Goal: Feedback & Contribution: Submit feedback/report problem

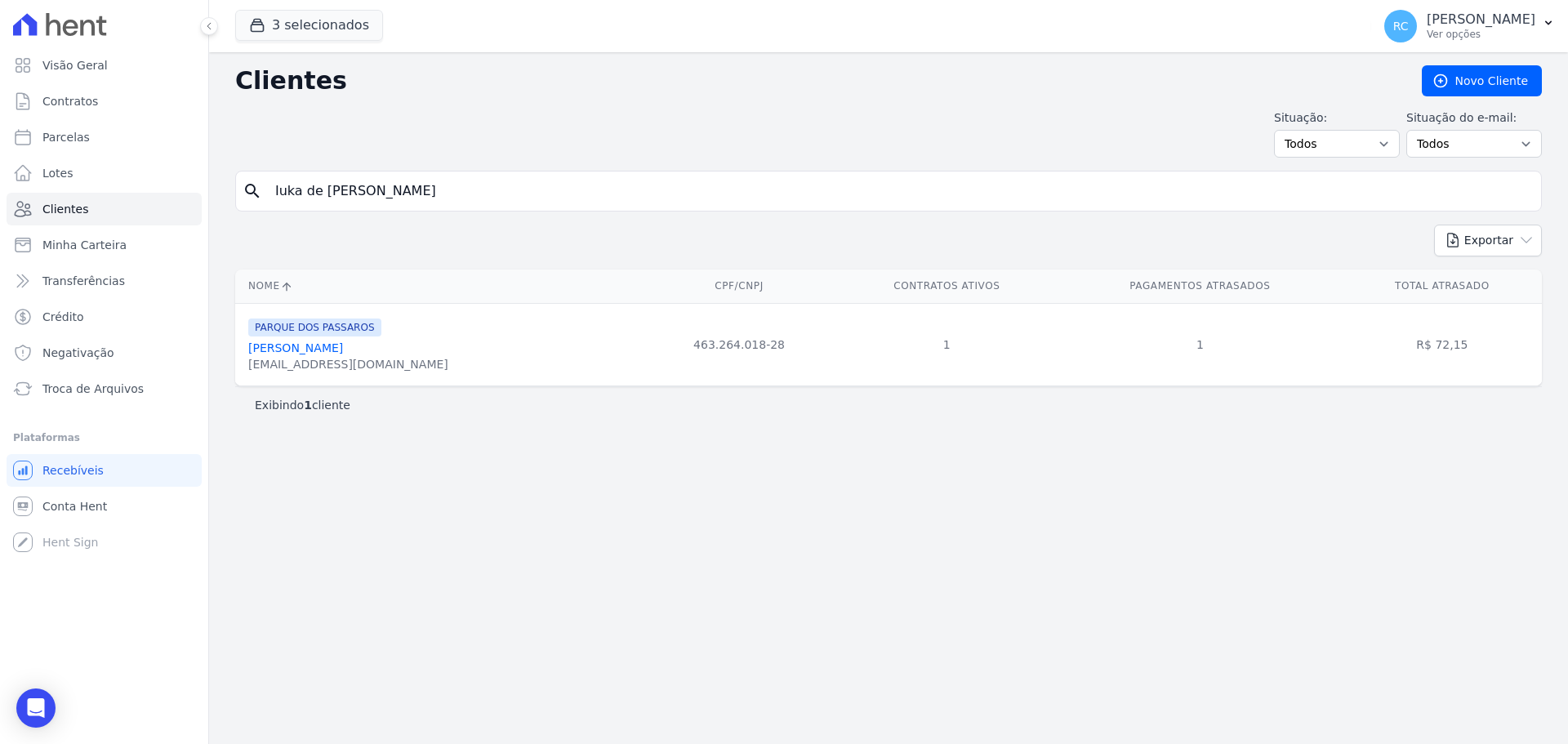
click at [662, 103] on div "Clientes Novo Cliente Situação: Todos Adimplentes Inadimplentes Situação do e-m…" at bounding box center [888, 397] width 1358 height 691
click at [105, 503] on link "Conta Hent" at bounding box center [104, 505] width 195 height 33
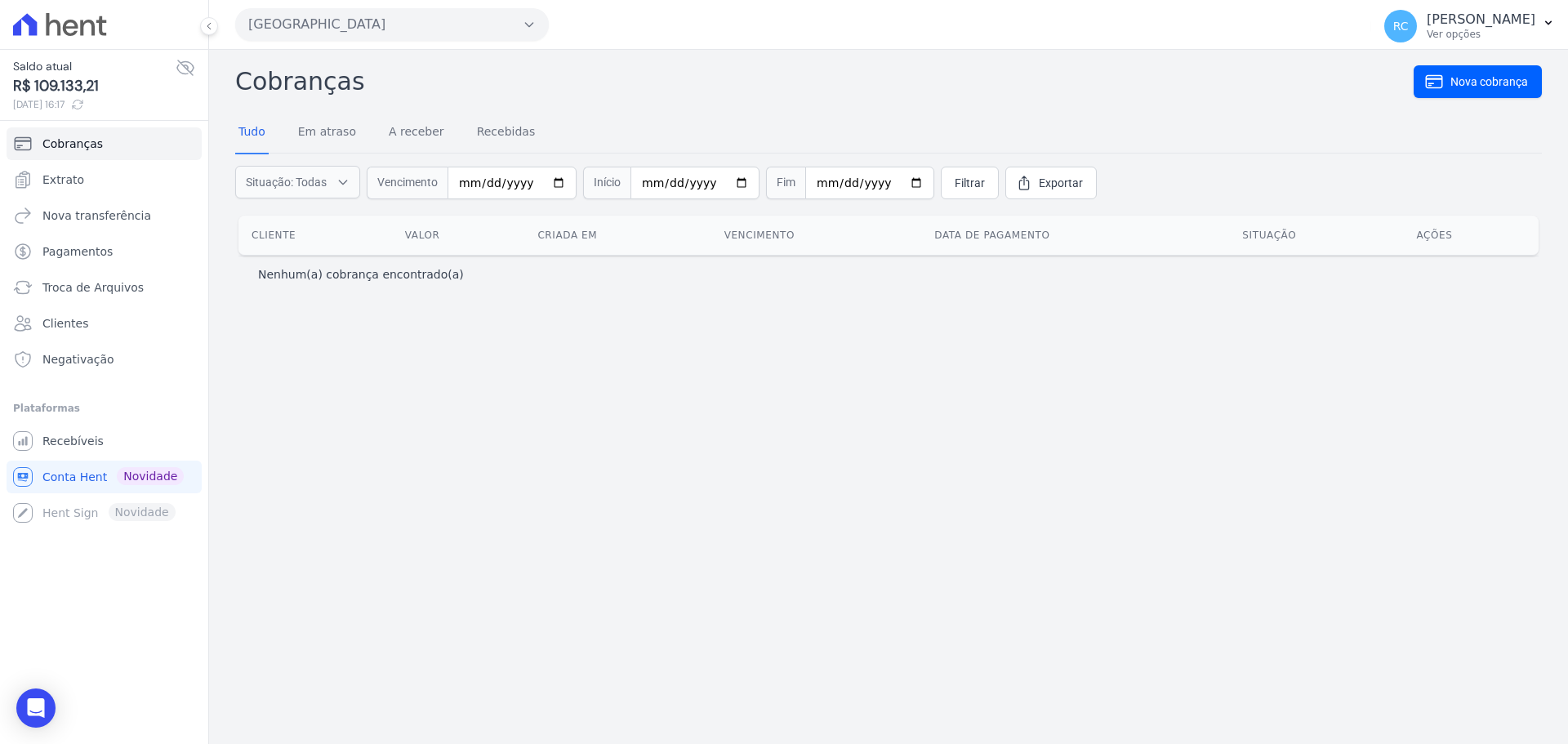
click at [373, 12] on button "Parque Dos Passaros" at bounding box center [392, 24] width 314 height 33
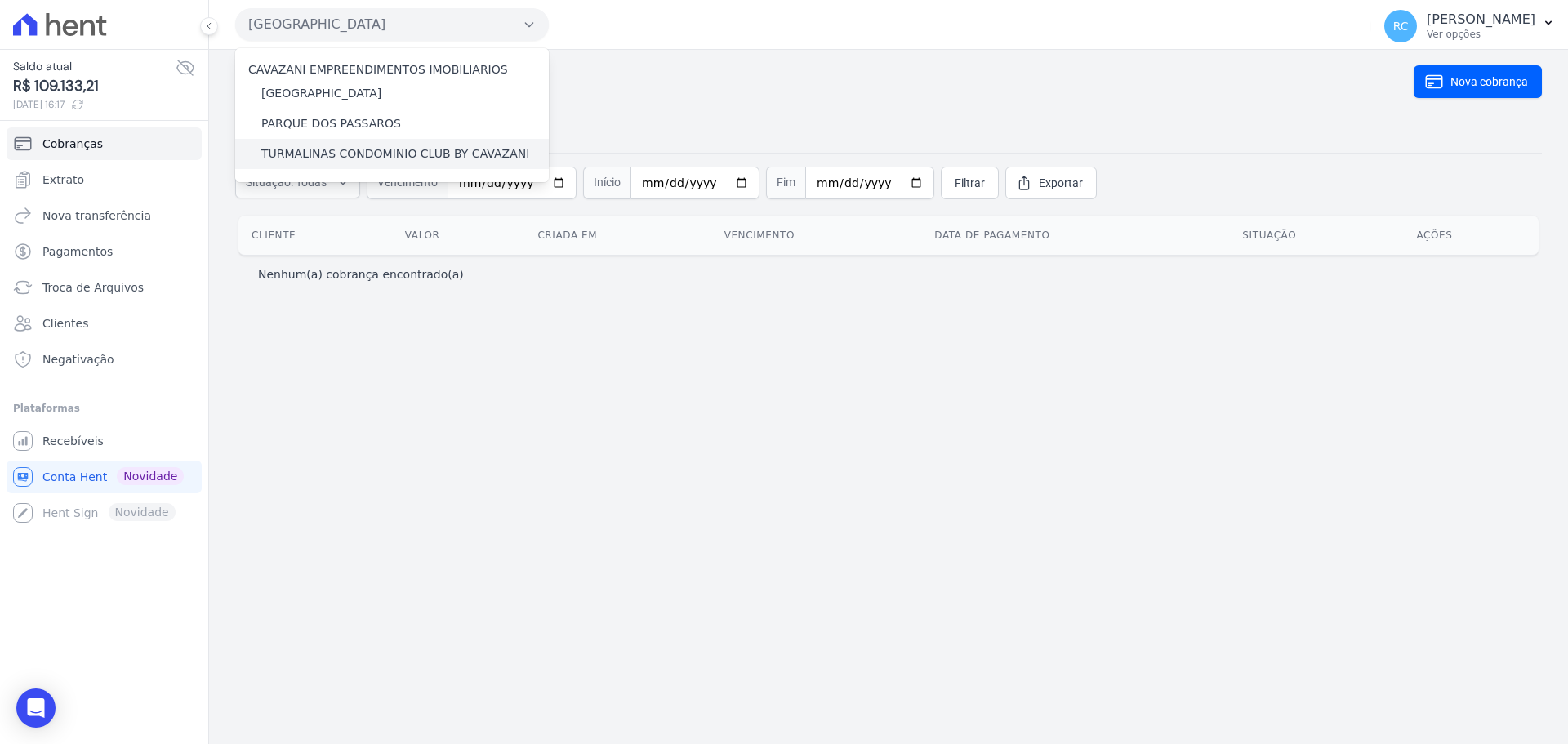
click at [320, 147] on label "TURMALINAS CONDOMINIO CLUB BY CAVAZANI" at bounding box center [395, 154] width 268 height 17
click at [0, 0] on input "TURMALINAS CONDOMINIO CLUB BY CAVAZANI" at bounding box center [0, 0] width 0 height 0
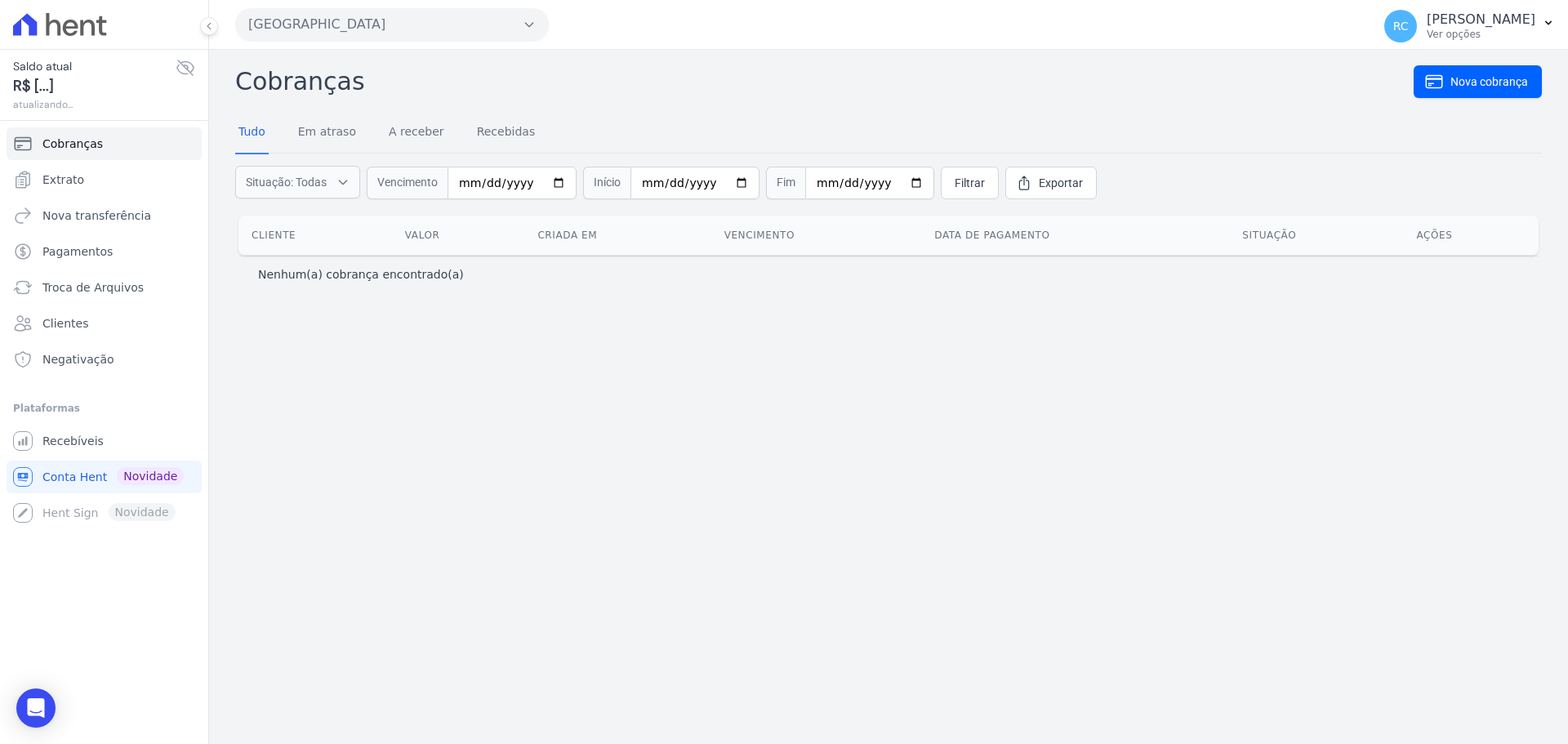
click at [361, 20] on button "Parque Dos Passaros" at bounding box center [392, 24] width 314 height 33
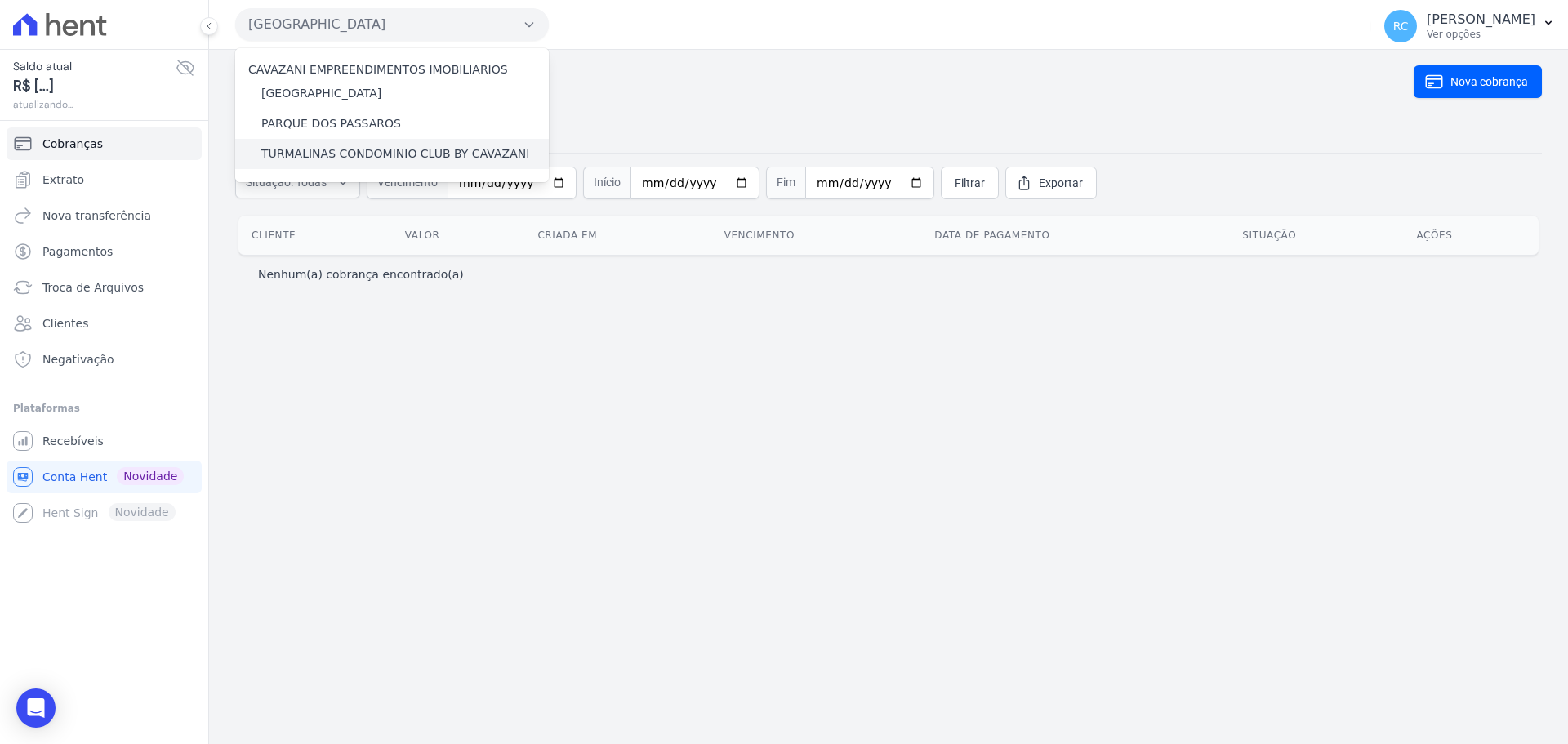
click at [319, 165] on div "TURMALINAS CONDOMINIO CLUB BY CAVAZANI" at bounding box center [392, 154] width 314 height 30
click at [320, 162] on label "TURMALINAS CONDOMINIO CLUB BY CAVAZANI" at bounding box center [395, 154] width 268 height 17
click at [0, 0] on input "TURMALINAS CONDOMINIO CLUB BY CAVAZANI" at bounding box center [0, 0] width 0 height 0
click at [326, 150] on label "TURMALINAS CONDOMINIO CLUB BY CAVAZANI" at bounding box center [395, 154] width 268 height 17
click at [0, 0] on input "TURMALINAS CONDOMINIO CLUB BY CAVAZANI" at bounding box center [0, 0] width 0 height 0
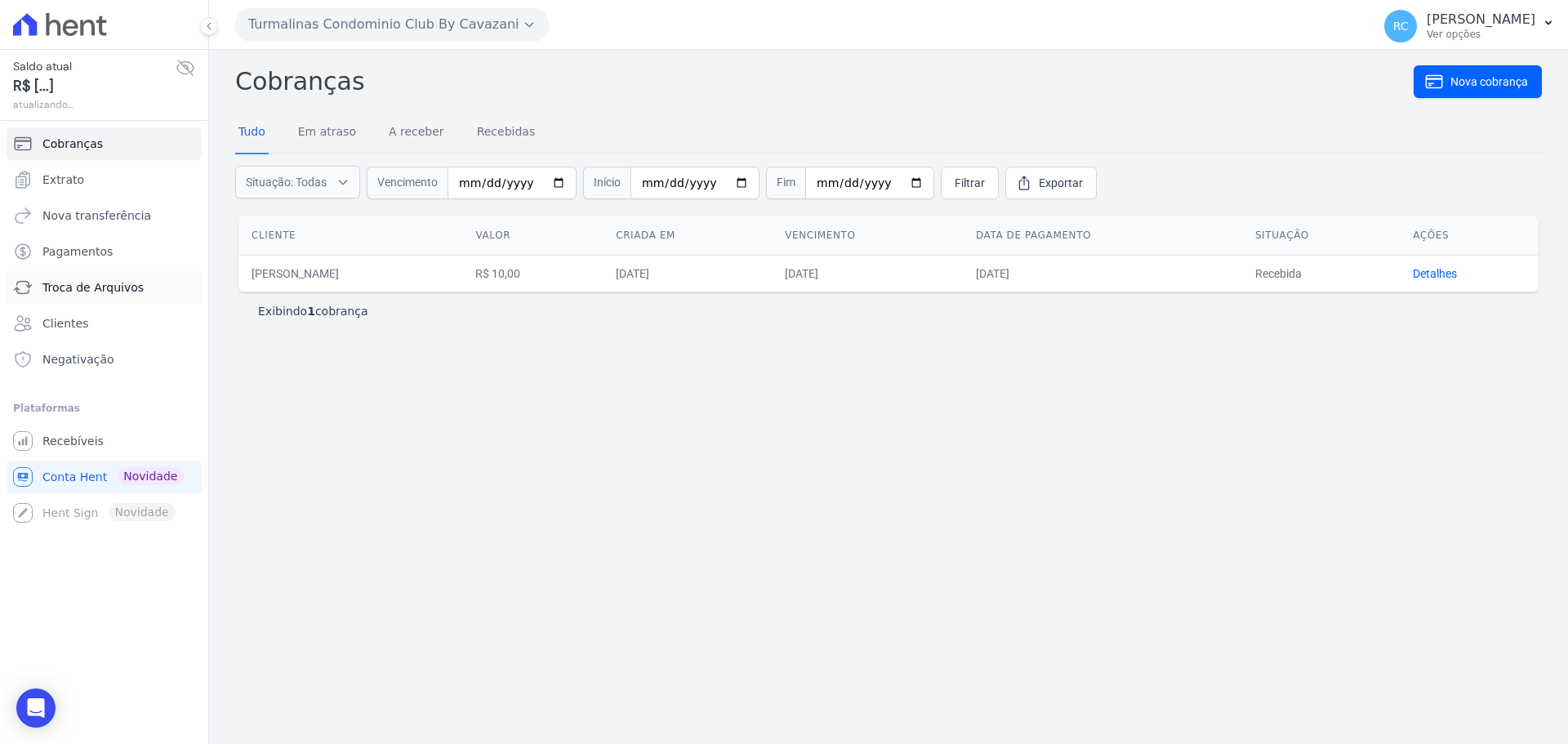
click at [134, 286] on span "Troca de Arquivos" at bounding box center [93, 288] width 101 height 16
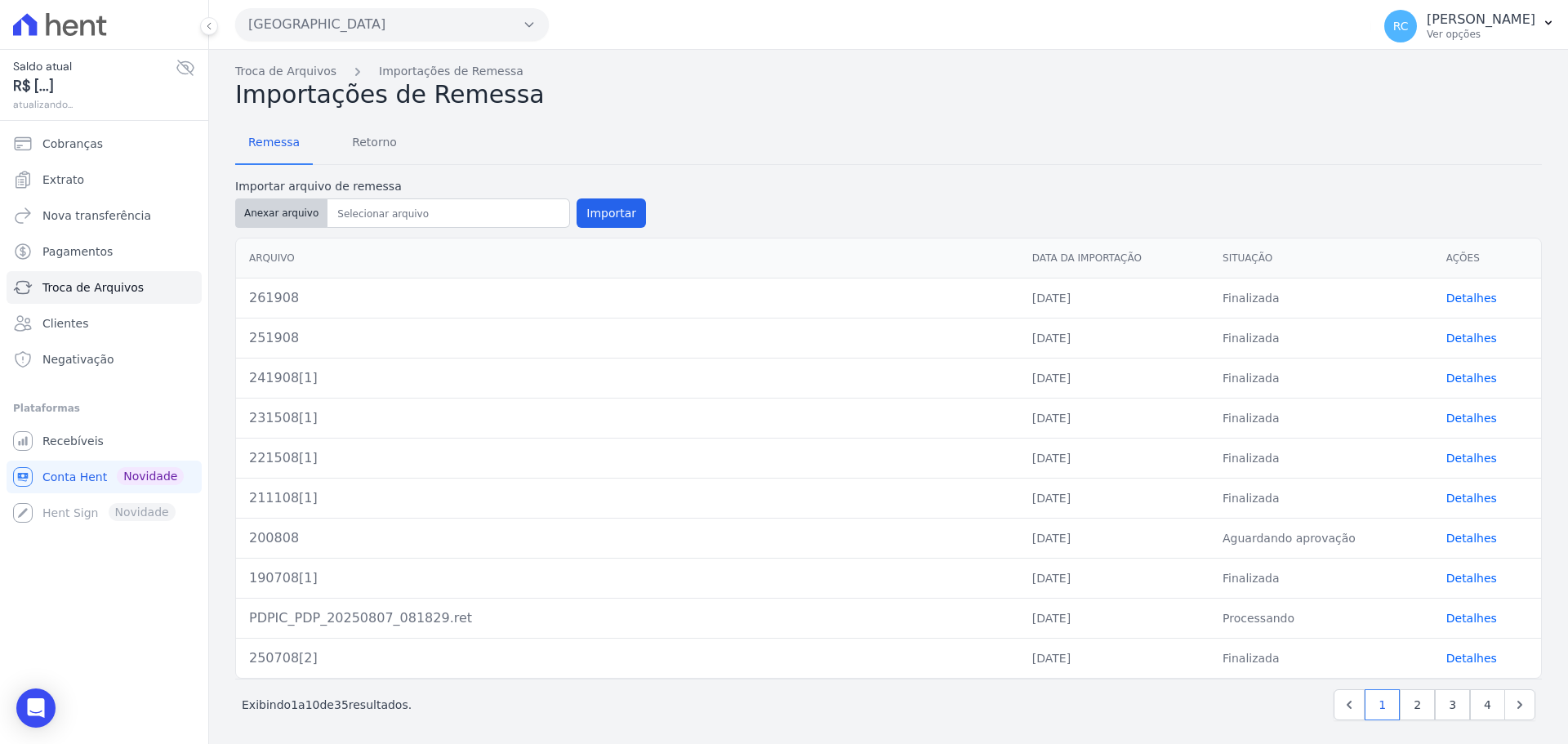
click at [262, 222] on button "Anexar arquivo" at bounding box center [281, 213] width 92 height 29
type input "182008"
click at [615, 212] on button "Importar" at bounding box center [610, 213] width 69 height 29
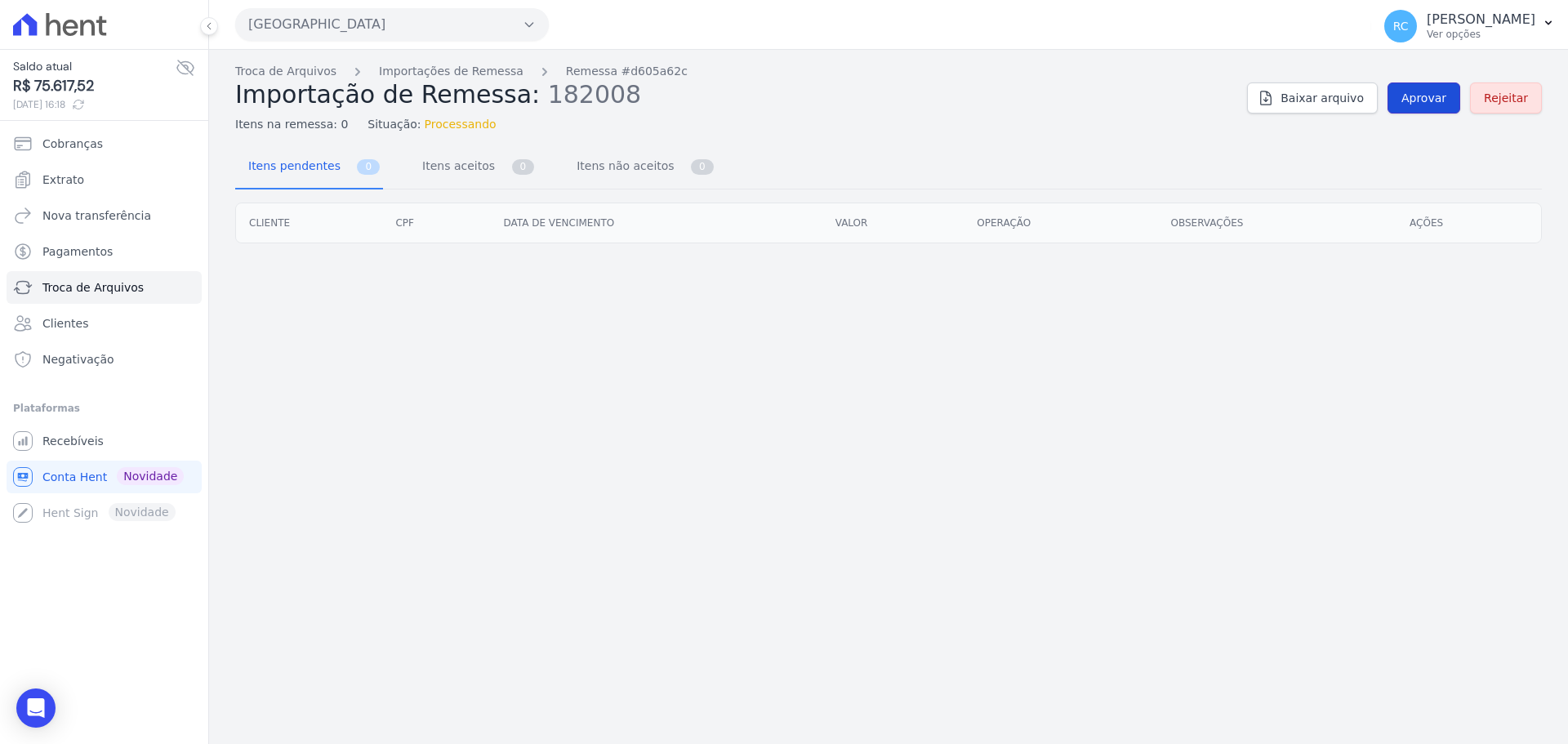
click at [1436, 96] on span "Aprovar" at bounding box center [1423, 98] width 45 height 16
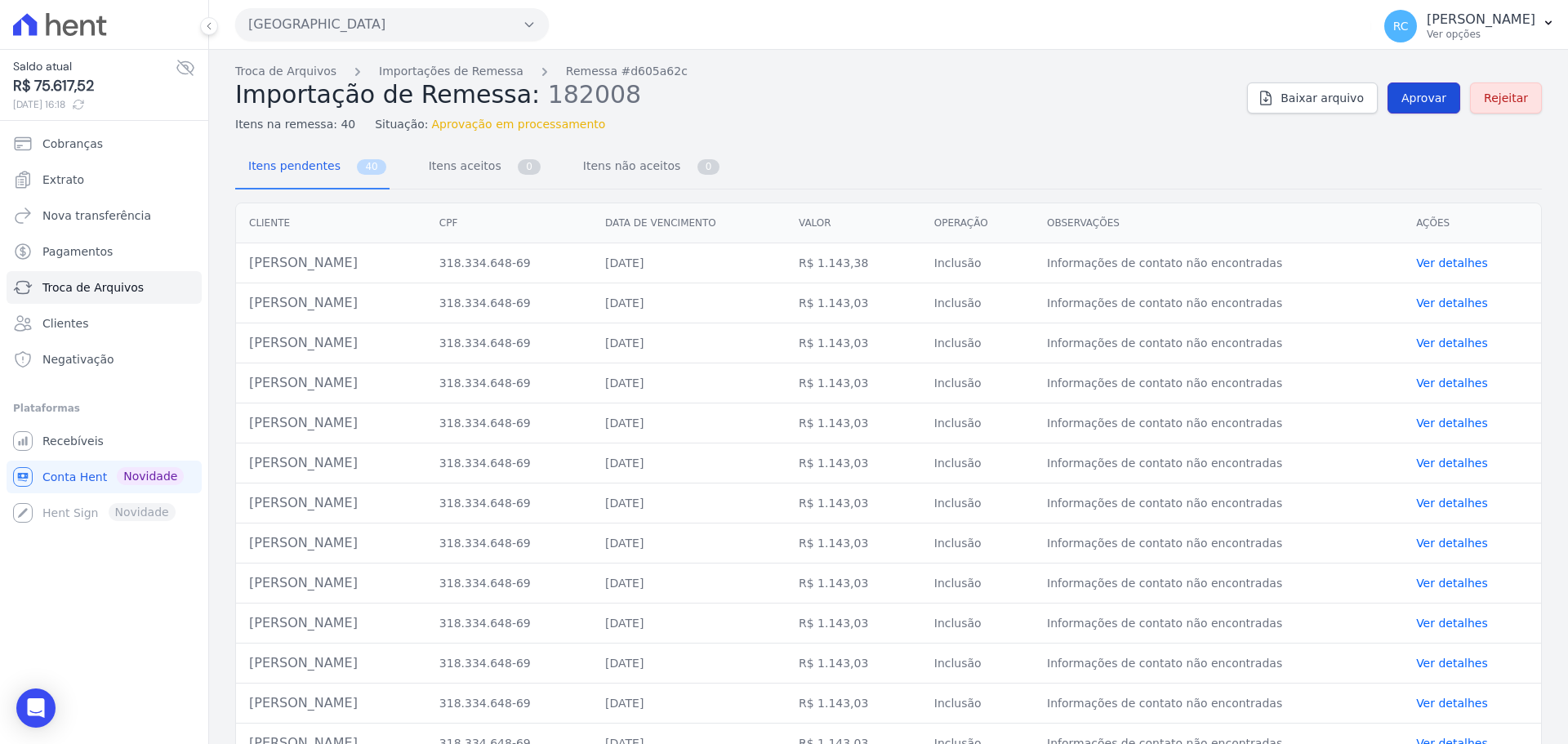
click at [1409, 95] on span "Aprovar" at bounding box center [1423, 98] width 45 height 16
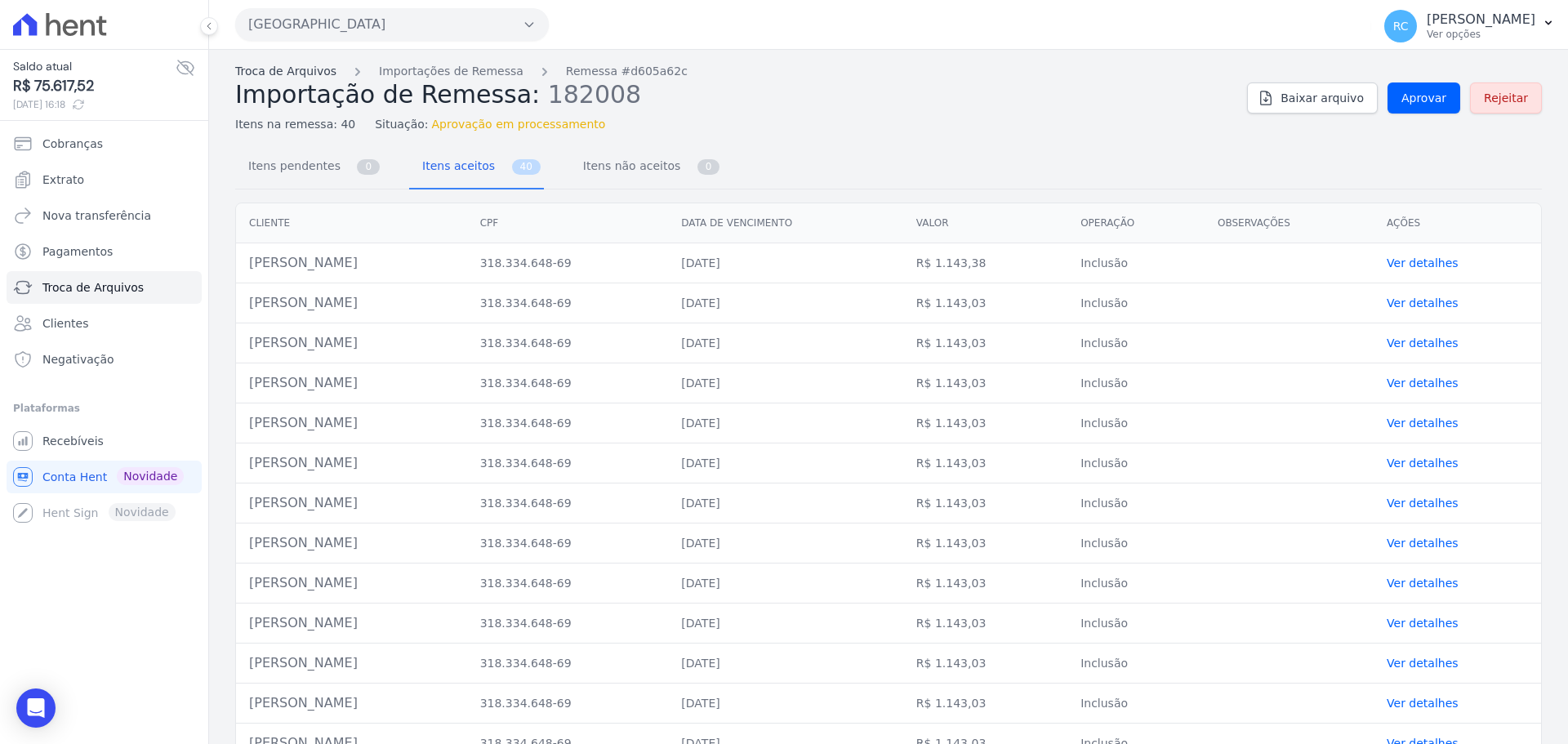
click at [298, 74] on link "Troca de Arquivos" at bounding box center [285, 71] width 101 height 17
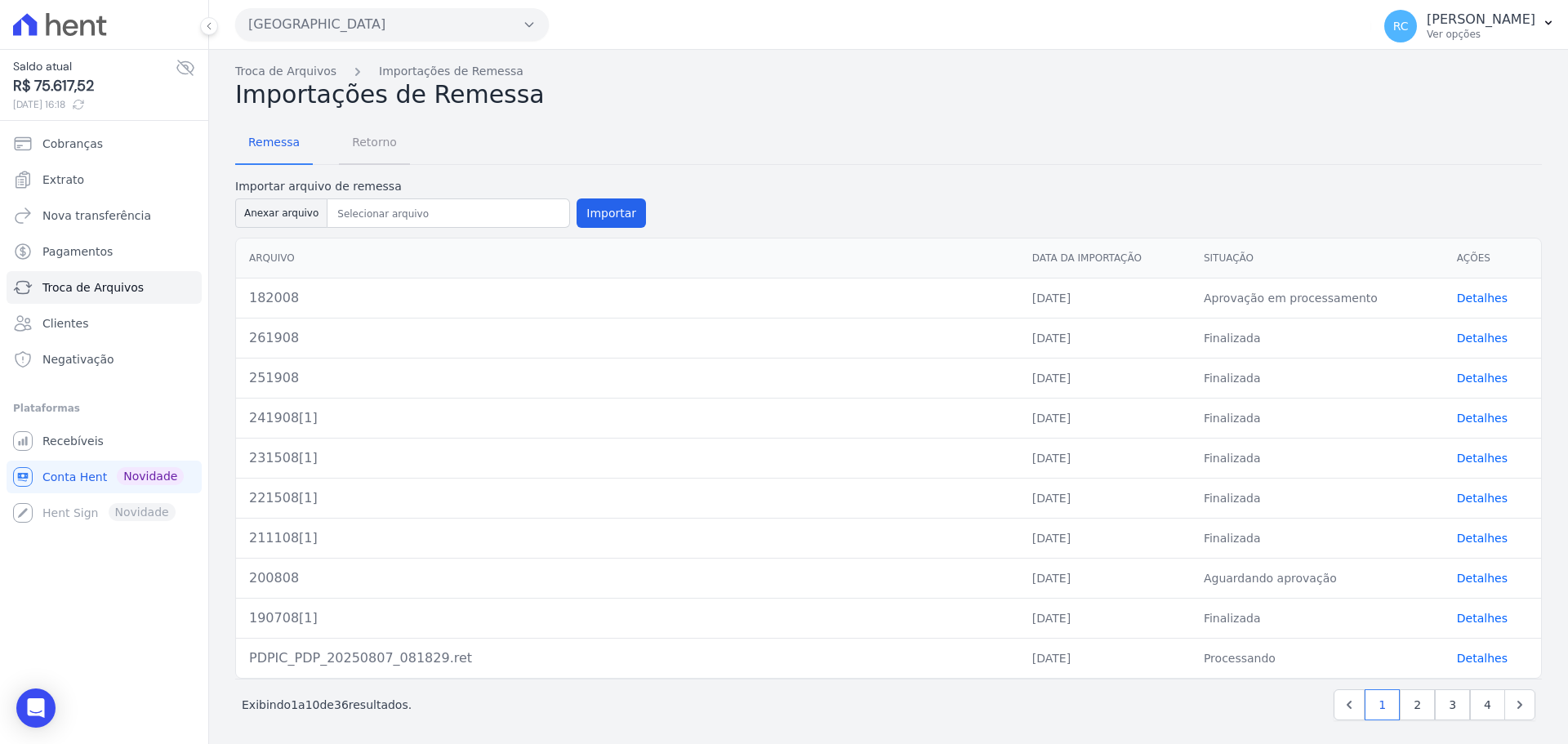
click at [370, 152] on span "Retorno" at bounding box center [375, 142] width 65 height 33
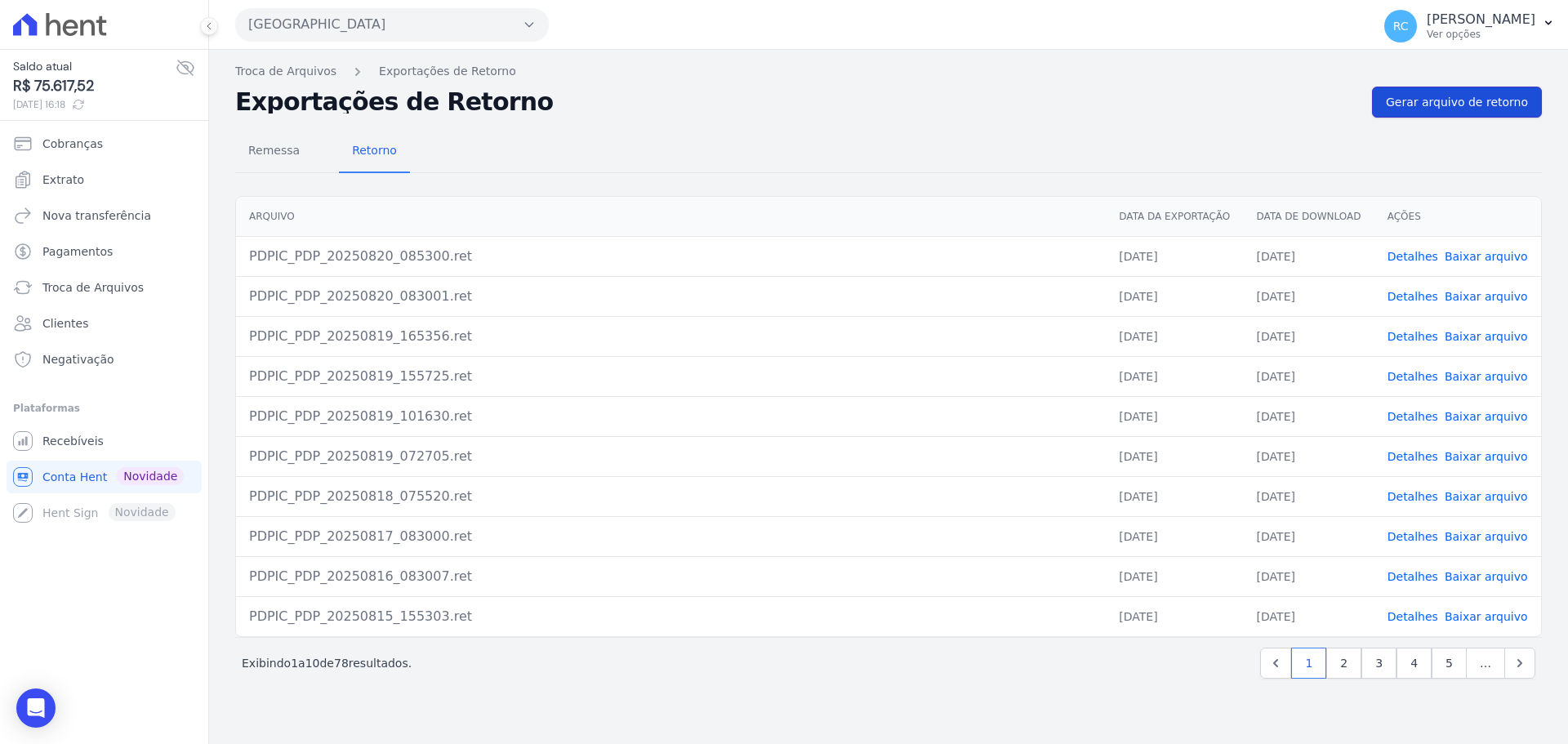
click at [1457, 107] on span "Gerar arquivo de retorno" at bounding box center [1456, 102] width 142 height 16
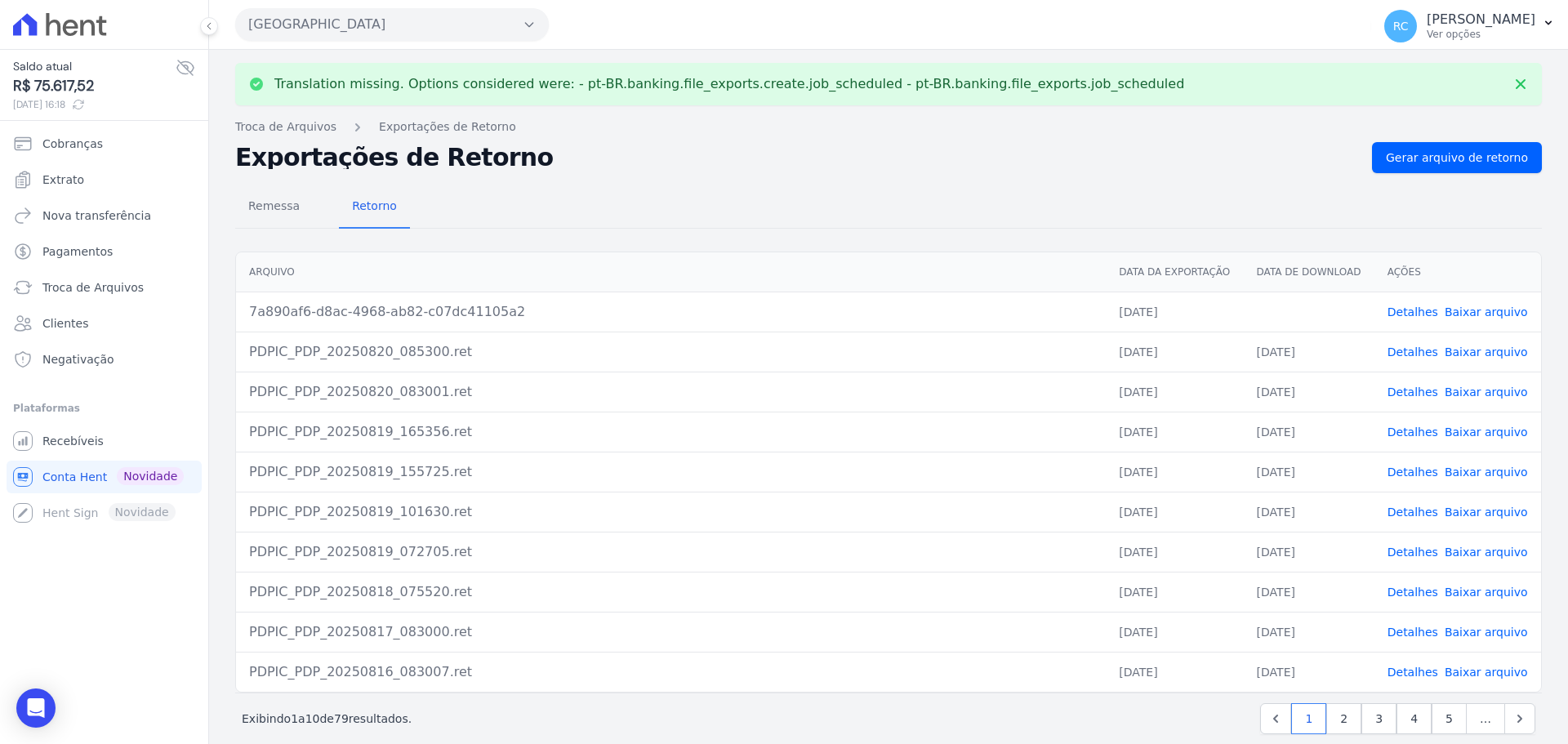
click at [1461, 317] on link "Baixar arquivo" at bounding box center [1485, 312] width 83 height 13
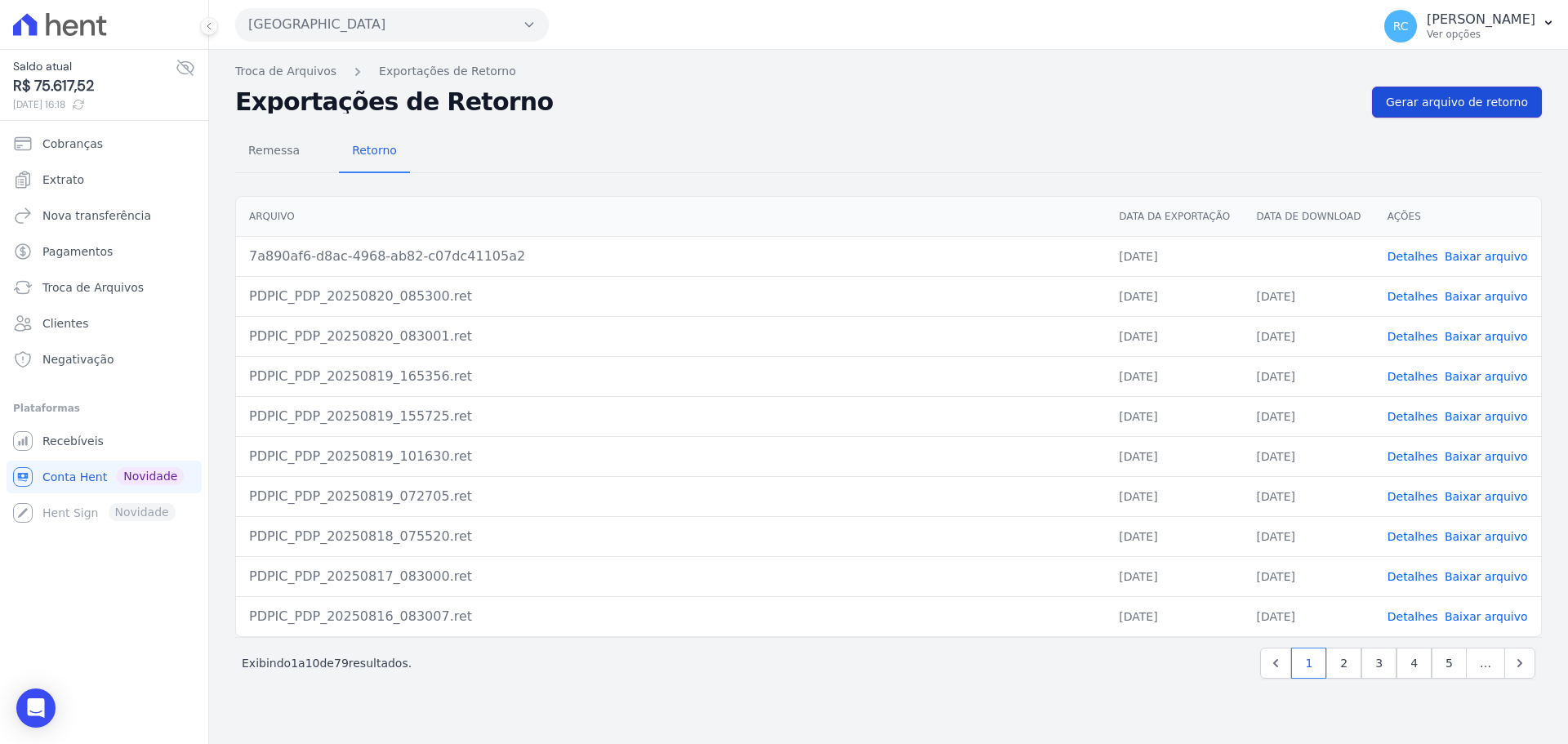
click at [1488, 109] on span "Gerar arquivo de retorno" at bounding box center [1456, 102] width 142 height 16
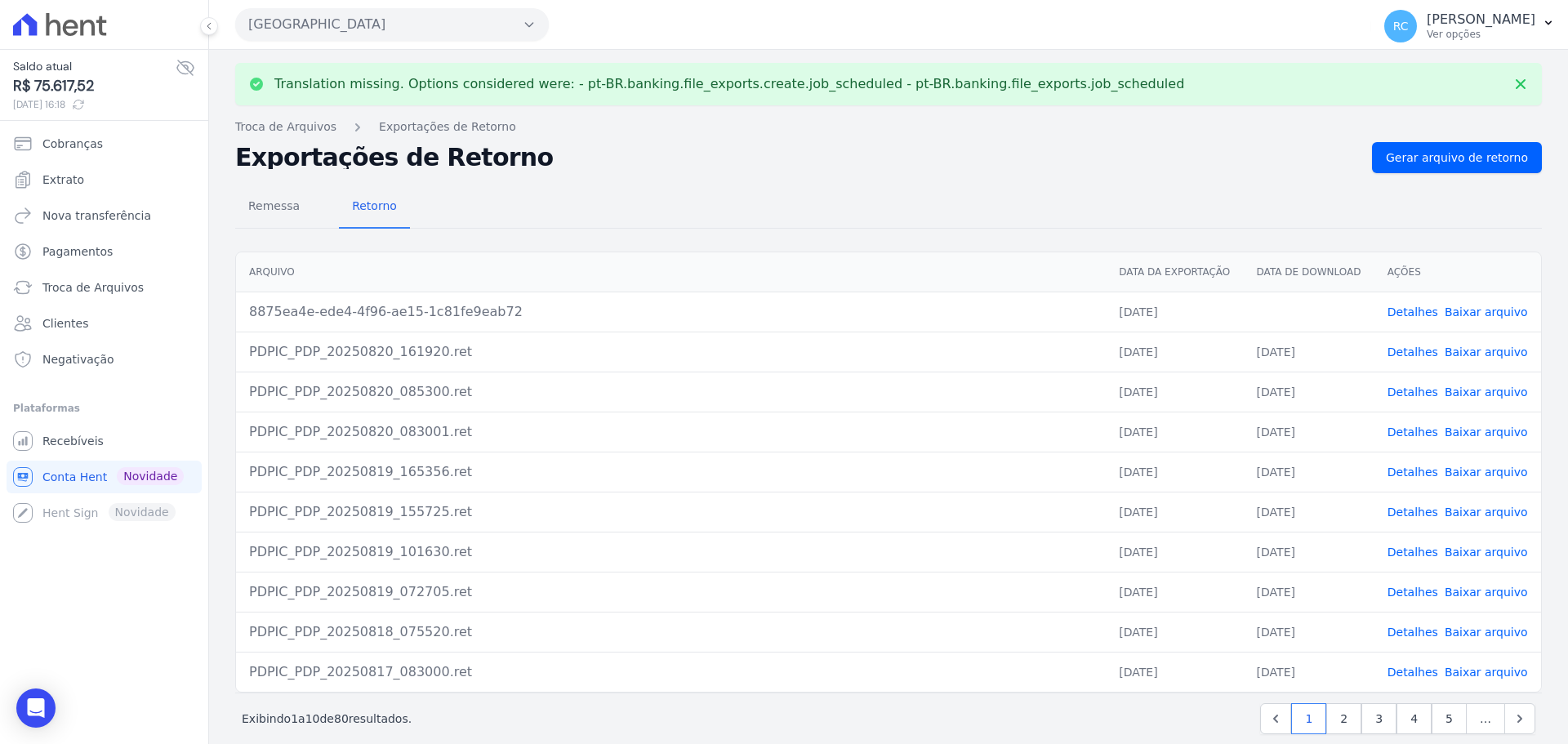
click at [420, 31] on button "Parque Dos Passaros" at bounding box center [392, 24] width 314 height 33
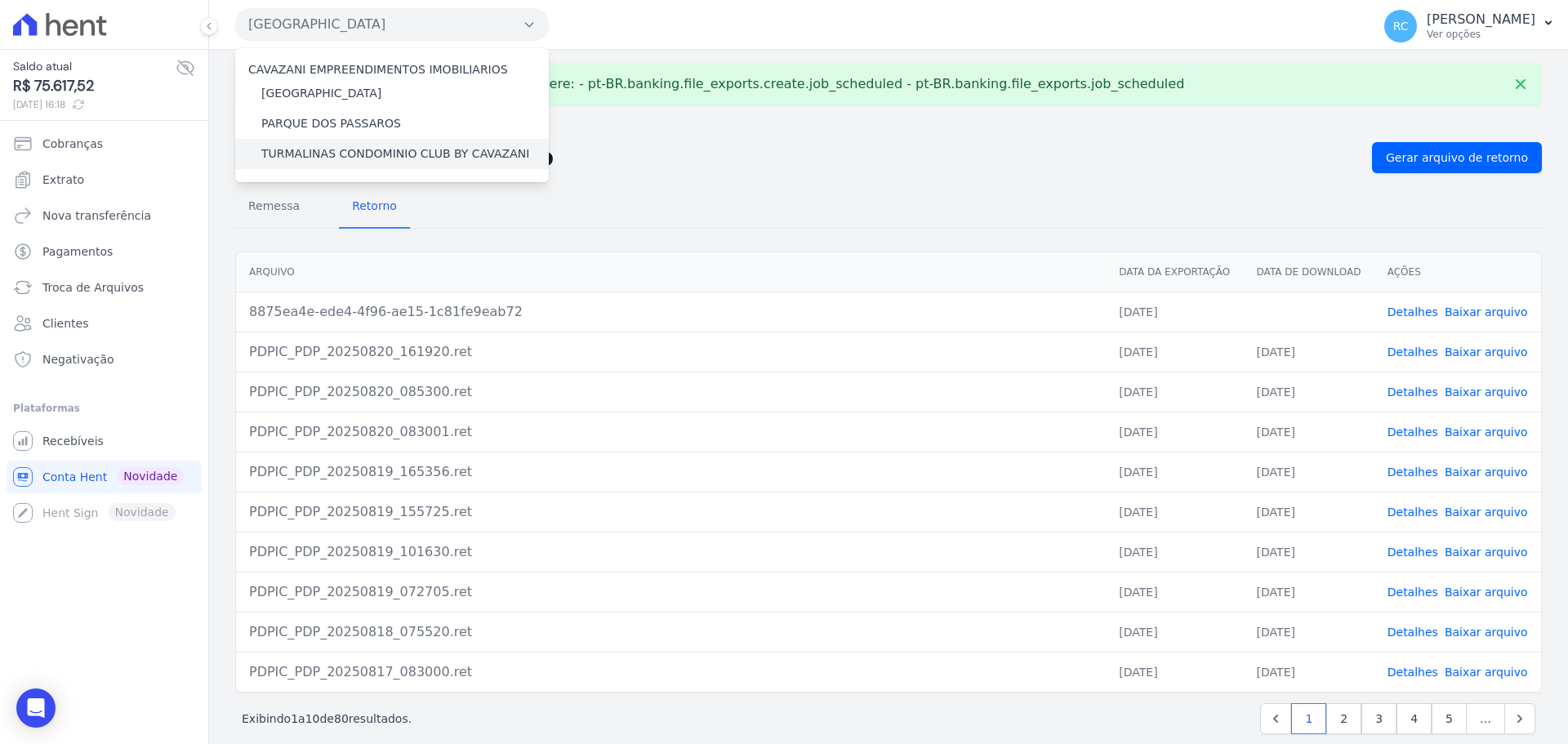
click at [340, 155] on label "TURMALINAS CONDOMINIO CLUB BY CAVAZANI" at bounding box center [395, 154] width 268 height 17
click at [0, 0] on input "TURMALINAS CONDOMINIO CLUB BY CAVAZANI" at bounding box center [0, 0] width 0 height 0
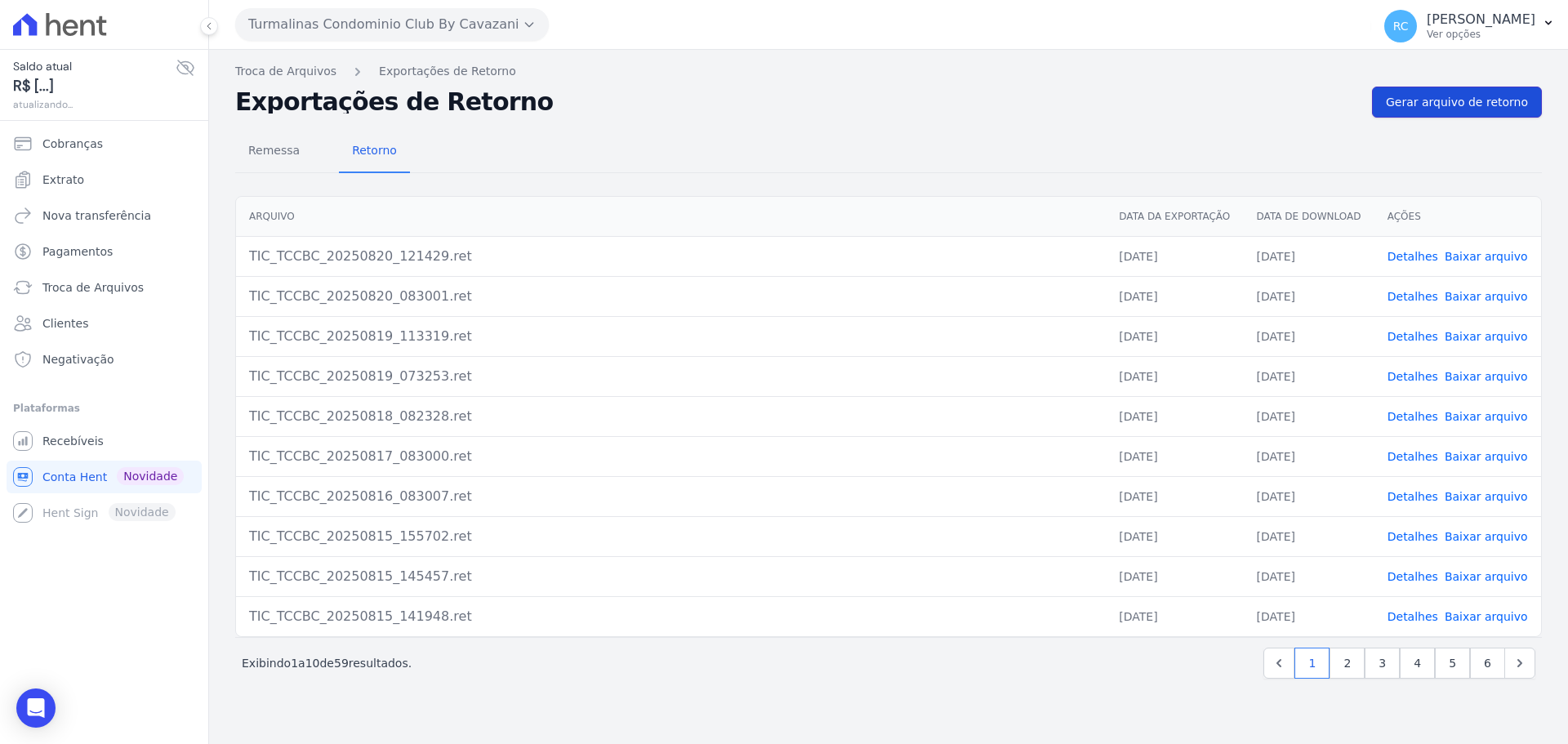
click at [1466, 105] on span "Gerar arquivo de retorno" at bounding box center [1456, 102] width 142 height 16
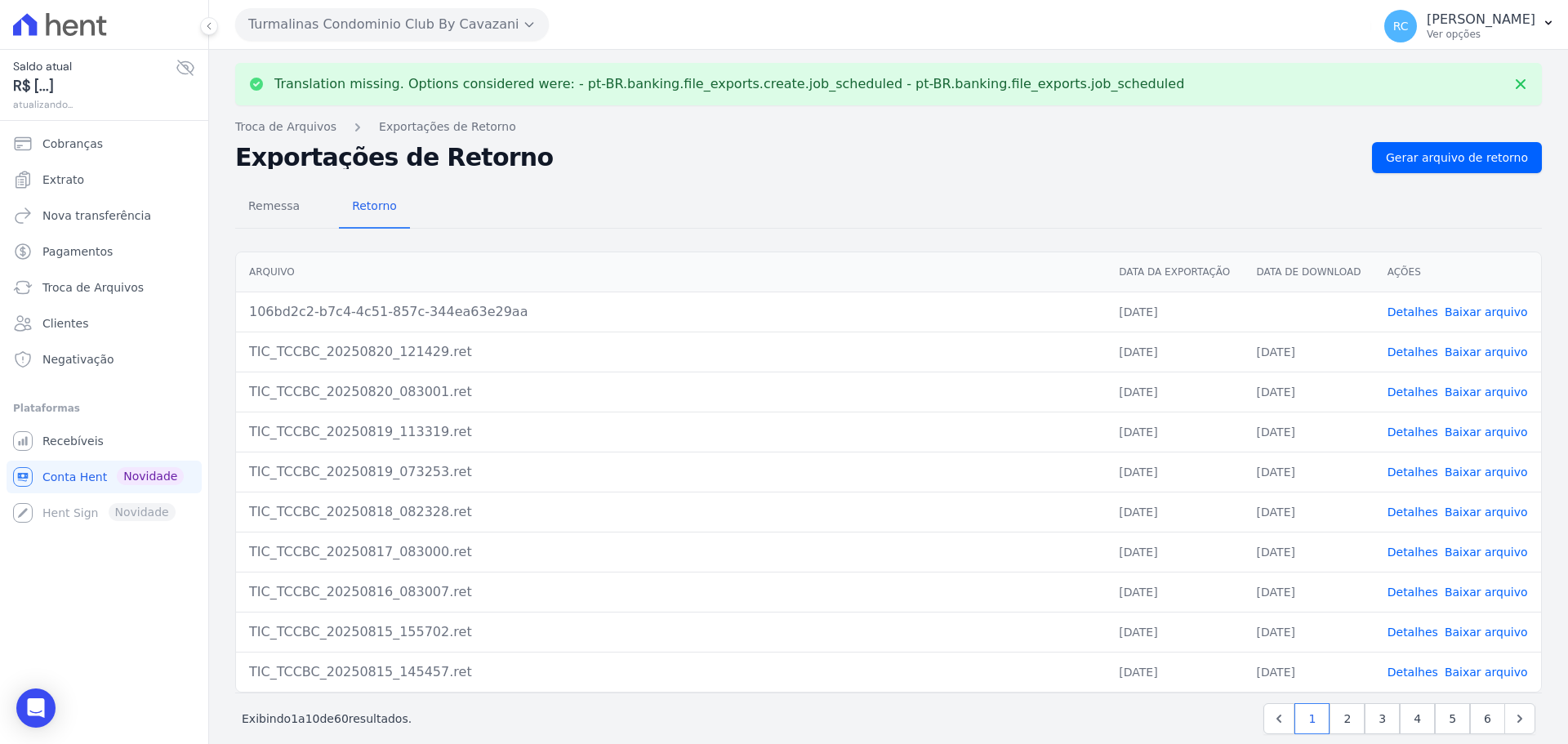
click at [1478, 318] on link "Baixar arquivo" at bounding box center [1485, 312] width 83 height 13
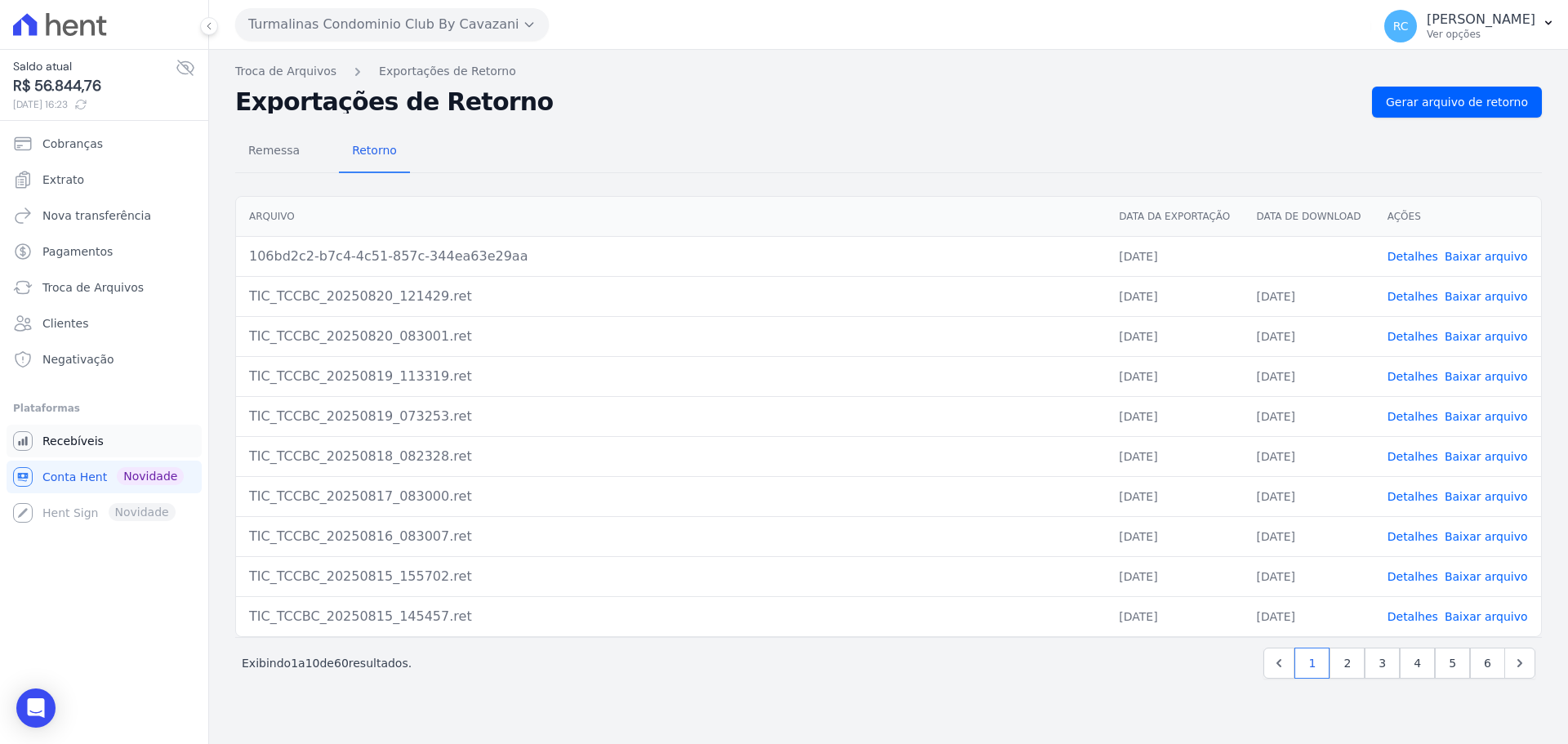
click at [111, 445] on link "Recebíveis" at bounding box center [104, 440] width 195 height 33
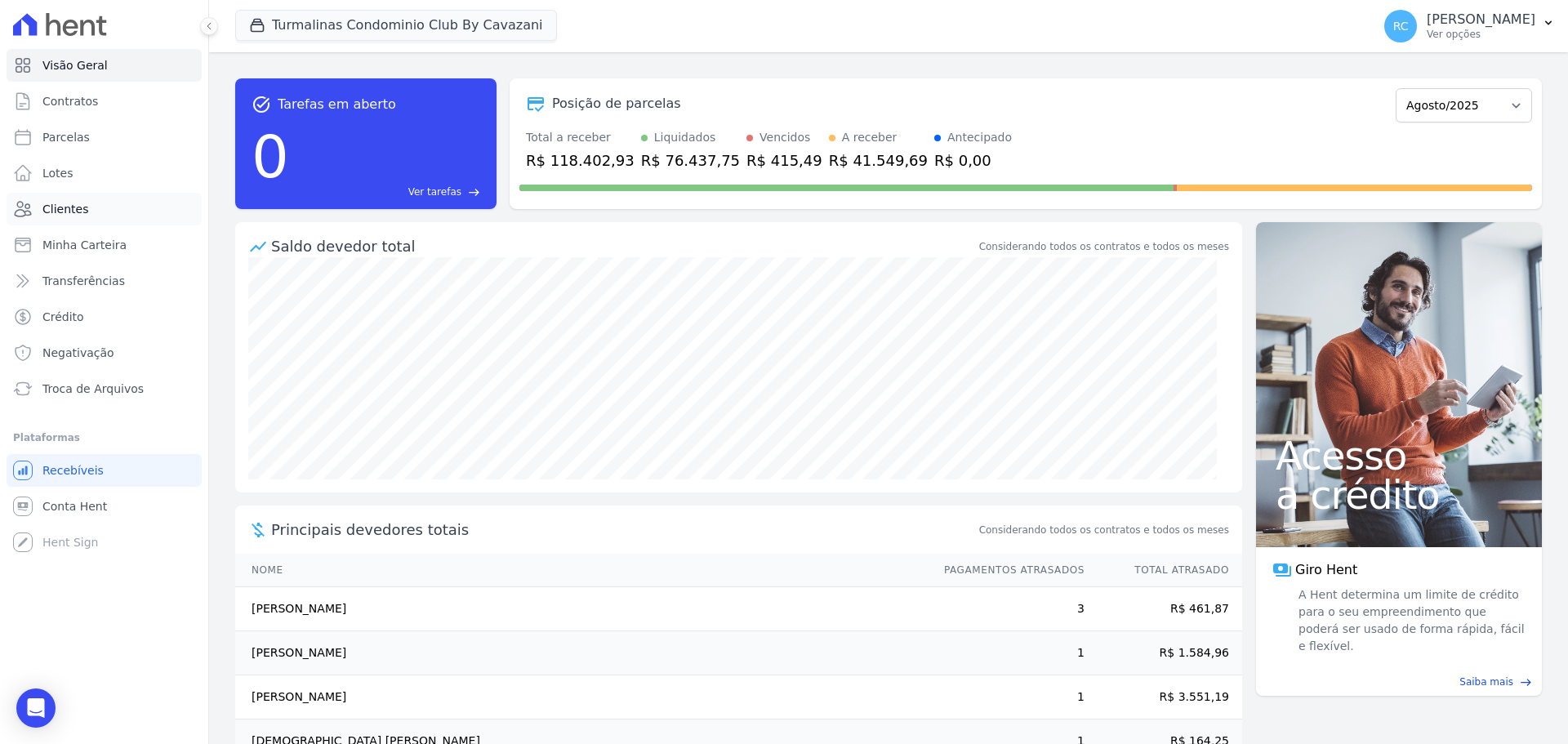
click at [88, 217] on link "Clientes" at bounding box center [104, 209] width 195 height 33
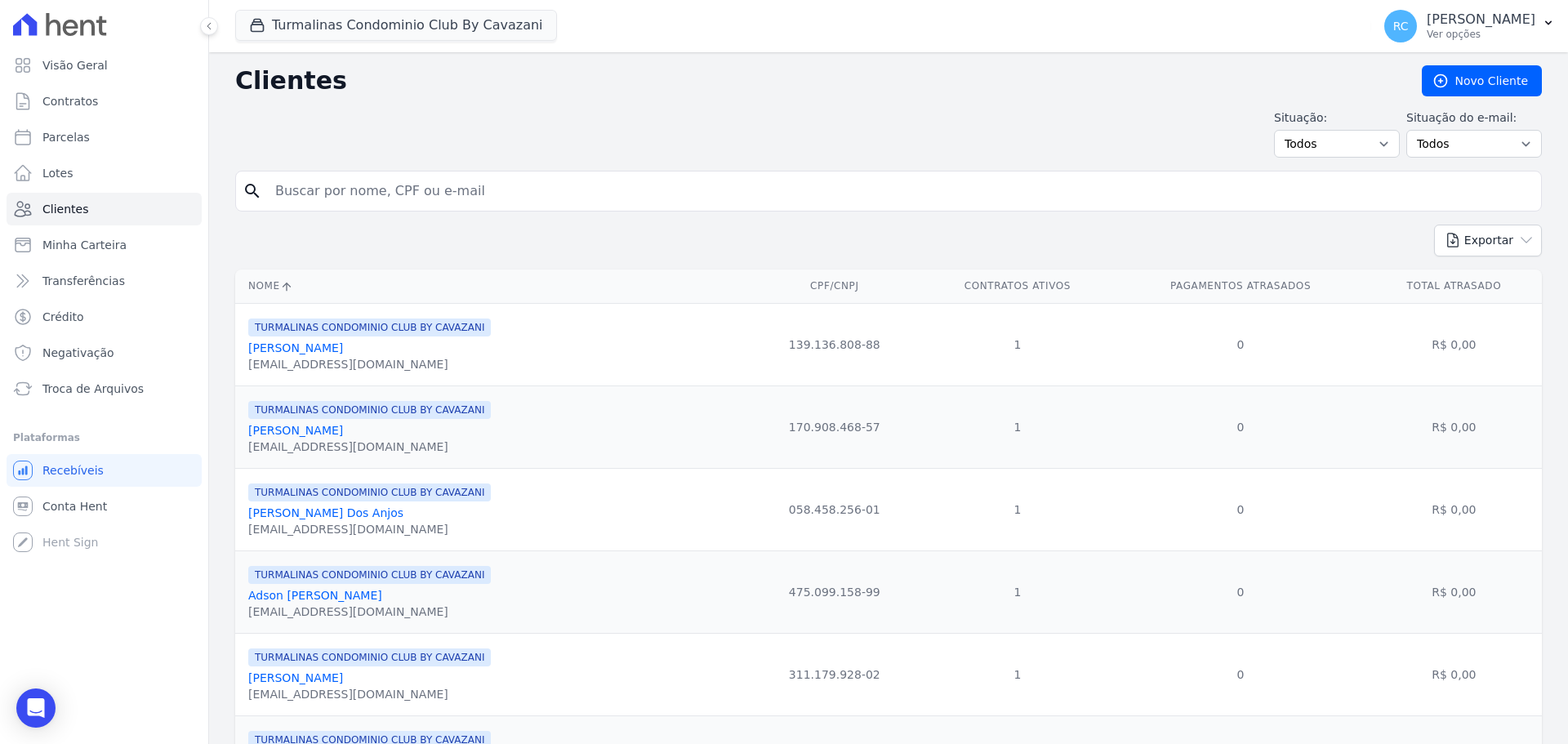
drag, startPoint x: 465, startPoint y: 197, endPoint x: 540, endPoint y: 181, distance: 76.7
click at [476, 191] on input "search" at bounding box center [900, 191] width 1268 height 33
paste input "LUCAS SOUZA DE SÁ"
type input "LUCAS SOUZA DE SÁ"
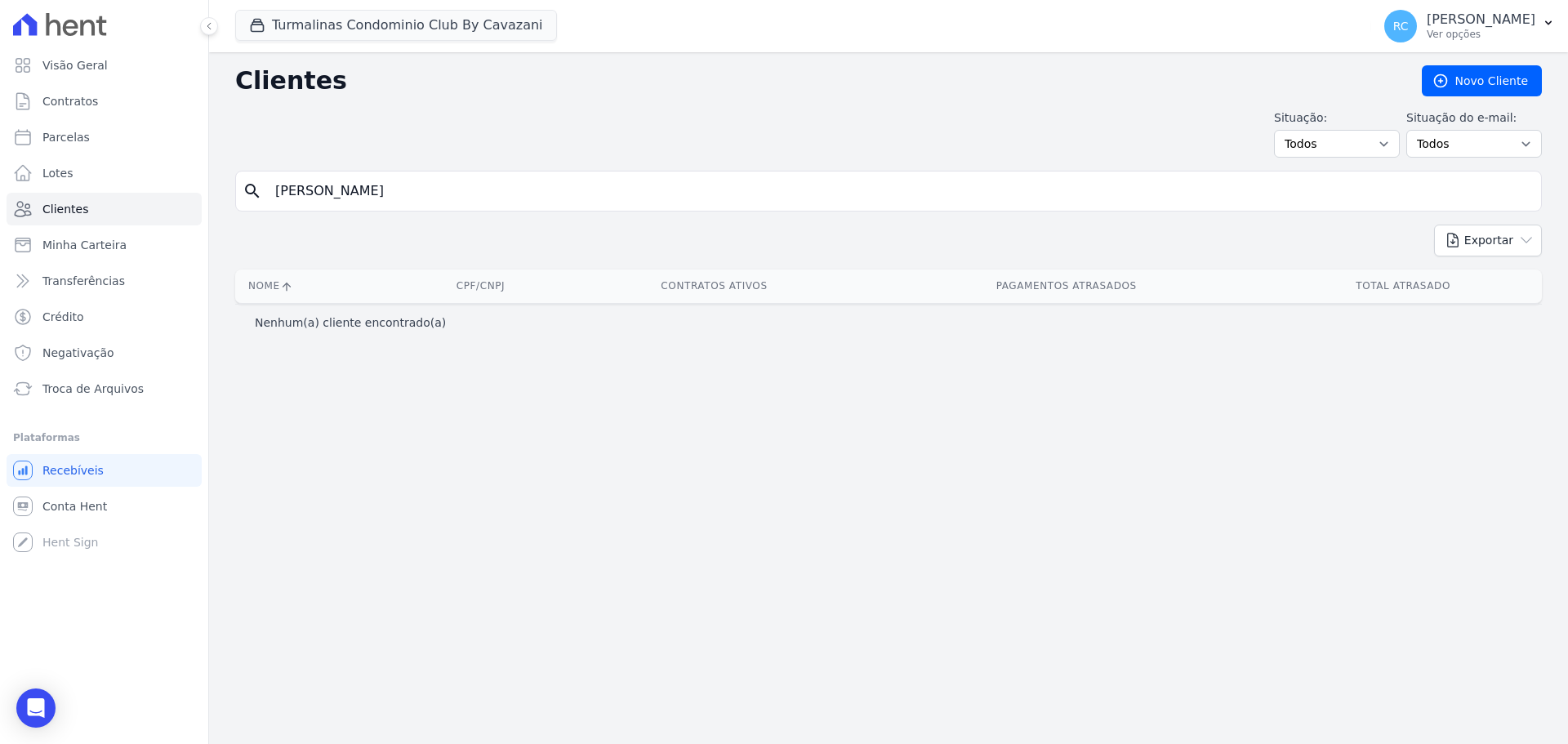
drag, startPoint x: 389, startPoint y: 189, endPoint x: 530, endPoint y: 167, distance: 142.7
click at [530, 167] on div "Clientes Novo Cliente Situação: Todos Adimplentes Inadimplentes Situação do e-m…" at bounding box center [888, 397] width 1358 height 691
type input "LUCAS SOUZA DE S"
click at [441, 20] on button "Turmalinas Condominio Club By Cavazani" at bounding box center [395, 25] width 322 height 31
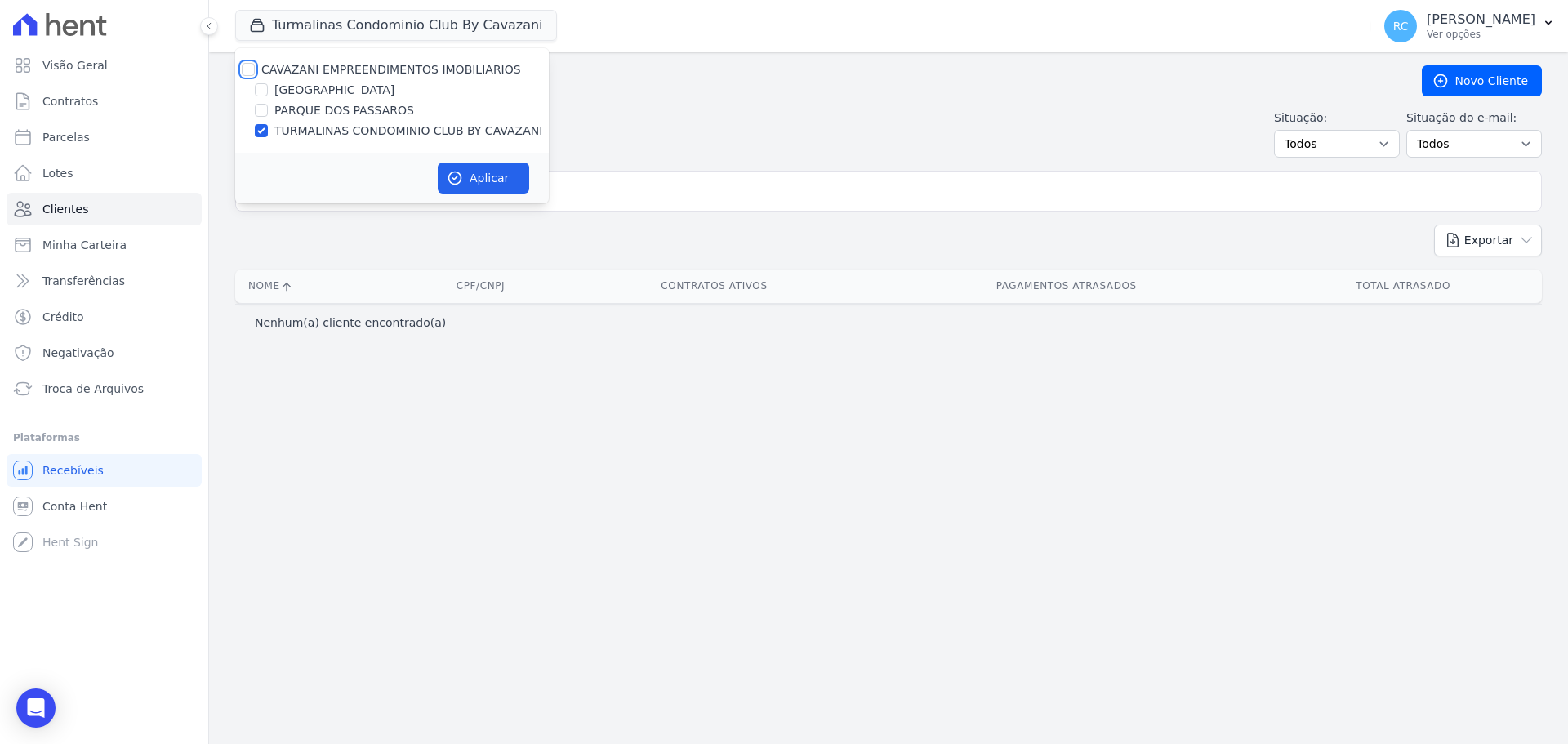
click at [247, 68] on input "CAVAZANI EMPREENDIMENTOS IMOBILIARIOS" at bounding box center [248, 69] width 13 height 13
checkbox input "true"
click at [467, 185] on button "Aplicar" at bounding box center [483, 178] width 92 height 31
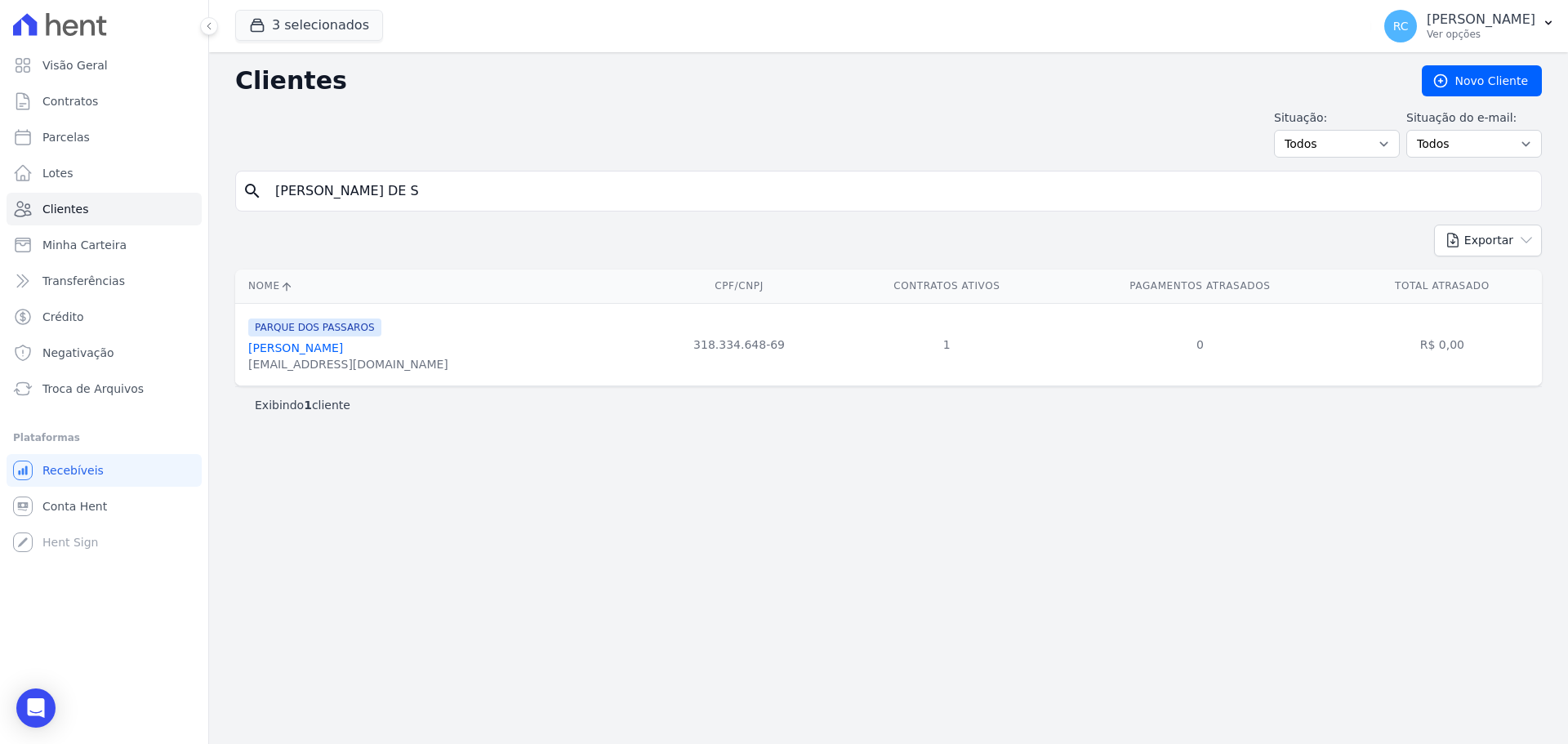
click at [316, 354] on link "Lucas Souza De Sá" at bounding box center [296, 348] width 95 height 13
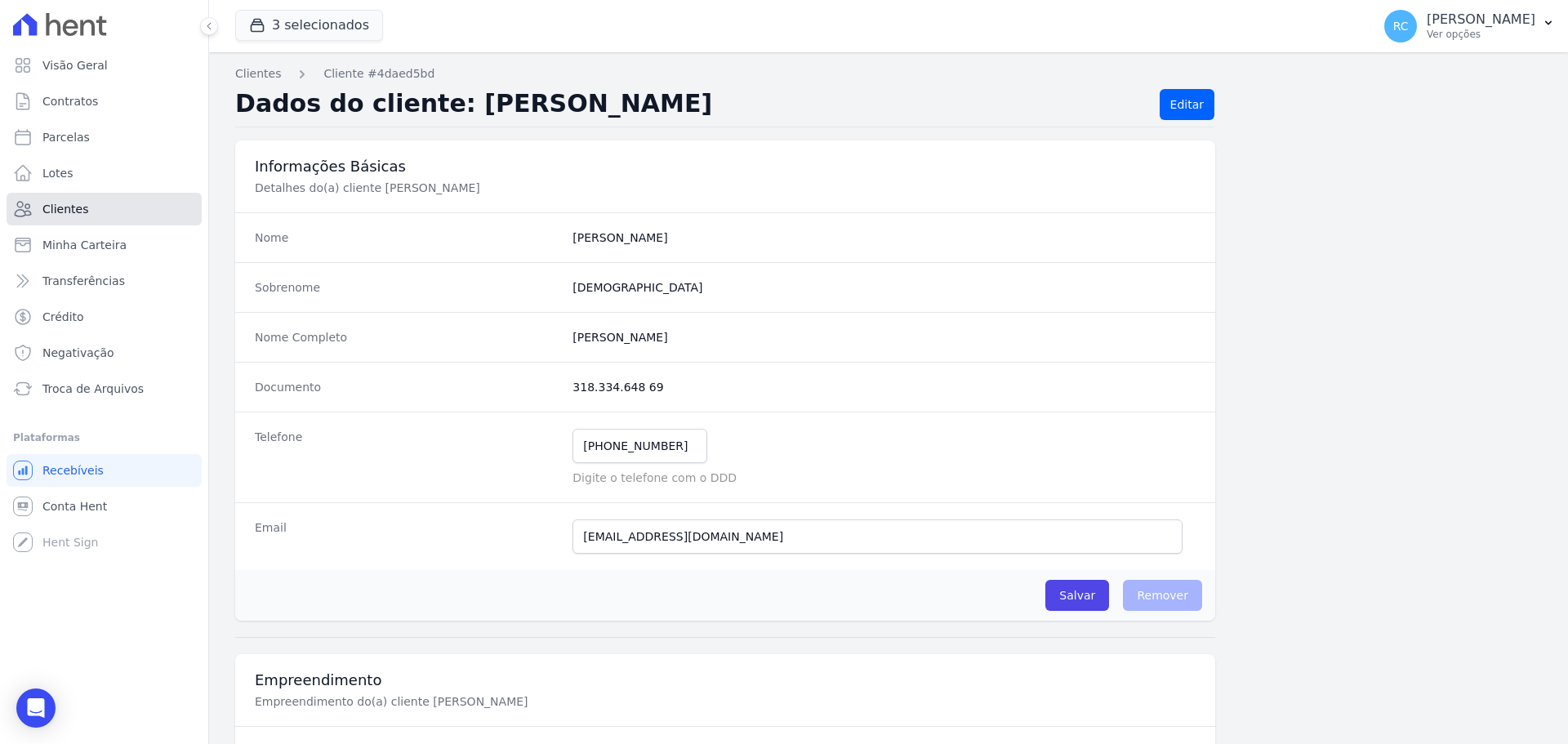
click at [137, 219] on link "Clientes" at bounding box center [104, 209] width 195 height 33
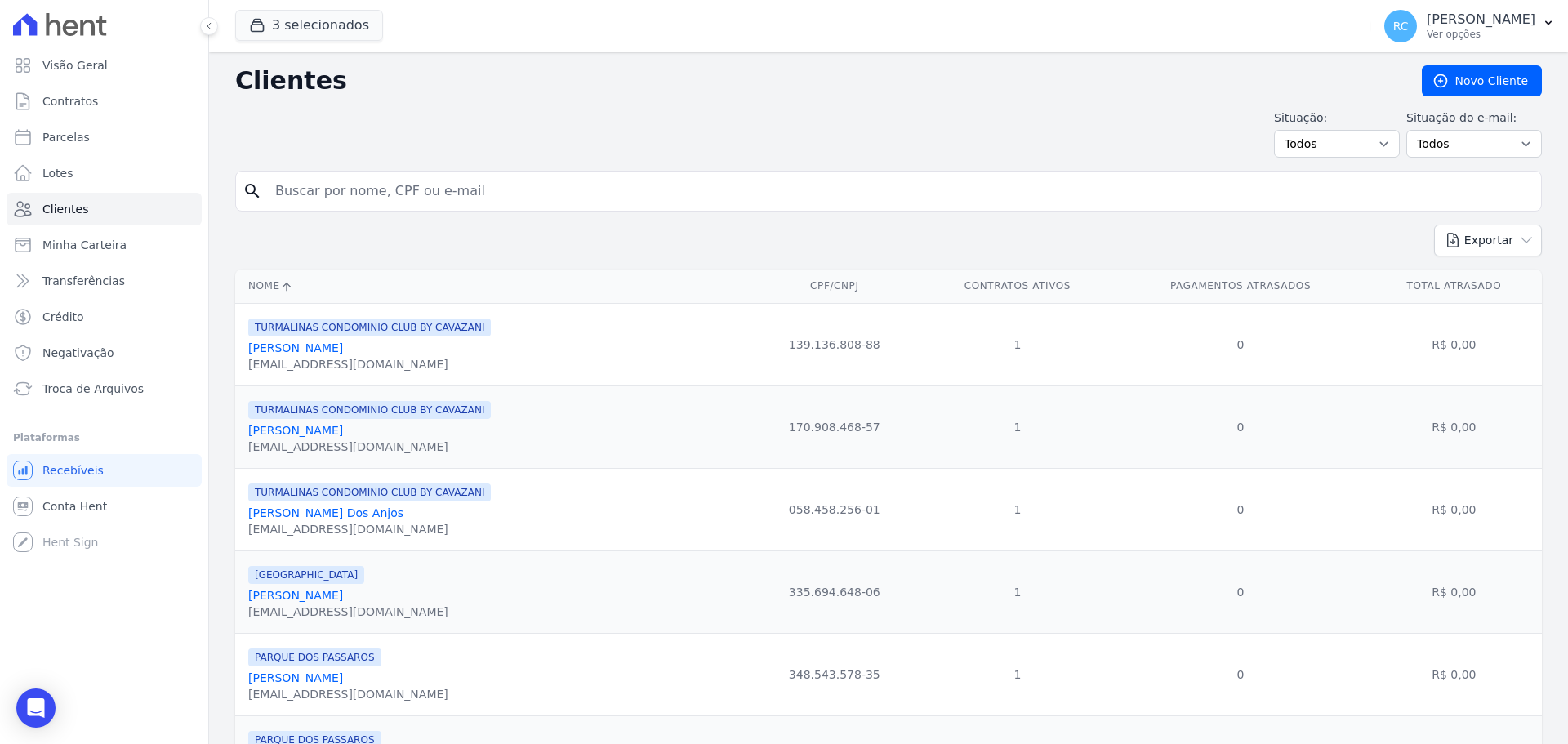
drag, startPoint x: 340, startPoint y: 190, endPoint x: 396, endPoint y: 182, distance: 56.6
click at [342, 188] on input "search" at bounding box center [900, 191] width 1268 height 33
paste input "LUCAS SOUZA DE SÁ"
type input "LUCAS SOUZA DE Sa"
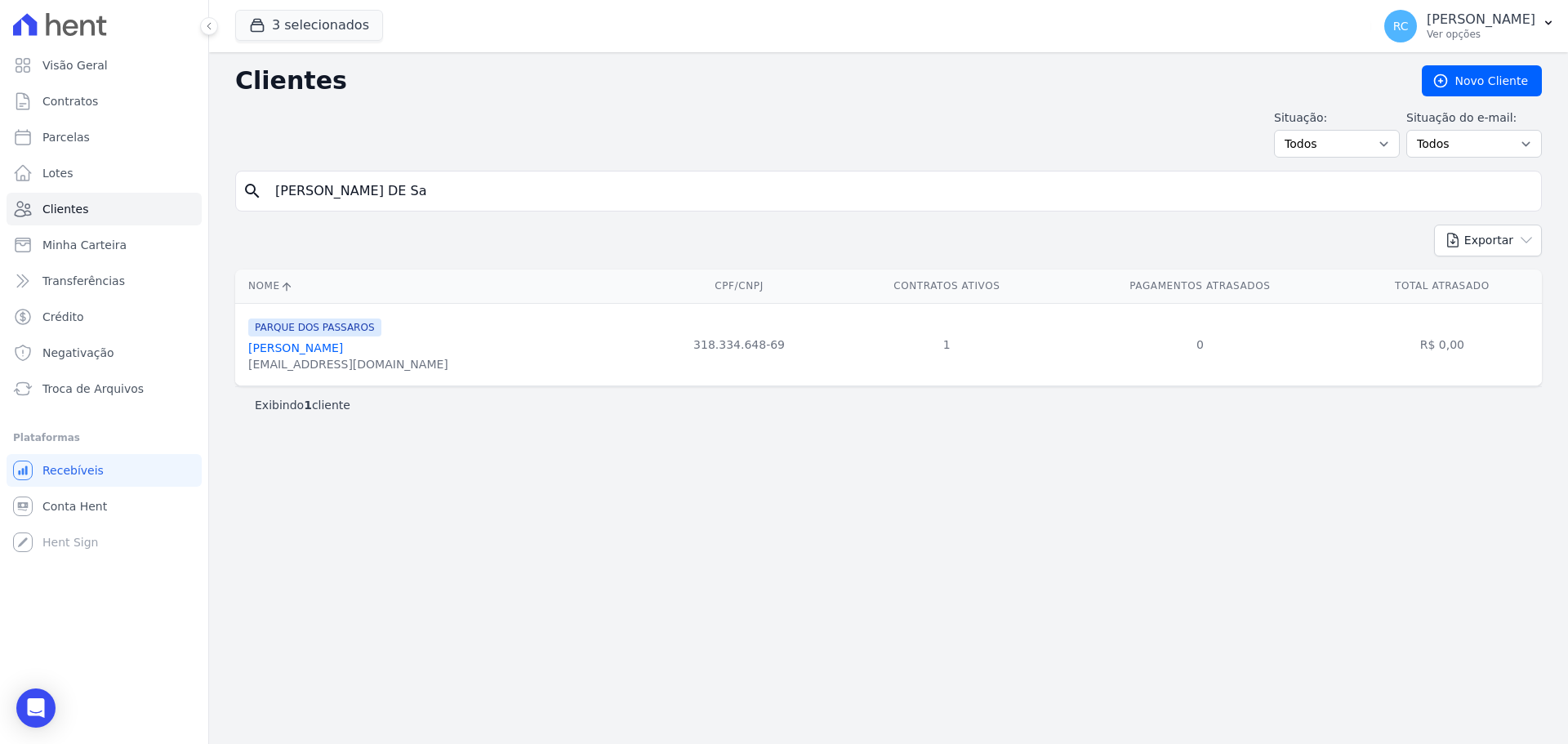
click at [14, 701] on div "Visão Geral Contratos Parcelas Lotes Clientes Minha Carteira Transferências Cré…" at bounding box center [104, 372] width 208 height 744
drag, startPoint x: 20, startPoint y: 703, endPoint x: 62, endPoint y: 682, distance: 47.0
click at [20, 704] on div "Open Intercom Messenger" at bounding box center [35, 707] width 39 height 39
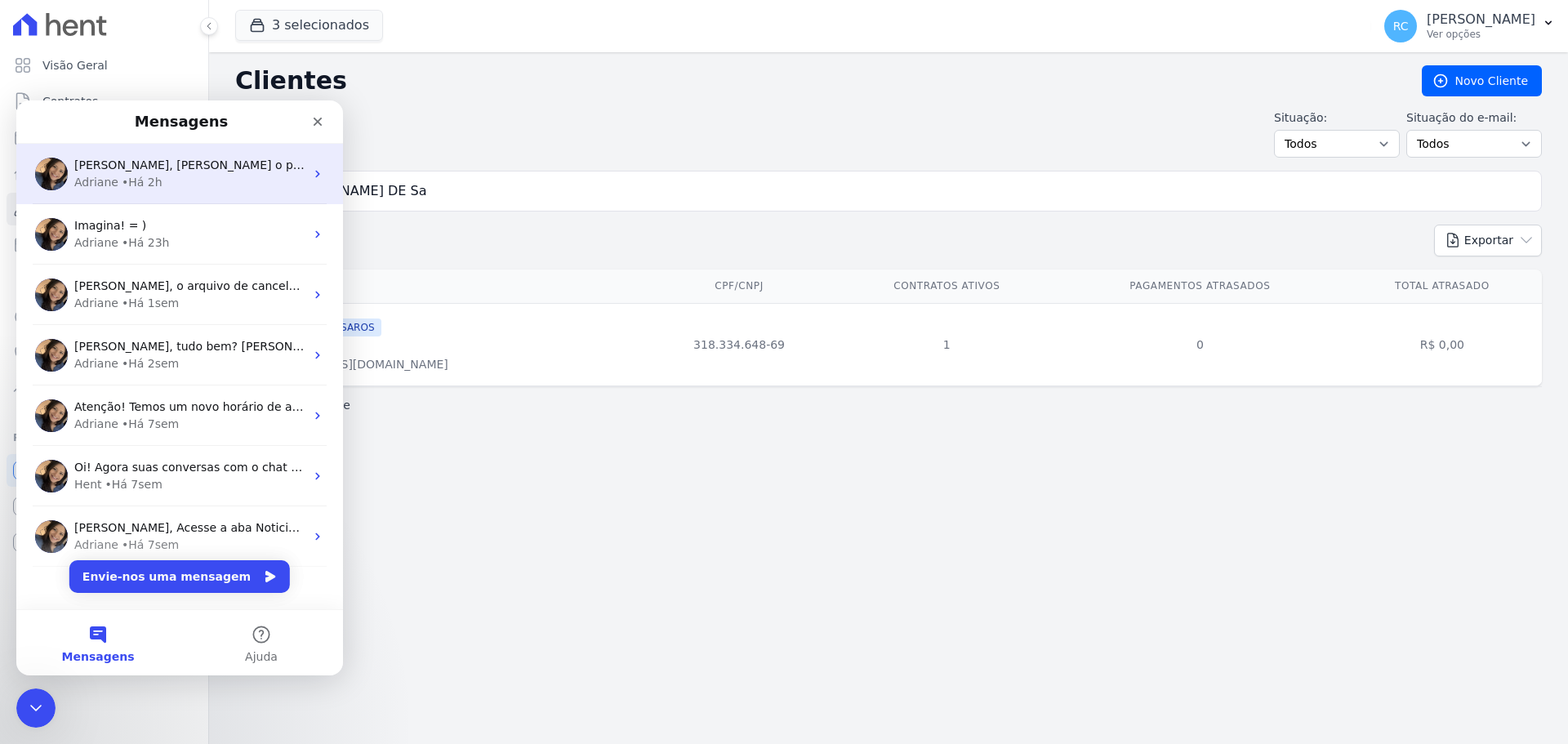
click at [201, 177] on div "Adriane • Há 2h" at bounding box center [189, 182] width 231 height 17
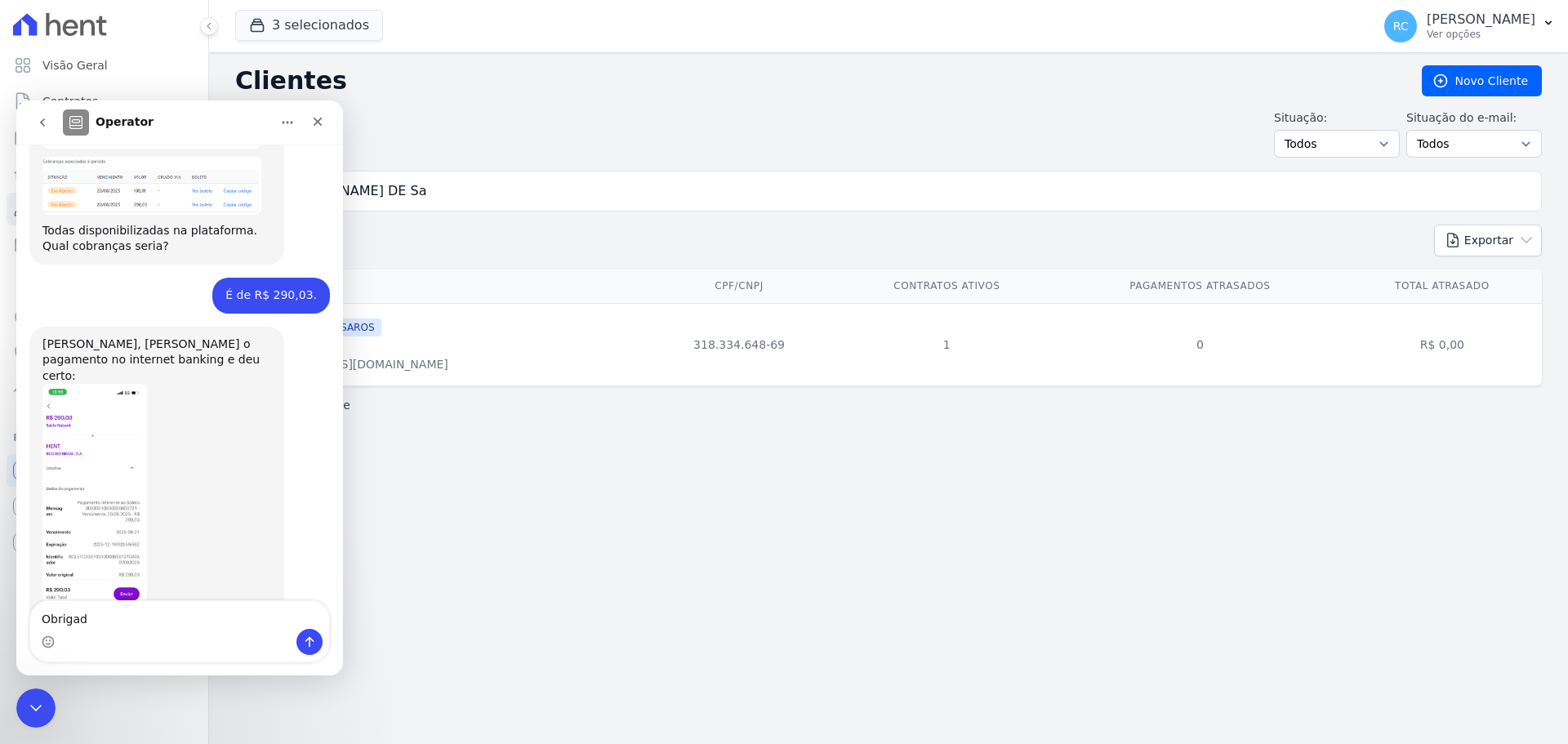
type textarea "Obrigada"
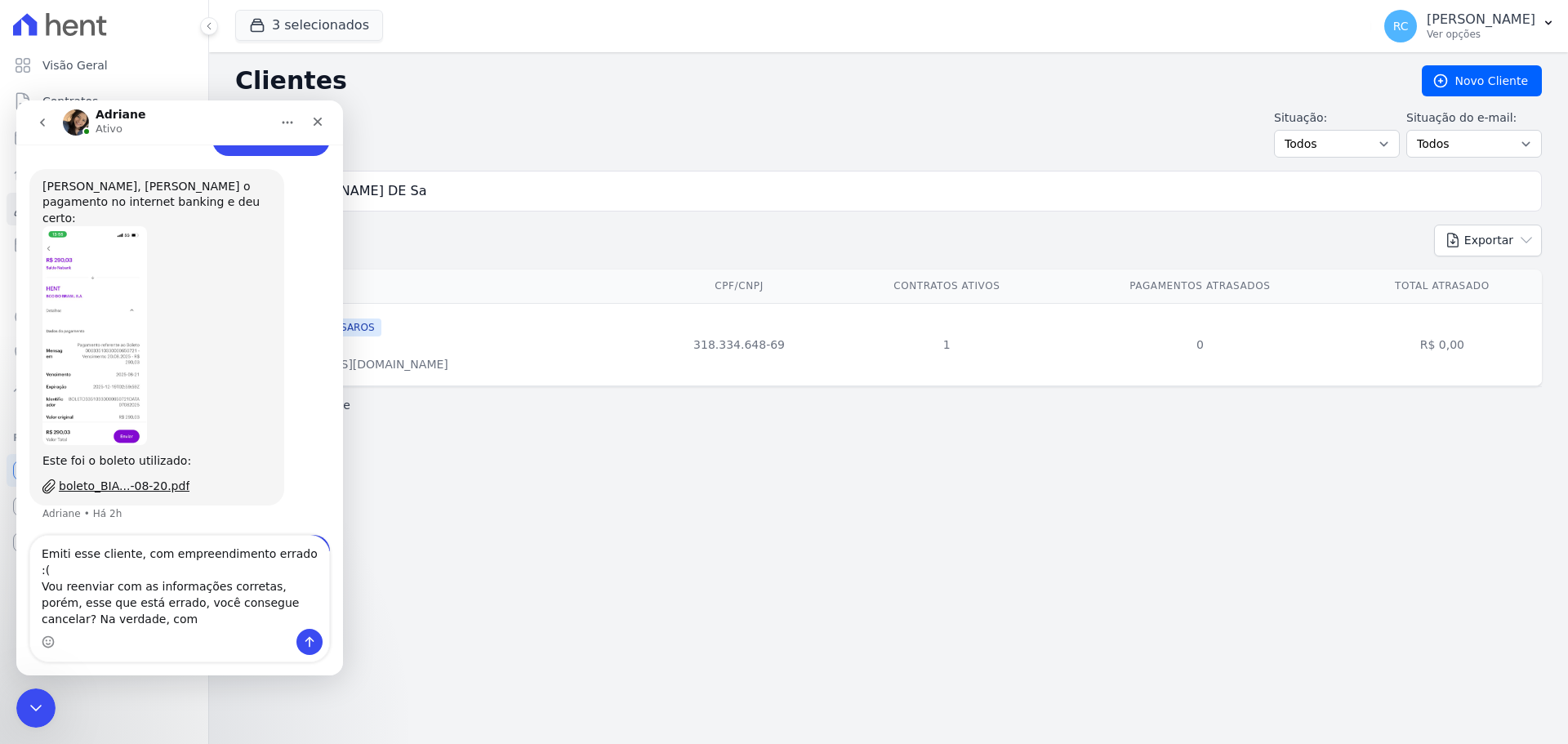
scroll to position [1611, 0]
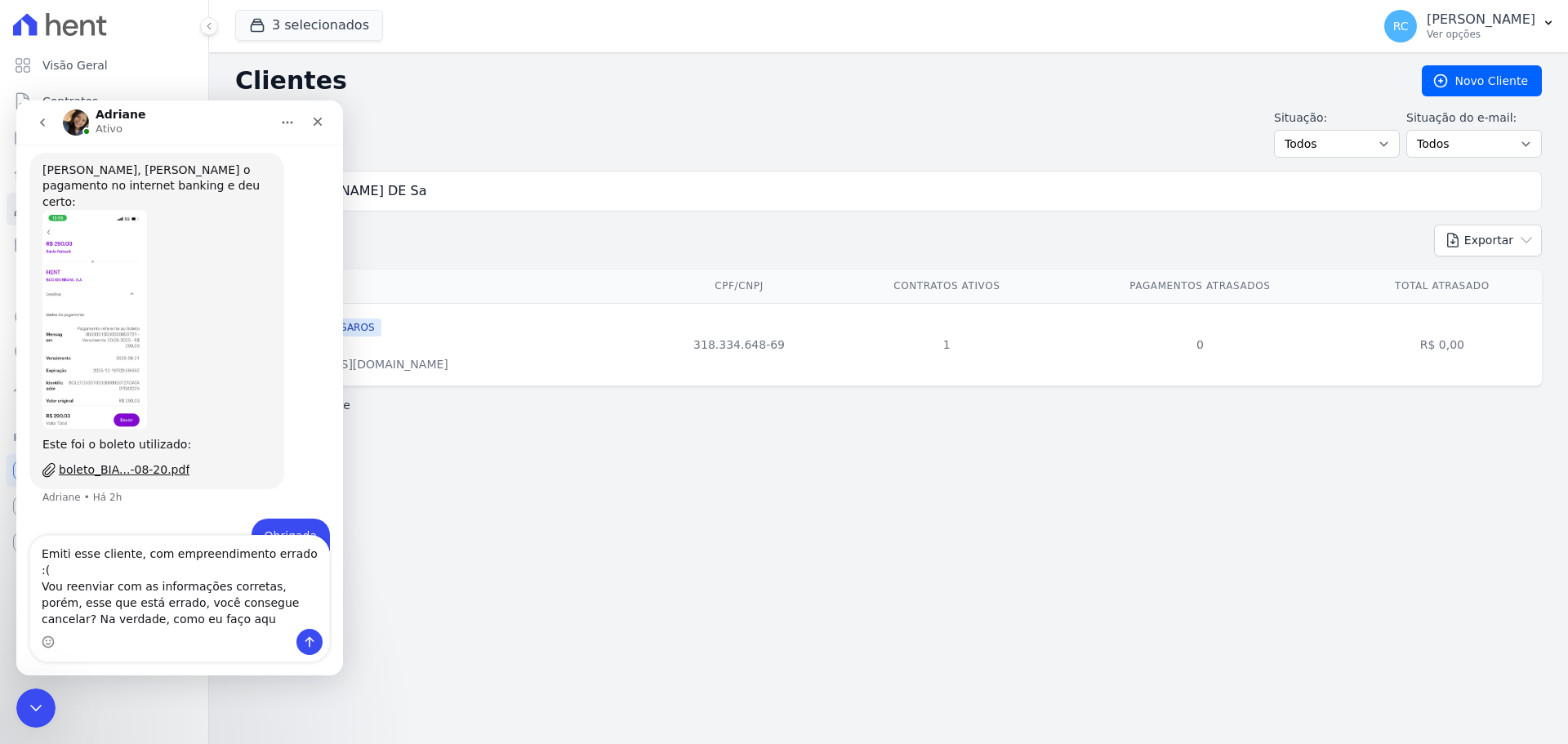
type textarea "Emiti esse cliente, com empreendimento errado :( Vou reenviar com as informaçõe…"
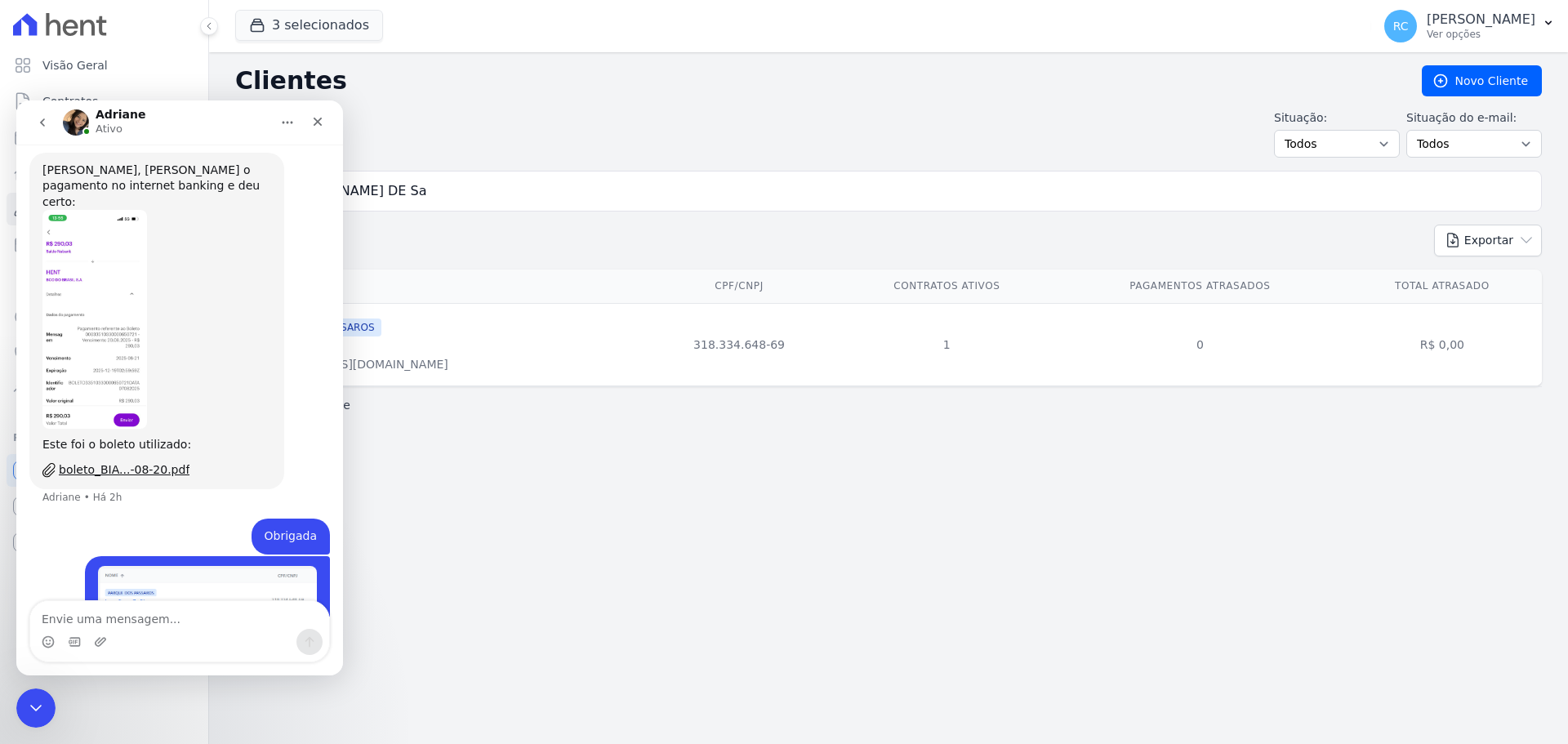
scroll to position [1663, 0]
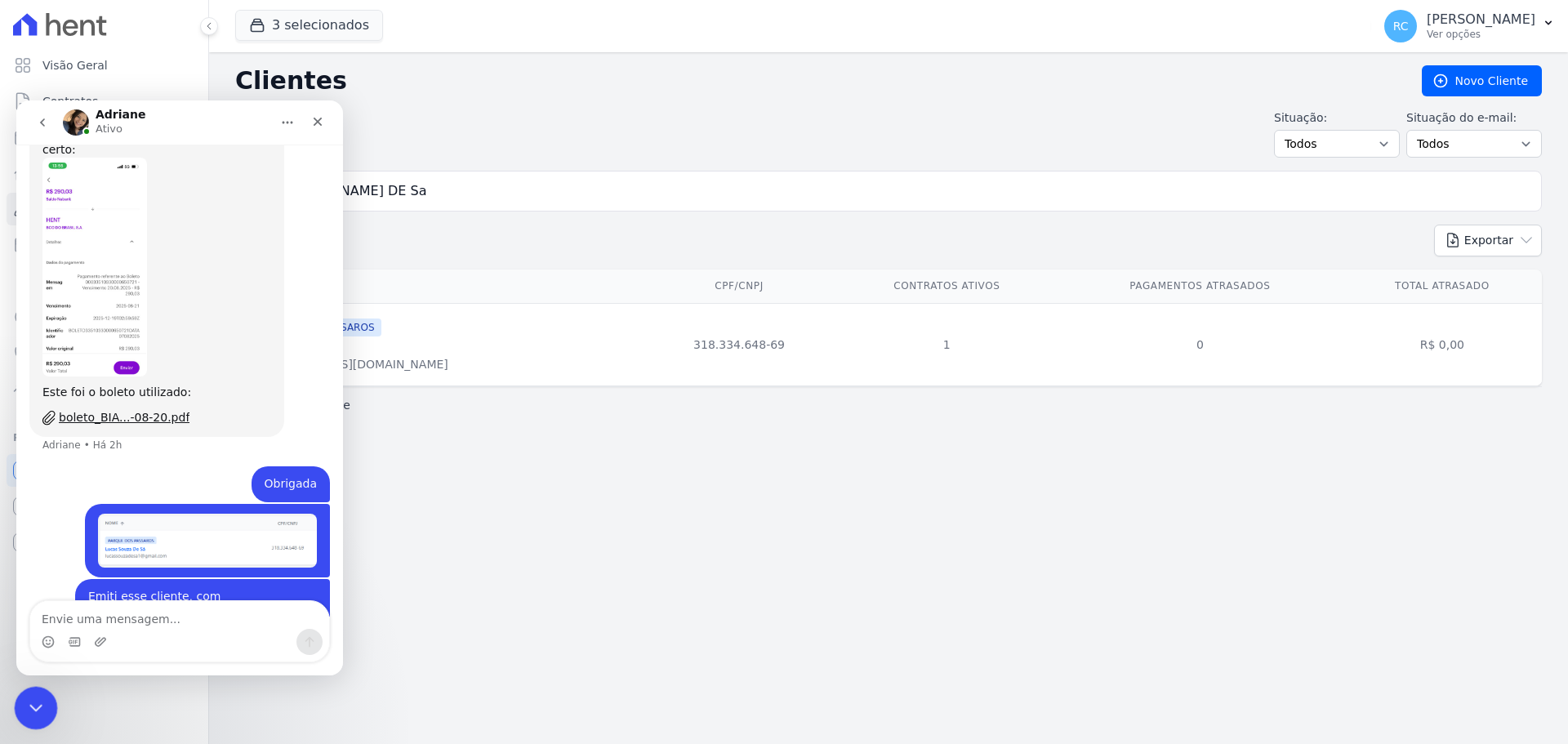
click at [43, 701] on icon "Fechar mensagem da Intercom" at bounding box center [34, 705] width 20 height 20
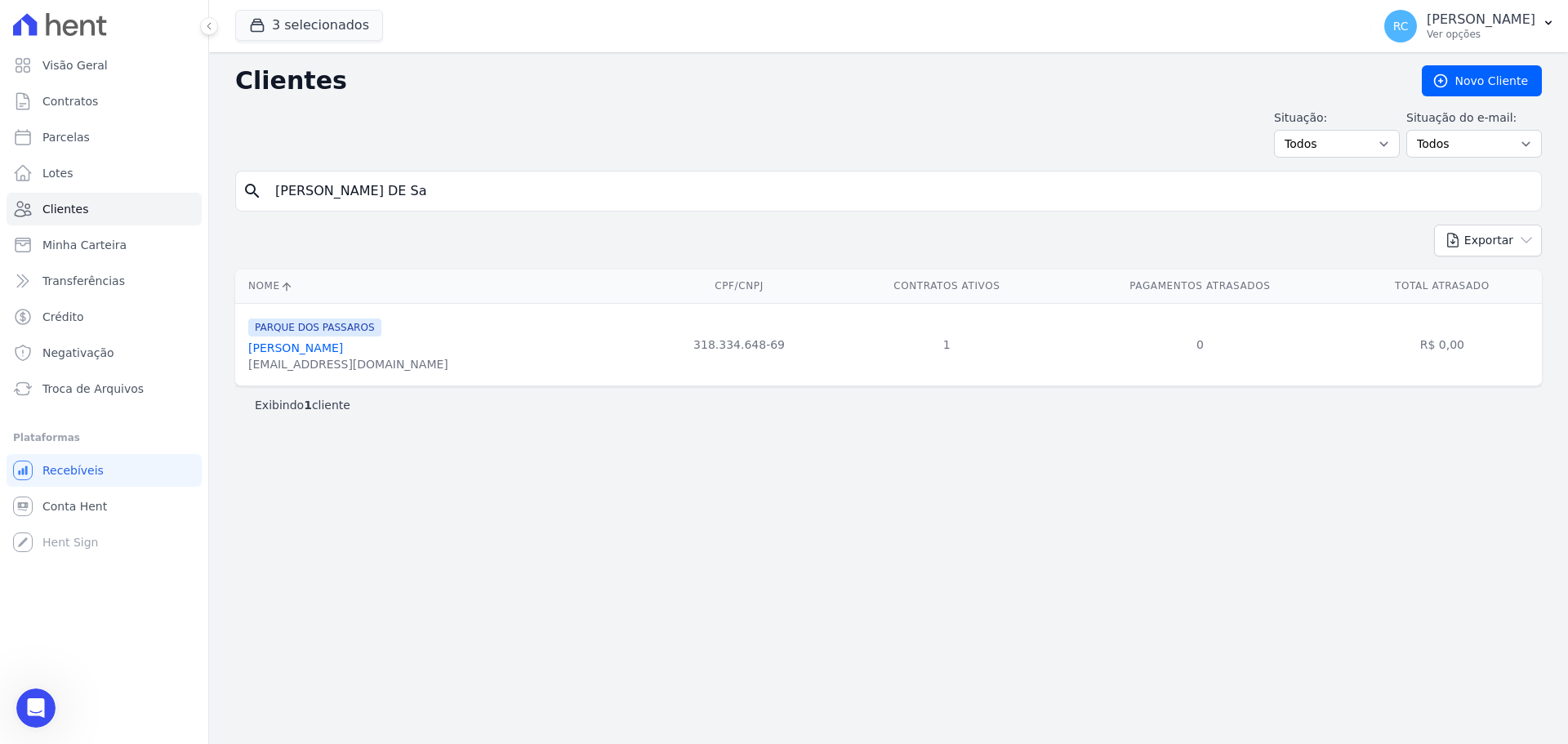
drag, startPoint x: 404, startPoint y: 187, endPoint x: 100, endPoint y: 155, distance: 305.7
click at [100, 155] on div "Visão Geral Contratos Parcelas Lotes Clientes Minha Carteira Transferências Cré…" at bounding box center [784, 372] width 1568 height 744
click at [318, 343] on link "Lucas Souza De Sá" at bounding box center [296, 348] width 95 height 13
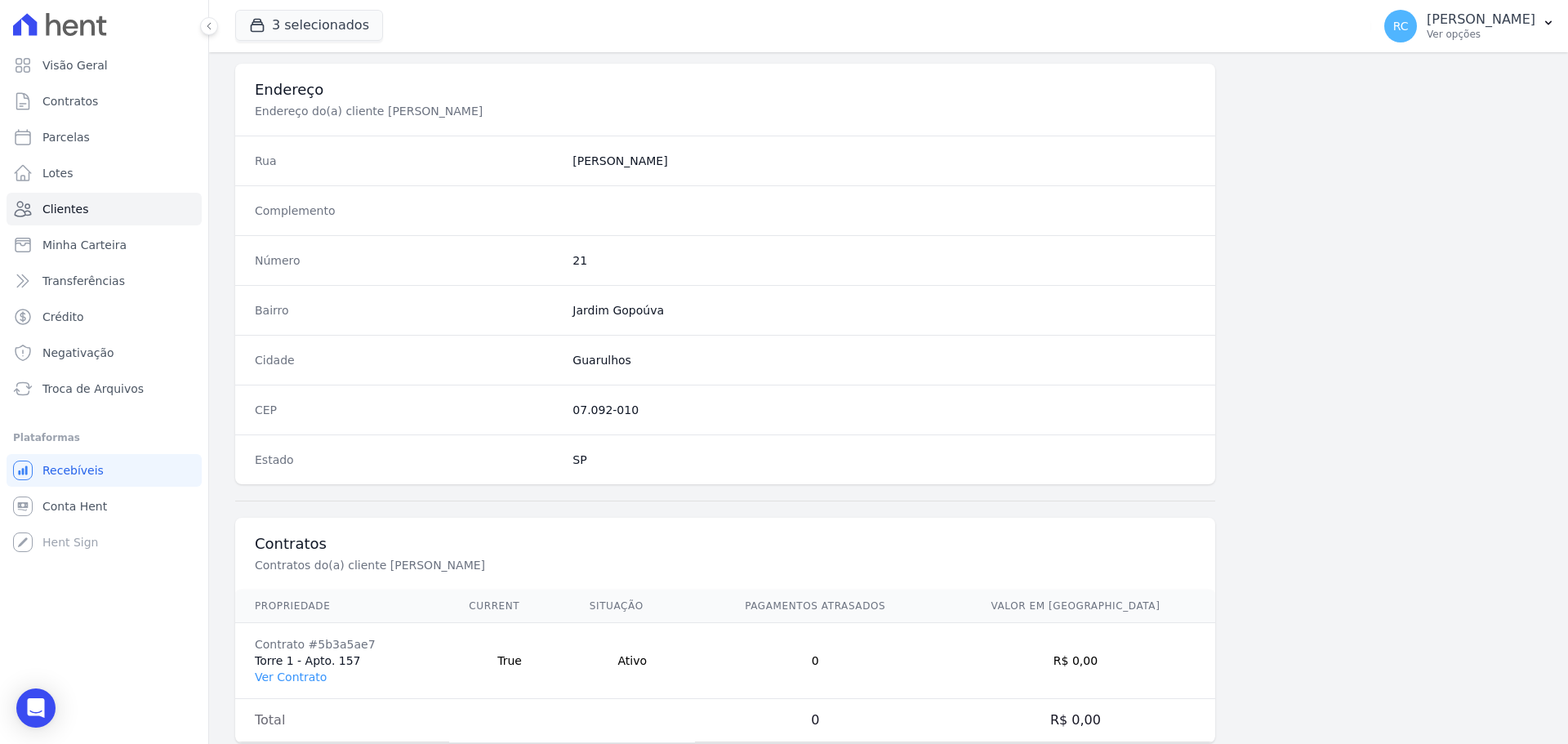
scroll to position [784, 0]
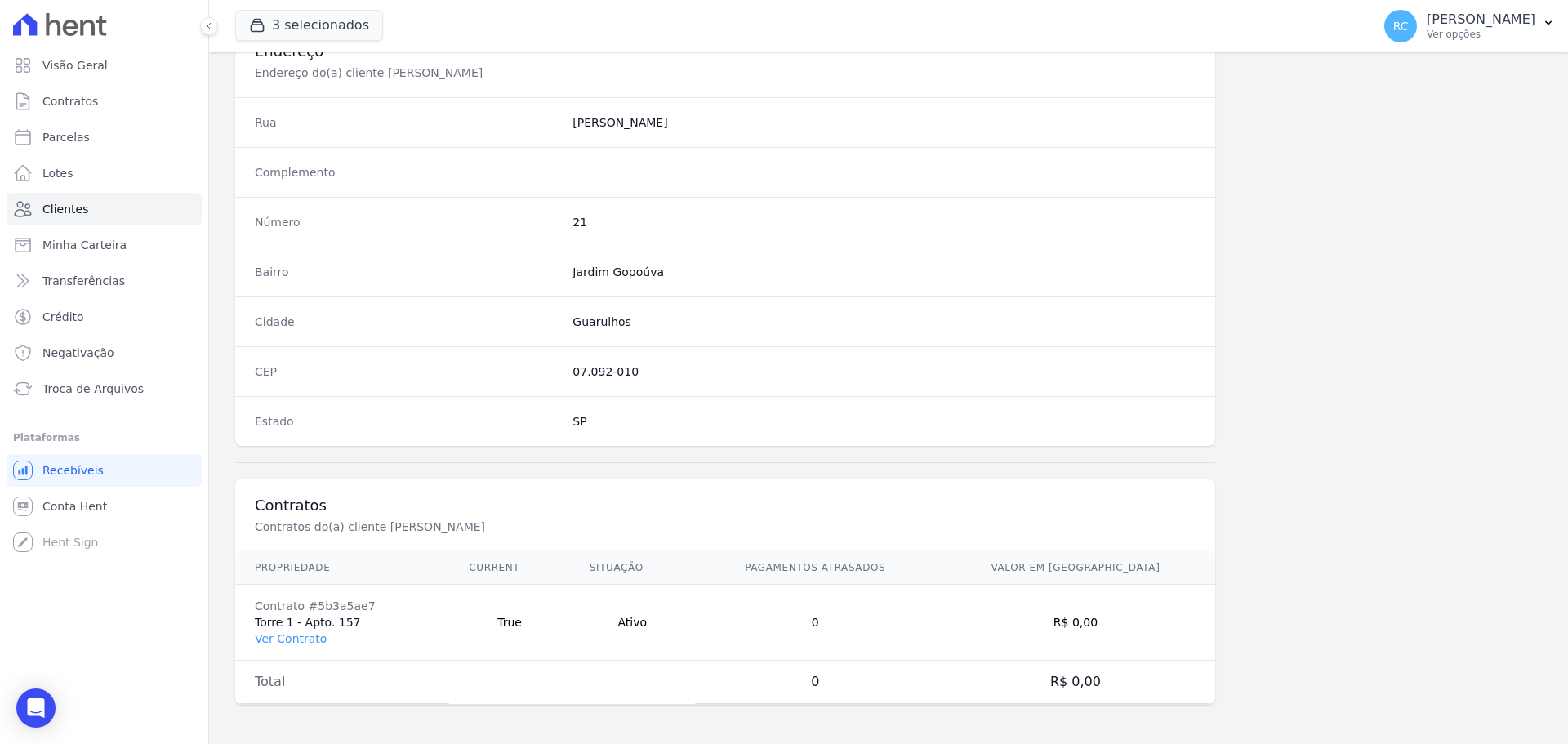
drag, startPoint x: 367, startPoint y: 618, endPoint x: 246, endPoint y: 625, distance: 121.2
click at [246, 625] on td "Contrato #5b3a5ae7 Torre 1 - Apto. 157 Ver Contrato" at bounding box center [342, 622] width 214 height 76
copy td "Torre 1 - Apto. 157"
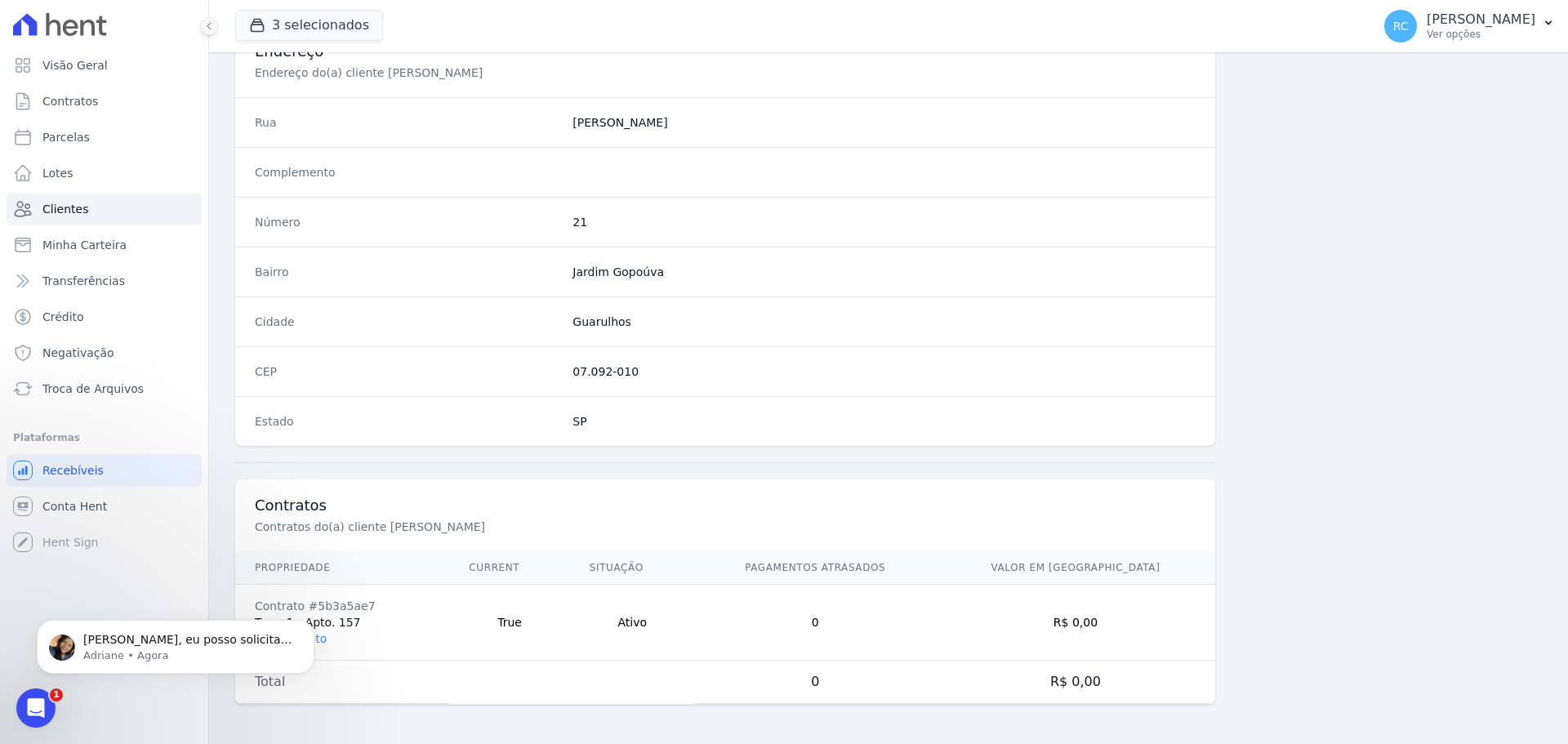
scroll to position [0, 0]
click at [147, 658] on p "Adriane • Agora" at bounding box center [188, 655] width 211 height 15
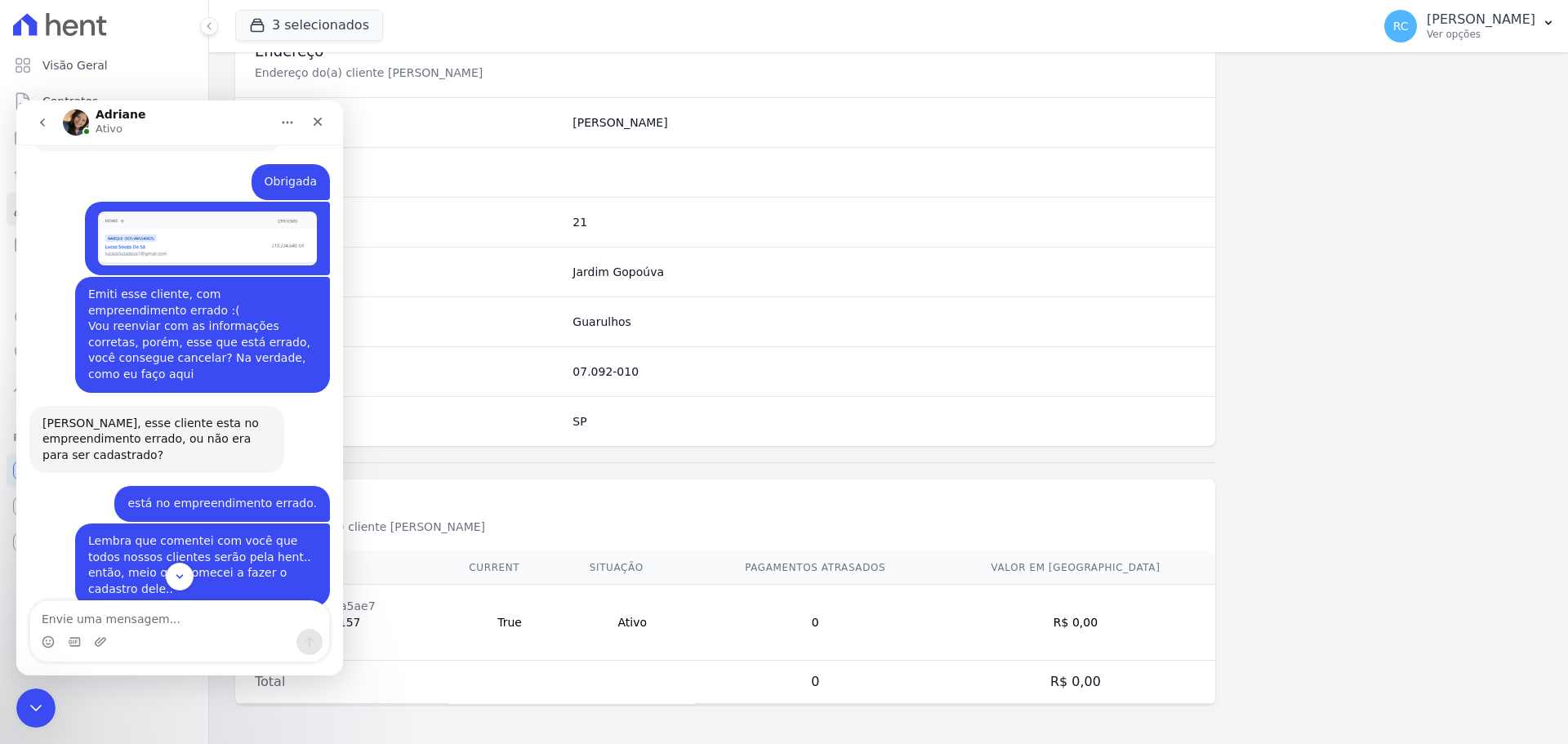
scroll to position [1952, 0]
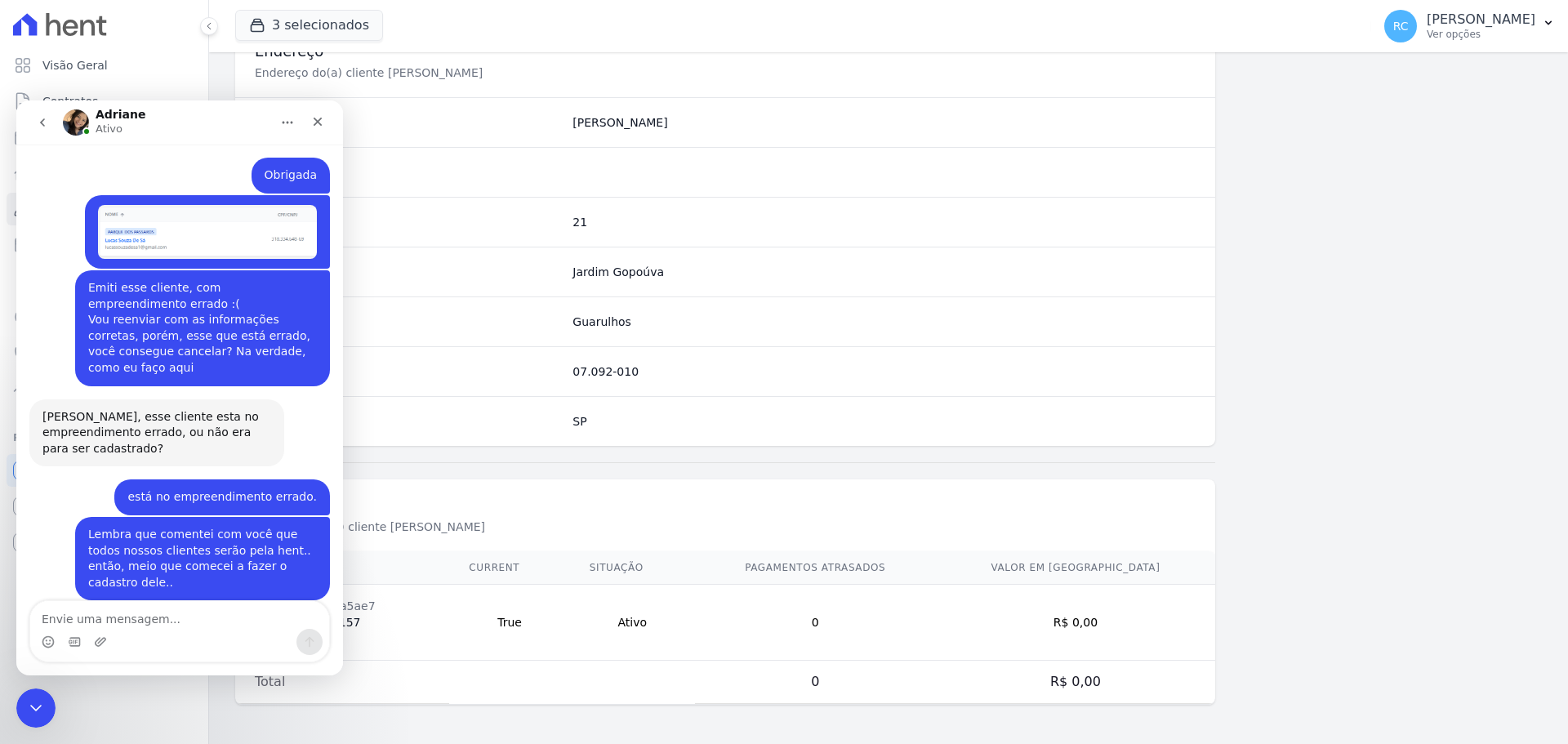
click at [190, 624] on textarea "Envie uma mensagem..." at bounding box center [179, 615] width 299 height 28
type textarea "Ah sim... o empreendimento correto é o Turmalinas"
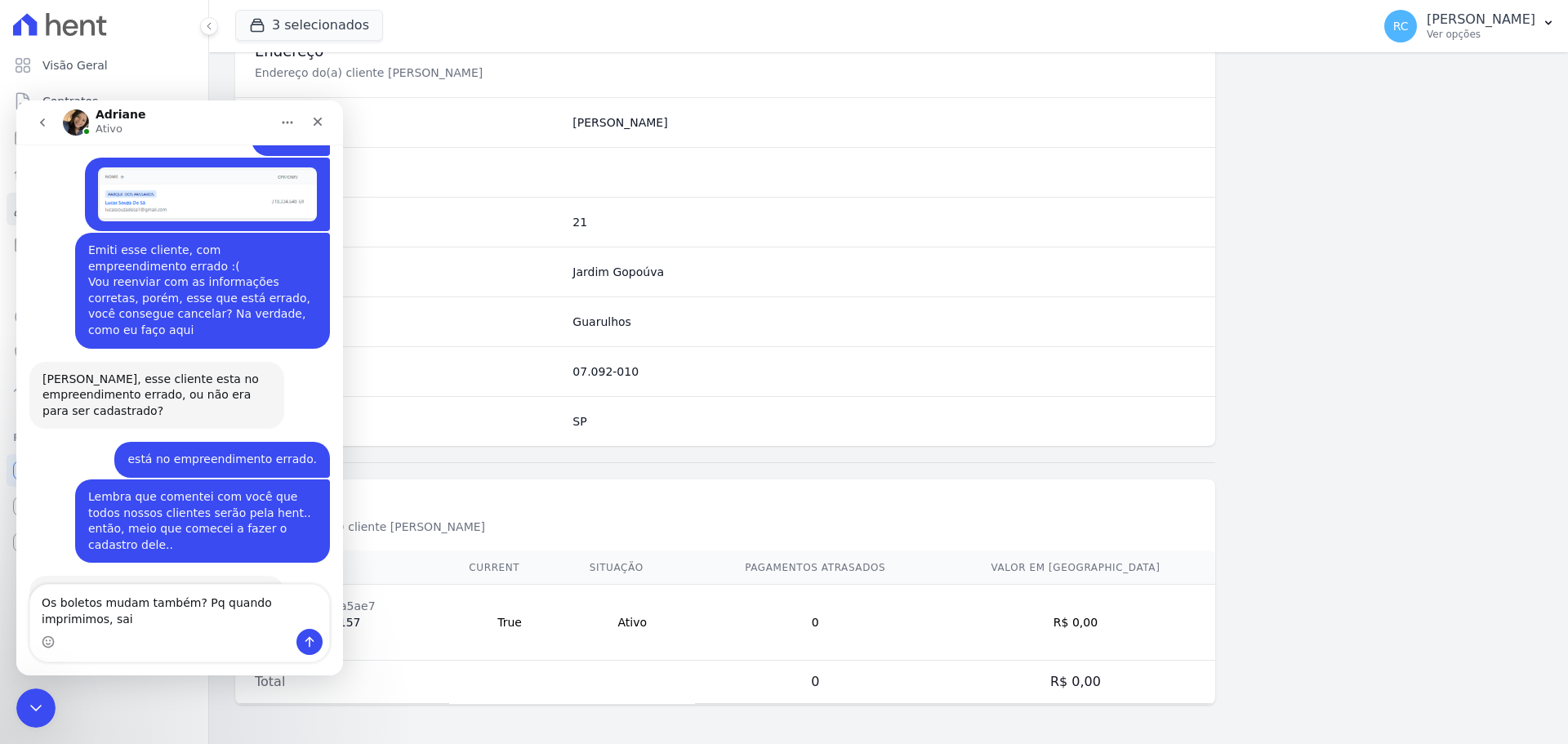
scroll to position [2006, 0]
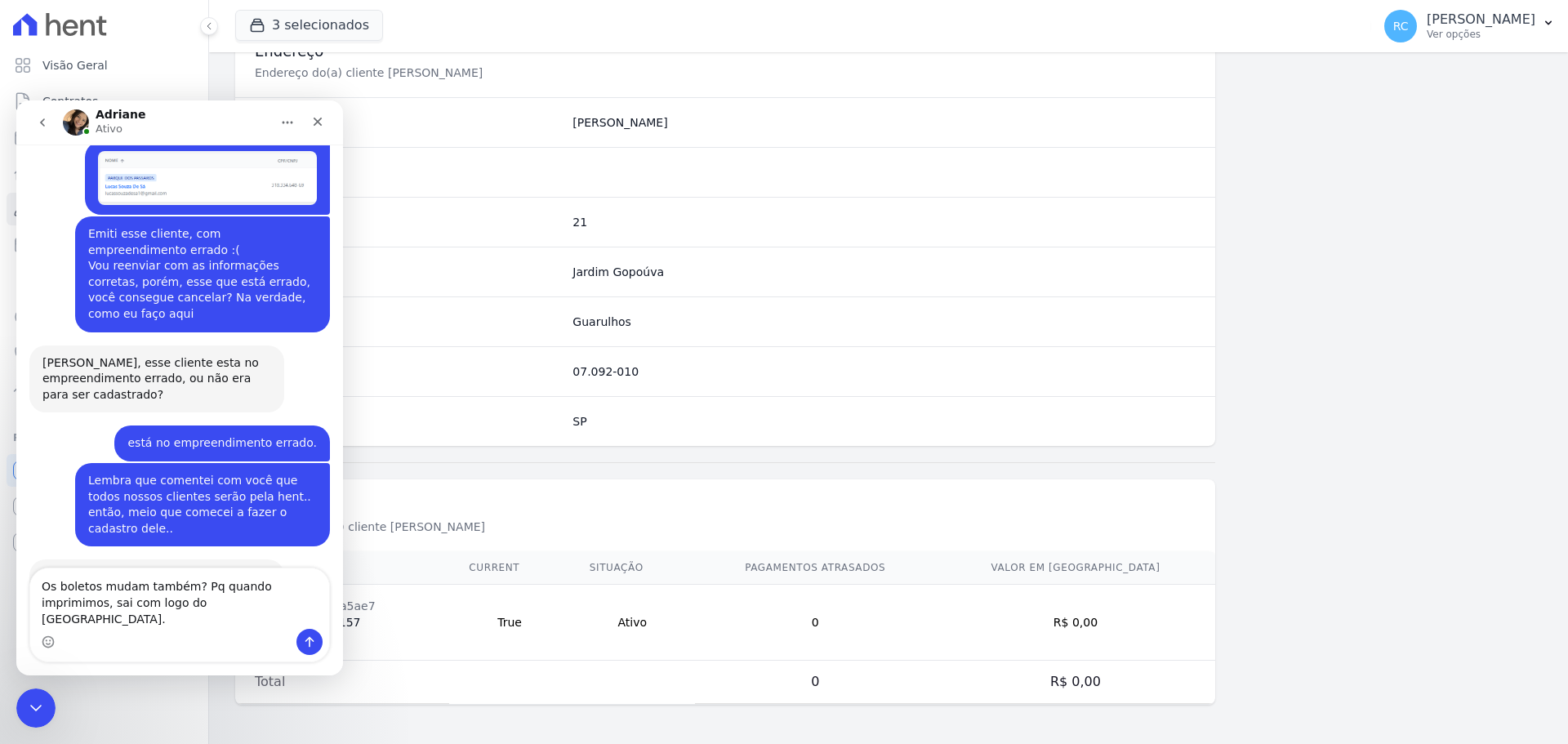
type textarea "Os boletos mudam também? Pq quando imprimimos, sai com logo do parque das flore…"
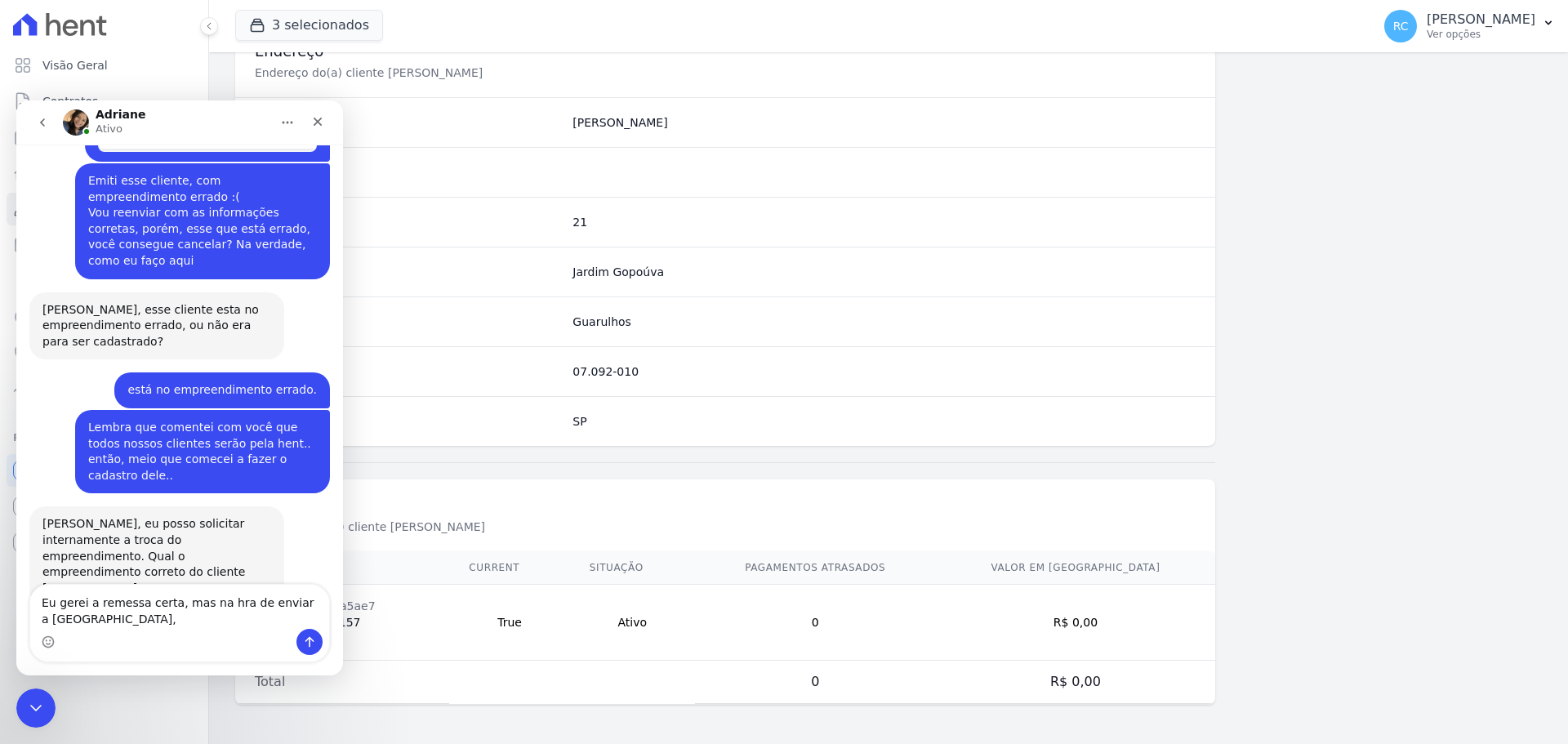
scroll to position [2076, 0]
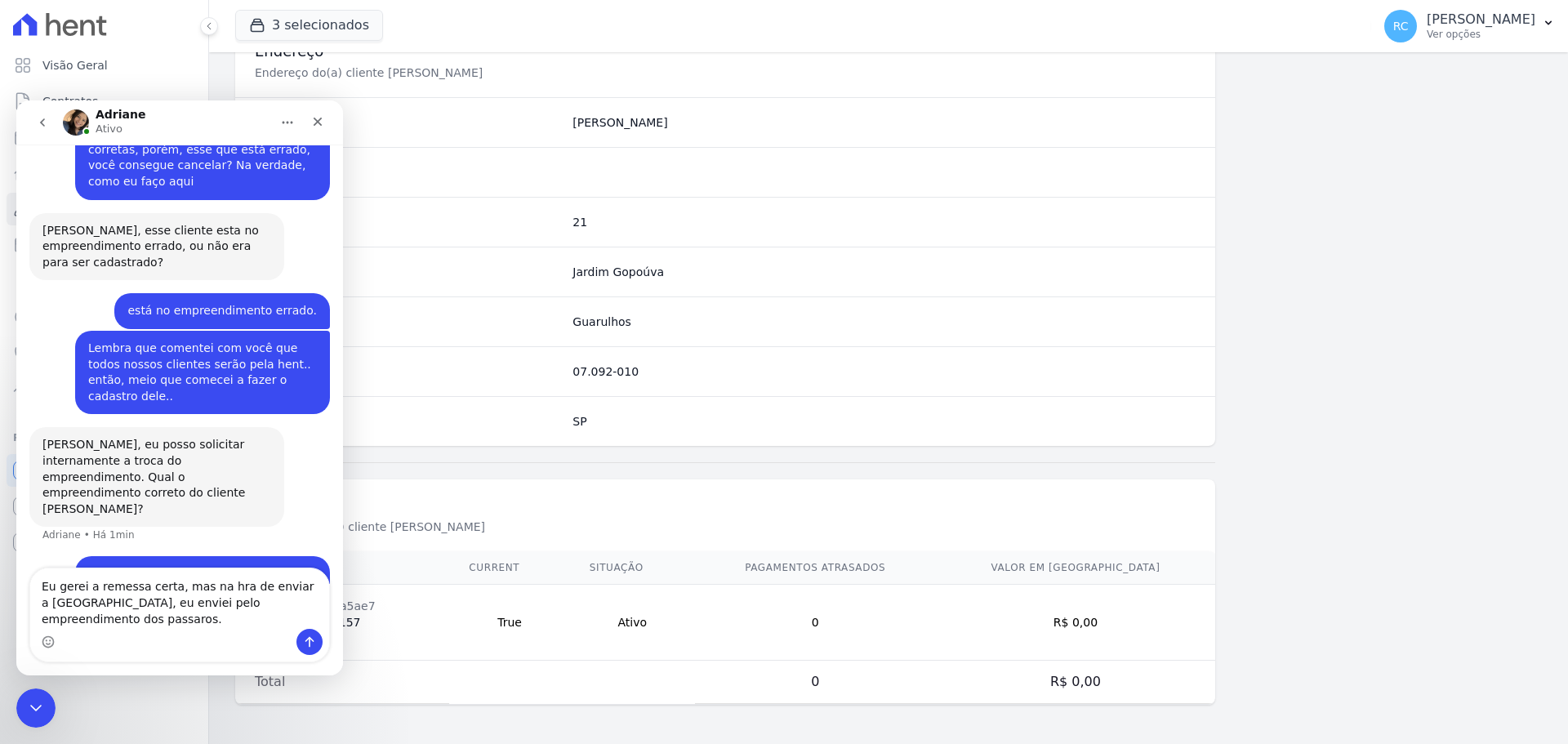
type textarea "Eu gerei a remessa certa, mas na hra de enviar a remessa, eu enviei pelo empree…"
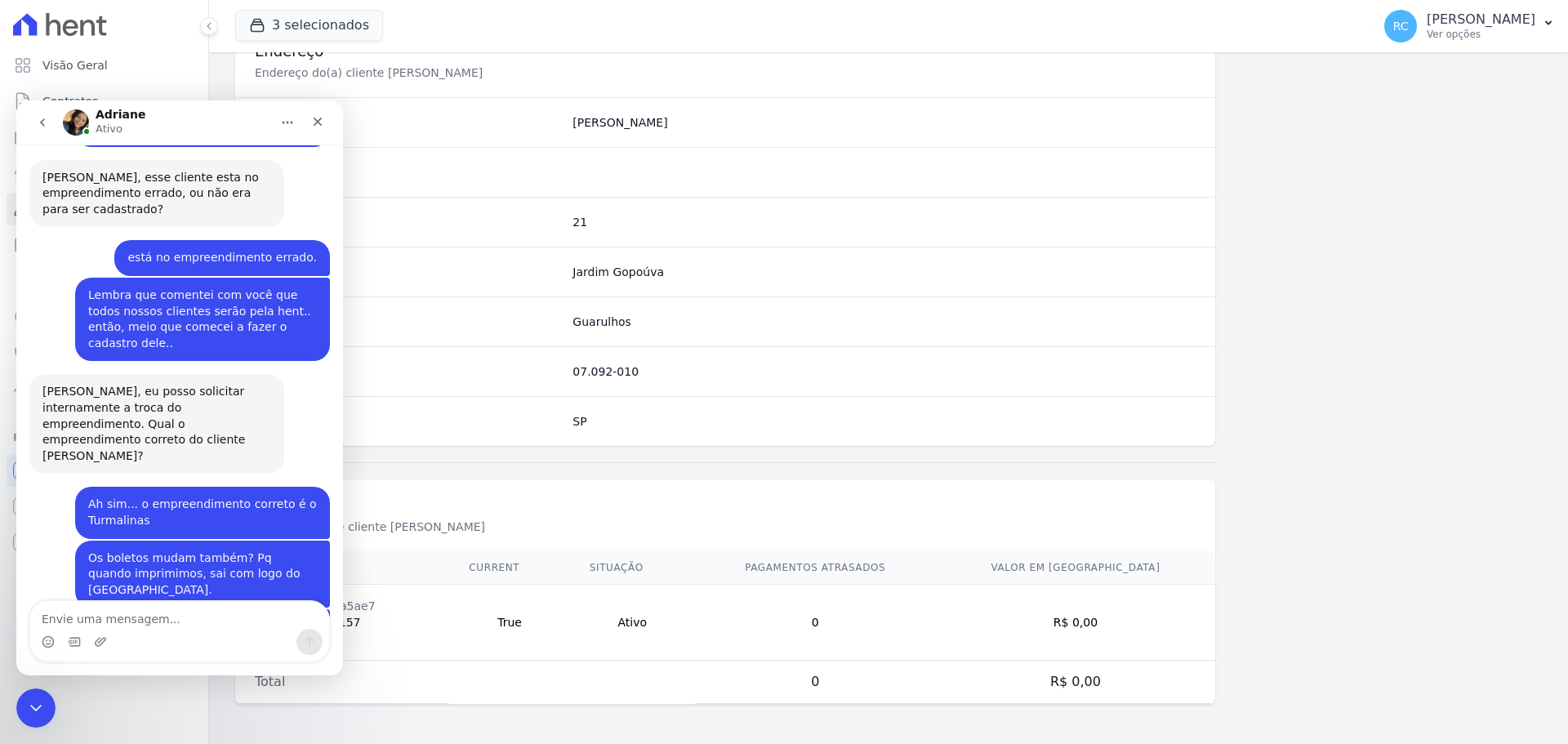
scroll to position [2194, 0]
click at [186, 618] on textarea "Envie uma mensagem..." at bounding box center [179, 615] width 299 height 28
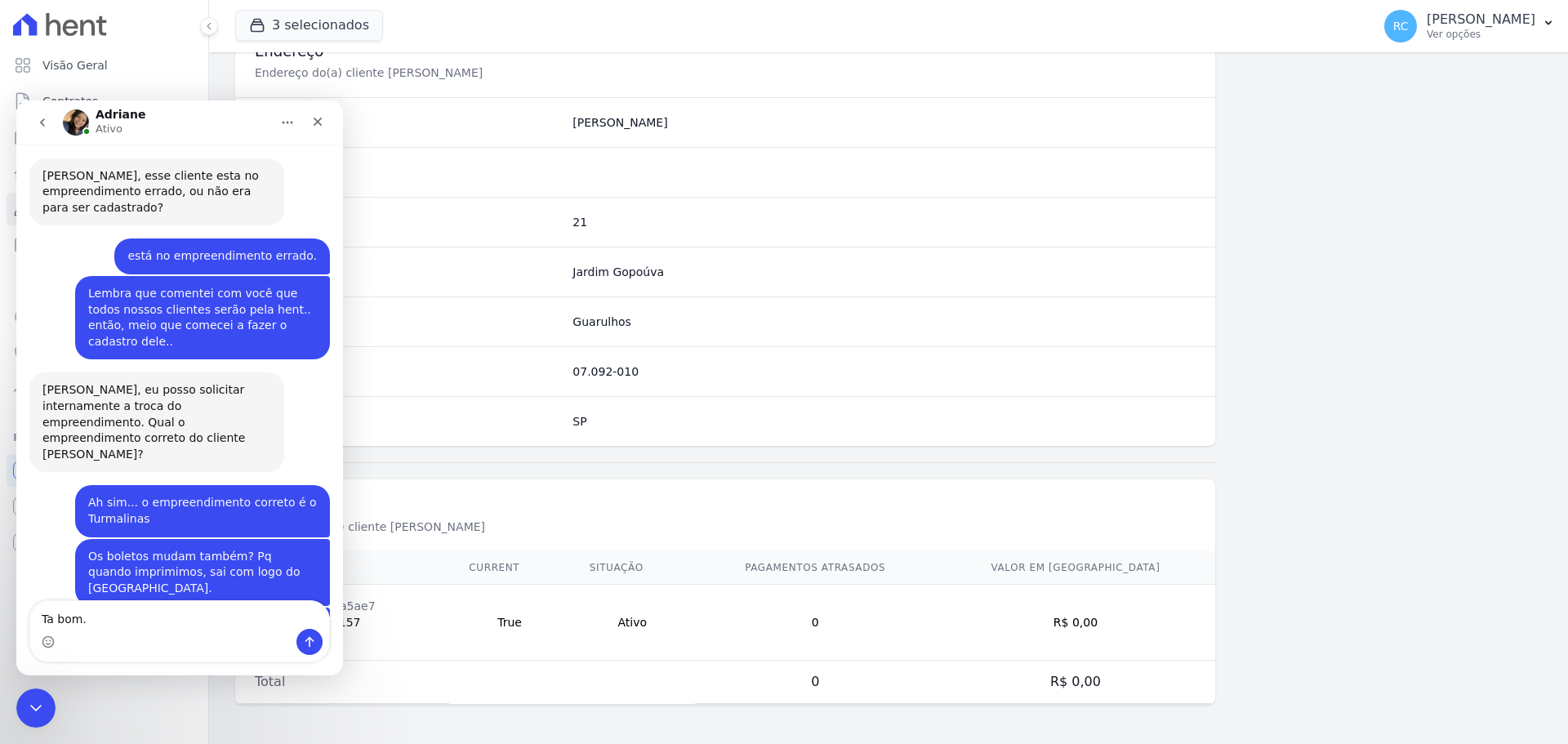
type textarea "Ta bom."
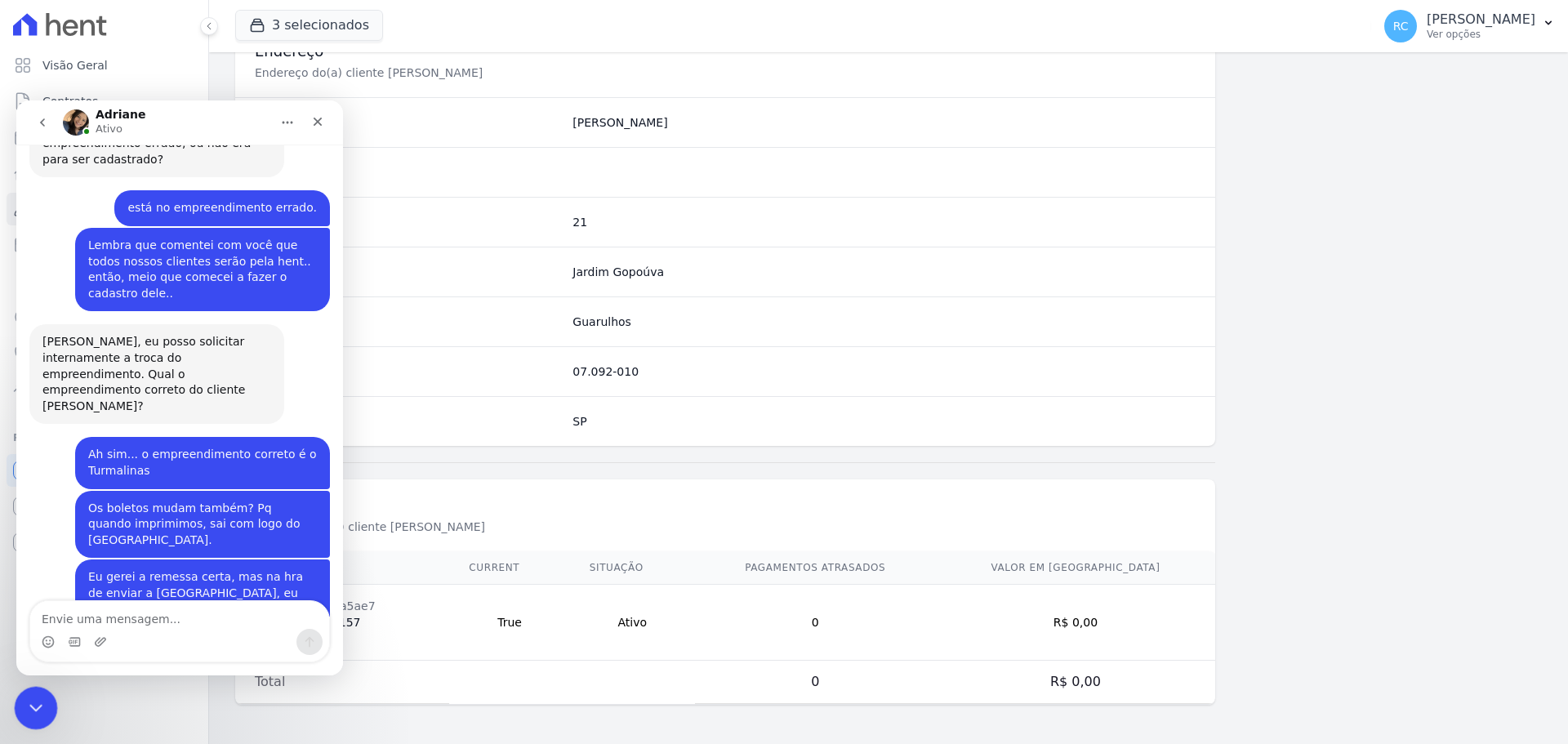
click at [40, 695] on icon "Fechar mensagem da Intercom" at bounding box center [34, 705] width 20 height 20
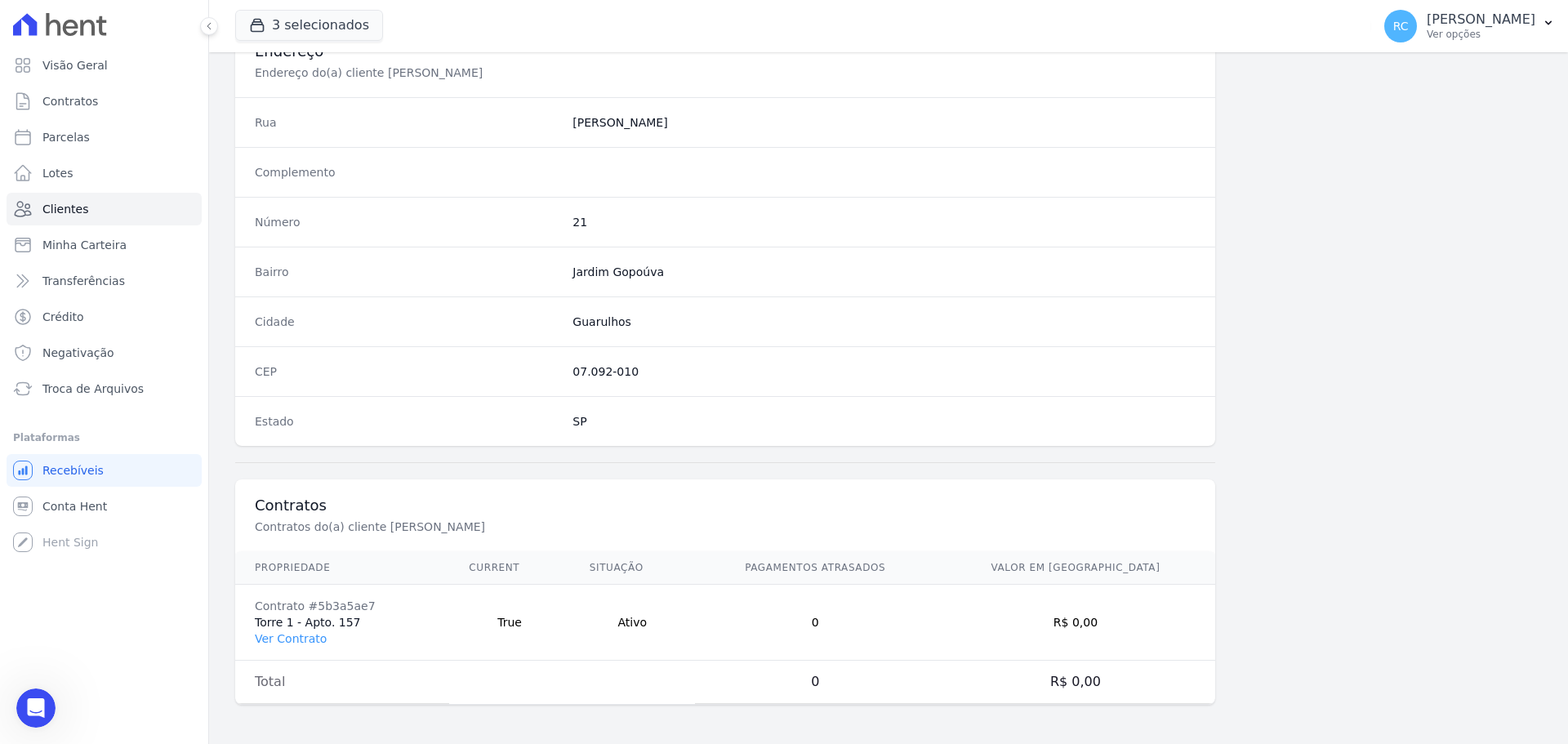
click at [1387, 427] on div "Informações Básicas Detalhes do(a) cliente Lucas Souza De Sá Nome Lucas Sobreno…" at bounding box center [888, 44] width 1306 height 1374
click at [72, 501] on span "Conta Hent" at bounding box center [75, 506] width 65 height 16
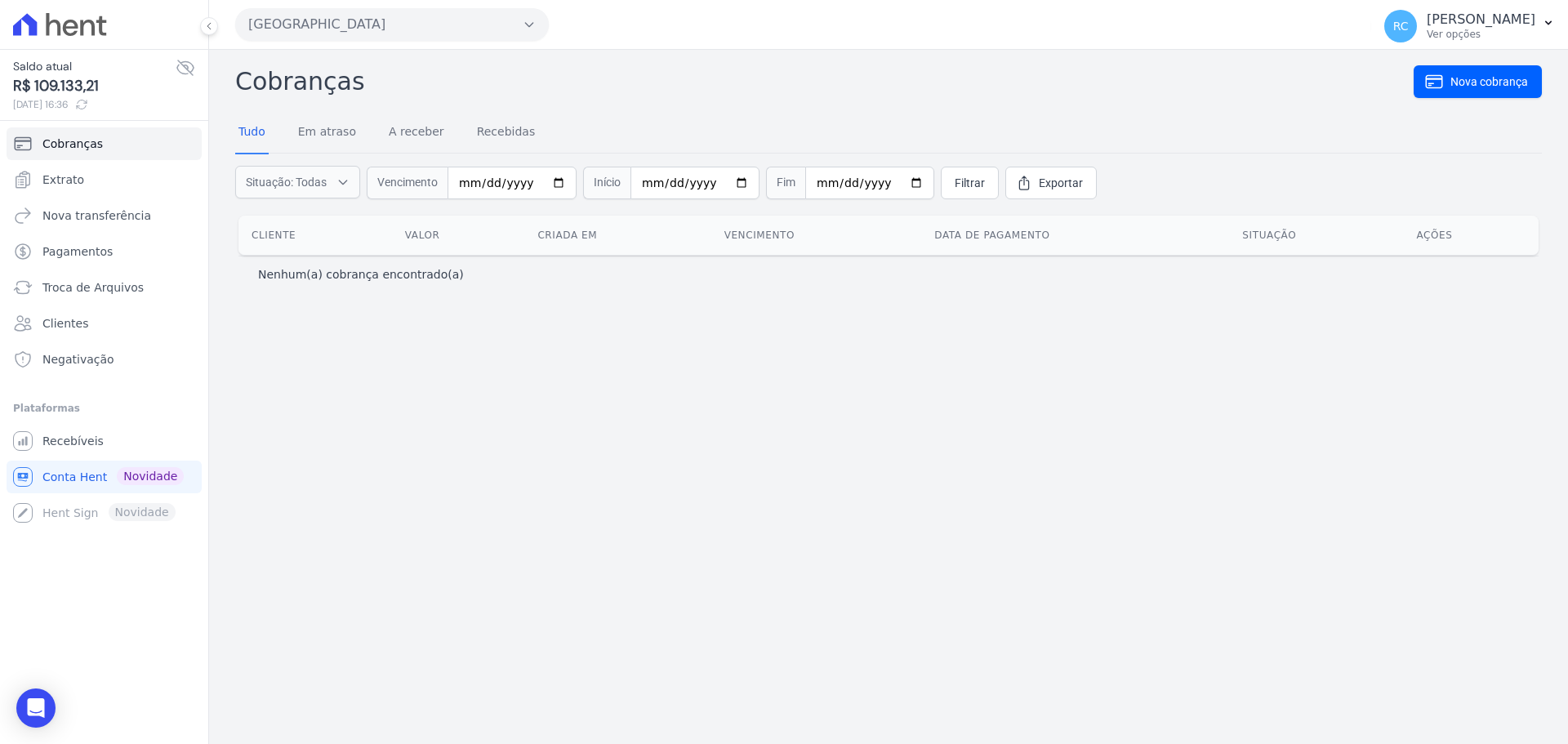
click at [351, 14] on button "Parque Dos Passaros" at bounding box center [392, 24] width 314 height 33
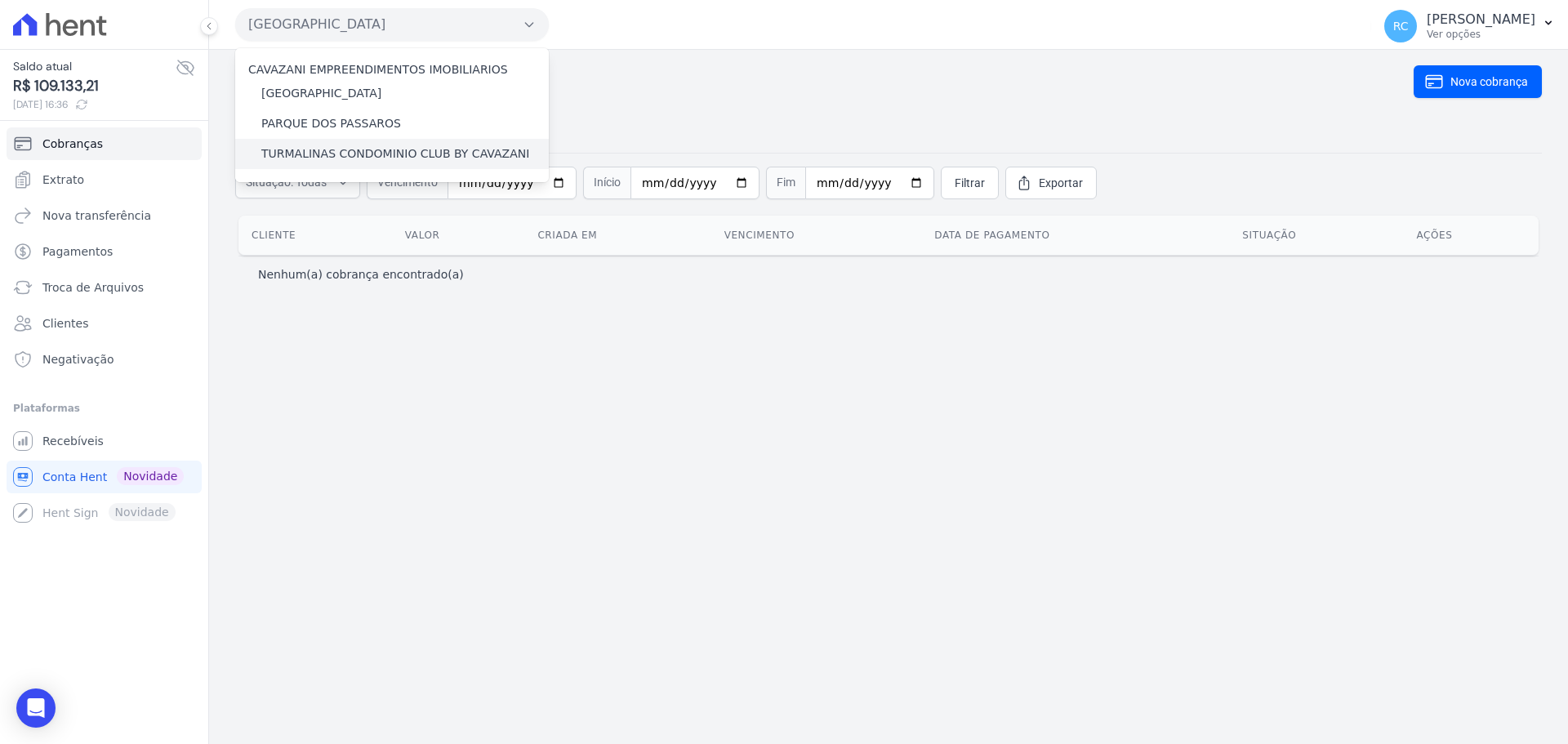
click at [341, 150] on label "TURMALINAS CONDOMINIO CLUB BY CAVAZANI" at bounding box center [395, 154] width 268 height 17
click at [0, 0] on input "TURMALINAS CONDOMINIO CLUB BY CAVAZANI" at bounding box center [0, 0] width 0 height 0
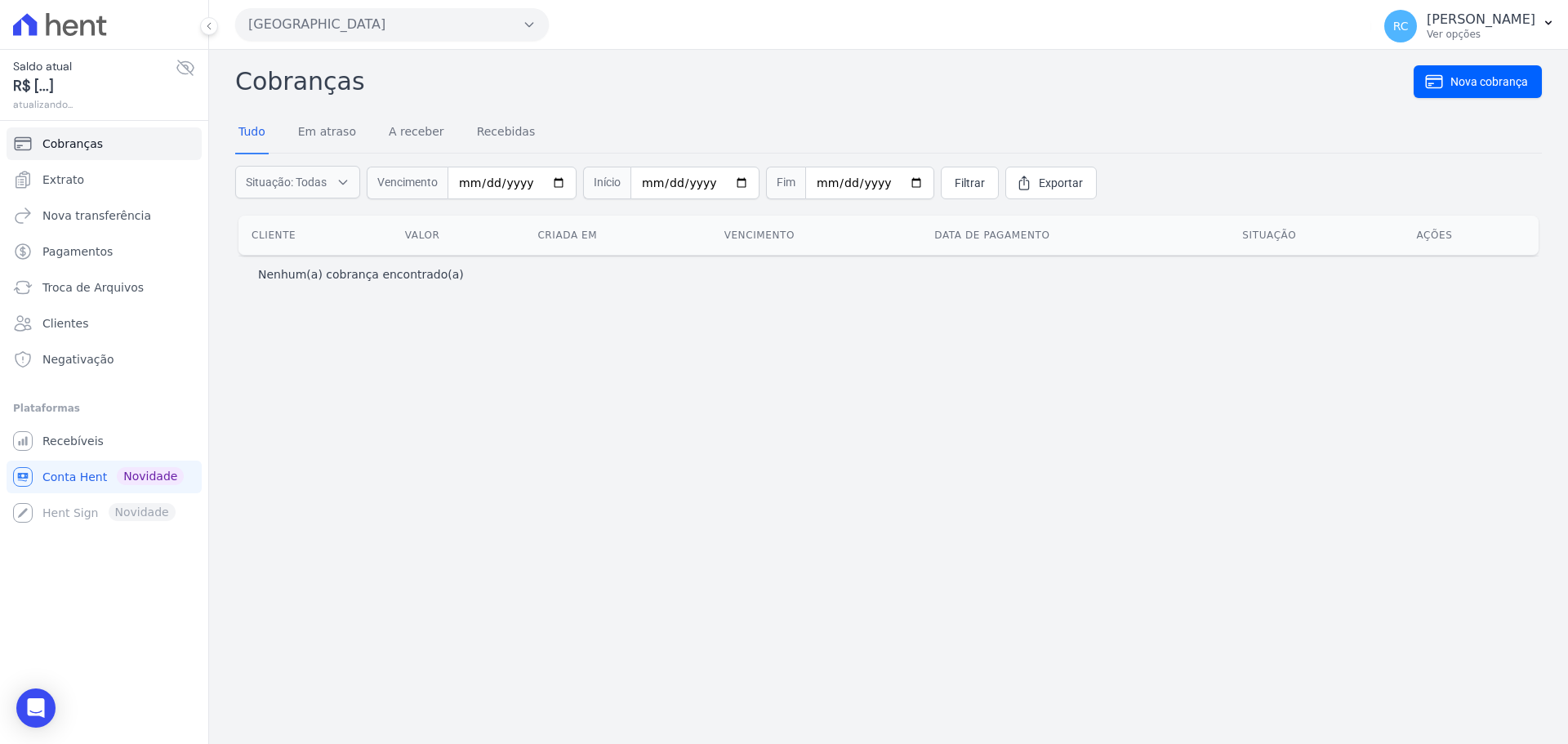
click at [406, 20] on button "Parque Dos Passaros" at bounding box center [392, 24] width 314 height 33
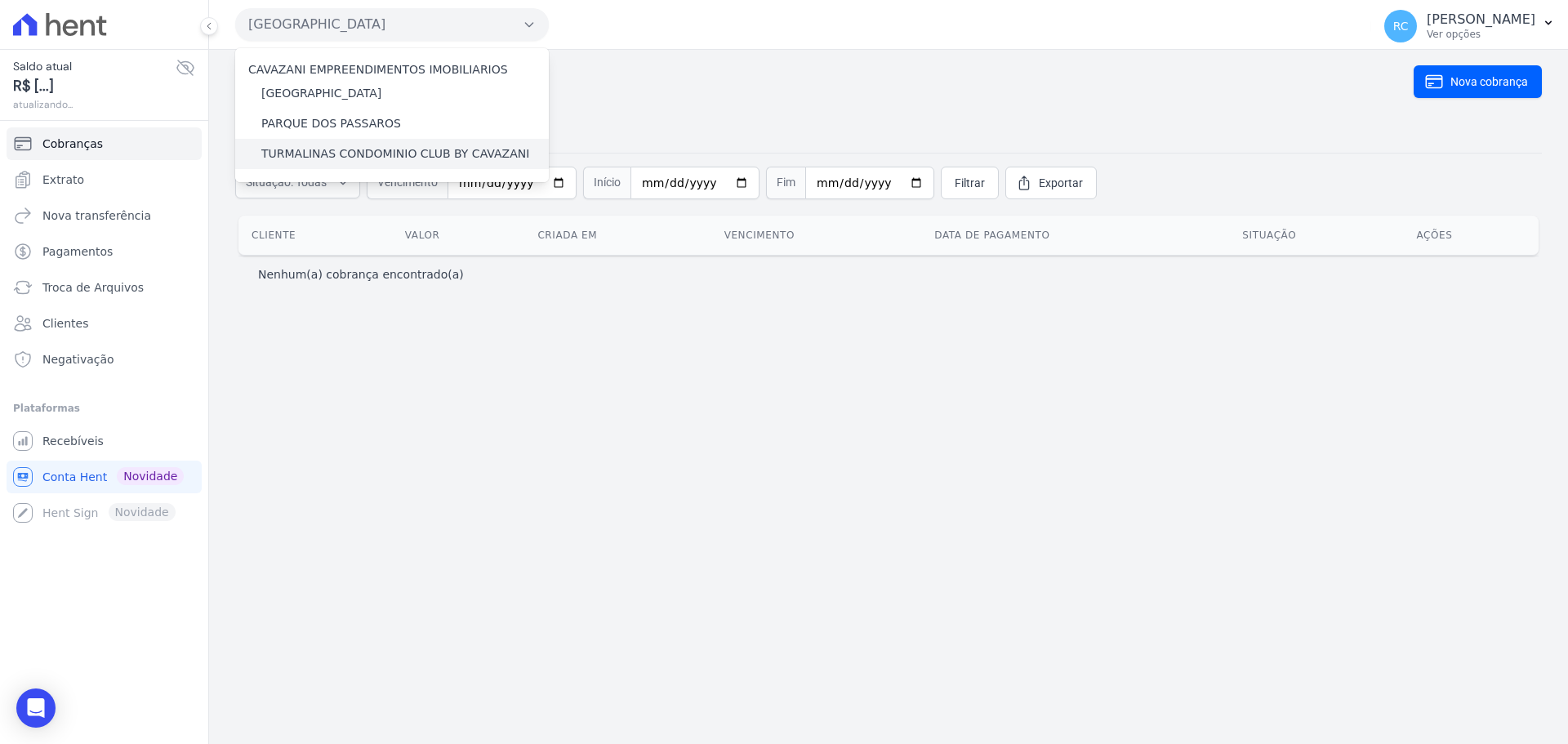
click at [323, 158] on label "TURMALINAS CONDOMINIO CLUB BY CAVAZANI" at bounding box center [395, 154] width 268 height 17
click at [0, 0] on input "TURMALINAS CONDOMINIO CLUB BY CAVAZANI" at bounding box center [0, 0] width 0 height 0
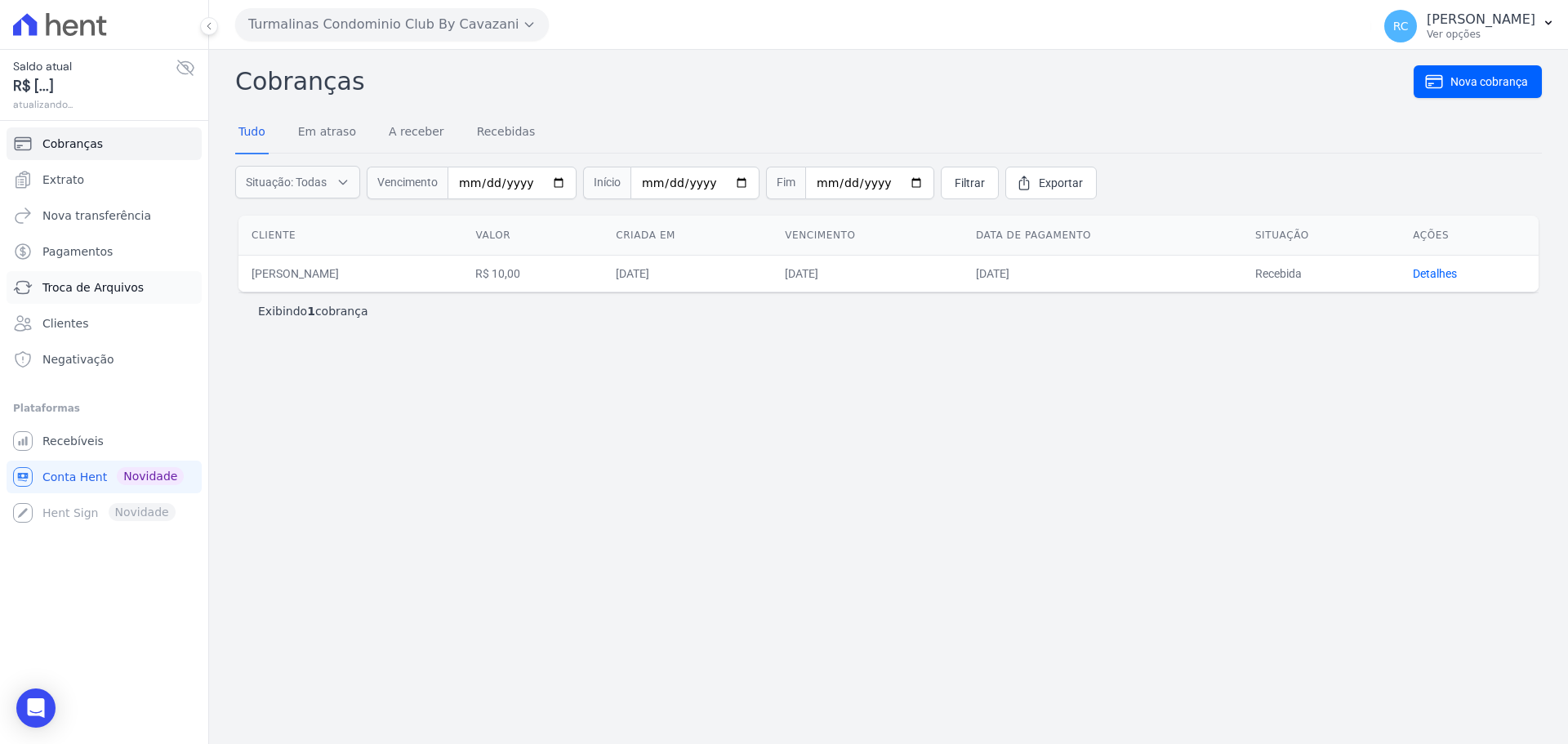
click at [96, 297] on link "Troca de Arquivos" at bounding box center [104, 287] width 195 height 33
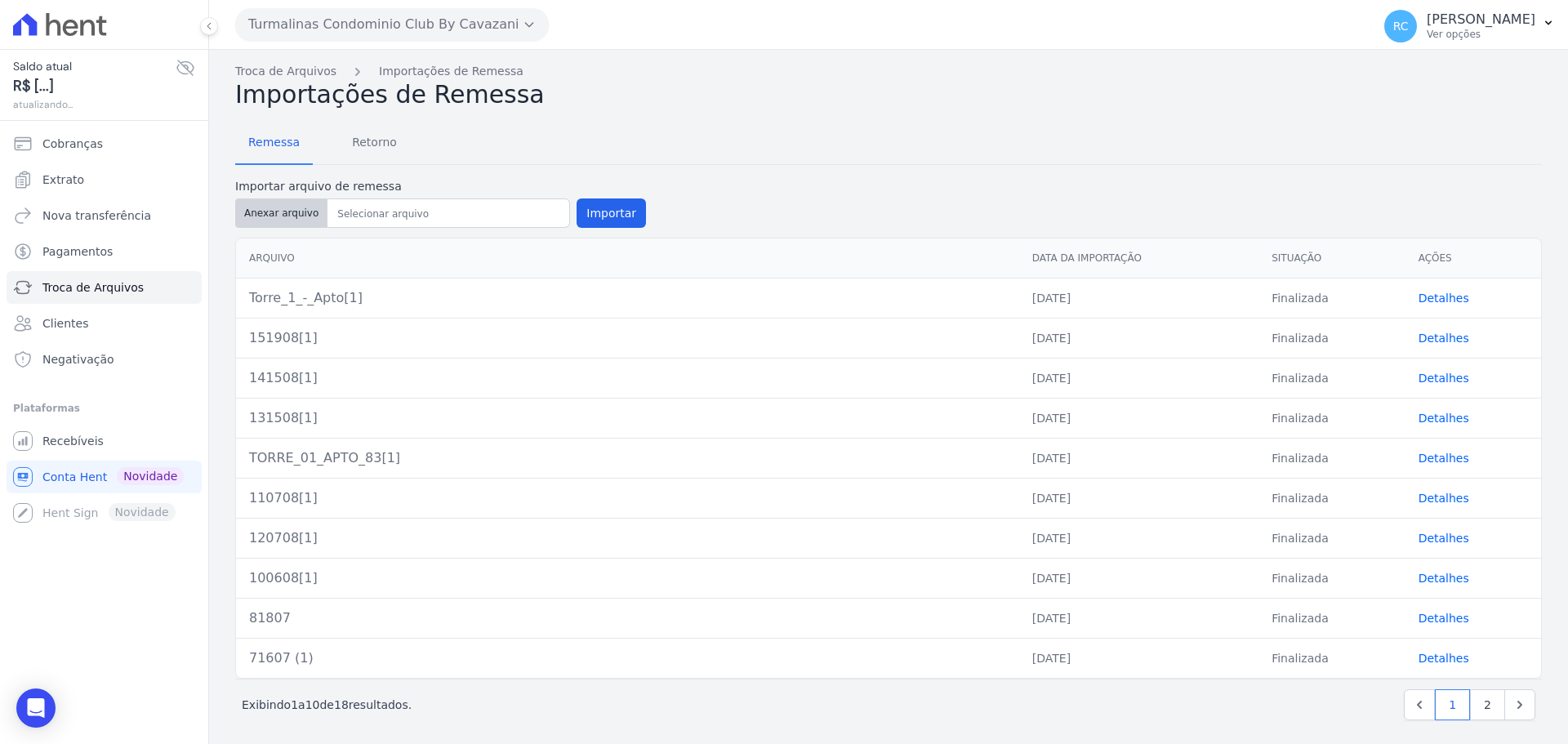
click at [284, 206] on button "Anexar arquivo" at bounding box center [281, 213] width 92 height 29
type input "192008"
click at [600, 214] on button "Importar" at bounding box center [610, 213] width 69 height 29
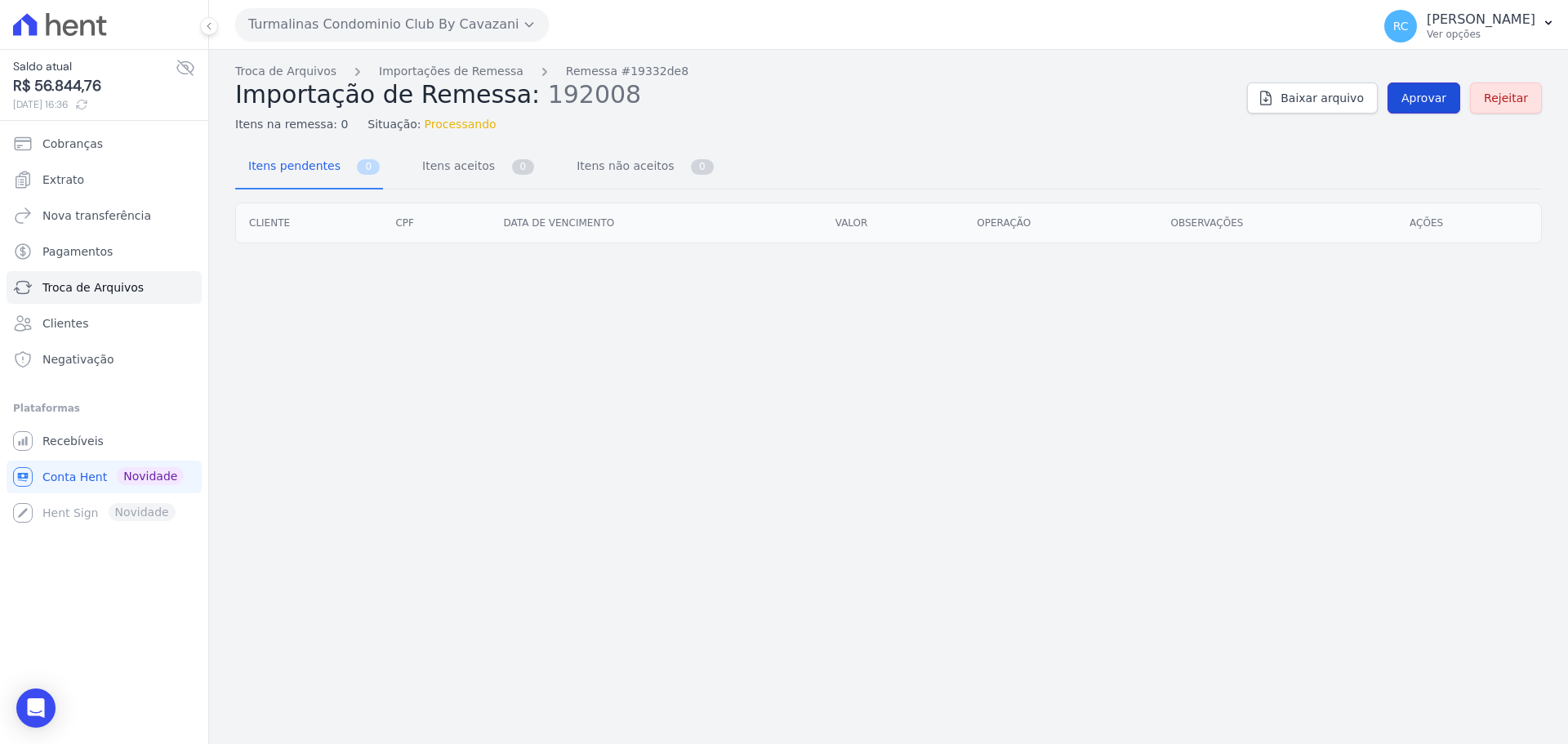
click at [1427, 104] on span "Aprovar" at bounding box center [1423, 98] width 45 height 16
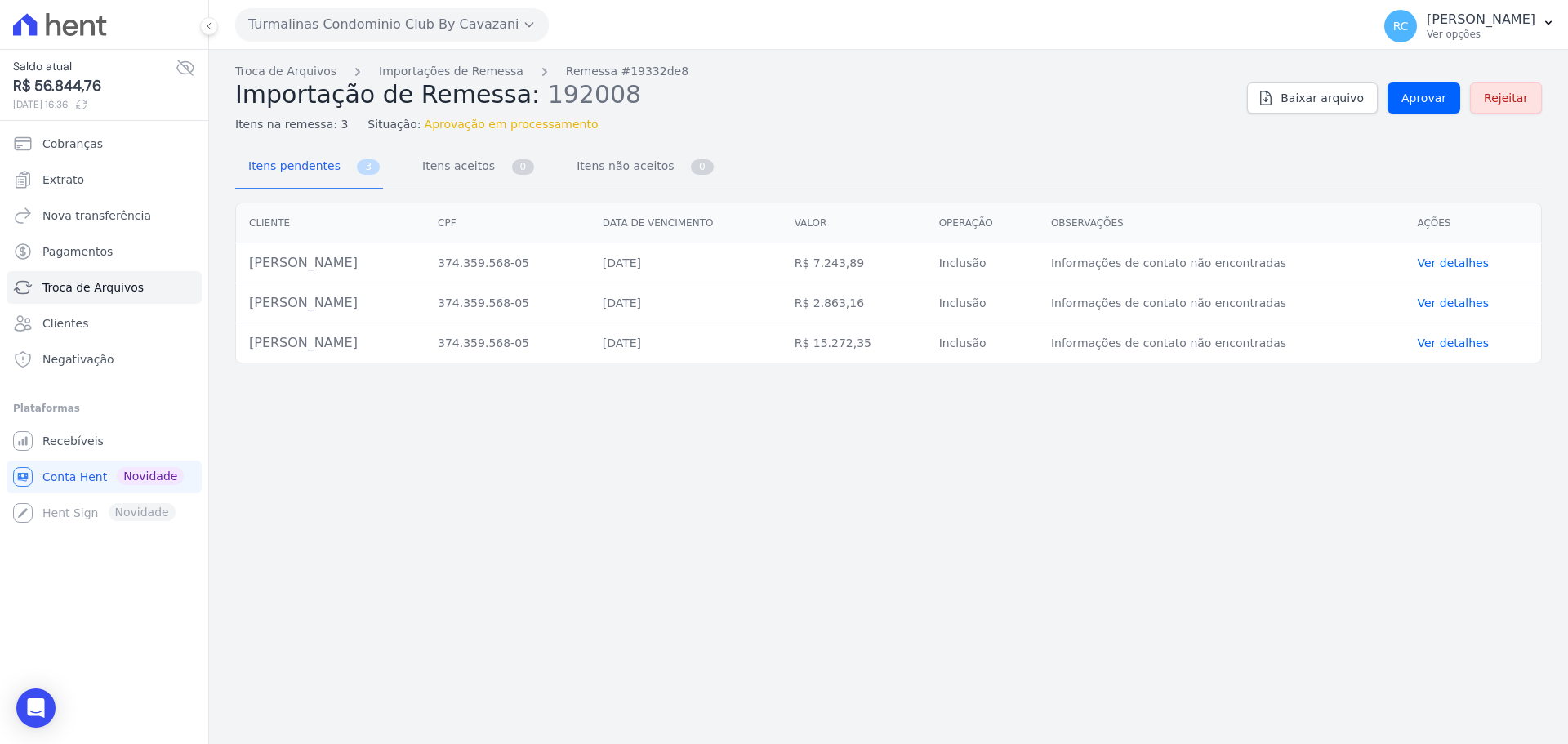
click at [1463, 264] on link "Ver detalhes" at bounding box center [1452, 263] width 72 height 13
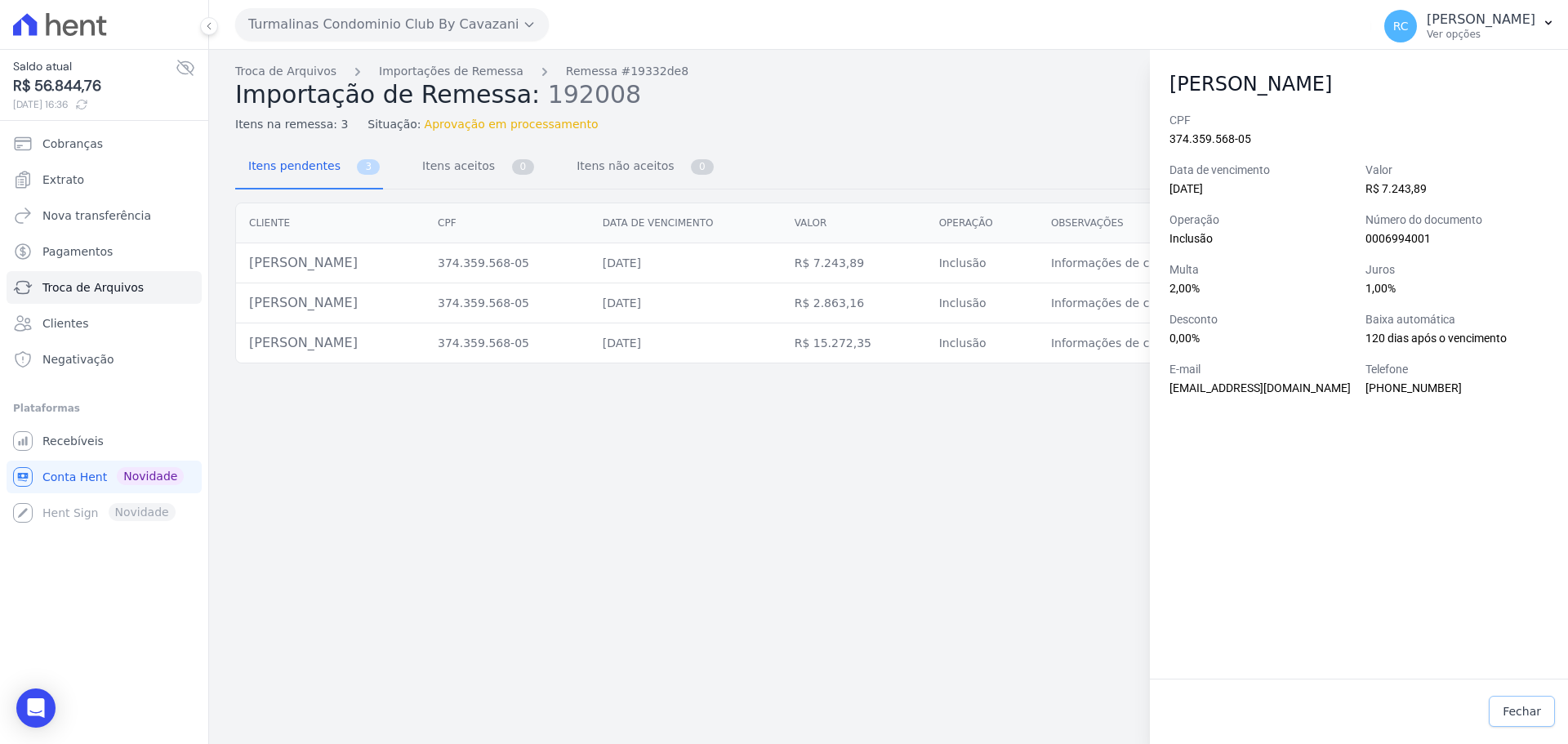
click at [1527, 716] on span "Fechar" at bounding box center [1521, 711] width 38 height 16
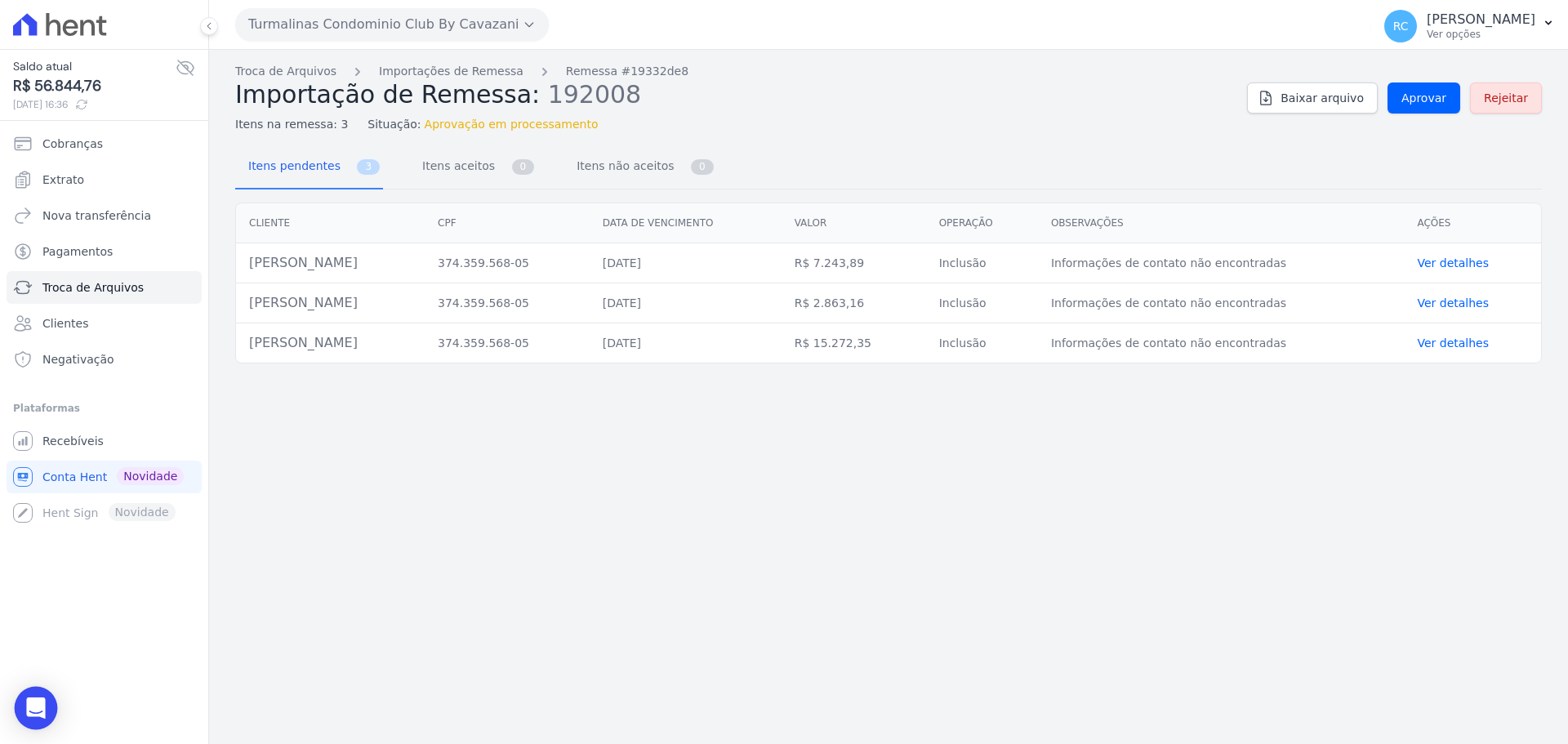
drag, startPoint x: 34, startPoint y: 697, endPoint x: 56, endPoint y: 688, distance: 23.8
click at [34, 698] on div "Open Intercom Messenger" at bounding box center [36, 708] width 43 height 43
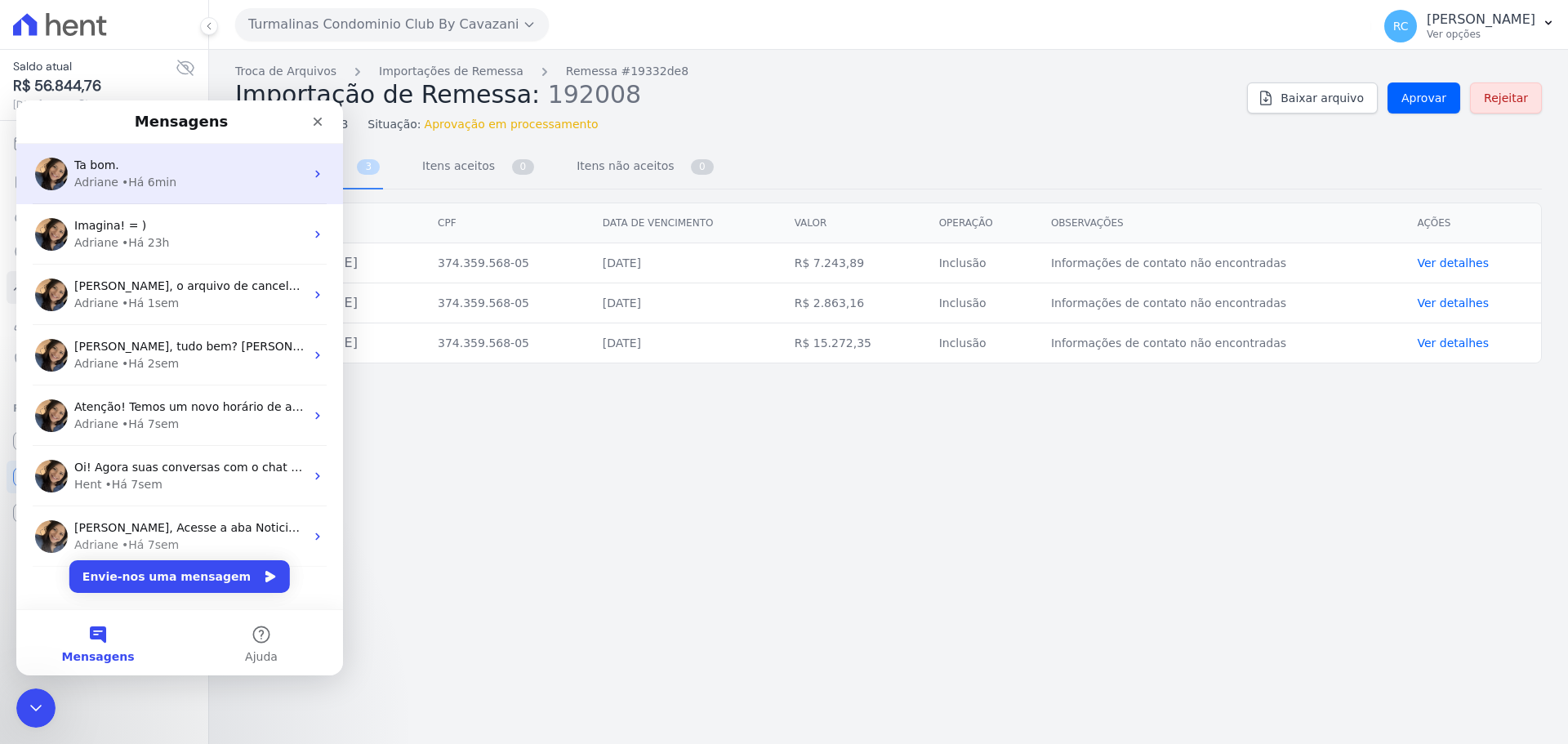
click at [227, 184] on div "Adriane • Há 6min" at bounding box center [189, 182] width 231 height 17
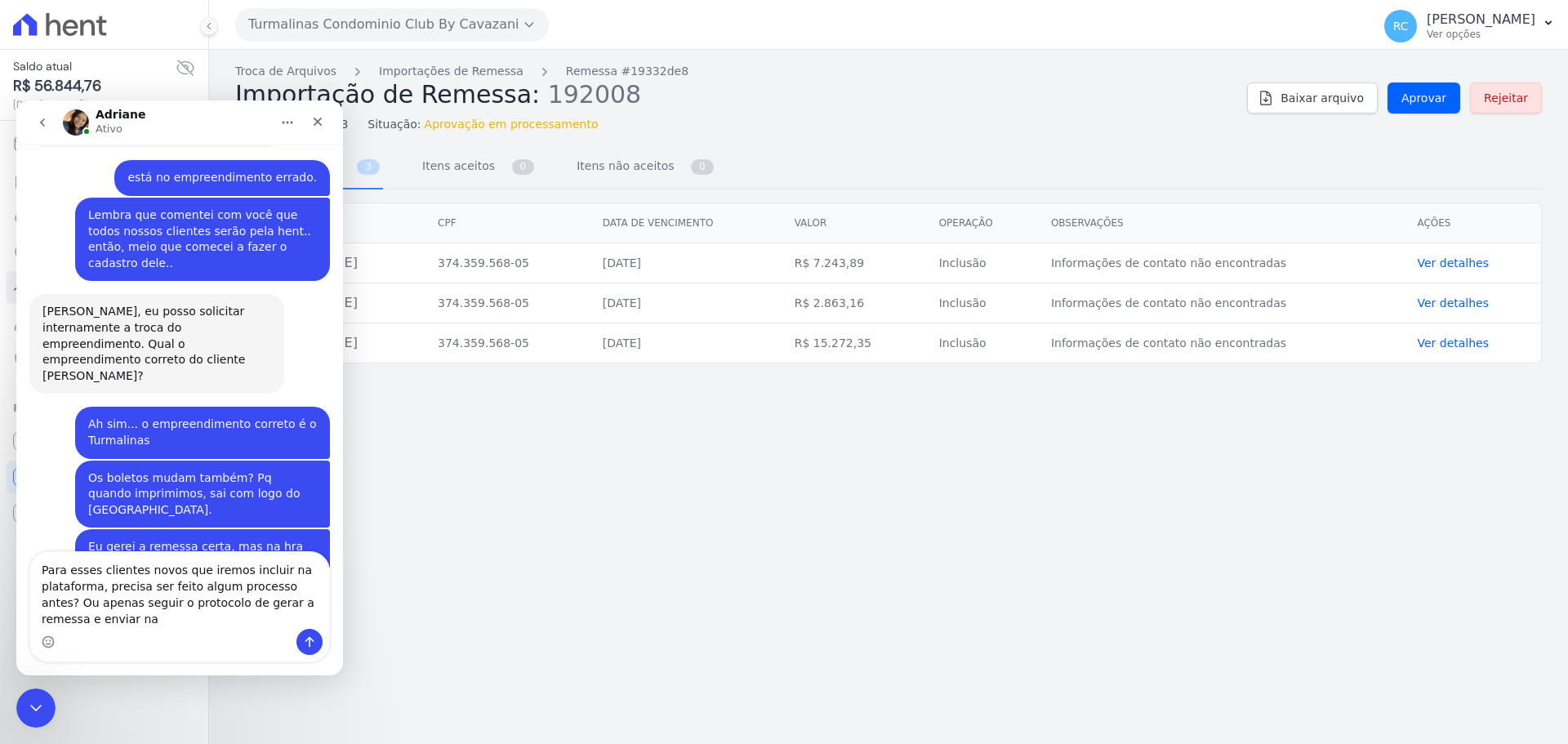
scroll to position [2291, 0]
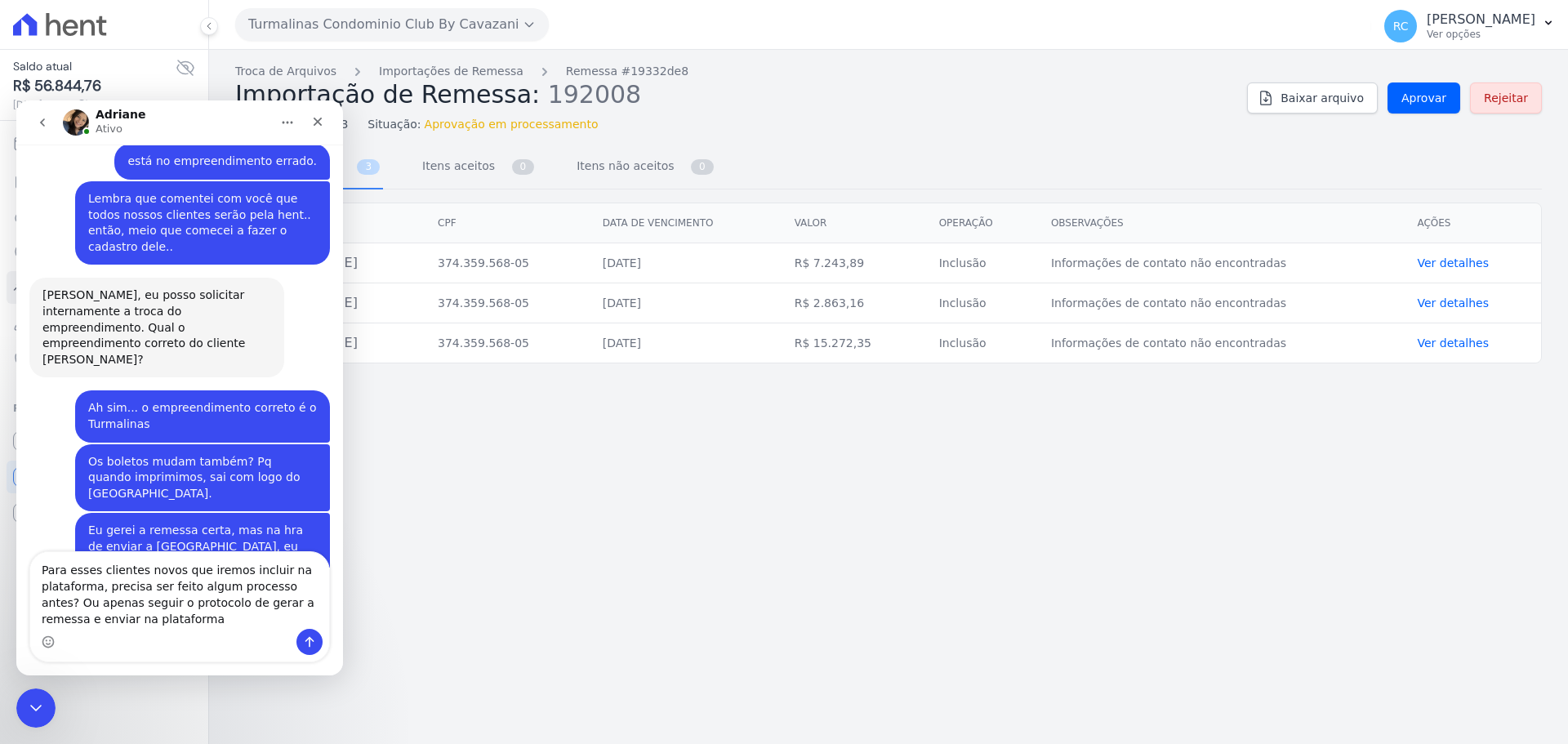
type textarea "Para esses clientes novos que iremos incluir na plataforma, precisa ser feito a…"
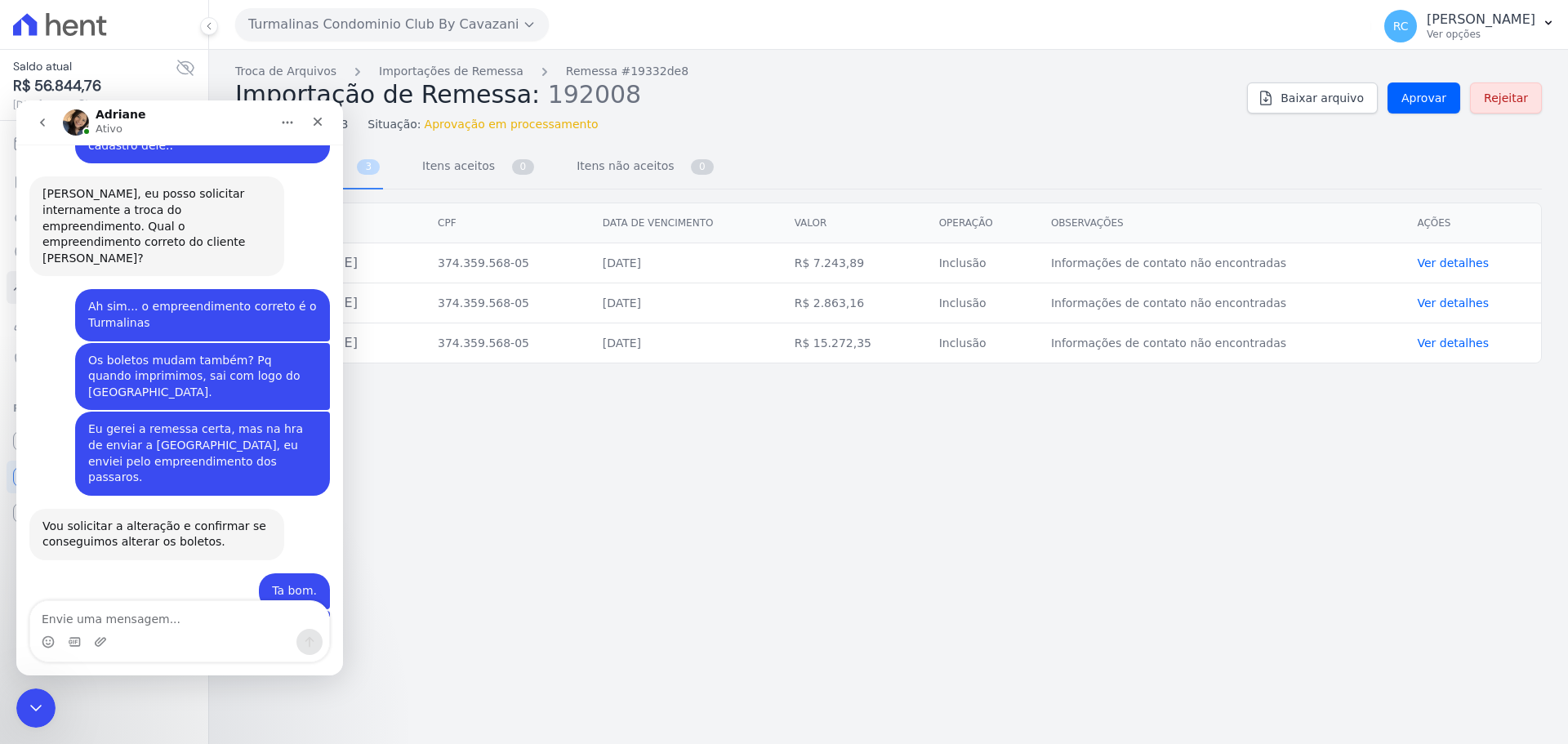
scroll to position [2392, 0]
type textarea "Sim."
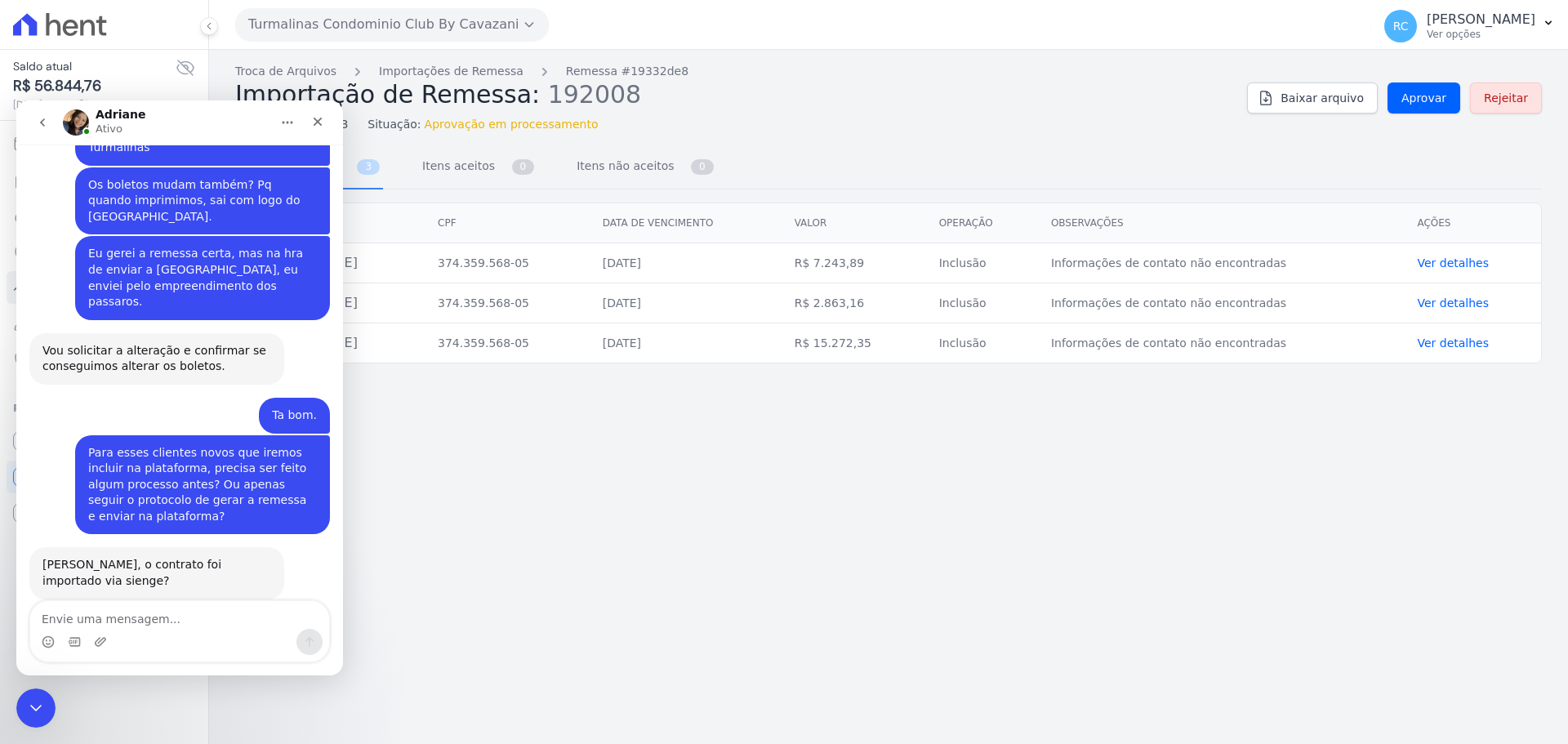
scroll to position [2569, 0]
drag, startPoint x: 187, startPoint y: 613, endPoint x: 188, endPoint y: 595, distance: 18.0
click at [190, 613] on textarea "Envie uma mensagem..." at bounding box center [179, 615] width 299 height 28
type textarea "Turmalinas.."
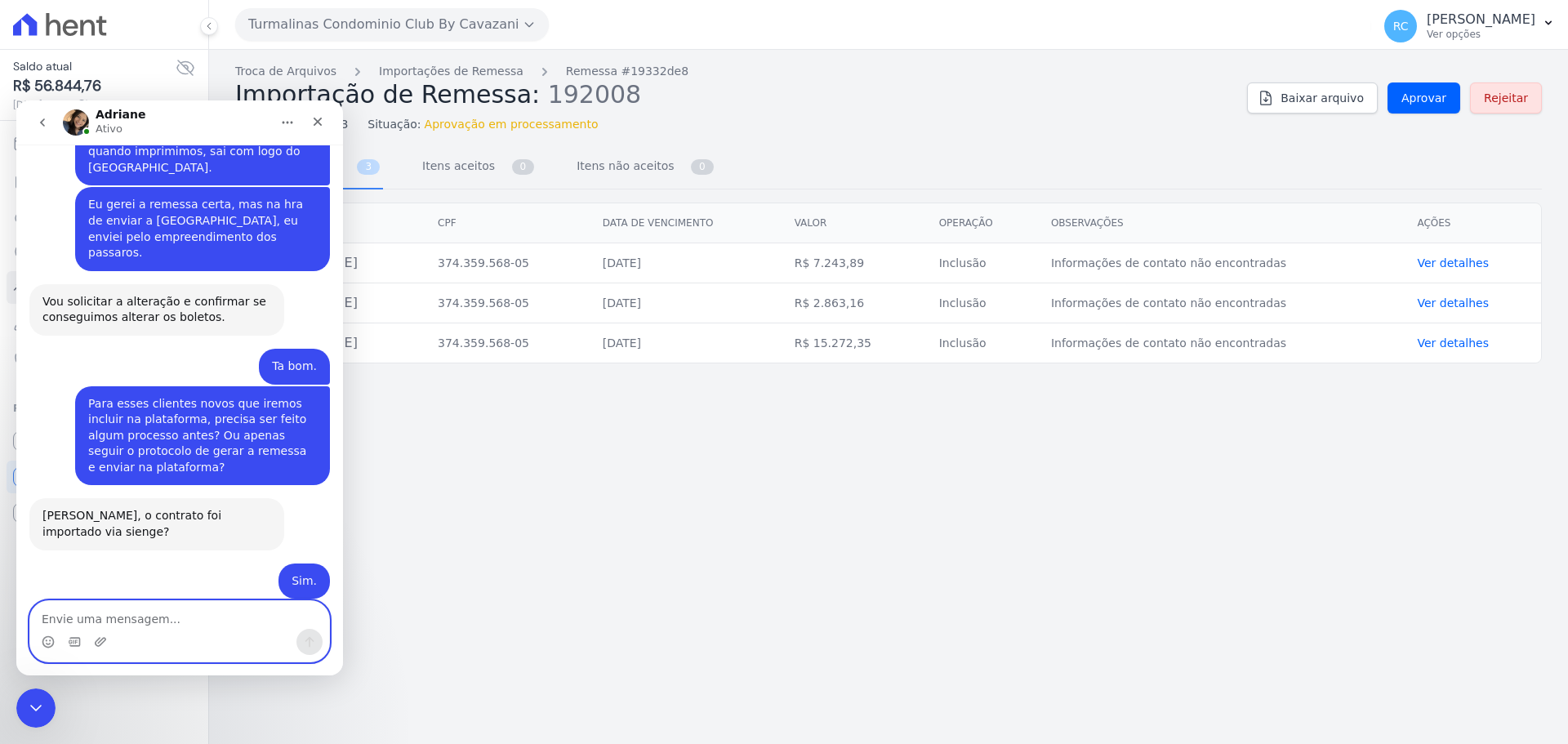
scroll to position [2554, 0]
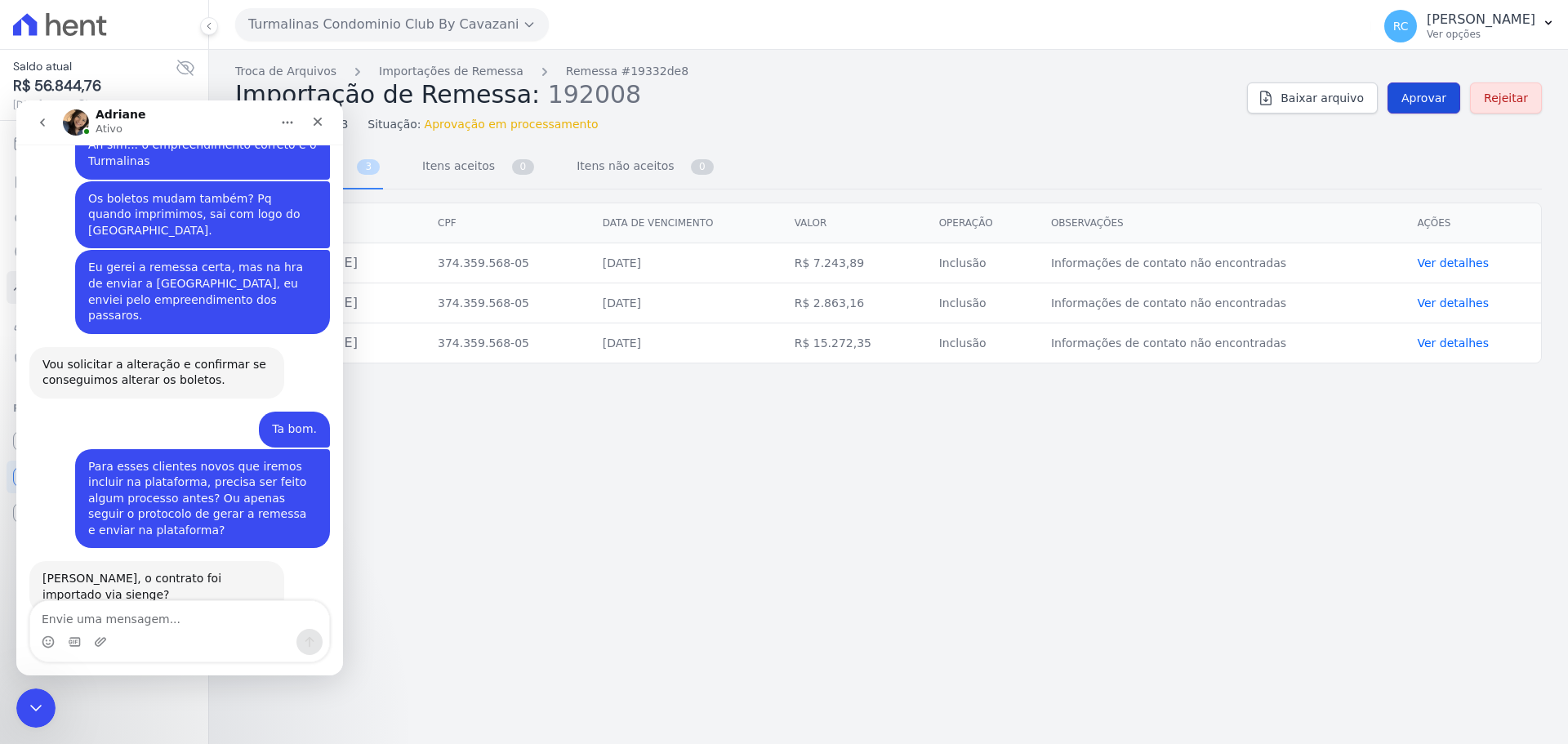
click at [1417, 101] on span "Aprovar" at bounding box center [1423, 98] width 45 height 16
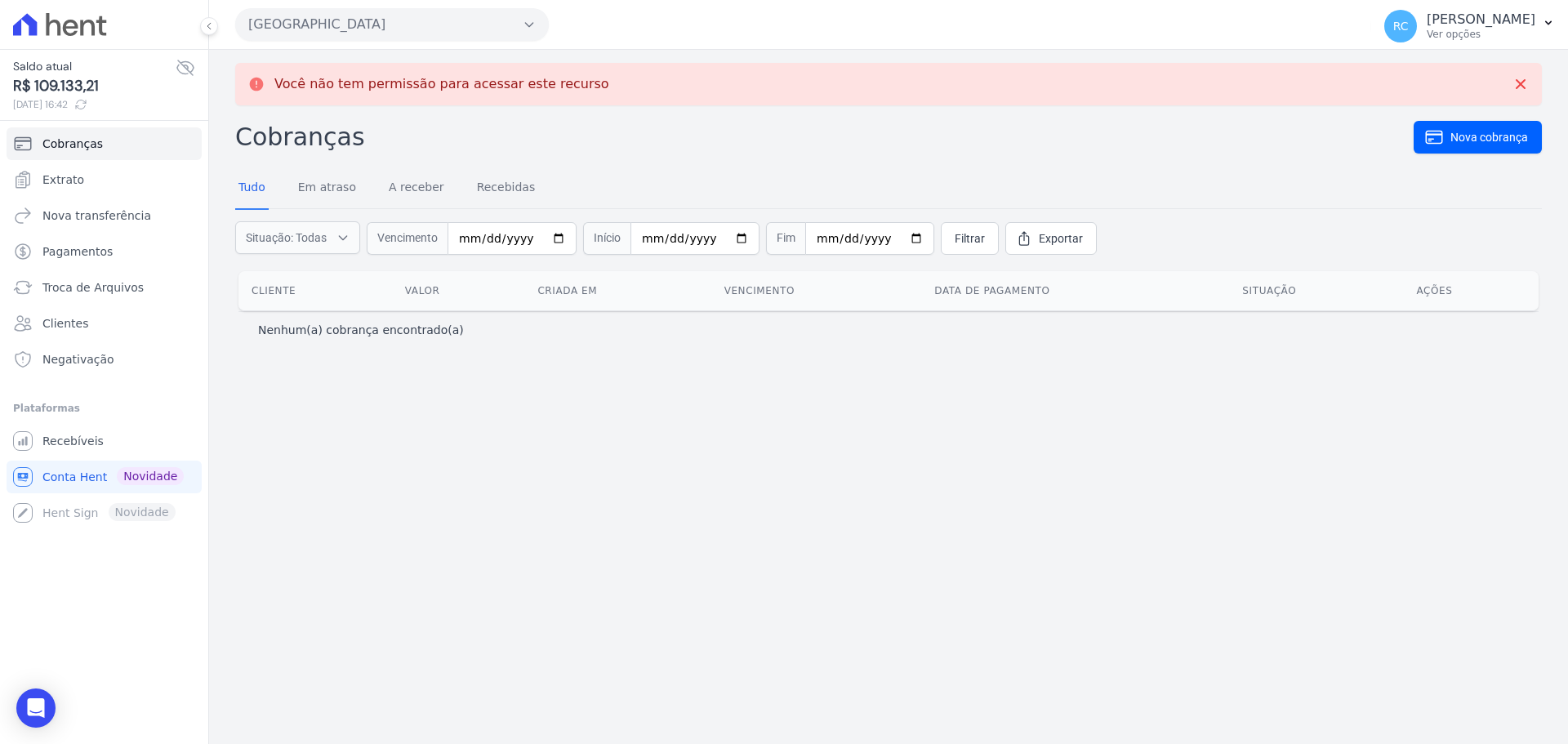
click at [432, 11] on button "Parque Dos Passaros" at bounding box center [392, 24] width 314 height 33
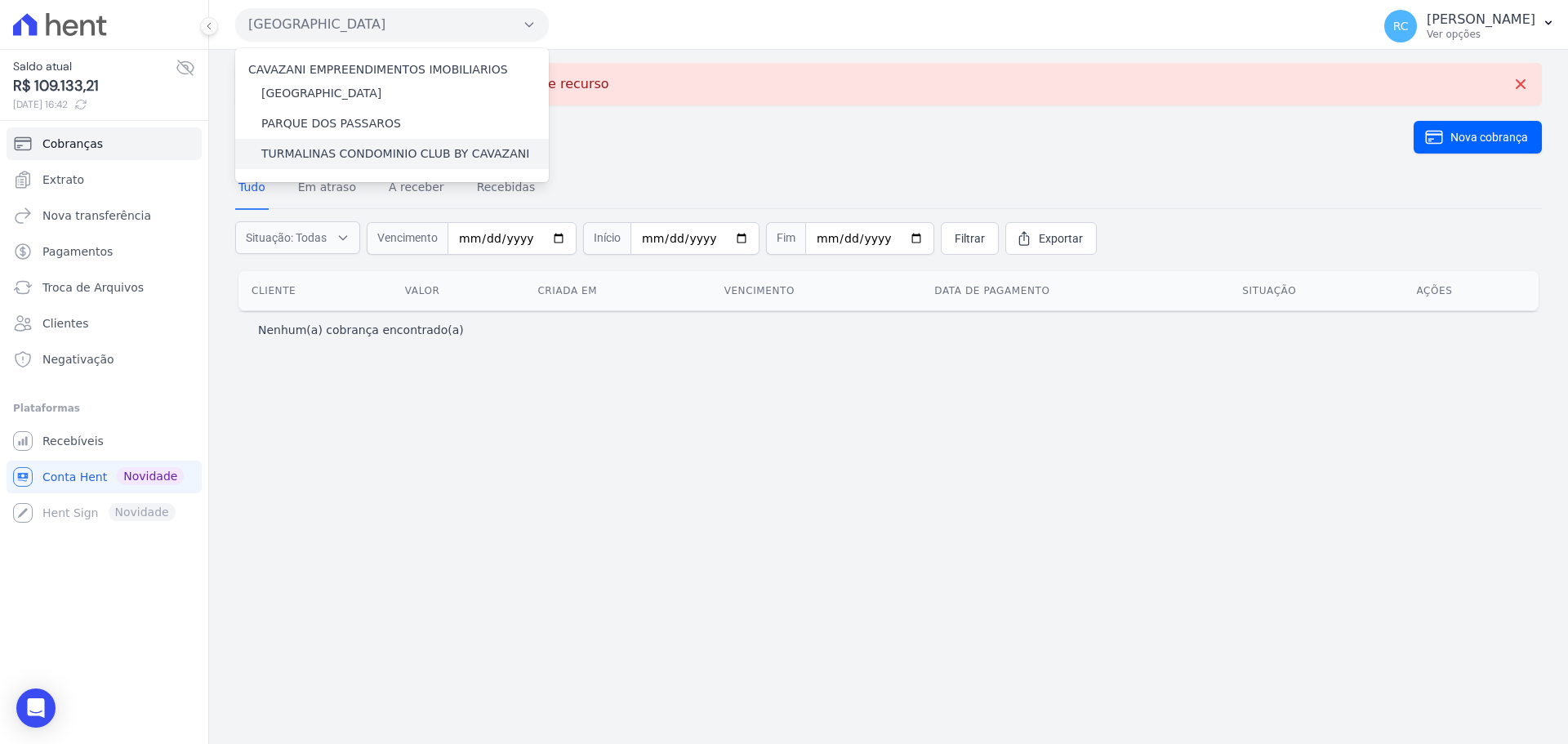
click at [365, 145] on div "TURMALINAS CONDOMINIO CLUB BY CAVAZANI" at bounding box center [392, 154] width 314 height 30
click at [361, 156] on label "TURMALINAS CONDOMINIO CLUB BY CAVAZANI" at bounding box center [395, 154] width 268 height 17
click at [0, 0] on input "TURMALINAS CONDOMINIO CLUB BY CAVAZANI" at bounding box center [0, 0] width 0 height 0
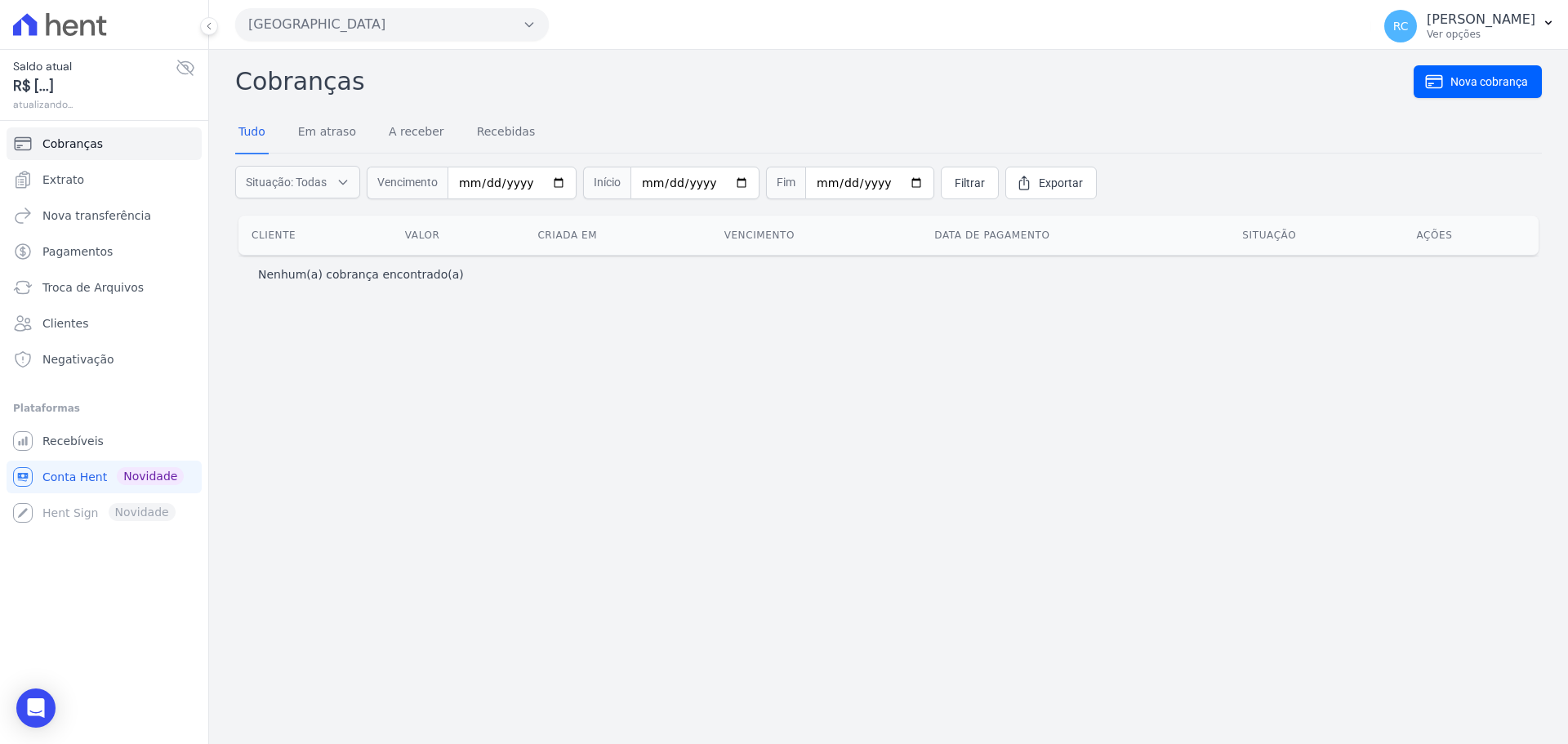
click at [443, 16] on button "[GEOGRAPHIC_DATA]" at bounding box center [392, 24] width 314 height 33
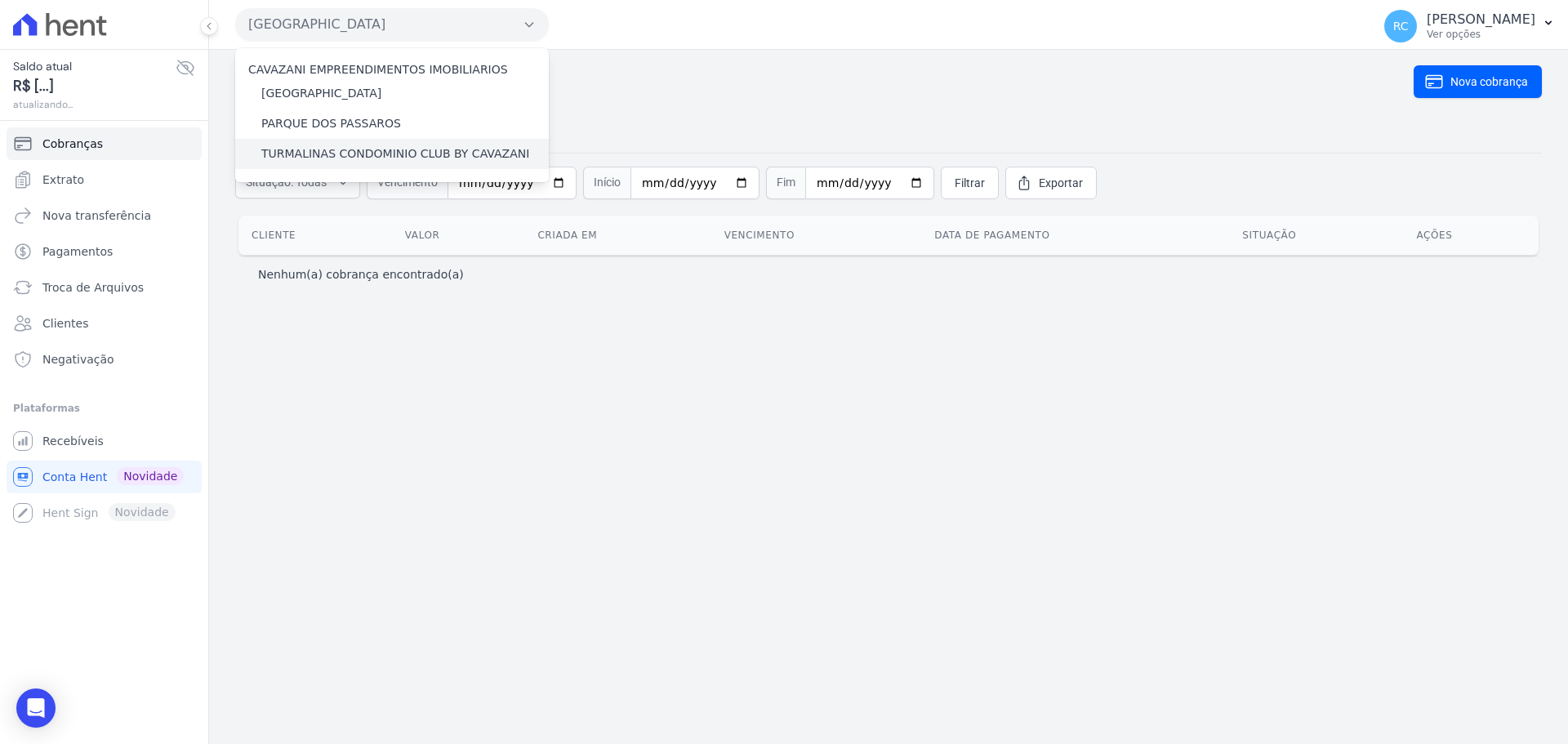
click at [344, 146] on div "TURMALINAS CONDOMINIO CLUB BY CAVAZANI" at bounding box center [392, 154] width 314 height 30
click at [334, 151] on label "TURMALINAS CONDOMINIO CLUB BY CAVAZANI" at bounding box center [395, 154] width 268 height 17
click at [0, 0] on input "TURMALINAS CONDOMINIO CLUB BY CAVAZANI" at bounding box center [0, 0] width 0 height 0
click at [334, 151] on label "TURMALINAS CONDOMINIO CLUB BY CAVAZANI" at bounding box center [395, 154] width 268 height 17
click at [0, 0] on input "TURMALINAS CONDOMINIO CLUB BY CAVAZANI" at bounding box center [0, 0] width 0 height 0
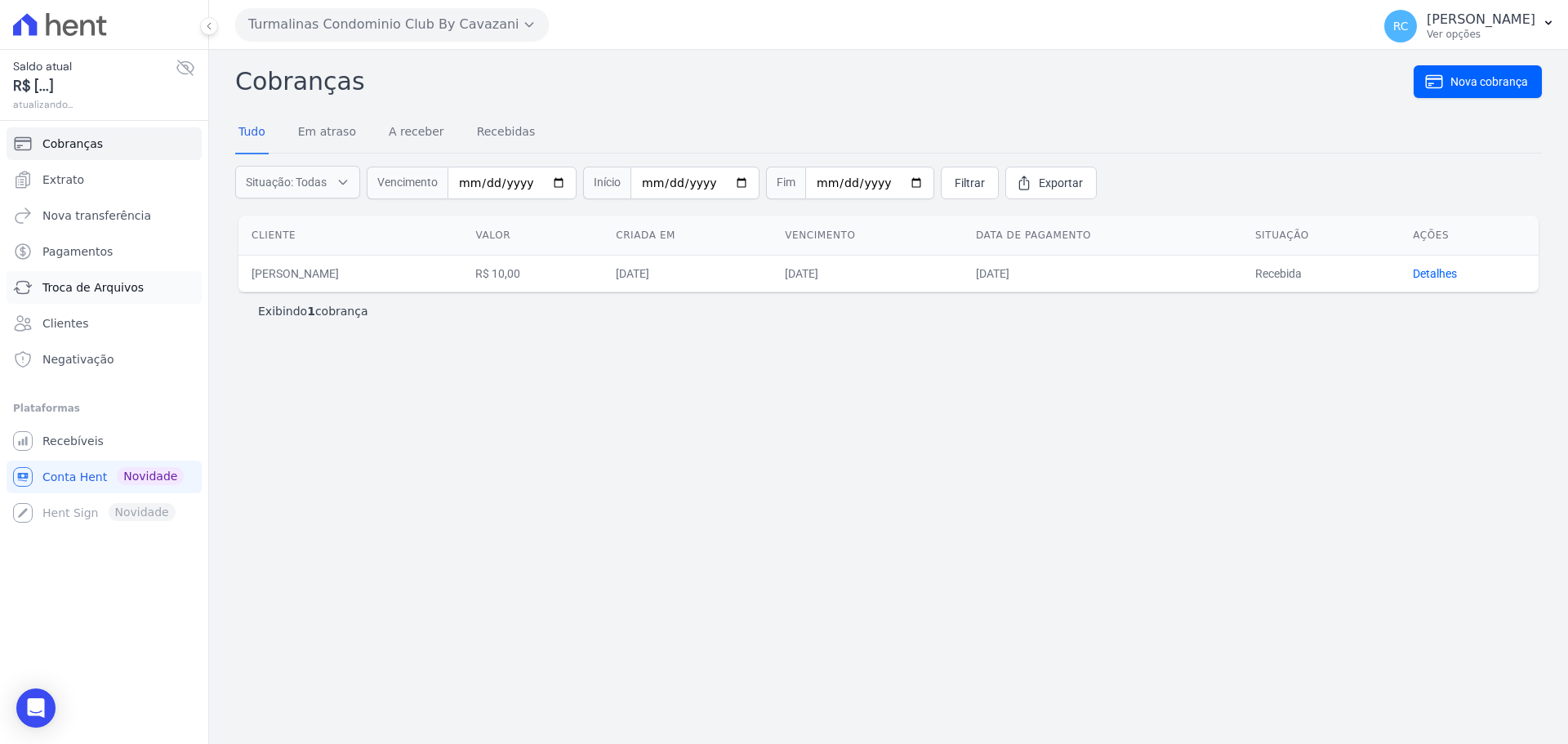
click at [133, 295] on span "Troca de Arquivos" at bounding box center [93, 288] width 101 height 16
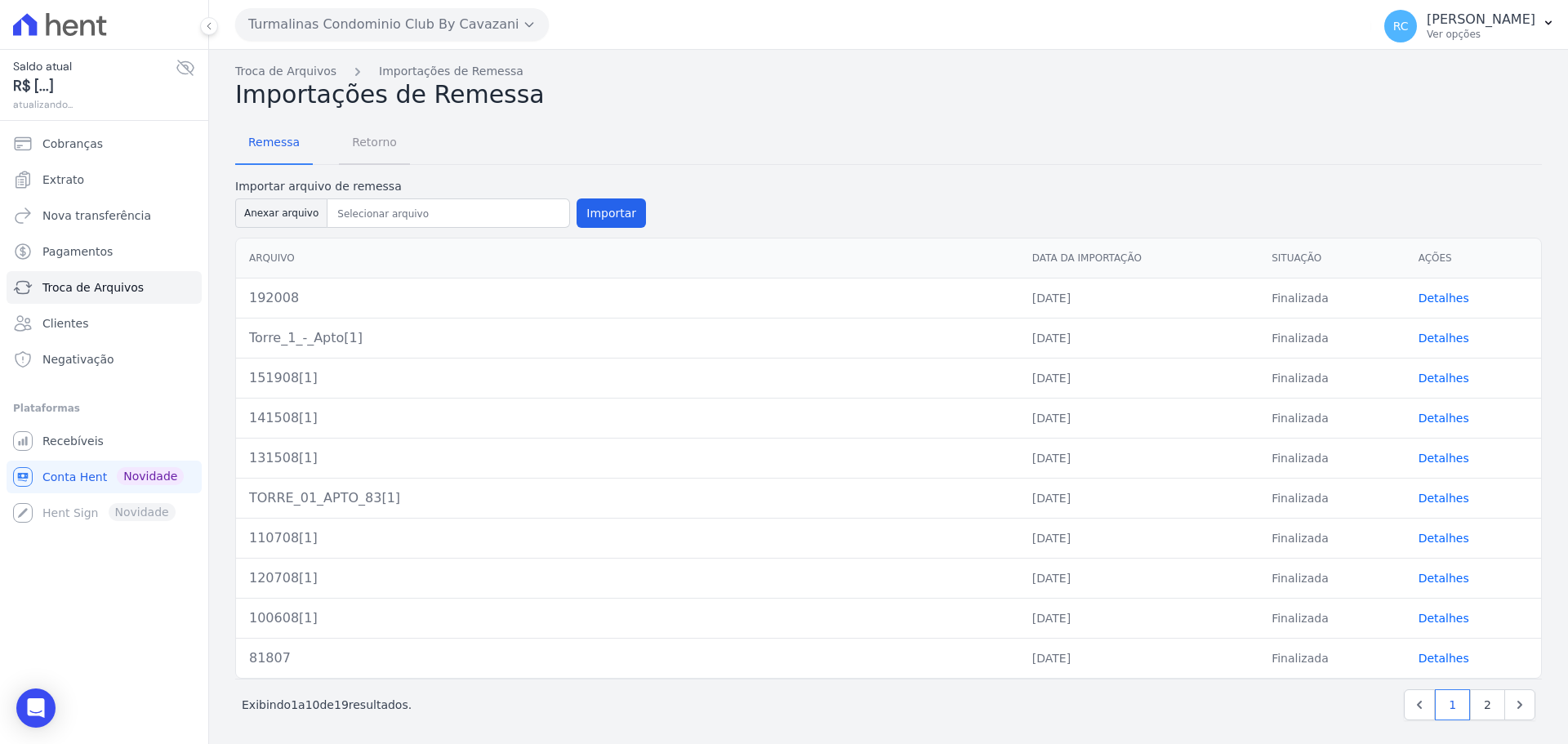
click at [384, 137] on span "Retorno" at bounding box center [375, 142] width 65 height 33
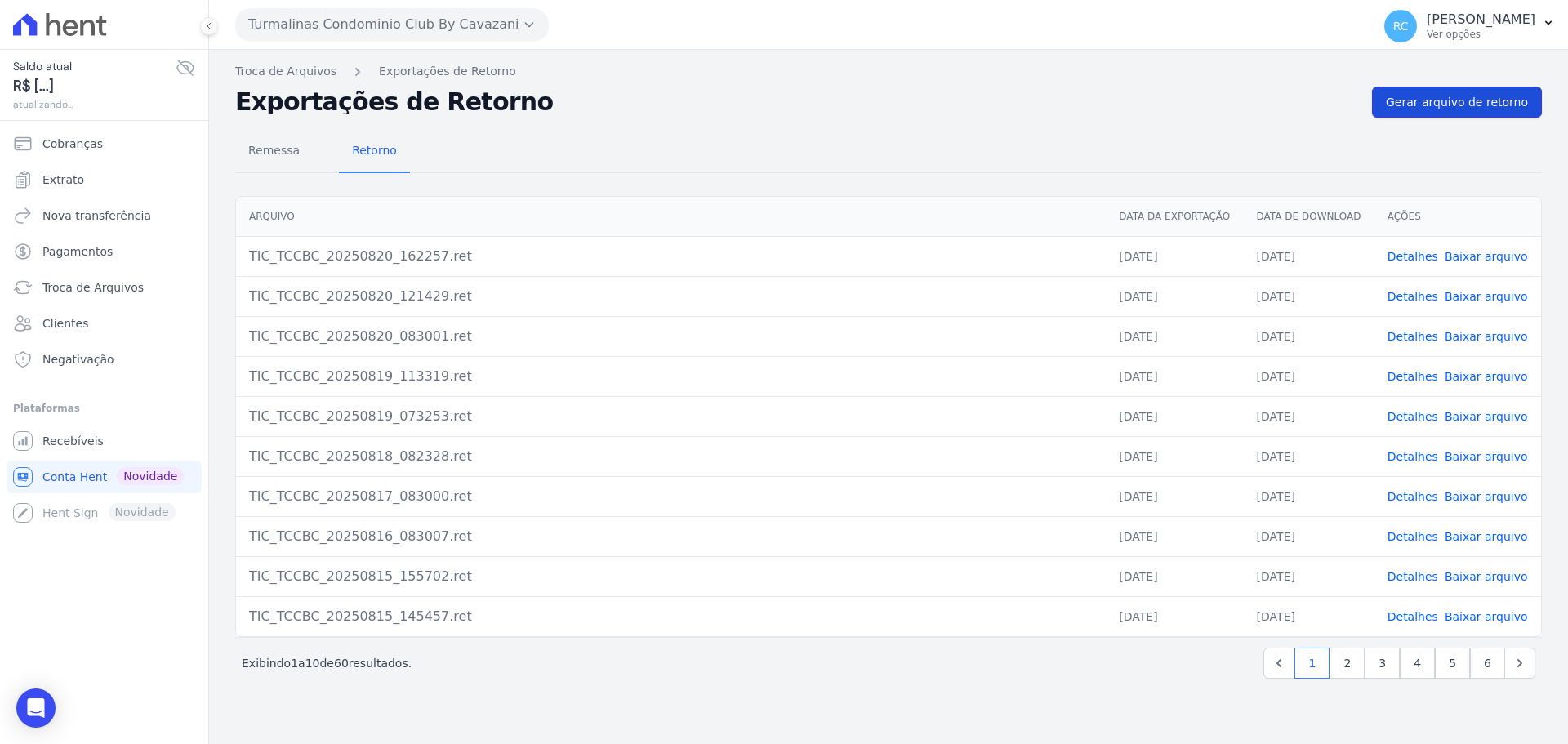
click at [1460, 110] on link "Gerar arquivo de retorno" at bounding box center [1456, 102] width 170 height 31
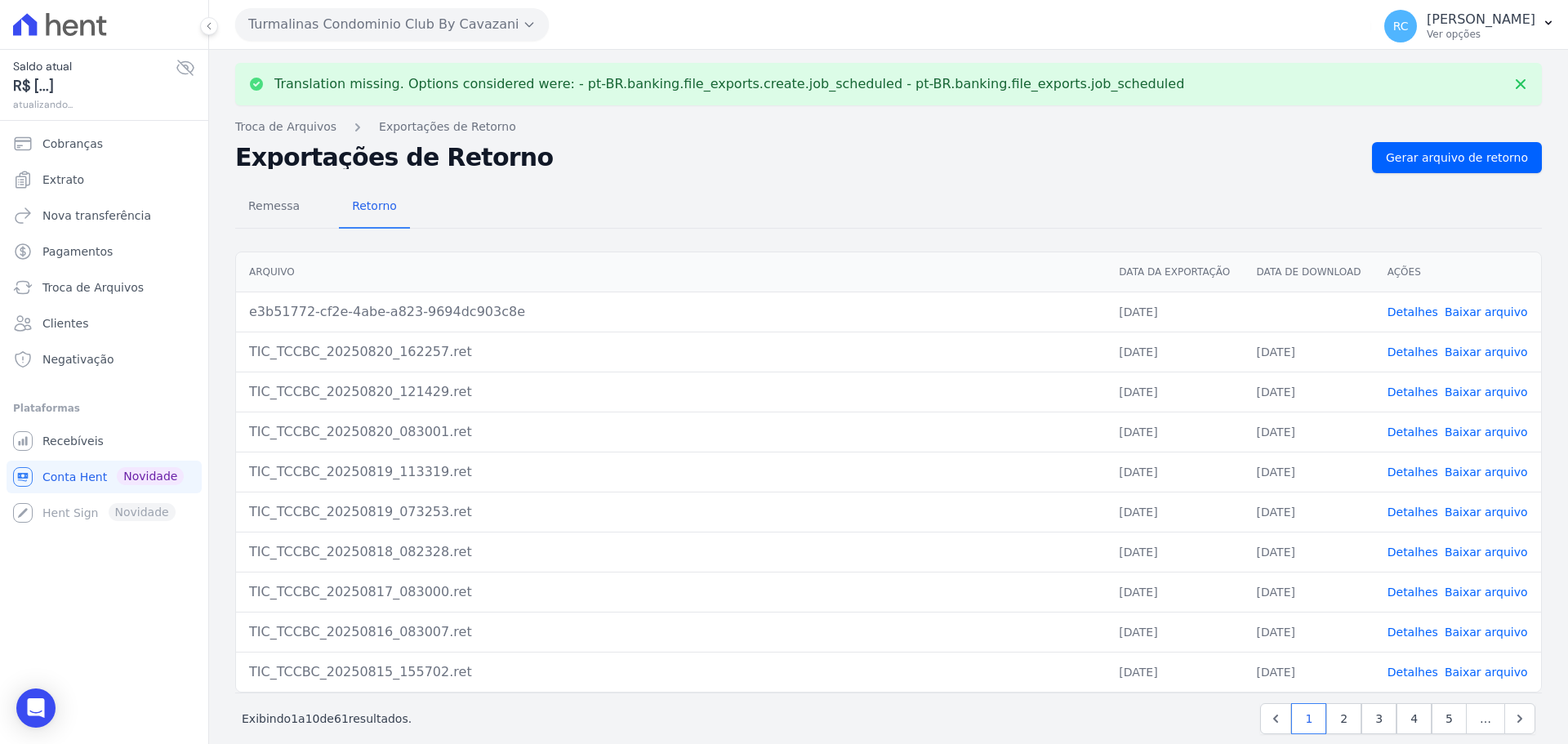
click at [1469, 311] on link "Baixar arquivo" at bounding box center [1485, 312] width 83 height 13
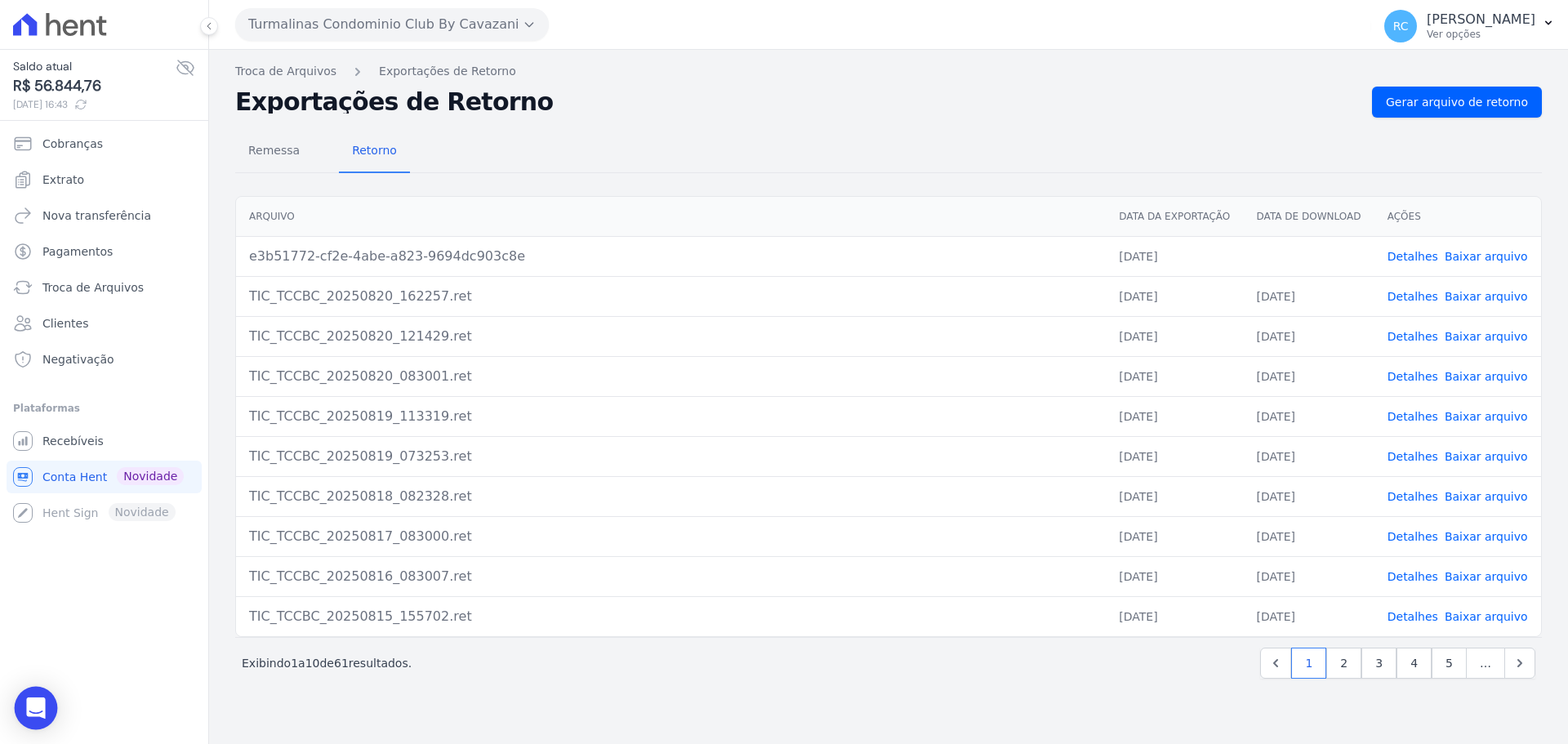
drag, startPoint x: 62, startPoint y: 694, endPoint x: 42, endPoint y: 701, distance: 21.2
click at [61, 694] on div "Saldo atual R$ 56.844,76 20/08/2025, 16:43 Cobranças Extrato Nova transferência…" at bounding box center [104, 372] width 208 height 744
click at [42, 701] on icon "Open Intercom Messenger" at bounding box center [35, 707] width 19 height 21
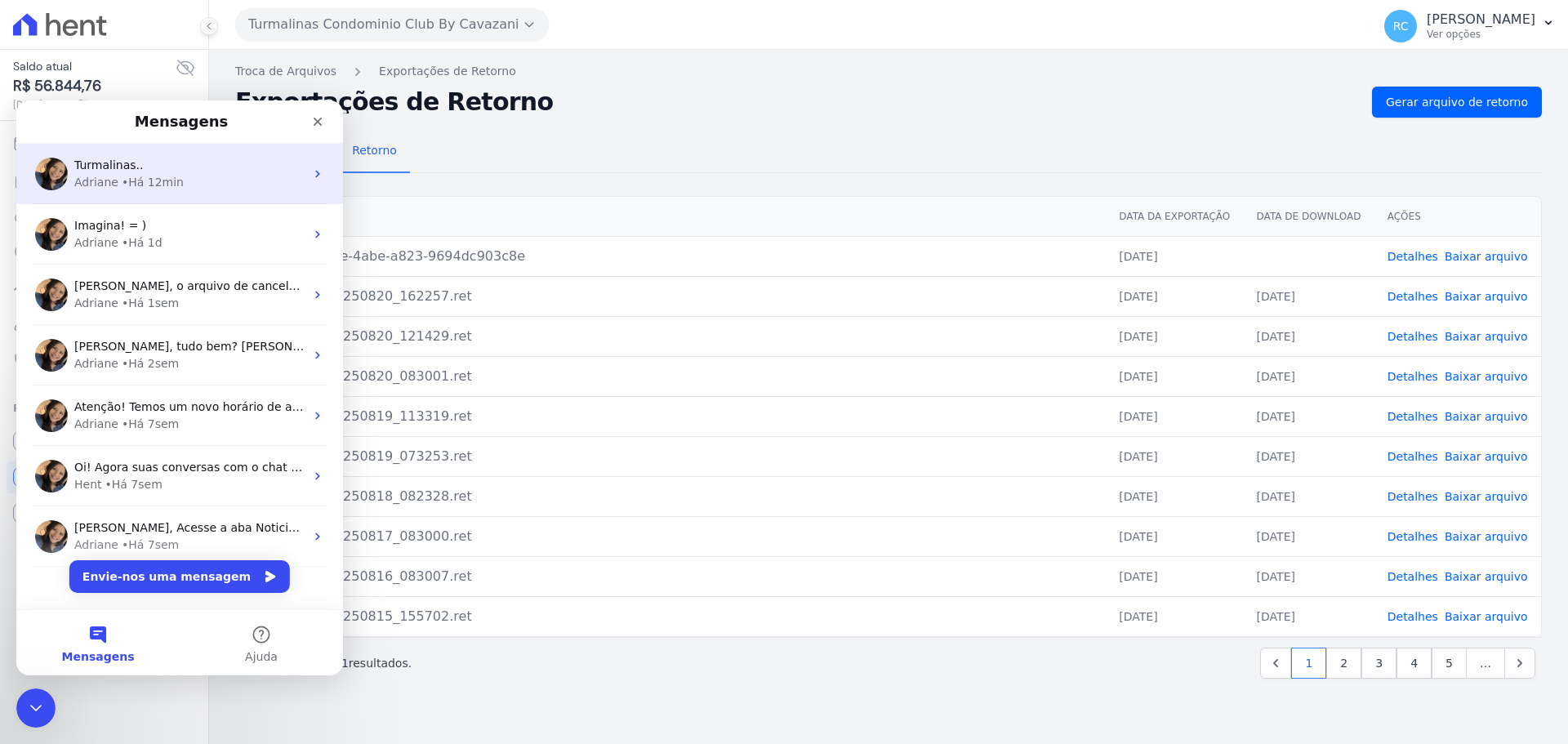
click at [230, 168] on div "Turmalinas.." at bounding box center [189, 165] width 231 height 17
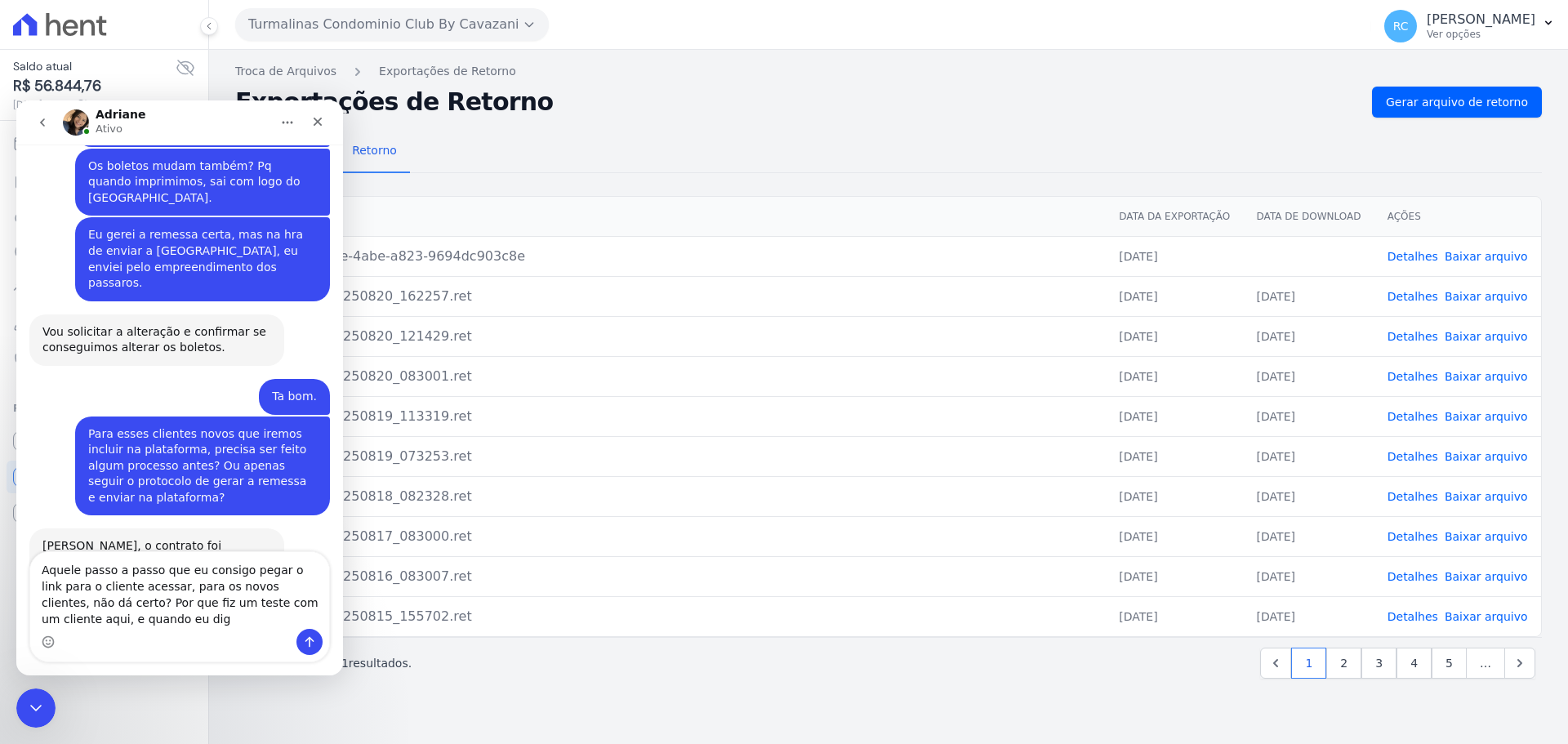
scroll to position [2603, 0]
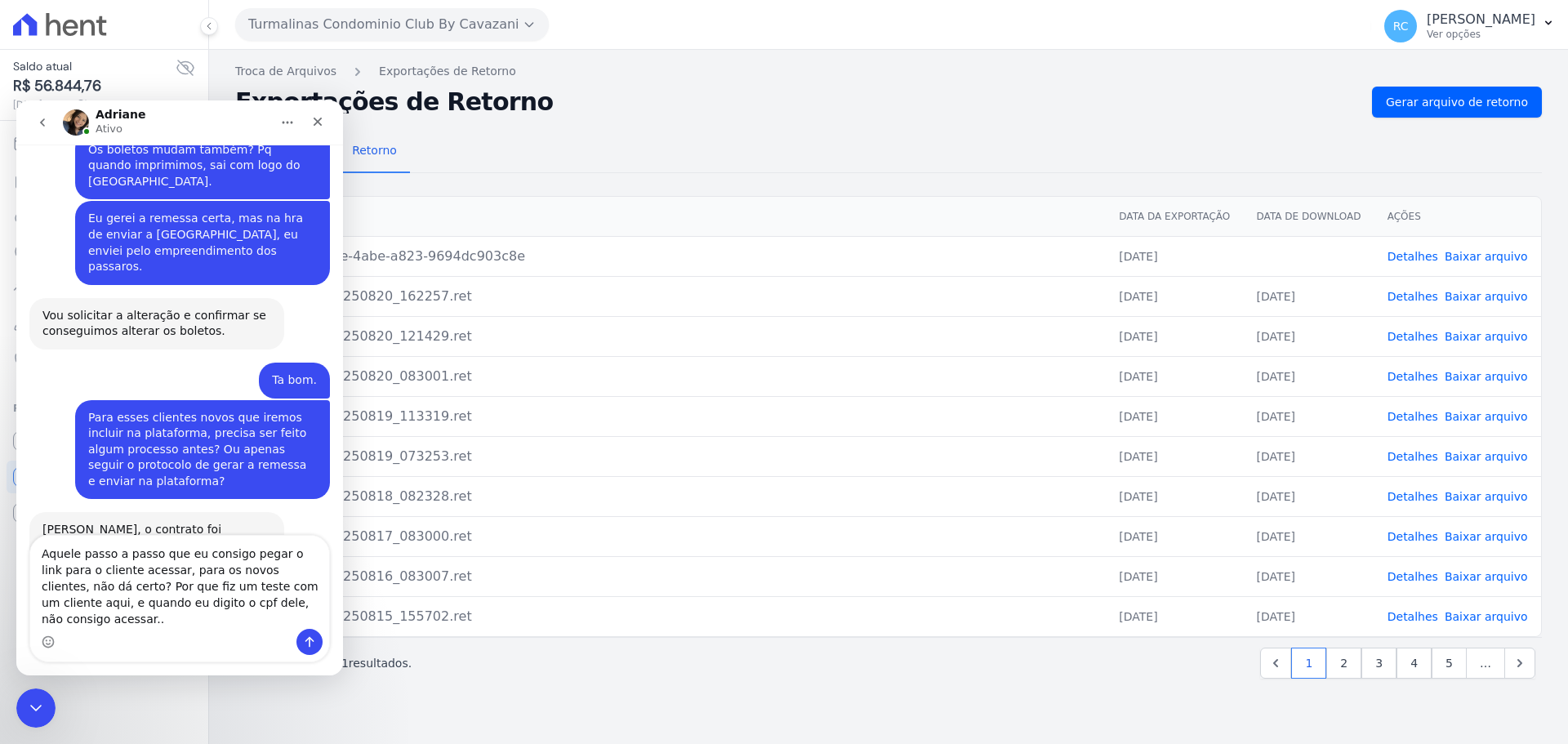
type textarea "Aquele passo a passo que eu consigo pegar o link para o cliente acessar, para o…"
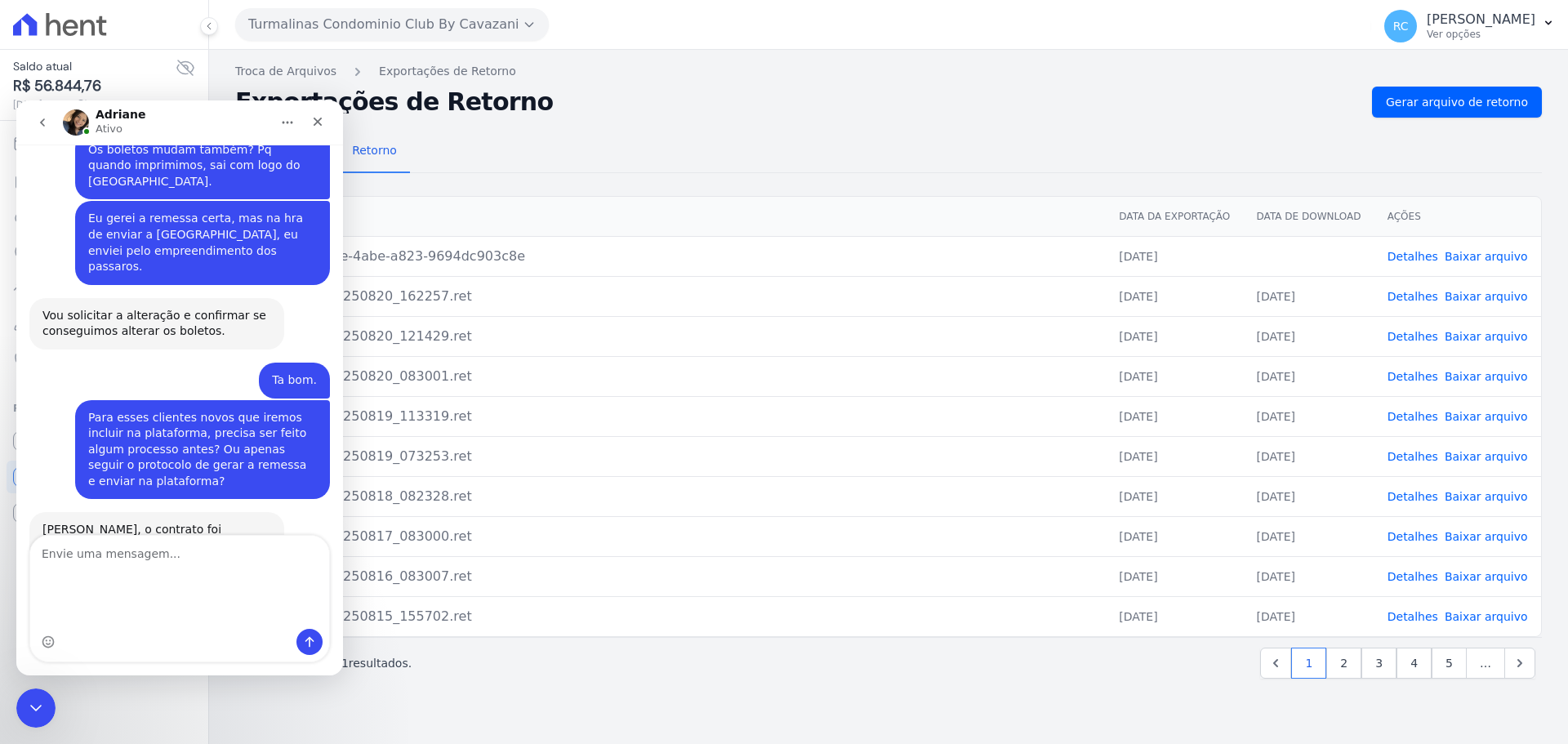
scroll to position [2654, 0]
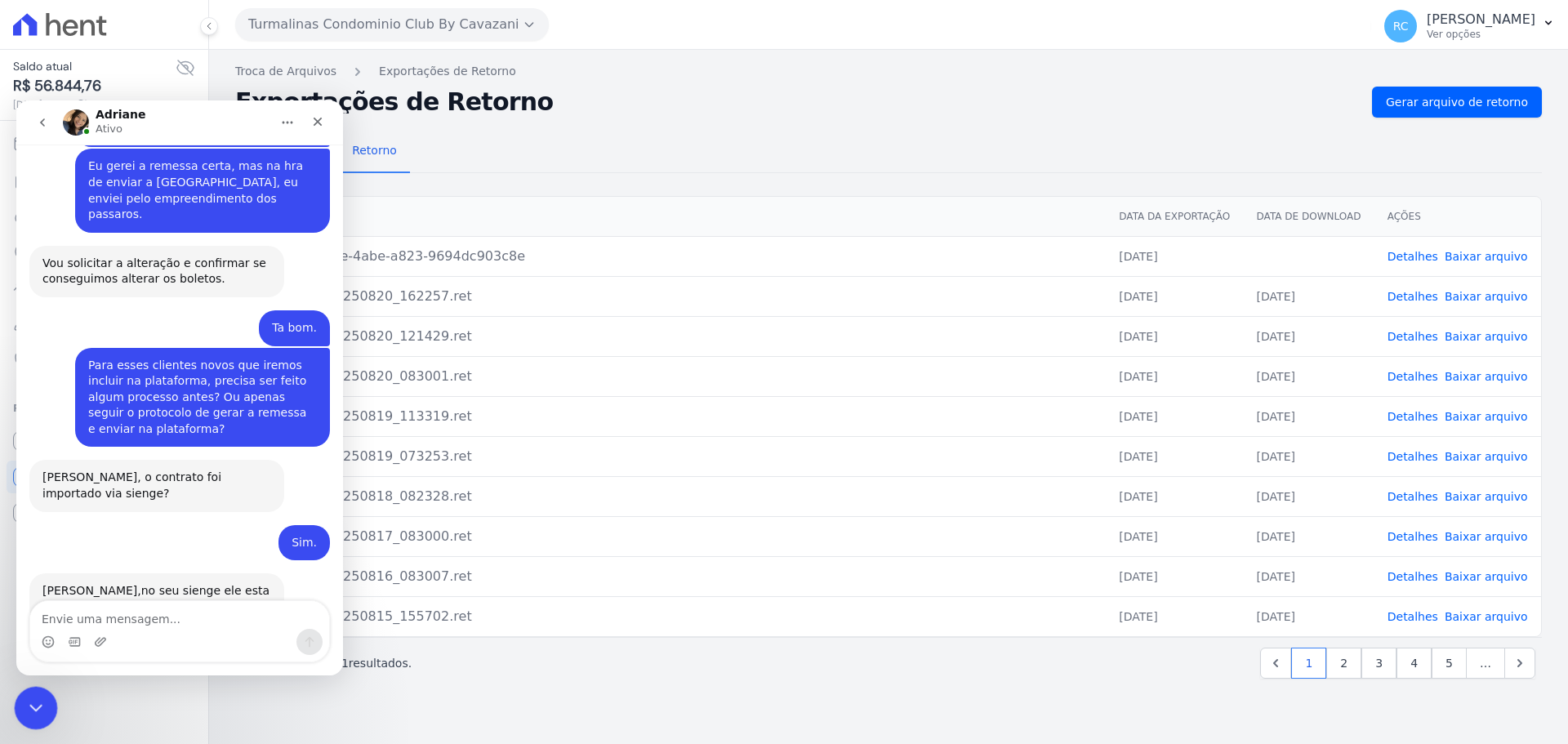
drag, startPoint x: 43, startPoint y: 699, endPoint x: 85, endPoint y: 1380, distance: 682.3
click at [47, 697] on div "Fechar mensagem da Intercom" at bounding box center [33, 705] width 39 height 39
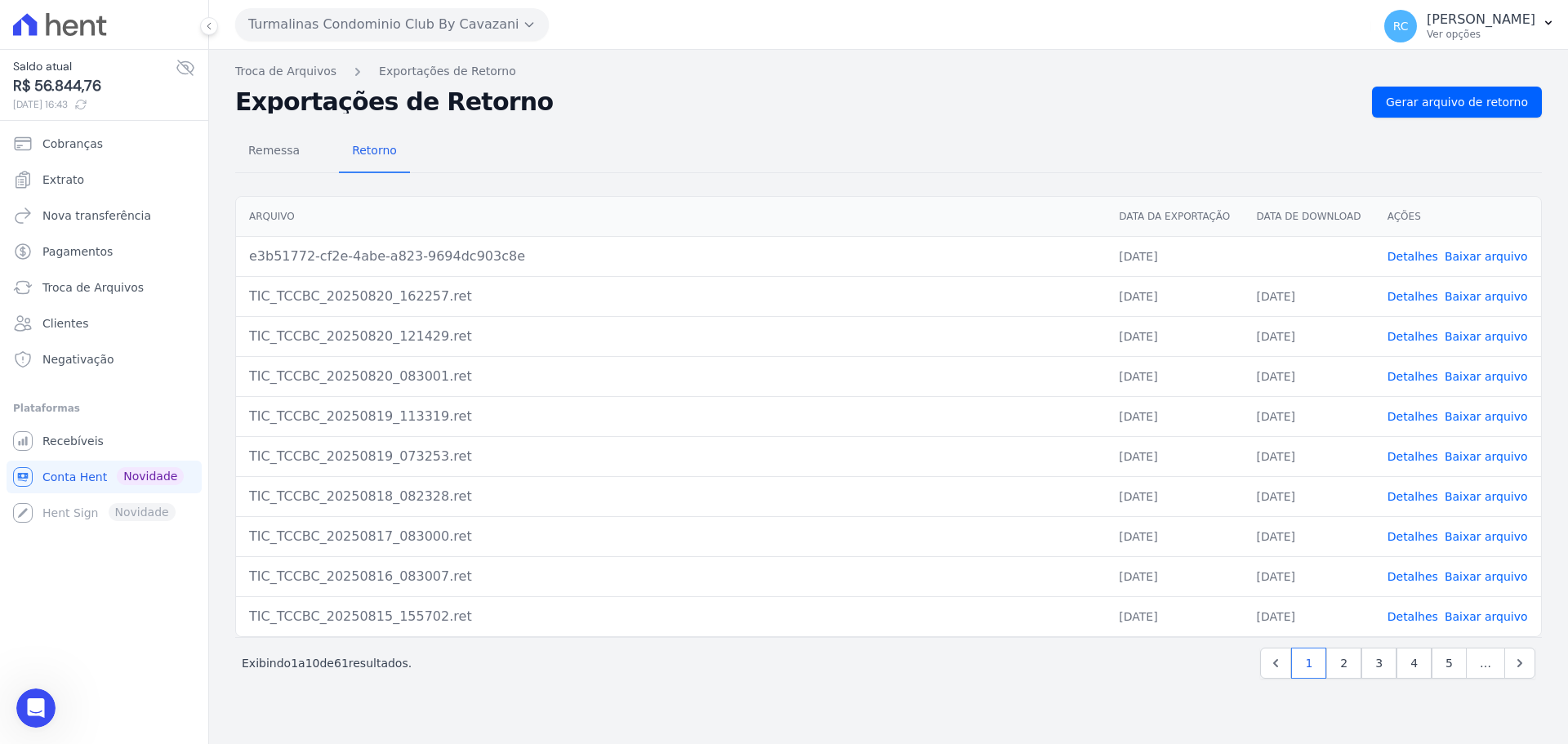
drag, startPoint x: 943, startPoint y: 60, endPoint x: 988, endPoint y: 74, distance: 47.1
click at [943, 60] on div "Translation missing. Options considered were: - pt-BR.banking.file_exports.crea…" at bounding box center [888, 396] width 1358 height 694
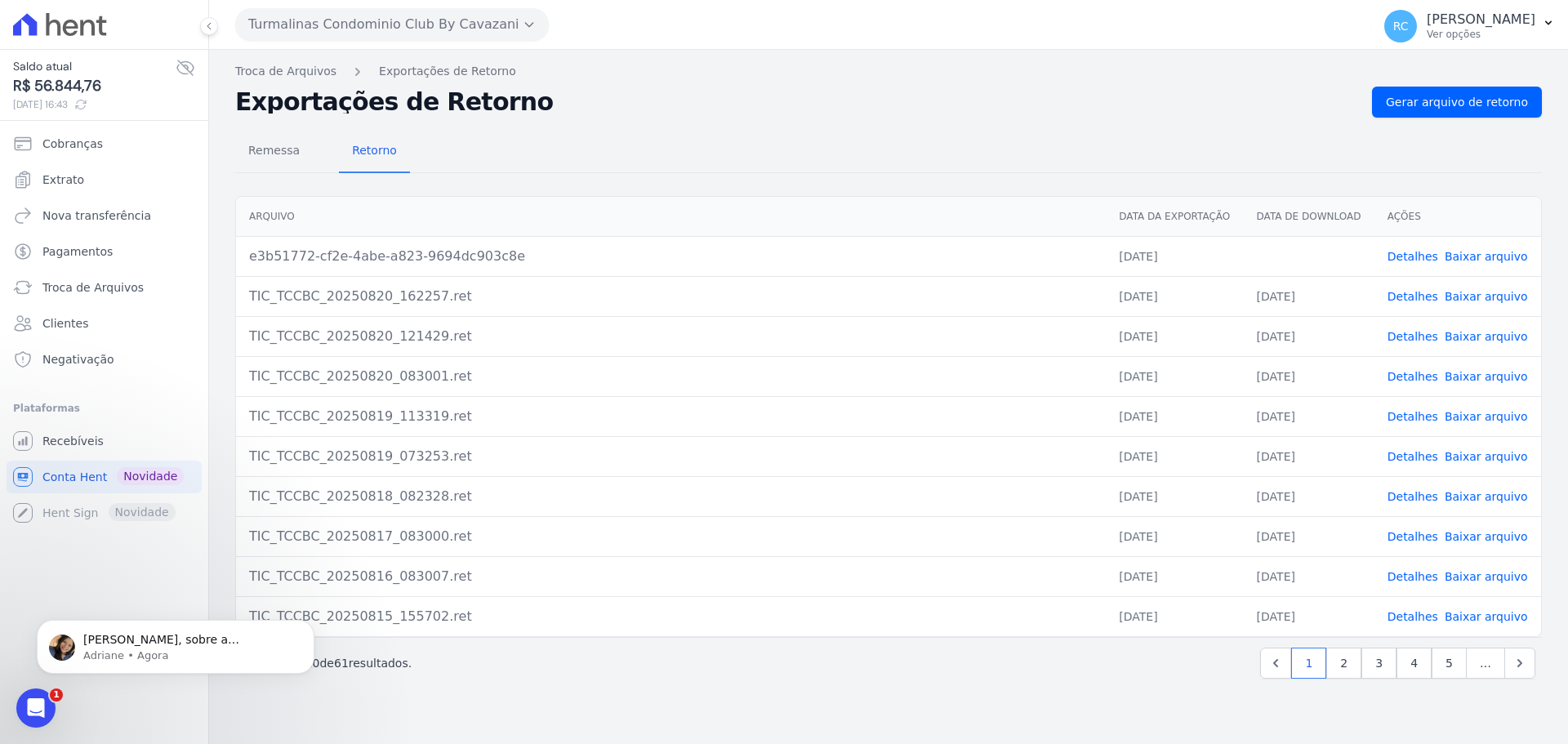
scroll to position [2798, 0]
click at [148, 653] on p "Adriane • Agora" at bounding box center [188, 655] width 211 height 15
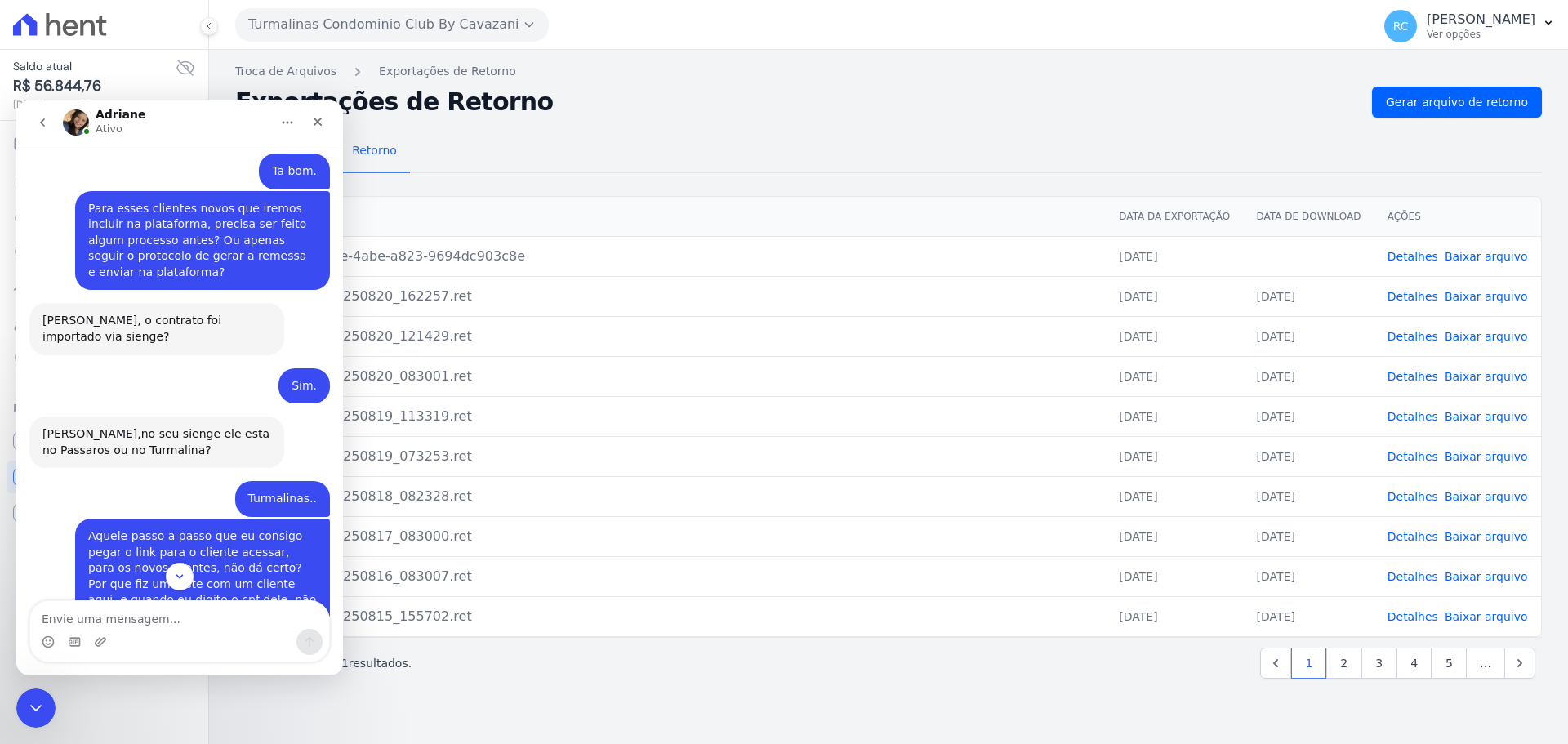
scroll to position [2825, 0]
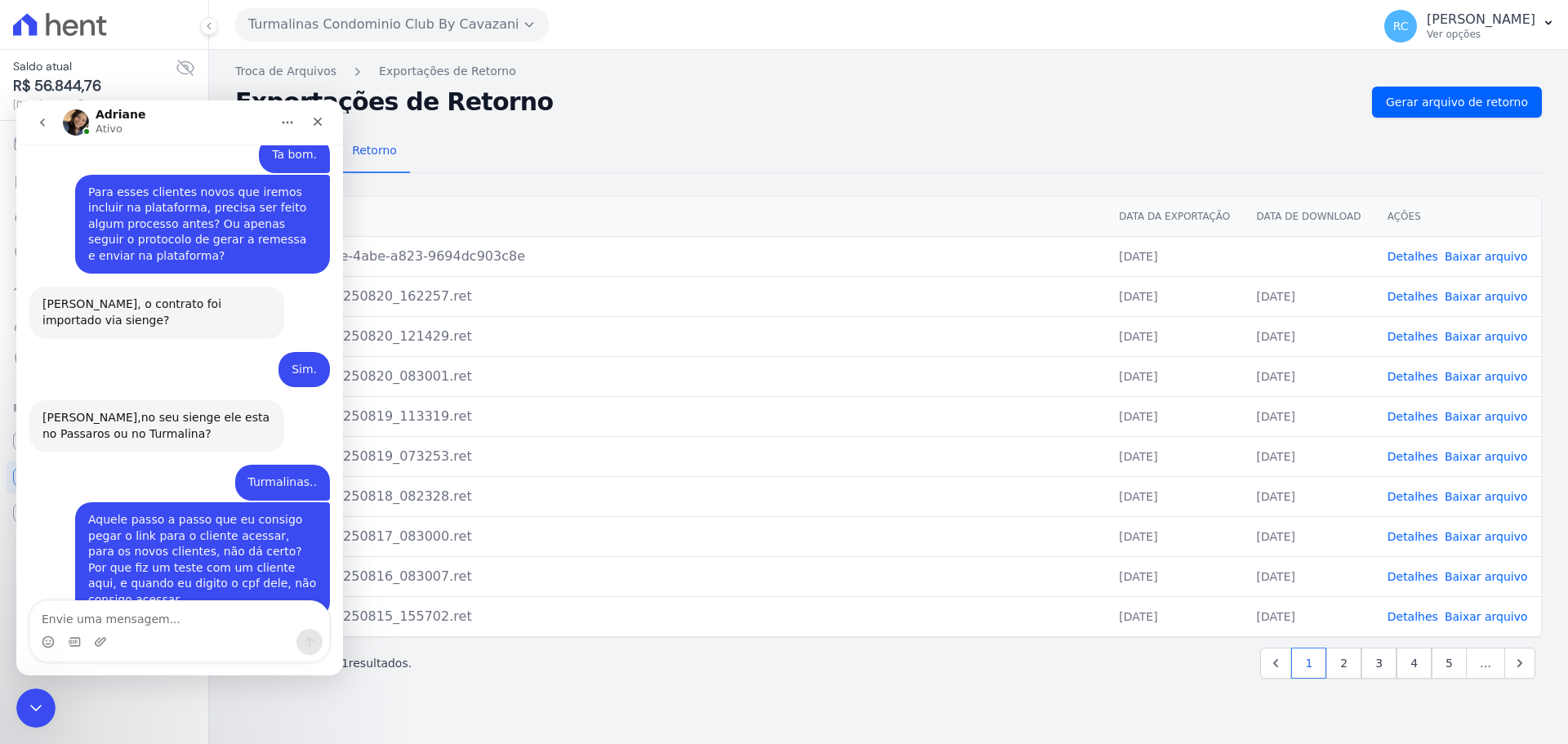
click at [186, 611] on textarea "Envie uma mensagem..." at bounding box center [179, 615] width 299 height 28
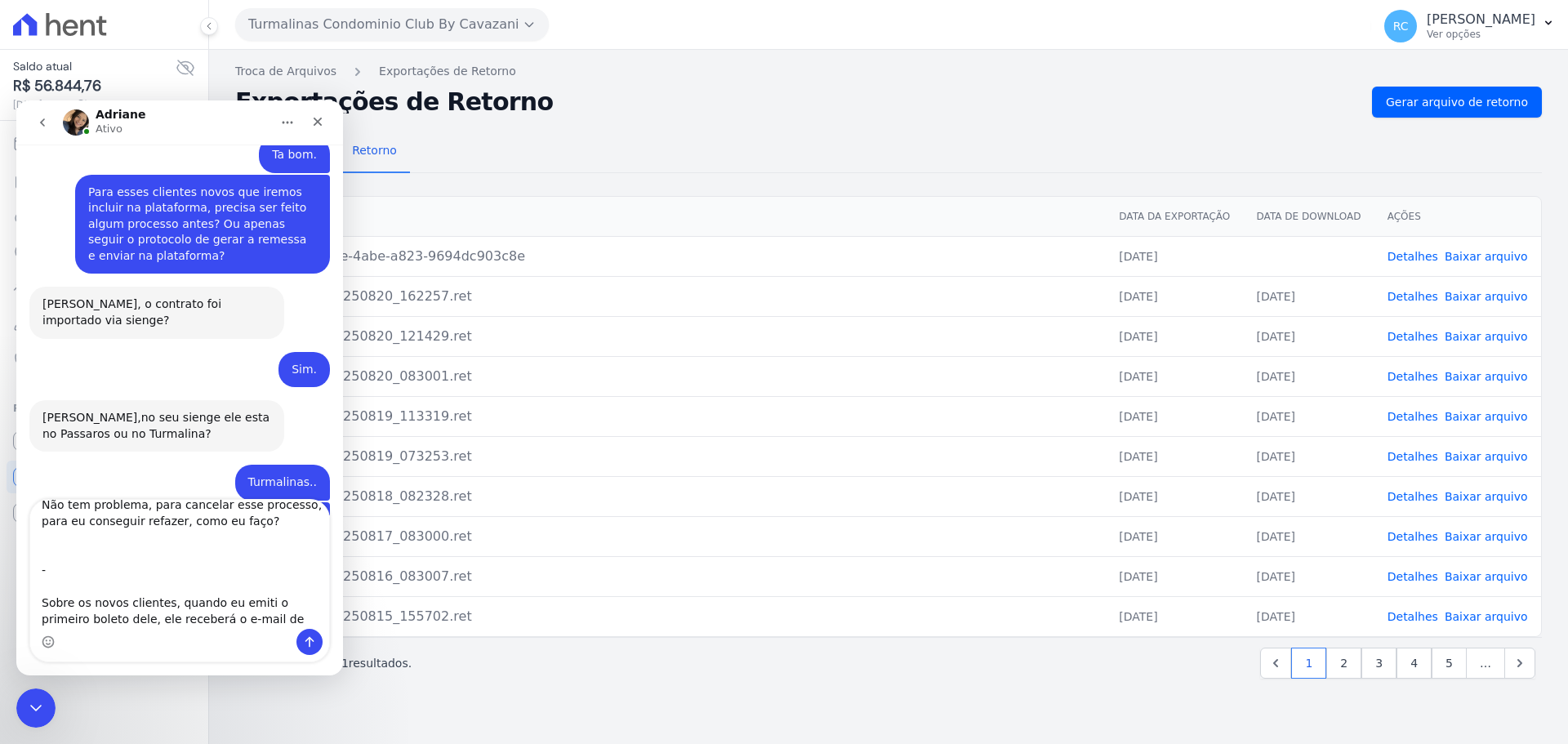
scroll to position [27, 0]
type textarea "Não tem problema, para cancelar esse processo, para eu conseguir refazer, como …"
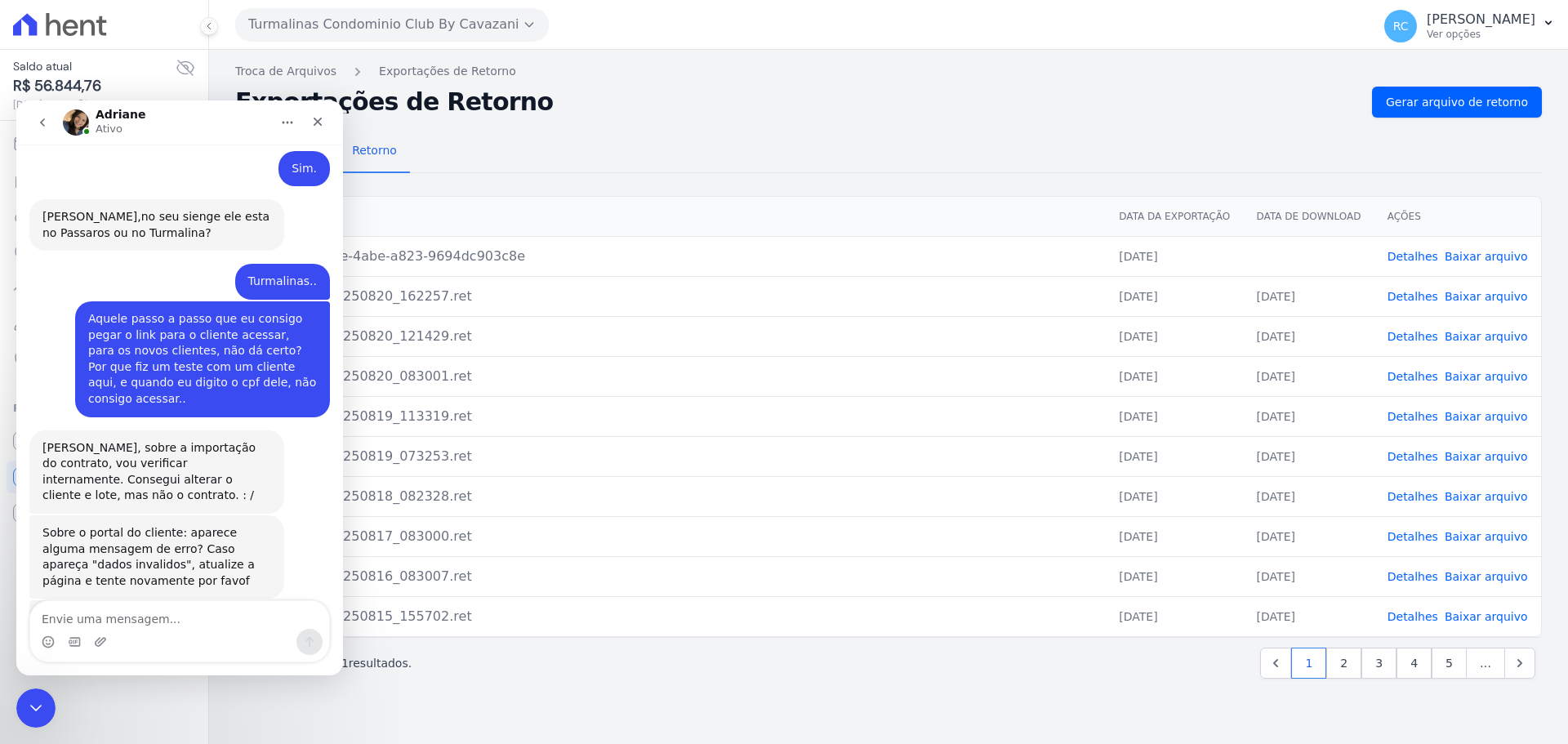
scroll to position [3035, 0]
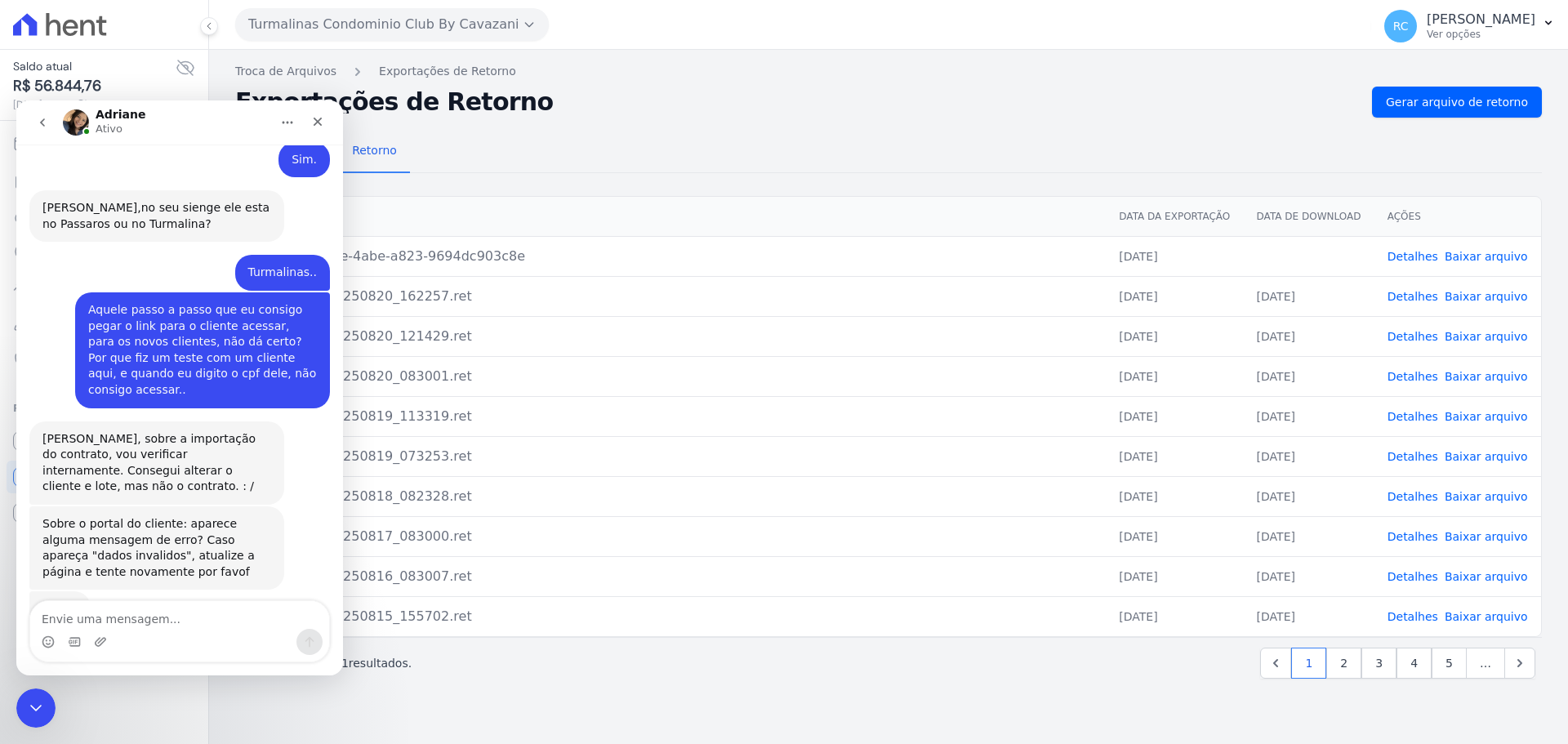
click at [962, 624] on div "TIC_TCCBC_20250815_155702.ret" at bounding box center [670, 616] width 843 height 20
click at [14, 699] on div "Fechar mensagem da Intercom" at bounding box center [33, 705] width 39 height 39
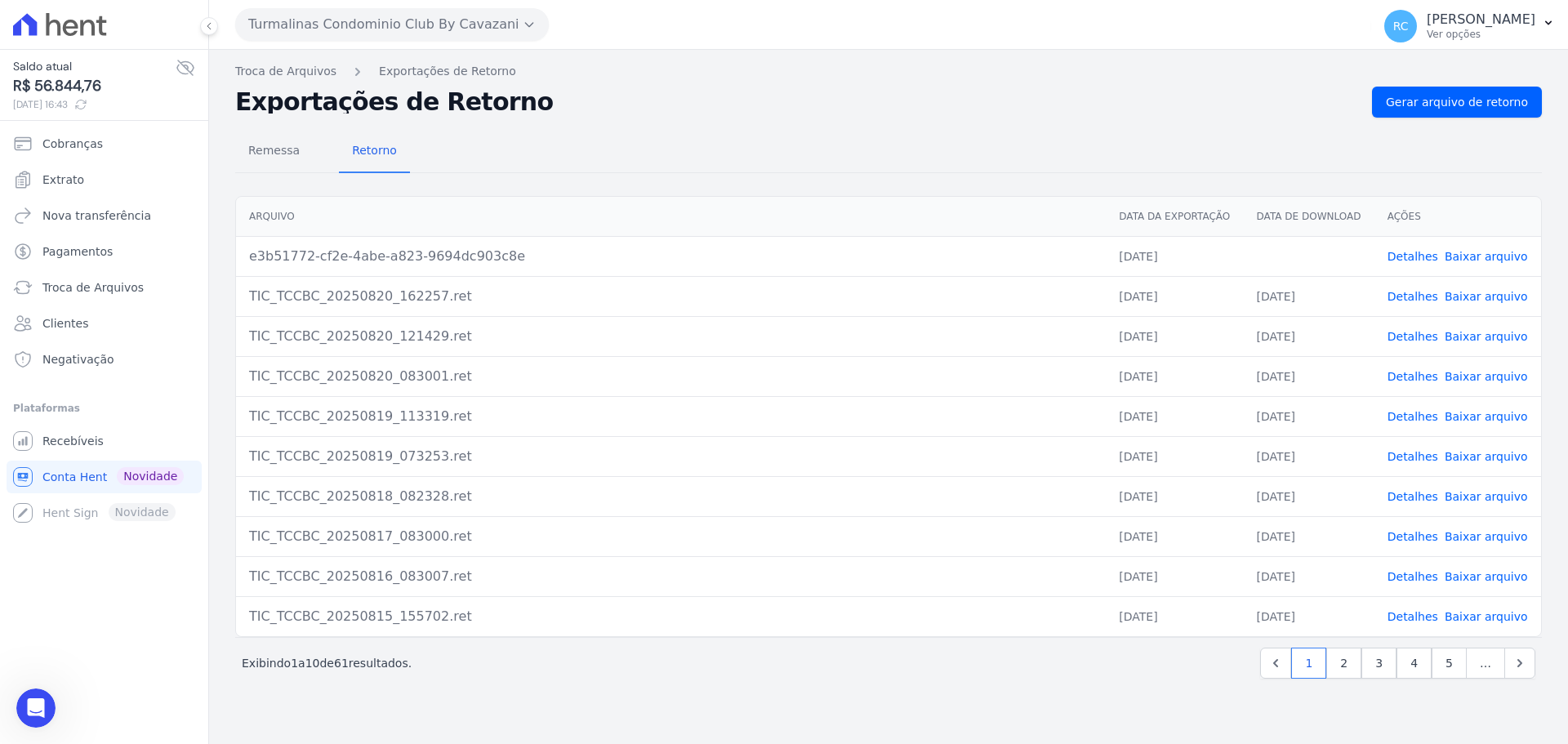
click at [366, 49] on div "Turmalinas Condominio Club By Cavazani CAVAZANI EMPREENDIMENTOS IMOBILIARIOS PA…" at bounding box center [888, 372] width 1358 height 744
click at [378, 34] on button "Turmalinas Condominio Club By Cavazani" at bounding box center [392, 24] width 314 height 33
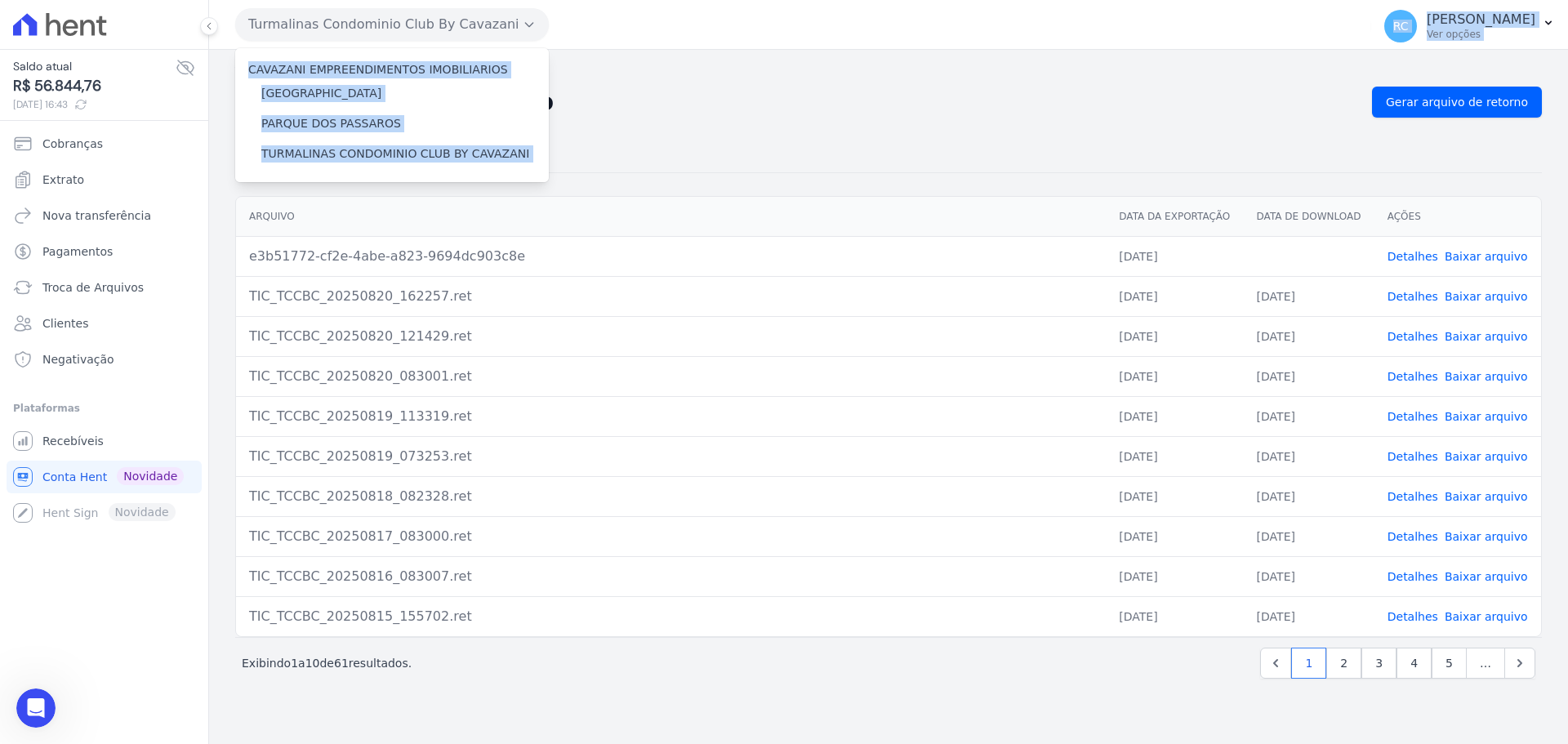
click at [539, 54] on div "CAVAZANI EMPREENDIMENTOS IMOBILIARIOS PARQUE DAS FLORES PARQUE DOS PASSAROS TUR…" at bounding box center [392, 115] width 314 height 134
click at [354, 87] on label "[GEOGRAPHIC_DATA]" at bounding box center [322, 93] width 120 height 17
click at [0, 0] on input "[GEOGRAPHIC_DATA]" at bounding box center [0, 0] width 0 height 0
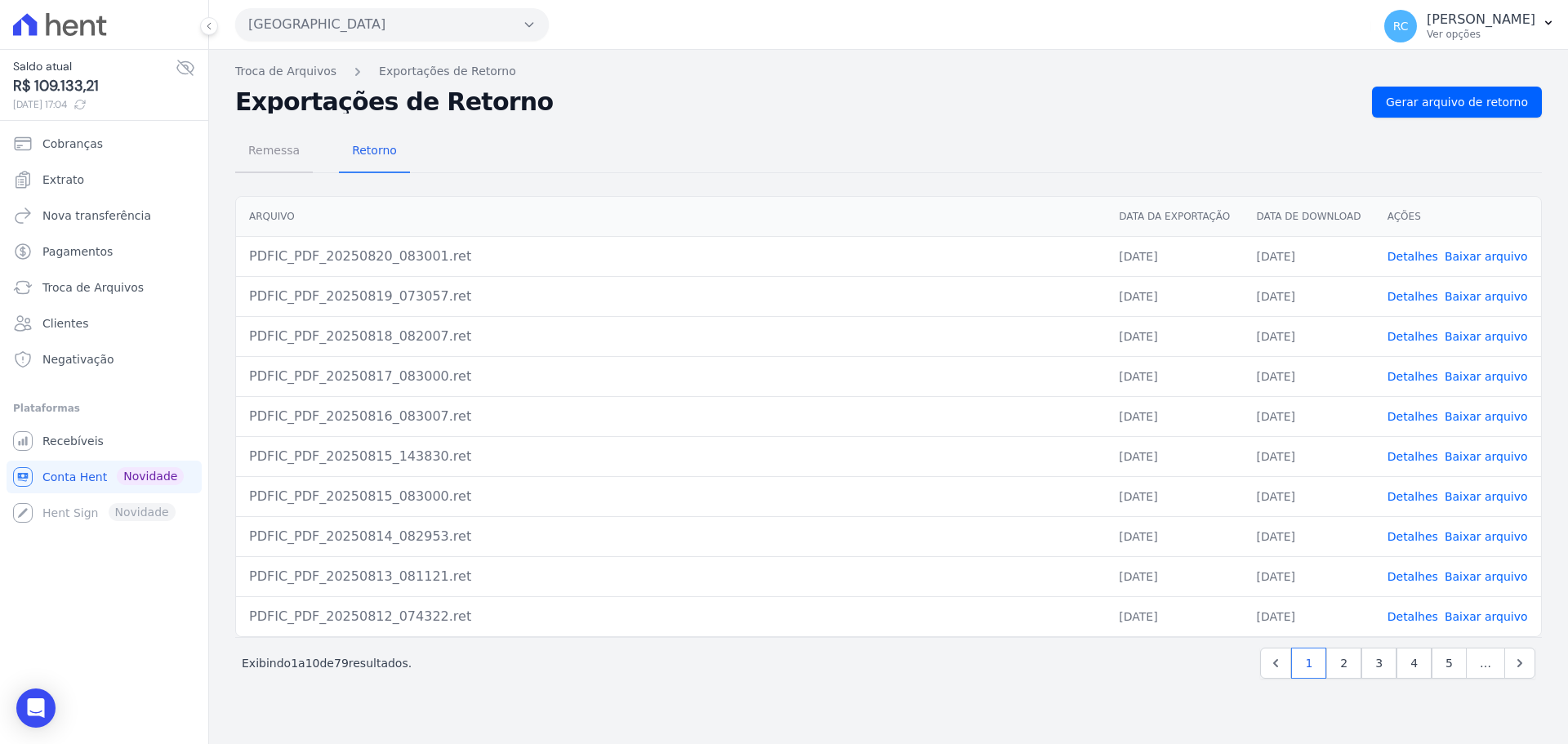
click at [246, 155] on span "Remessa" at bounding box center [274, 150] width 71 height 33
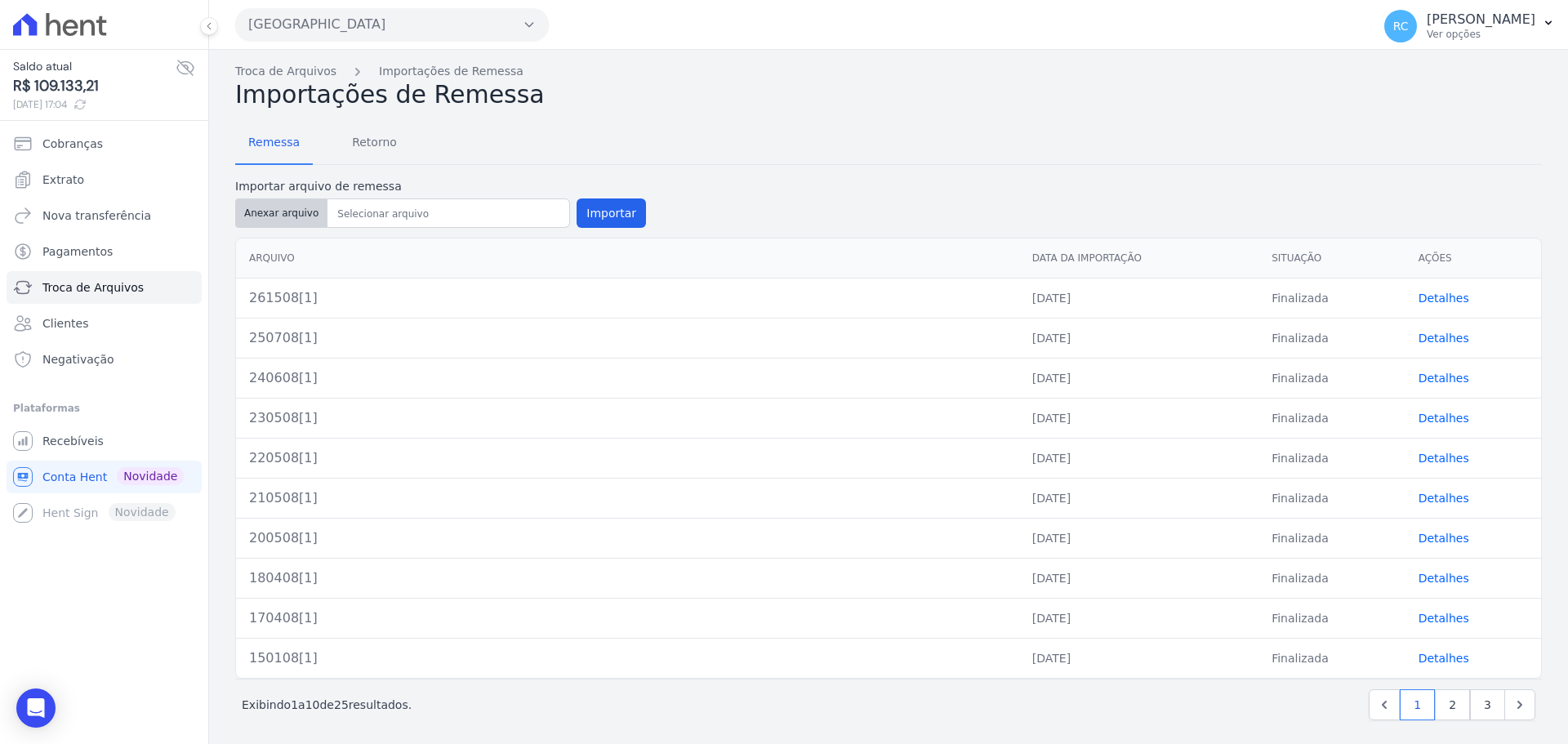
click at [256, 218] on button "Anexar arquivo" at bounding box center [281, 213] width 92 height 29
type input "BL 10 APTO 04"
click at [613, 215] on button "Importar" at bounding box center [610, 213] width 69 height 29
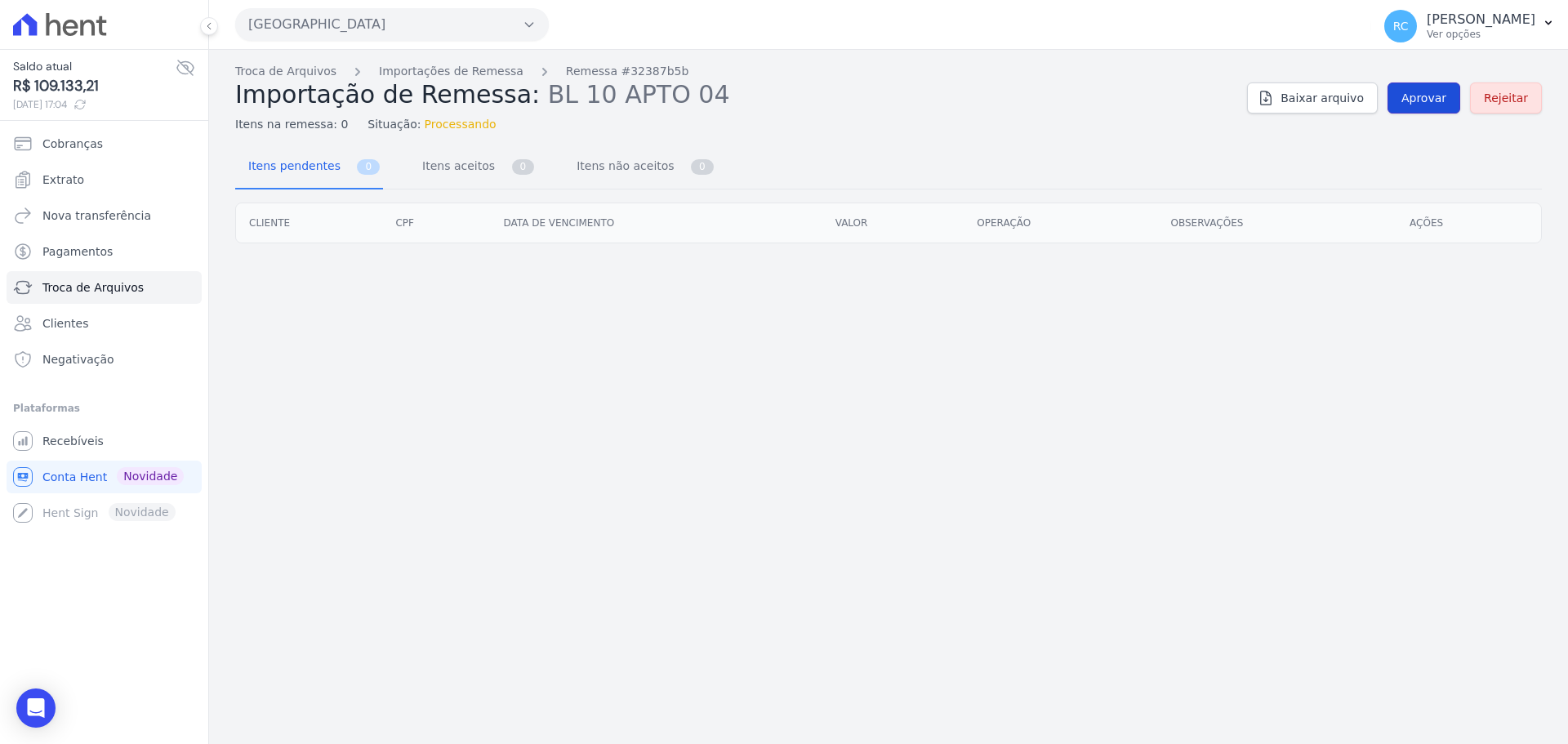
click at [1445, 90] on span "Aprovar" at bounding box center [1423, 98] width 45 height 16
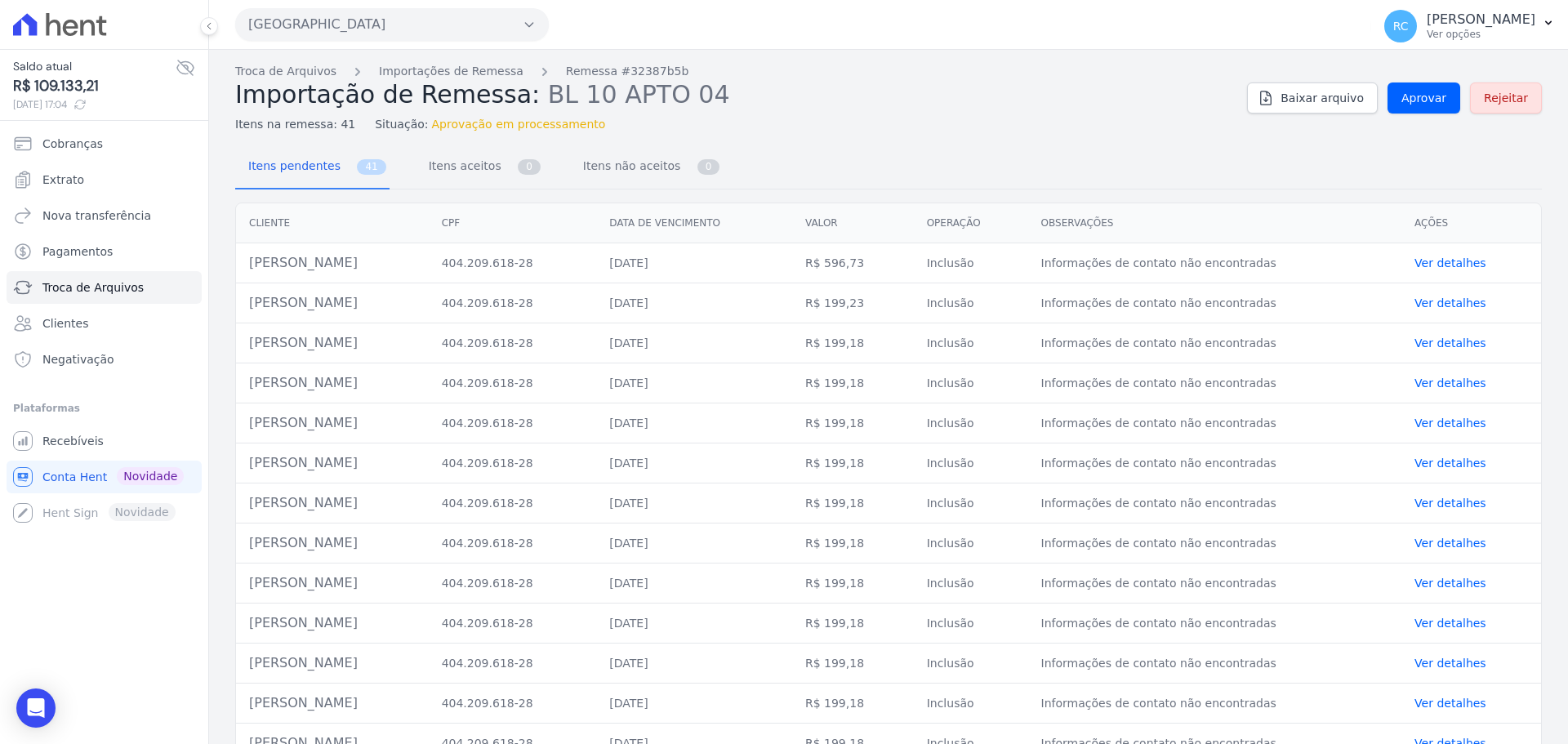
click at [1234, 150] on div "Itens pendentes 41 Itens aceitos 0 Itens não aceitos 0" at bounding box center [888, 167] width 1306 height 43
click at [1412, 105] on span "Aprovar" at bounding box center [1423, 98] width 45 height 16
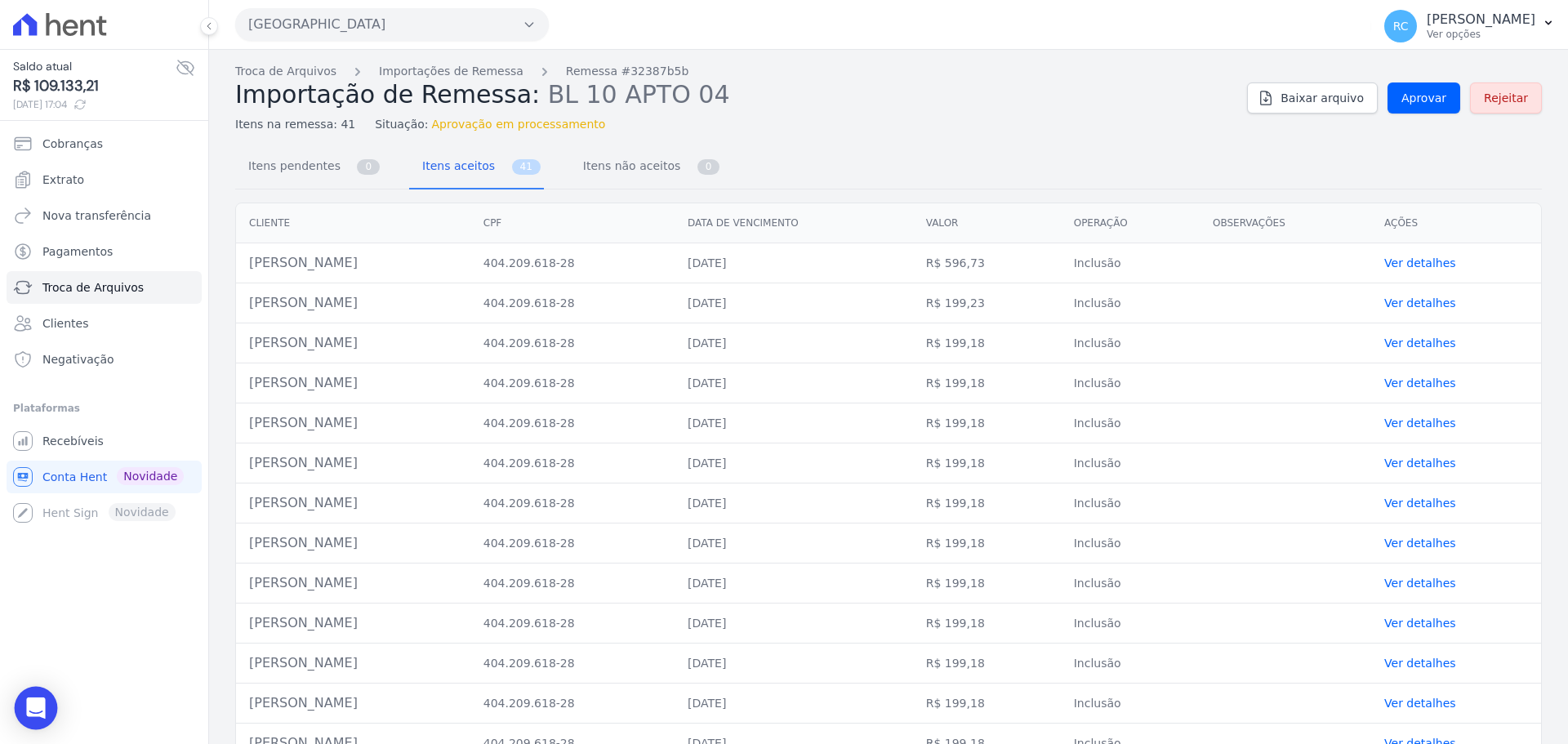
click at [29, 695] on div "Open Intercom Messenger" at bounding box center [36, 708] width 43 height 43
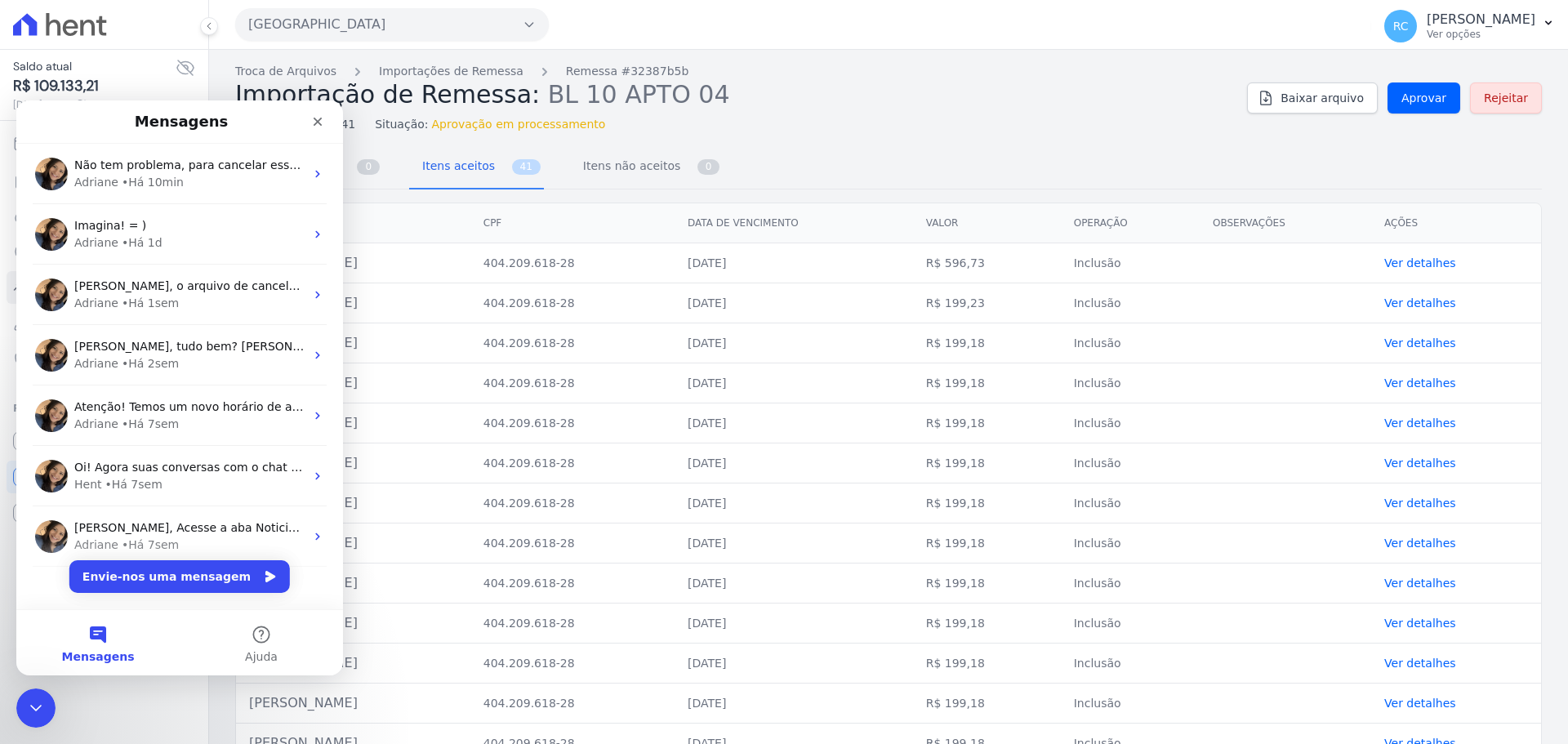
click at [2, 690] on div "Saldo atual R$ 109.133,21 20/08/2025, 17:04 Cobranças Extrato Nova transferênci…" at bounding box center [104, 372] width 208 height 744
click at [45, 707] on div "Fechar mensagem da Intercom" at bounding box center [33, 705] width 39 height 39
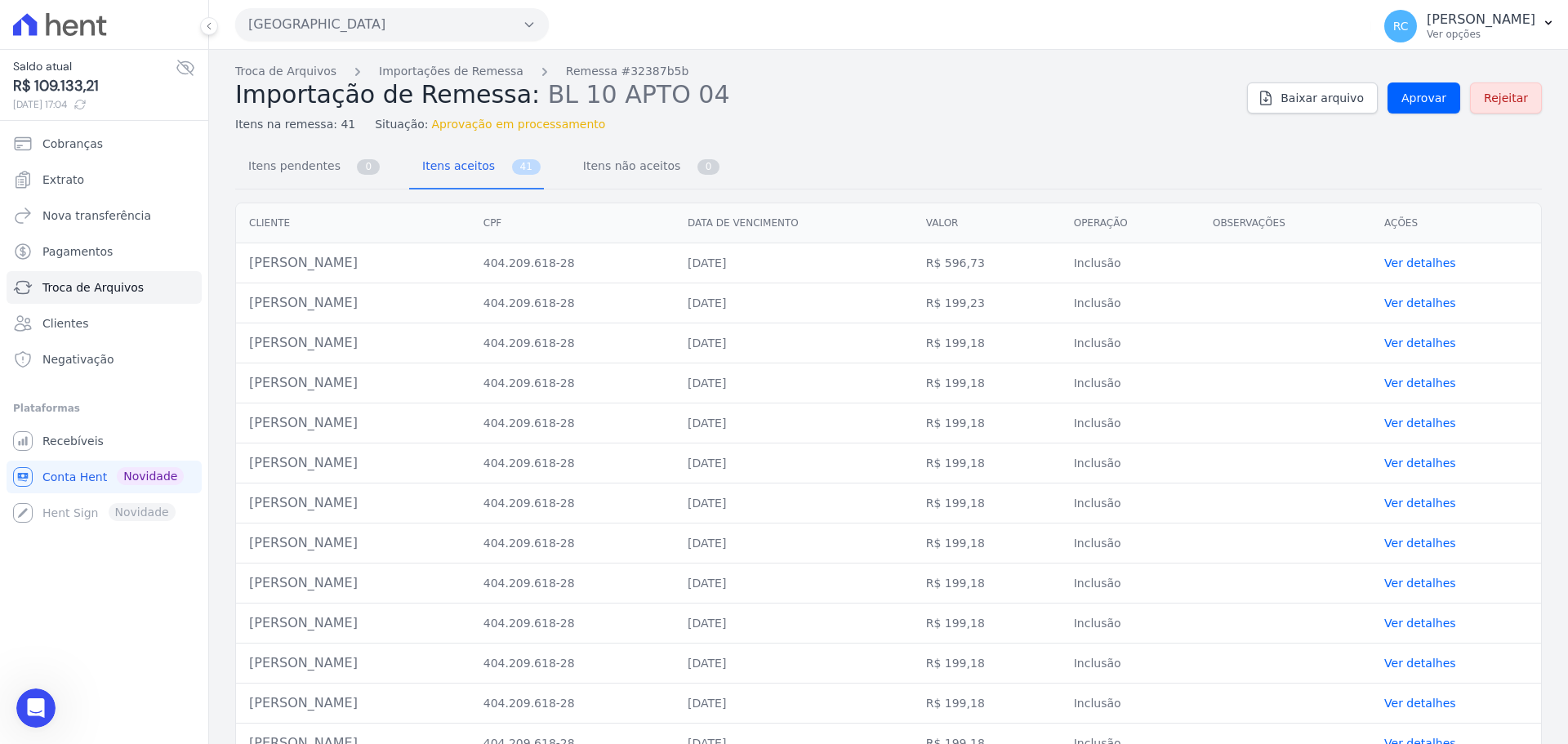
click at [975, 89] on h2 "Importação de Remessa: BL 10 APTO 04" at bounding box center [734, 94] width 999 height 29
click at [24, 717] on div "Abrir mensagem da Intercom" at bounding box center [34, 705] width 54 height 54
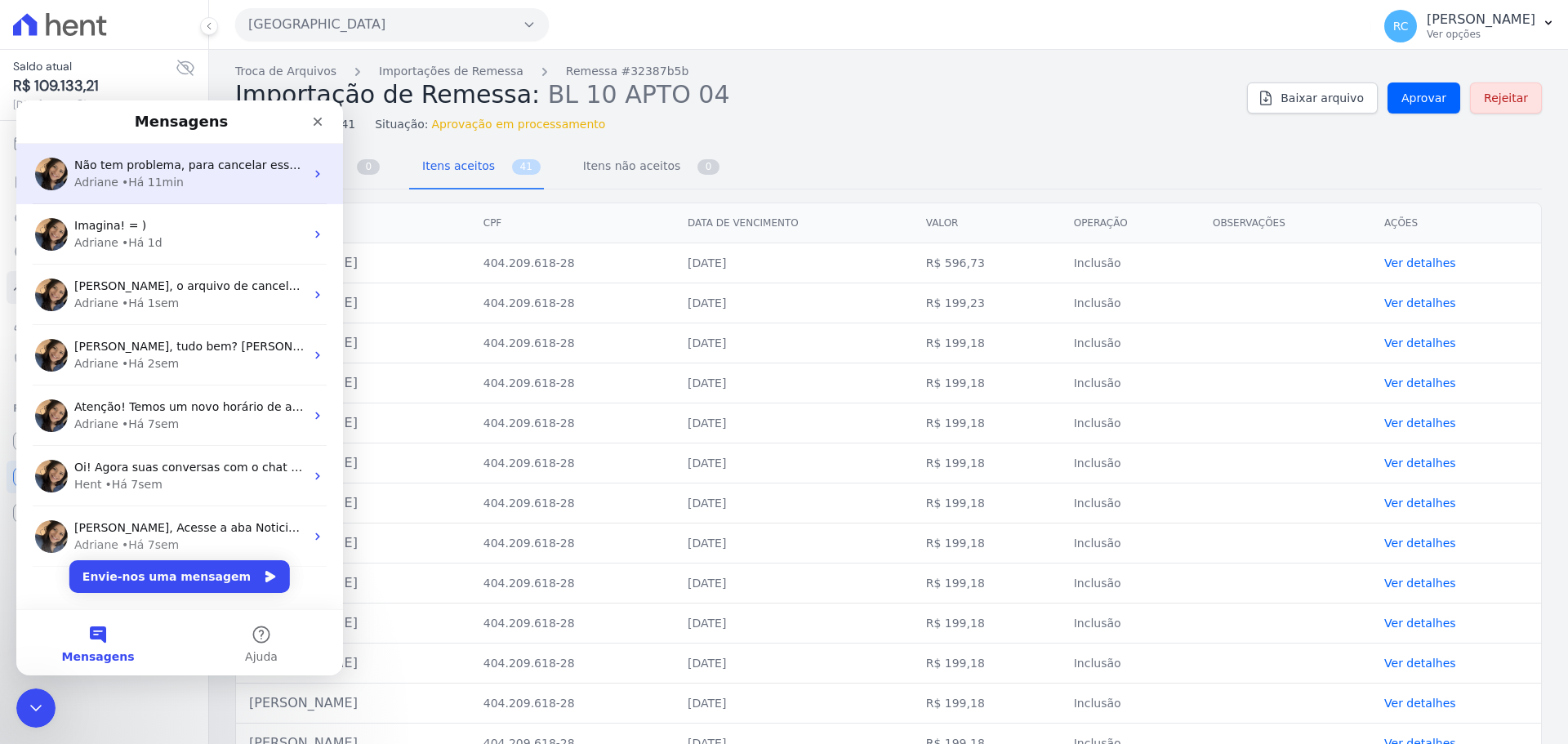
click at [234, 167] on span "Não tem problema, para cancelar esse processo, para eu conseguir refazer, como …" at bounding box center [678, 165] width 1209 height 13
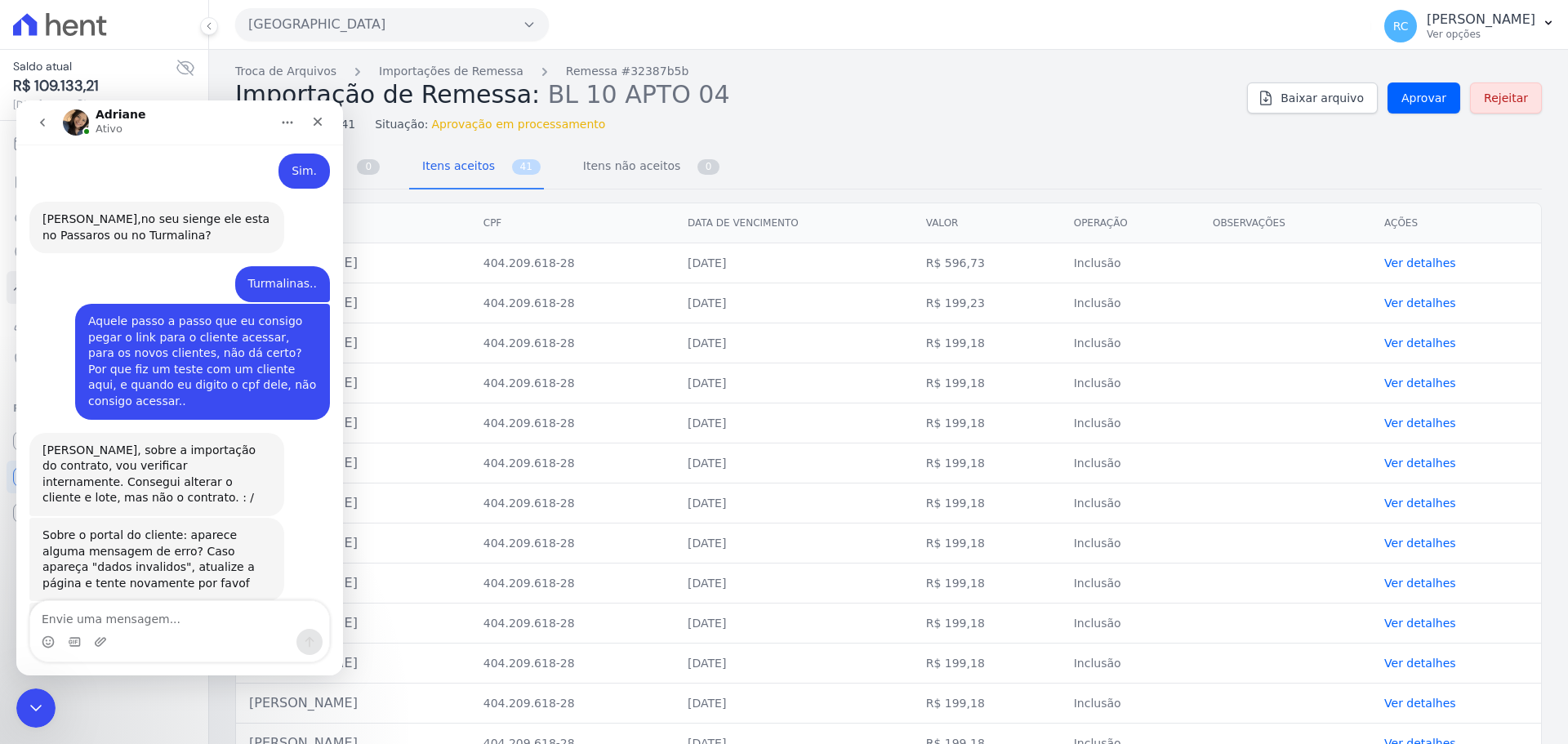
scroll to position [3035, 0]
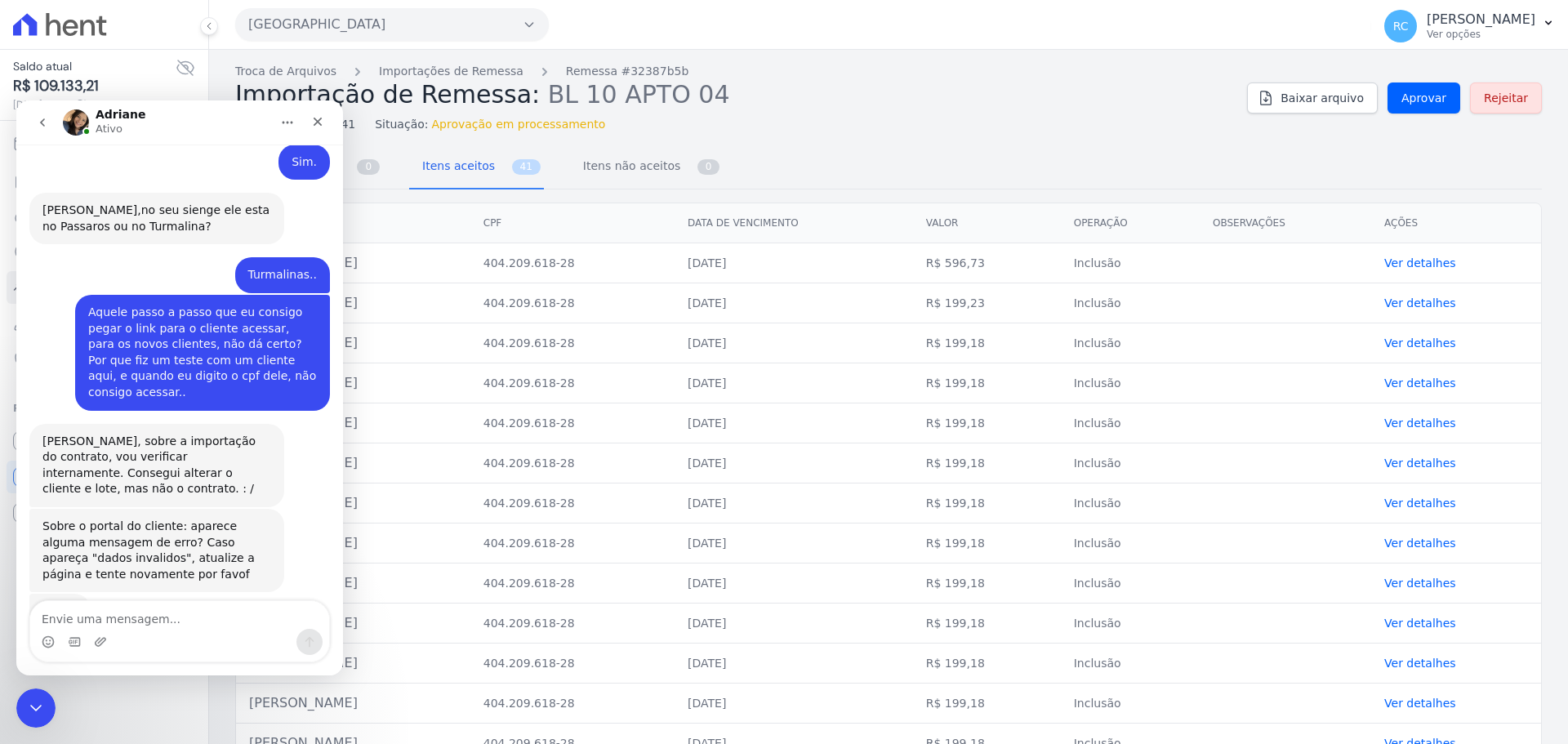
click at [7, 722] on div "Saldo atual R$ 109.133,21 20/08/2025, 17:04 Cobranças Extrato Nova transferênci…" at bounding box center [104, 372] width 208 height 744
click at [14, 709] on div "Fechar mensagem da Intercom" at bounding box center [33, 705] width 39 height 39
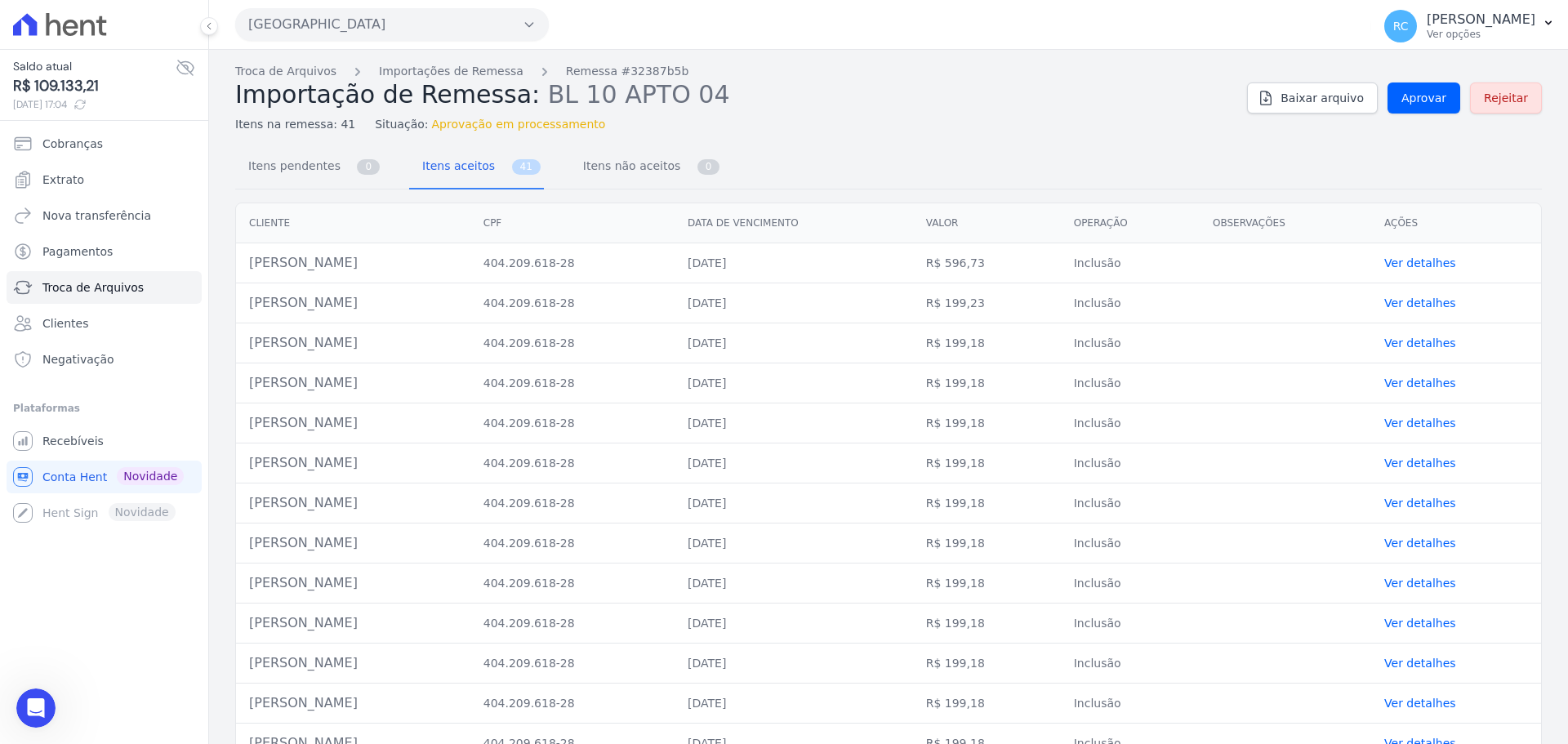
click at [888, 47] on div "Parque Das Flores CAVAZANI EMPREENDIMENTOS IMOBILIARIOS PARQUE DAS FLORES PARQU…" at bounding box center [799, 24] width 1130 height 51
click at [380, 16] on button "Parque Das Flores" at bounding box center [392, 24] width 314 height 33
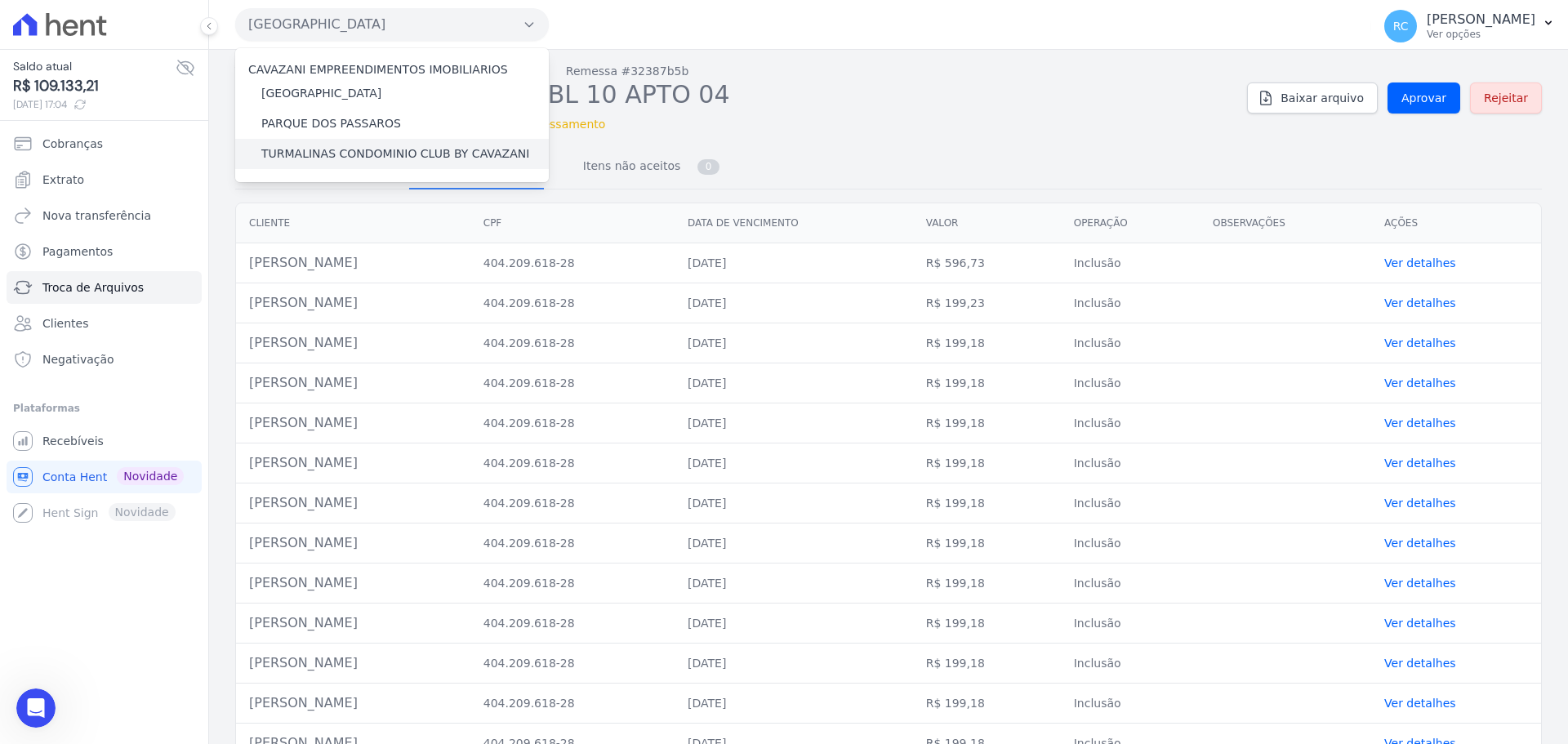
click at [334, 148] on label "TURMALINAS CONDOMINIO CLUB BY CAVAZANI" at bounding box center [395, 154] width 268 height 17
click at [0, 0] on input "TURMALINAS CONDOMINIO CLUB BY CAVAZANI" at bounding box center [0, 0] width 0 height 0
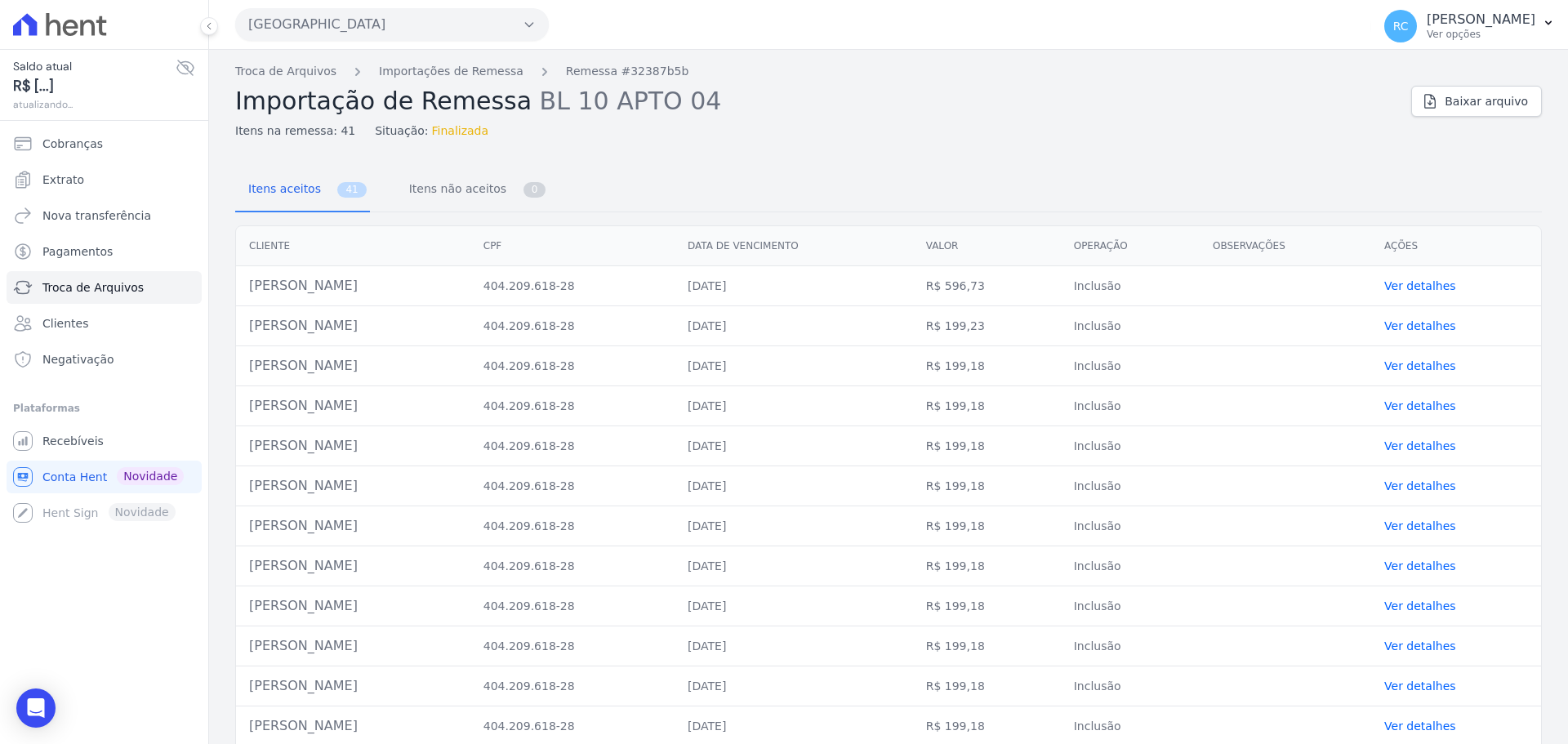
click at [432, 1] on div "Parque Das Flores CAVAZANI EMPREENDIMENTOS IMOBILIARIOS PARQUE DAS FLORES PARQU…" at bounding box center [799, 24] width 1130 height 51
click at [427, 11] on button "Parque Das Flores" at bounding box center [392, 24] width 314 height 33
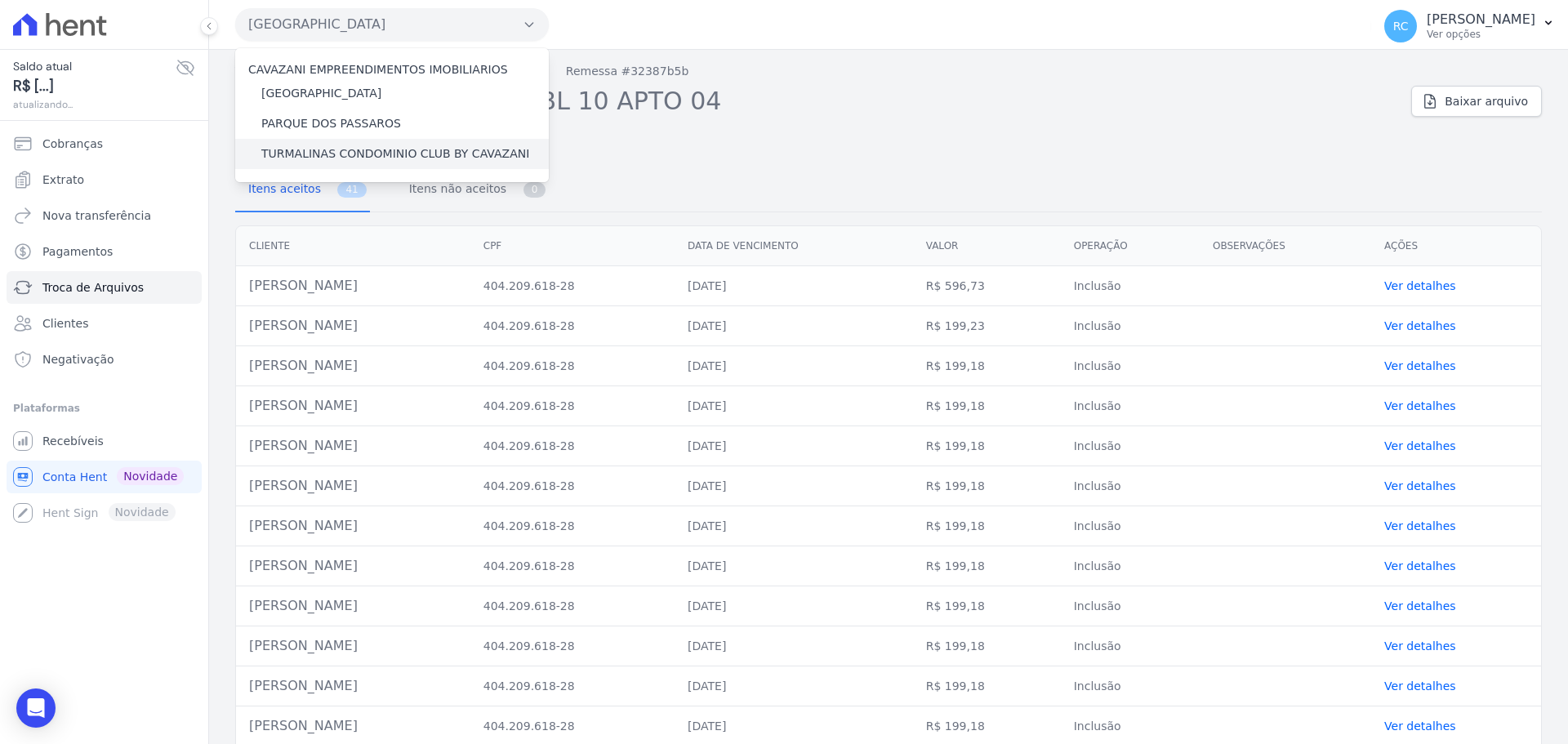
click at [348, 159] on label "TURMALINAS CONDOMINIO CLUB BY CAVAZANI" at bounding box center [395, 154] width 268 height 17
click at [0, 0] on input "TURMALINAS CONDOMINIO CLUB BY CAVAZANI" at bounding box center [0, 0] width 0 height 0
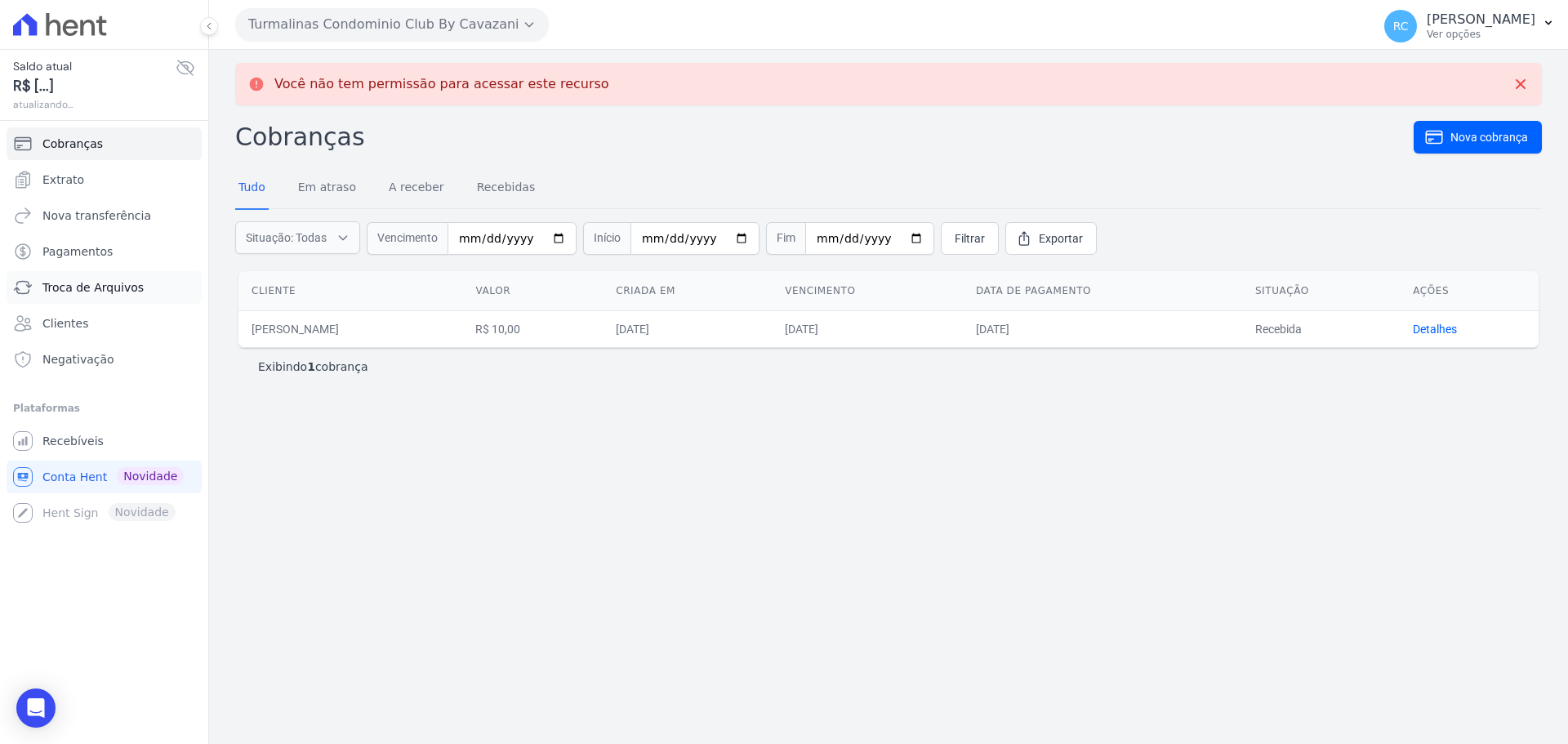
click at [129, 291] on span "Troca de Arquivos" at bounding box center [93, 288] width 101 height 16
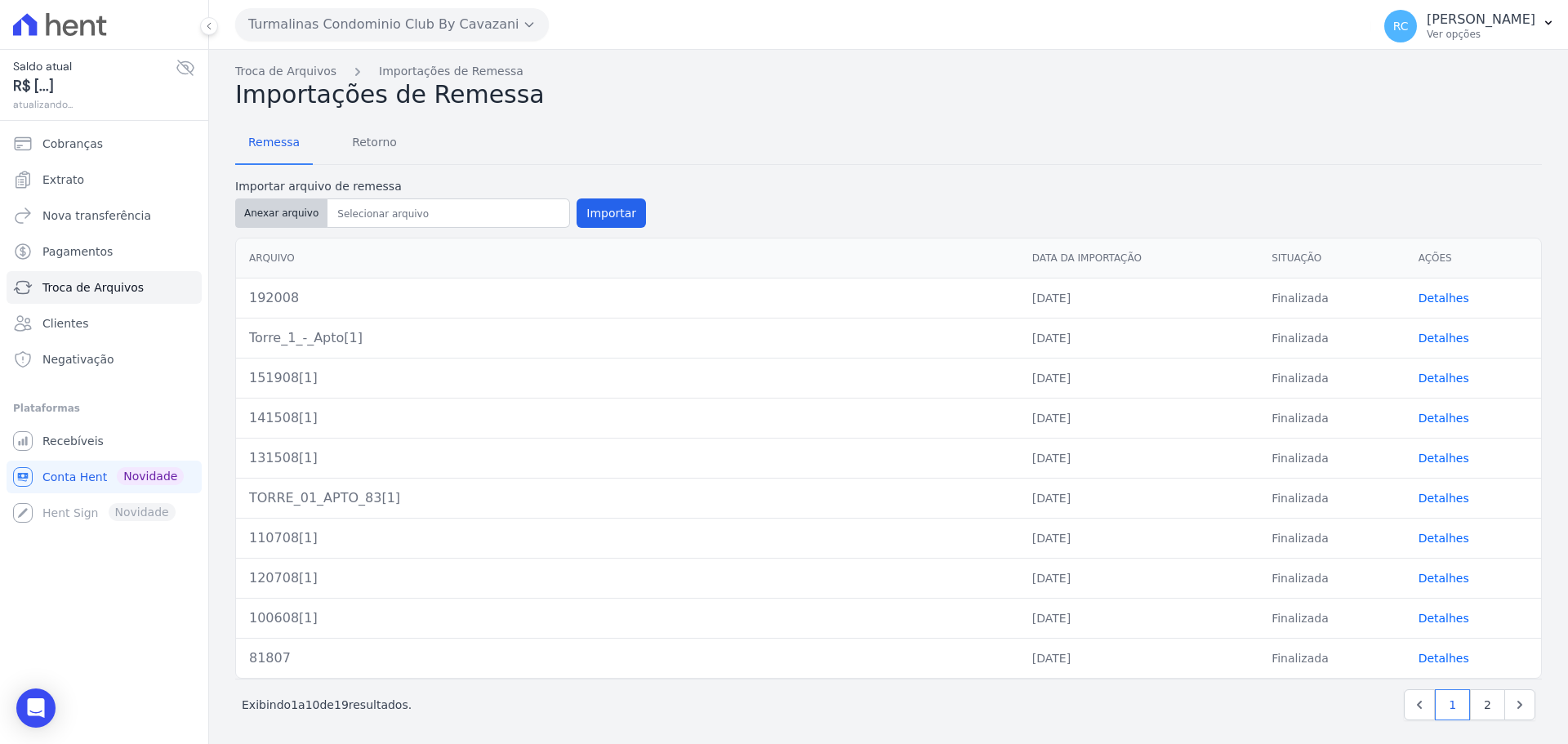
click at [267, 213] on button "Anexar arquivo" at bounding box center [281, 213] width 92 height 29
type input "Torre 1 - Apto. 145"
click at [605, 208] on button "Importar" at bounding box center [610, 213] width 69 height 29
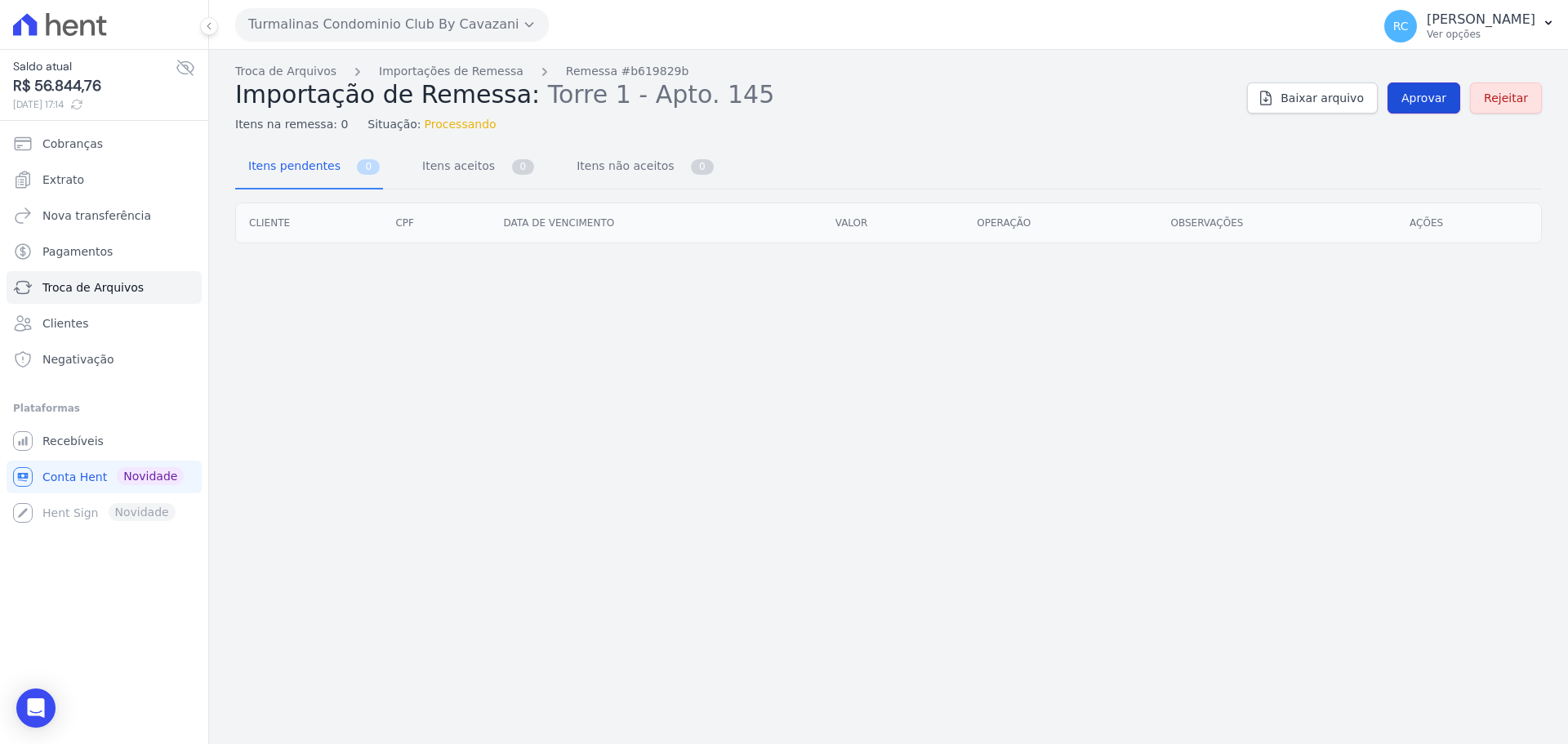
click at [1426, 106] on link "Aprovar" at bounding box center [1423, 98] width 73 height 31
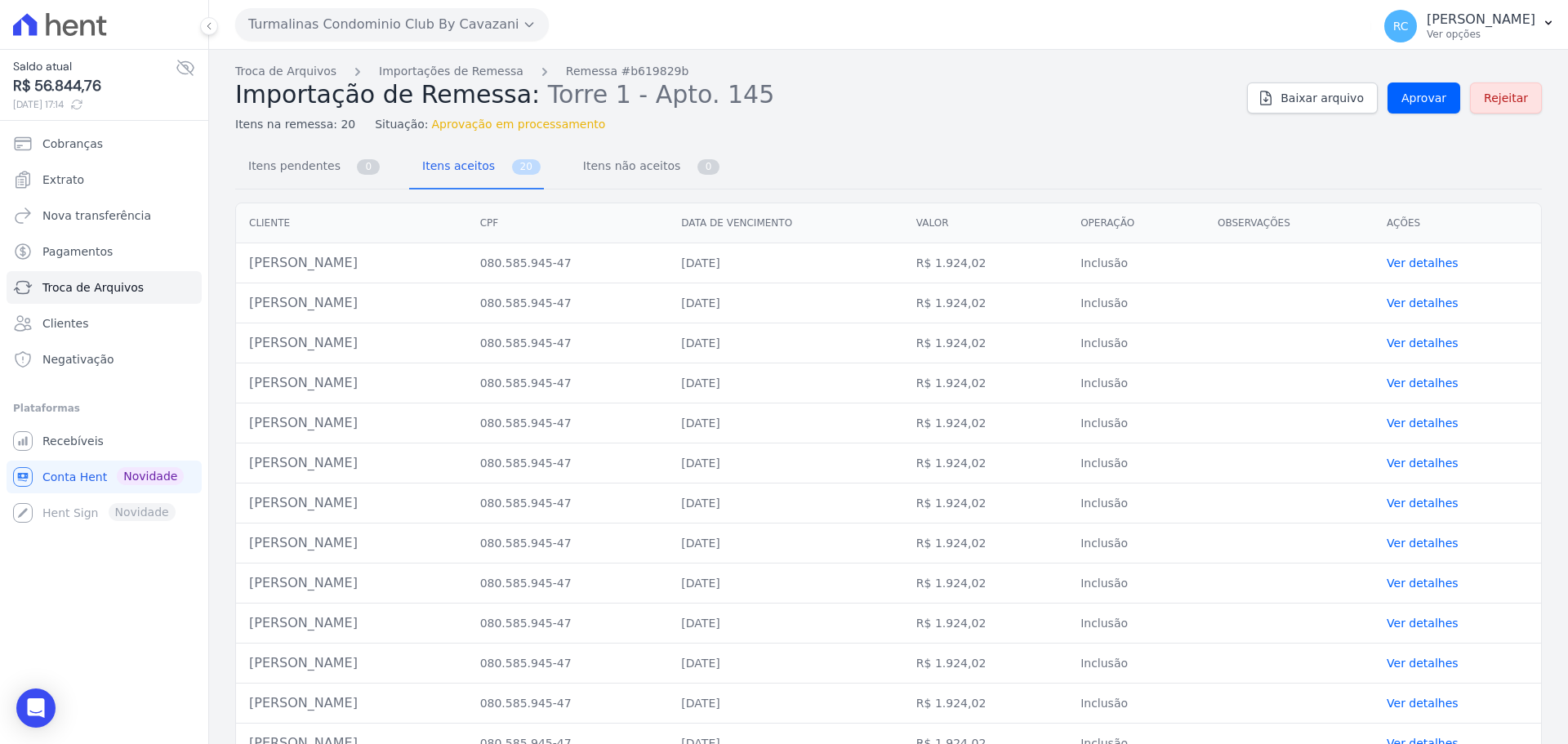
click at [1405, 78] on div "Troca de Arquivos Importações de Remessa Remessa #b619829b Importação de Remess…" at bounding box center [888, 98] width 1306 height 70
click at [1393, 96] on link "Aprovar" at bounding box center [1423, 98] width 73 height 31
click at [1394, 96] on link "Aprovar" at bounding box center [1423, 98] width 73 height 31
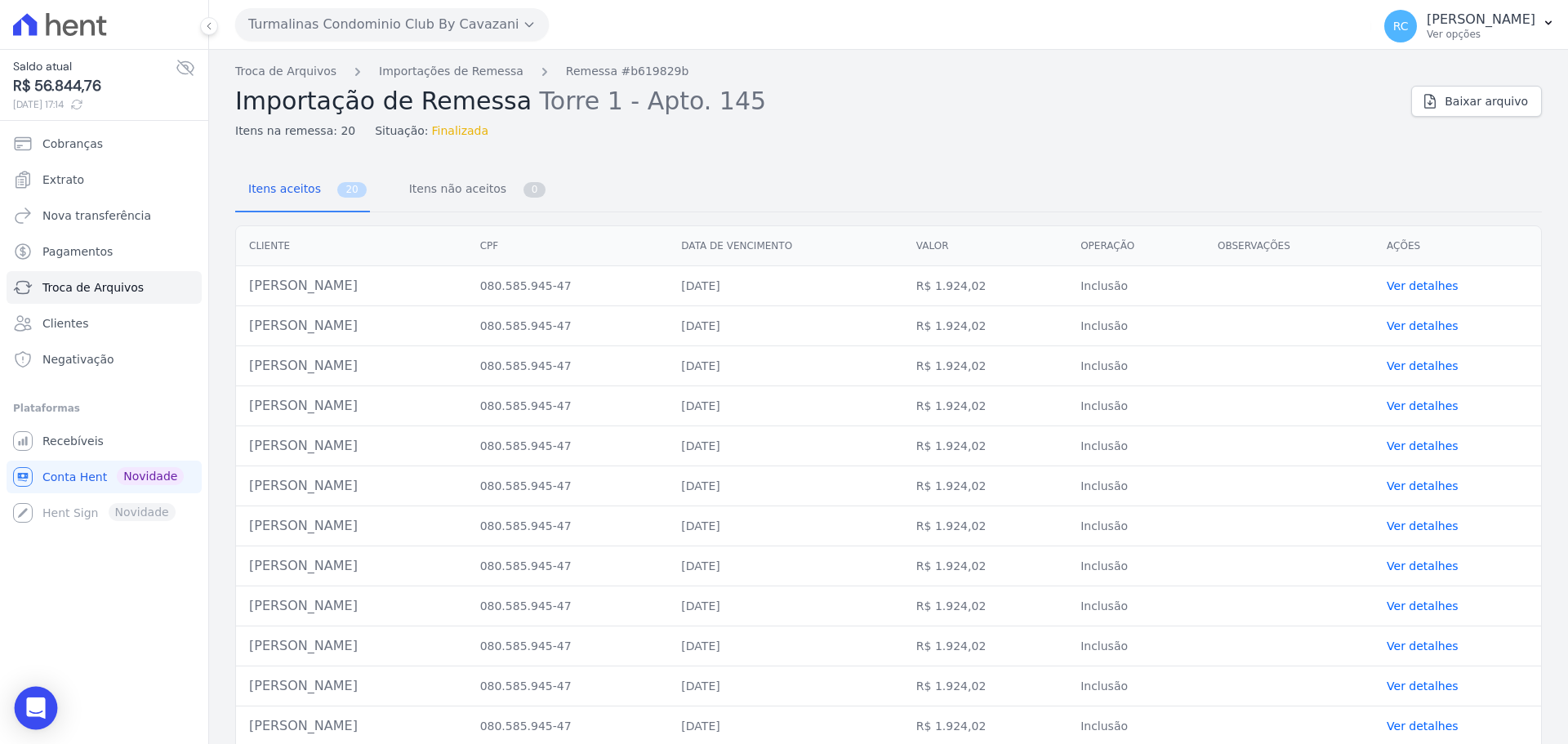
click at [25, 722] on div "Open Intercom Messenger" at bounding box center [36, 708] width 43 height 43
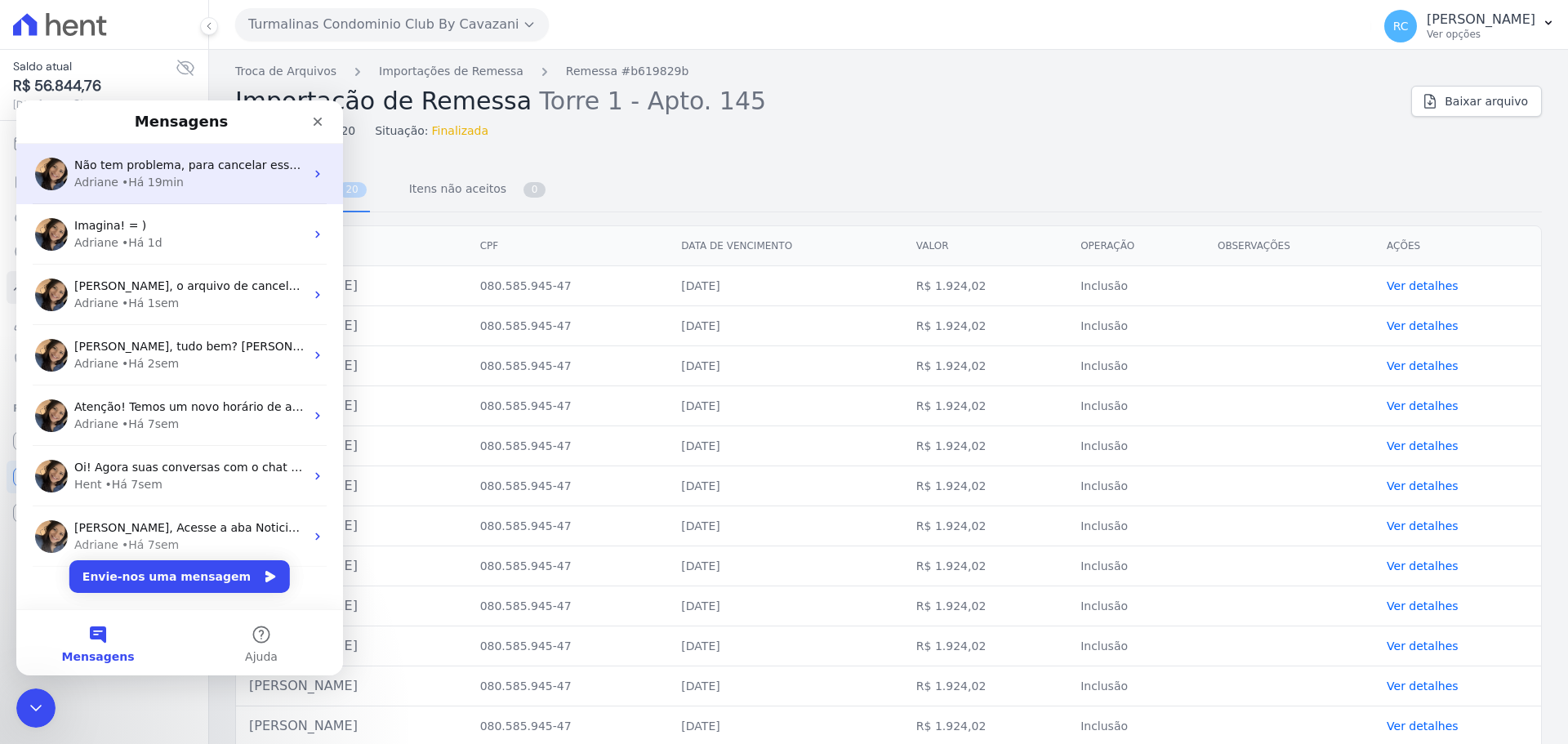
click at [179, 186] on div "Adriane • Há 19min" at bounding box center [189, 182] width 231 height 17
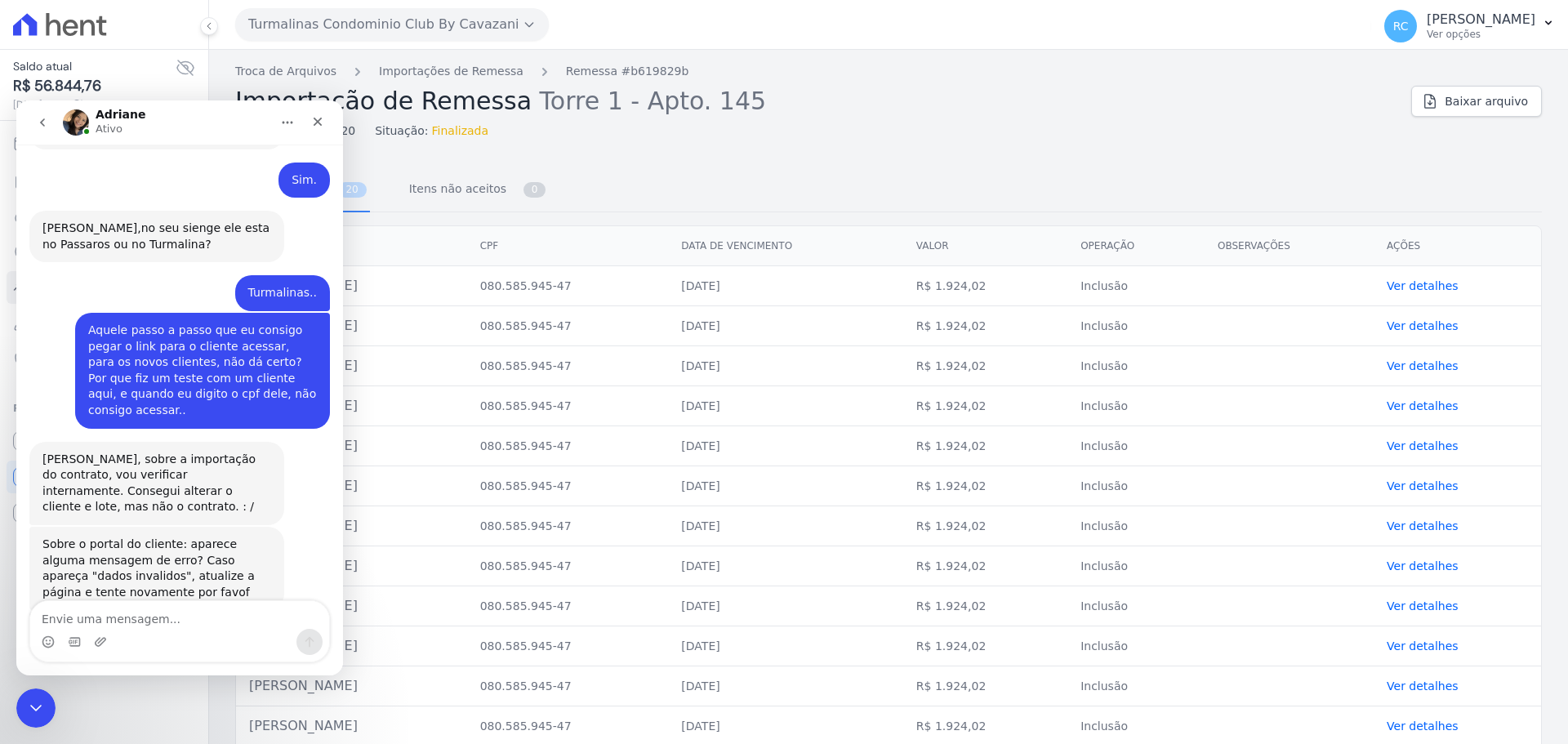
scroll to position [3035, 0]
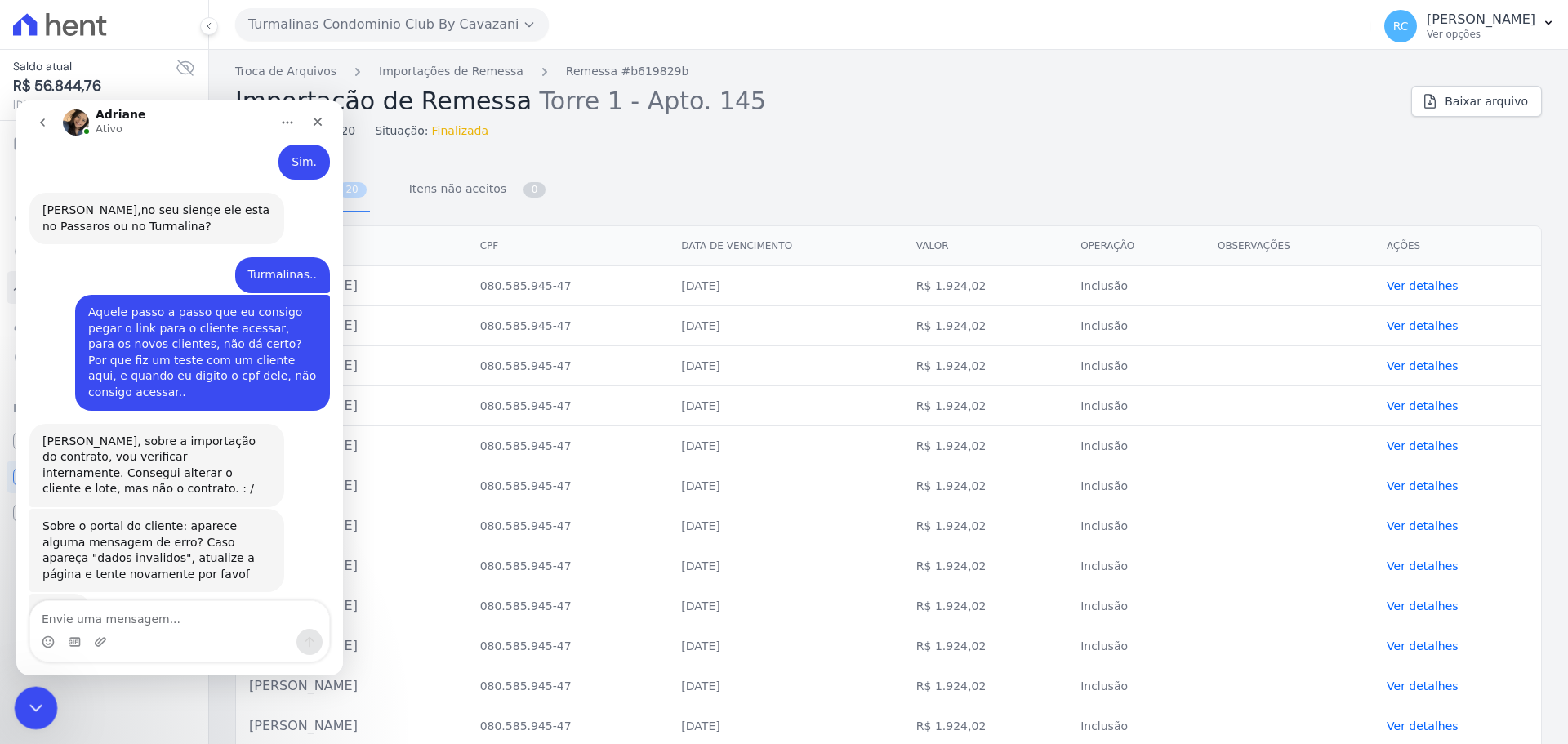
click at [25, 697] on icon "Fechar mensagem da Intercom" at bounding box center [34, 705] width 20 height 20
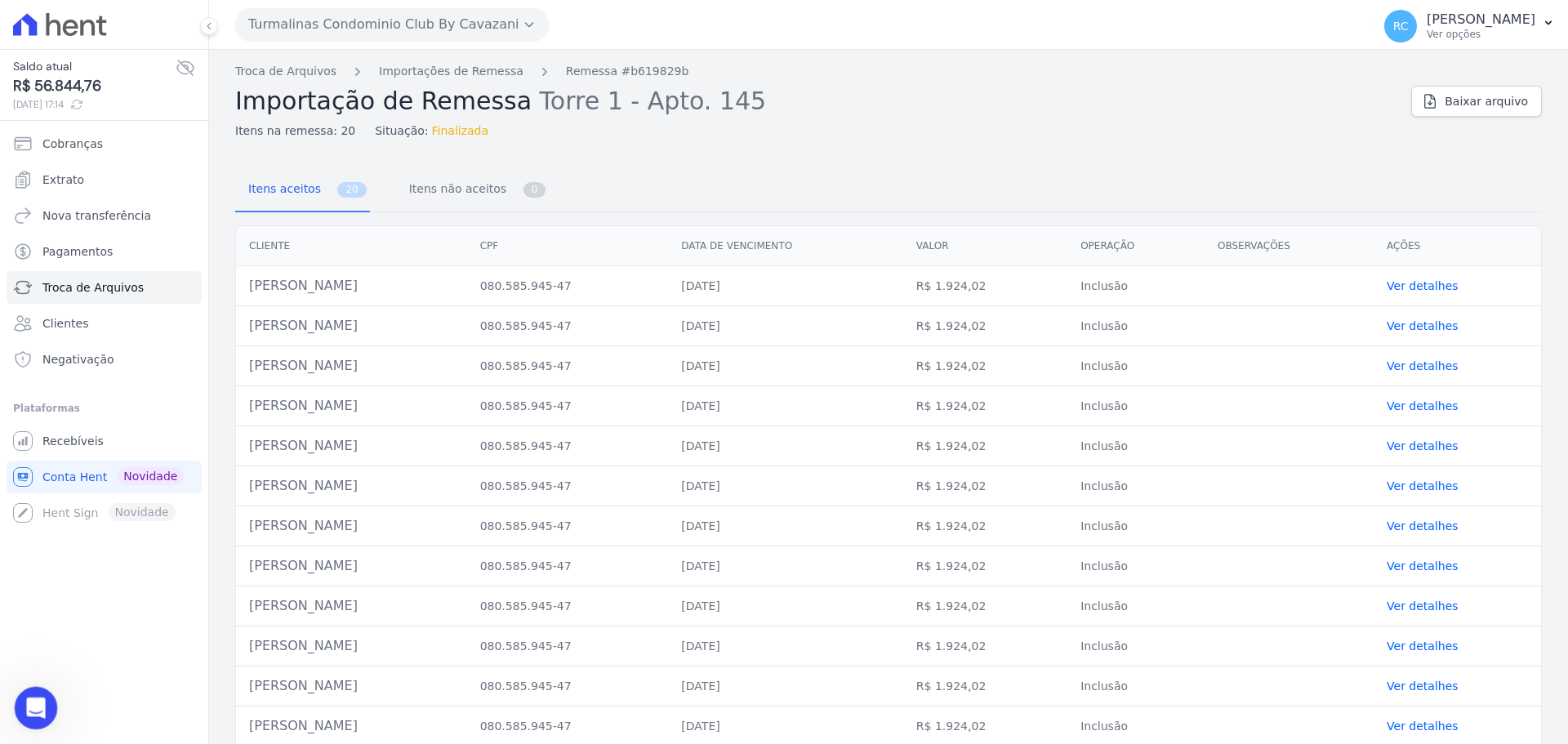
click at [24, 706] on icon "Abrir mensagem da Intercom" at bounding box center [33, 705] width 27 height 27
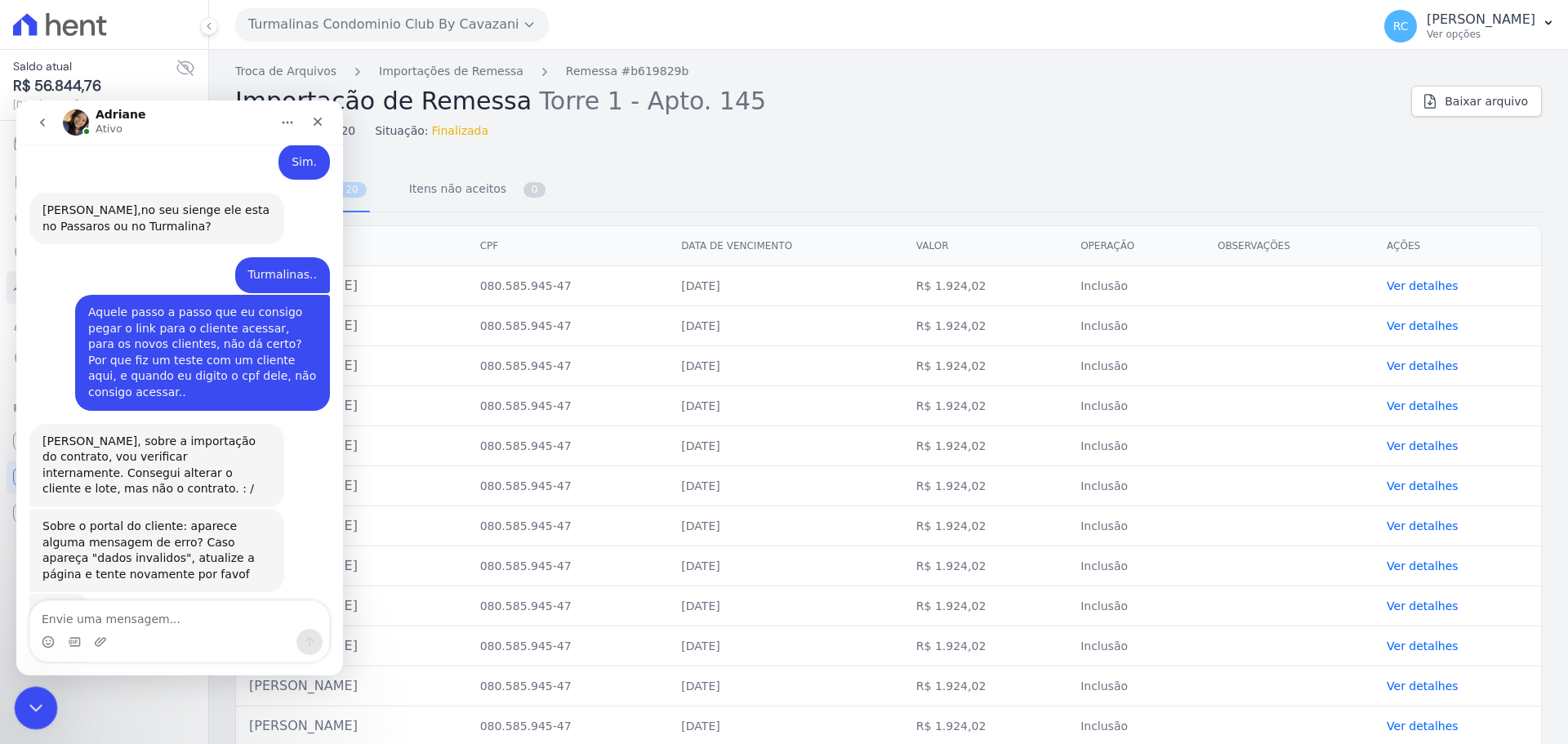
click at [25, 696] on icon "Fechar mensagem da Intercom" at bounding box center [34, 705] width 20 height 20
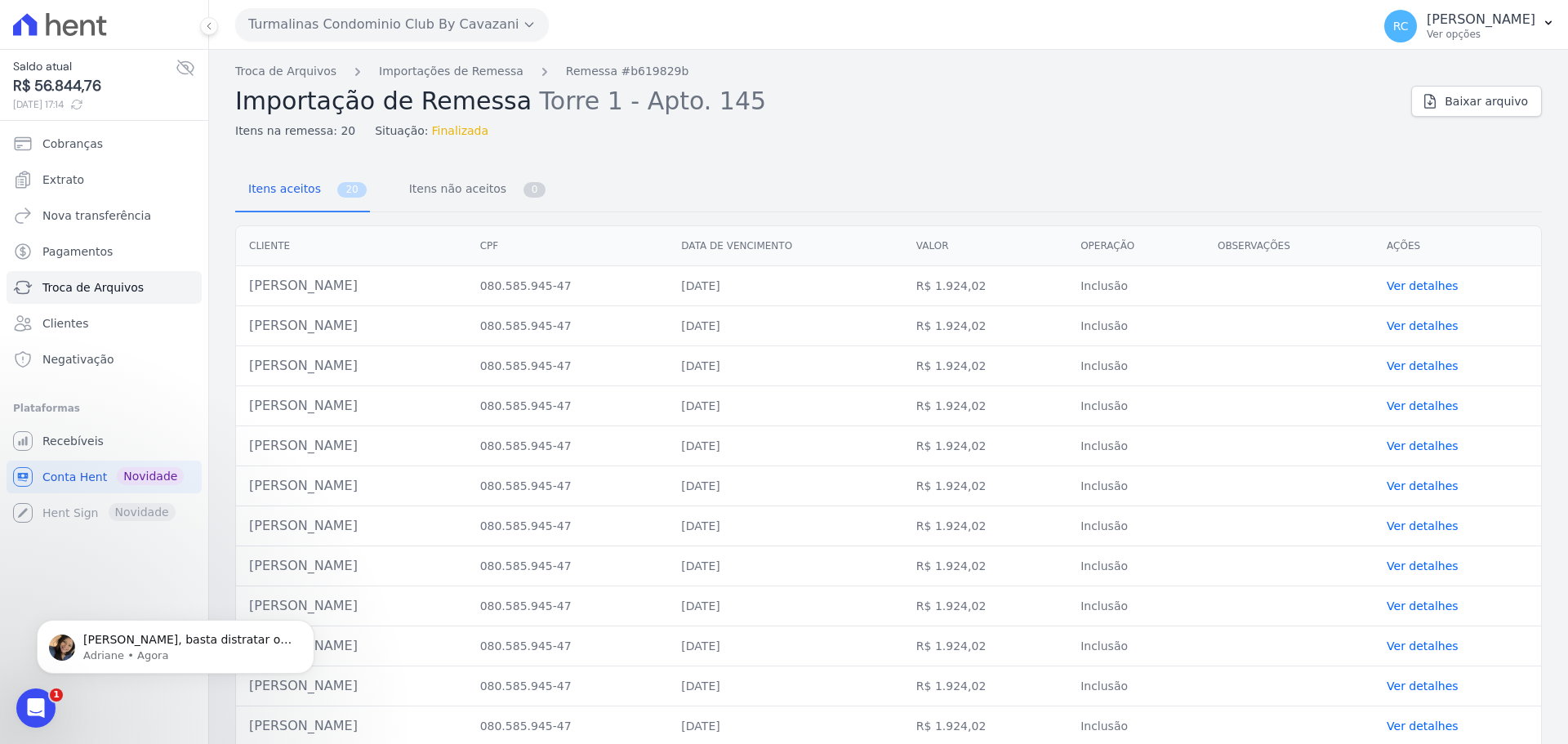
scroll to position [3100, 0]
drag, startPoint x: 52, startPoint y: 700, endPoint x: 42, endPoint y: 703, distance: 10.4
click at [51, 700] on div "Abrir mensagem da Intercom" at bounding box center [34, 705] width 54 height 54
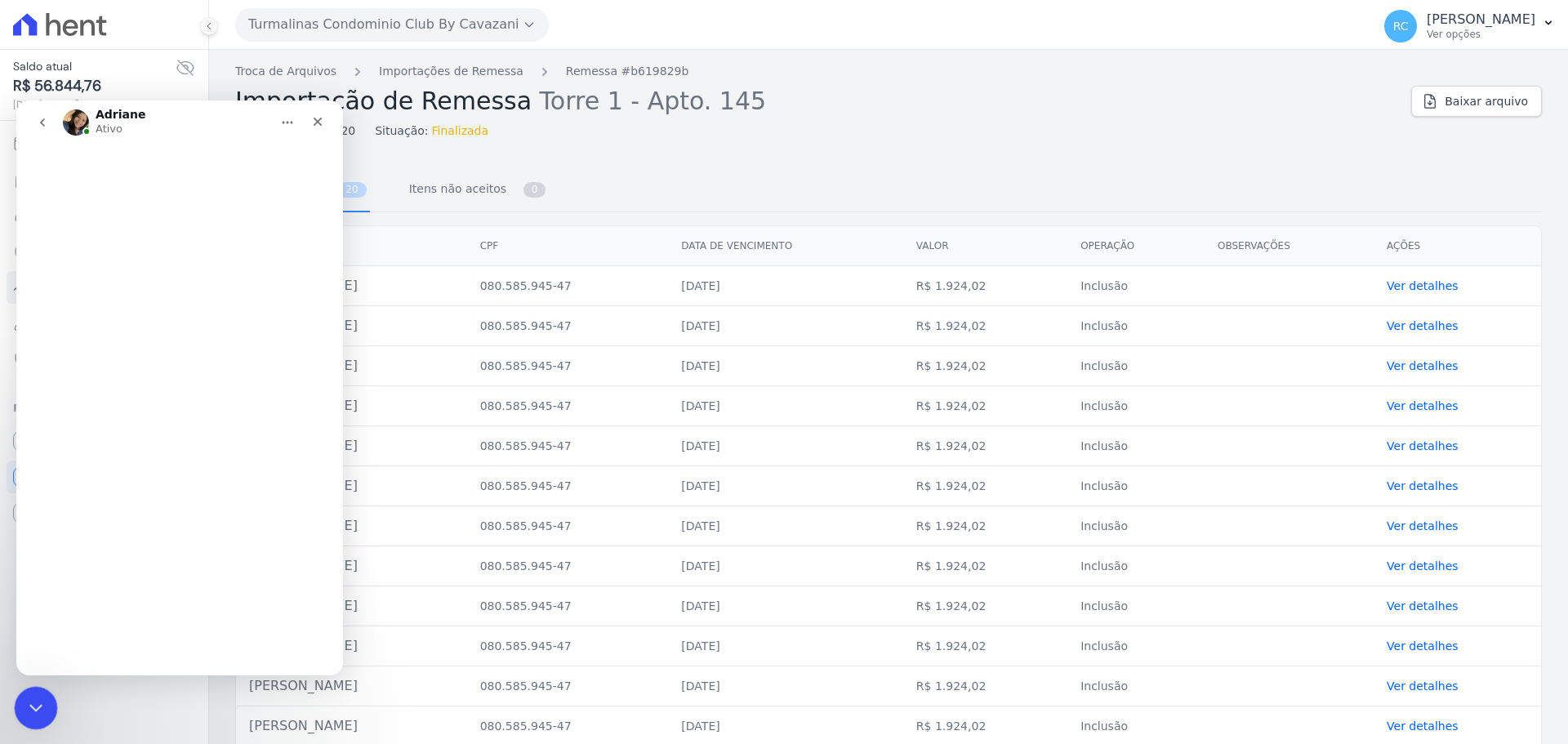
click at [43, 702] on icon "Fechar mensagem da Intercom" at bounding box center [34, 705] width 20 height 20
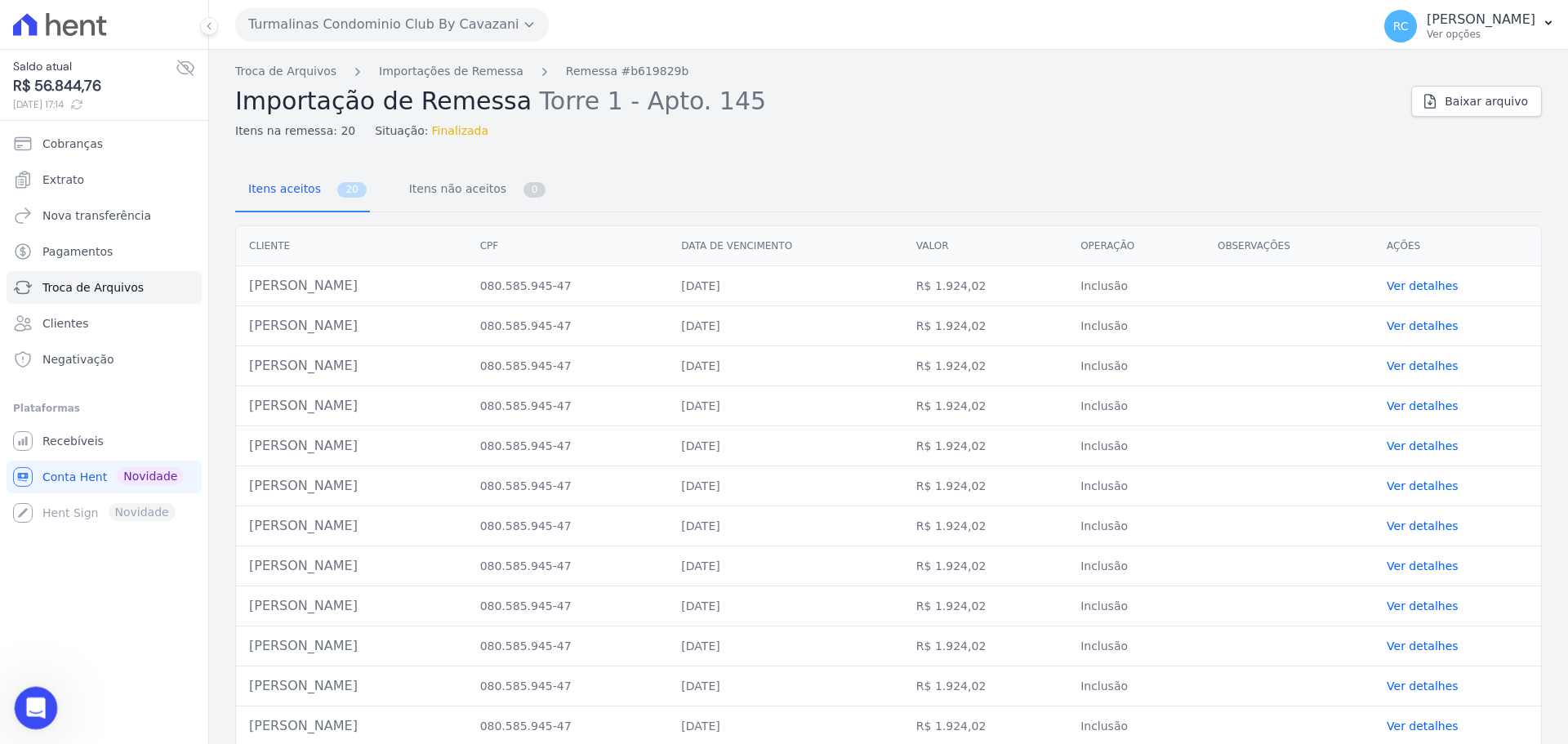
click at [42, 702] on icon "Abrir mensagem da Intercom" at bounding box center [33, 705] width 27 height 27
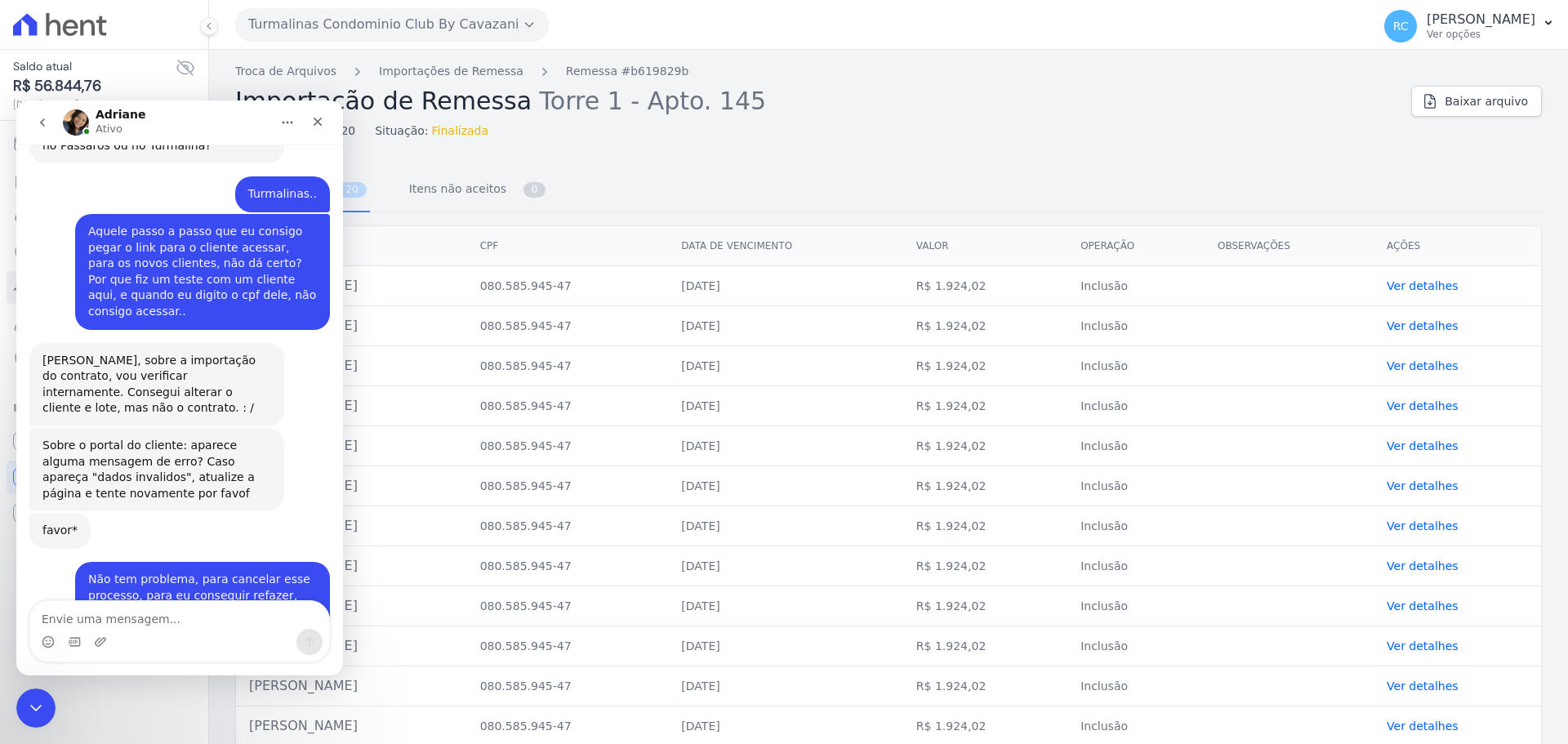
scroll to position [3127, 0]
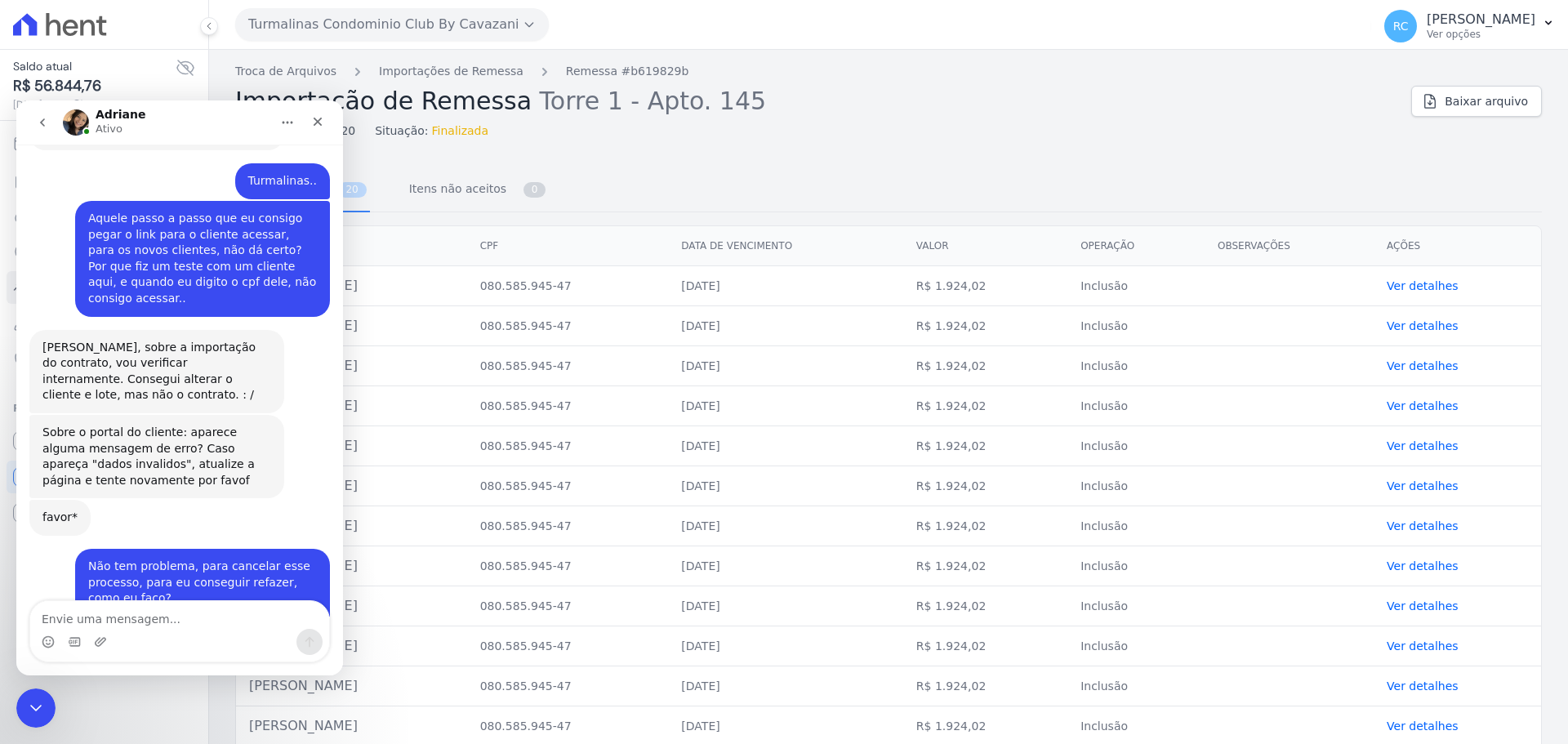
click at [152, 616] on textarea "Envie uma mensagem..." at bounding box center [179, 615] width 299 height 28
type textarea "c"
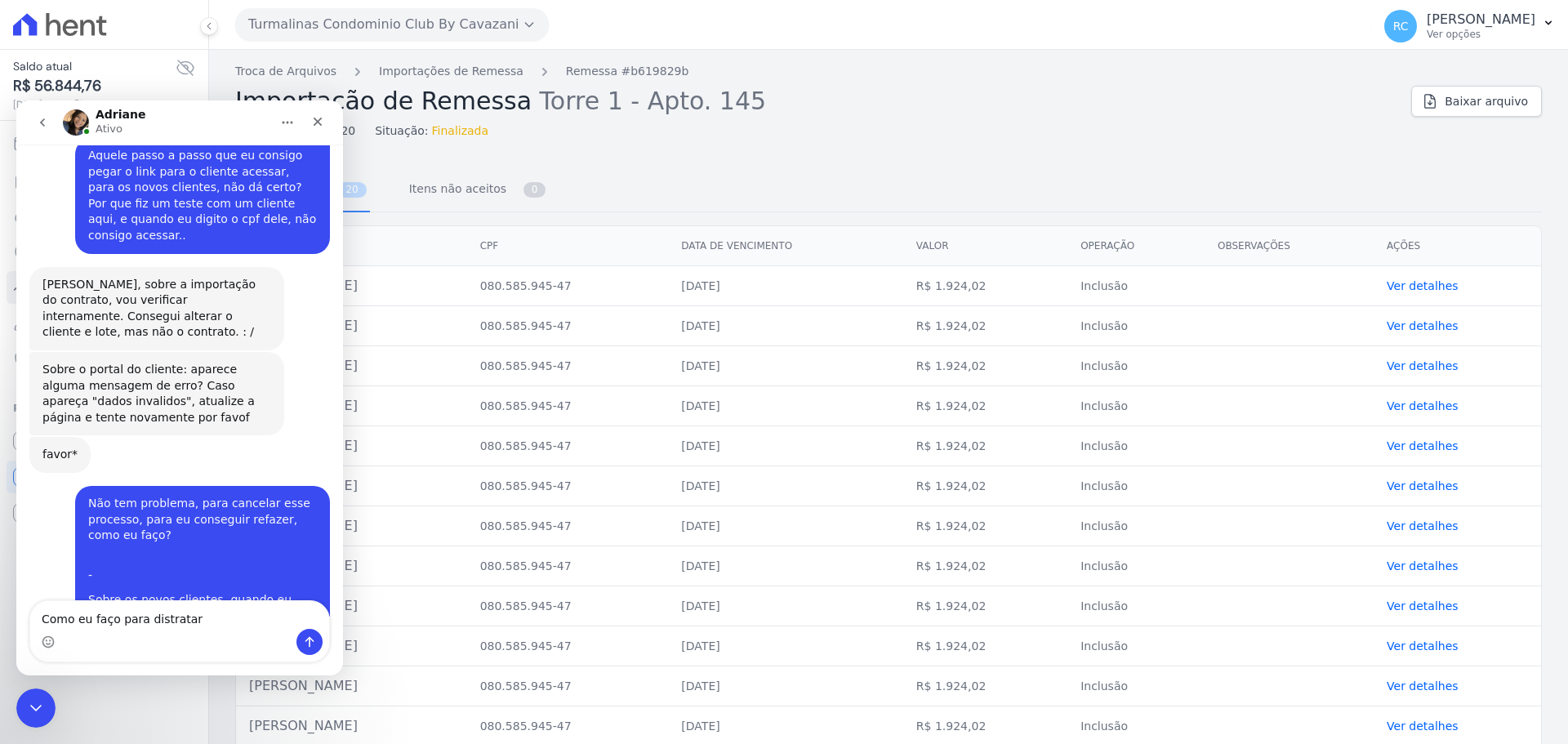
type textarea "Como eu faço para distratar?"
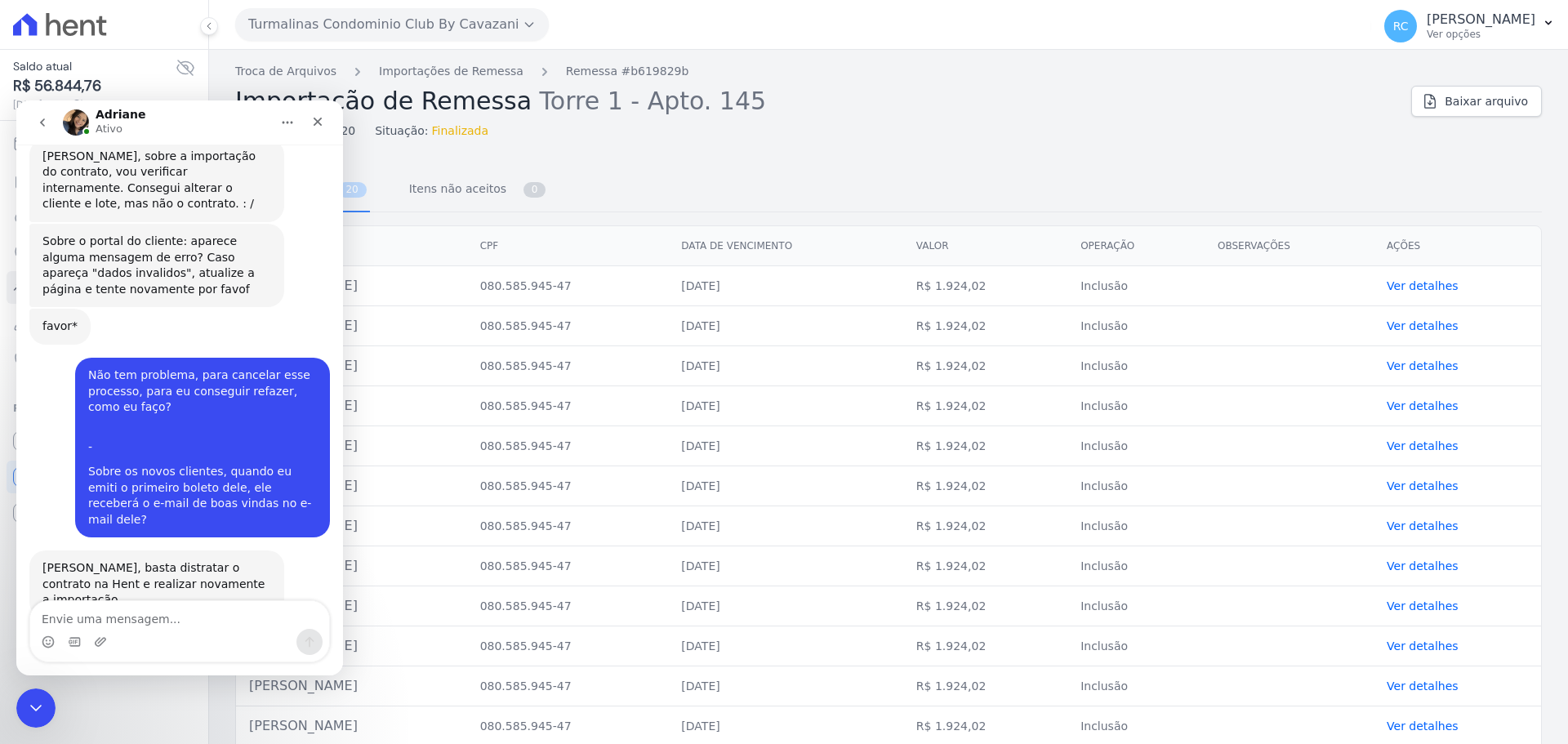
scroll to position [3338, 0]
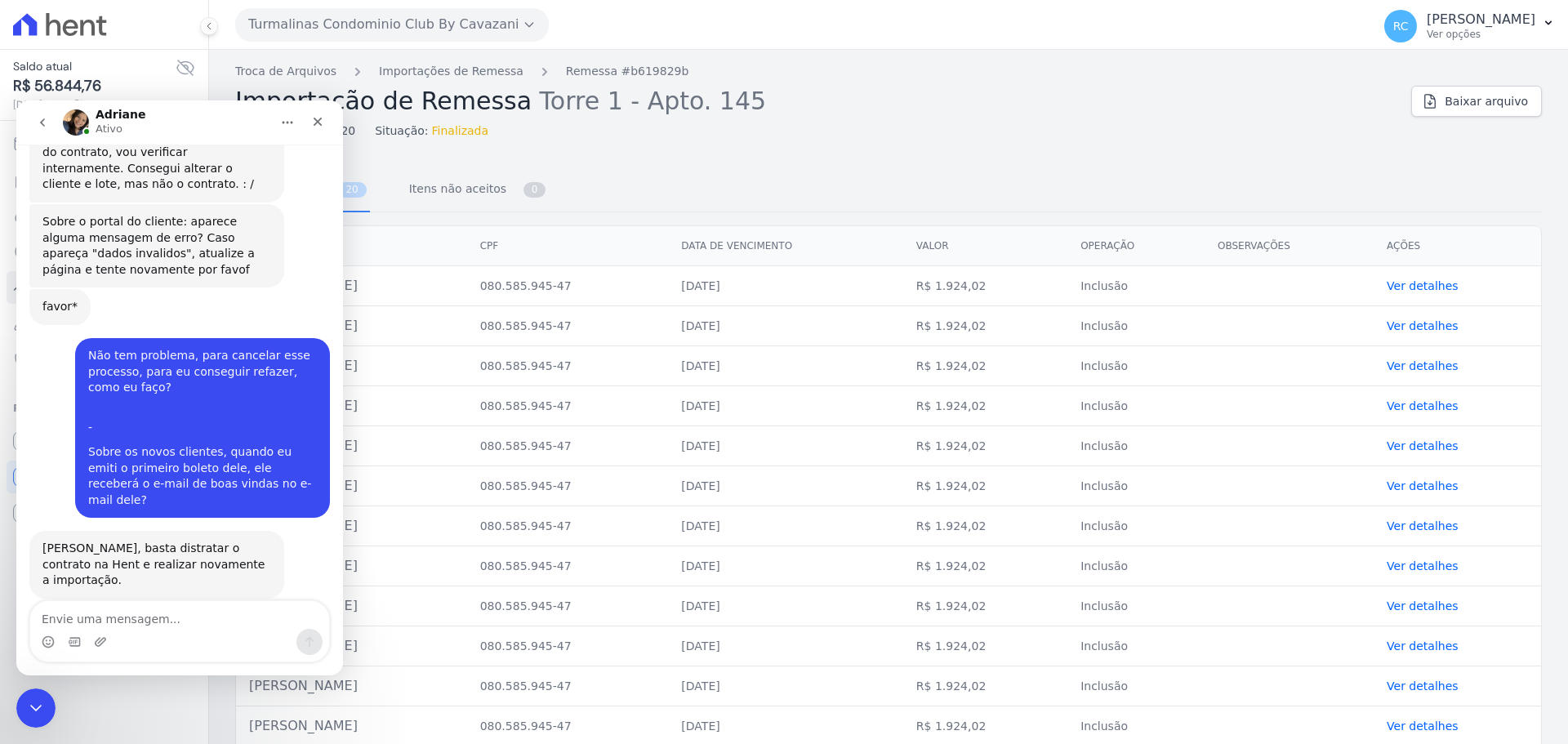
click at [180, 700] on div "Como cancelar um contrato?" at bounding box center [157, 708] width 195 height 17
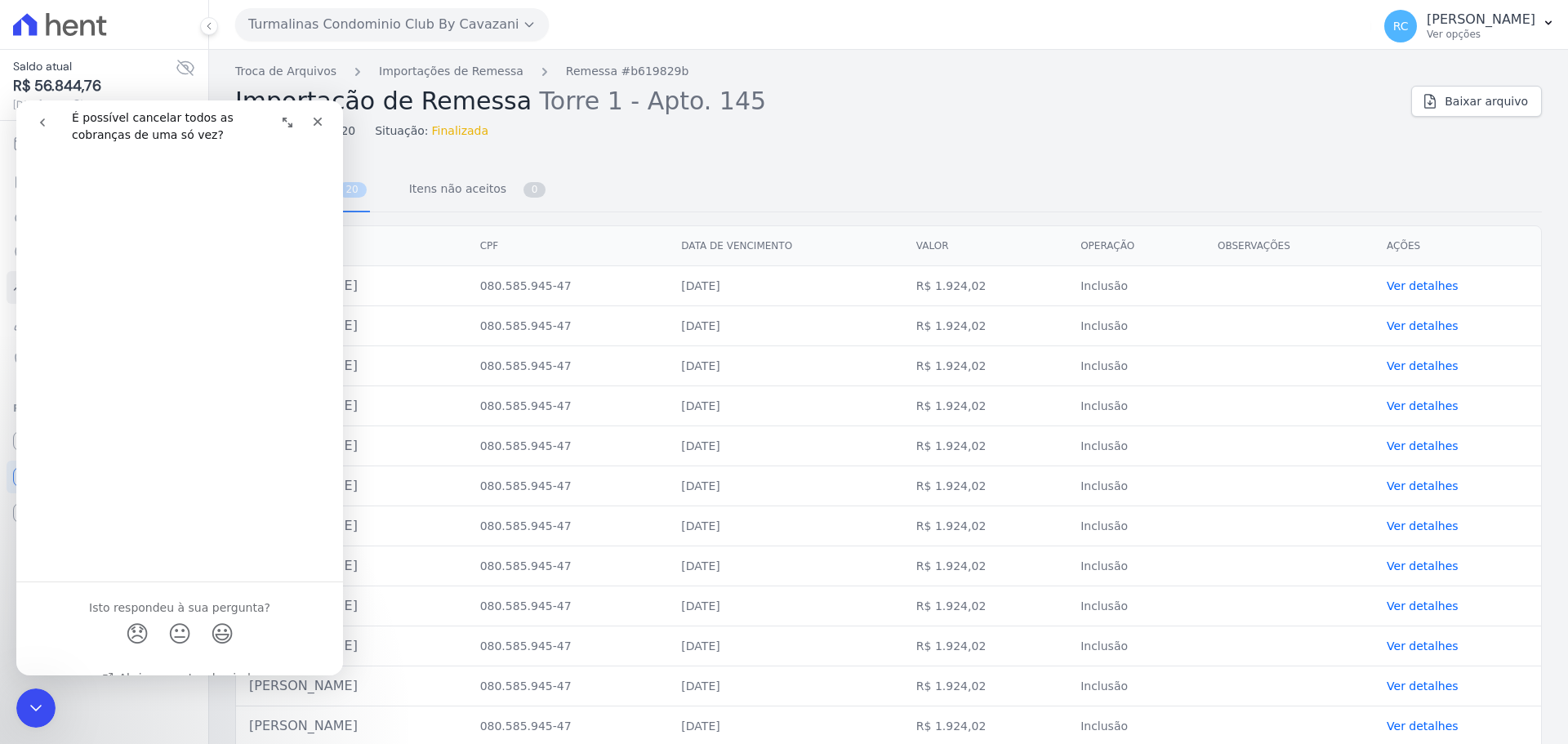
scroll to position [414, 0]
click at [217, 611] on span "😃" at bounding box center [223, 631] width 32 height 43
click at [45, 121] on icon "go back" at bounding box center [42, 122] width 13 height 13
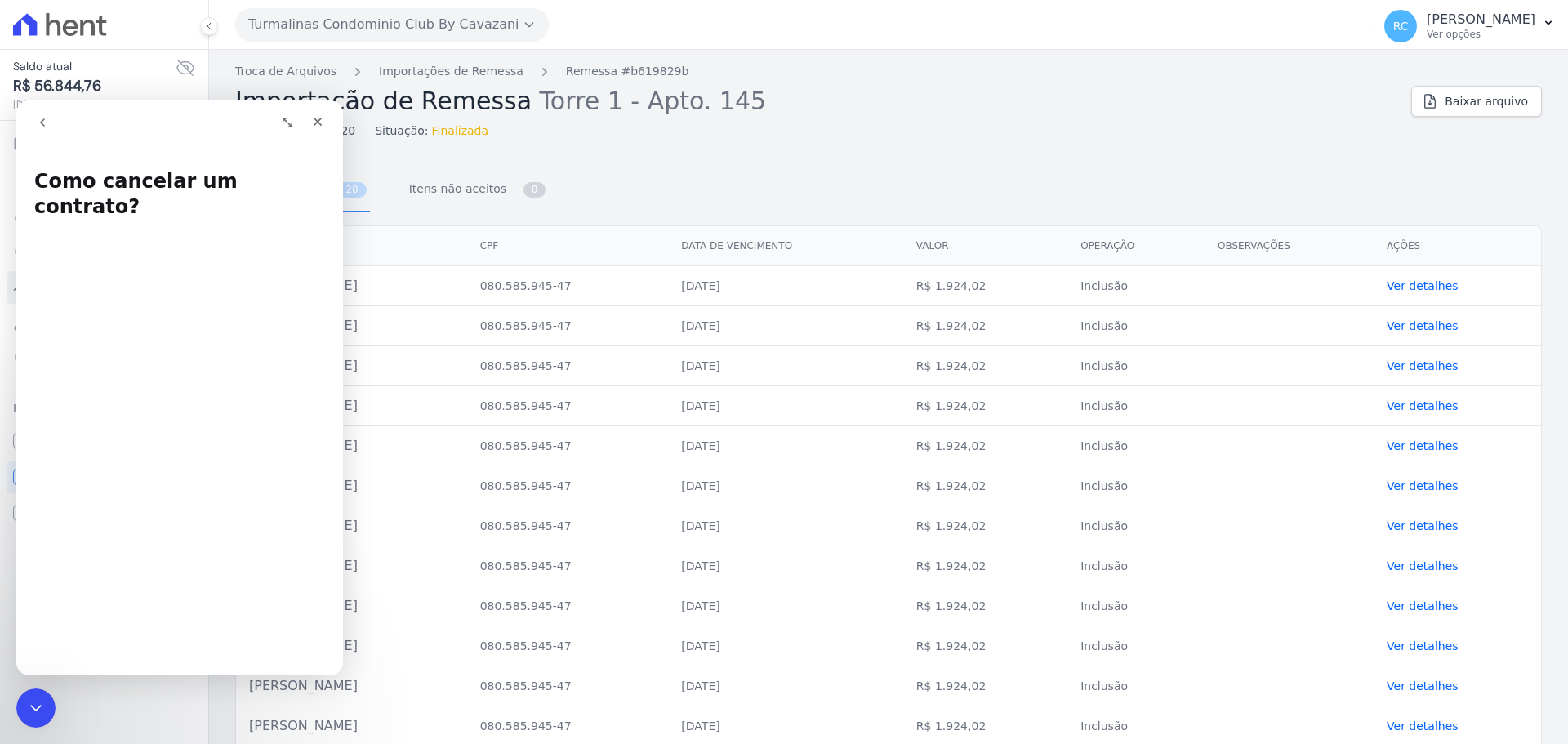
click at [27, 114] on button "go back" at bounding box center [42, 122] width 31 height 31
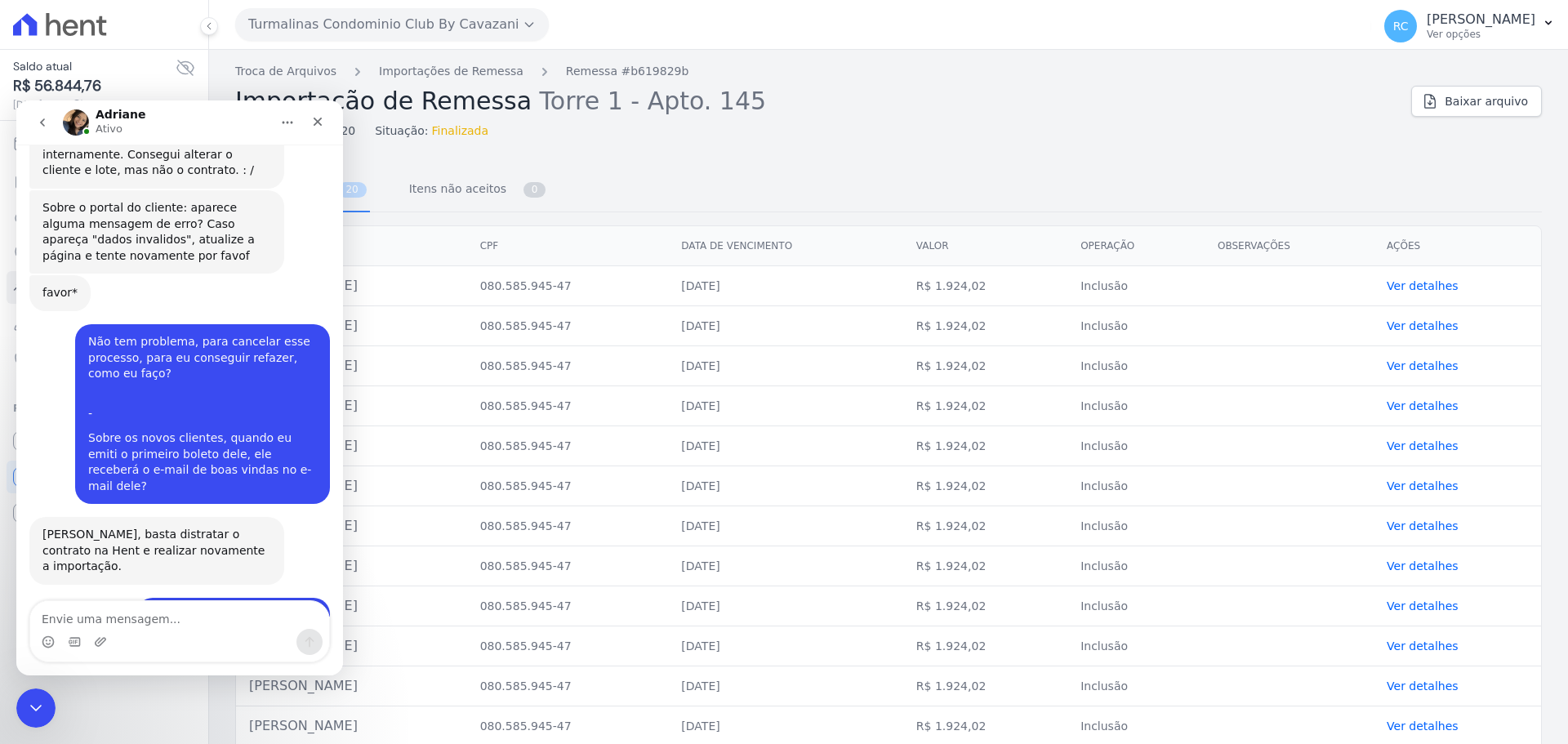
scroll to position [3370, 0]
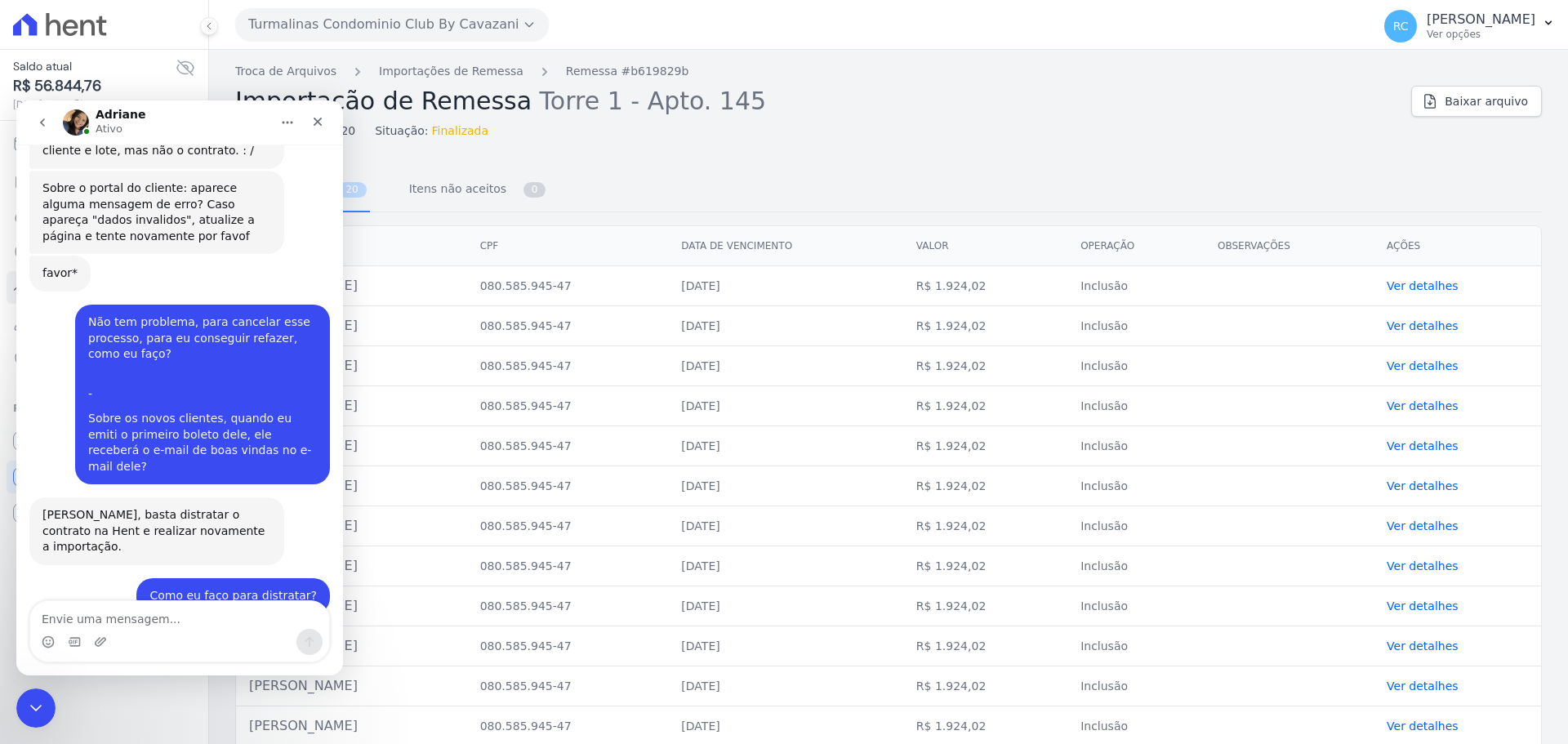
click at [186, 605] on textarea "Envie uma mensagem..." at bounding box center [179, 615] width 299 height 28
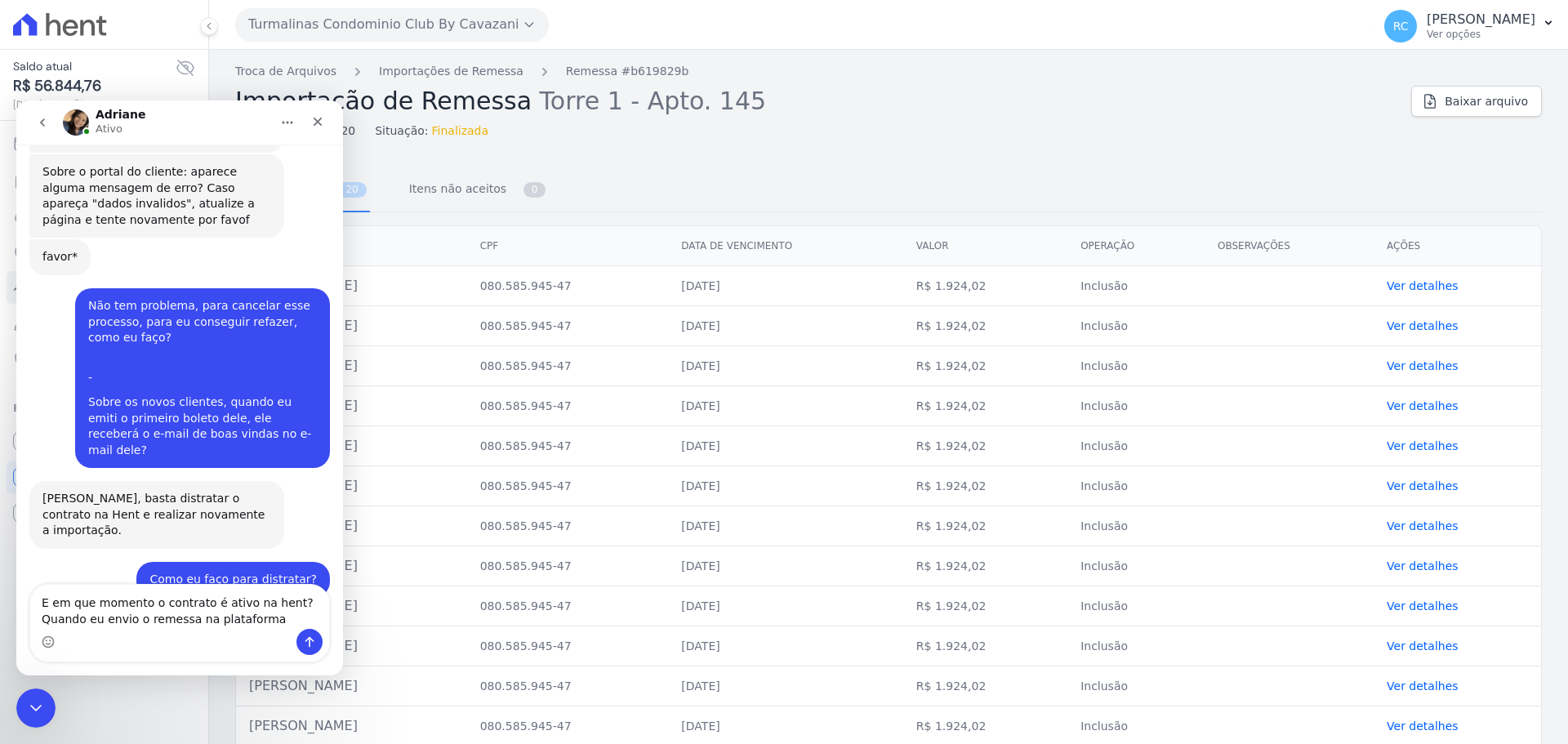
type textarea "E em que momento o contrato é ativo na hent? Quando eu envio o remessa na plata…"
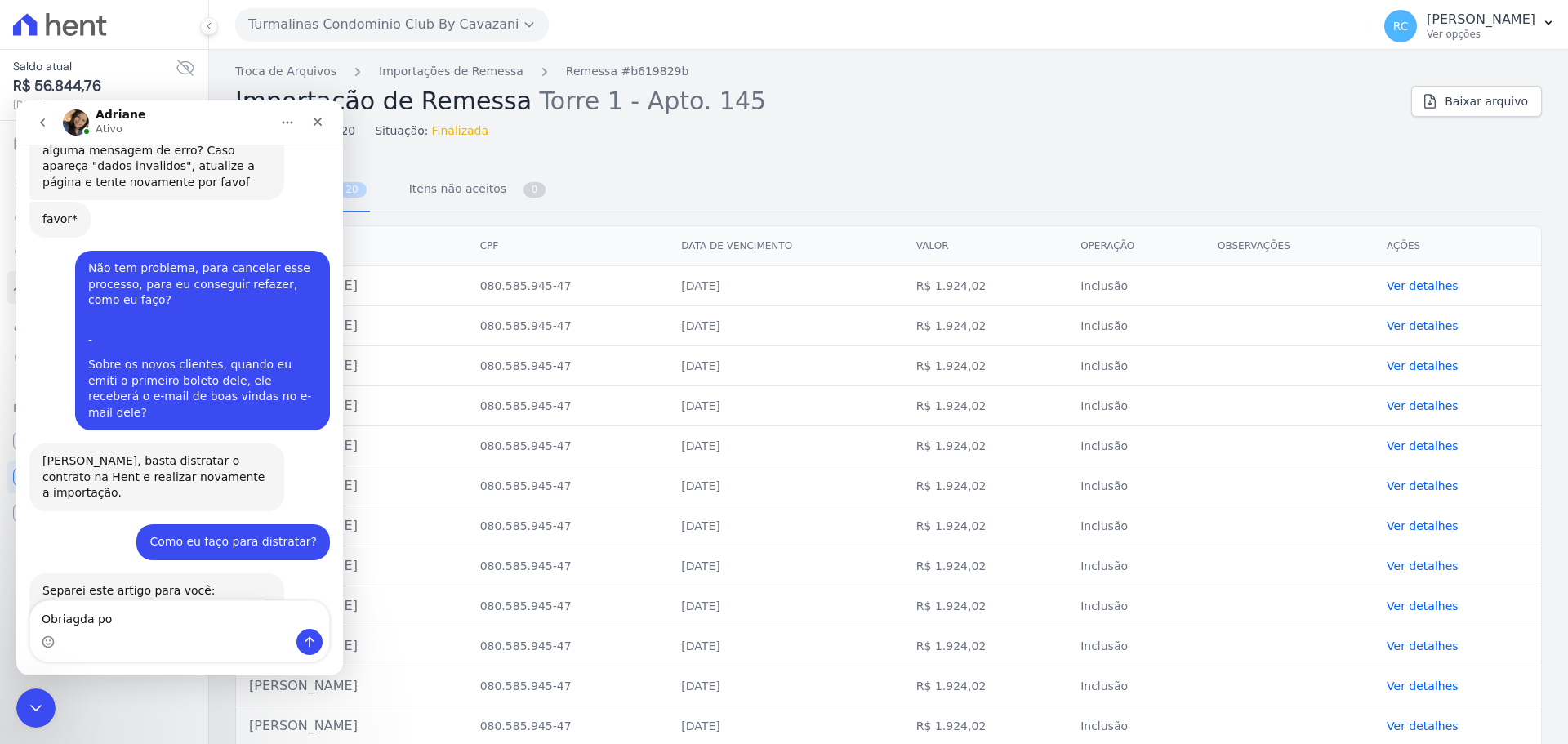
type textarea "Obriagda"
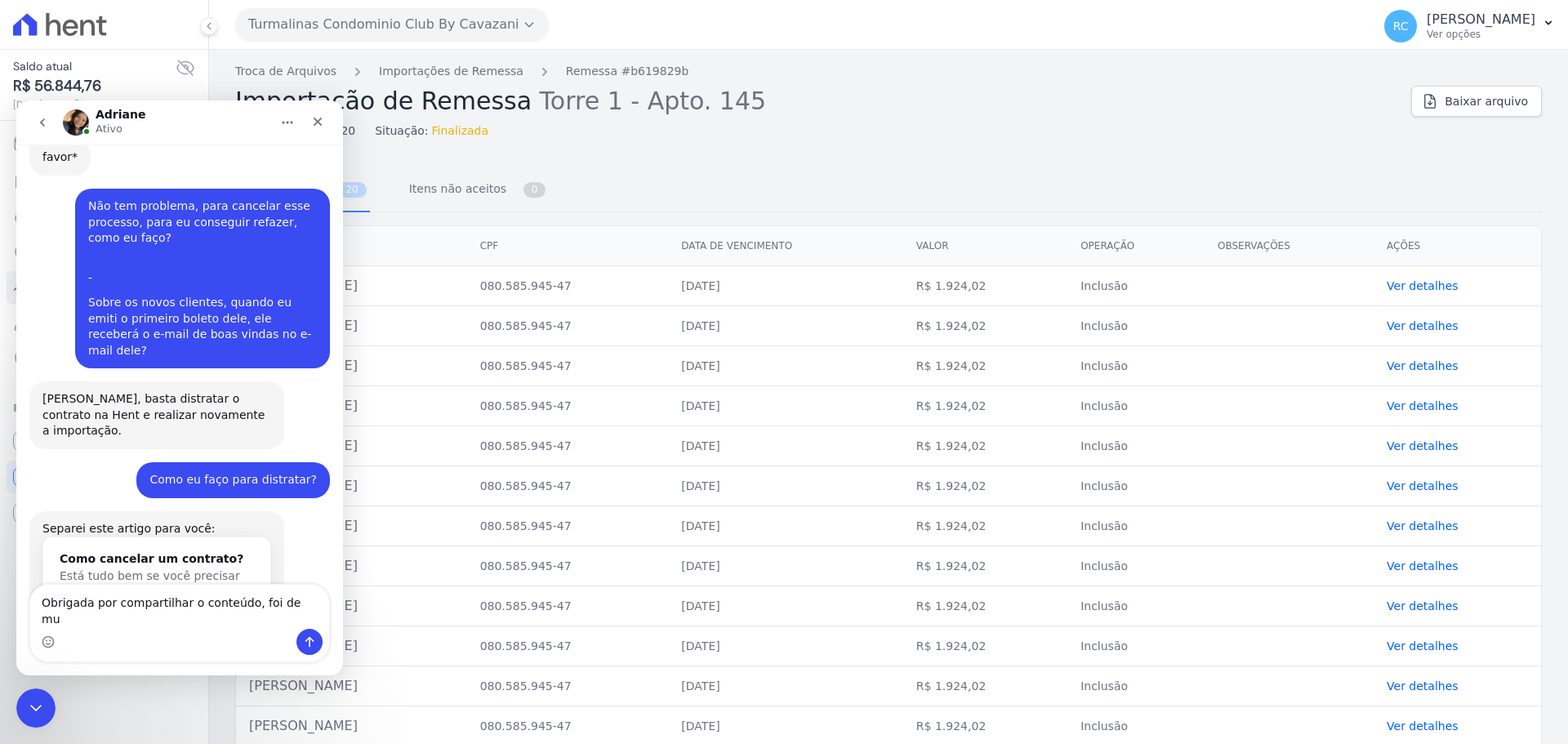
scroll to position [3487, 0]
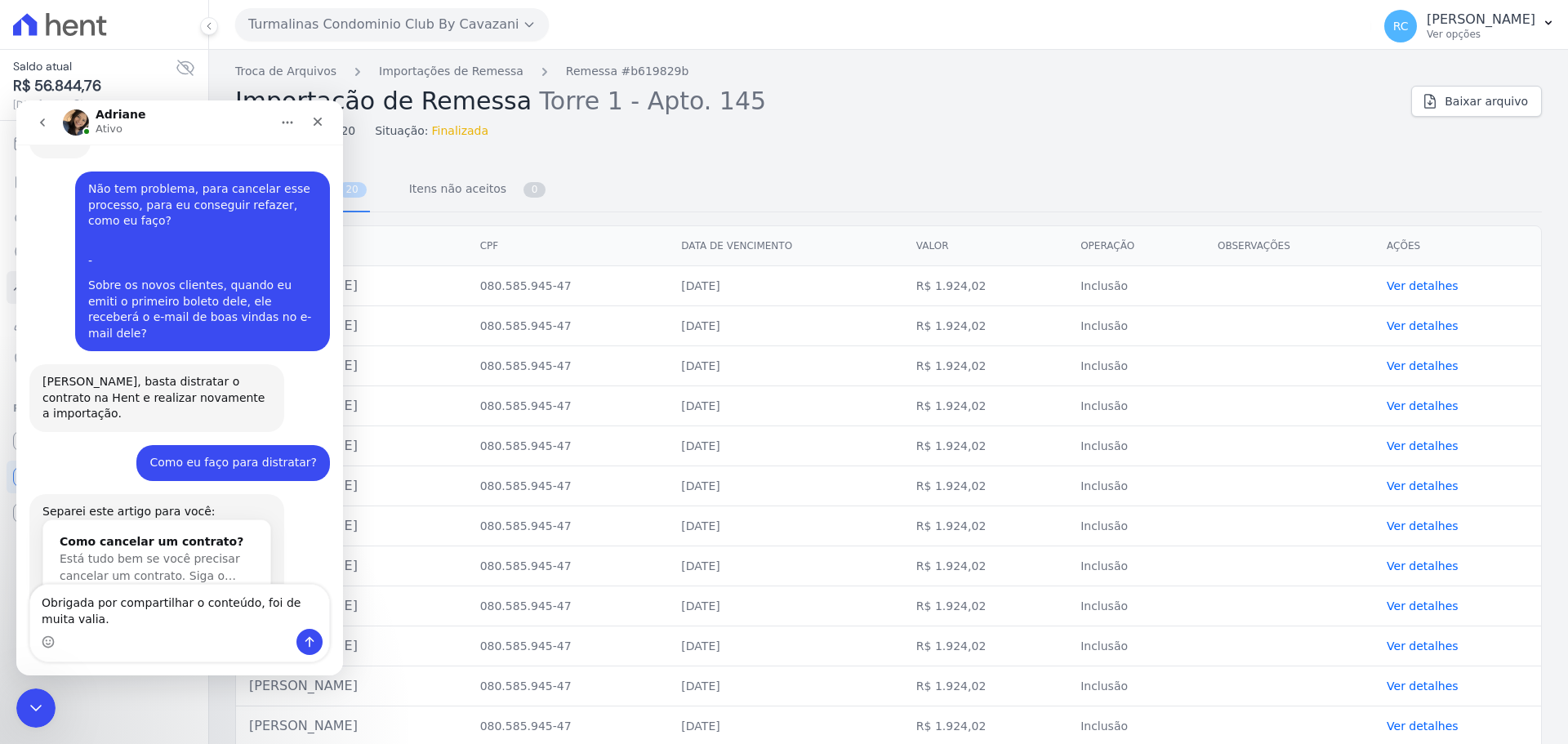
type textarea "Obrigada por compartilhar o conteúdo, foi de muita valia."
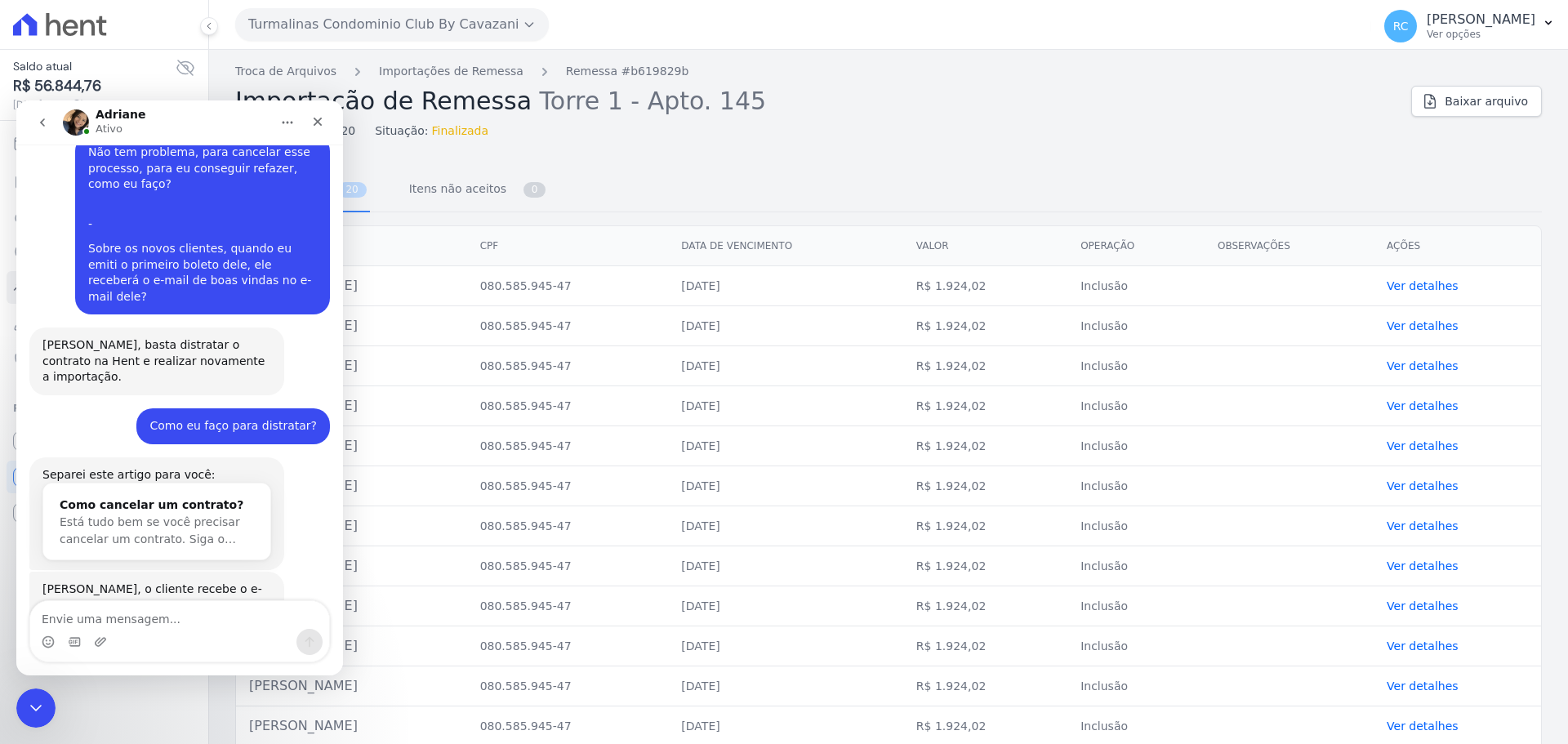
scroll to position [3477, 0]
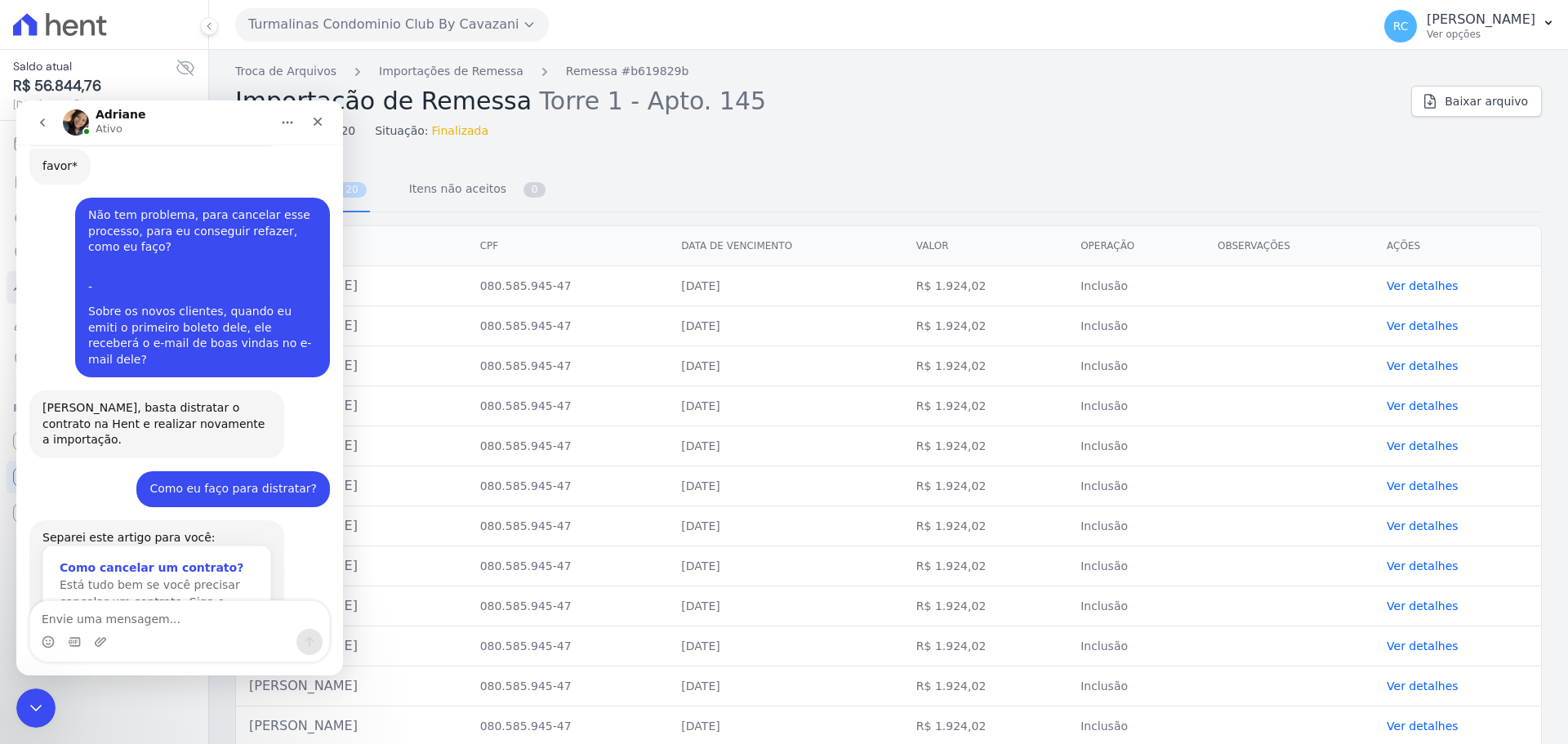
click at [132, 578] on span "Está tudo bem se você precisar cancelar um contrato. Siga o…" at bounding box center [150, 593] width 181 height 30
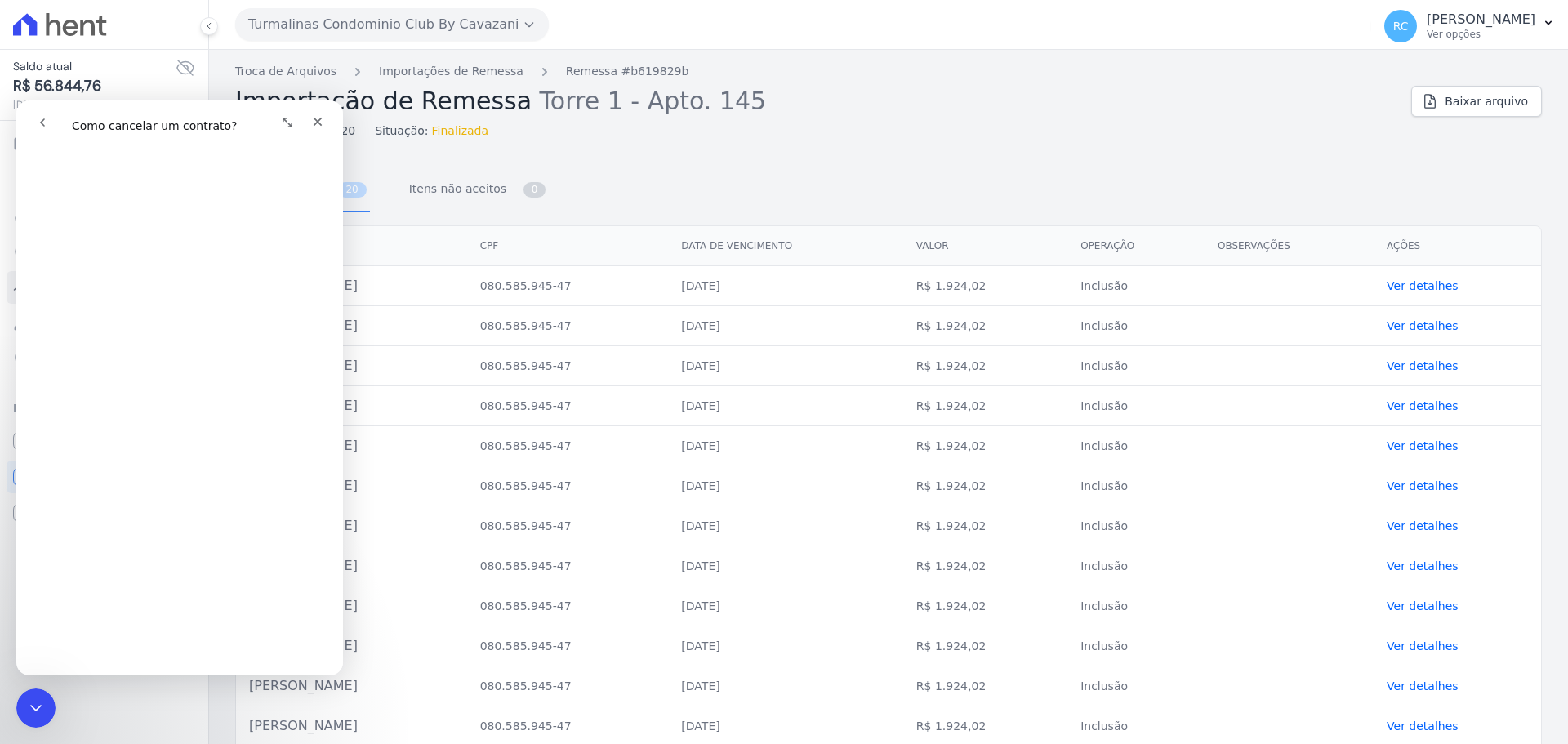
scroll to position [163, 0]
click at [316, 119] on icon "Fechar" at bounding box center [318, 122] width 9 height 9
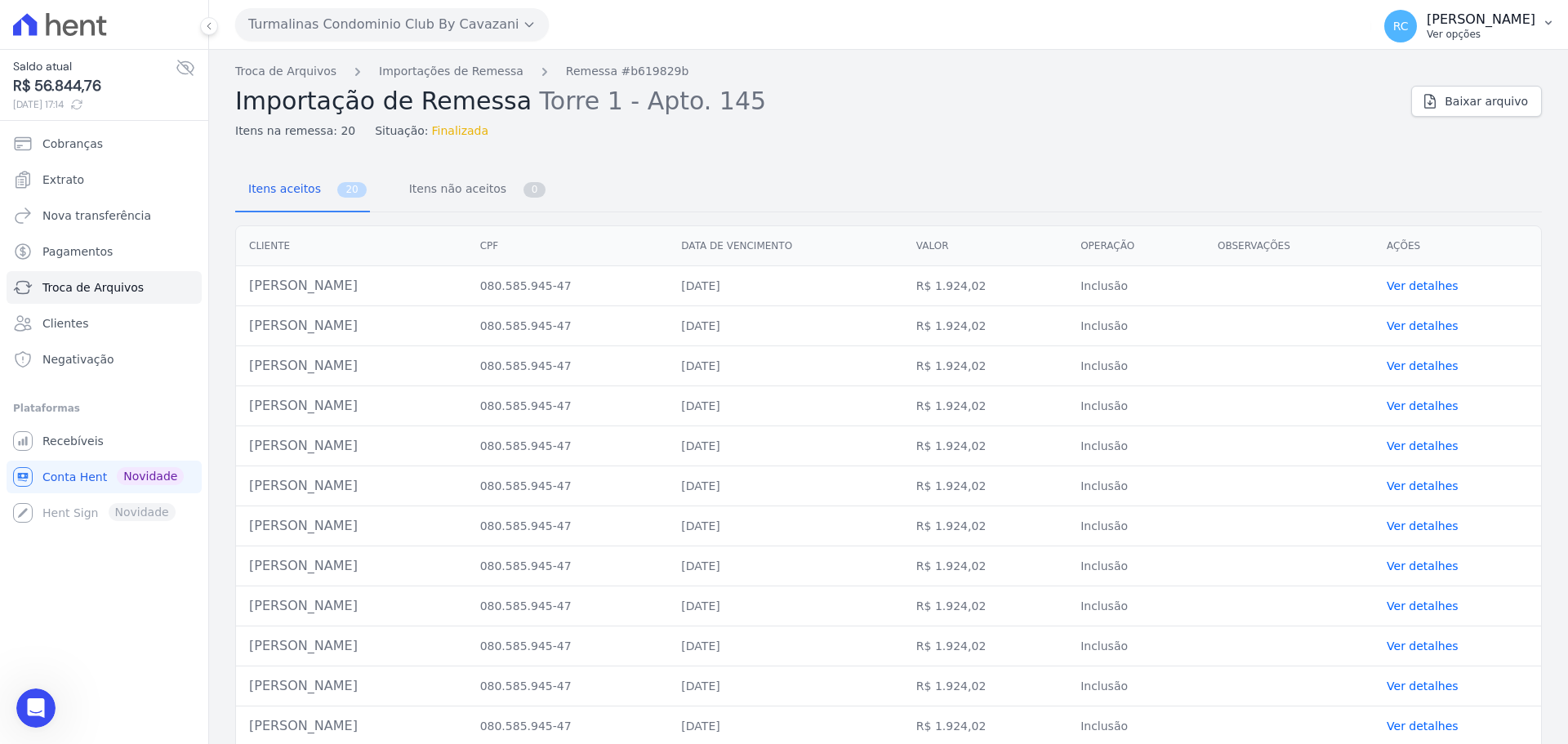
click at [1496, 14] on p "[PERSON_NAME]" at bounding box center [1480, 19] width 109 height 16
click at [1492, 14] on p "[PERSON_NAME]" at bounding box center [1480, 19] width 109 height 16
click at [114, 443] on link "Recebíveis" at bounding box center [104, 440] width 195 height 33
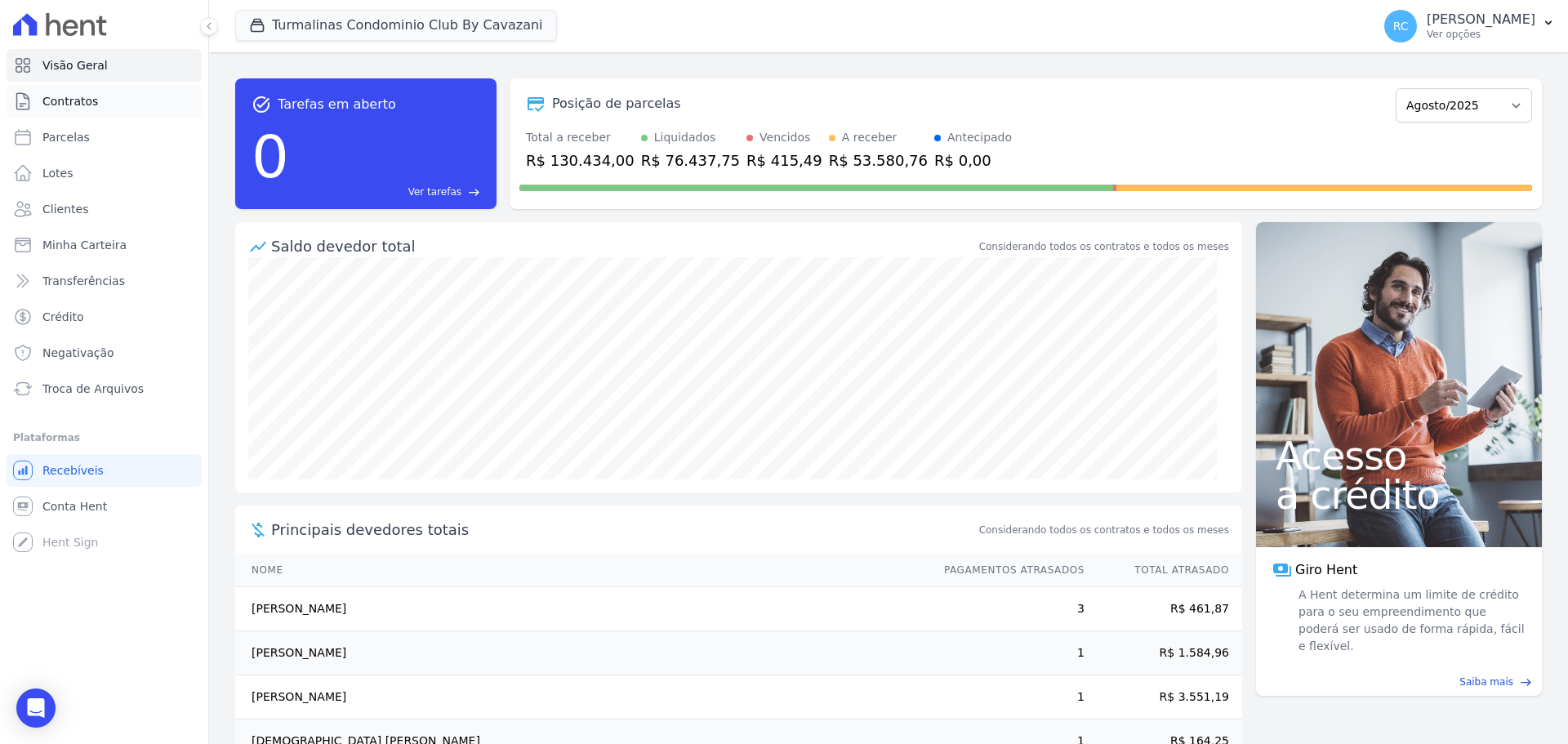
click at [118, 96] on link "Contratos" at bounding box center [104, 101] width 195 height 33
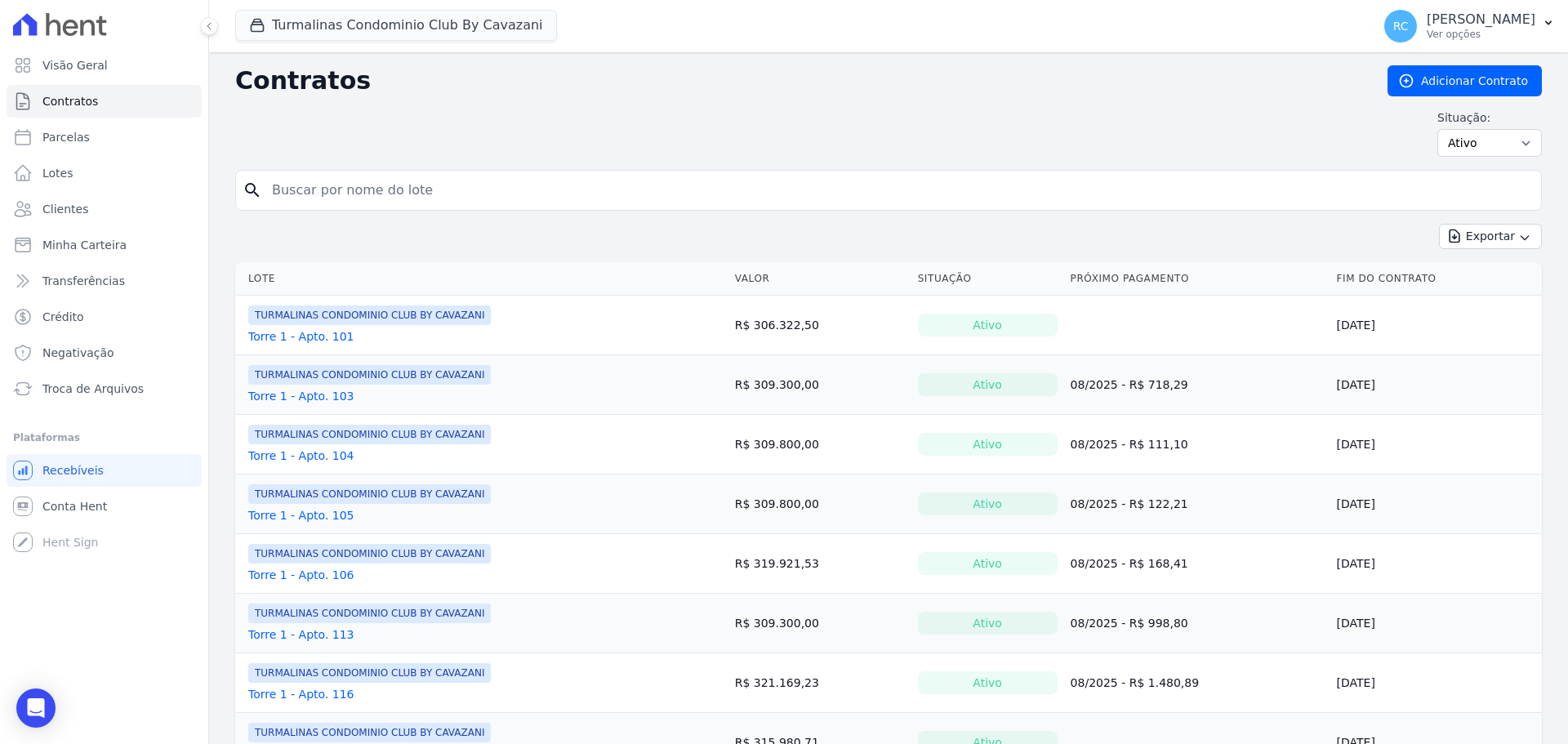
click at [455, 191] on input "search" at bounding box center [898, 190] width 1272 height 33
paste input "https://app.hent.com.br/public/contracts/167d71e0-083c-4d52-9bba-42513d956860"
type input "https://app.hent.com.br/public/contracts/167d71e0-083c-4d52-9bba-42513d956860"
click at [422, 201] on input "search" at bounding box center [898, 190] width 1272 height 33
type input "LUCAS SOUZA DE S"
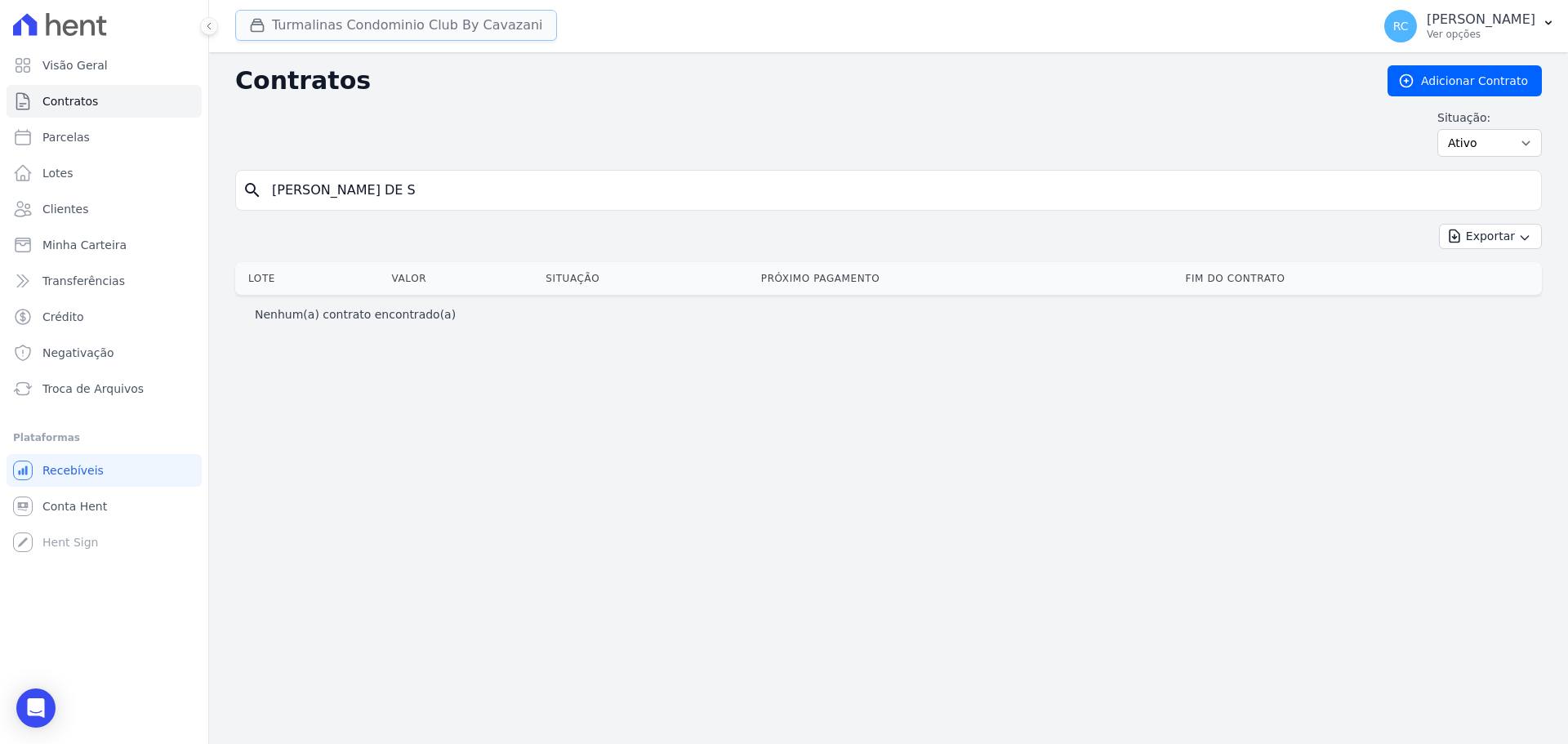
click at [481, 25] on button "Turmalinas Condominio Club By Cavazani" at bounding box center [395, 25] width 322 height 31
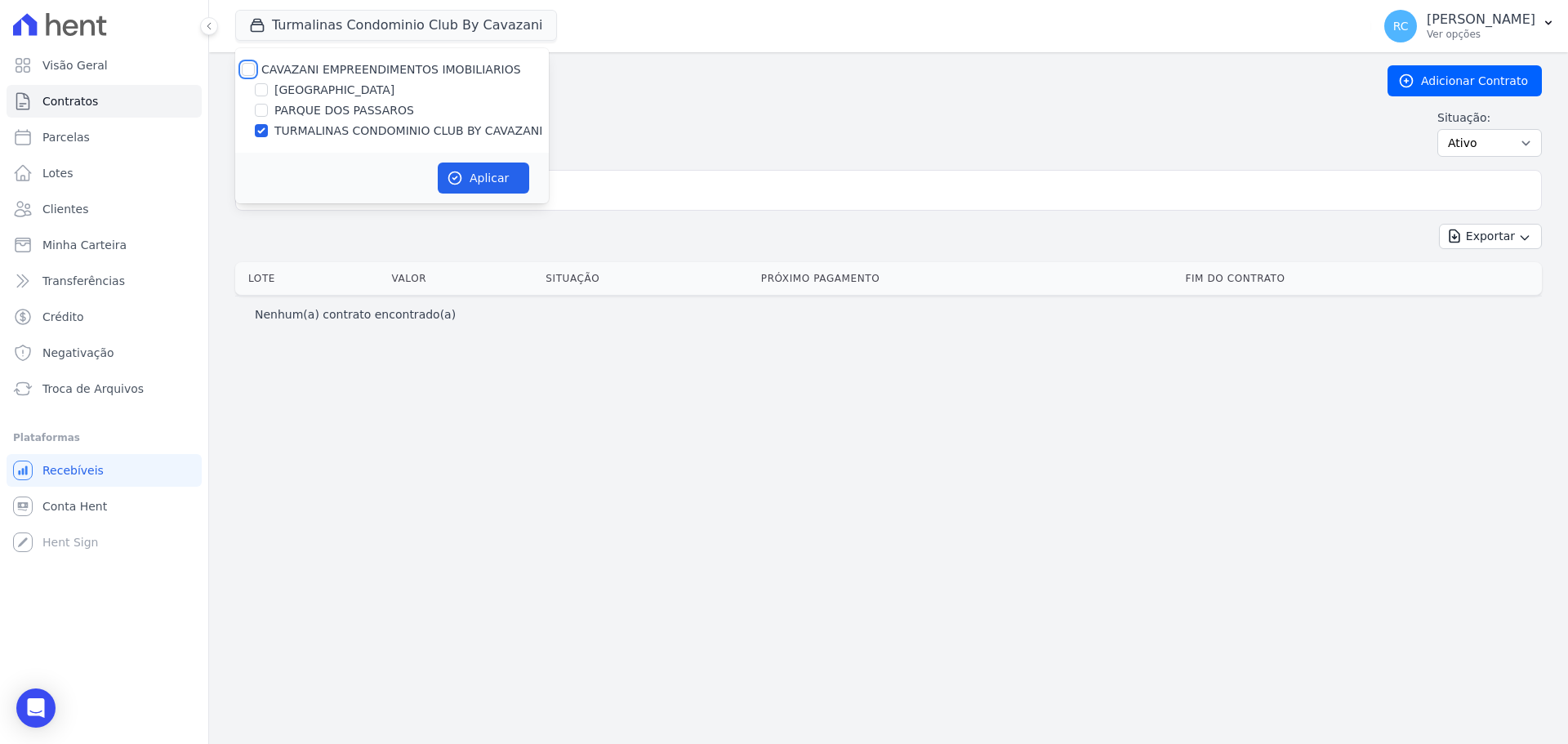
click at [248, 66] on input "CAVAZANI EMPREENDIMENTOS IMOBILIARIOS" at bounding box center [248, 69] width 13 height 13
checkbox input "true"
click at [471, 167] on button "Aplicar" at bounding box center [483, 178] width 92 height 31
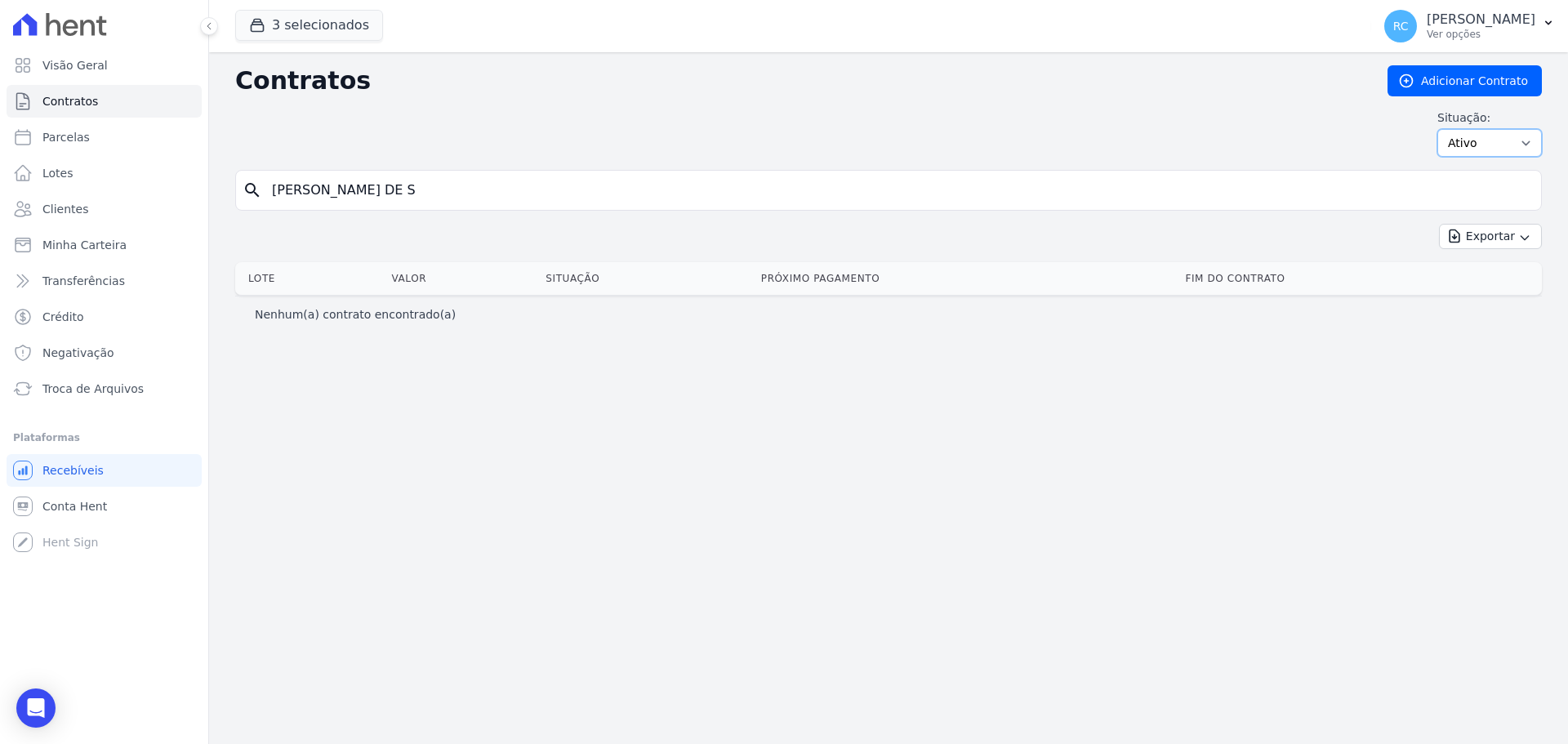
click at [1487, 134] on select "Ativo Todos Pausado Distratado Rascunho Expirado Encerrado" at bounding box center [1489, 143] width 105 height 28
select select "all"
click at [1444, 129] on select "Ativo Todos Pausado Distratado Rascunho Expirado Encerrado" at bounding box center [1489, 143] width 105 height 28
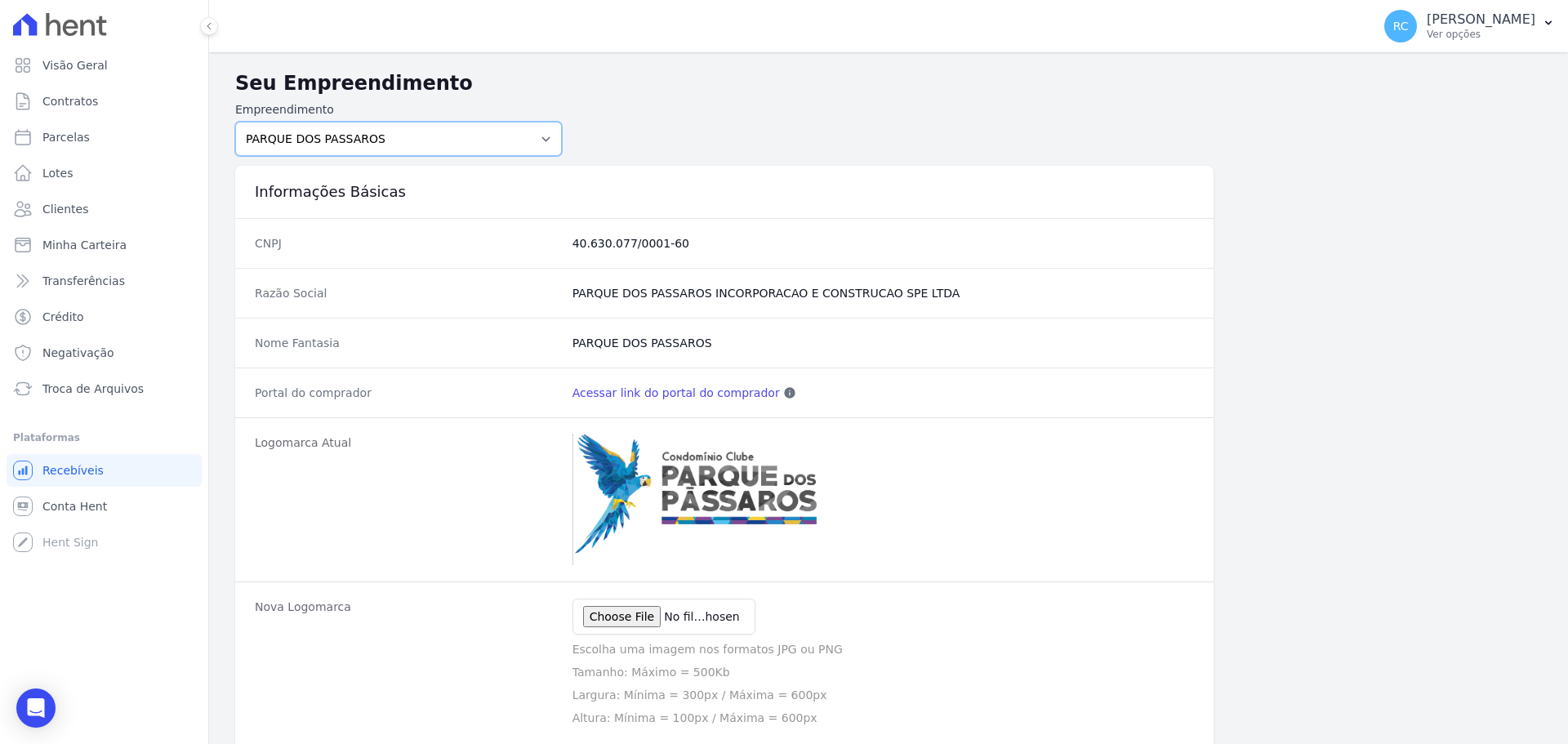
click at [446, 127] on select "PARQUE DAS FLORES PARQUE DOS PASSAROS TURMALINAS CONDOMINIO CLUB BY CAVAZANI" at bounding box center [397, 139] width 327 height 34
select select "4e89b6ae-7d84-4820-b012-365eab1a919a"
click at [235, 122] on select "PARQUE DAS FLORES PARQUE DOS PASSAROS TURMALINAS CONDOMINIO CLUB BY CAVAZANI" at bounding box center [397, 139] width 327 height 34
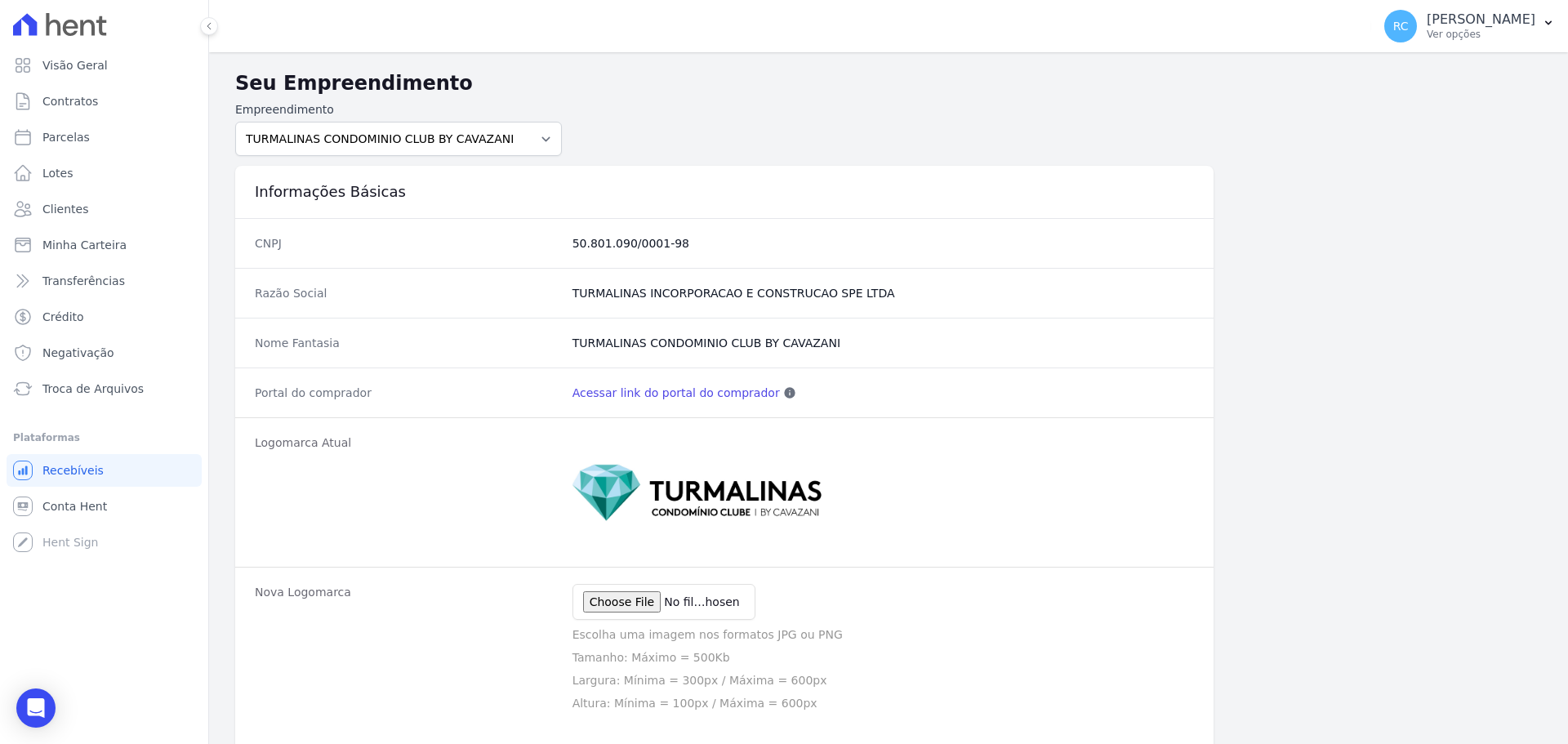
click at [664, 392] on link "Acessar link do portal do comprador" at bounding box center [676, 392] width 208 height 16
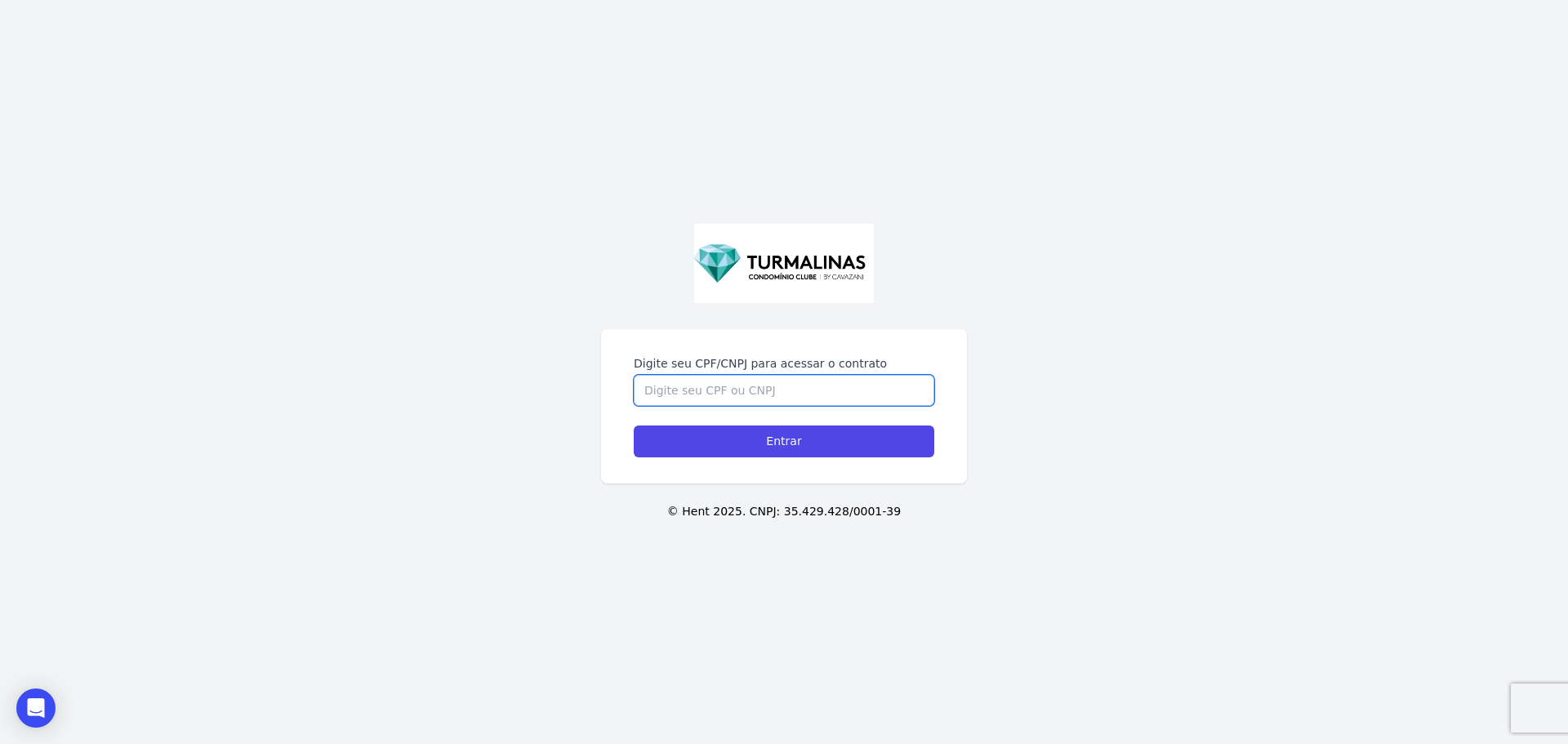
click at [714, 382] on input "Digite seu CPF/CNPJ para acessar o contrato" at bounding box center [783, 389] width 301 height 31
paste input "318.334.648-69"
type input "318.334.648-69"
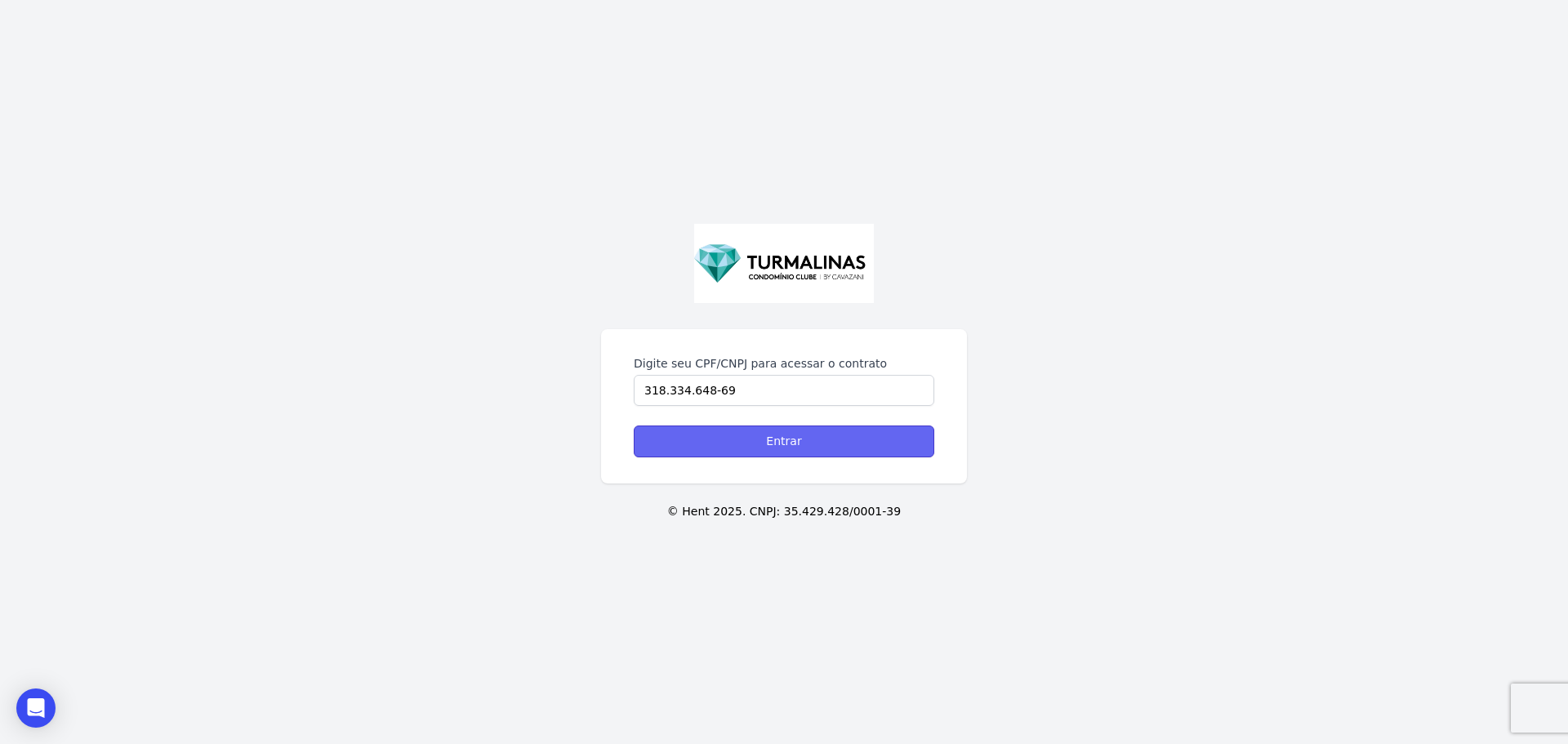
click at [783, 440] on input "Entrar" at bounding box center [783, 441] width 301 height 32
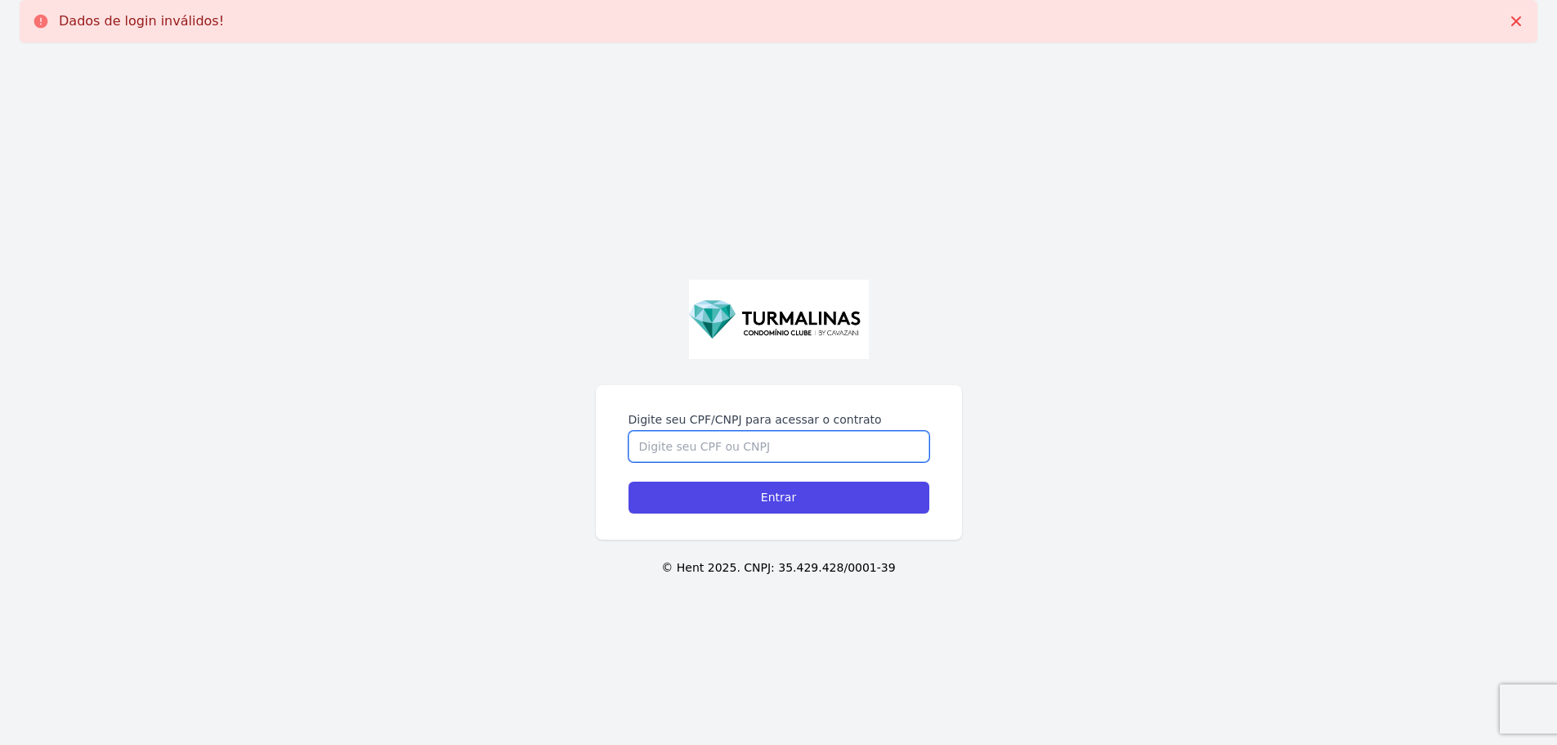
click at [710, 448] on input "Digite seu CPF/CNPJ para acessar o contrato" at bounding box center [779, 446] width 301 height 31
paste input "318.334.648-69"
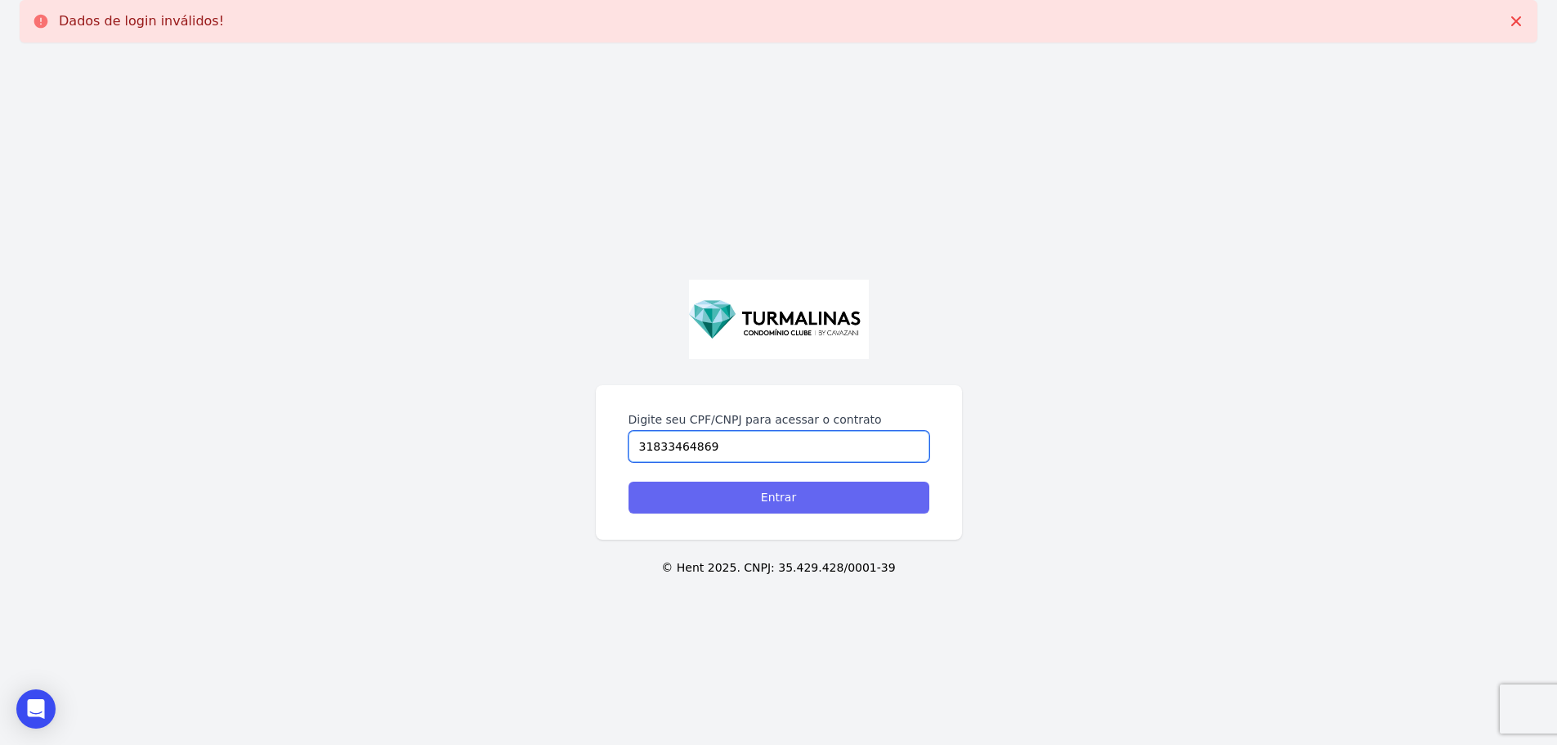
type input "31833464869"
click at [747, 499] on input "Entrar" at bounding box center [779, 497] width 301 height 32
click at [732, 445] on input "Digite seu CPF/CNPJ para acessar o contrato" at bounding box center [779, 446] width 301 height 31
paste input "318.334.648-69"
type input "31833464869"
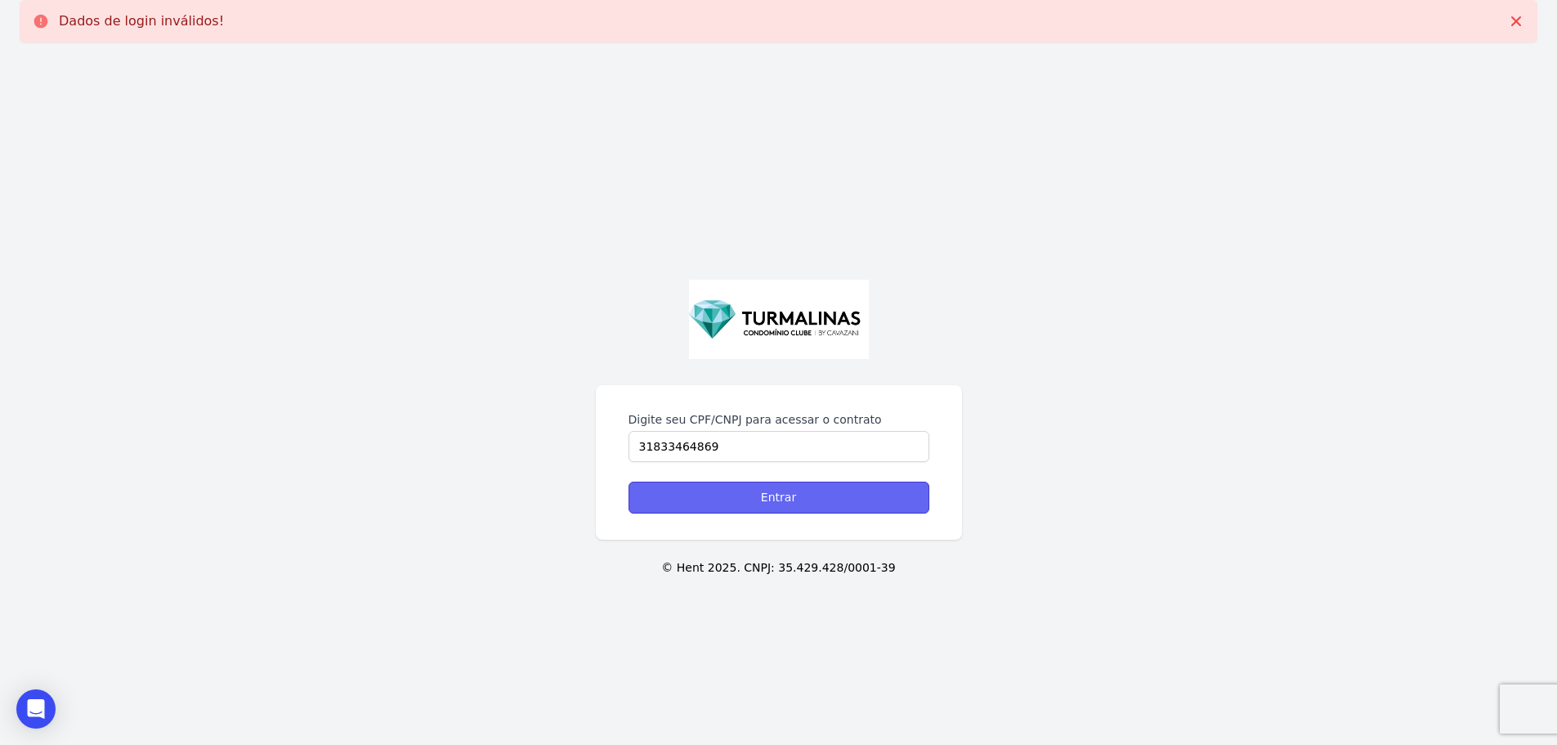
click at [791, 505] on input "Entrar" at bounding box center [779, 497] width 301 height 32
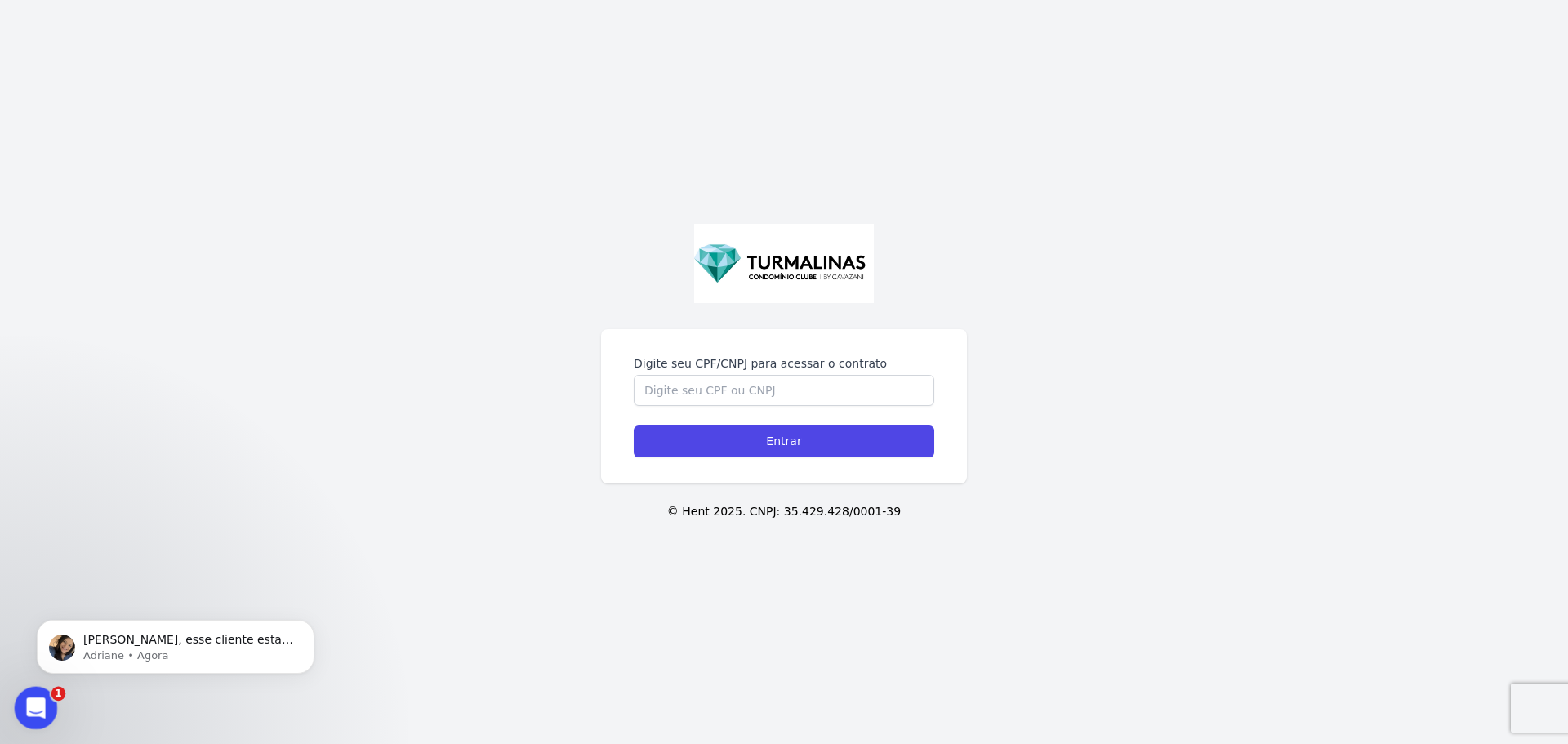
click html
click at [25, 701] on icon "Abrir mensagem da Intercom" at bounding box center [33, 705] width 27 height 27
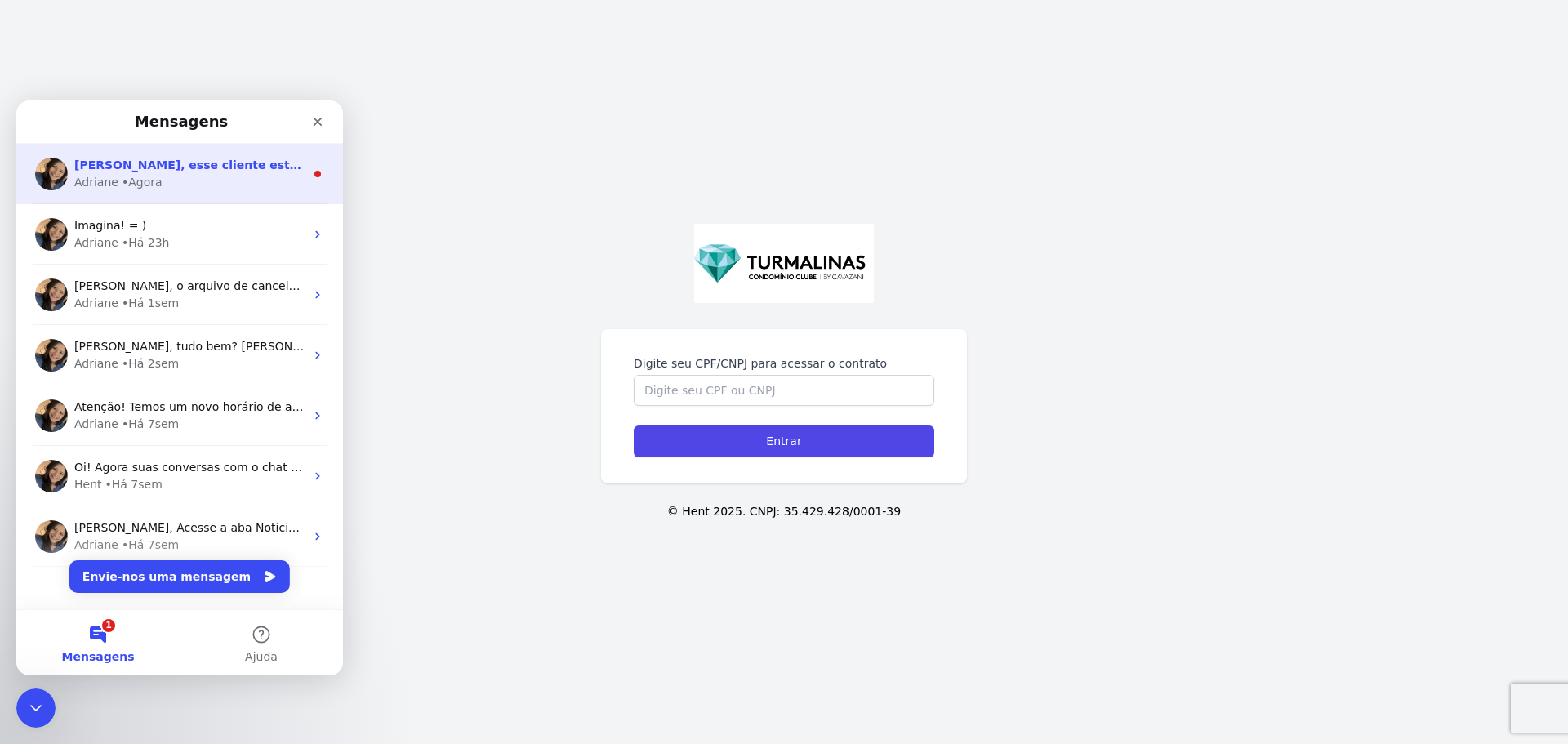
click at [235, 181] on div "Adriane • Agora" at bounding box center [189, 182] width 231 height 17
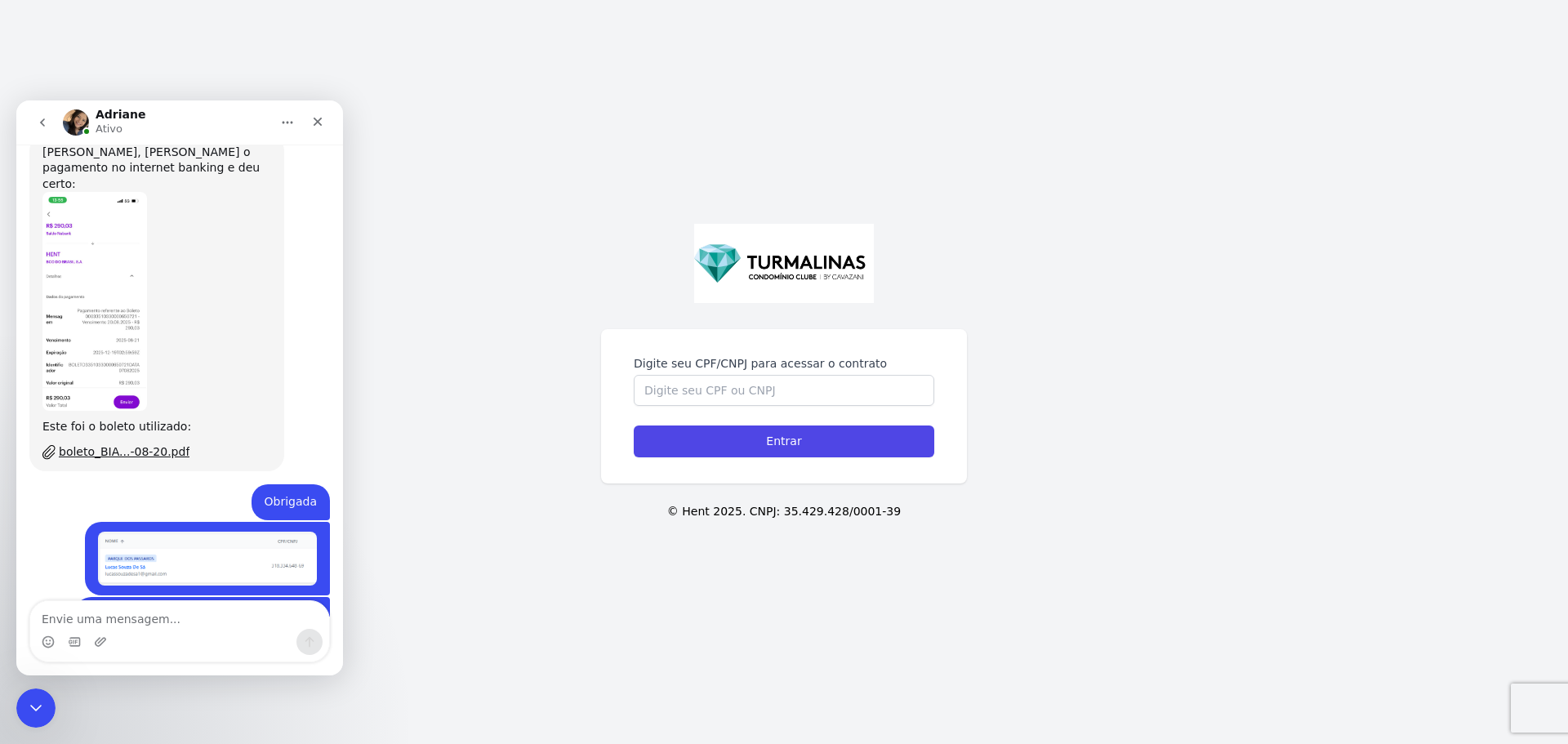
scroll to position [1755, 0]
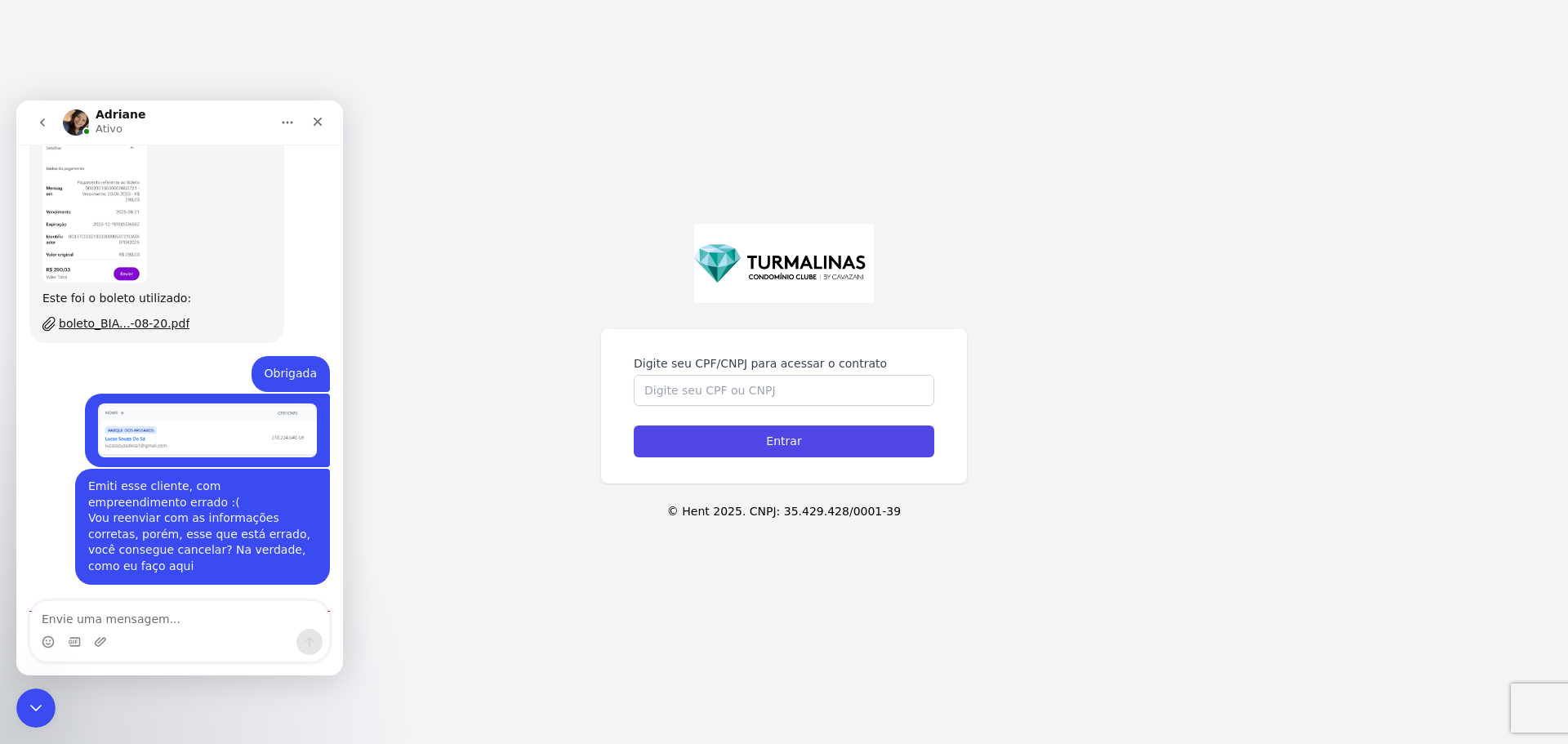
click at [142, 617] on textarea "Envie uma mensagem..." at bounding box center [179, 615] width 299 height 28
type textarea "está no empreendimento errado."
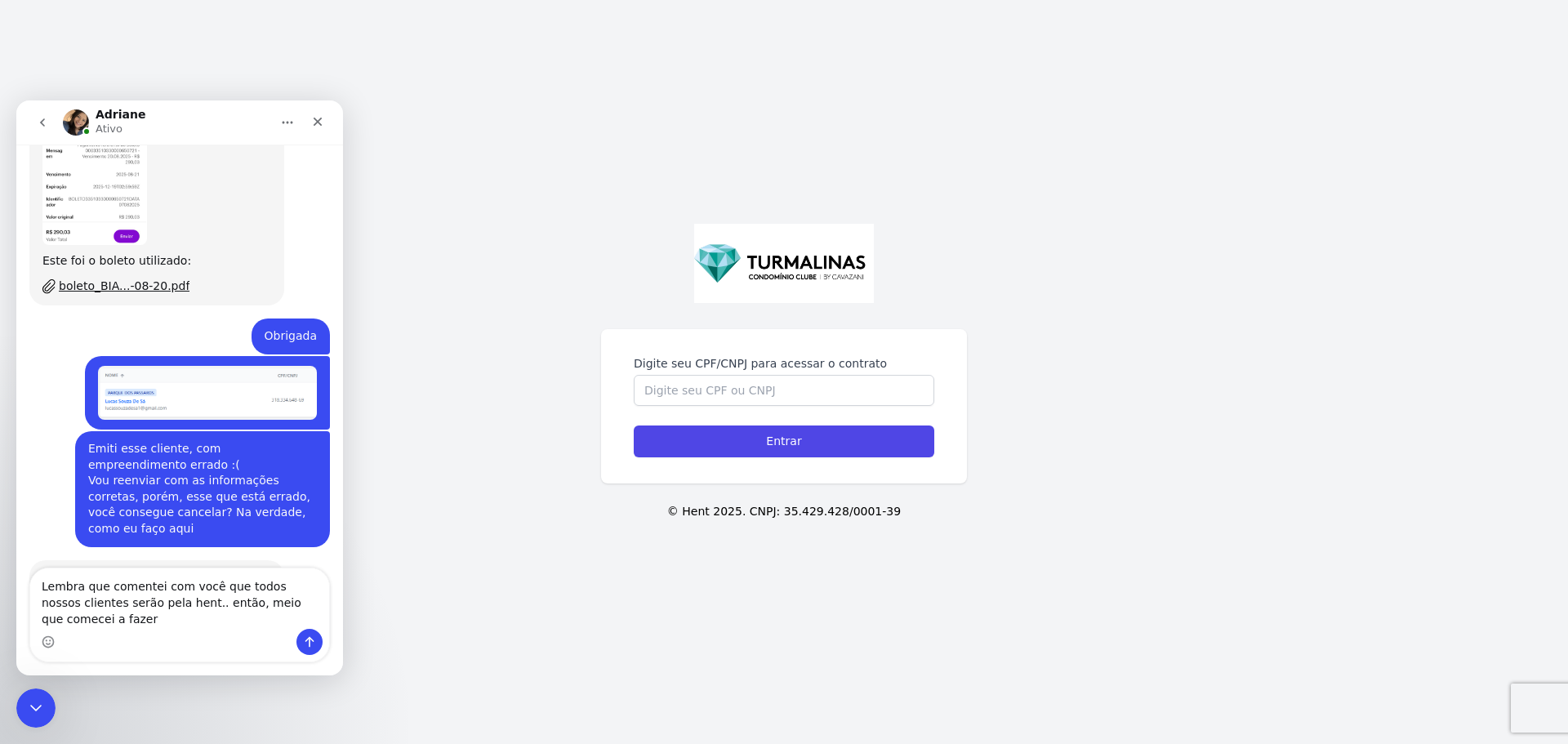
scroll to position [1809, 0]
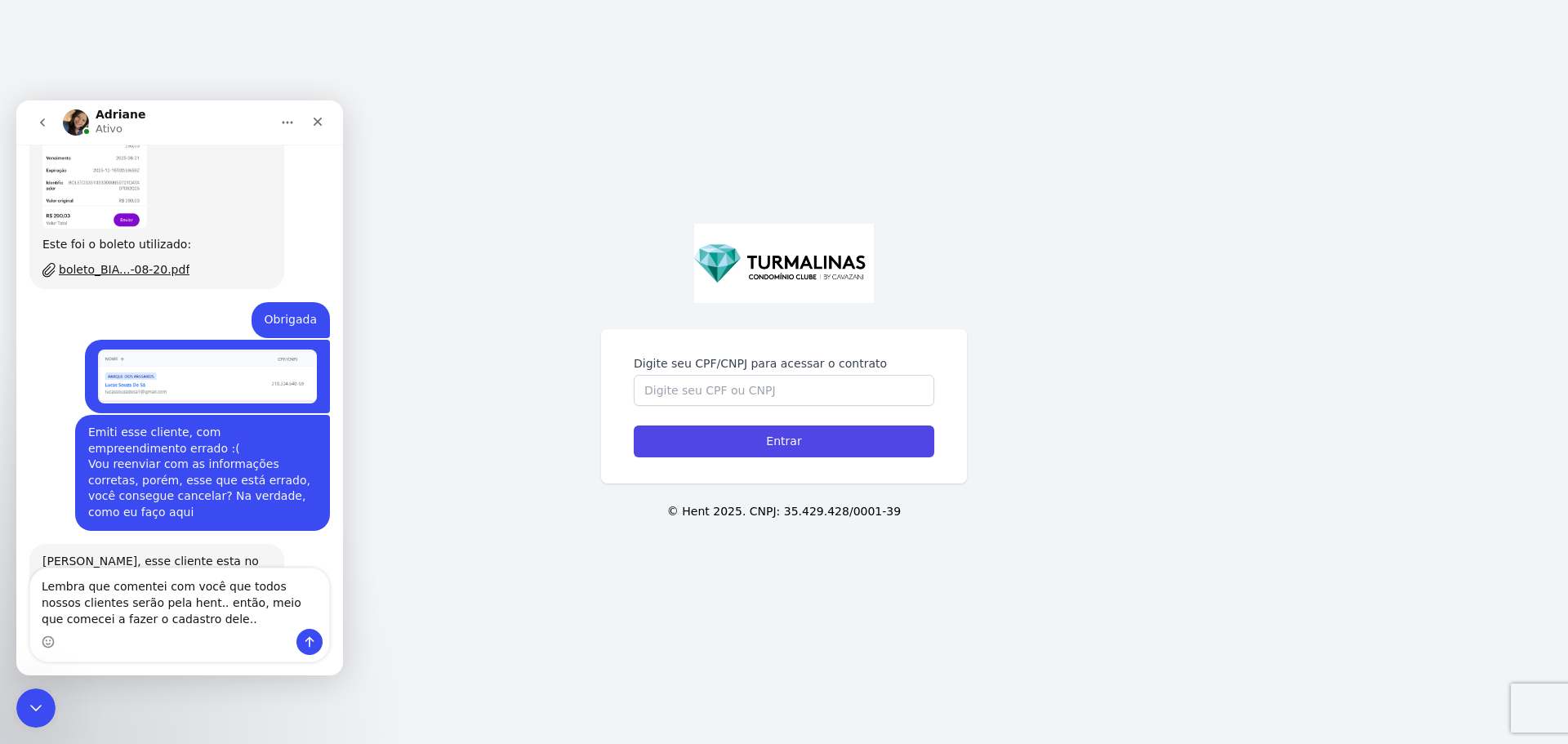
type textarea "Lembra que comentei com você que todos nossos clientes serão pela hent.. então,…"
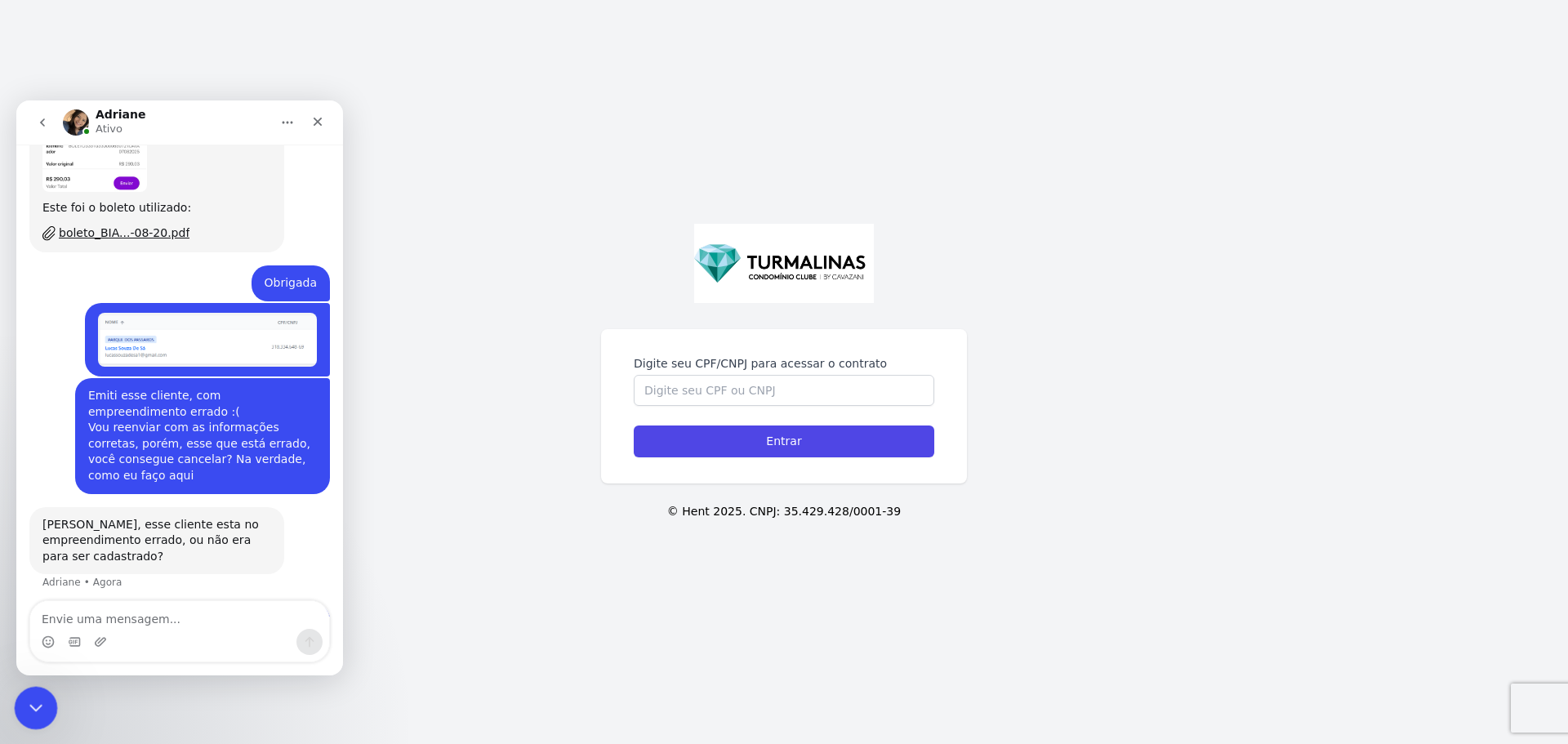
click at [26, 701] on icon "Fechar mensagem da Intercom" at bounding box center [34, 705] width 20 height 20
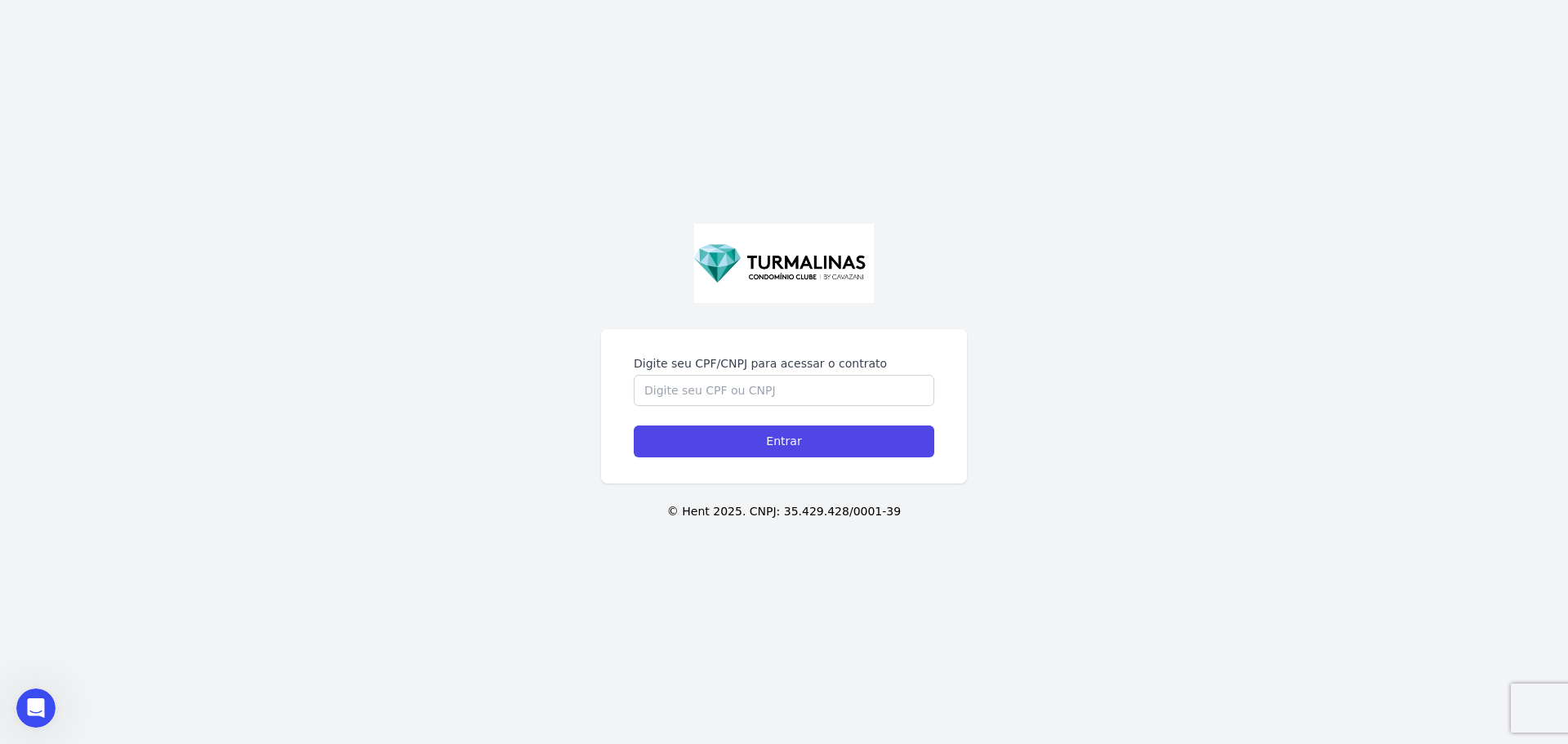
click at [1018, 190] on div "Digite seu CPF/CNPJ para acessar o contrato Entrar © Hent 2025. CNPJ: 35.429.42…" at bounding box center [784, 372] width 1568 height 744
click at [770, 387] on input "Digite seu CPF/CNPJ para acessar o contrato" at bounding box center [783, 389] width 301 height 31
paste input "37435956805"
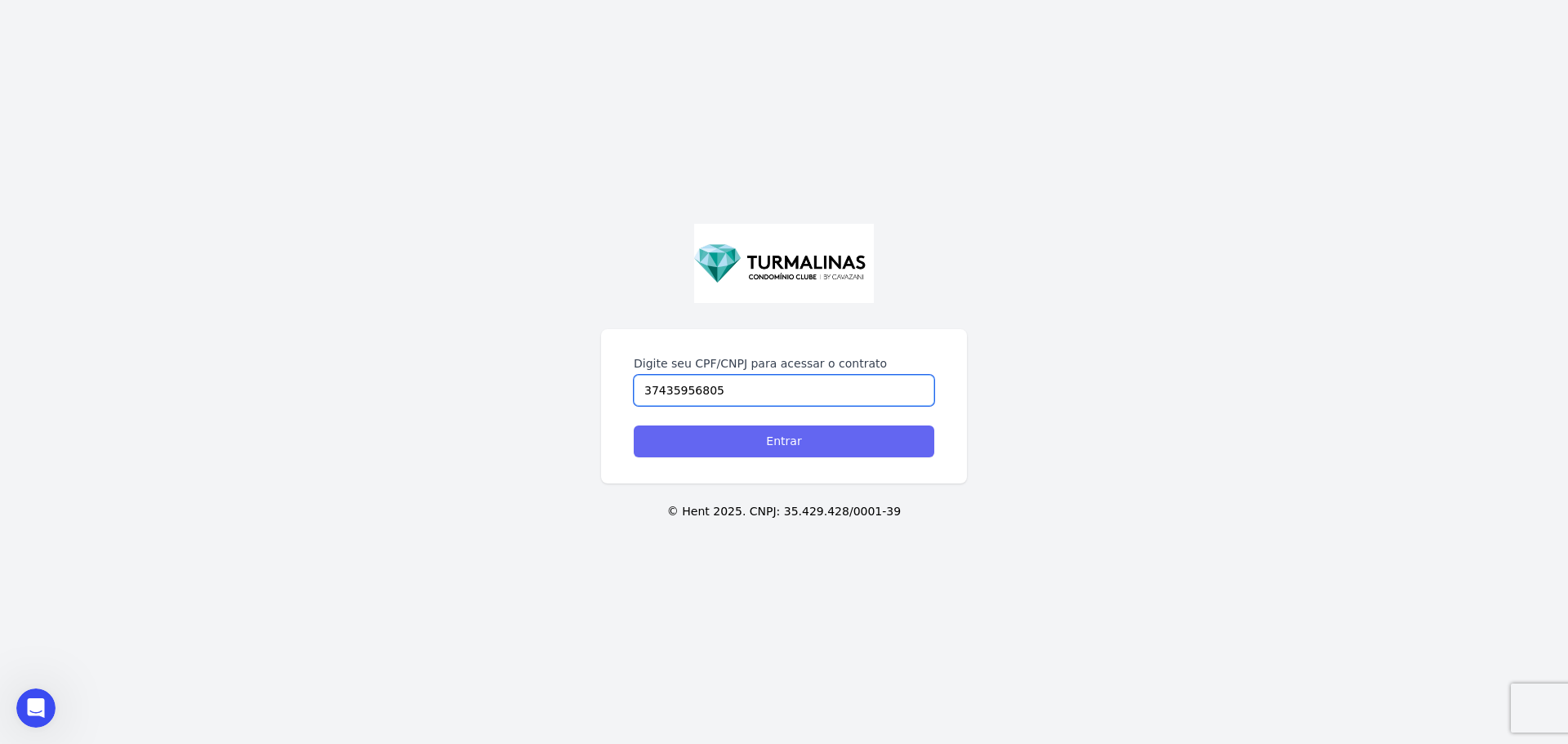
type input "37435956805"
click at [808, 440] on input "Entrar" at bounding box center [783, 441] width 301 height 32
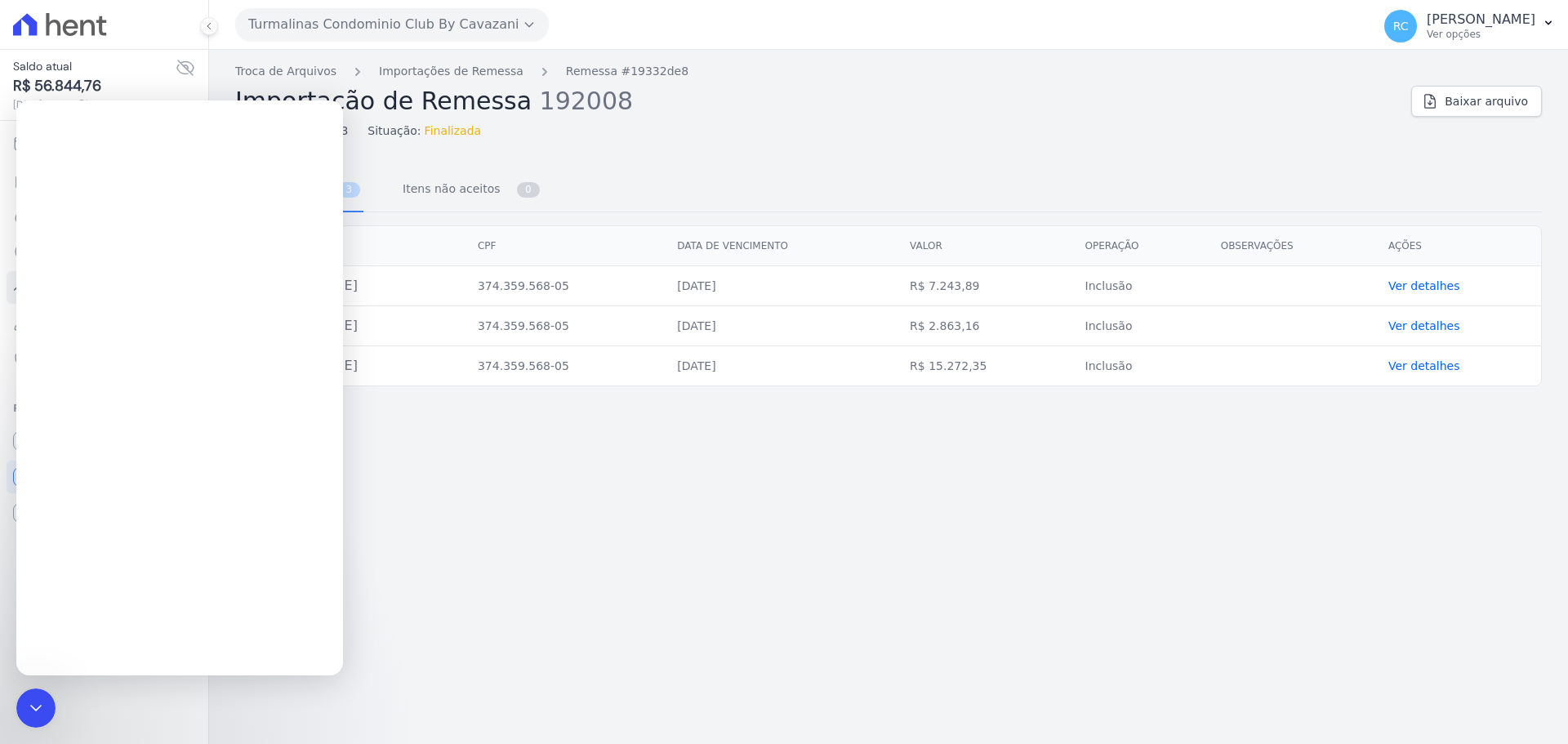
click at [34, 704] on icon "Fechar mensagem da Intercom" at bounding box center [36, 708] width 20 height 20
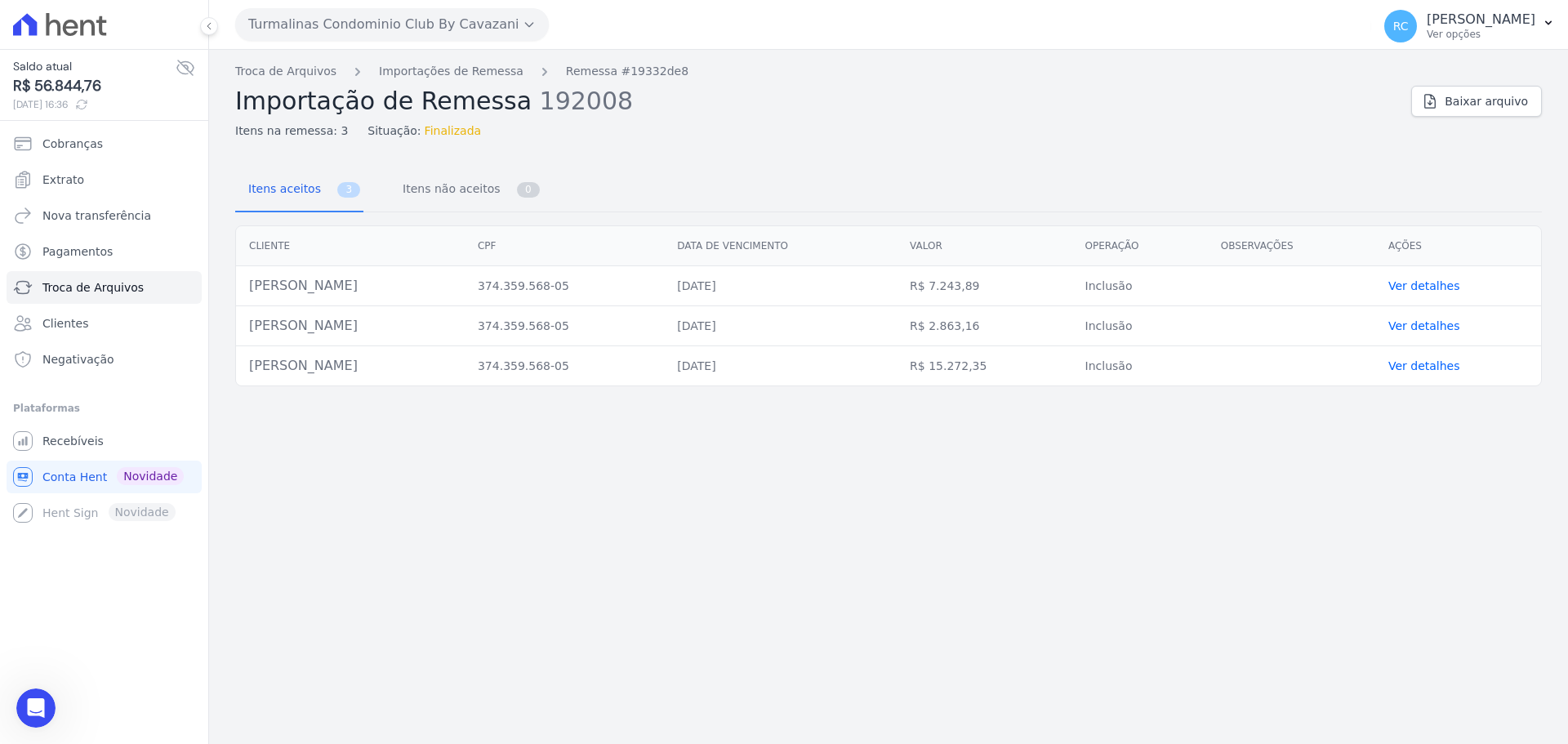
scroll to position [2554, 0]
drag, startPoint x: 1201, startPoint y: 492, endPoint x: 1222, endPoint y: 491, distance: 21.0
click at [1214, 491] on div "Troca de Arquivos Importações de Remessa Remessa #19332de8 Importação de Remess…" at bounding box center [888, 396] width 1358 height 694
click at [1326, 464] on div "Troca de Arquivos Importações de Remessa Remessa #19332de8 Importação de Remess…" at bounding box center [888, 396] width 1358 height 694
click at [81, 440] on span "Recebíveis" at bounding box center [73, 440] width 61 height 16
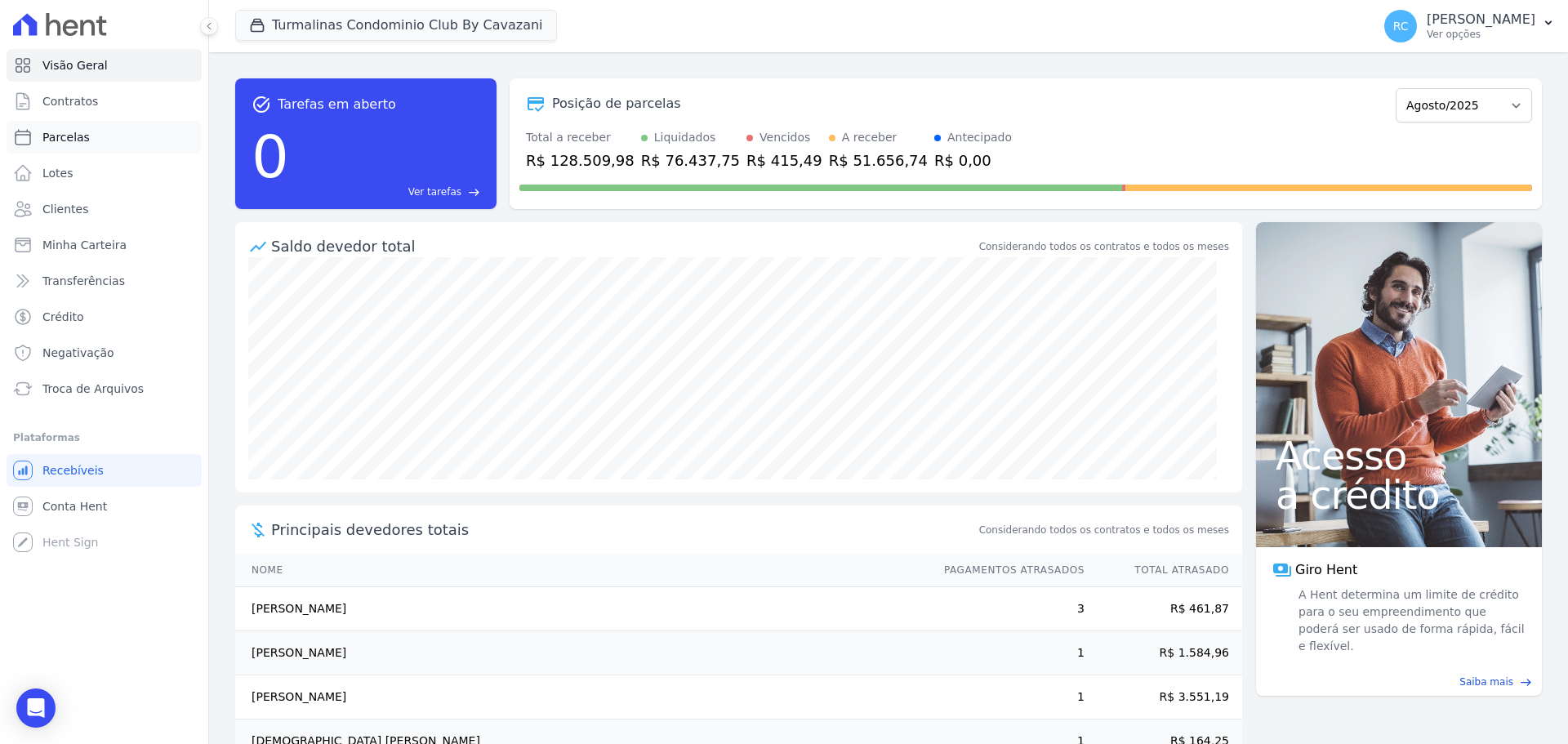
click at [97, 145] on link "Parcelas" at bounding box center [104, 137] width 195 height 33
select select
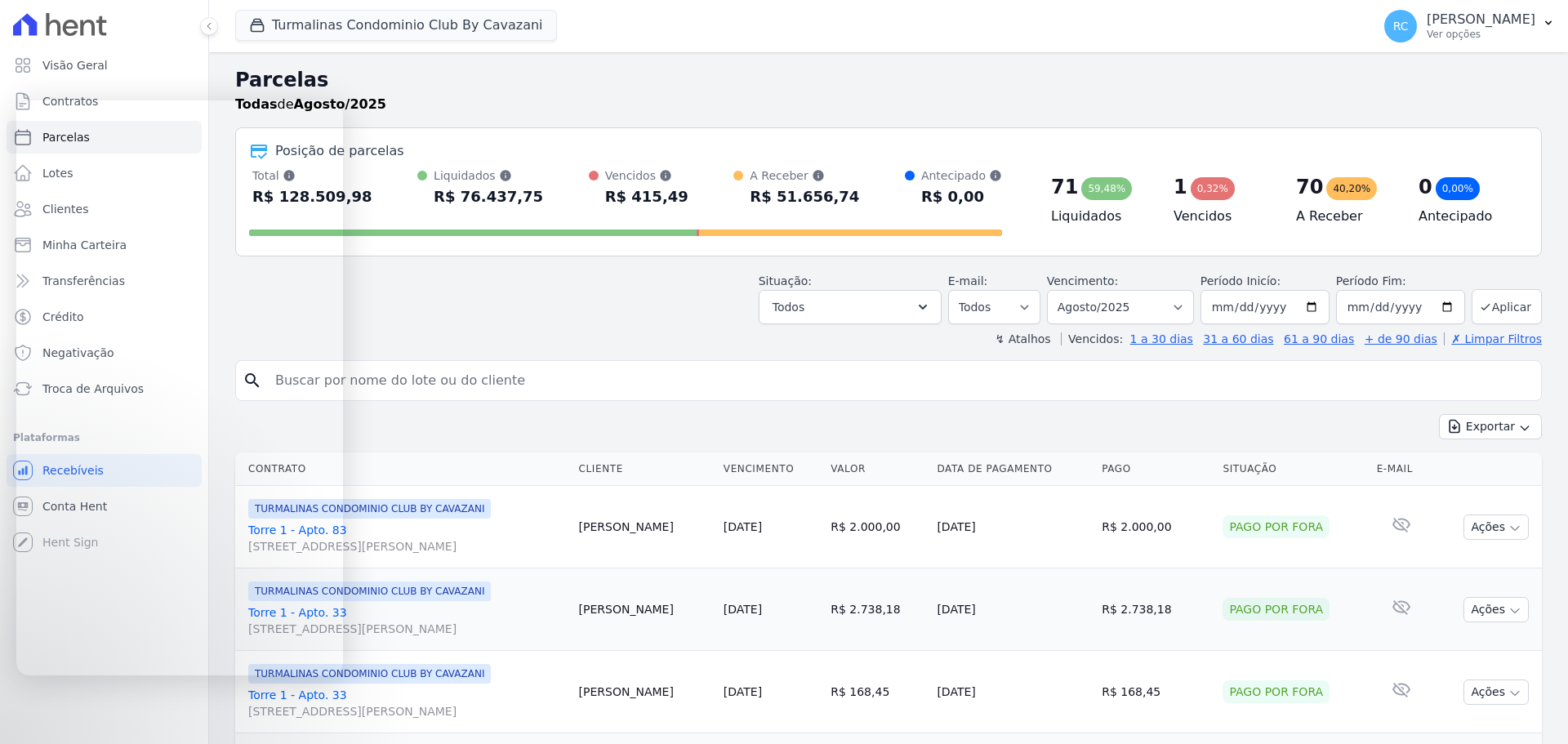
click at [440, 381] on input "search" at bounding box center [900, 380] width 1268 height 33
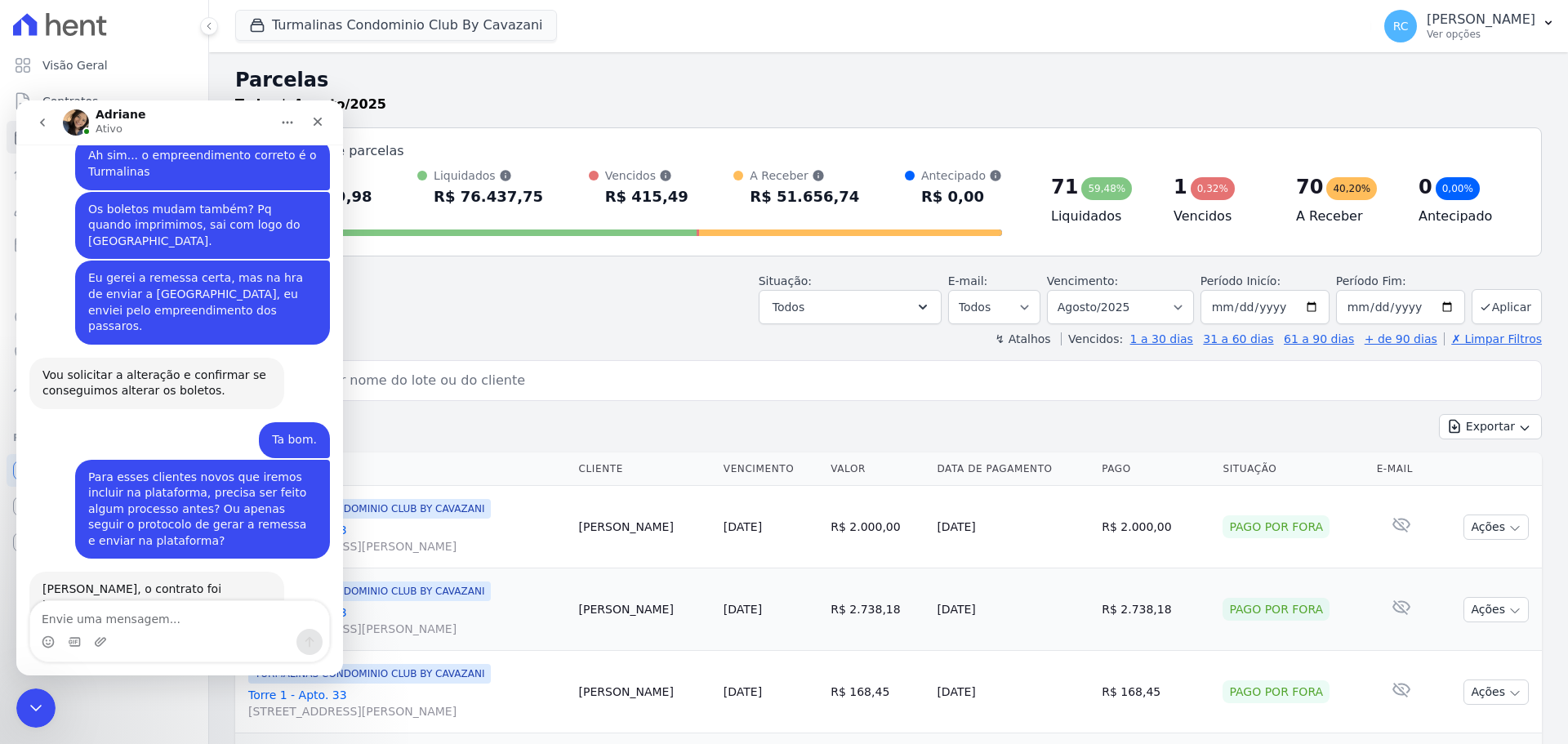
scroll to position [2554, 0]
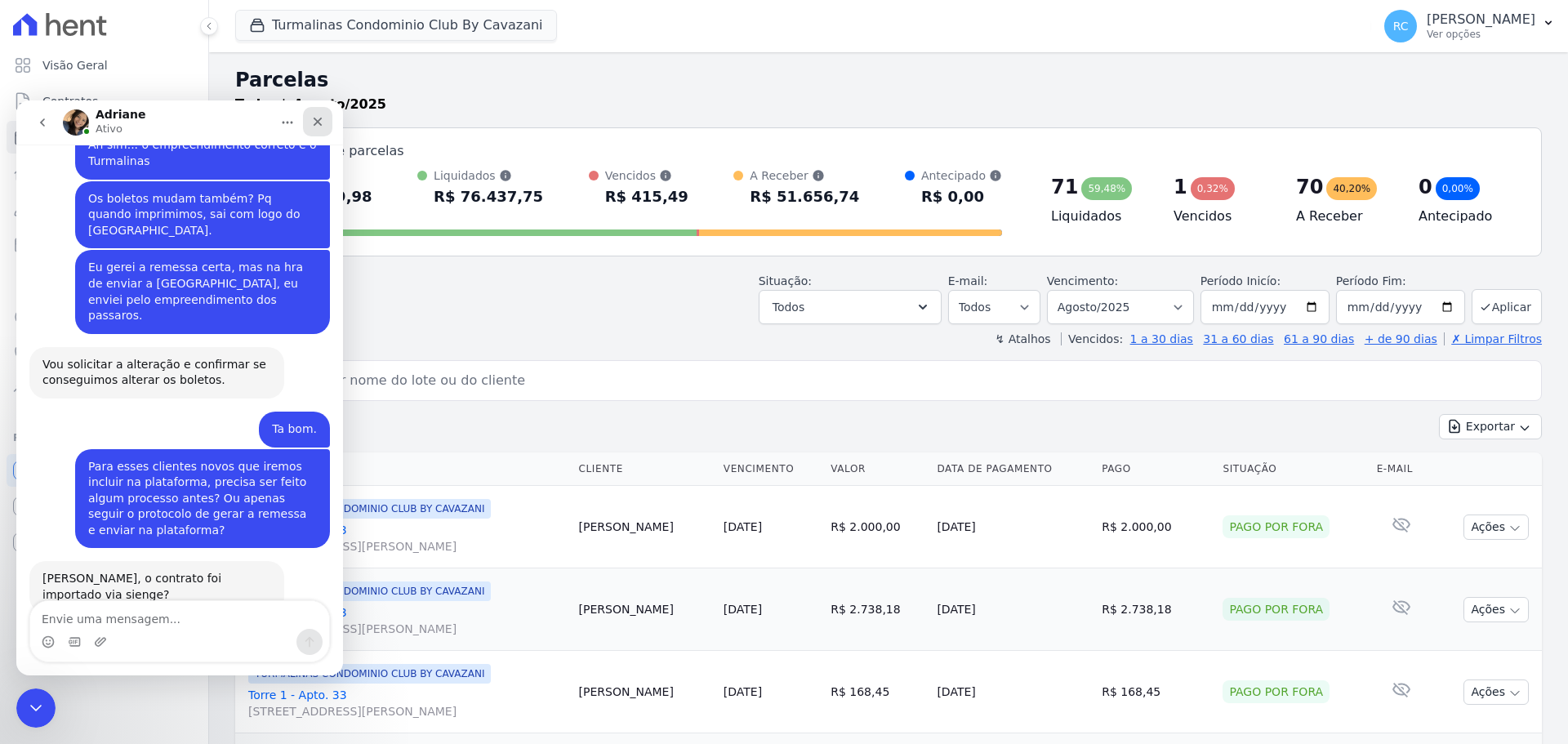
click at [311, 121] on div "Fechar" at bounding box center [317, 121] width 29 height 29
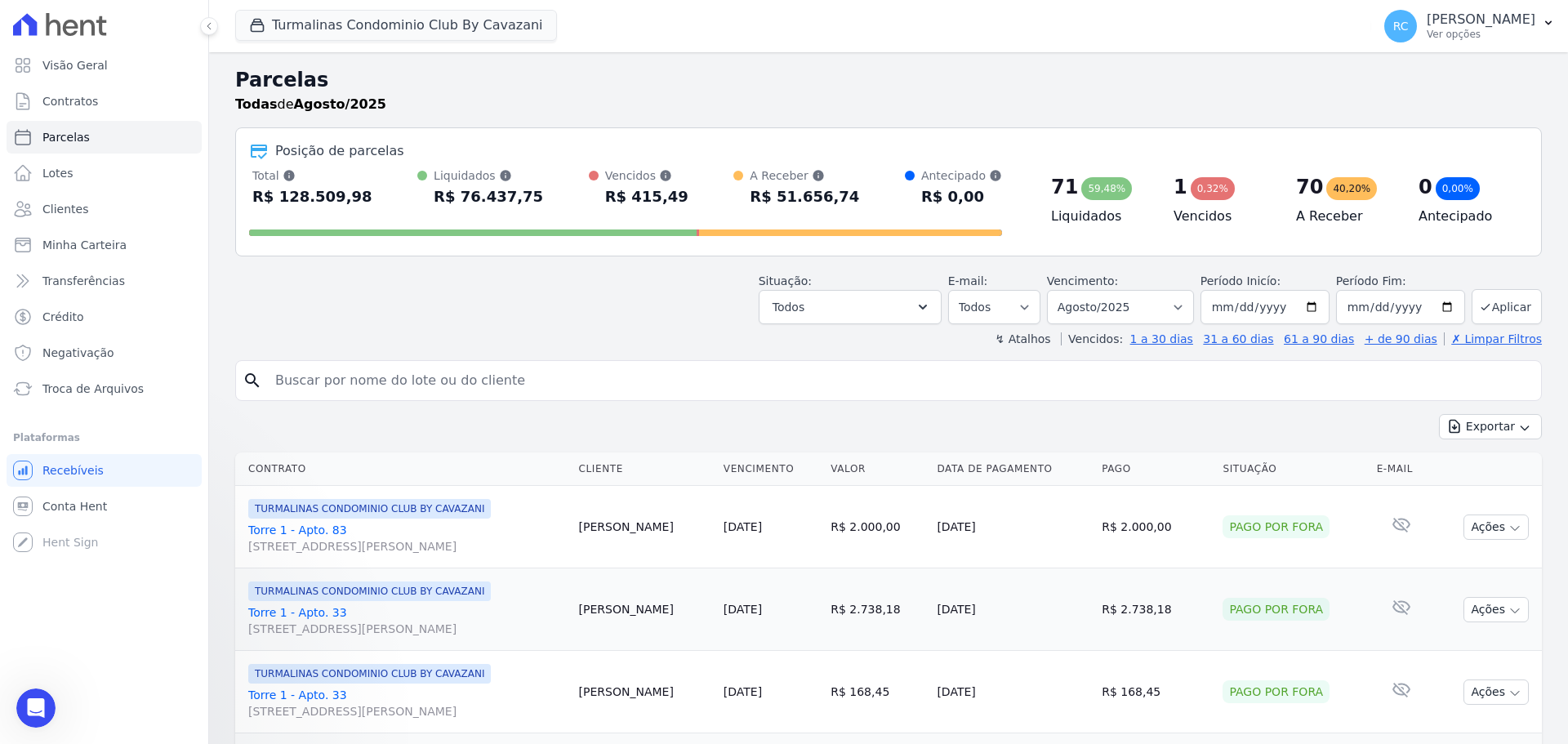
scroll to position [0, 0]
drag, startPoint x: 336, startPoint y: 389, endPoint x: 363, endPoint y: 380, distance: 28.5
click at [336, 389] on input "search" at bounding box center [900, 380] width 1268 height 33
paste input "08058594547"
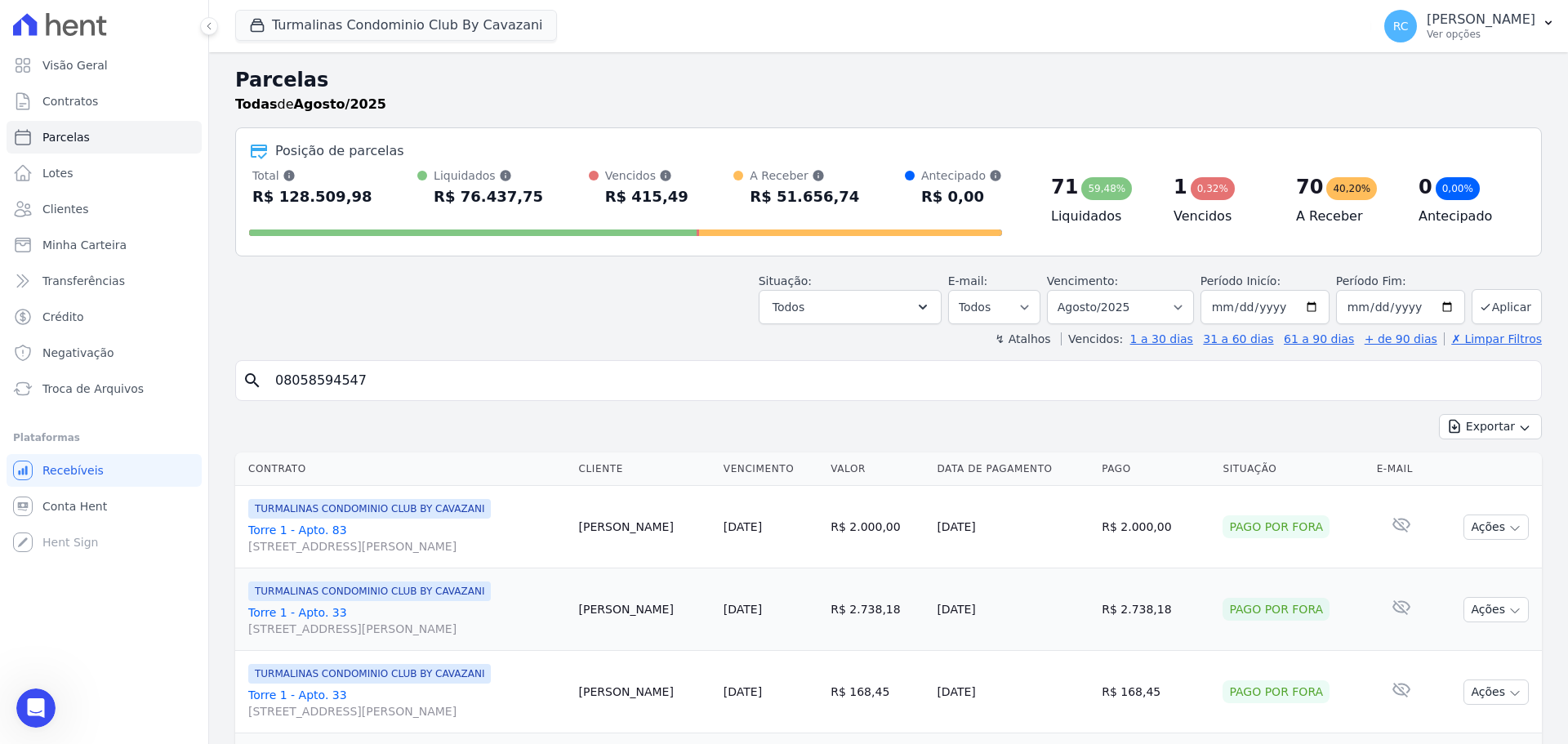
click at [298, 387] on input "08058594547" at bounding box center [900, 380] width 1268 height 33
type input "080.585.945-47"
select select
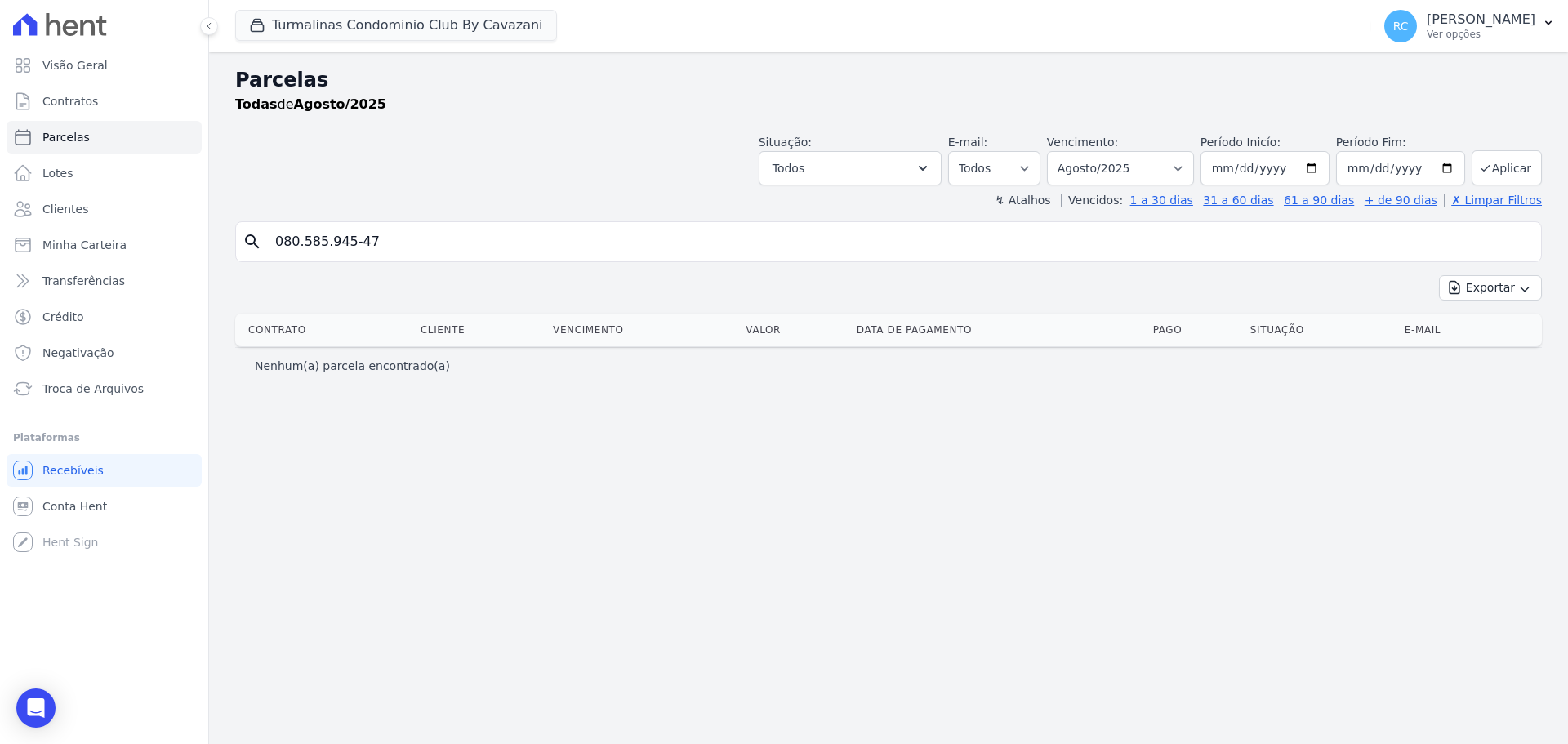
click at [350, 236] on input "080.585.945-47" at bounding box center [900, 242] width 1268 height 33
click at [431, 36] on button "Turmalinas Condominio Club By Cavazani" at bounding box center [395, 25] width 322 height 31
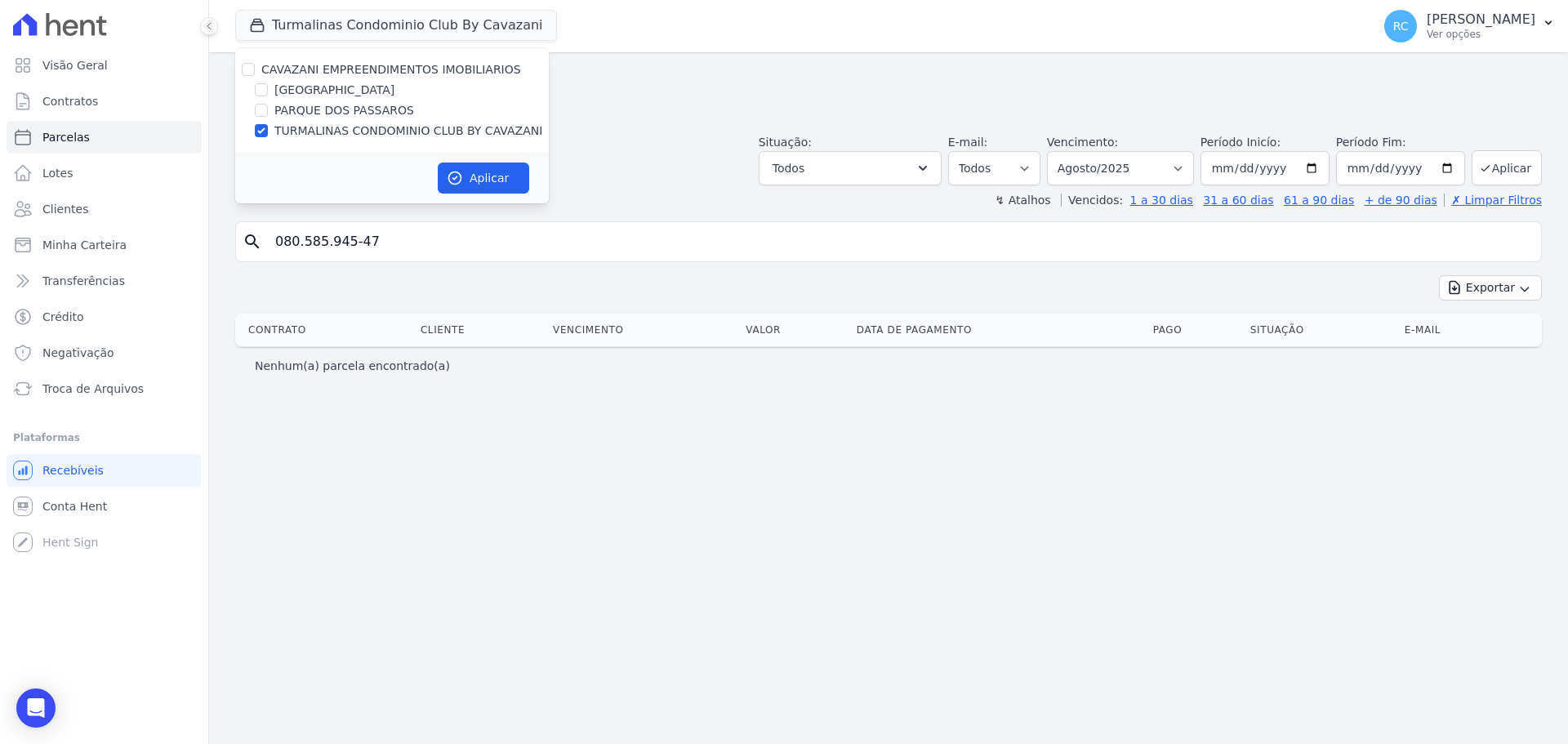
click at [251, 78] on div "CAVAZANI EMPREENDIMENTOS IMOBILIARIOS" at bounding box center [392, 69] width 314 height 17
click at [250, 77] on div at bounding box center [248, 69] width 13 height 16
click at [248, 76] on div at bounding box center [248, 69] width 13 height 16
click at [244, 74] on input "CAVAZANI EMPREENDIMENTOS IMOBILIARIOS" at bounding box center [248, 69] width 13 height 13
checkbox input "true"
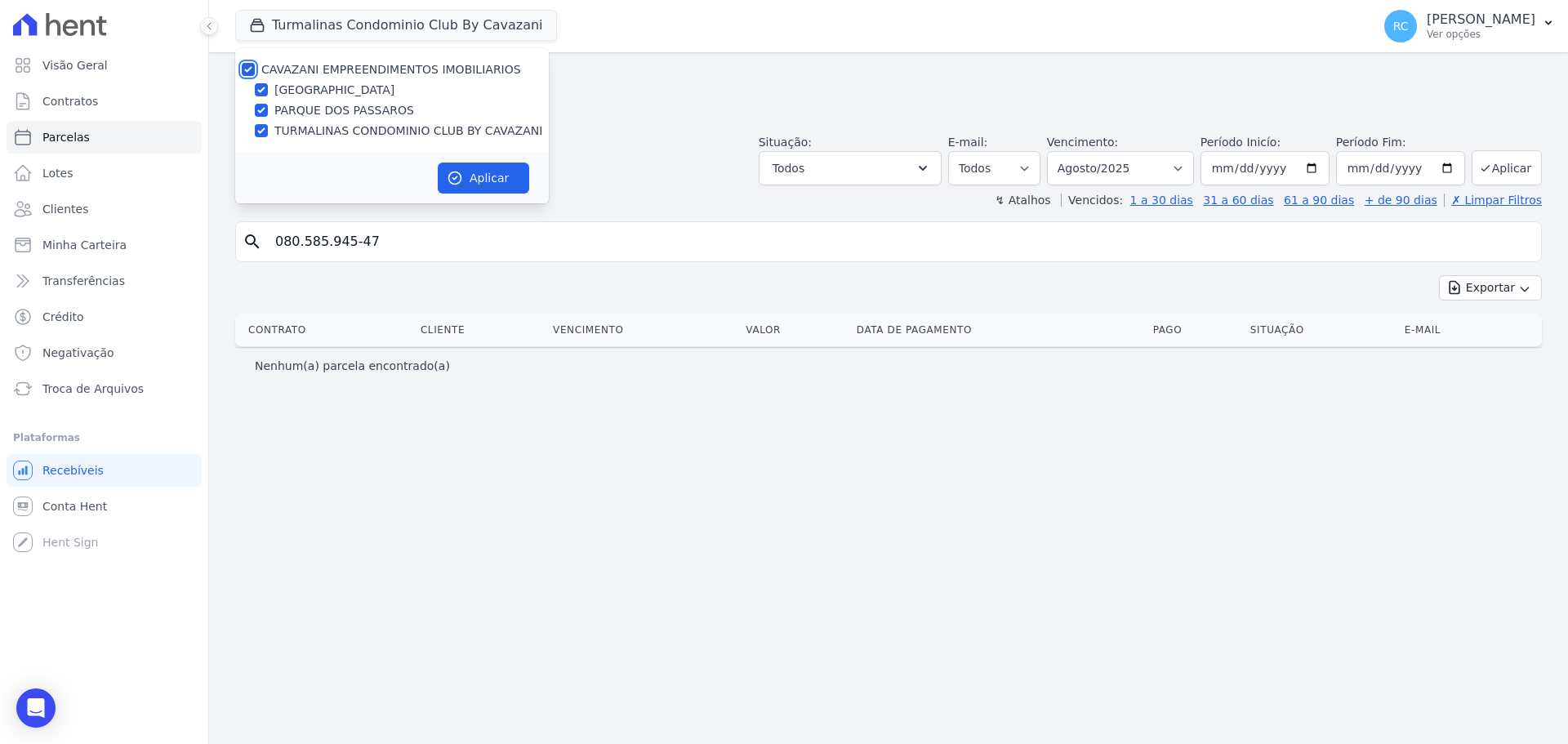
checkbox input "true"
click at [463, 186] on button "Aplicar" at bounding box center [483, 178] width 92 height 31
select select
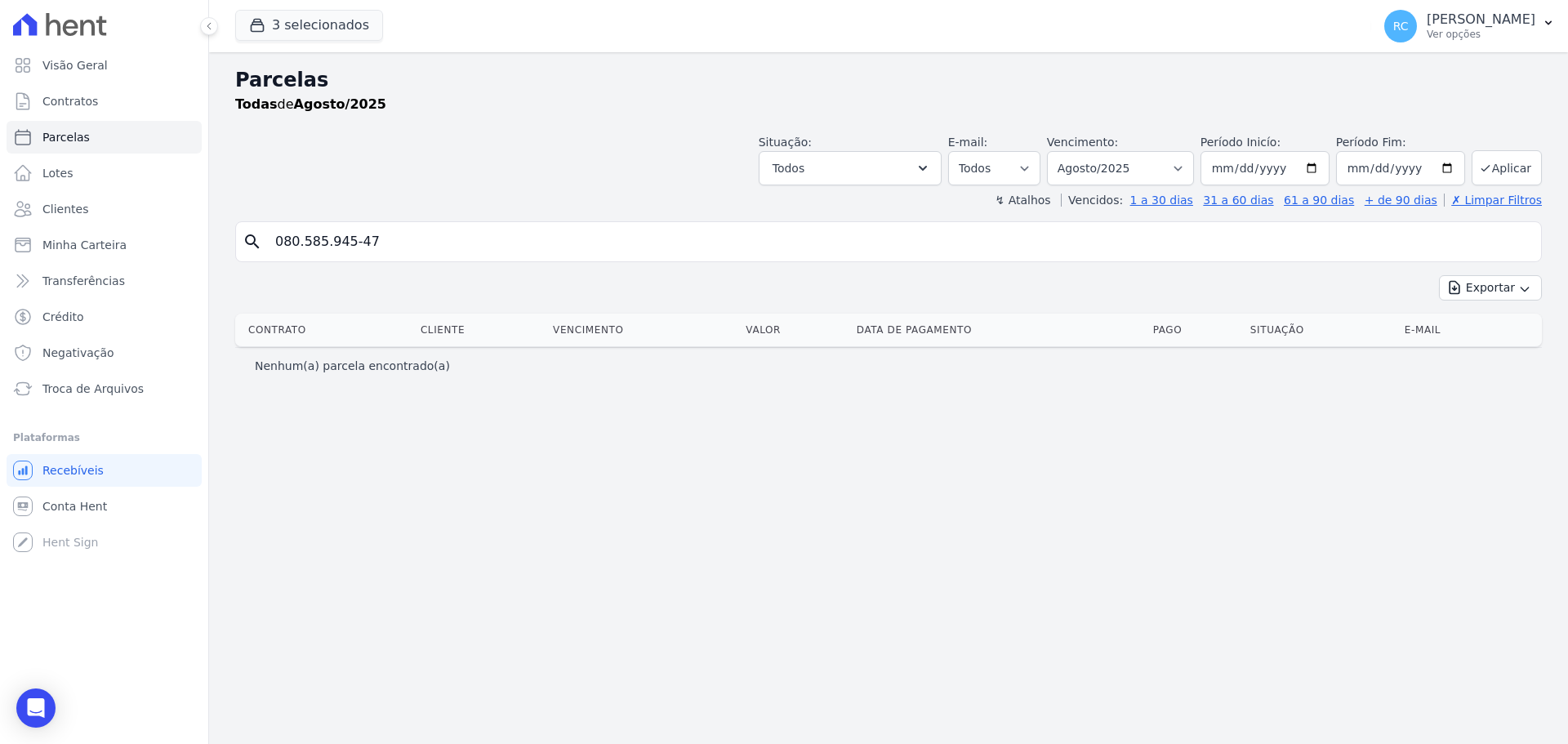
click at [347, 250] on input "080.585.945-47" at bounding box center [900, 242] width 1268 height 33
type input "08058594547"
select select
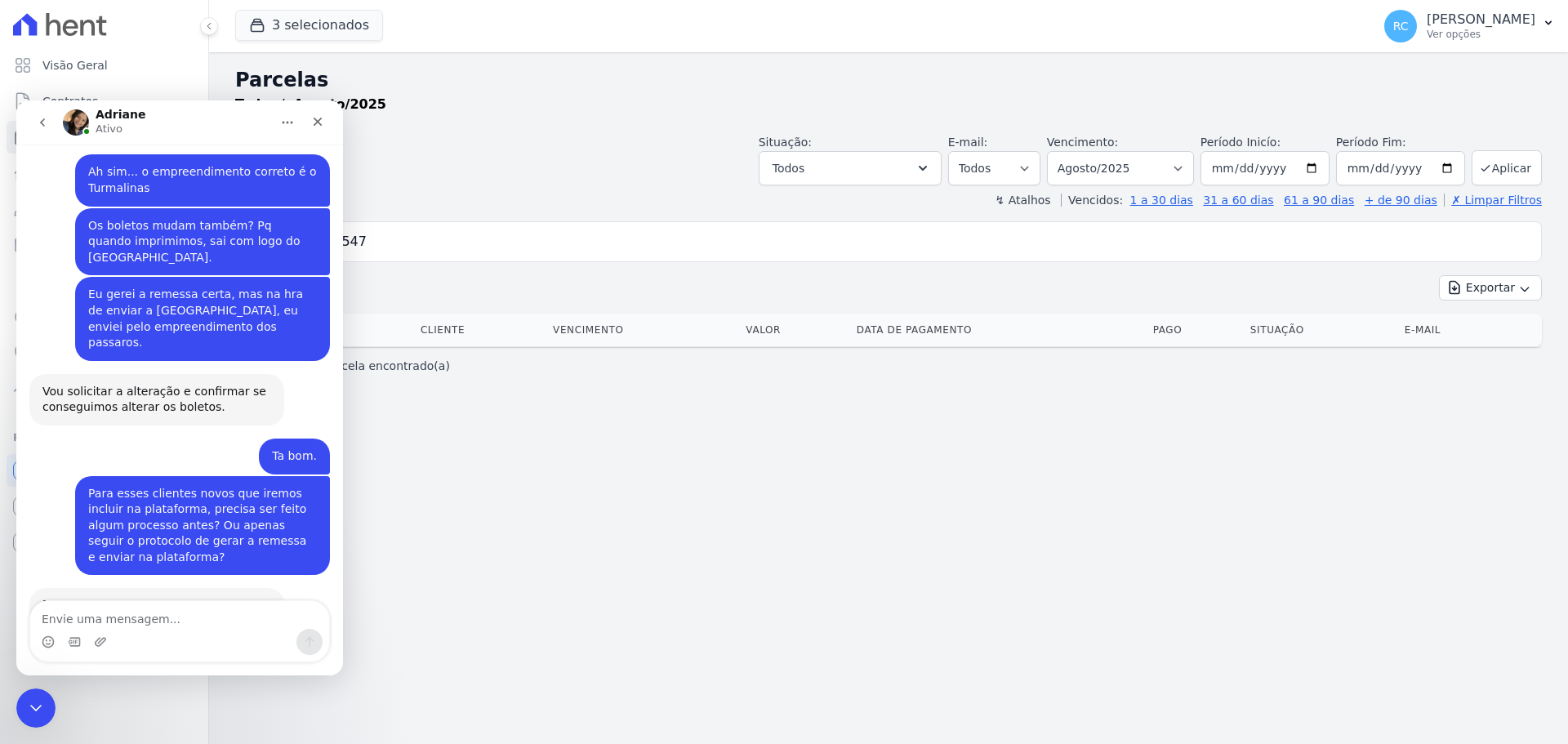
scroll to position [2554, 0]
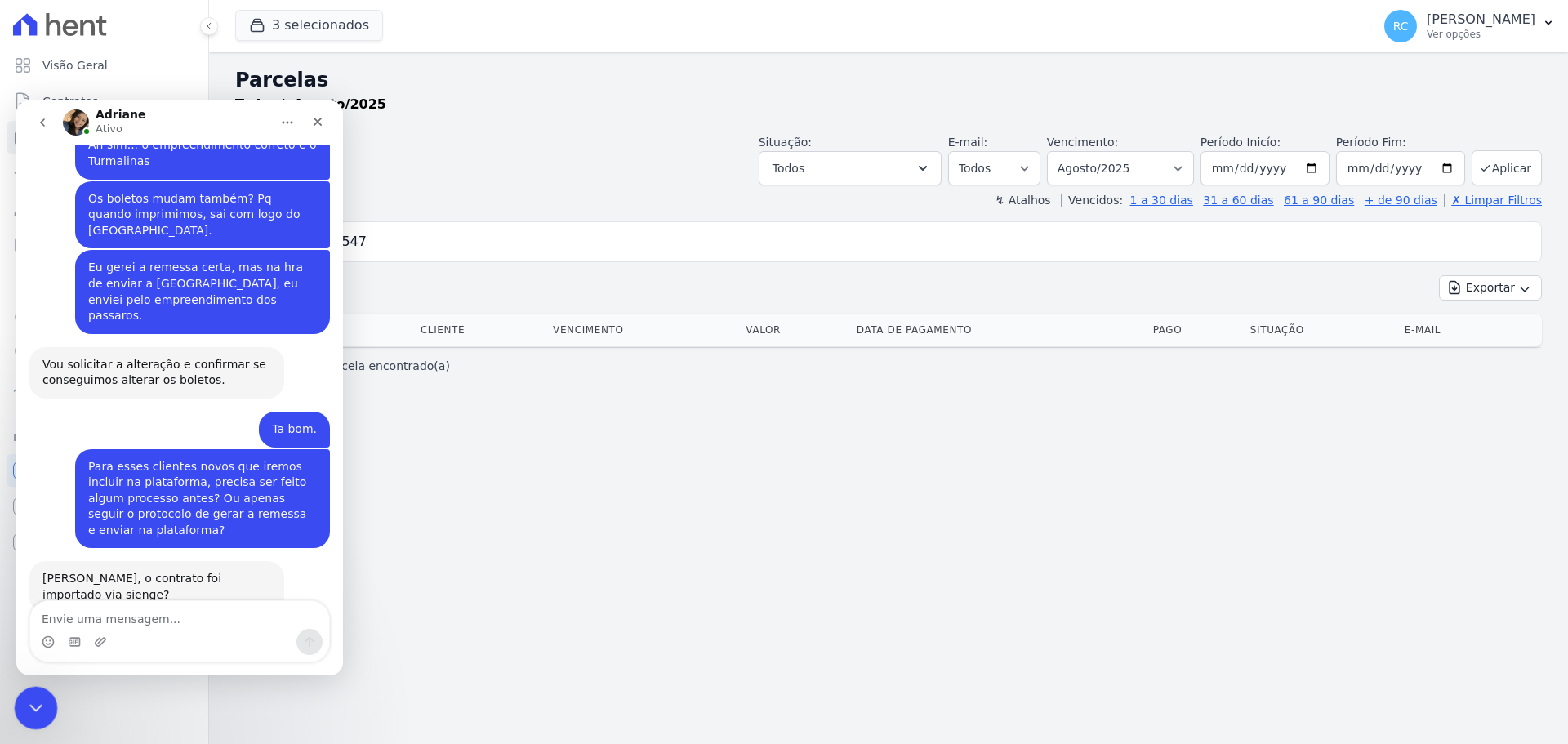
click at [29, 691] on div "Fechar mensagem da Intercom" at bounding box center [33, 705] width 39 height 39
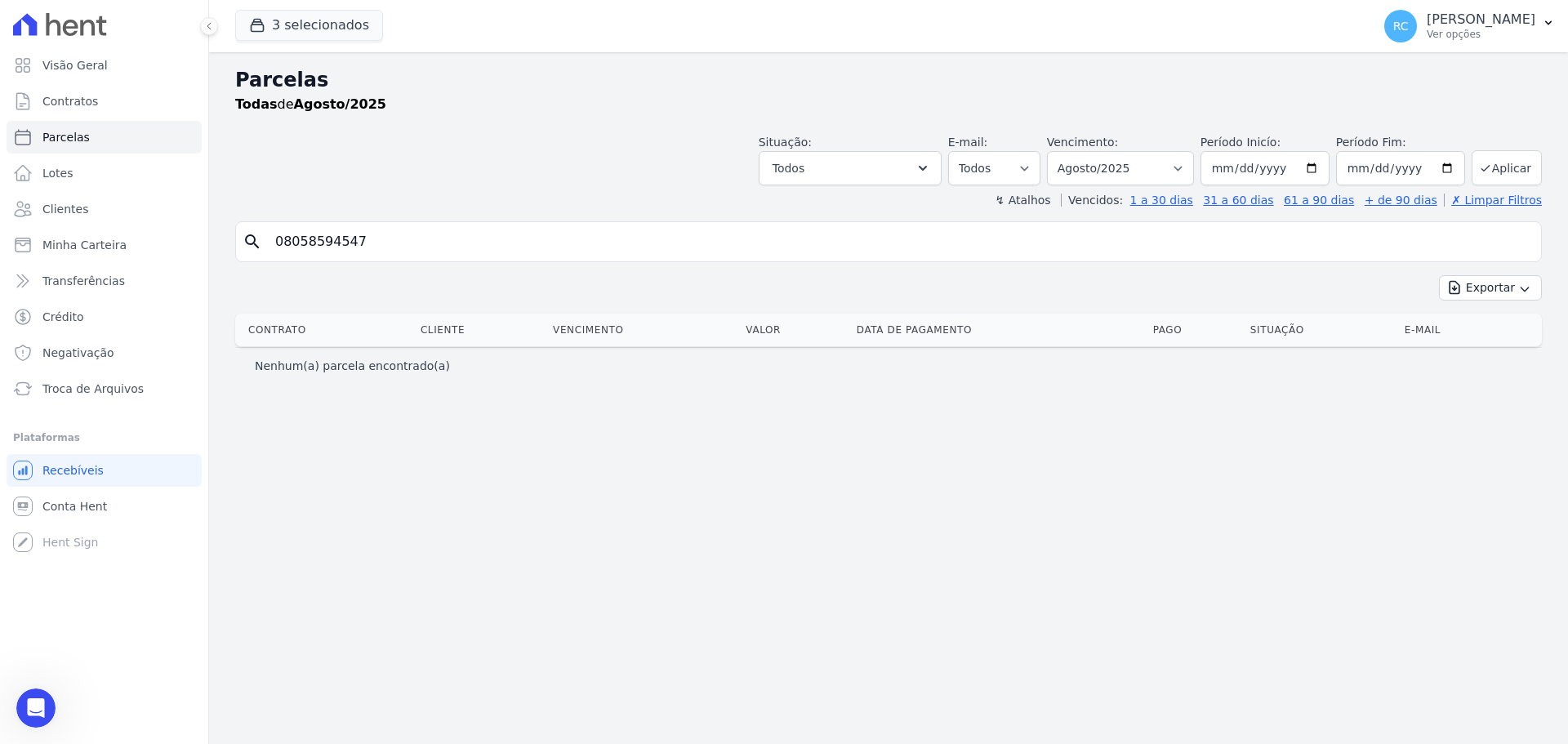
drag, startPoint x: 425, startPoint y: 250, endPoint x: 237, endPoint y: 253, distance: 188.0
click at [237, 253] on div "search 08058594547" at bounding box center [888, 242] width 1306 height 41
click at [493, 247] on input "08058594547" at bounding box center [900, 242] width 1268 height 33
drag, startPoint x: 498, startPoint y: 248, endPoint x: 443, endPoint y: 338, distance: 105.5
click at [18, 222] on div "Visão Geral Contratos Parcelas Lotes Clientes Minha Carteira Transferências Cré…" at bounding box center [784, 372] width 1568 height 744
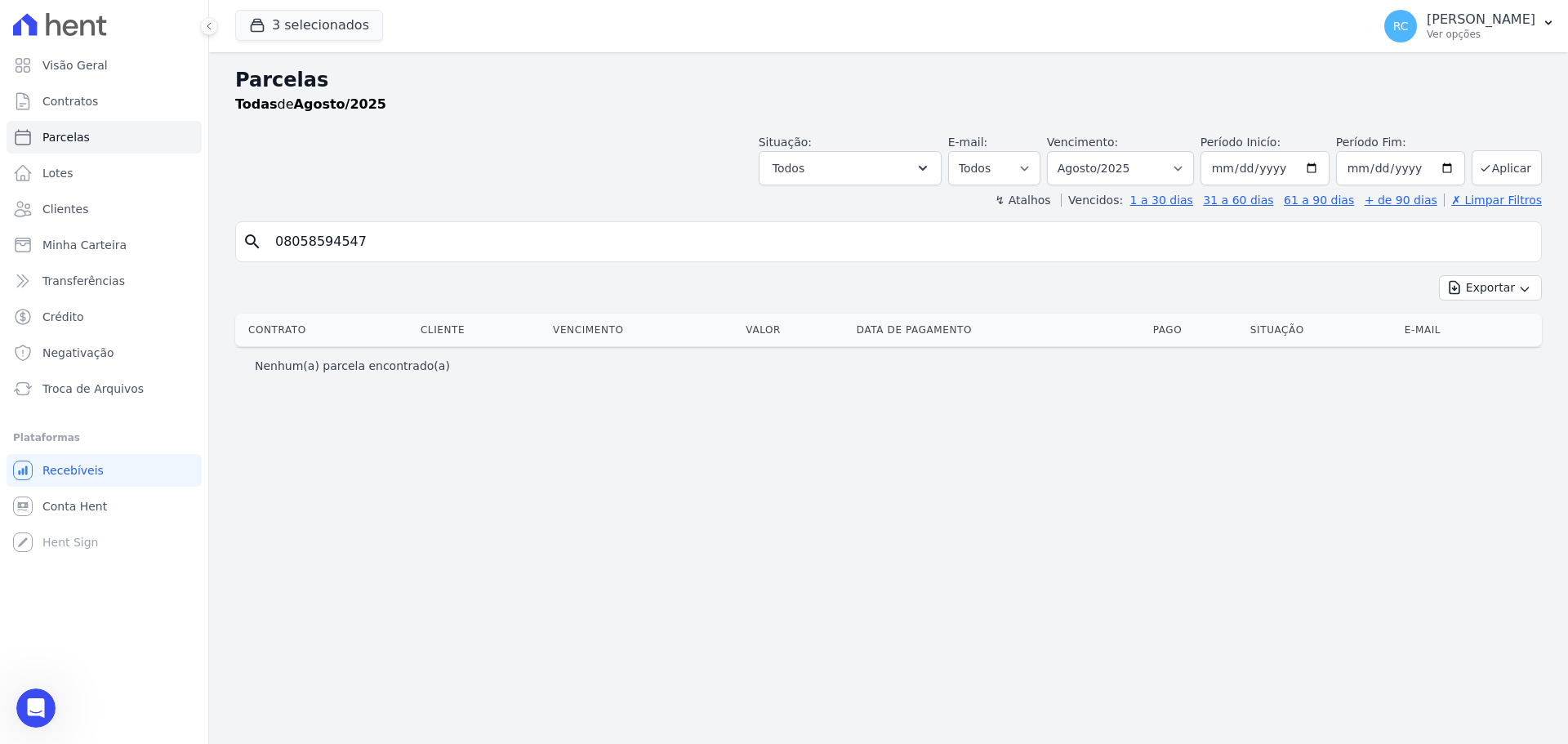
paste input "DOUGLAS OLIVEIRA SILVA"
type input "DOUGLAS OLIVEIRA SILVA"
select select
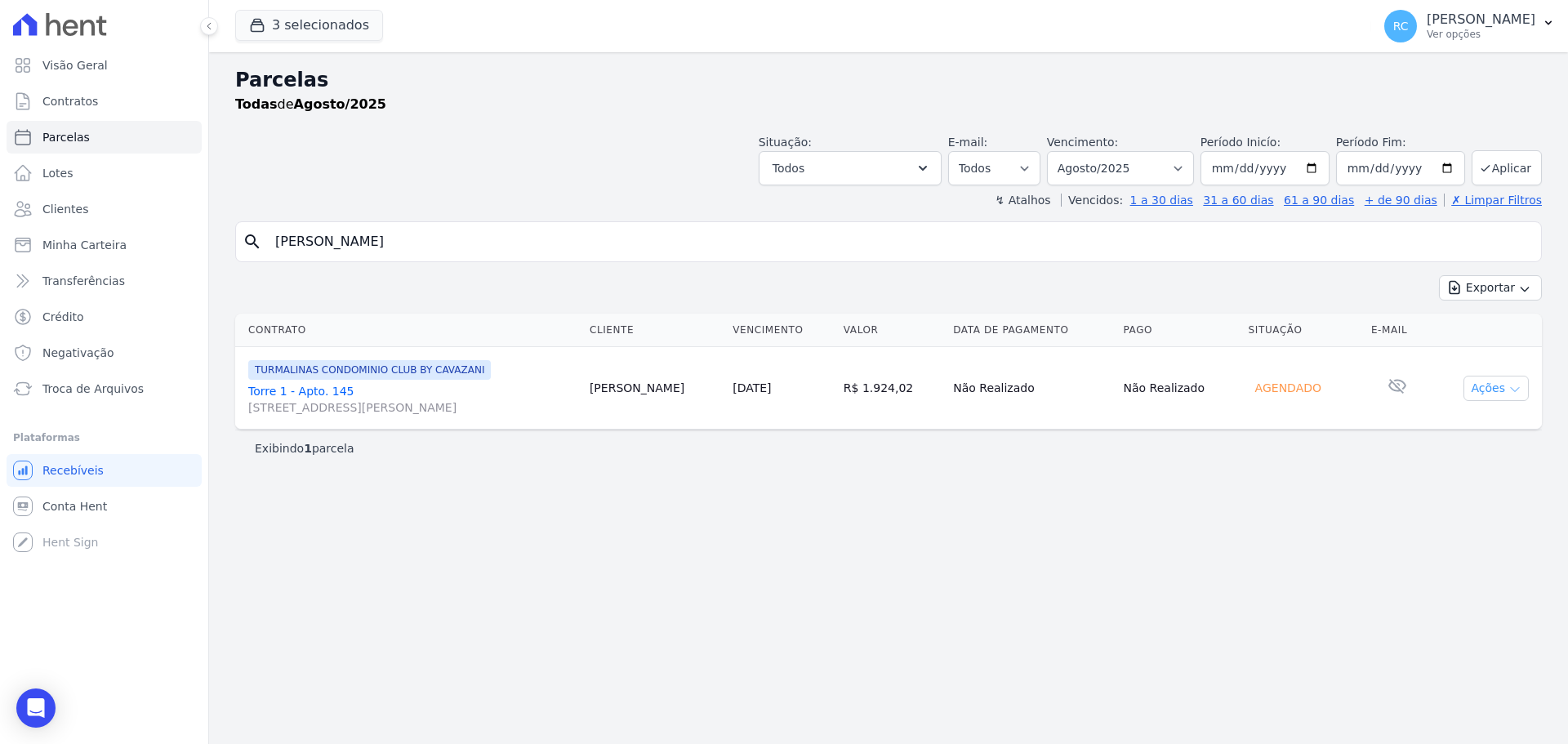
click at [1501, 377] on button "Ações" at bounding box center [1495, 387] width 65 height 25
click at [991, 553] on div "Parcelas Todas de Agosto/2025 Situação: Agendado Em Aberto Pago Processando Can…" at bounding box center [888, 397] width 1358 height 691
click at [1158, 161] on select "Filtrar por período ──────── Todos os meses Dezembro/2021 Janeiro/2022 Fevereir…" at bounding box center [1120, 168] width 147 height 34
select select "all"
click at [1070, 151] on select "Filtrar por período ──────── Todos os meses Dezembro/2021 Janeiro/2022 Fevereir…" at bounding box center [1120, 168] width 147 height 34
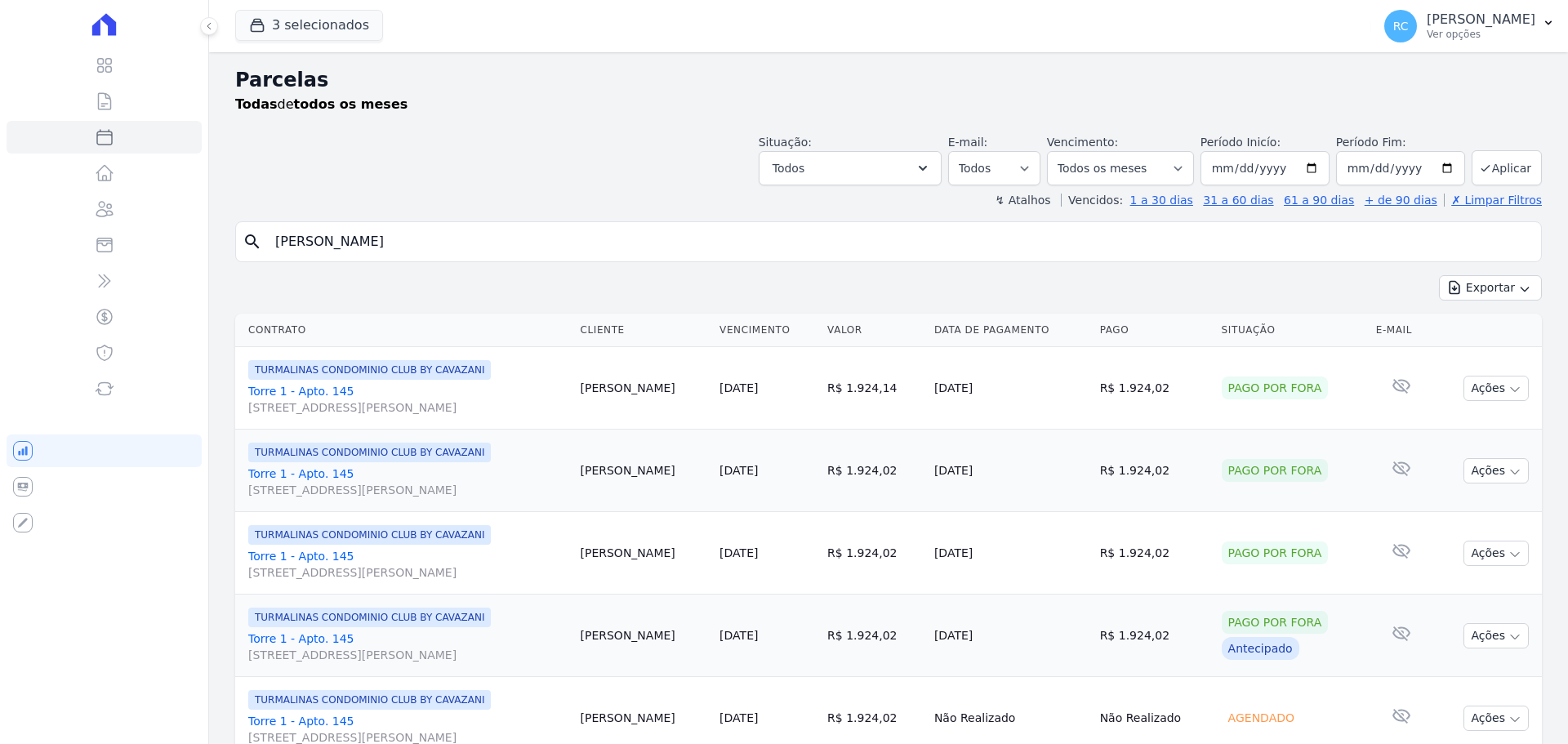
select select
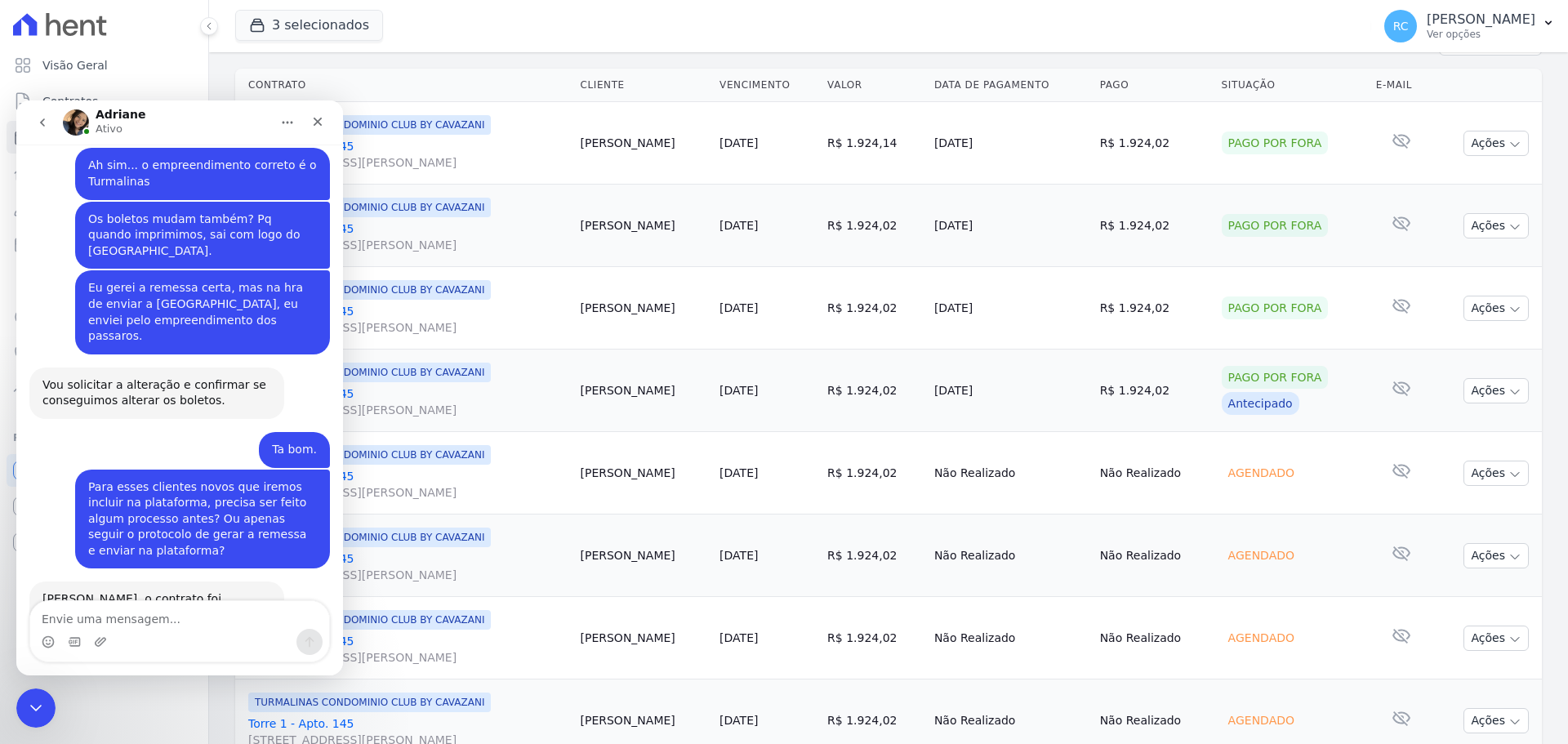
scroll to position [2554, 0]
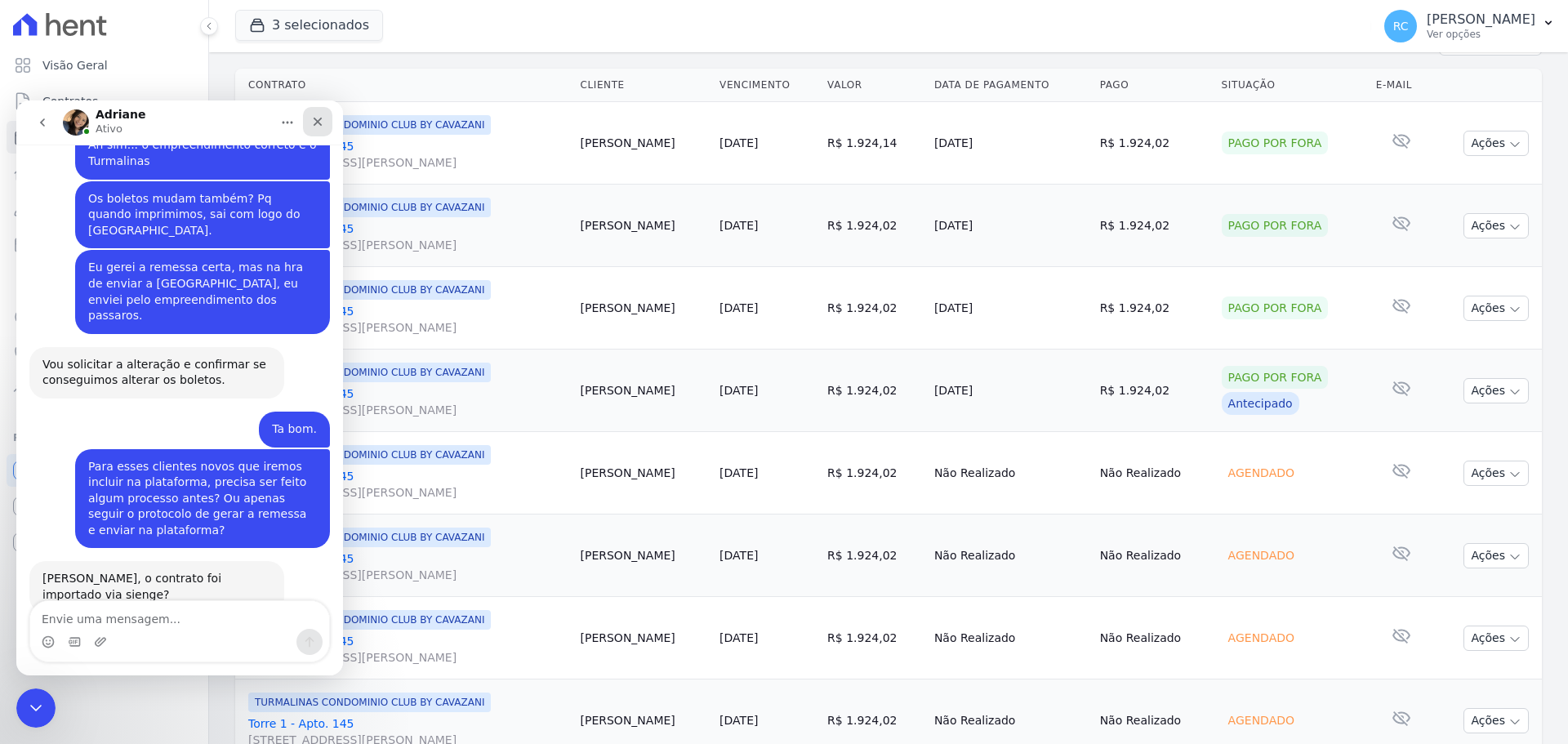
click at [312, 113] on div "Fechar" at bounding box center [317, 121] width 29 height 29
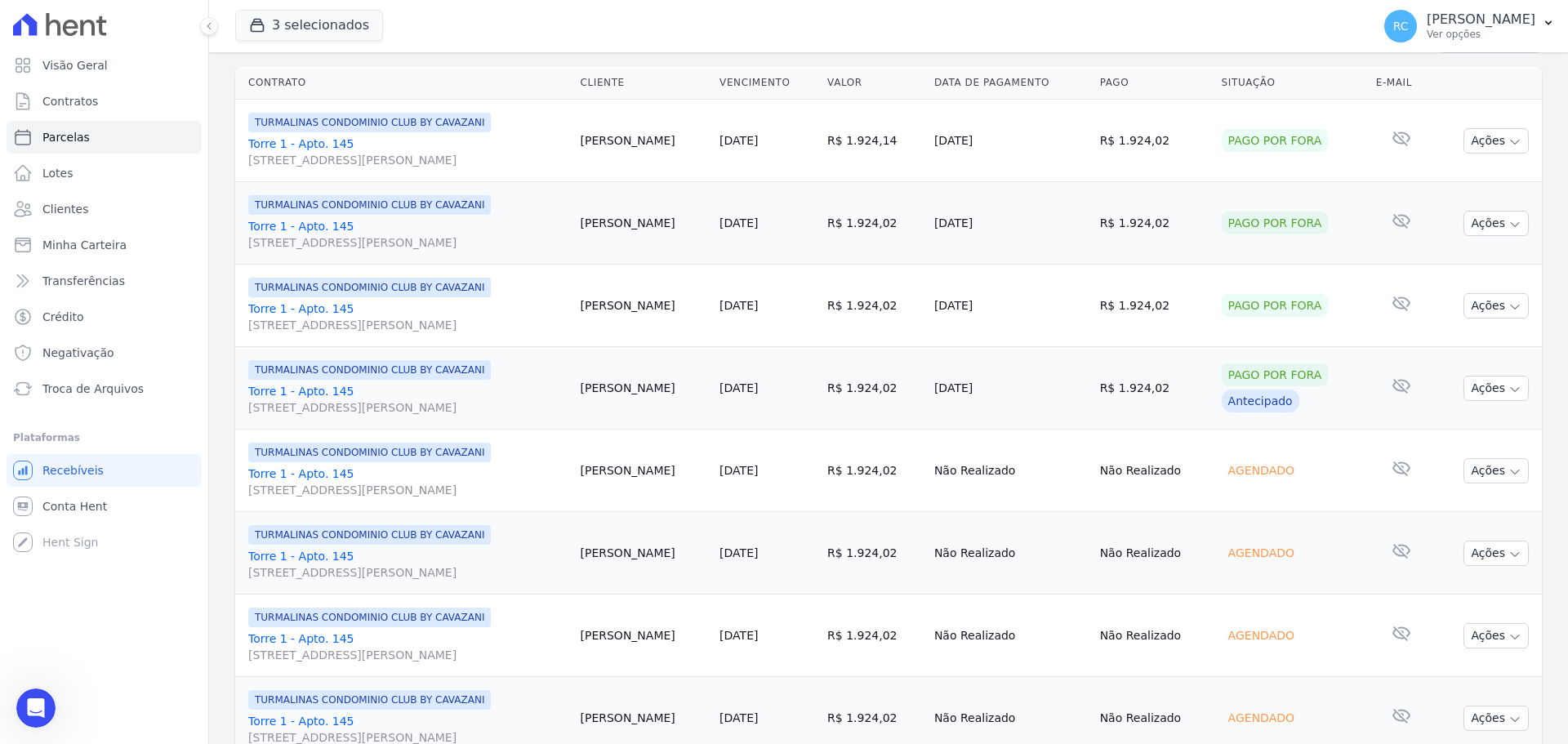
scroll to position [0, 0]
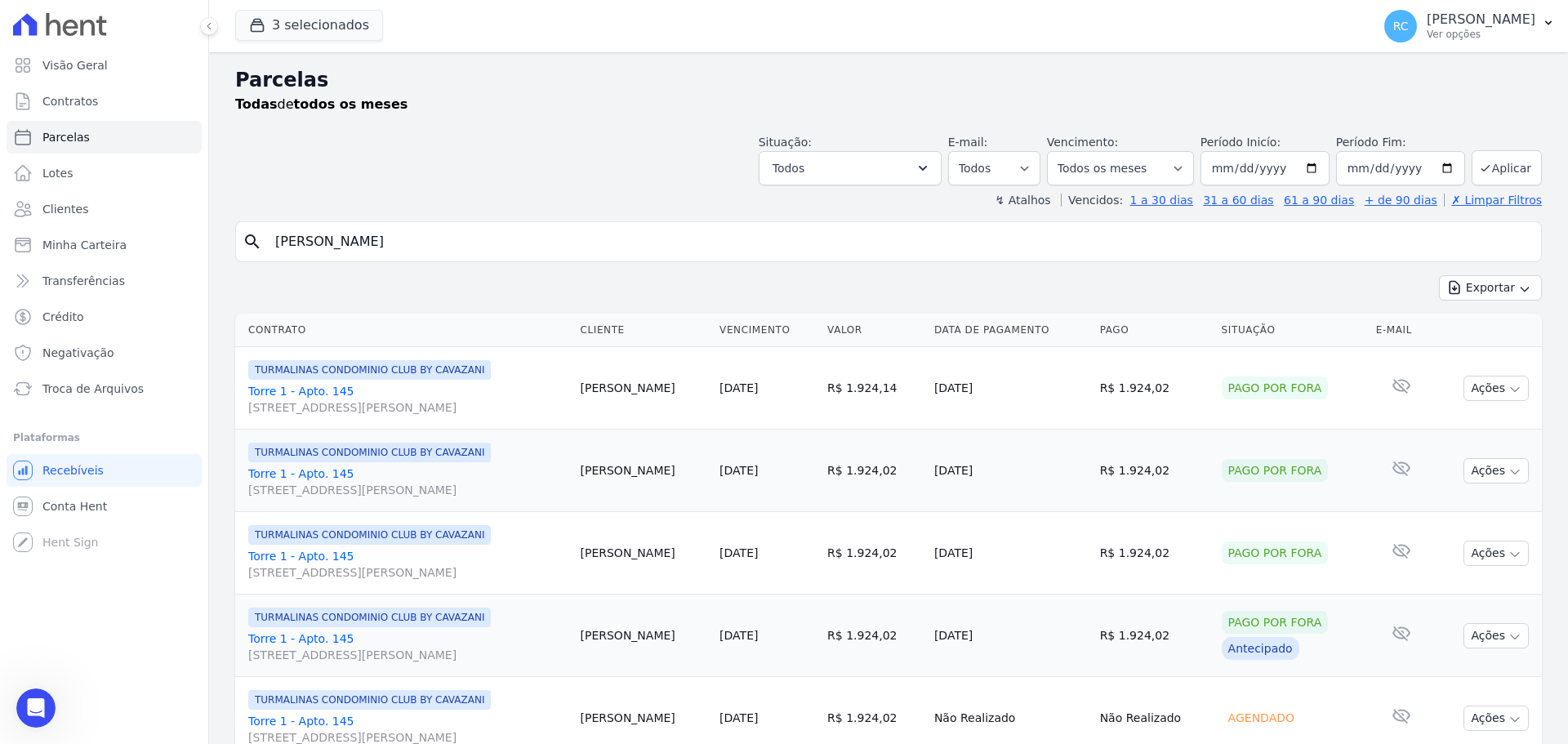
drag, startPoint x: 437, startPoint y: 227, endPoint x: 404, endPoint y: 178, distance: 59.1
click at [150, 196] on div "Visão Geral Contratos [GEOGRAPHIC_DATA] Lotes Clientes Minha Carteira Transferê…" at bounding box center [784, 372] width 1568 height 744
drag, startPoint x: 240, startPoint y: 394, endPoint x: 351, endPoint y: 383, distance: 111.5
click at [351, 383] on td "TURMALINAS CONDOMINIO CLUB BY CAVAZANI Torre 1 - Apto. [GEOGRAPHIC_DATA][STREET…" at bounding box center [403, 387] width 339 height 83
copy link "Torre 1 - Apto. 145"
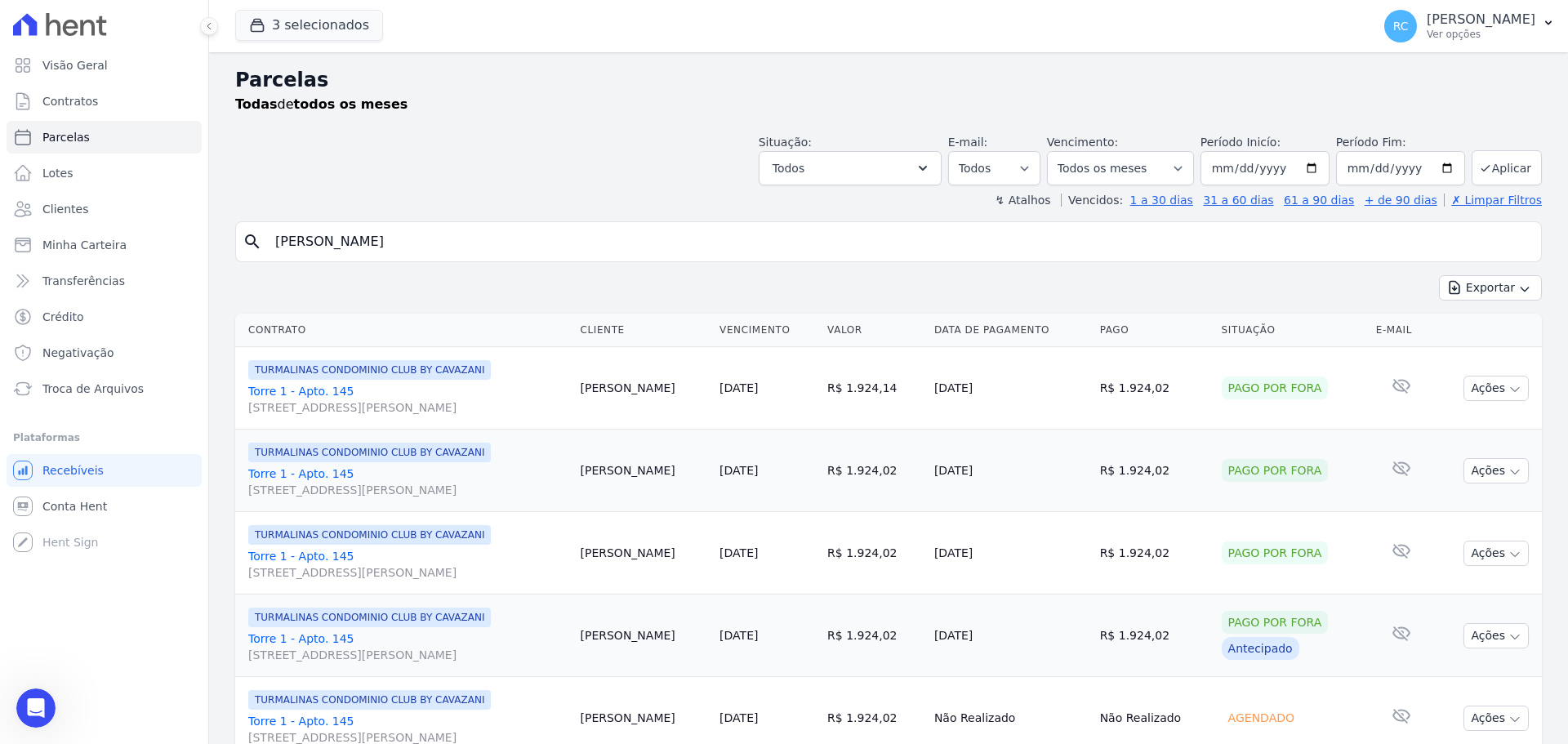
copy link "Torre 1 - Apto. 145"
drag, startPoint x: 455, startPoint y: 246, endPoint x: 264, endPoint y: 258, distance: 191.4
click at [264, 258] on div "search DOUGLAS OLIVEIRA SILVA" at bounding box center [888, 242] width 1306 height 41
click at [508, 244] on input "DOUGLAS OLIVEIRA SILVA" at bounding box center [900, 242] width 1268 height 33
drag, startPoint x: 508, startPoint y: 243, endPoint x: 282, endPoint y: 267, distance: 227.3
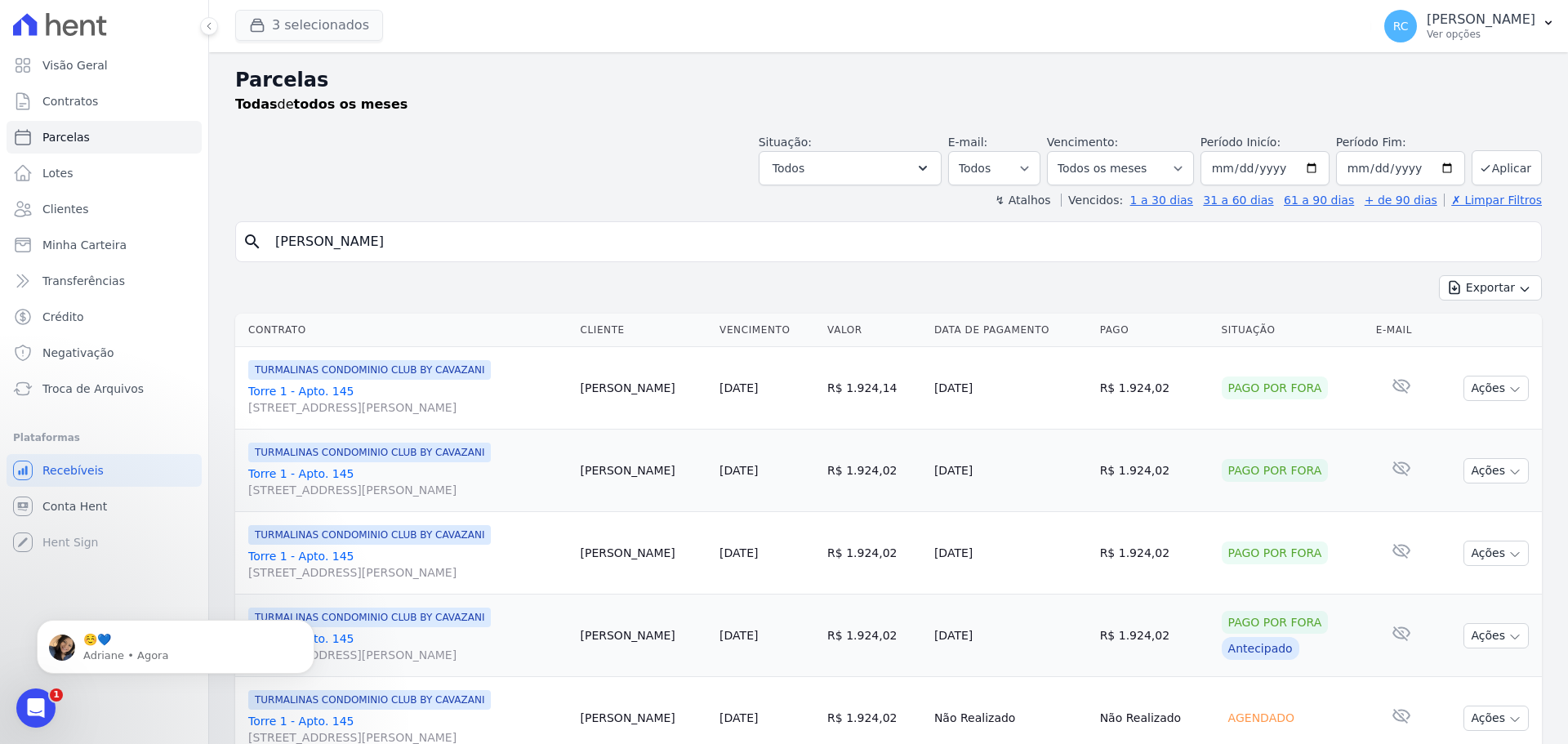
scroll to position [4018, 0]
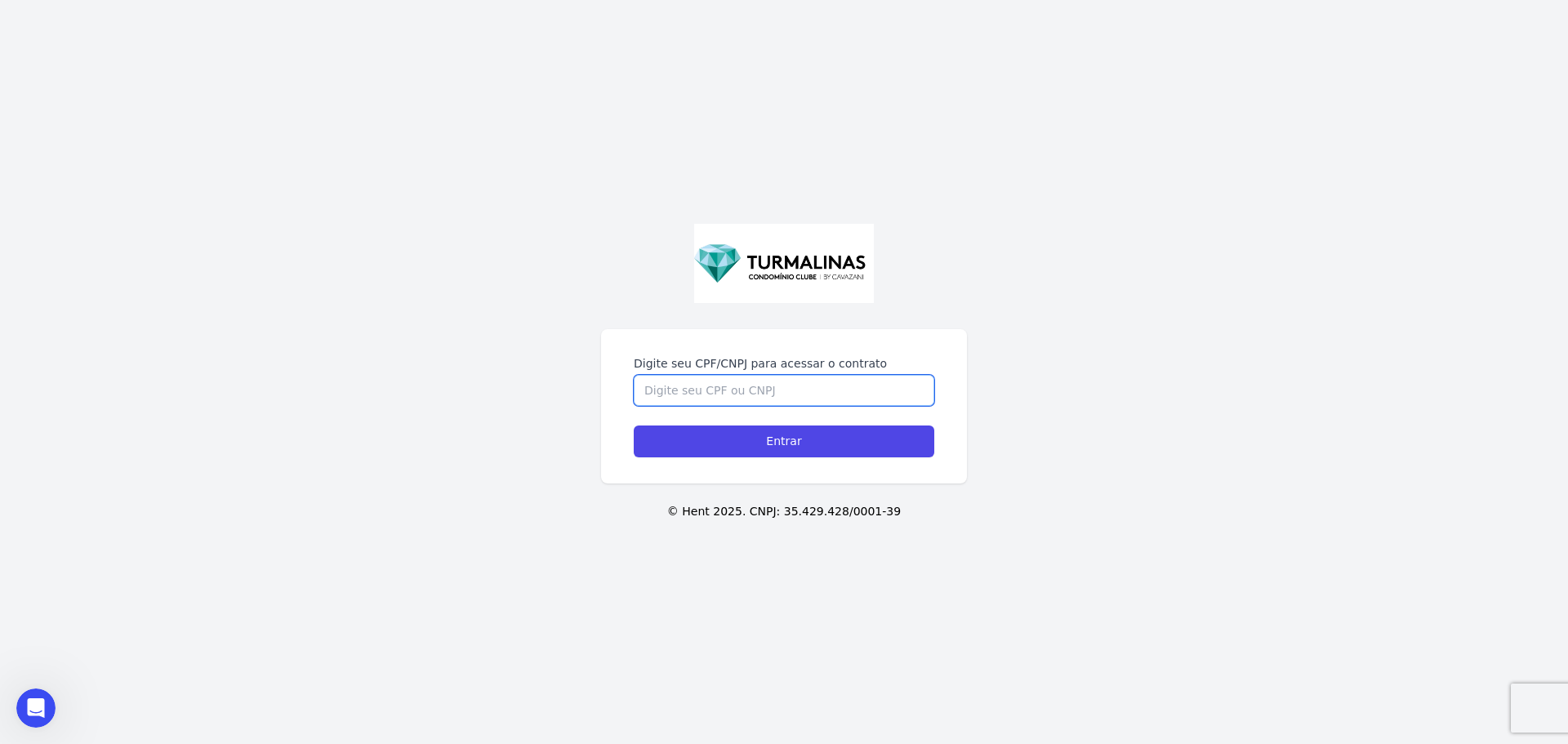
click at [731, 394] on input "Digite seu CPF/CNPJ para acessar o contrato" at bounding box center [783, 389] width 301 height 31
paste input "08058594547"
type input "08058594547"
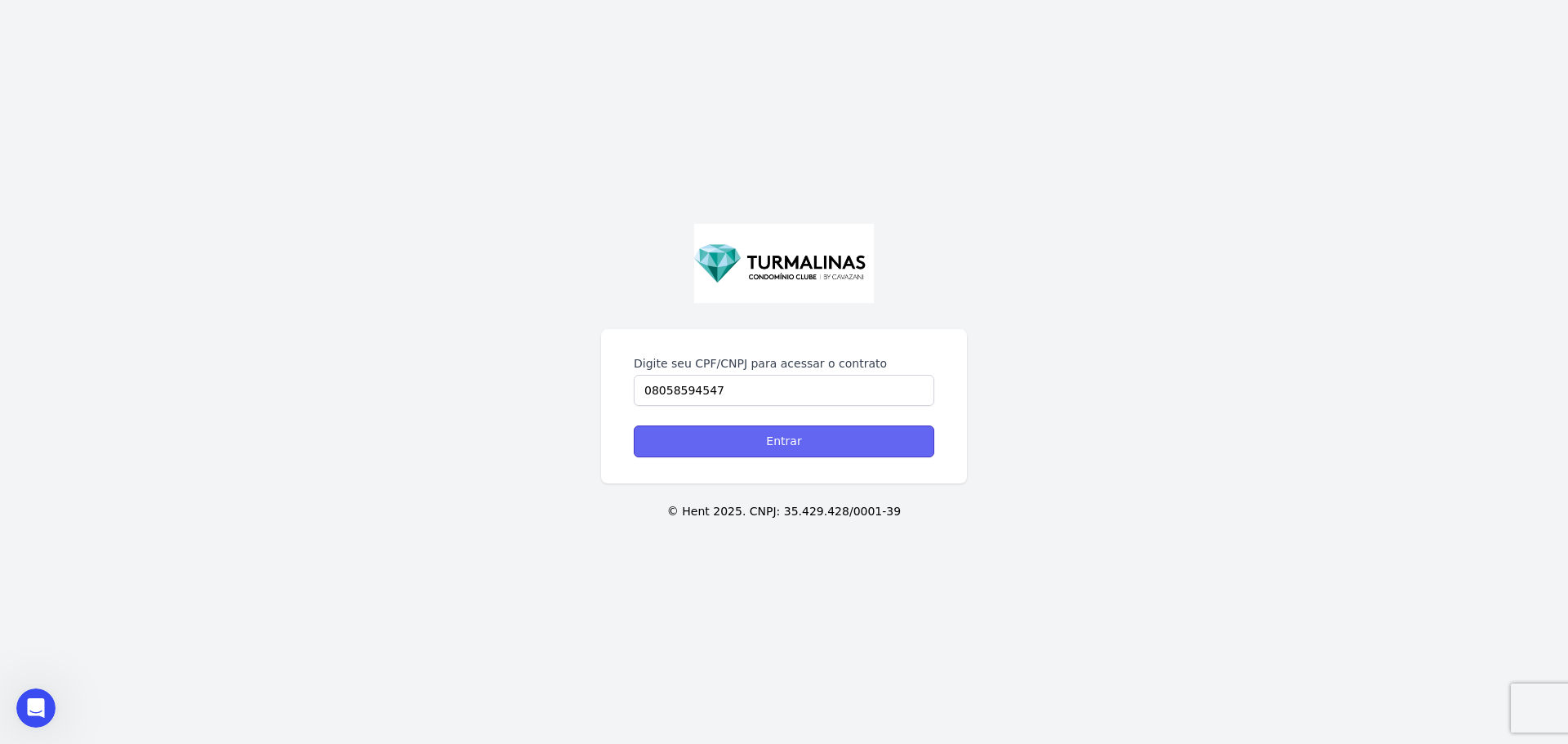
click at [805, 449] on input "Entrar" at bounding box center [783, 441] width 301 height 32
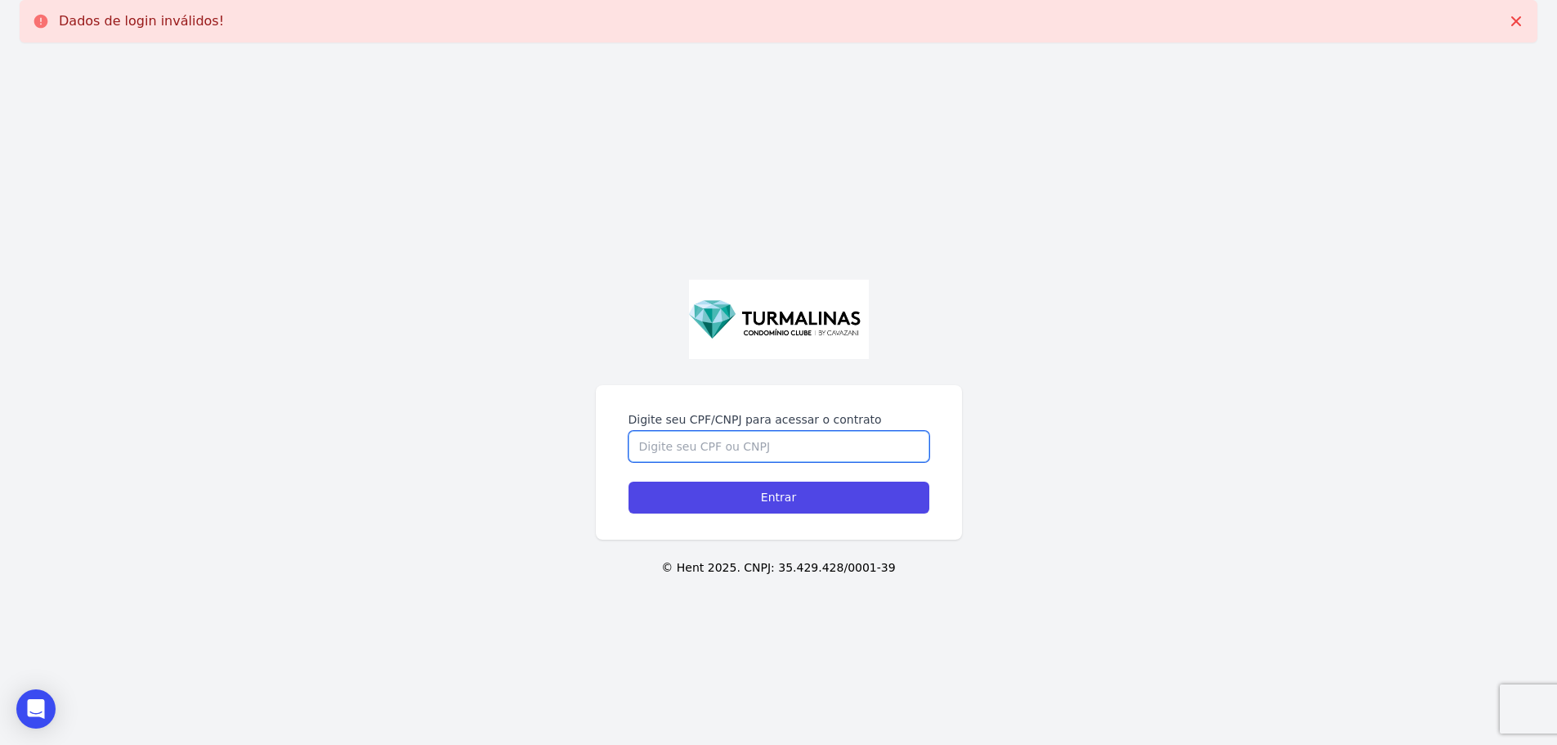
click at [730, 435] on input "Digite seu CPF/CNPJ para acessar o contrato" at bounding box center [779, 446] width 301 height 31
paste input "08058594547"
type input "08058594547"
click at [629, 481] on input "Entrar" at bounding box center [779, 497] width 301 height 32
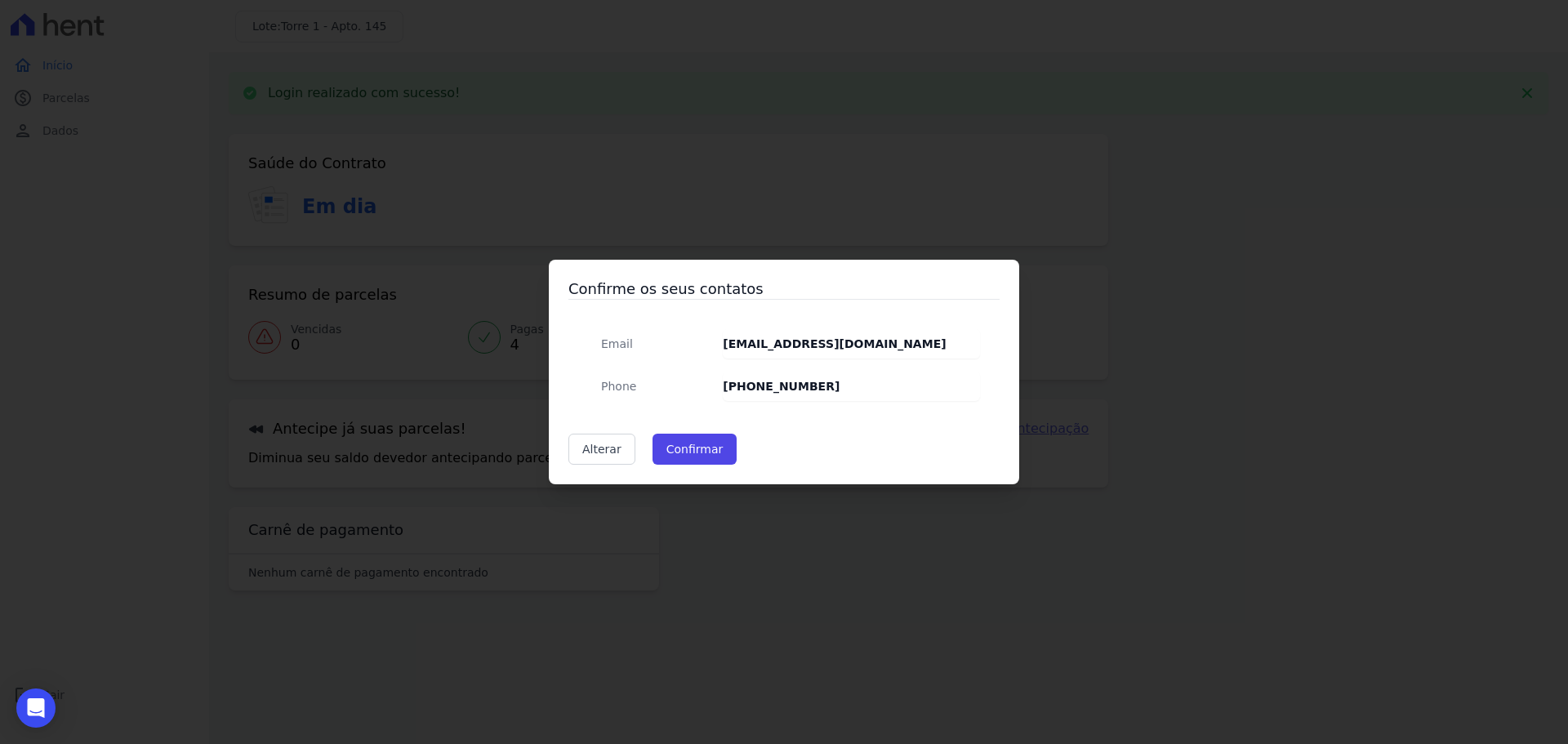
click at [885, 584] on div "Confirme os seus contatos Email [EMAIL_ADDRESS][DOMAIN_NAME] Phone [PHONE_NUMBE…" at bounding box center [784, 372] width 1568 height 744
click at [887, 583] on div "Confirme os seus contatos Email [EMAIL_ADDRESS][DOMAIN_NAME] Phone [PHONE_NUMBE…" at bounding box center [784, 372] width 1568 height 744
click at [713, 442] on button "Confirmar" at bounding box center [694, 448] width 85 height 31
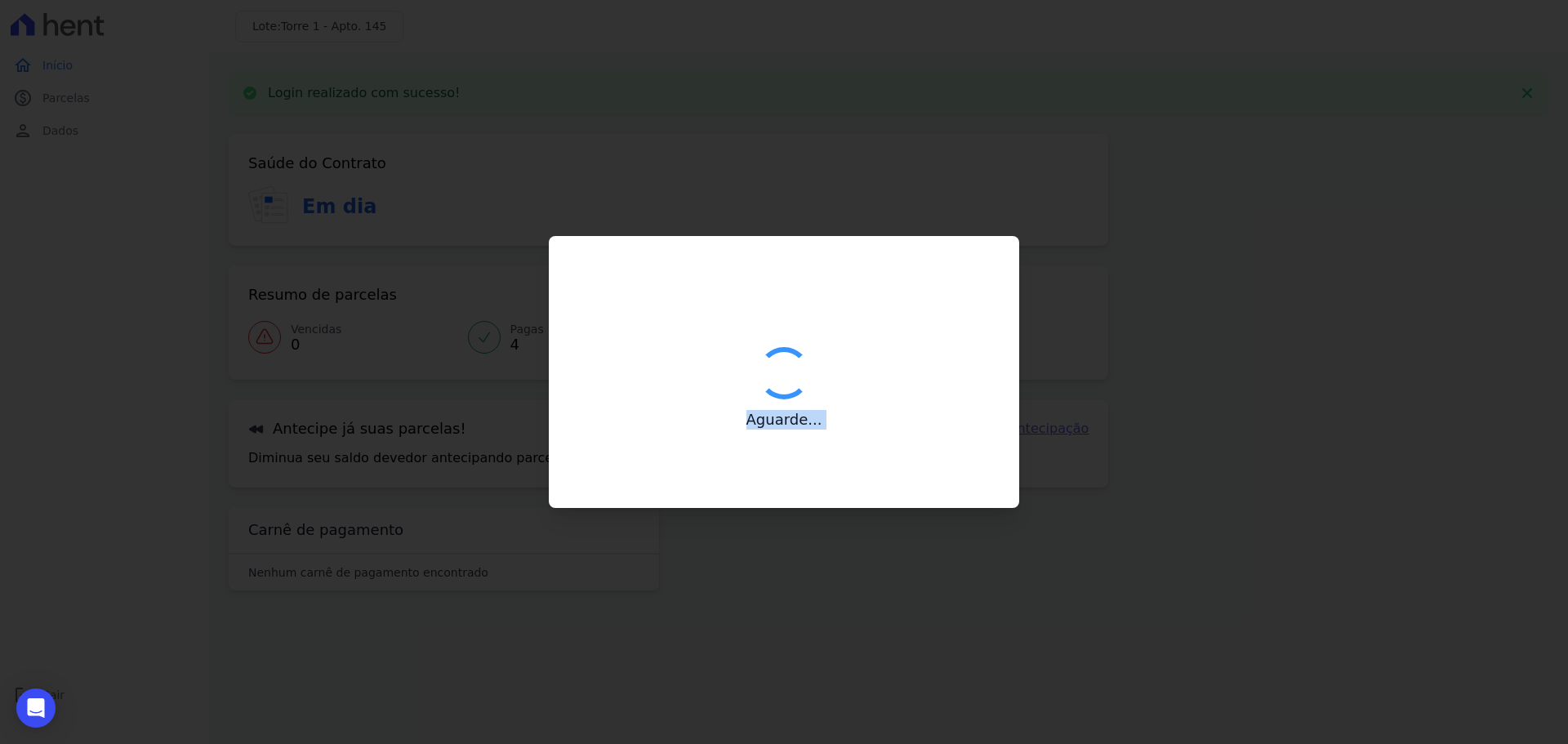
type input "Contatos confirmados com sucesso."
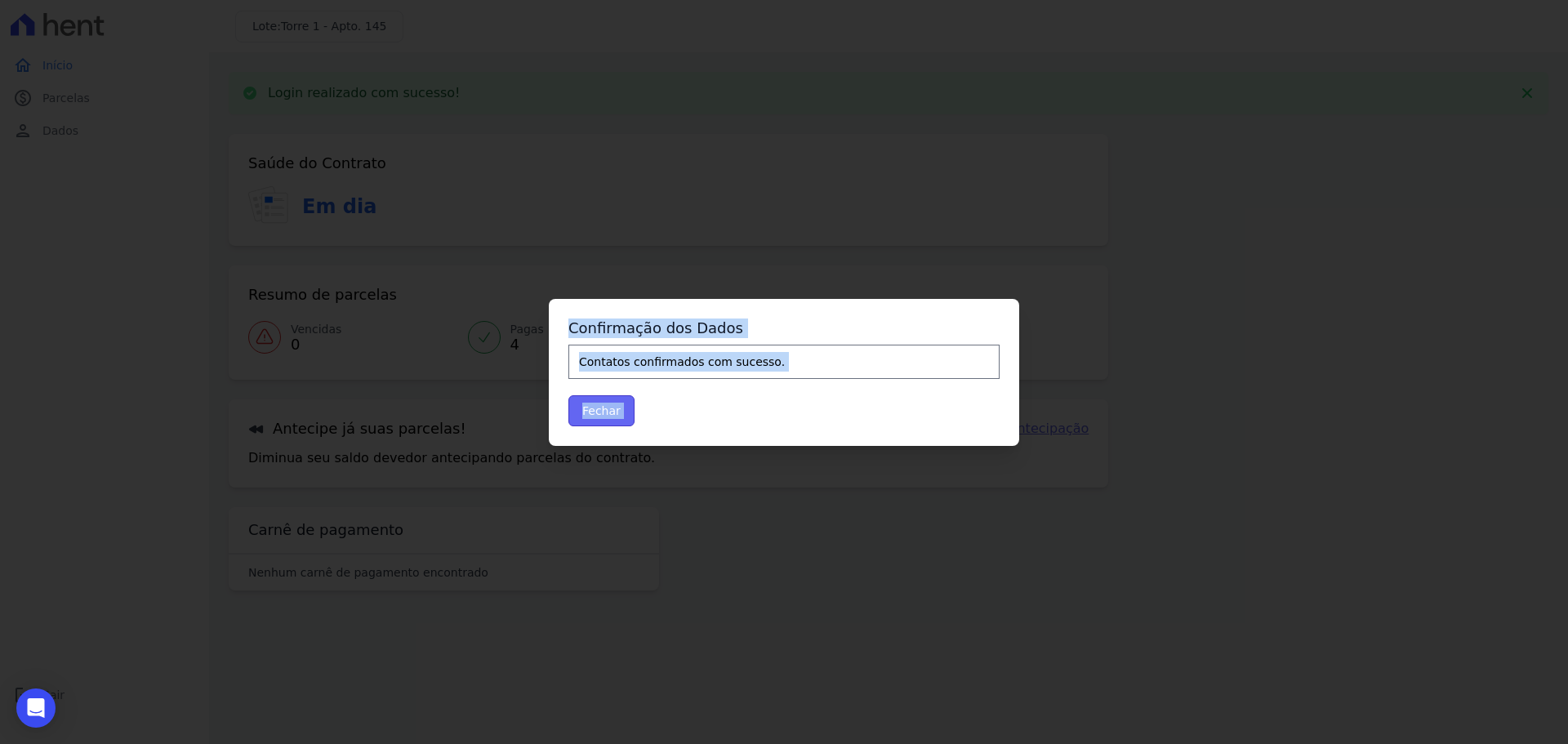
click at [614, 405] on button "Fechar" at bounding box center [601, 410] width 66 height 31
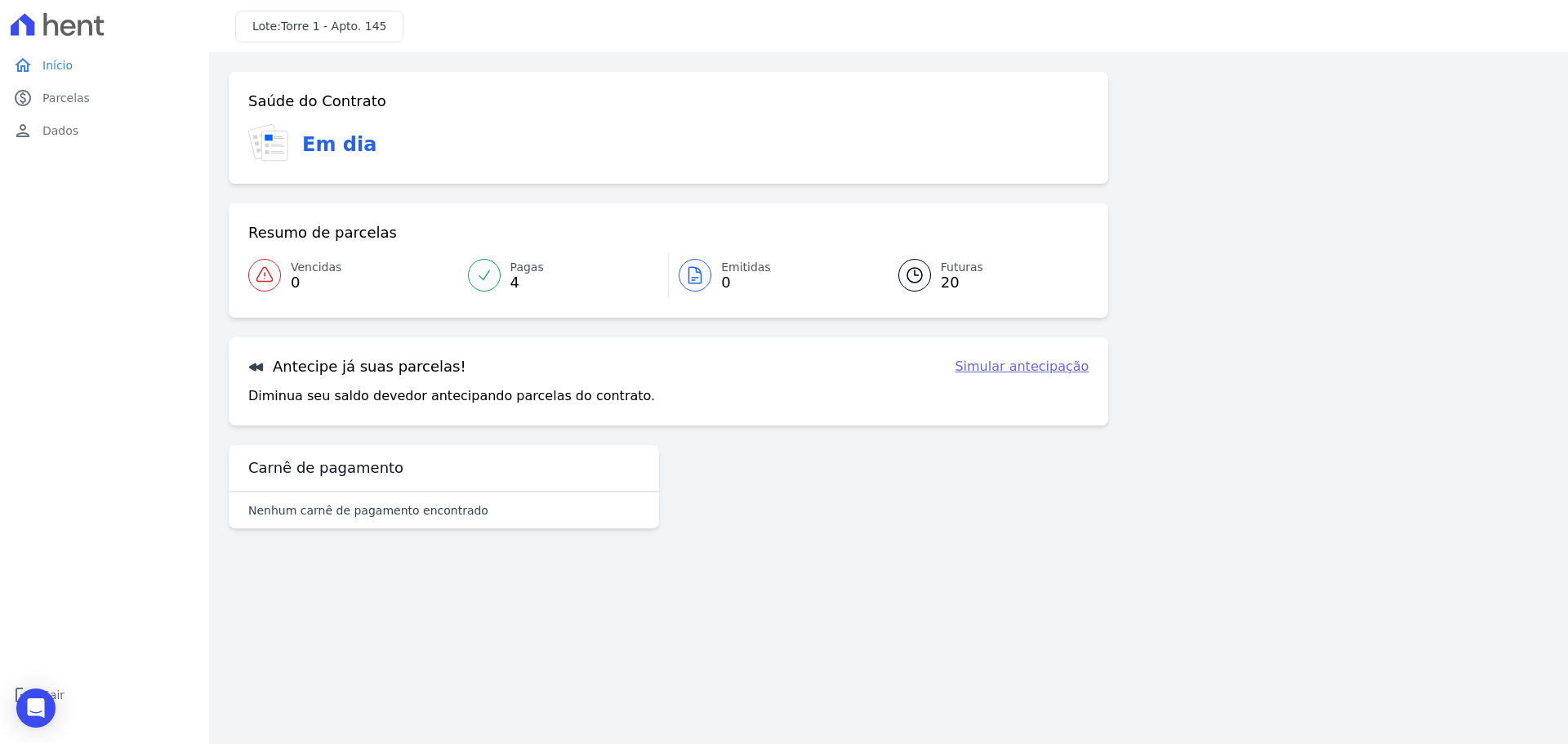
click at [777, 558] on main "Confirme os seus contatos Email DOUGLAS212423OI@GMAIL.COM Phone (11) 99209-6299…" at bounding box center [888, 397] width 1358 height 691
click at [955, 280] on span "20" at bounding box center [962, 282] width 43 height 13
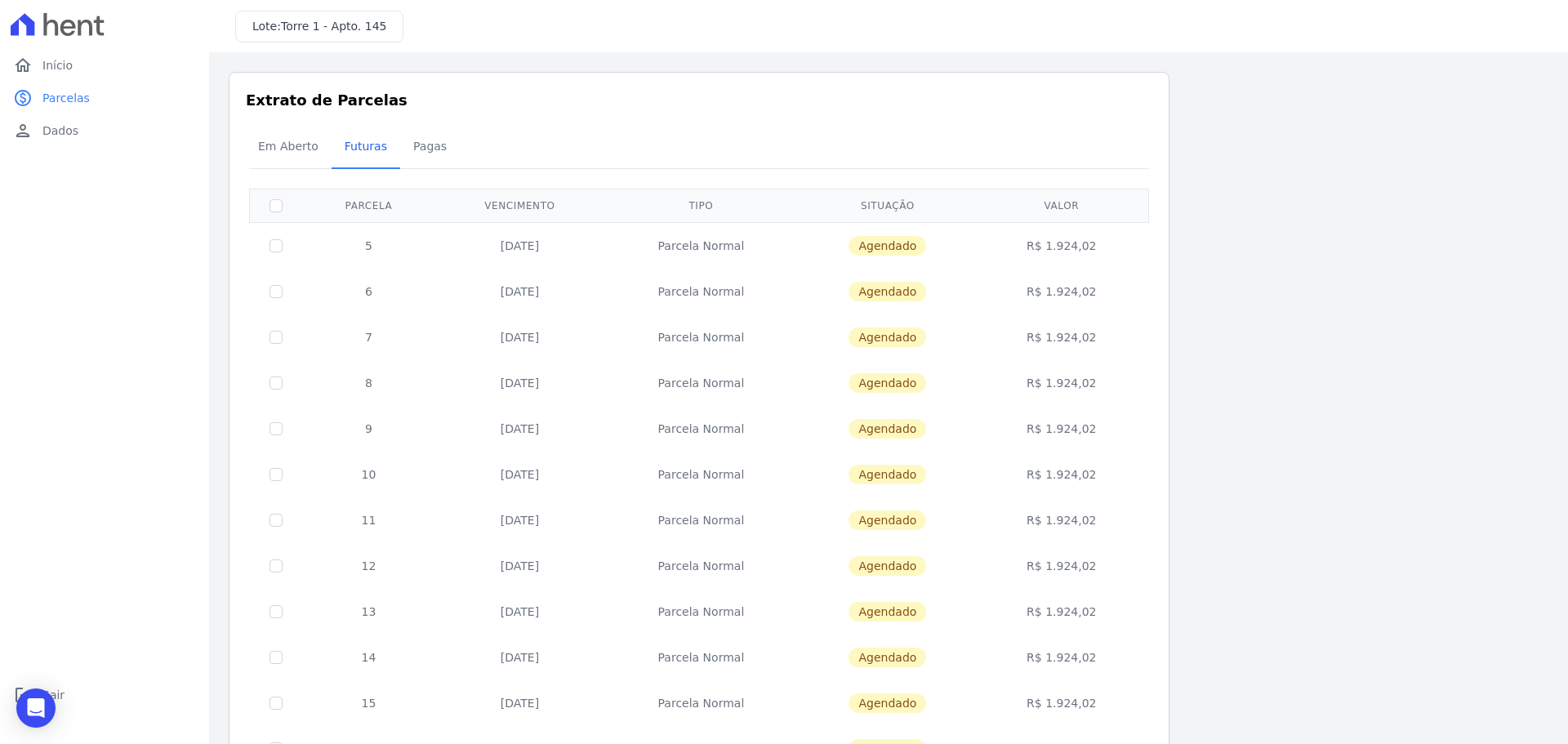
click at [895, 258] on td "Agendado" at bounding box center [888, 245] width 180 height 47
click at [60, 69] on span "Início" at bounding box center [58, 65] width 30 height 16
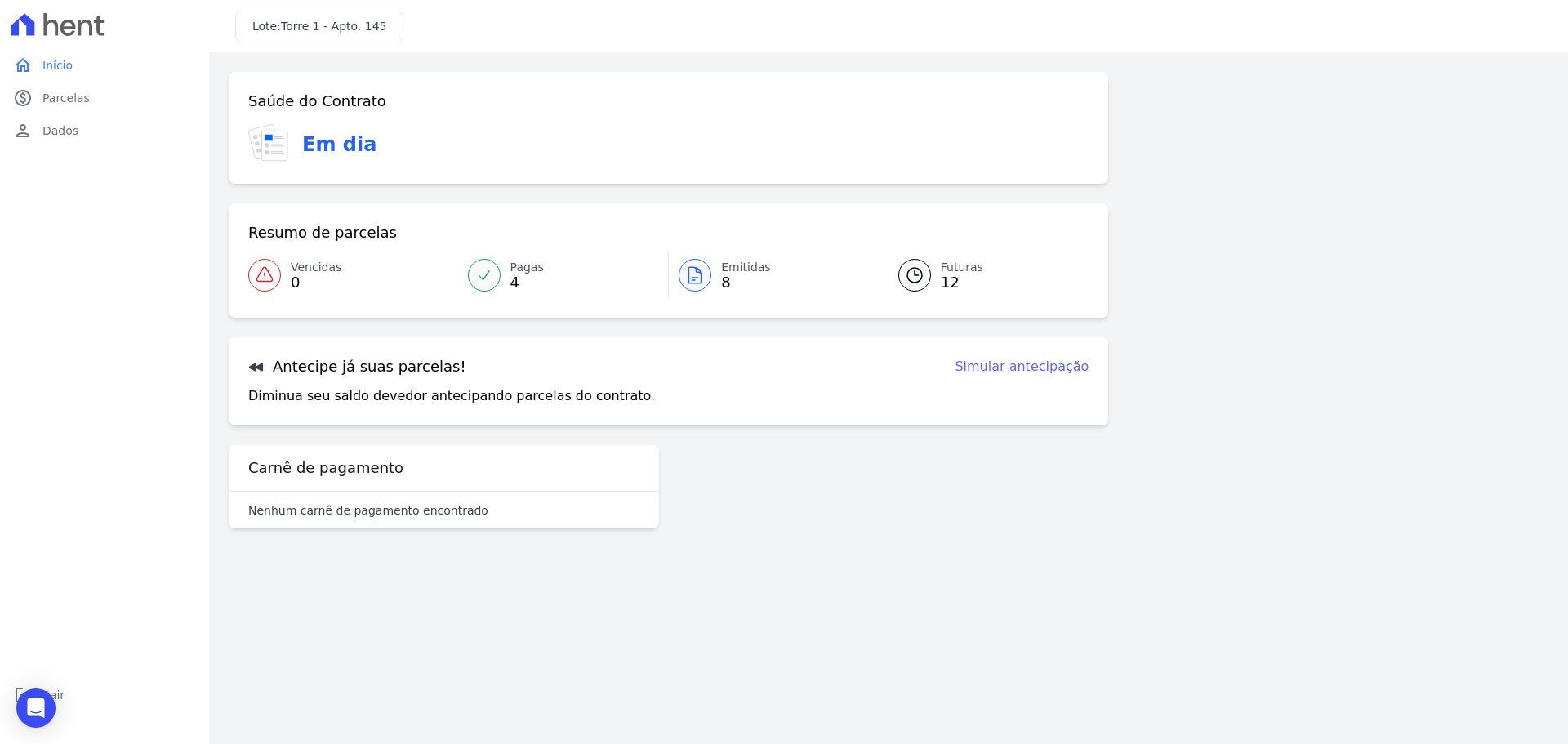
click at [732, 272] on span "Emitidas" at bounding box center [746, 267] width 50 height 17
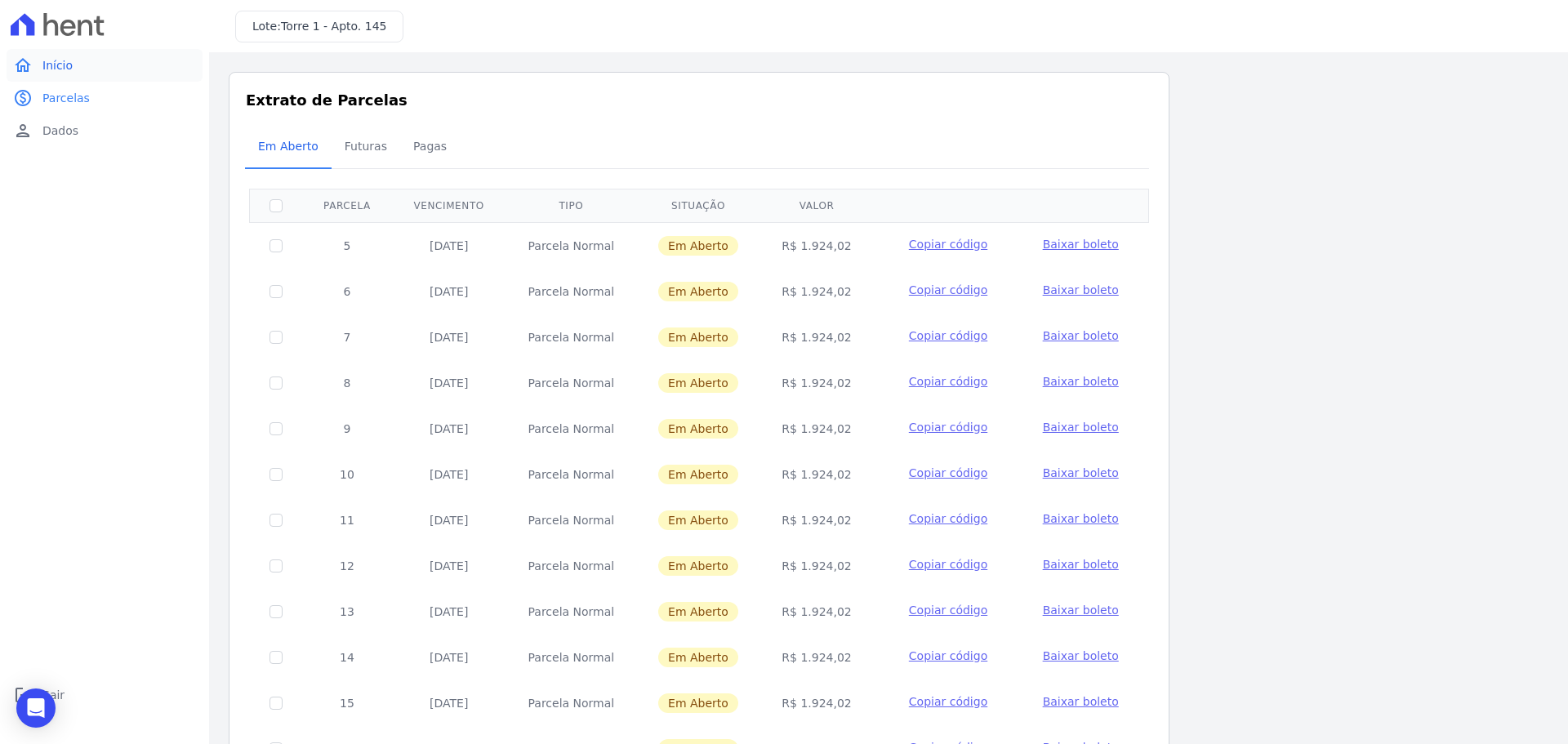
click at [75, 68] on link "home Início" at bounding box center [105, 65] width 196 height 33
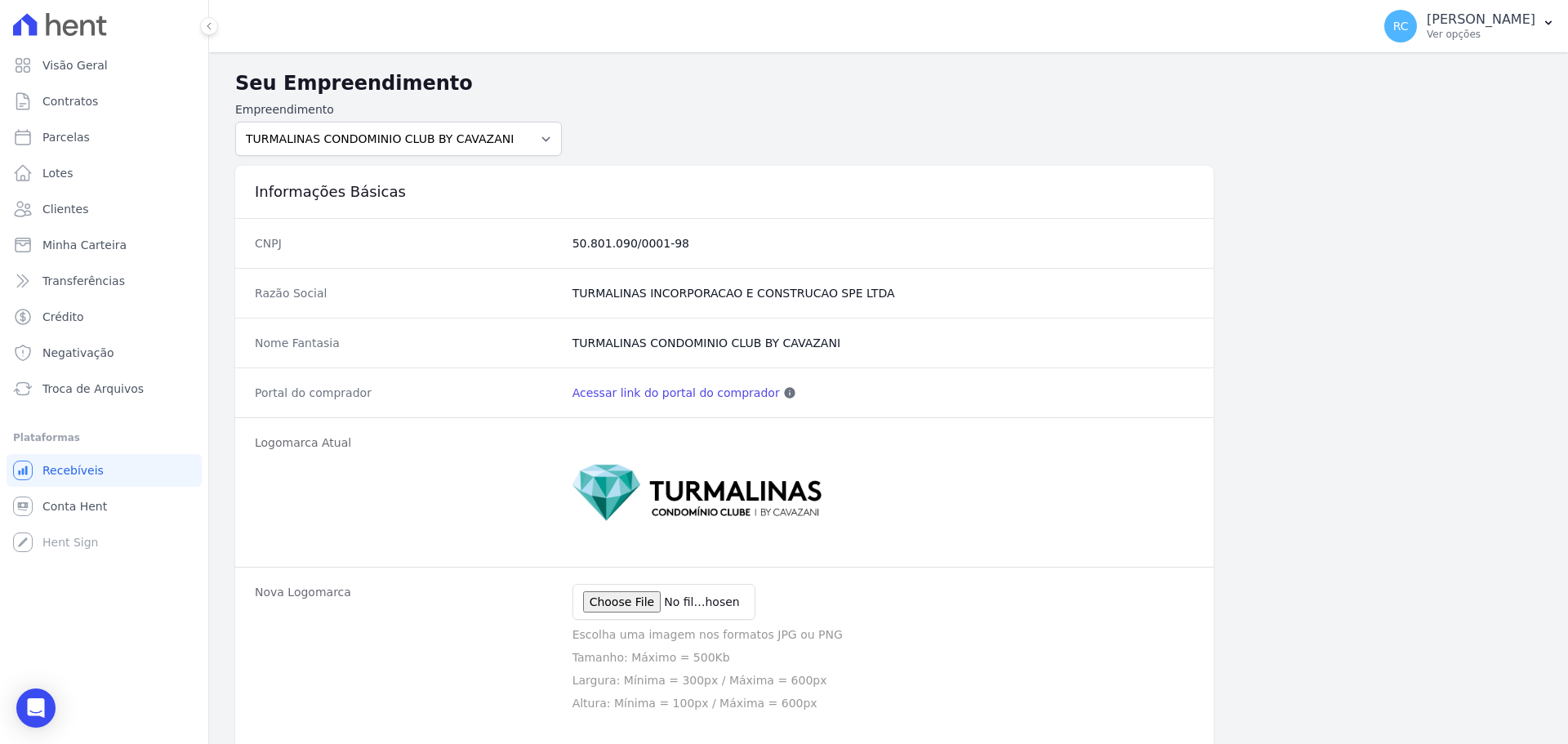
drag, startPoint x: 646, startPoint y: 380, endPoint x: 642, endPoint y: 392, distance: 12.6
click at [646, 386] on div "Portal do comprador Acessar link do portal do comprador Esse link pode ser disp…" at bounding box center [723, 392] width 978 height 50
click at [642, 392] on link "Acessar link do portal do comprador" at bounding box center [676, 392] width 208 height 16
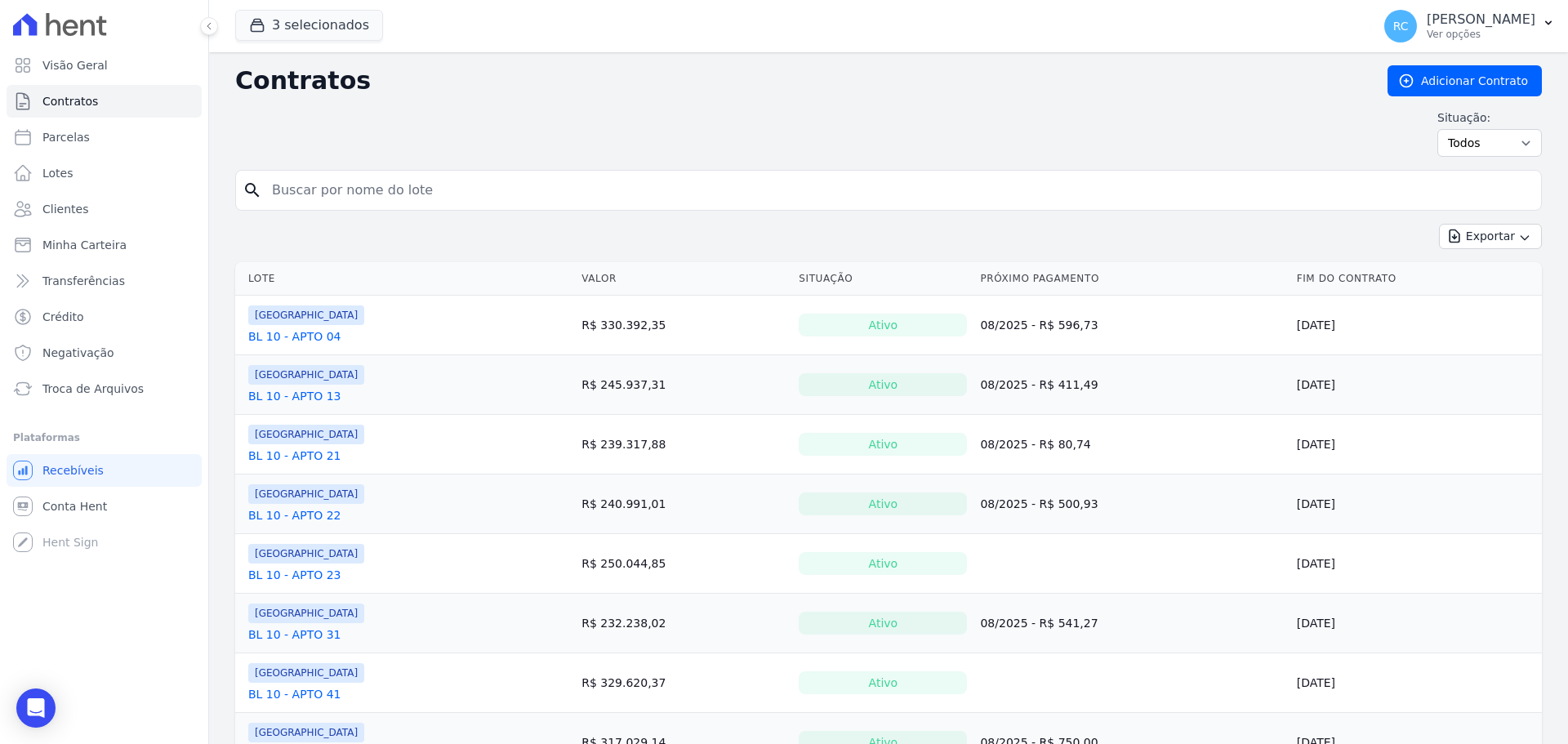
click at [554, 201] on input "search" at bounding box center [898, 190] width 1272 height 33
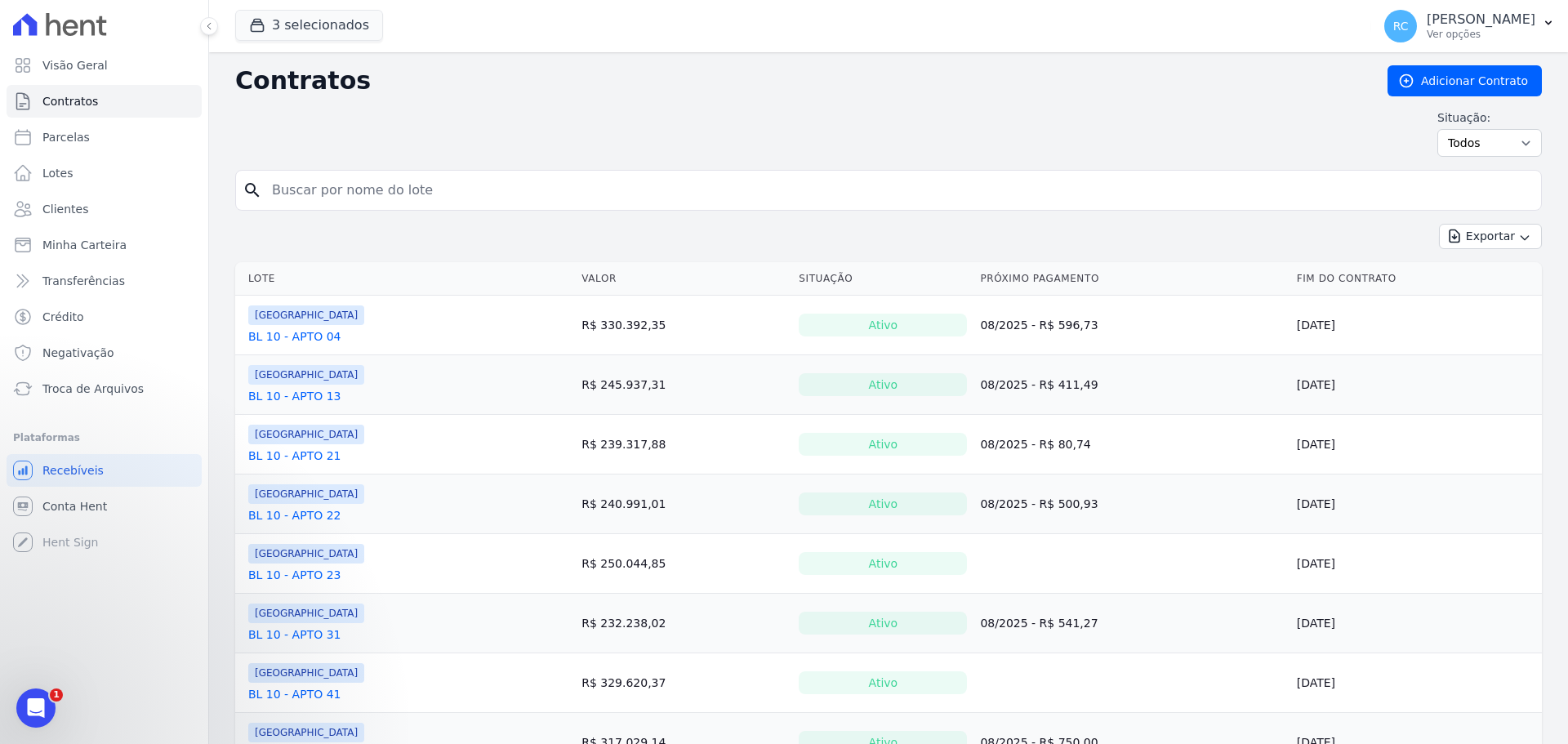
paste input "[URL][DOMAIN_NAME]"
drag, startPoint x: 803, startPoint y: 186, endPoint x: 213, endPoint y: 177, distance: 590.1
type input "[PERSON_NAME] DE S"
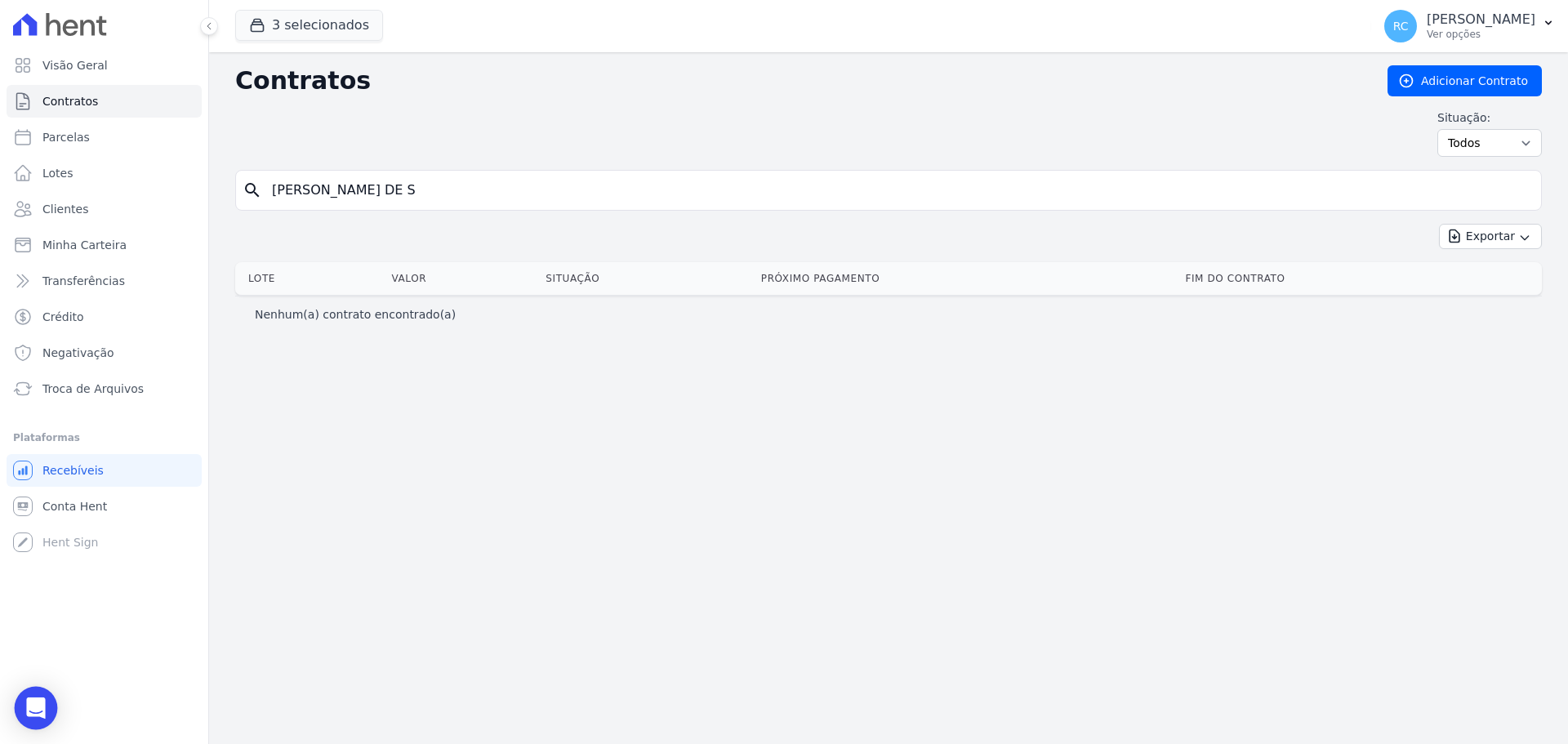
click at [47, 711] on div "Open Intercom Messenger" at bounding box center [36, 708] width 43 height 43
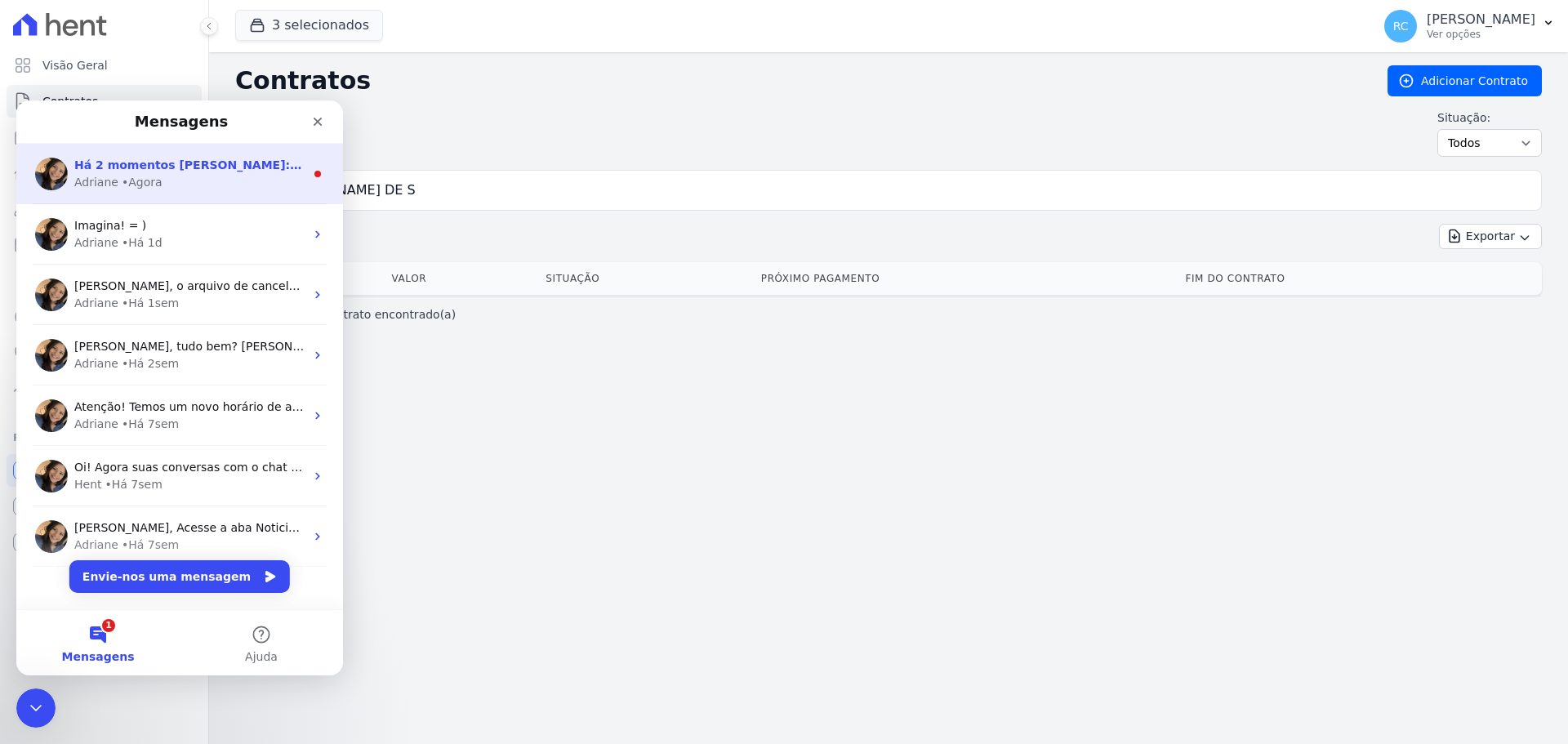
click at [232, 168] on span "Há 2 momentos Raquel: Quando você envia a remessa o contrato é ativo automatica…" at bounding box center [584, 165] width 1022 height 13
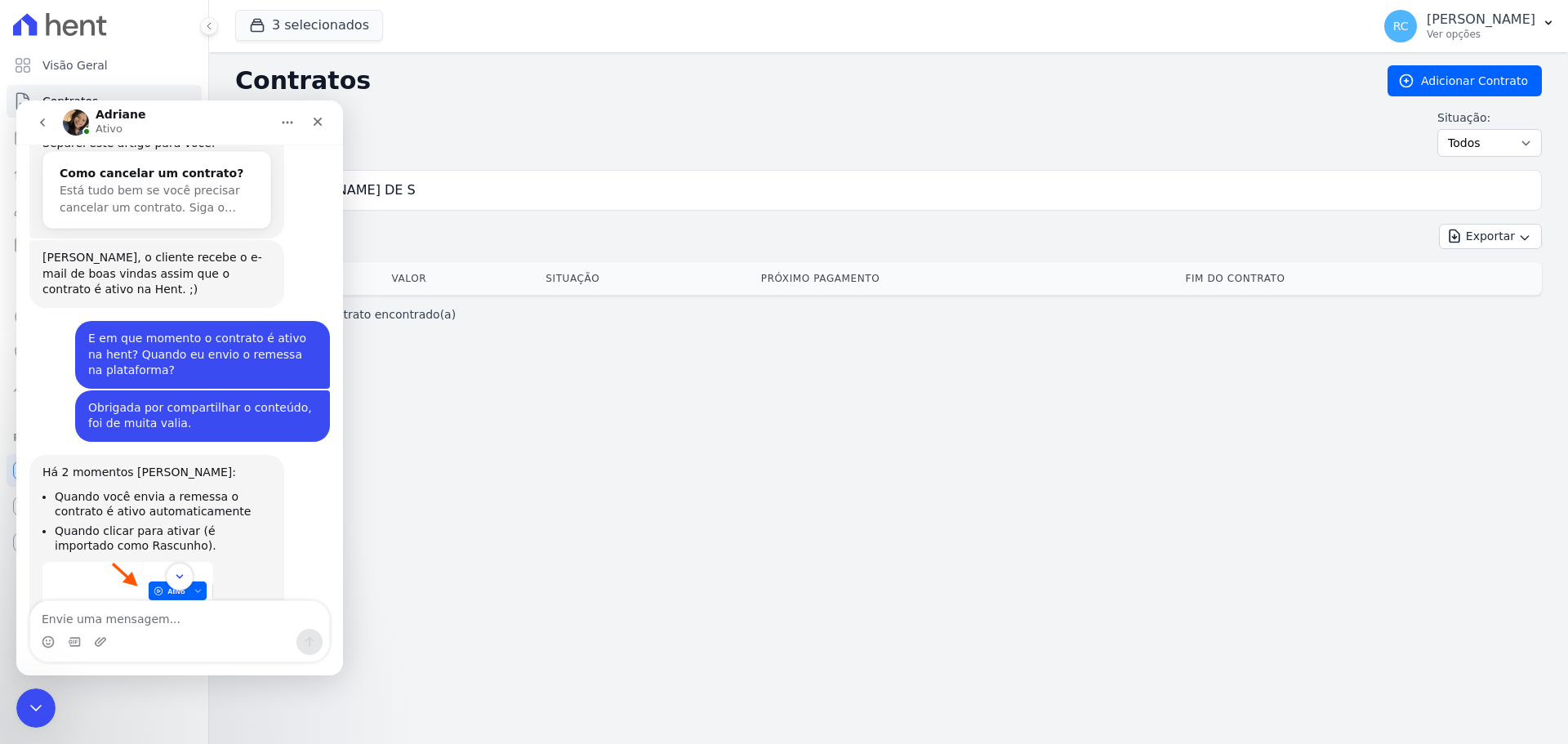
scroll to position [3890, 0]
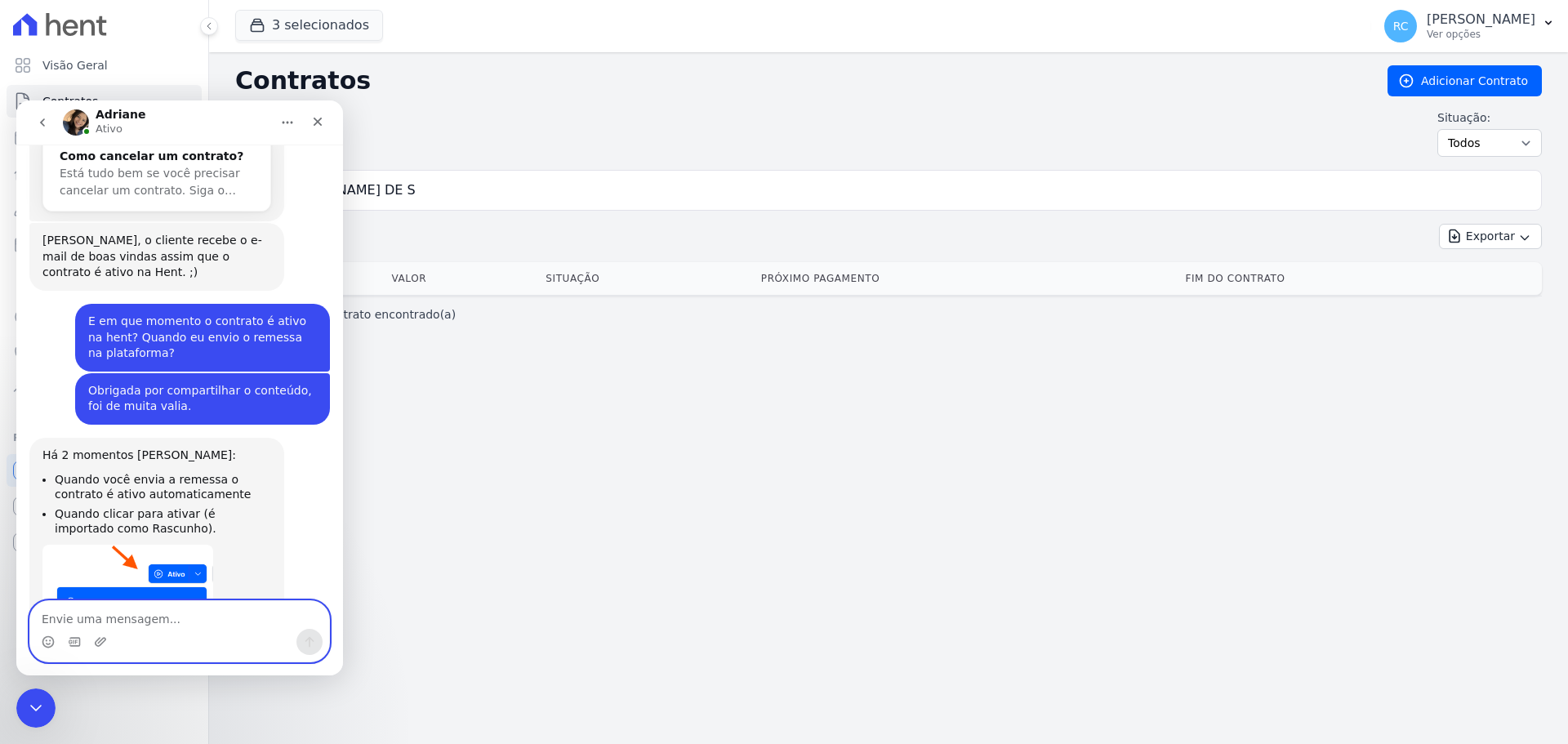
click at [149, 612] on textarea "Envie uma mensagem..." at bounding box center [179, 615] width 299 height 28
type textarea "Bom descanso, obrigada pela ajuda."
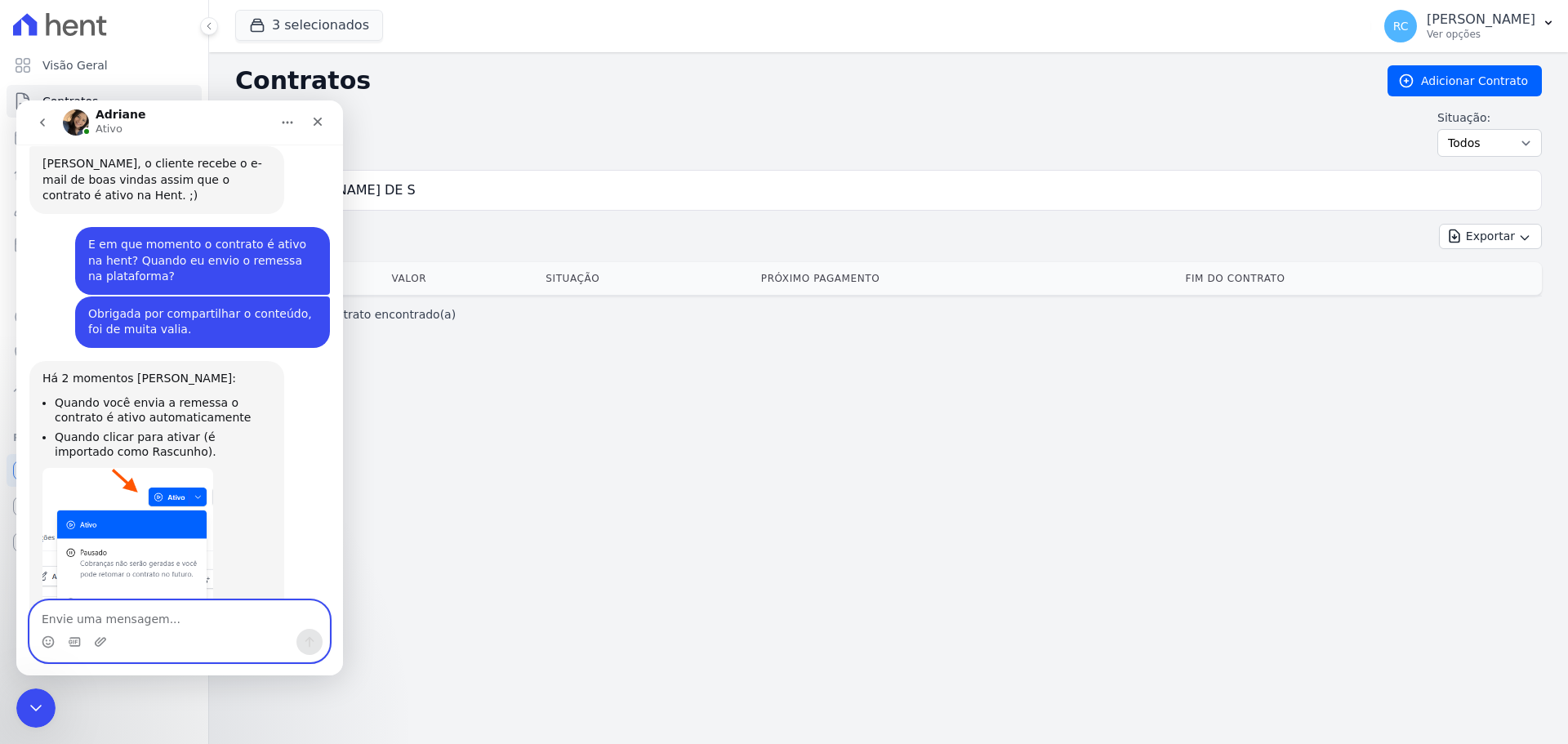
scroll to position [3969, 0]
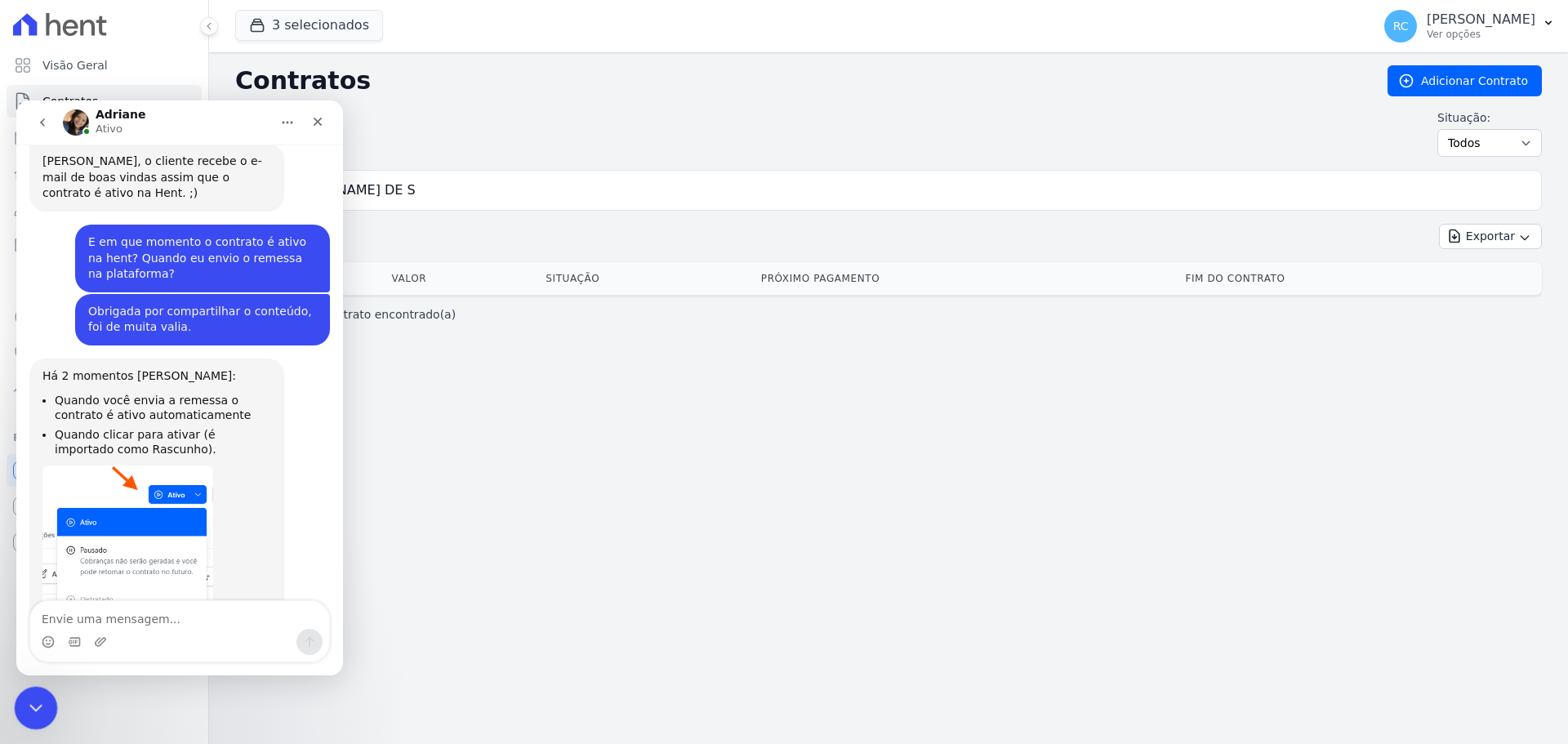
click at [26, 714] on icon "Fechar mensagem da Intercom" at bounding box center [34, 705] width 20 height 20
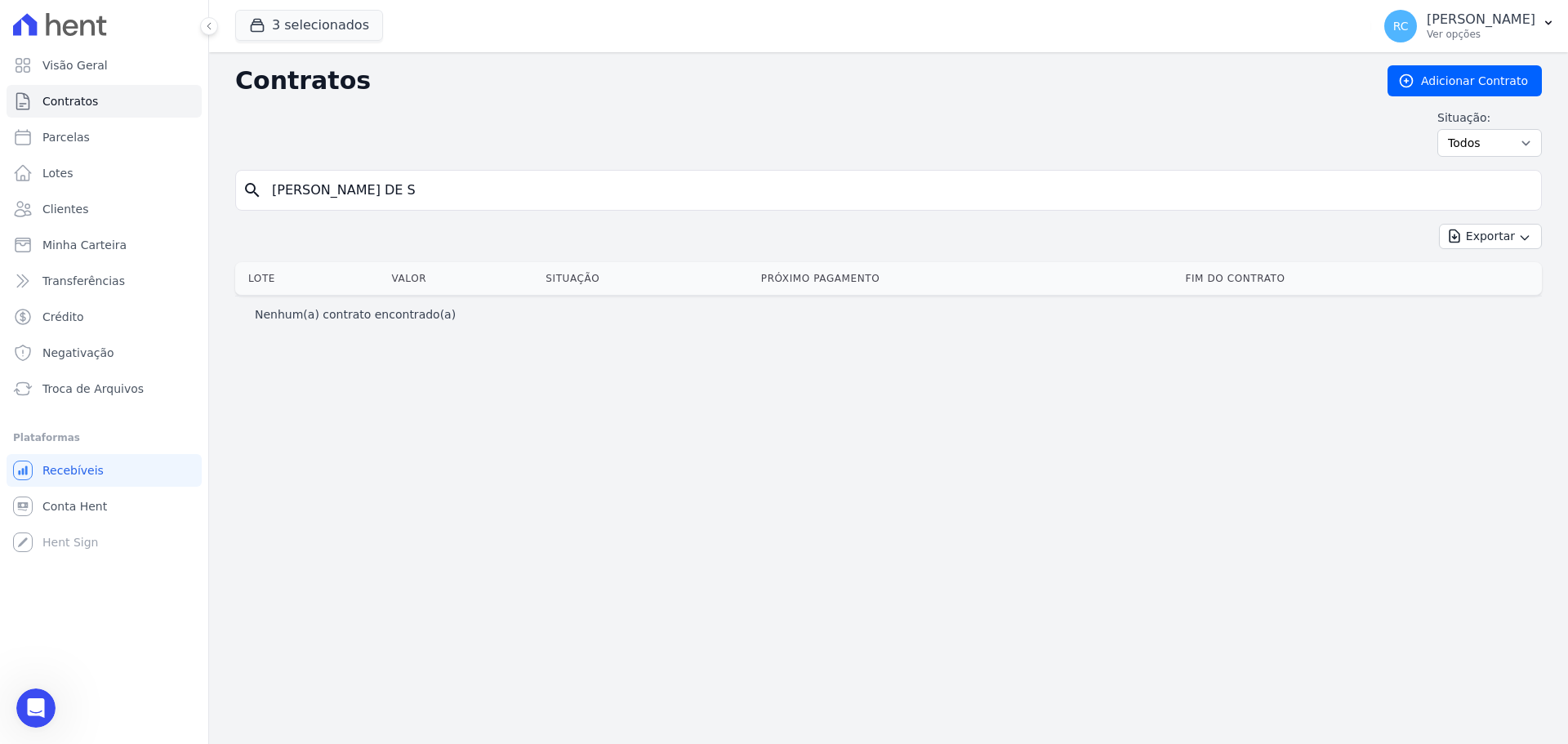
drag, startPoint x: 410, startPoint y: 191, endPoint x: 240, endPoint y: 155, distance: 173.8
click at [56, 168] on div "Visão Geral Contratos Parcelas Lotes Clientes Minha Carteira Transferências Cré…" at bounding box center [784, 372] width 1568 height 744
click at [88, 204] on link "Clientes" at bounding box center [104, 209] width 195 height 33
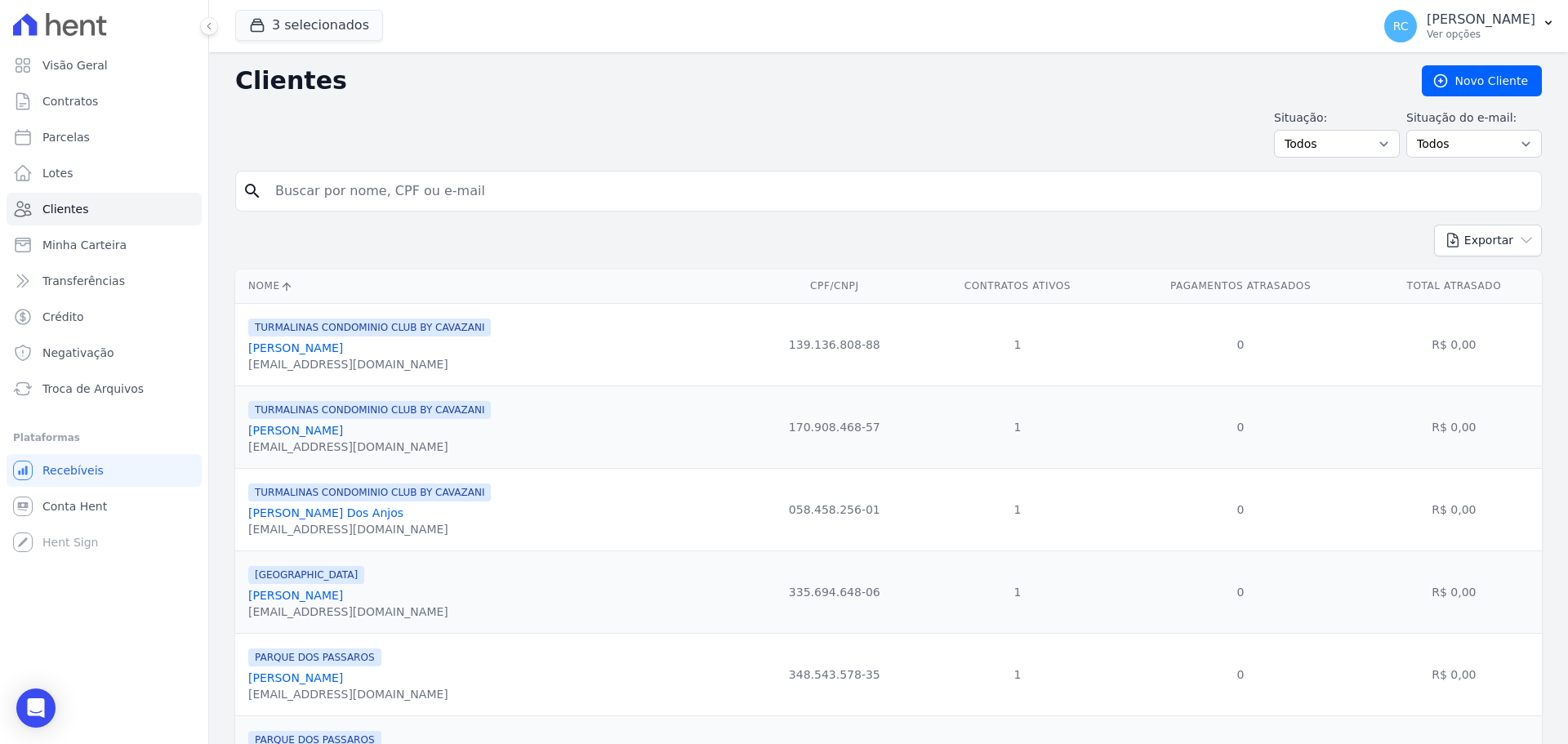
click at [454, 192] on input "search" at bounding box center [900, 191] width 1268 height 33
paste input "[PERSON_NAME] DE S"
type input "[PERSON_NAME] DE S"
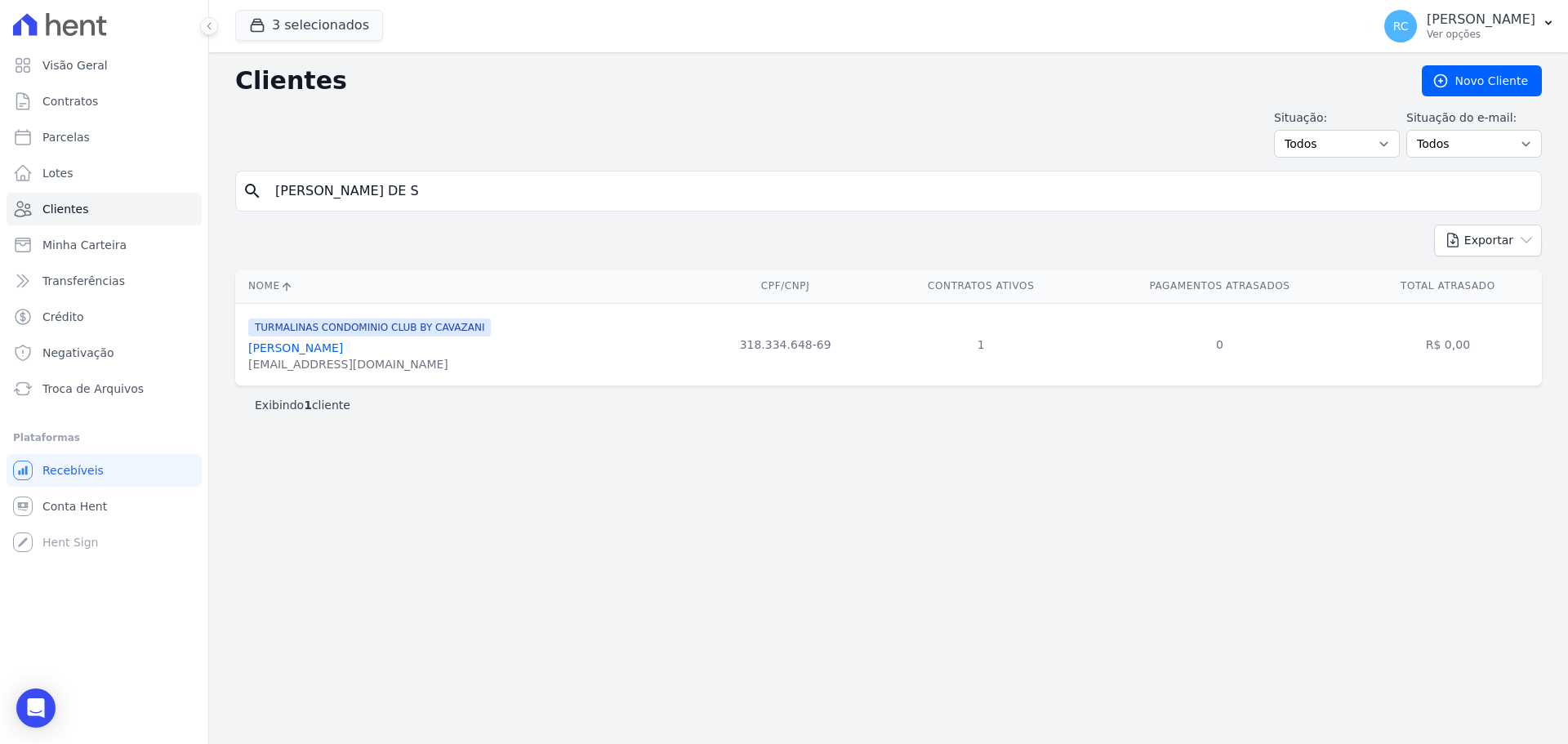
click at [288, 369] on div "Lucassouzadesa1@gmail.com" at bounding box center [370, 364] width 243 height 16
click at [293, 347] on link "Lucas Souza De Sá" at bounding box center [296, 348] width 95 height 13
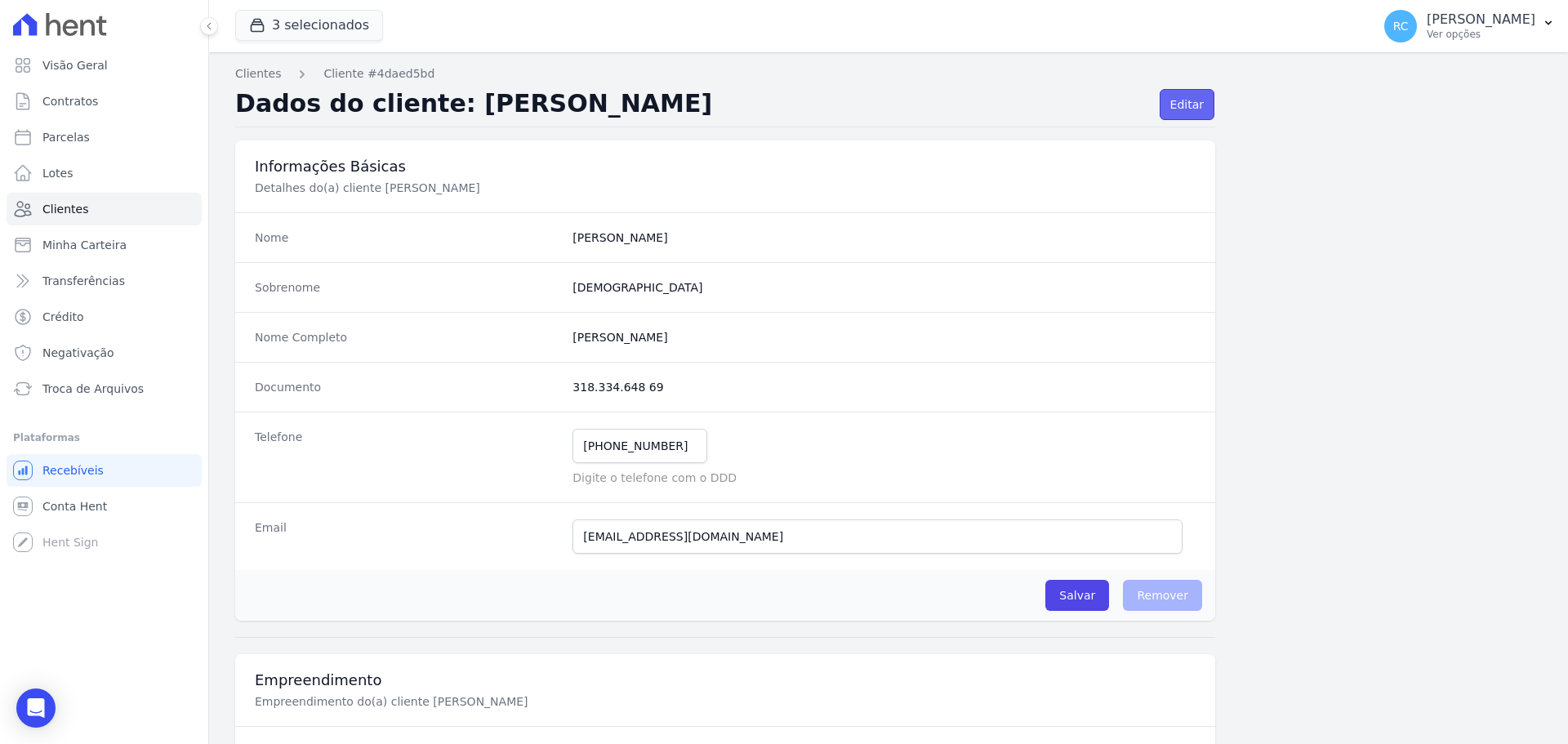
click at [1187, 105] on link "Editar" at bounding box center [1186, 104] width 55 height 31
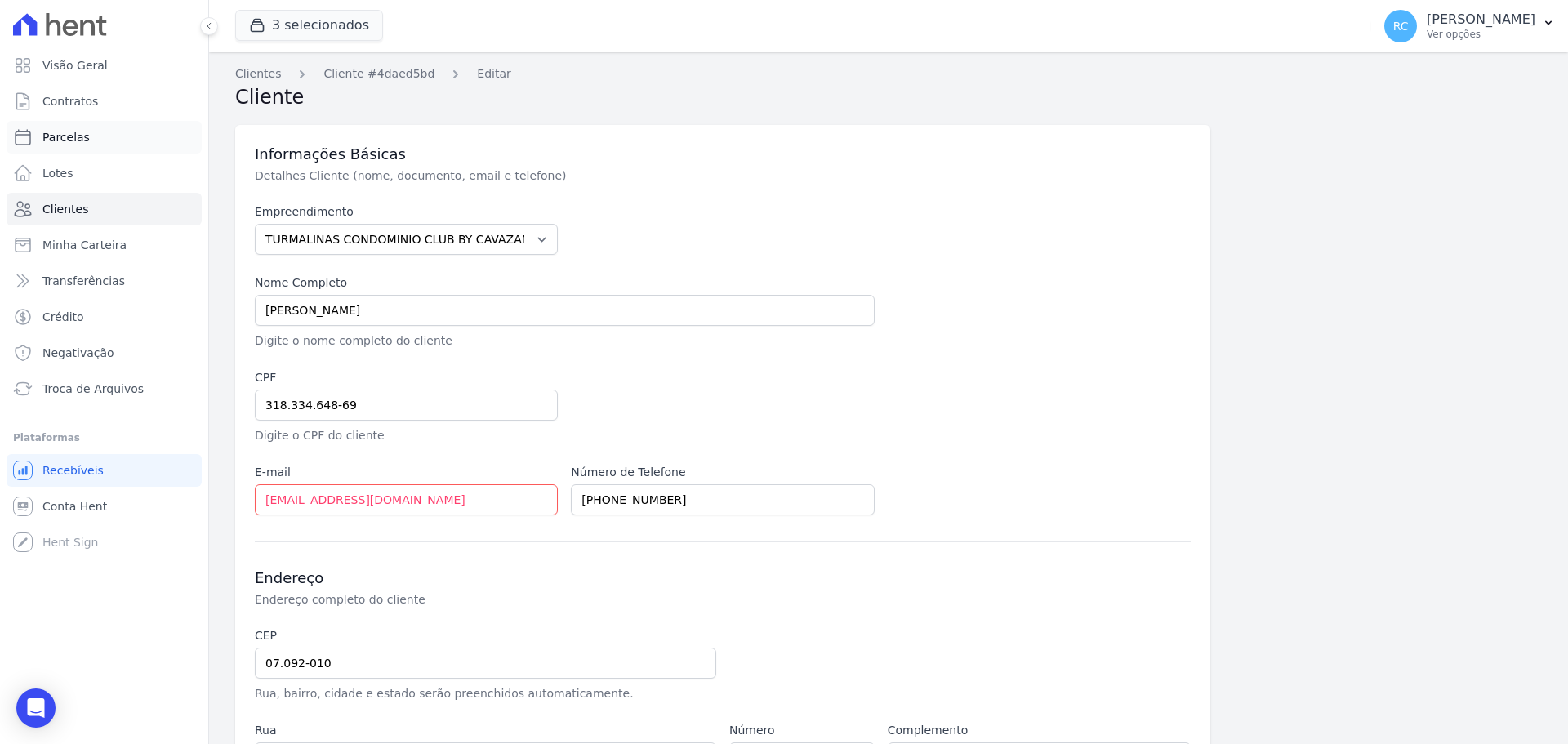
click at [108, 139] on link "Parcelas" at bounding box center [104, 137] width 195 height 33
select select
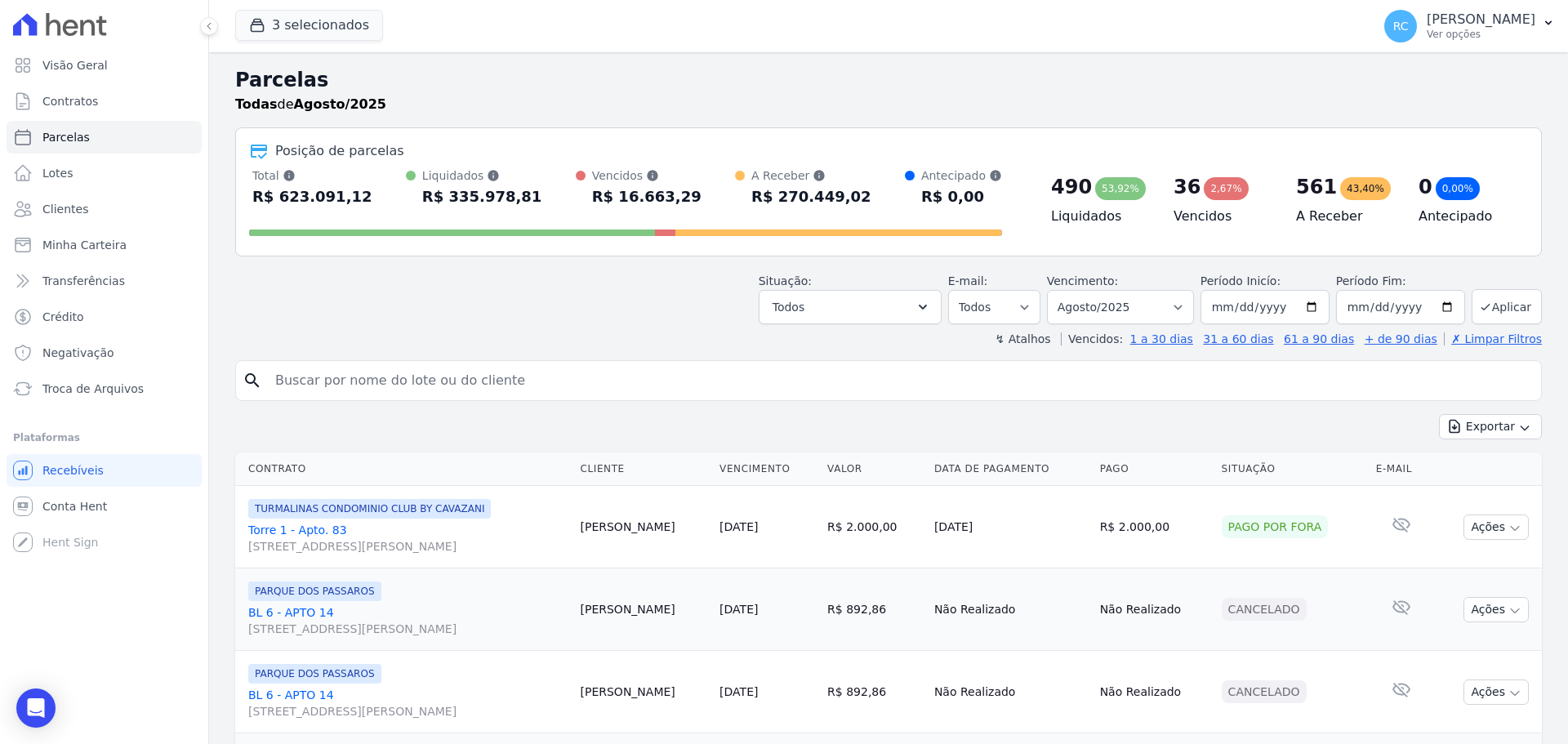
drag, startPoint x: 399, startPoint y: 382, endPoint x: 413, endPoint y: 370, distance: 18.4
click at [400, 378] on input "search" at bounding box center [900, 380] width 1268 height 33
paste input "[PERSON_NAME] DE S"
type input "[PERSON_NAME] DE S"
select select
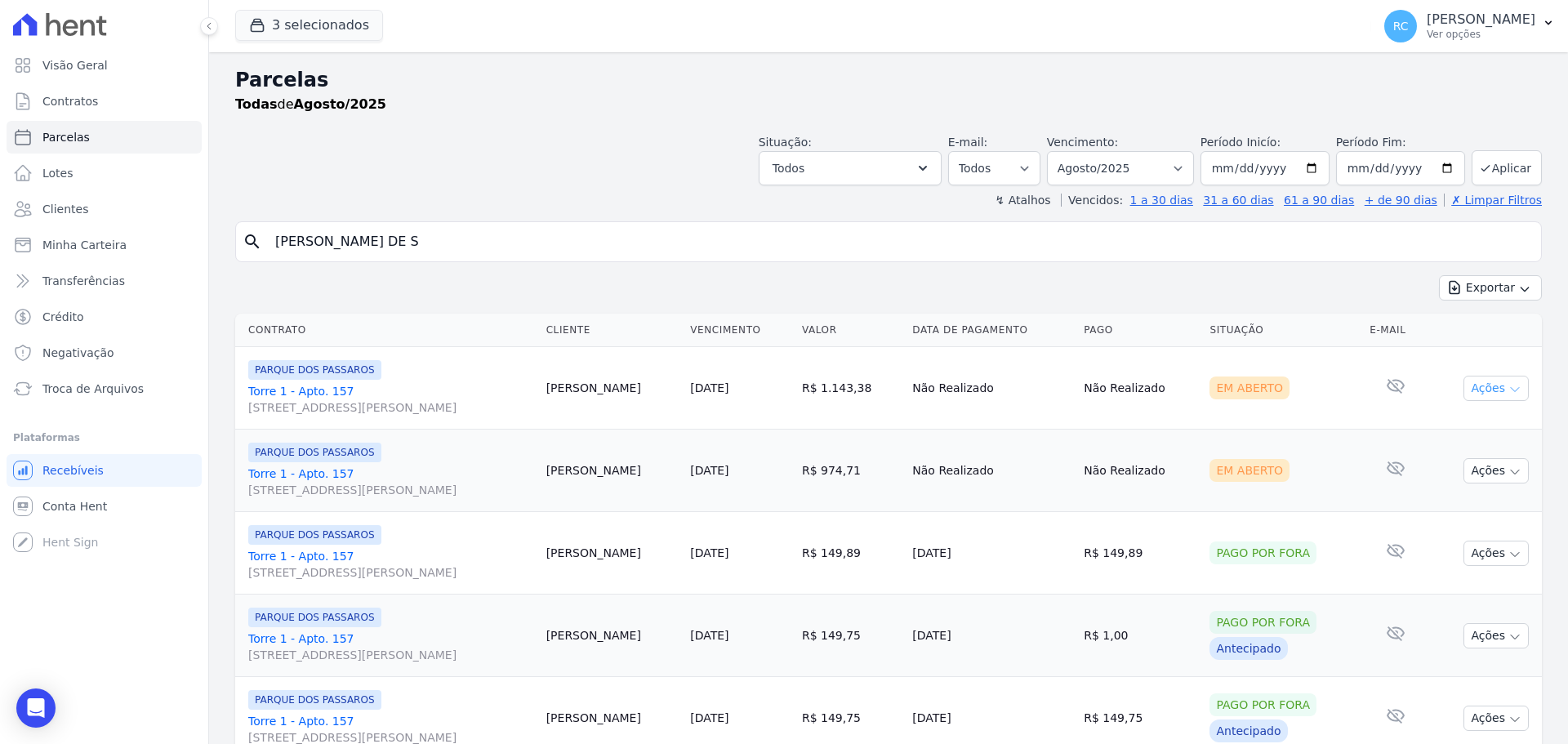
click at [1479, 386] on button "Ações" at bounding box center [1495, 387] width 65 height 25
click at [1435, 420] on link "Ver boleto" at bounding box center [1489, 425] width 157 height 30
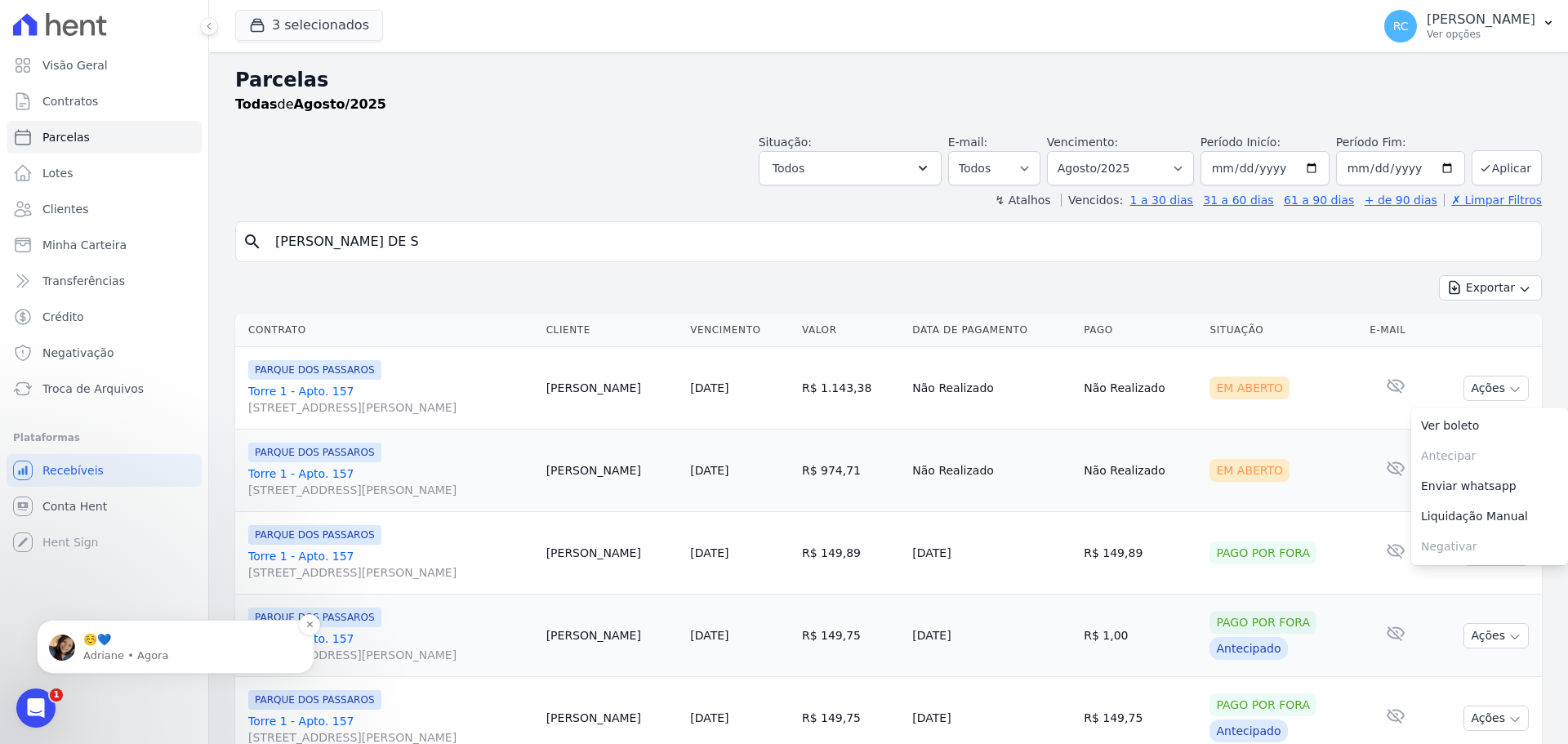
click at [132, 635] on p "☺️💙" at bounding box center [188, 640] width 211 height 16
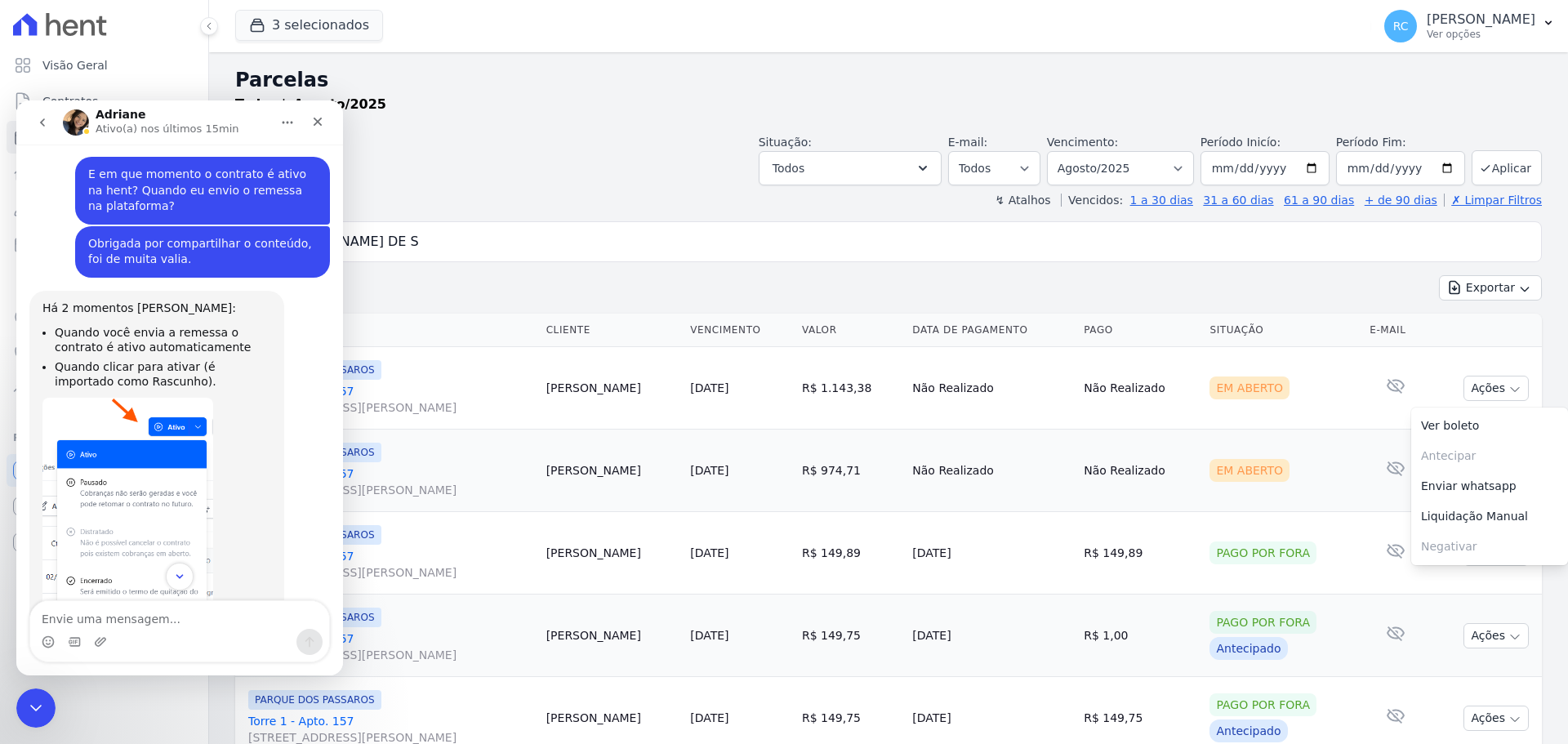
scroll to position [4045, 0]
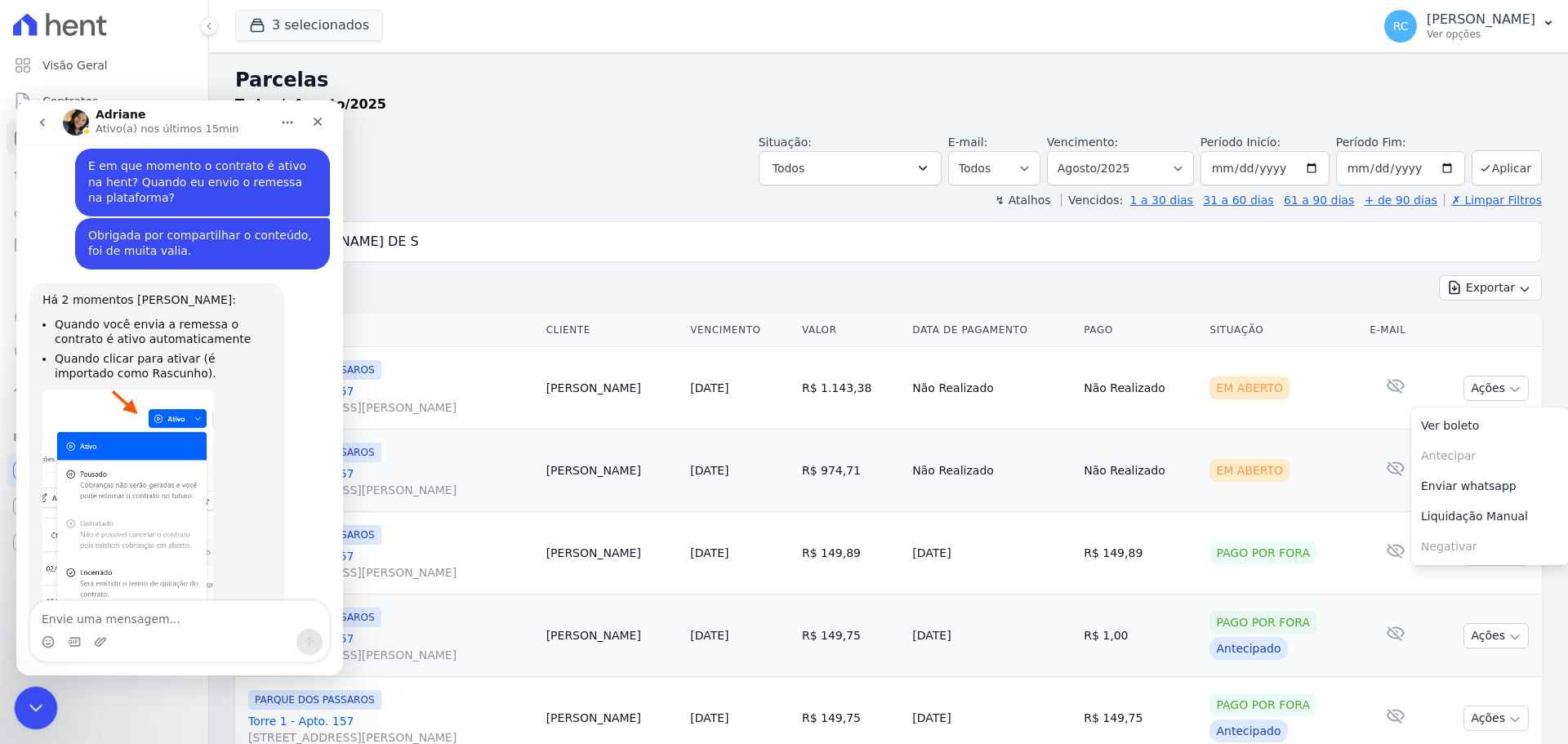
click at [35, 714] on icon "Fechar mensagem da Intercom" at bounding box center [34, 705] width 20 height 20
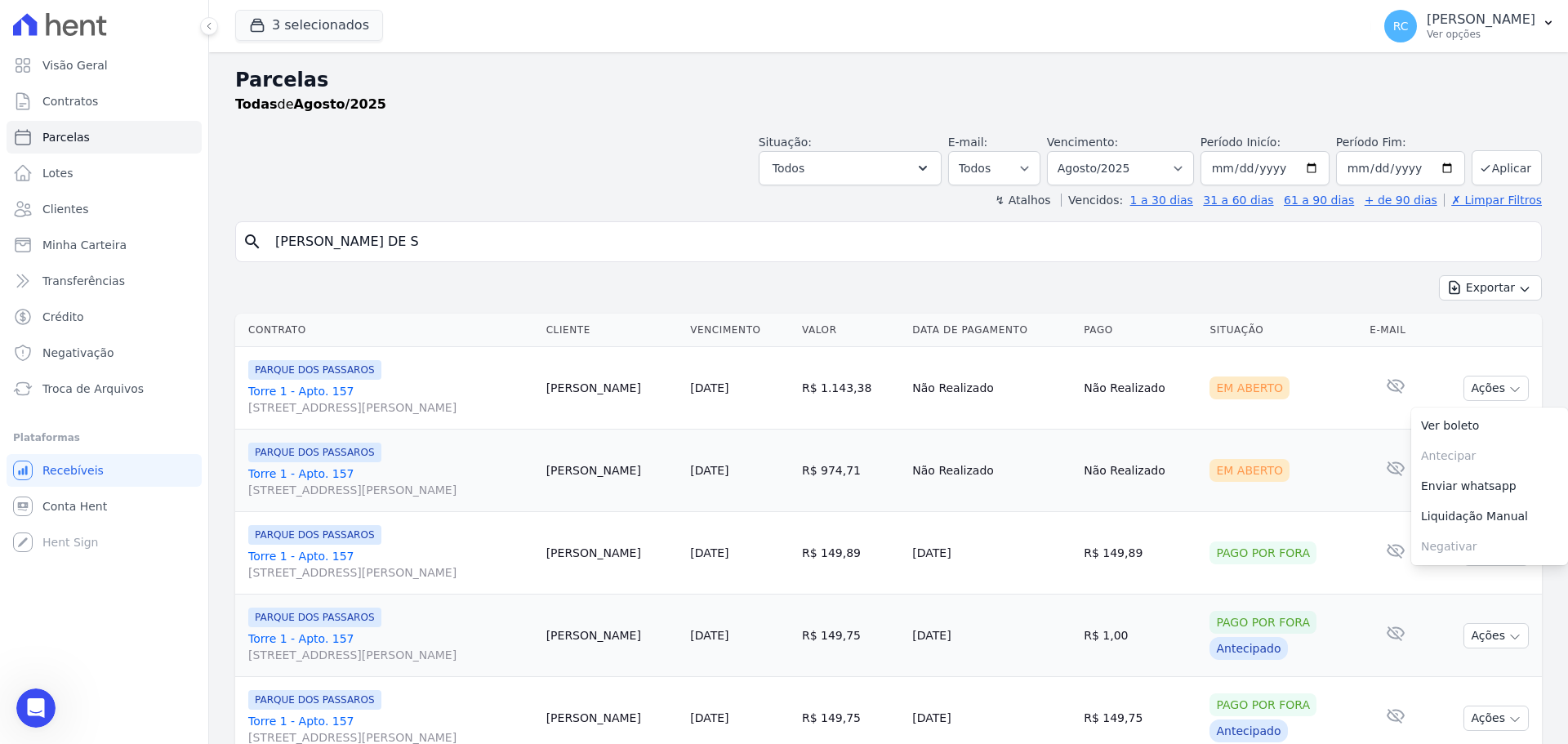
scroll to position [4018, 0]
drag, startPoint x: 446, startPoint y: 249, endPoint x: 17, endPoint y: 244, distance: 429.0
click at [17, 244] on div "Visão Geral Contratos [GEOGRAPHIC_DATA] Lotes Clientes Minha Carteira Transferê…" at bounding box center [784, 372] width 1568 height 744
click at [82, 213] on span "Clientes" at bounding box center [66, 209] width 46 height 16
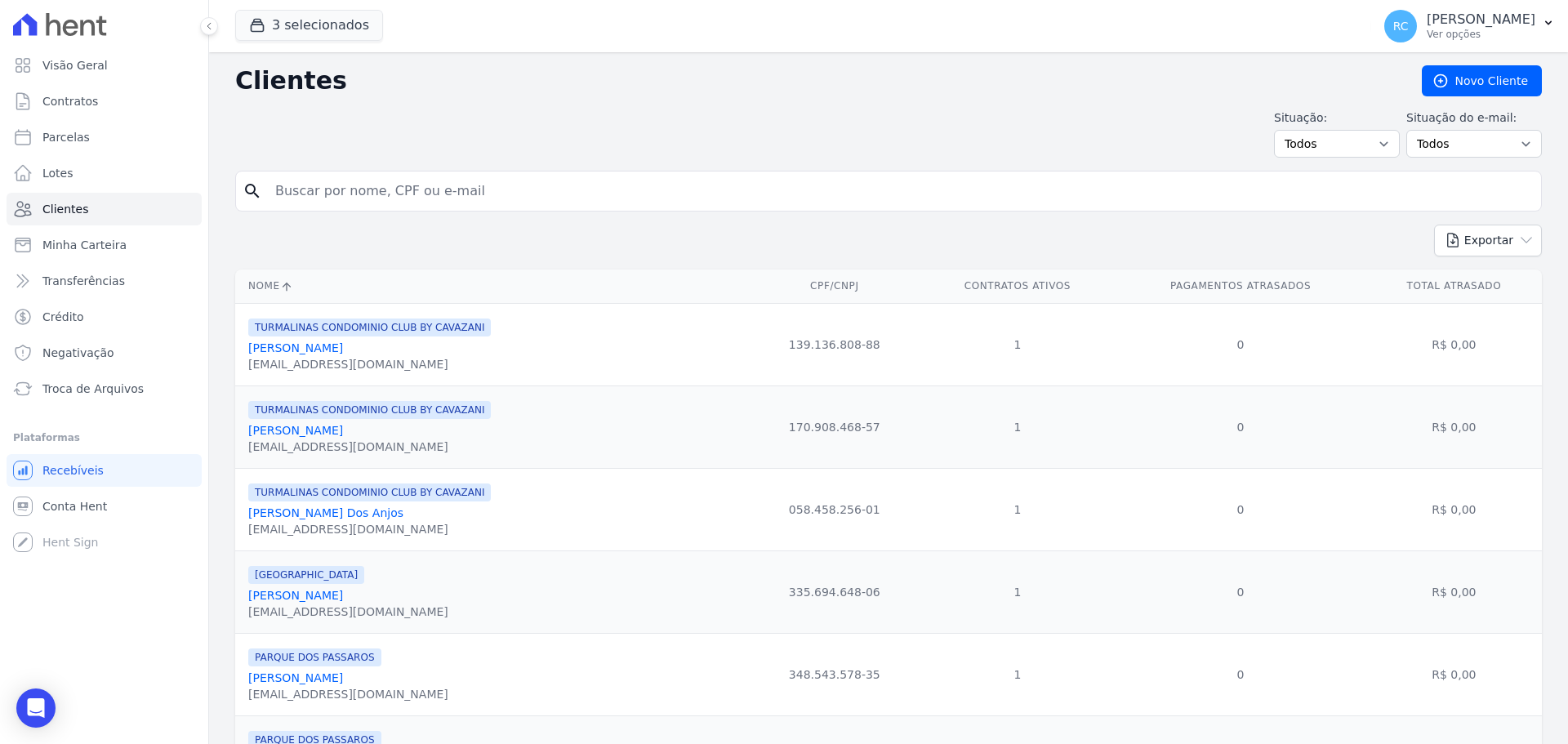
drag, startPoint x: 330, startPoint y: 166, endPoint x: 332, endPoint y: 190, distance: 24.1
click at [332, 190] on input "search" at bounding box center [900, 191] width 1268 height 33
click at [69, 109] on span "Contratos" at bounding box center [71, 101] width 56 height 16
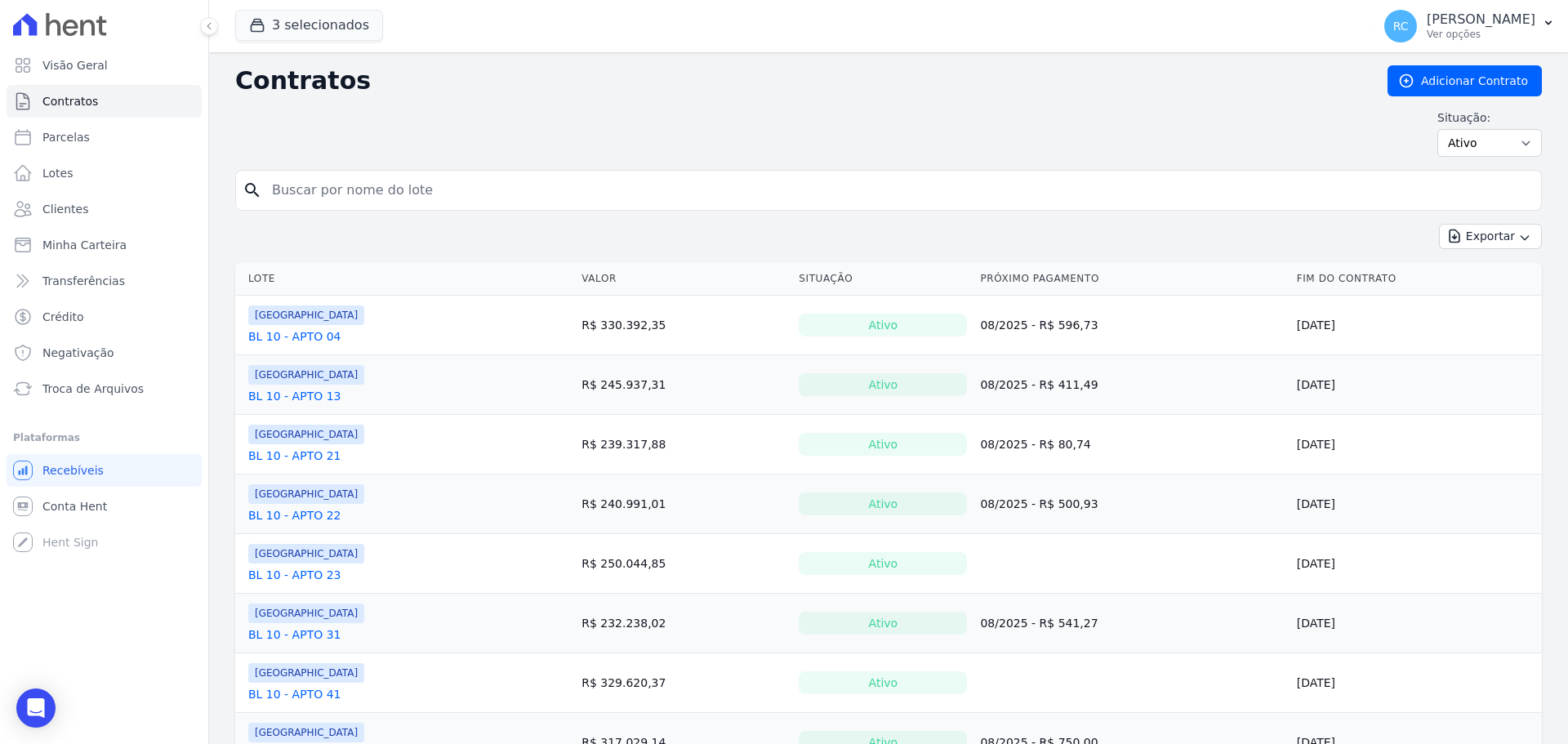
click at [424, 204] on input "search" at bounding box center [898, 190] width 1272 height 33
paste input "LUCAS SOUZA DE S"
type input "LUCAS SOUZA DE S"
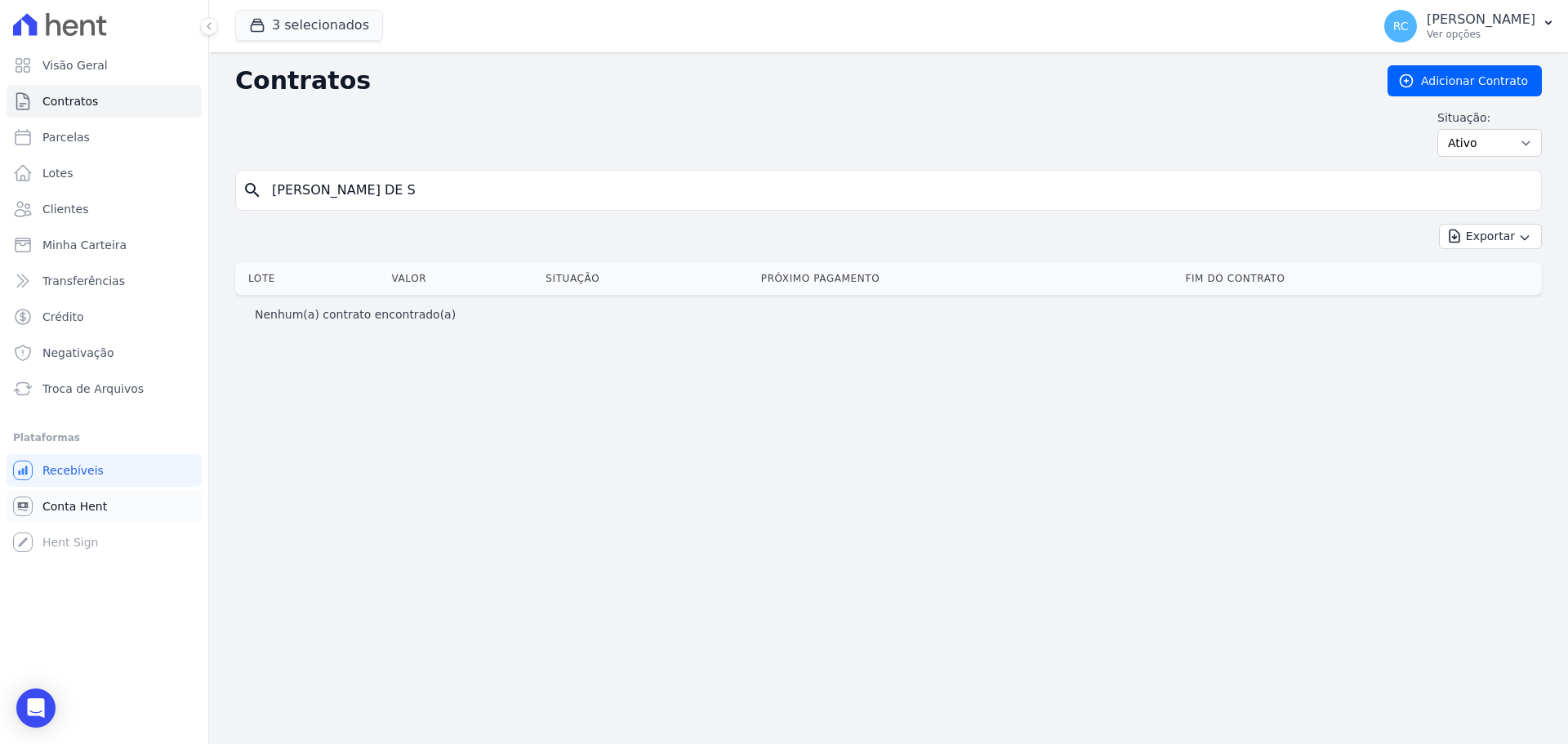
click at [92, 503] on span "Conta Hent" at bounding box center [75, 506] width 65 height 16
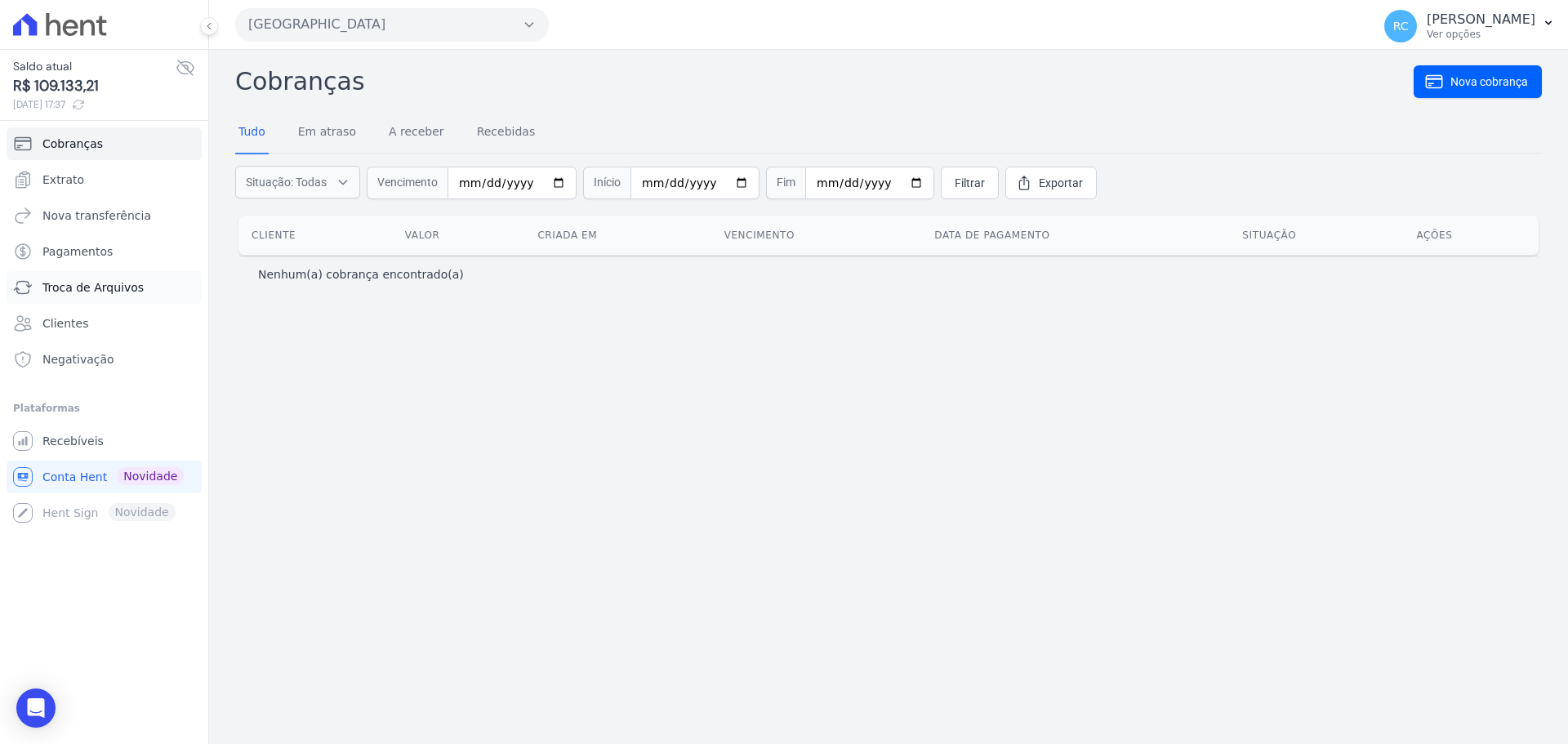
click at [119, 294] on span "Troca de Arquivos" at bounding box center [93, 288] width 101 height 16
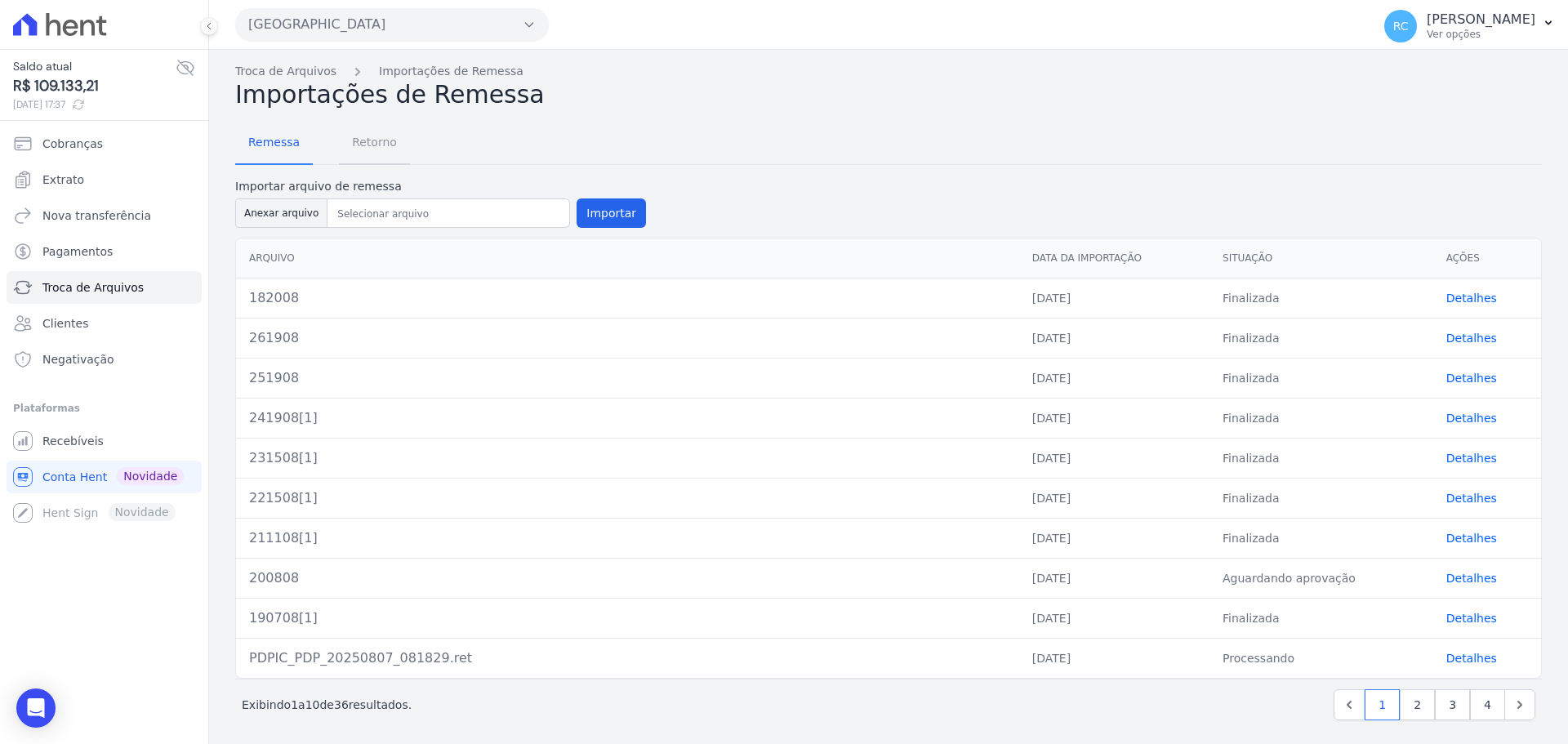
click at [378, 144] on span "Retorno" at bounding box center [375, 142] width 65 height 33
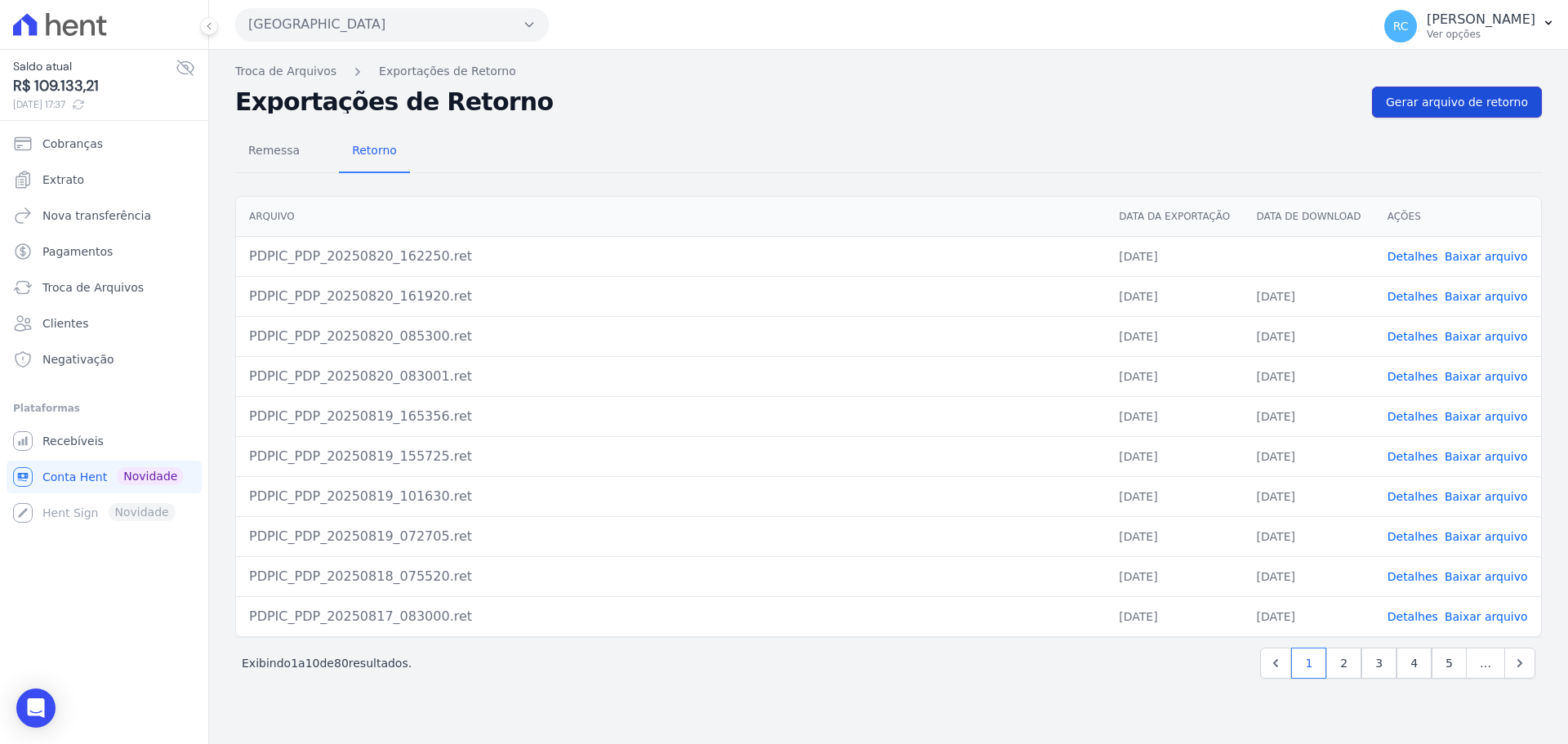
click at [1460, 109] on span "Gerar arquivo de retorno" at bounding box center [1456, 102] width 142 height 16
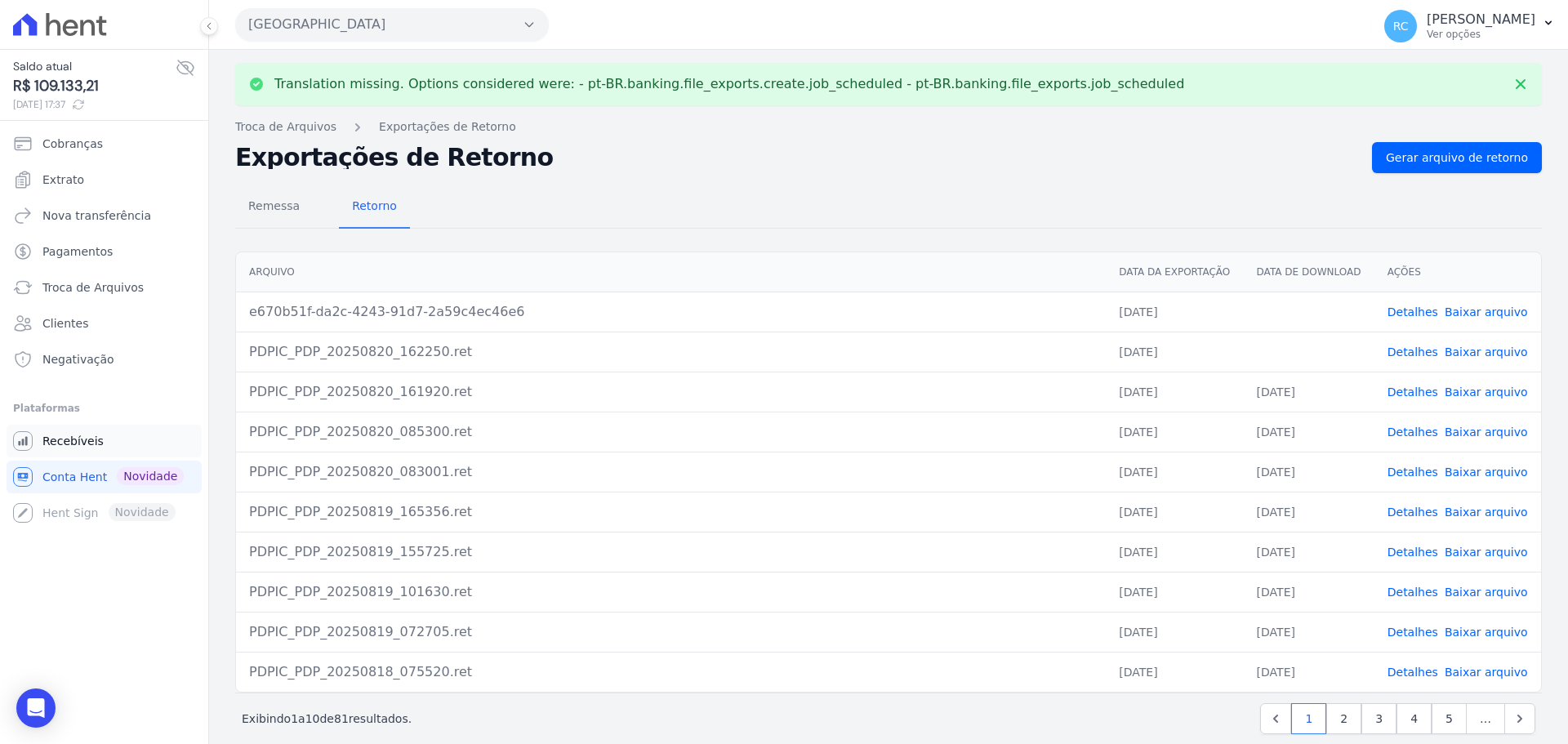
click at [69, 444] on span "Recebíveis" at bounding box center [73, 440] width 61 height 16
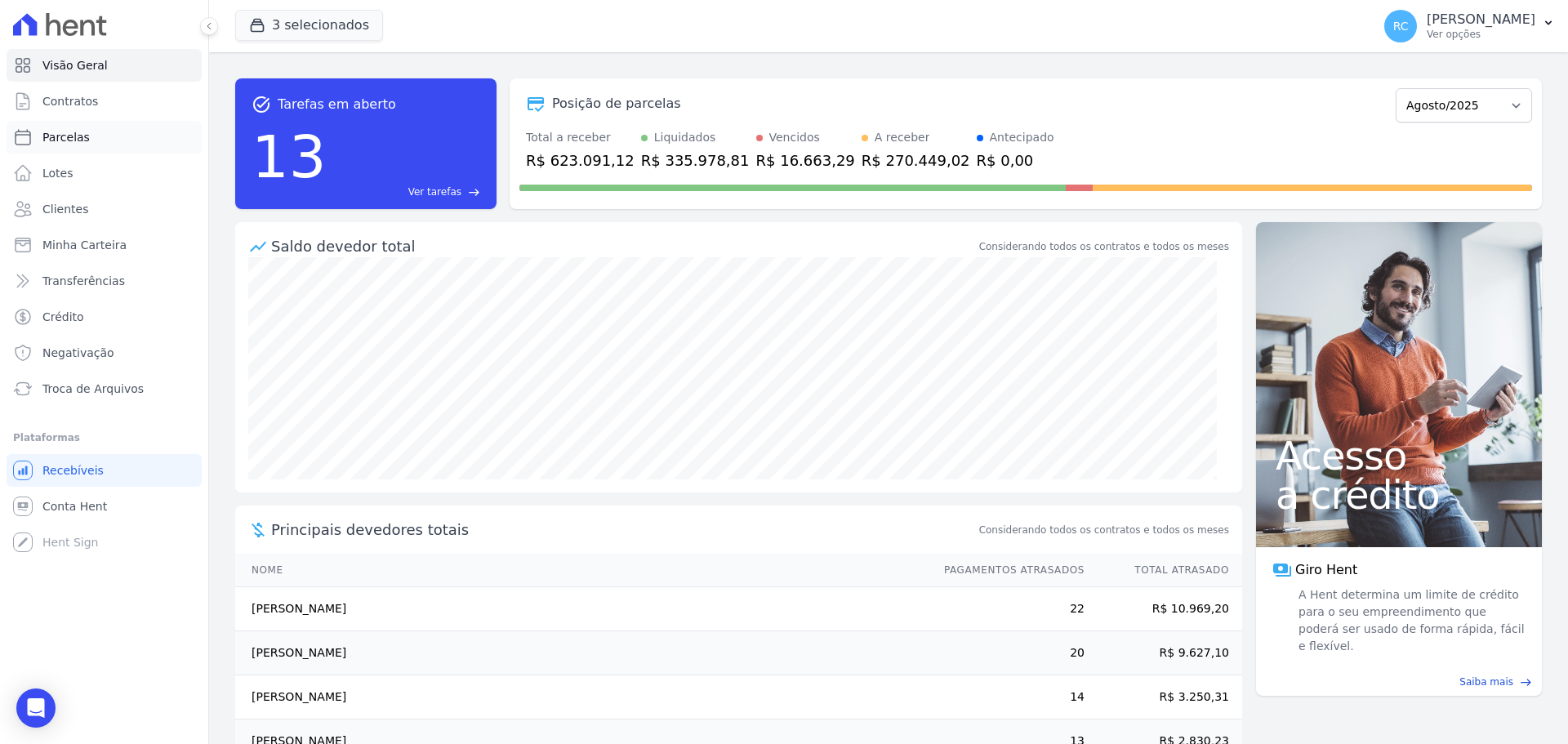
click at [141, 145] on link "Parcelas" at bounding box center [104, 137] width 195 height 33
select select
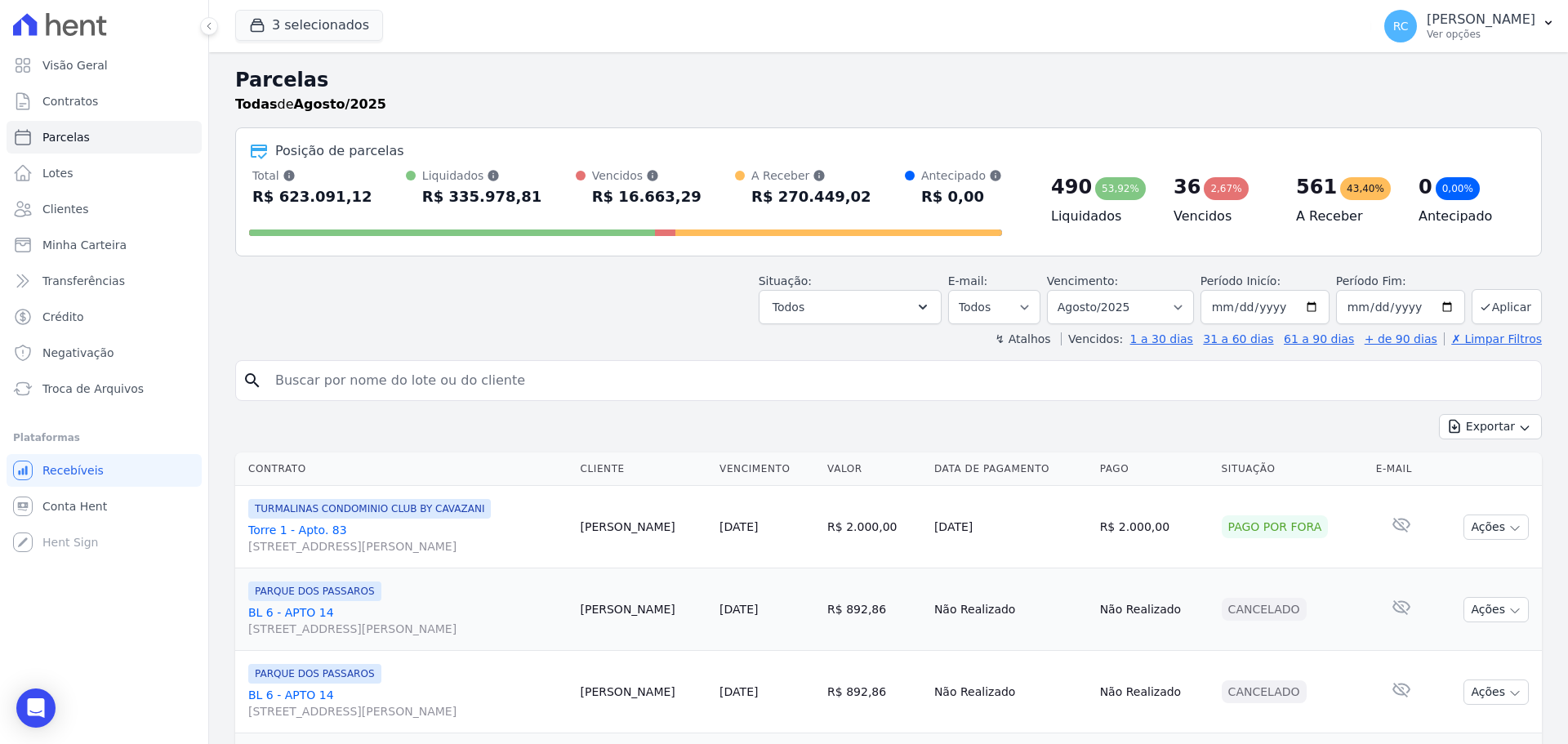
click at [448, 377] on input "search" at bounding box center [900, 380] width 1268 height 33
paste input "LUCAS SOUZA DE S"
type input "LUCAS SOUZA DE S"
click at [1134, 291] on select "Filtrar por período ──────── Todos os meses Dezembro/2021 Janeiro/2022 Fevereir…" at bounding box center [1120, 307] width 147 height 34
select select
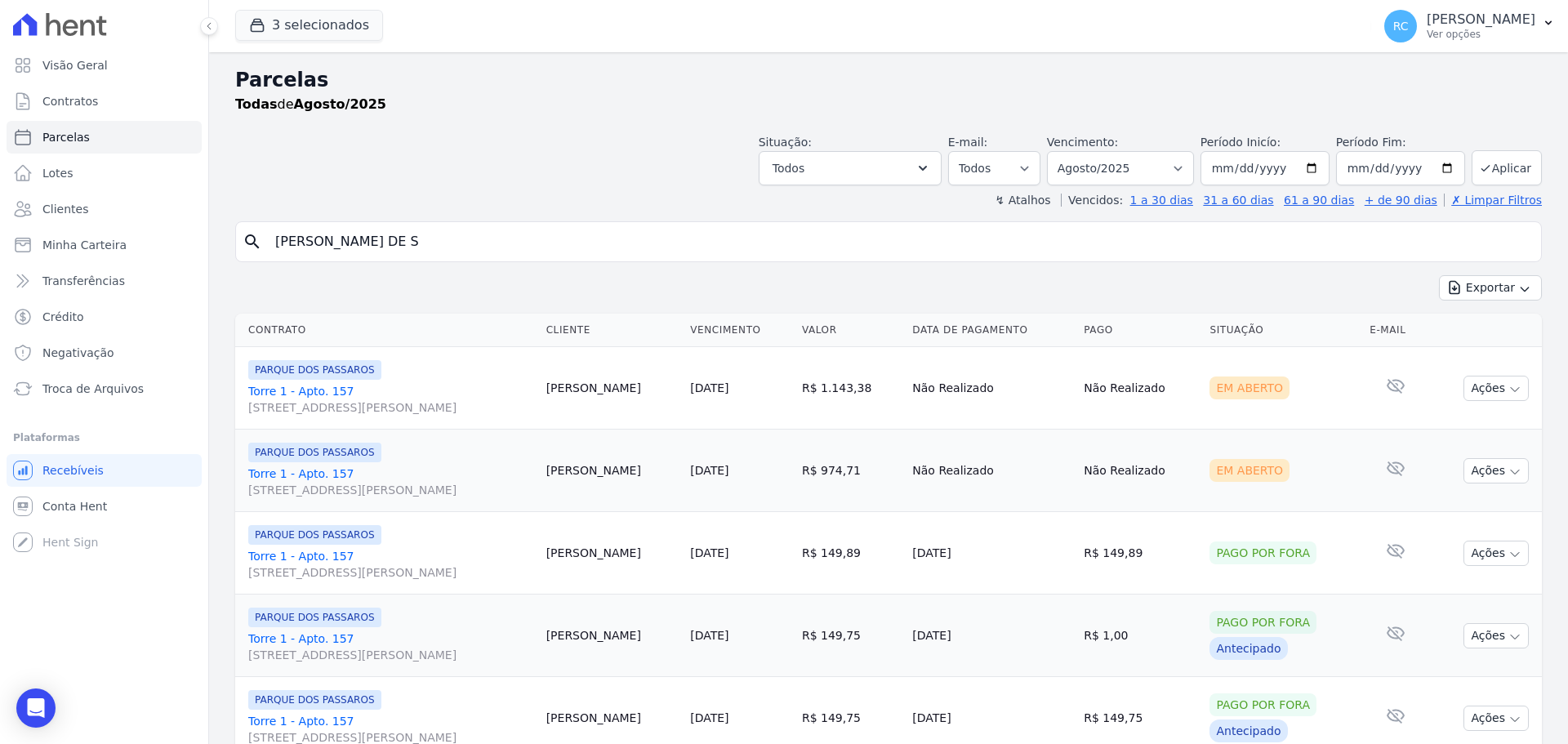
click at [1147, 148] on div "Vencimento: Filtrar por período ──────── Todos os meses Dezembro/2021 Janeiro/2…" at bounding box center [1120, 160] width 147 height 52
drag, startPoint x: 1143, startPoint y: 163, endPoint x: 1148, endPoint y: 172, distance: 10.3
click at [1143, 163] on select "Filtrar por período ──────── Todos os meses Dezembro/2021 Janeiro/2022 Fevereir…" at bounding box center [1120, 168] width 147 height 34
select select "all"
click at [1058, 151] on select "Filtrar por período ──────── Todos os meses Dezembro/2021 Janeiro/2022 Fevereir…" at bounding box center [1120, 168] width 147 height 34
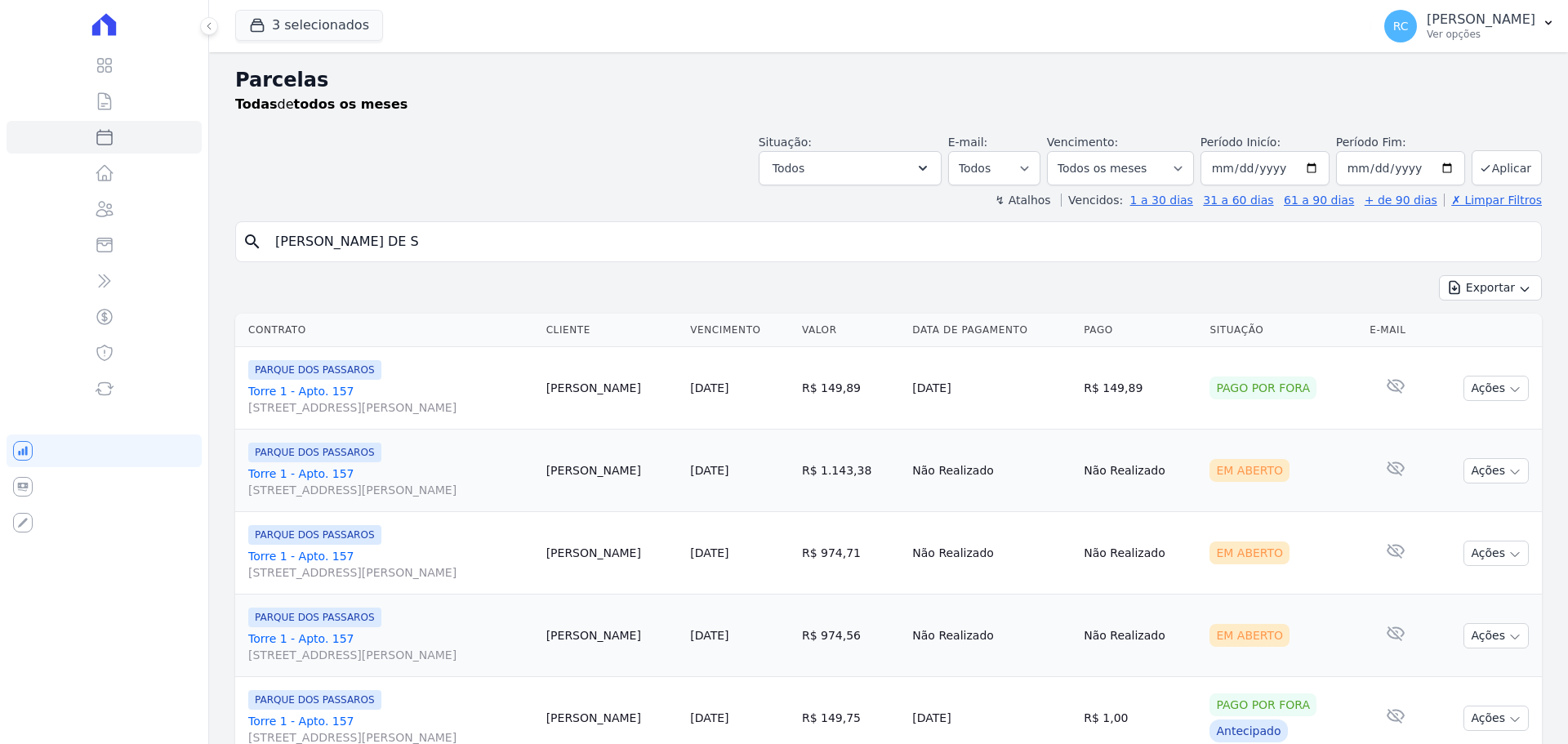
select select
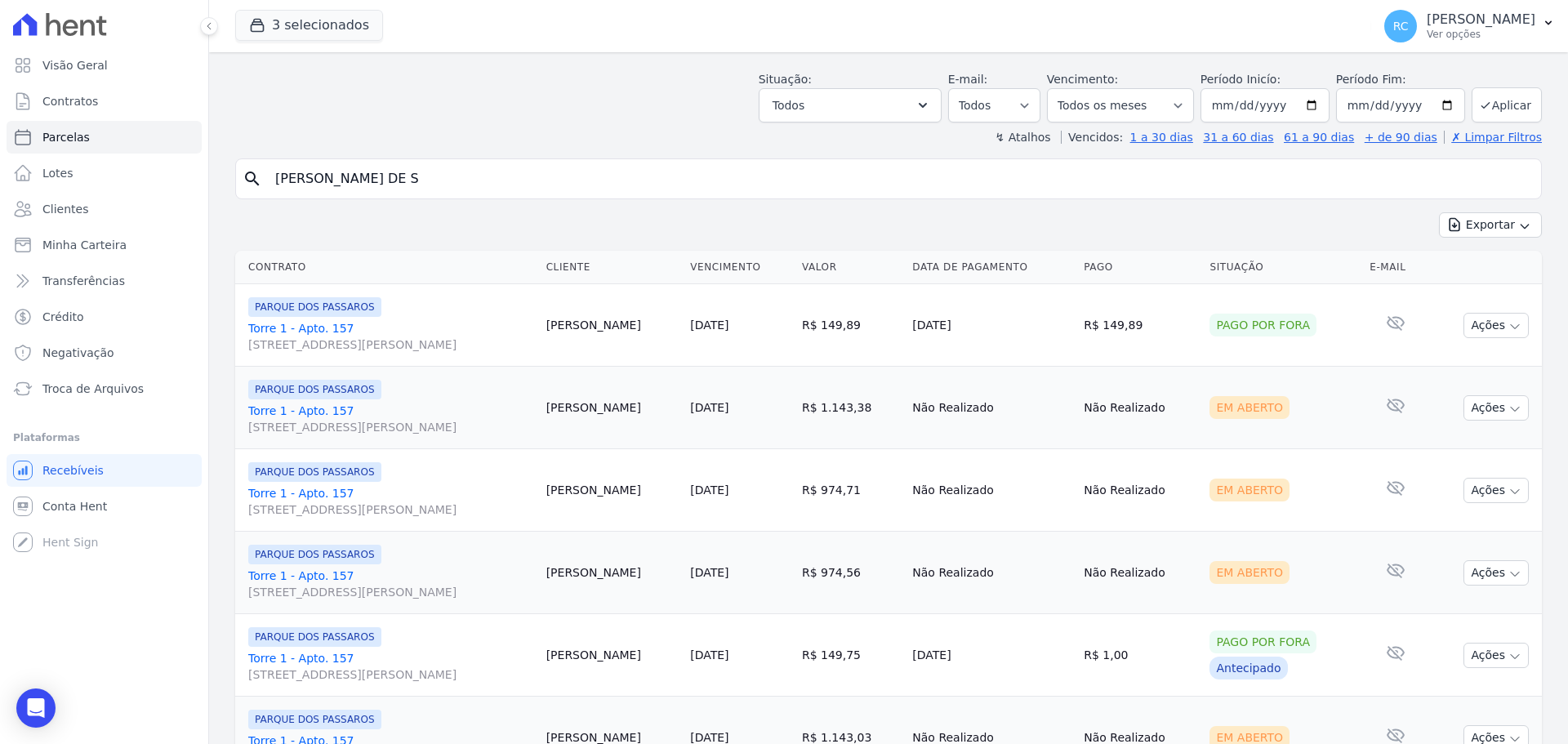
scroll to position [245, 0]
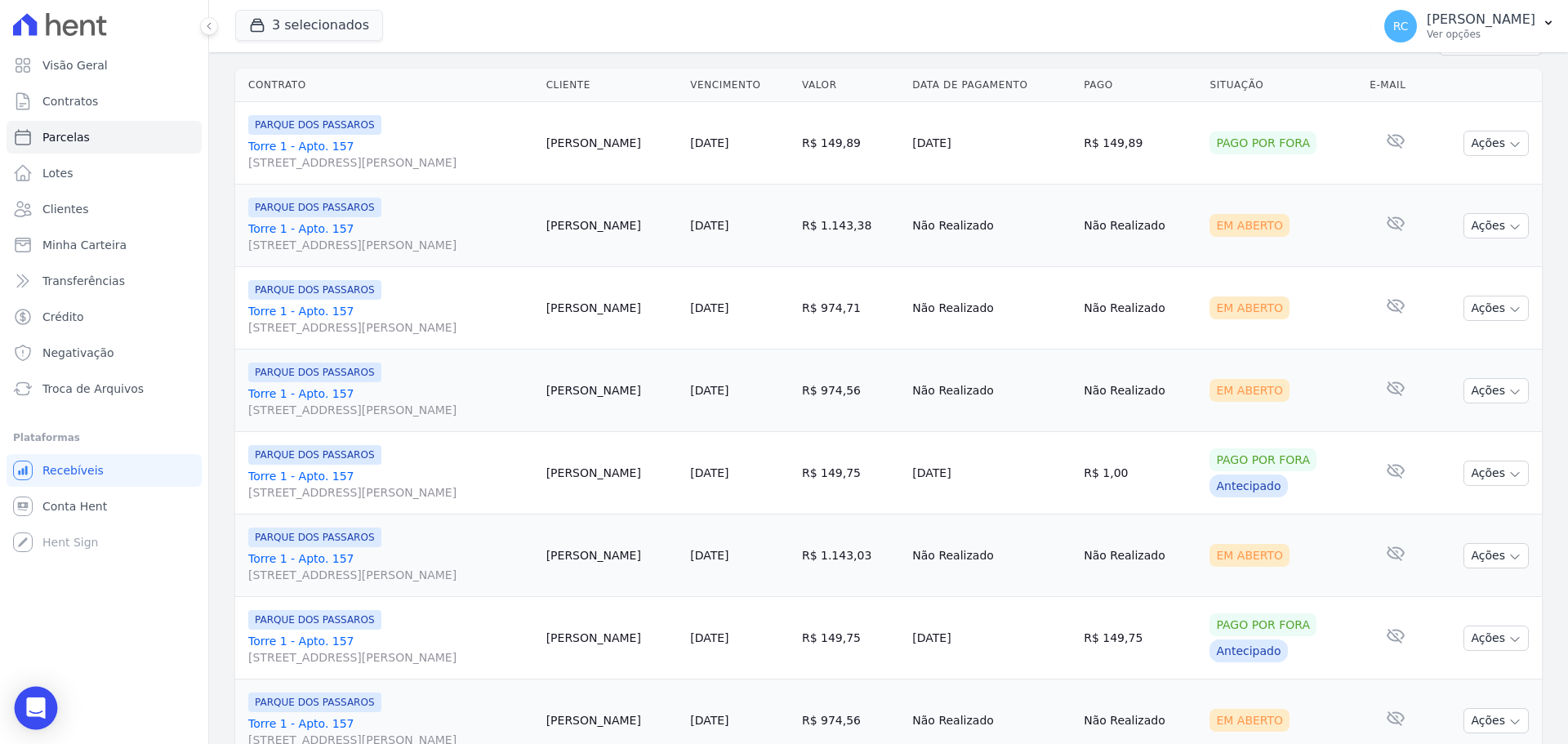
click at [37, 706] on icon "Open Intercom Messenger" at bounding box center [35, 707] width 19 height 21
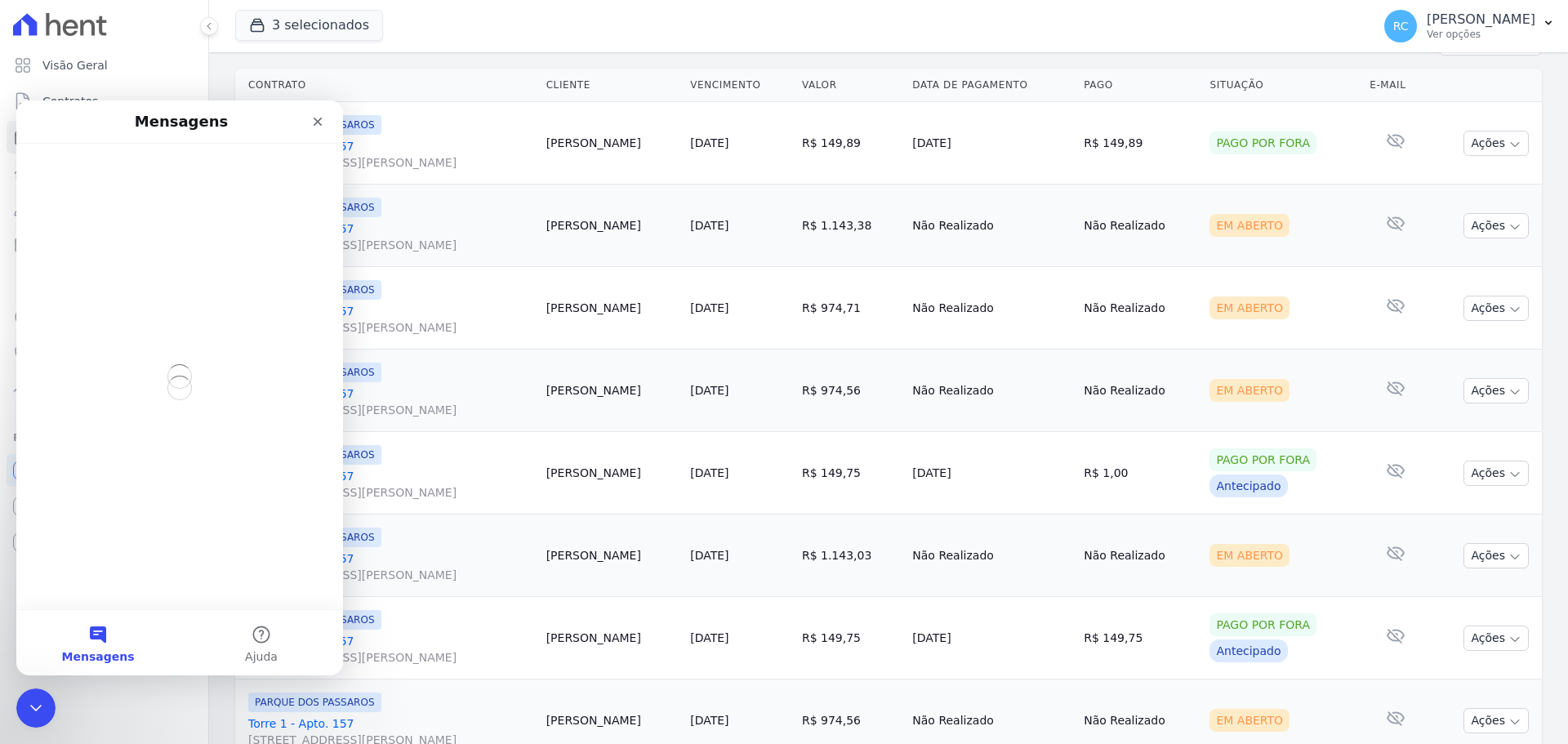
scroll to position [0, 0]
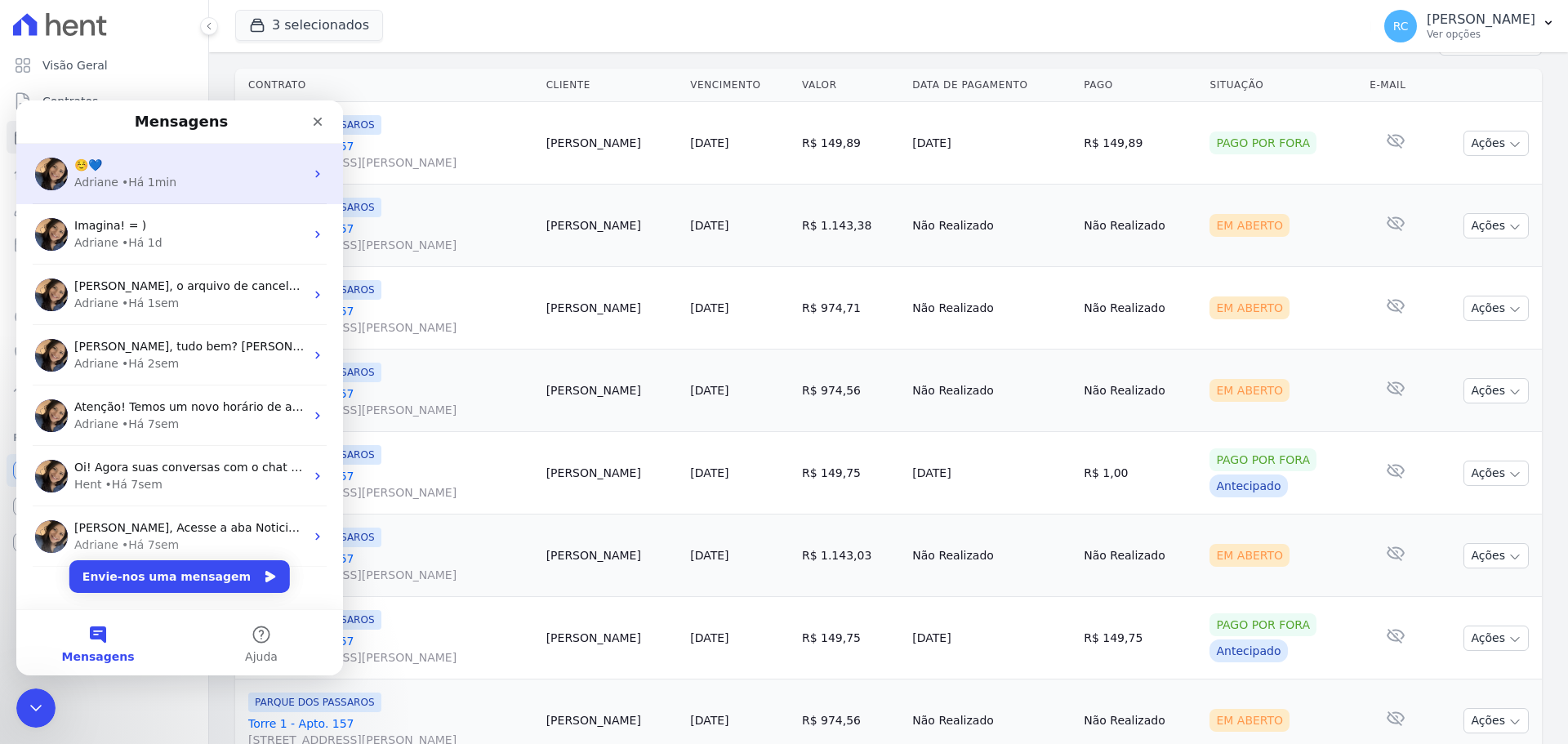
click at [232, 171] on div "☺️💙" at bounding box center [189, 165] width 231 height 17
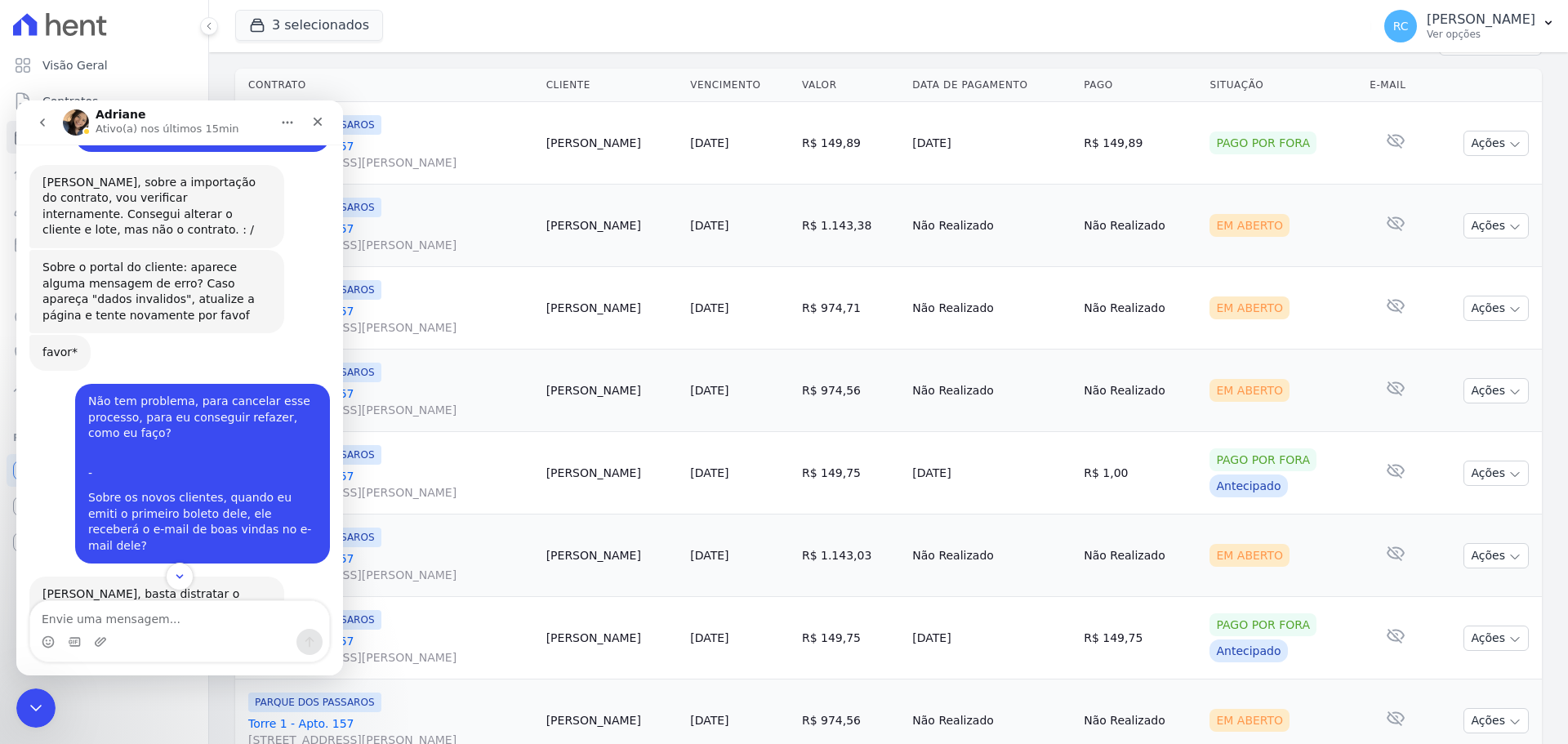
scroll to position [3283, 0]
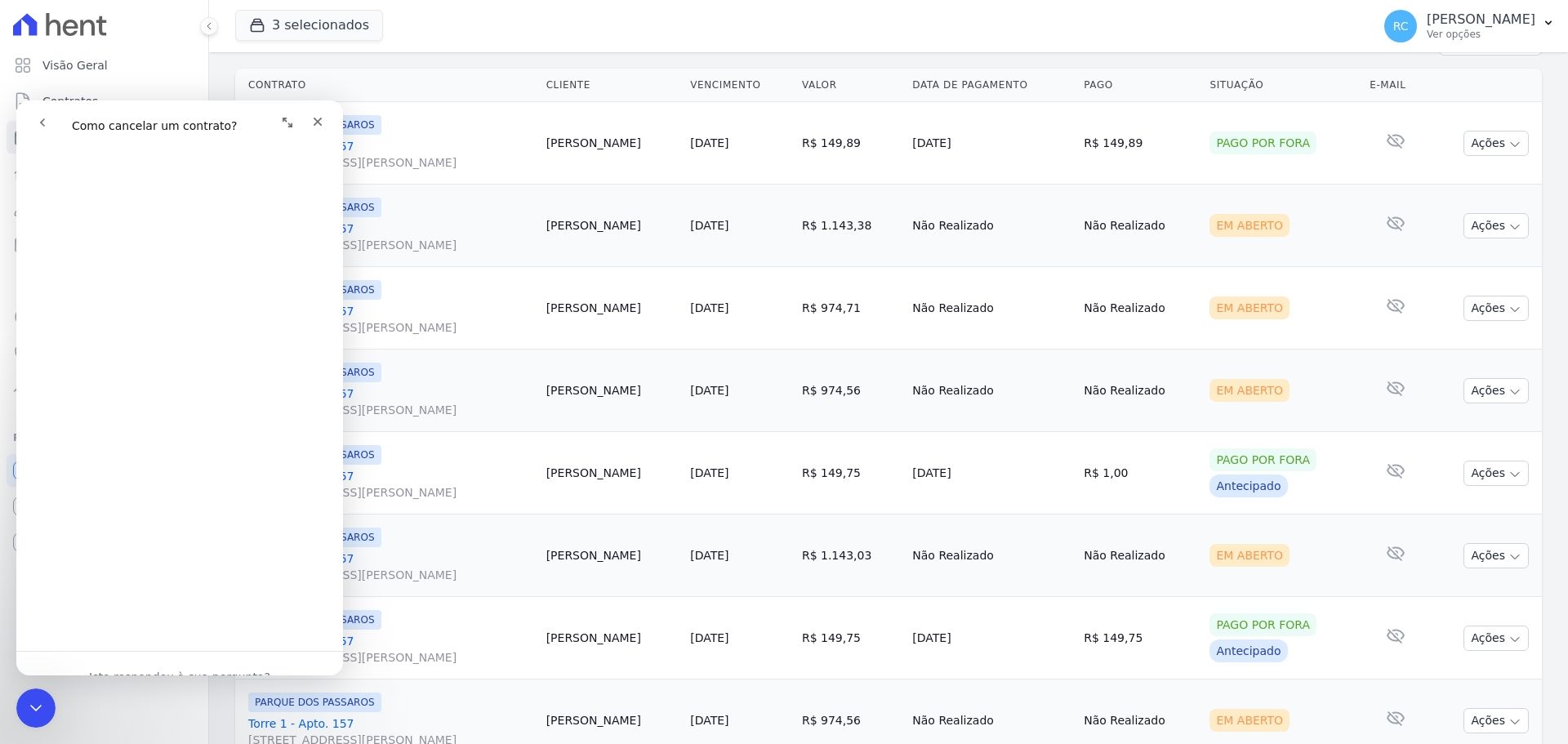
scroll to position [980, 0]
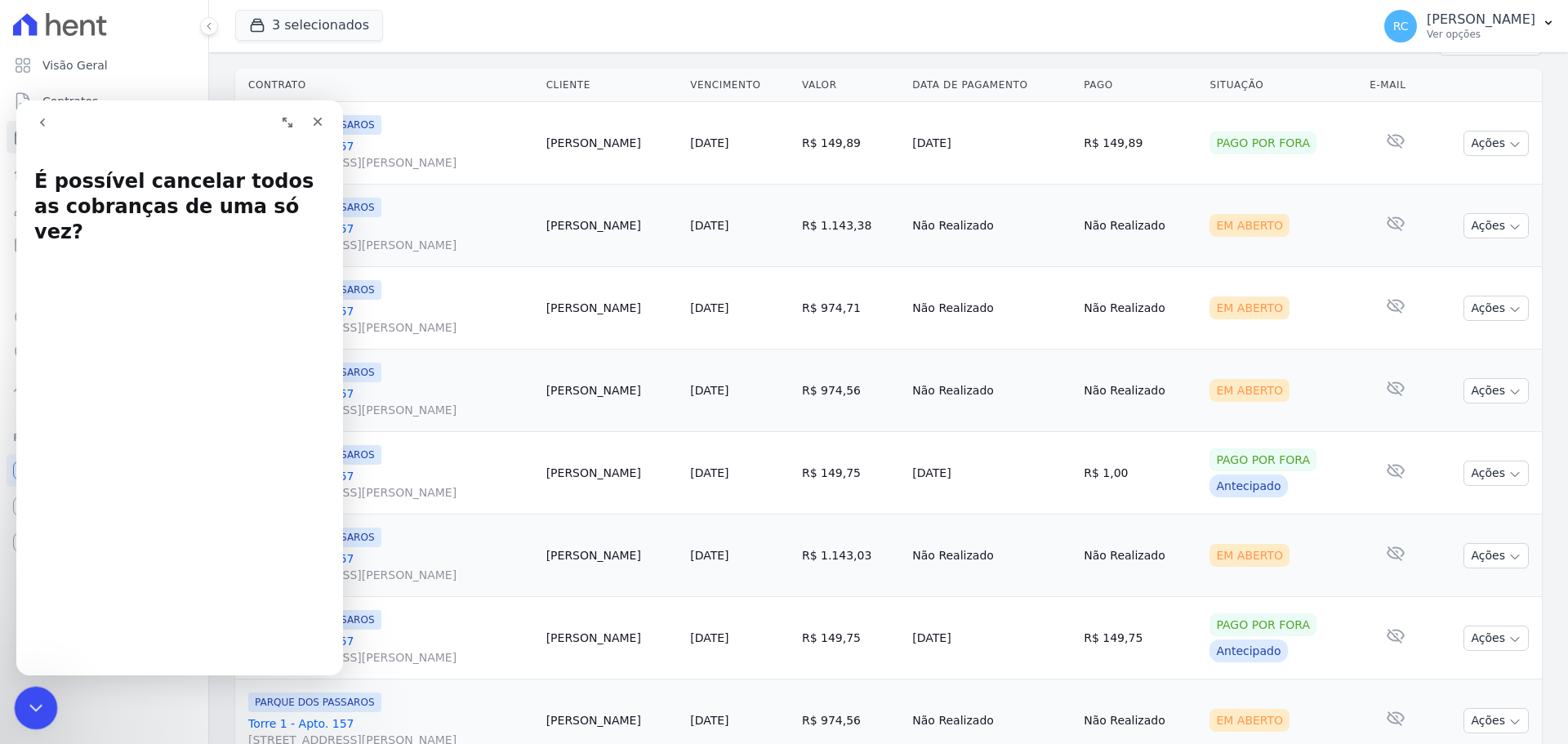
click at [26, 700] on icon "Fechar mensagem da Intercom" at bounding box center [34, 705] width 20 height 20
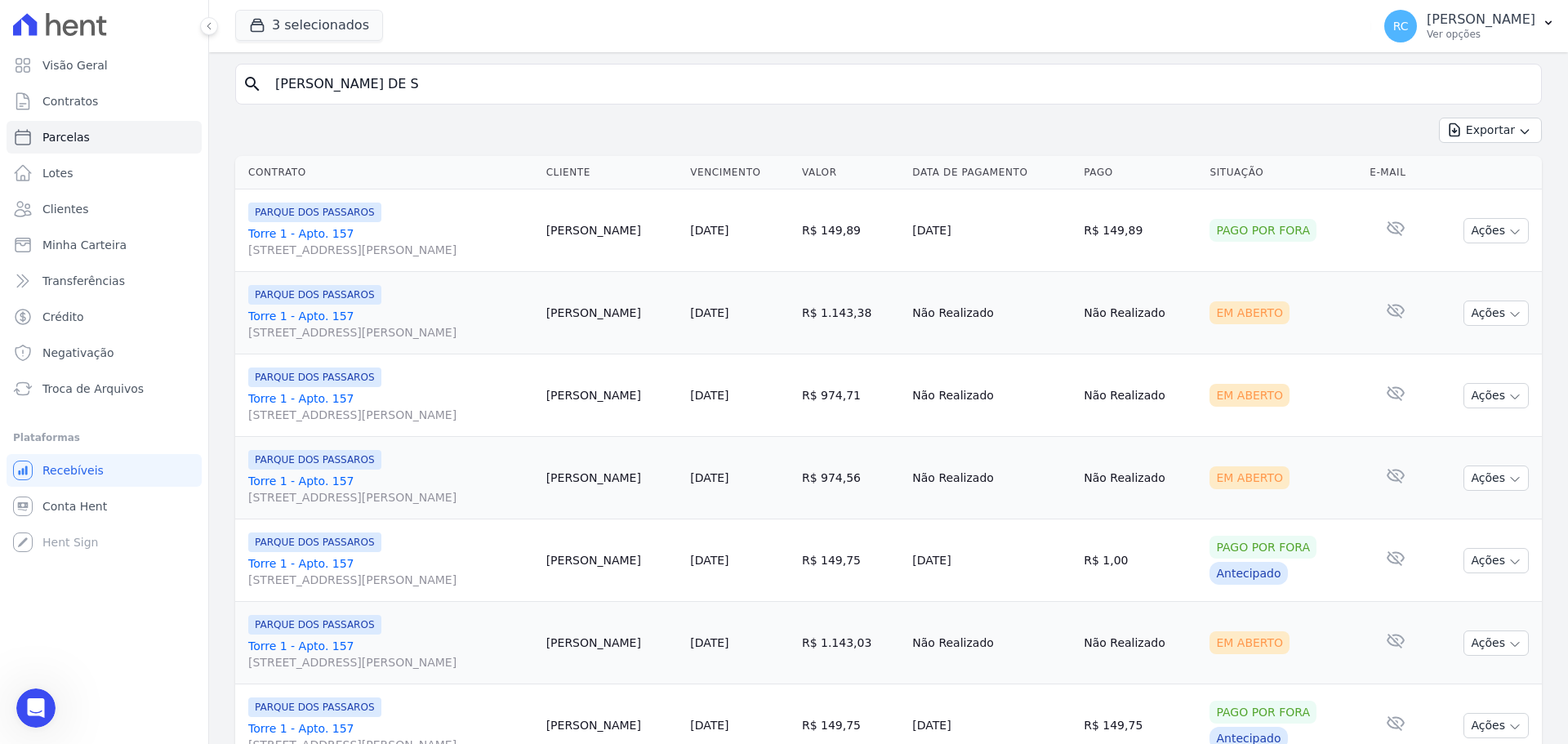
scroll to position [163, 0]
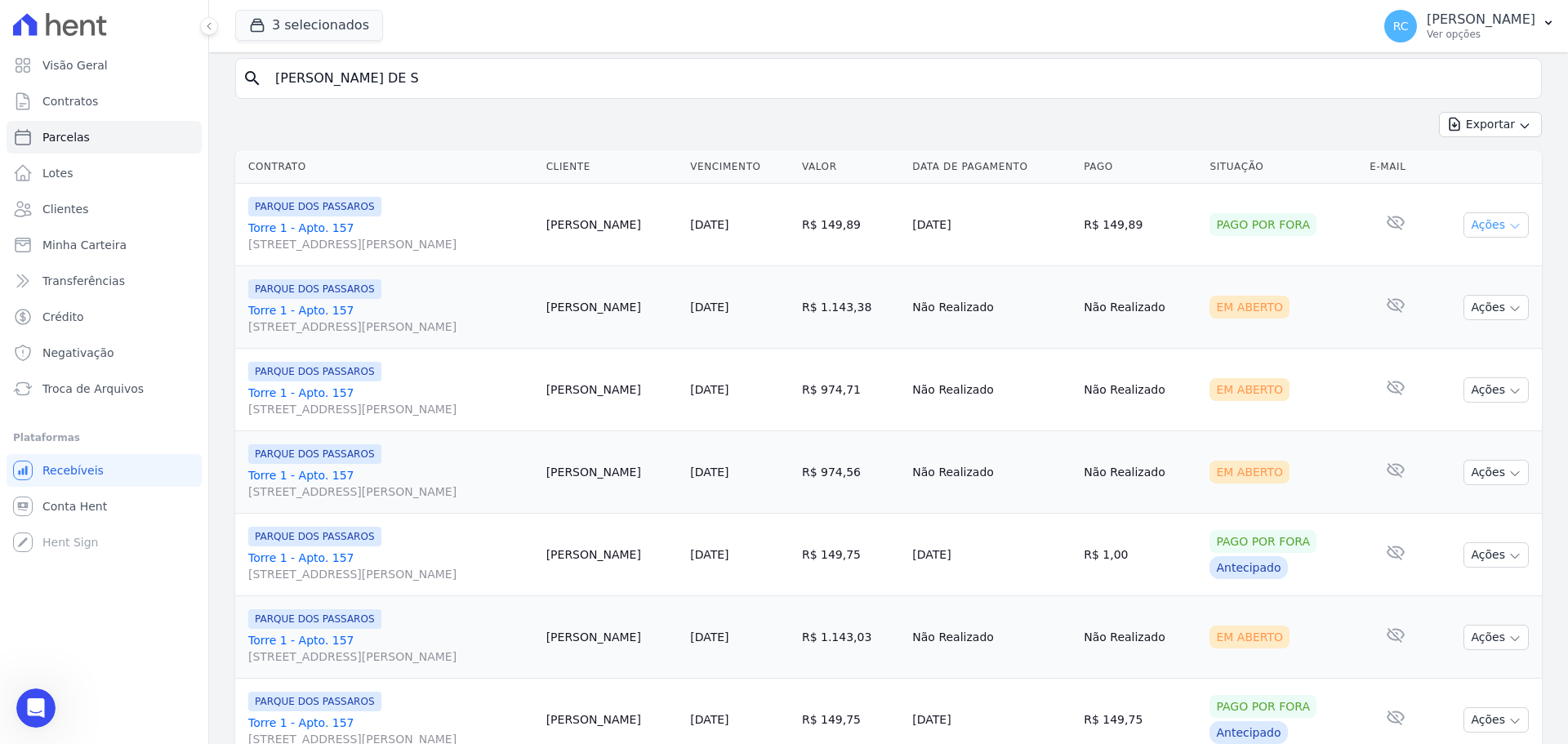
click at [1473, 223] on button "Ações" at bounding box center [1495, 225] width 65 height 25
click at [1257, 121] on div "Exportar Exportar PDF Exportar CSV" at bounding box center [888, 131] width 1306 height 38
click at [1489, 302] on button "Ações" at bounding box center [1495, 307] width 65 height 25
click at [737, 88] on input "[PERSON_NAME] DE S" at bounding box center [900, 78] width 1268 height 33
click at [119, 115] on link "Contratos" at bounding box center [104, 101] width 195 height 33
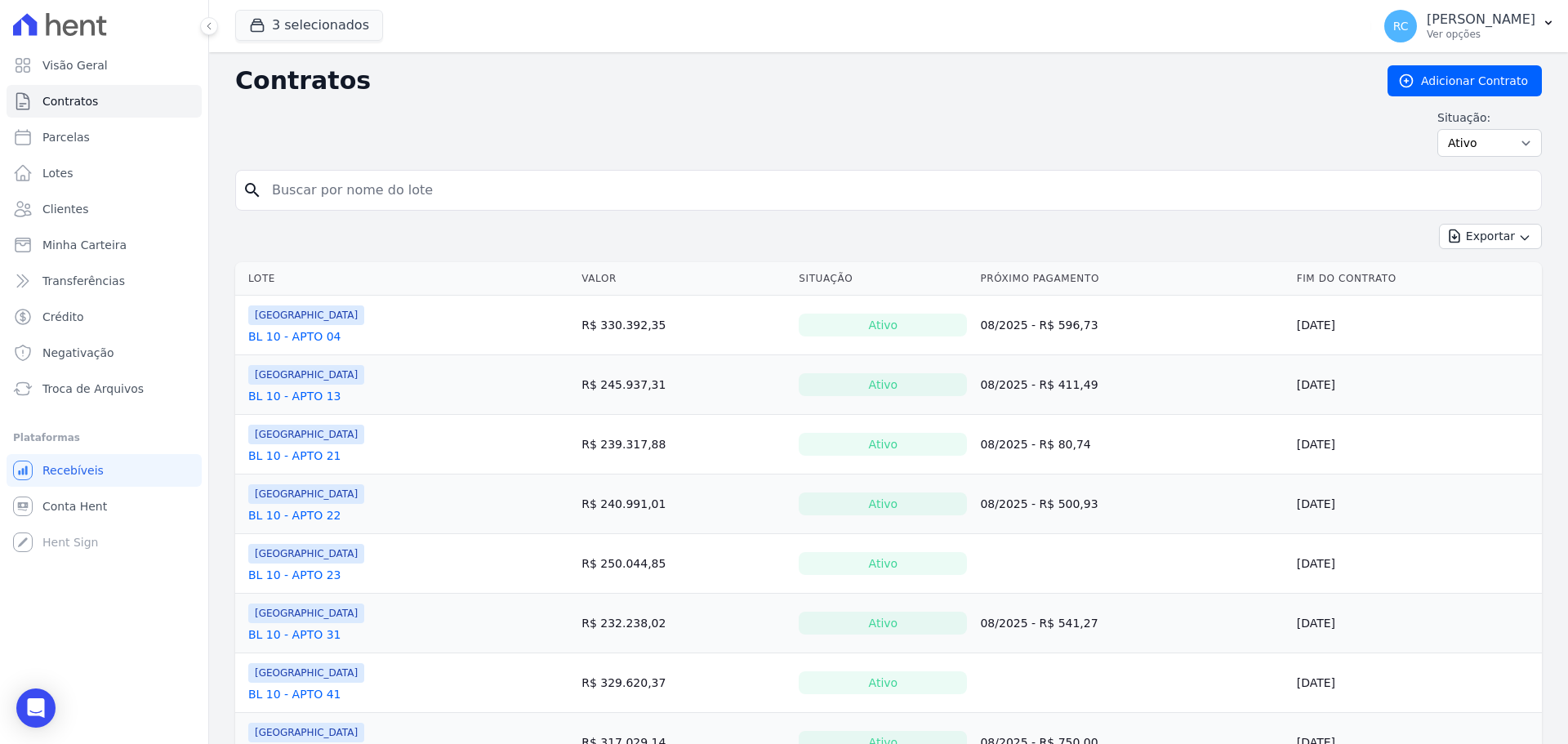
click at [446, 193] on input "search" at bounding box center [898, 190] width 1272 height 33
paste input "[PERSON_NAME] DE S"
type input "[PERSON_NAME] DE S"
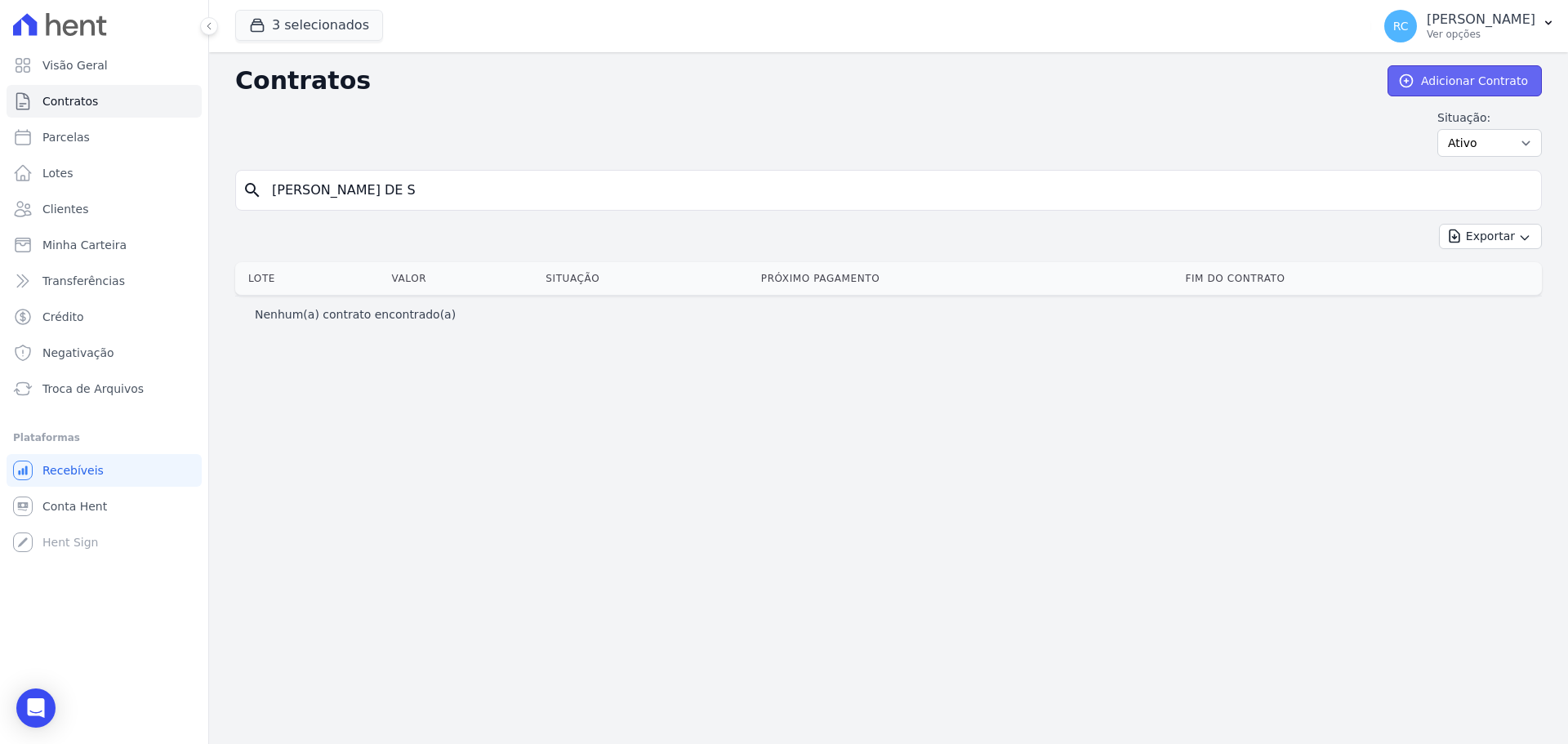
click at [1468, 88] on link "Adicionar Contrato" at bounding box center [1464, 80] width 155 height 31
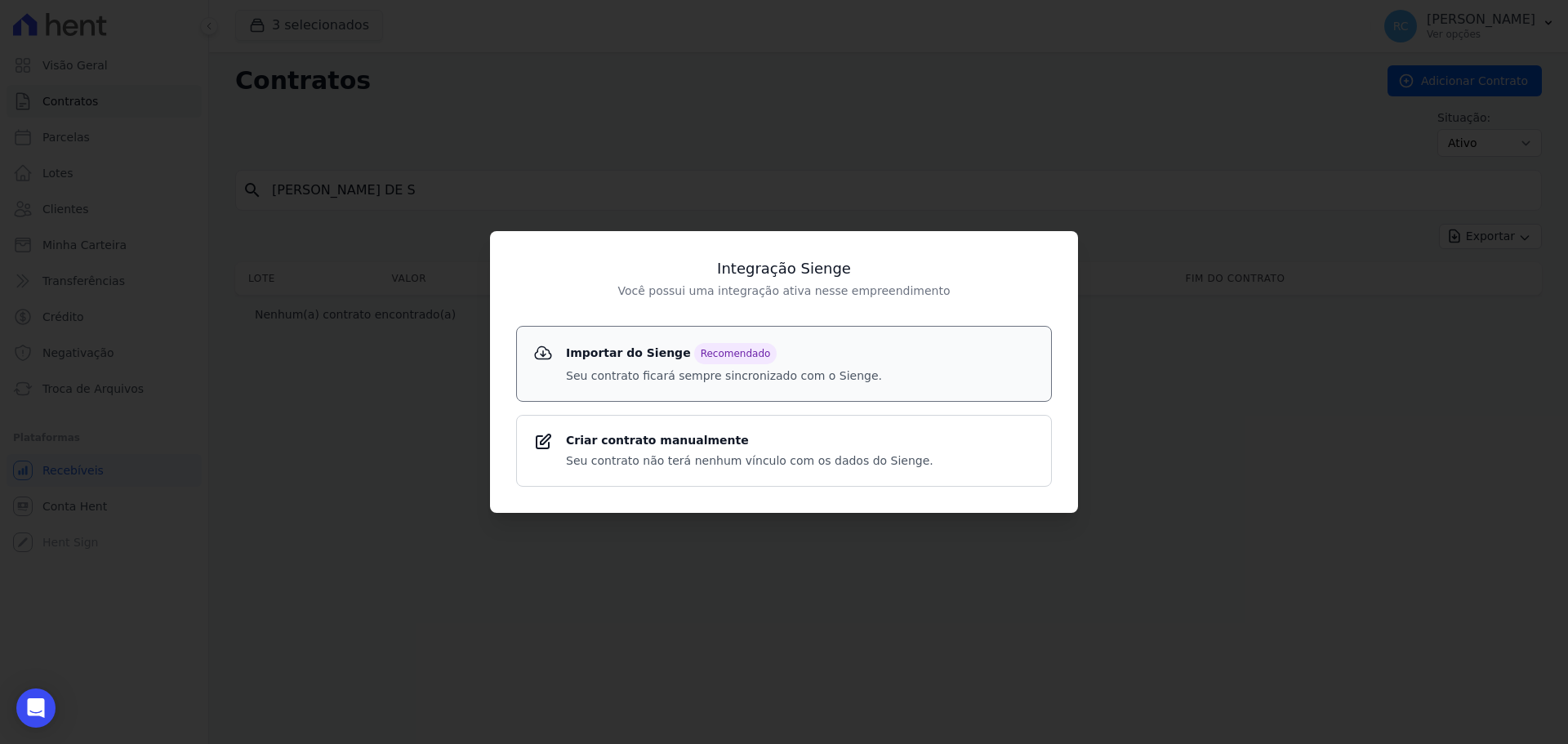
click at [622, 356] on strong "Importar do Sienge Recomendado" at bounding box center [724, 353] width 316 height 21
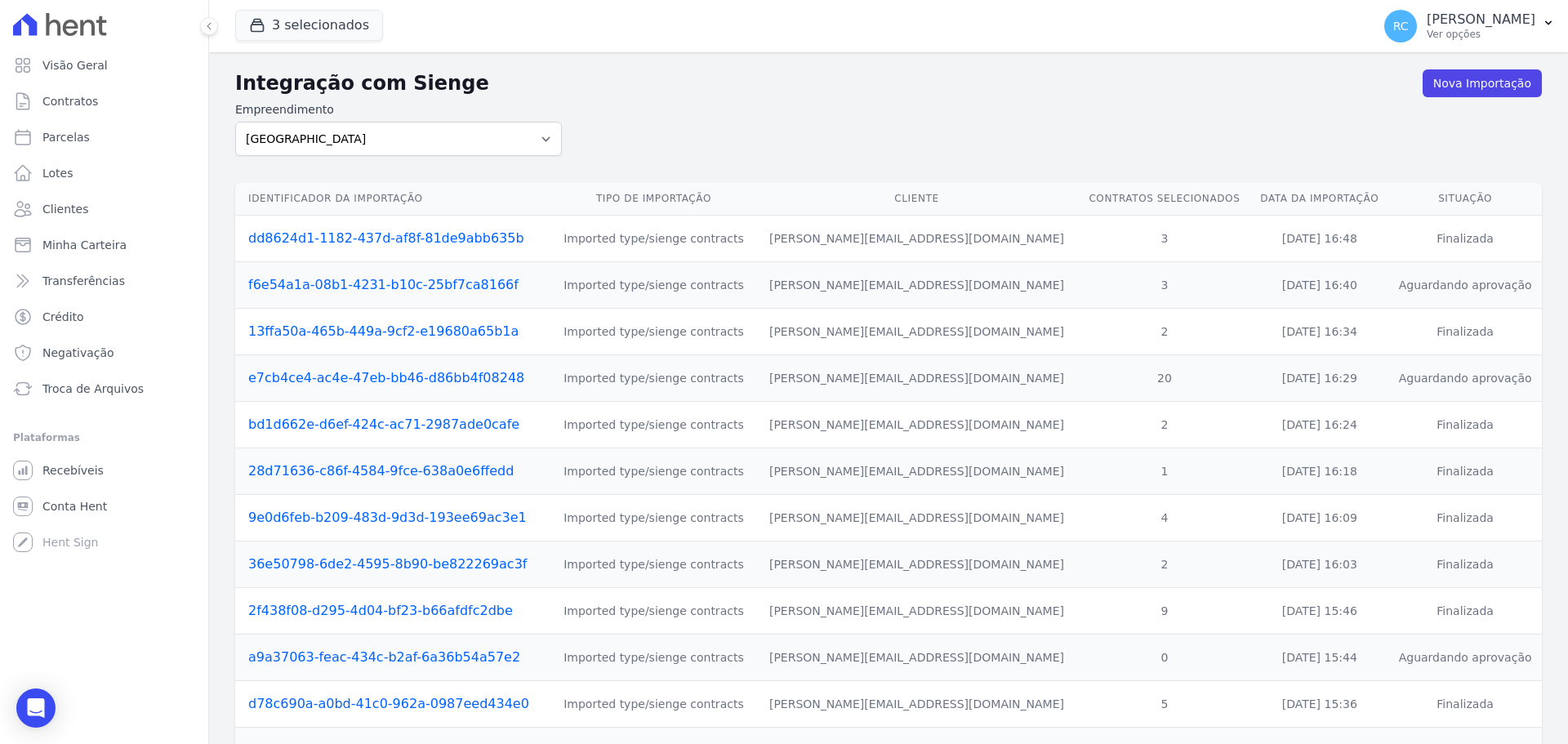
click at [480, 115] on label "Empreendimento" at bounding box center [397, 109] width 327 height 17
click at [480, 122] on select "PARQUE DAS FLORES PARQUE DOS PASSAROS TURMALINAS CONDOMINIO CLUB BY CAVAZANI" at bounding box center [397, 139] width 327 height 34
click at [467, 132] on select "PARQUE DAS FLORES PARQUE DOS PASSAROS TURMALINAS CONDOMINIO CLUB BY CAVAZANI" at bounding box center [397, 139] width 327 height 34
select select "4e89b6ae-7d84-4820-b012-365eab1a919a"
click at [235, 122] on select "PARQUE DAS FLORES PARQUE DOS PASSAROS TURMALINAS CONDOMINIO CLUB BY CAVAZANI" at bounding box center [397, 139] width 327 height 34
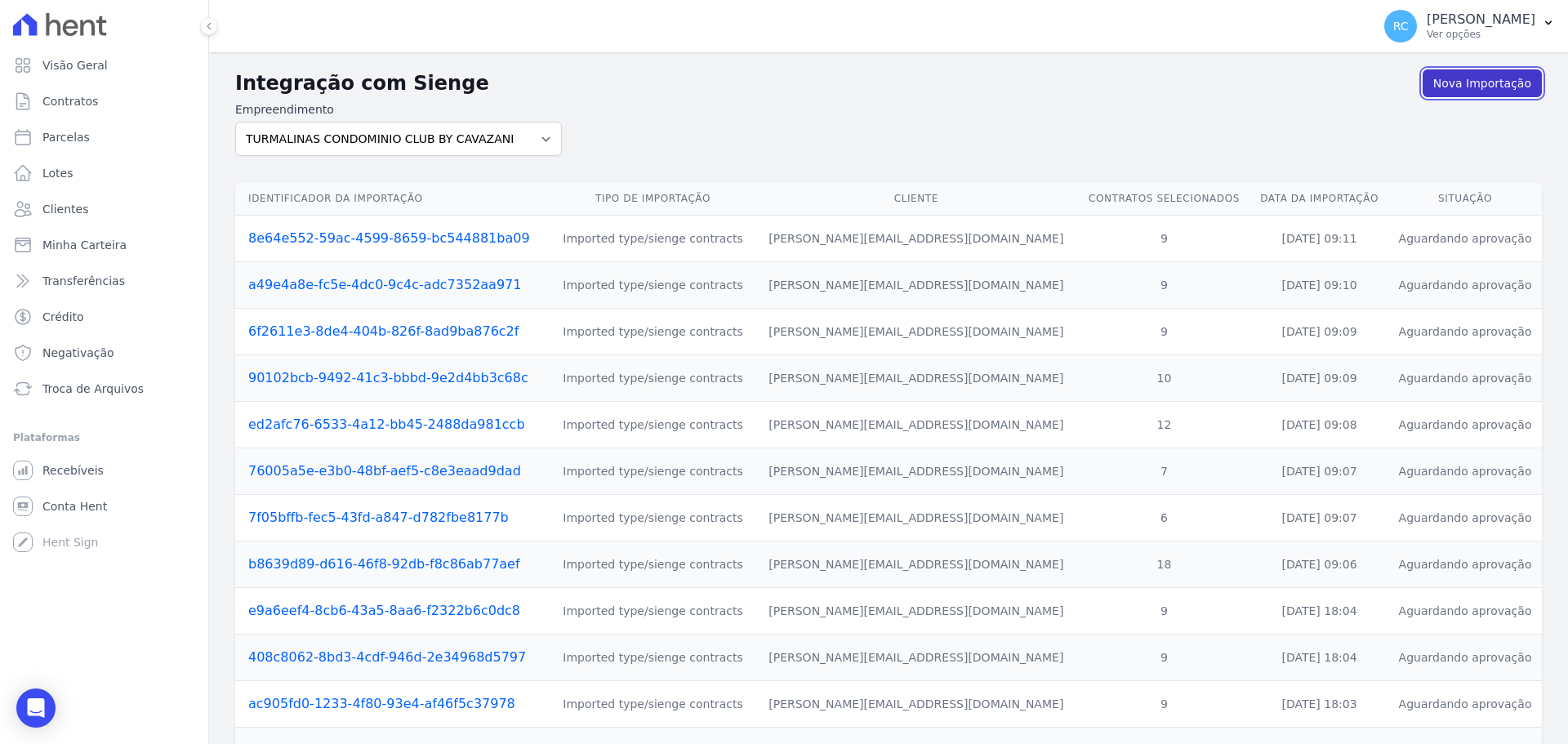
click at [1456, 84] on link "Nova Importação" at bounding box center [1481, 83] width 119 height 28
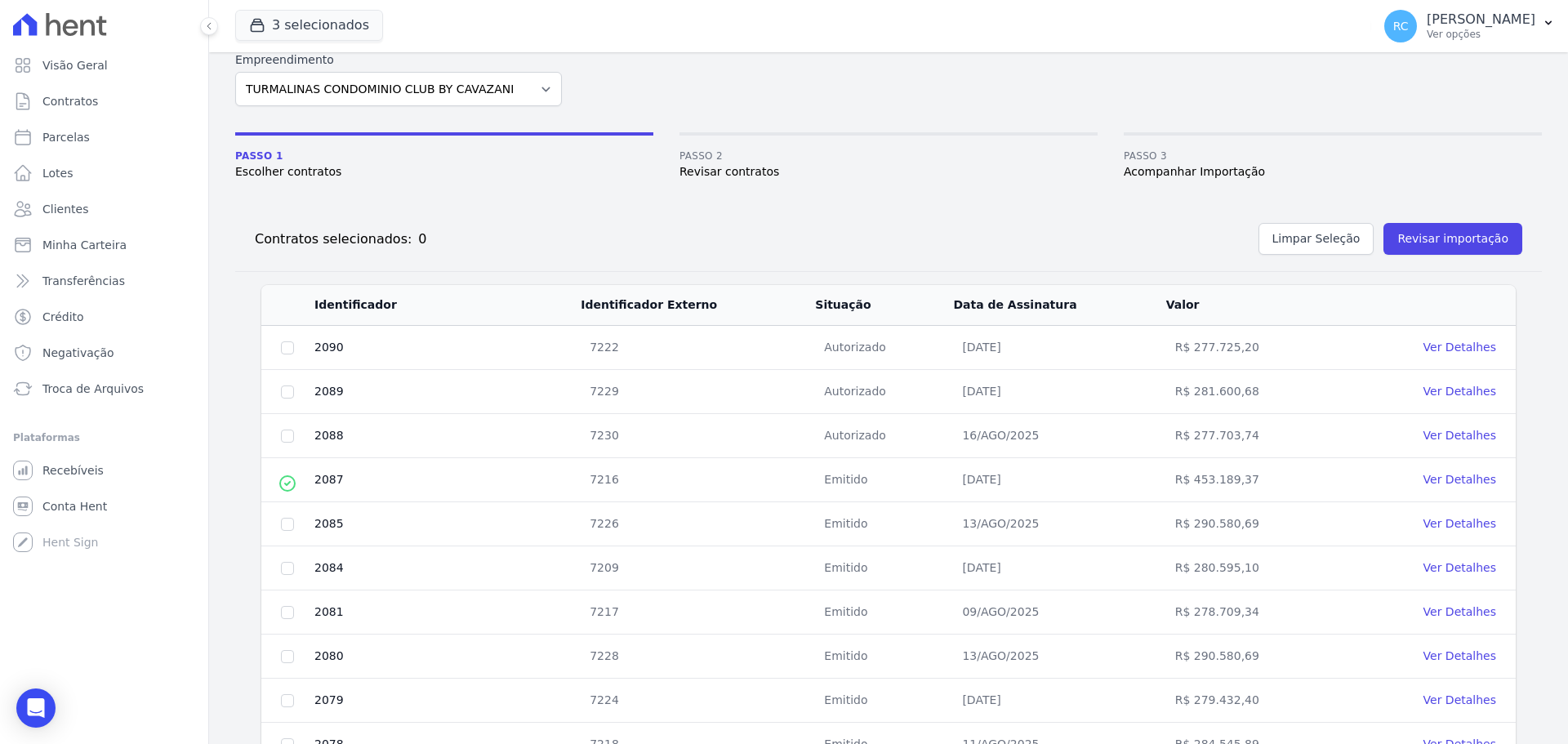
scroll to position [82, 0]
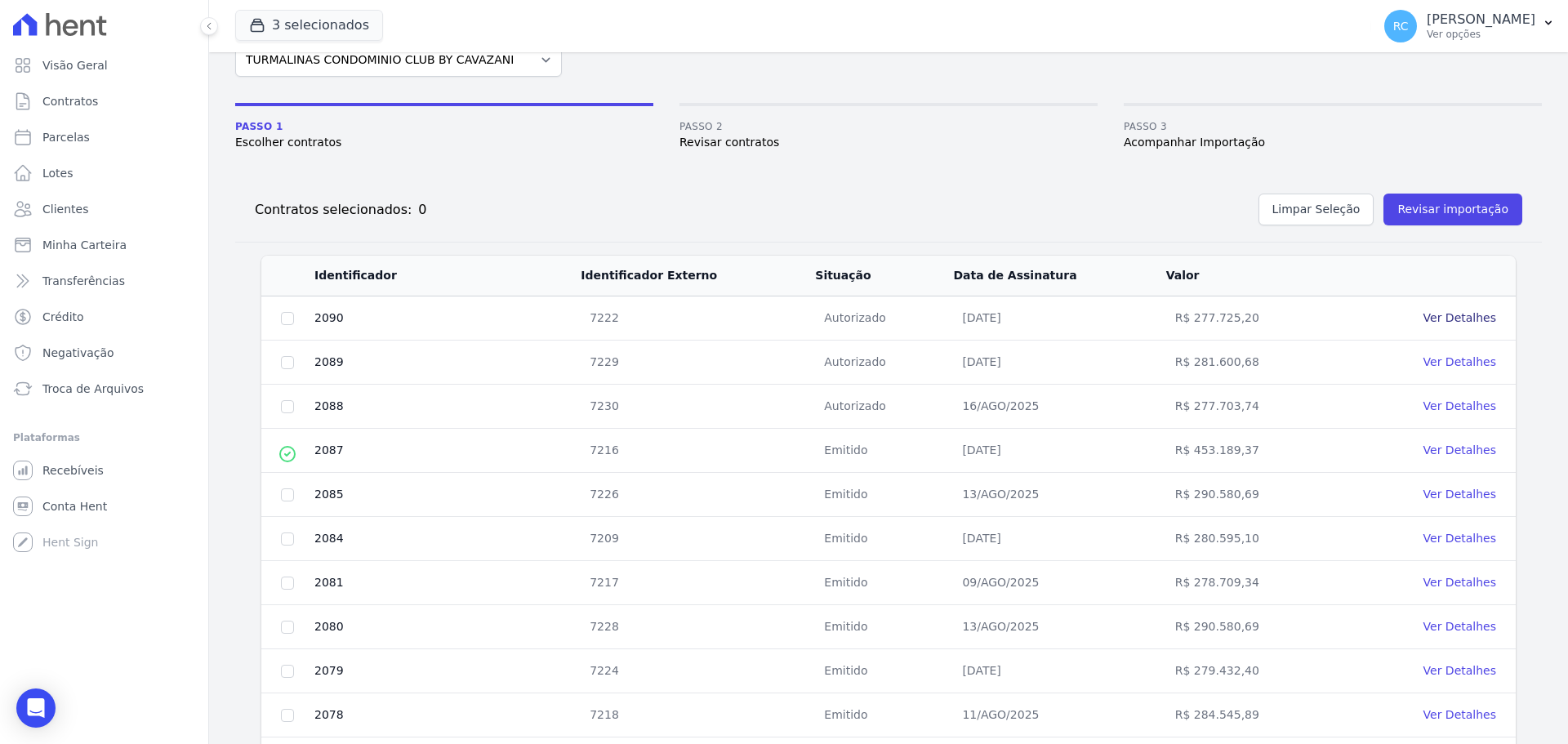
click at [1457, 321] on link "Ver Detalhes" at bounding box center [1459, 317] width 73 height 13
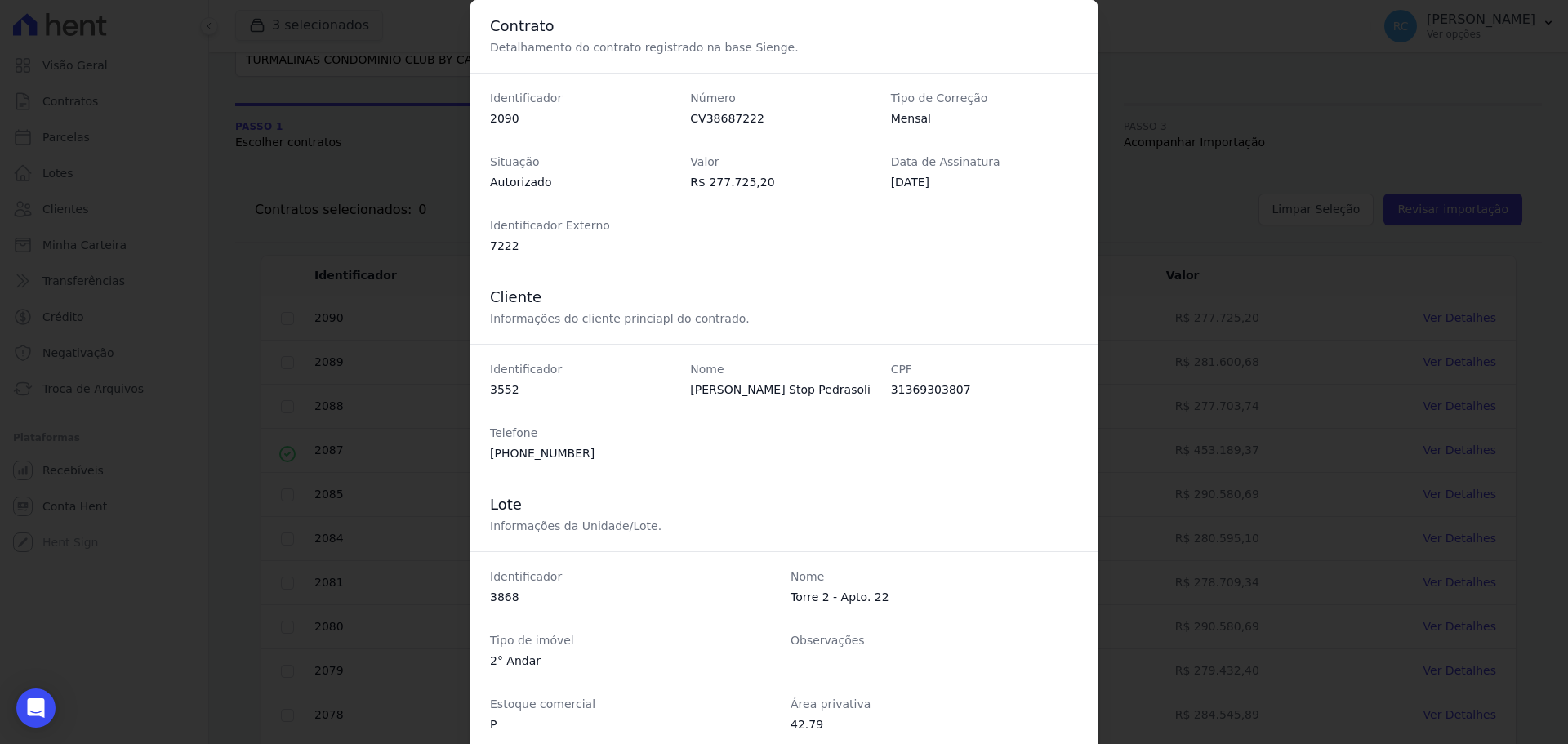
click at [1119, 214] on div "Contrato Detalhamento do contrato registrado na base Sienge. Identificador 2090…" at bounding box center [784, 372] width 1568 height 744
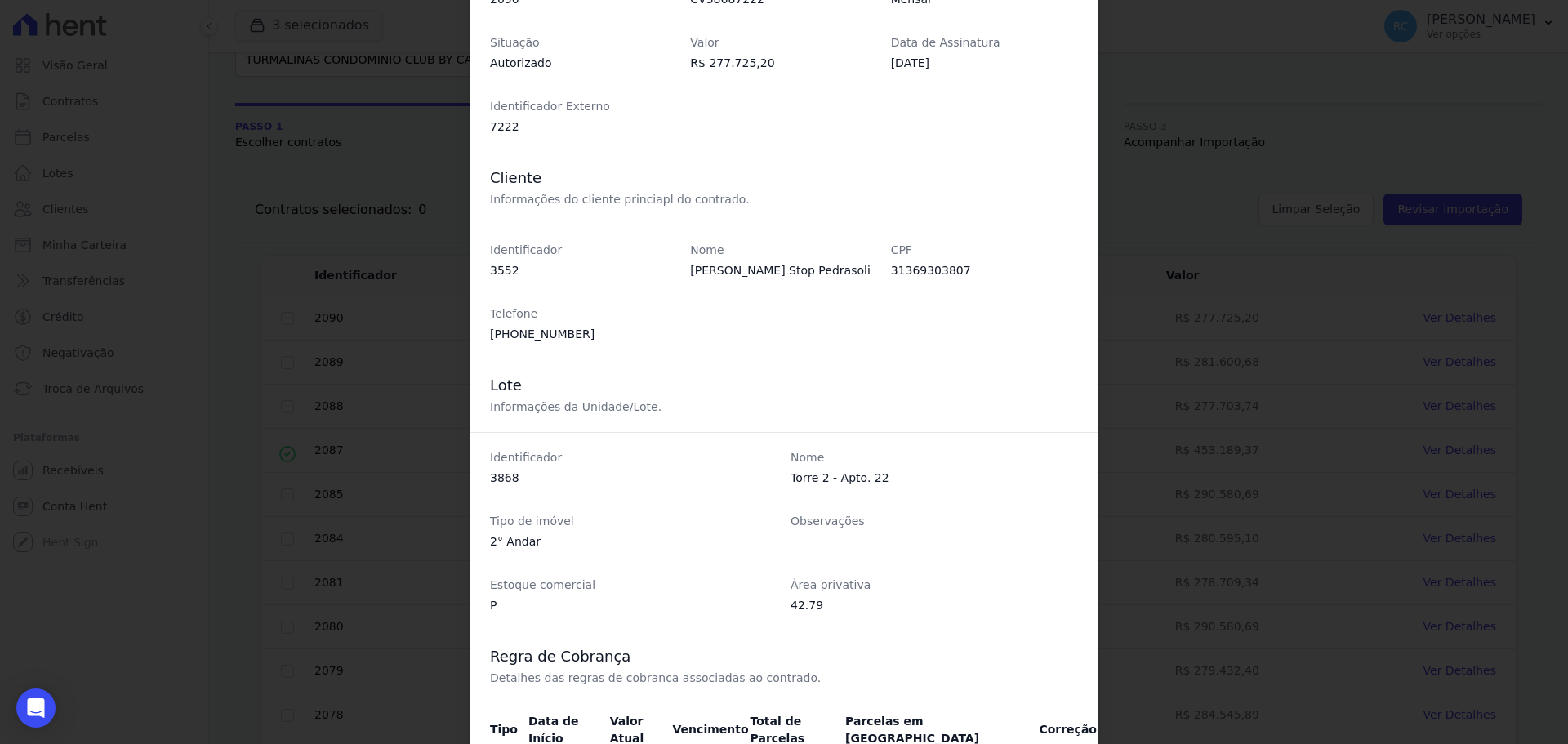
scroll to position [389, 0]
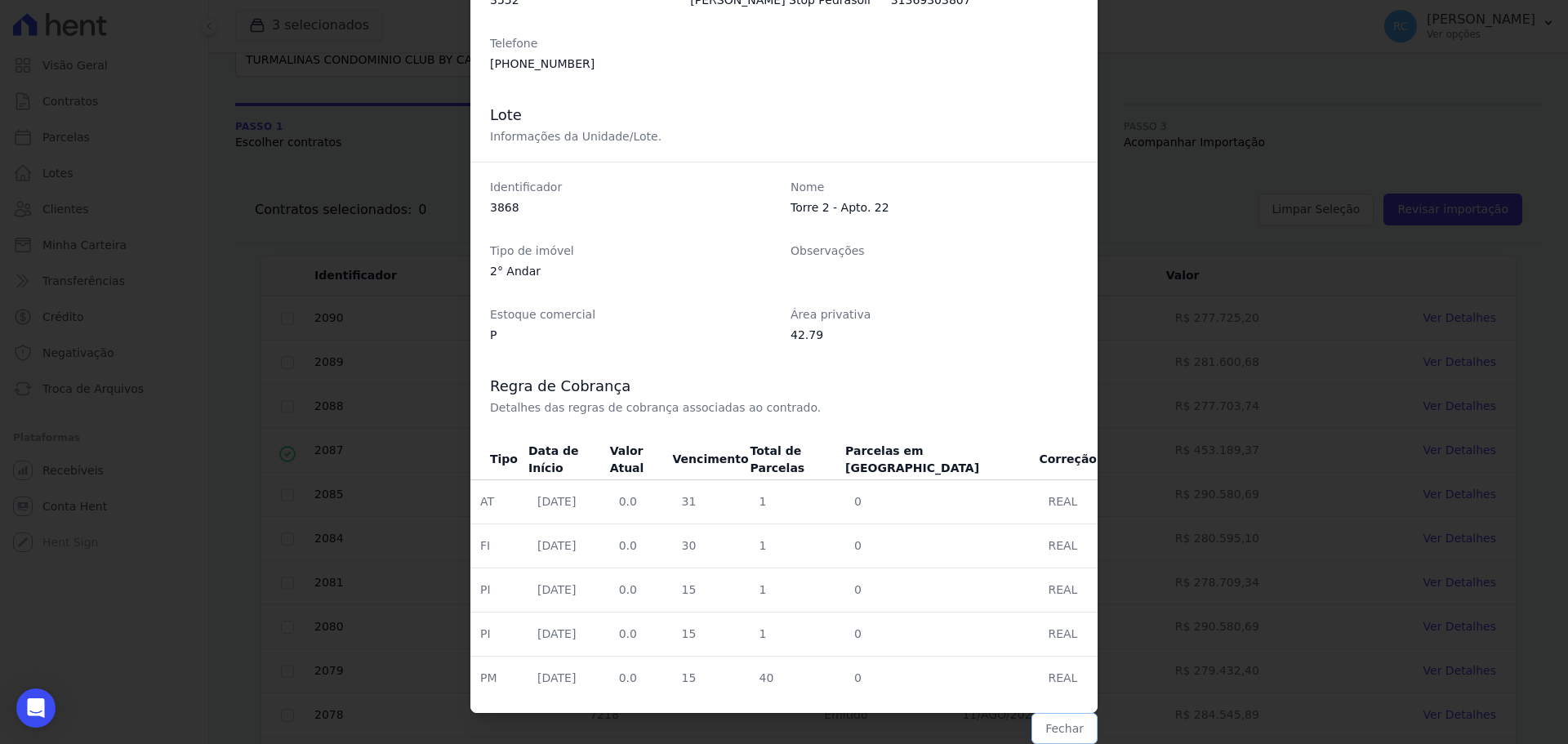
click at [1051, 736] on button "Fechar" at bounding box center [1064, 728] width 66 height 31
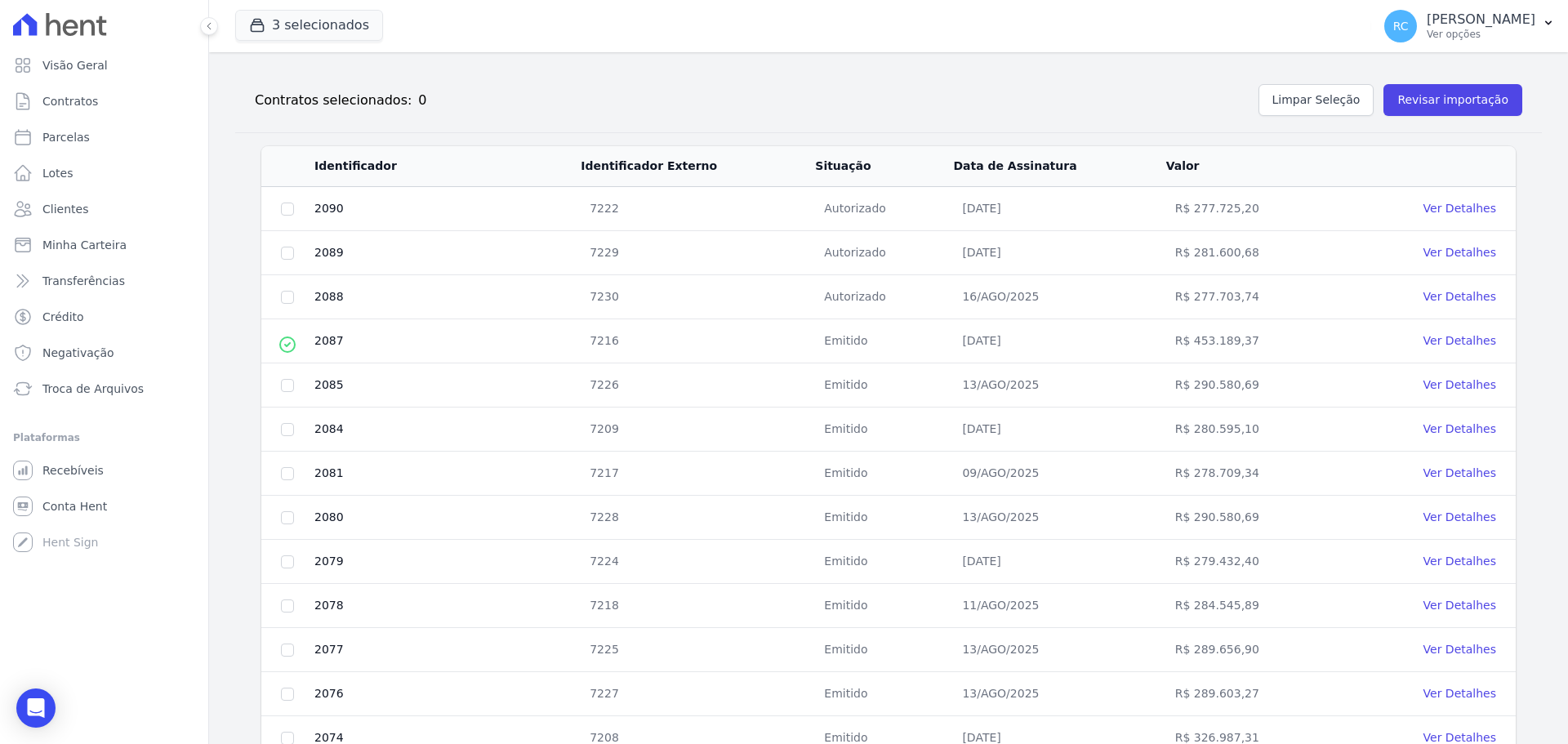
scroll to position [579, 0]
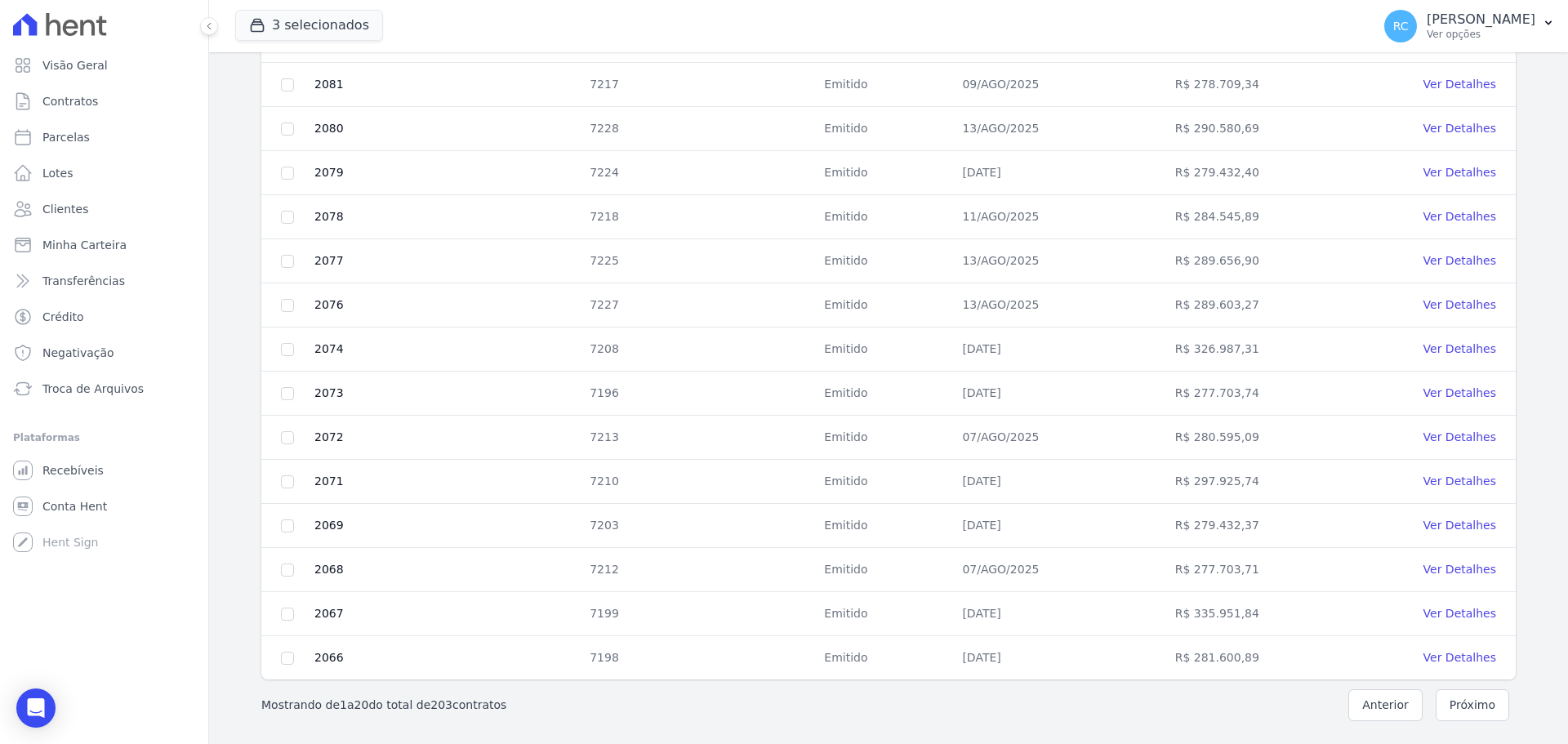
click at [1458, 710] on button "Próximo" at bounding box center [1472, 705] width 74 height 32
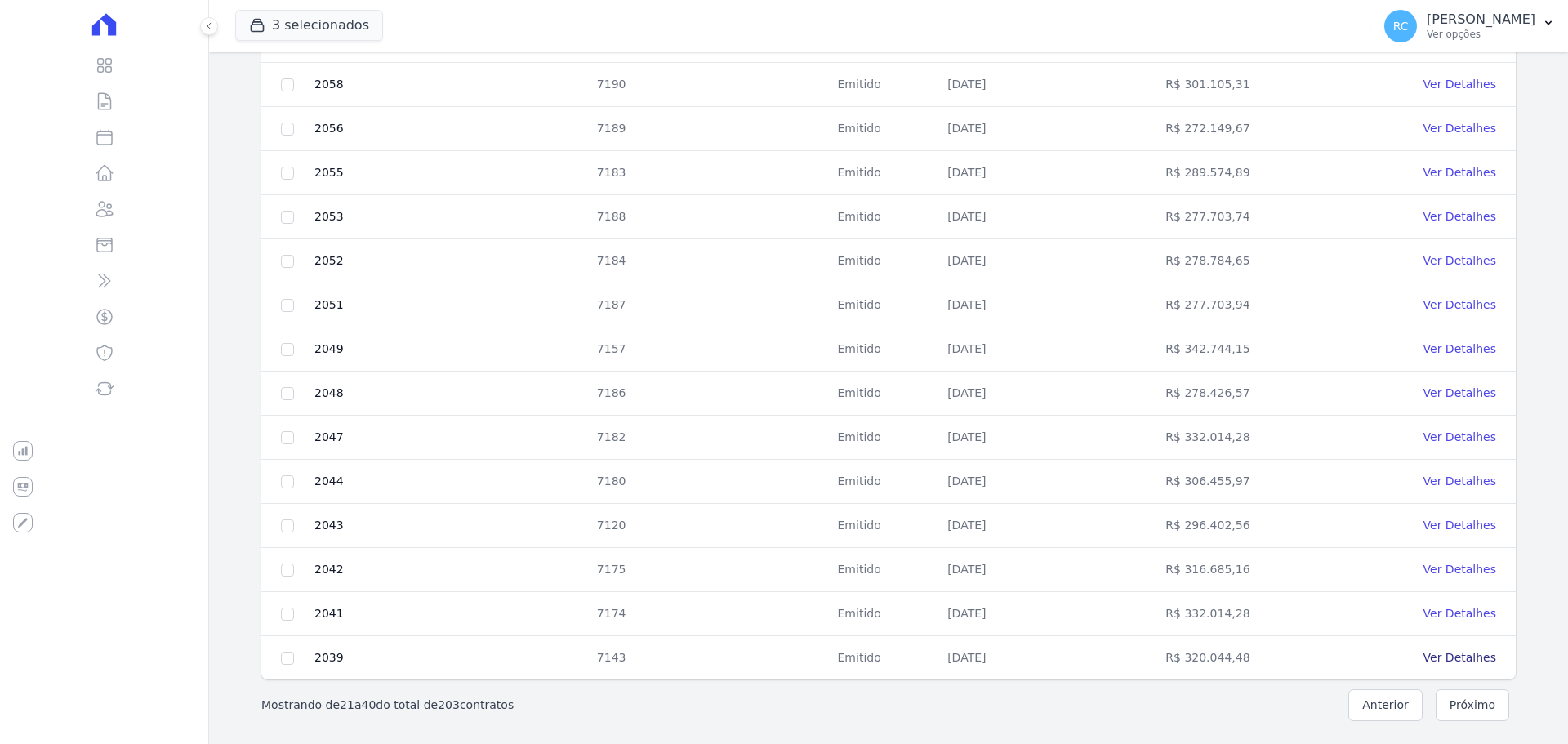
click at [1455, 655] on link "Ver Detalhes" at bounding box center [1459, 657] width 73 height 13
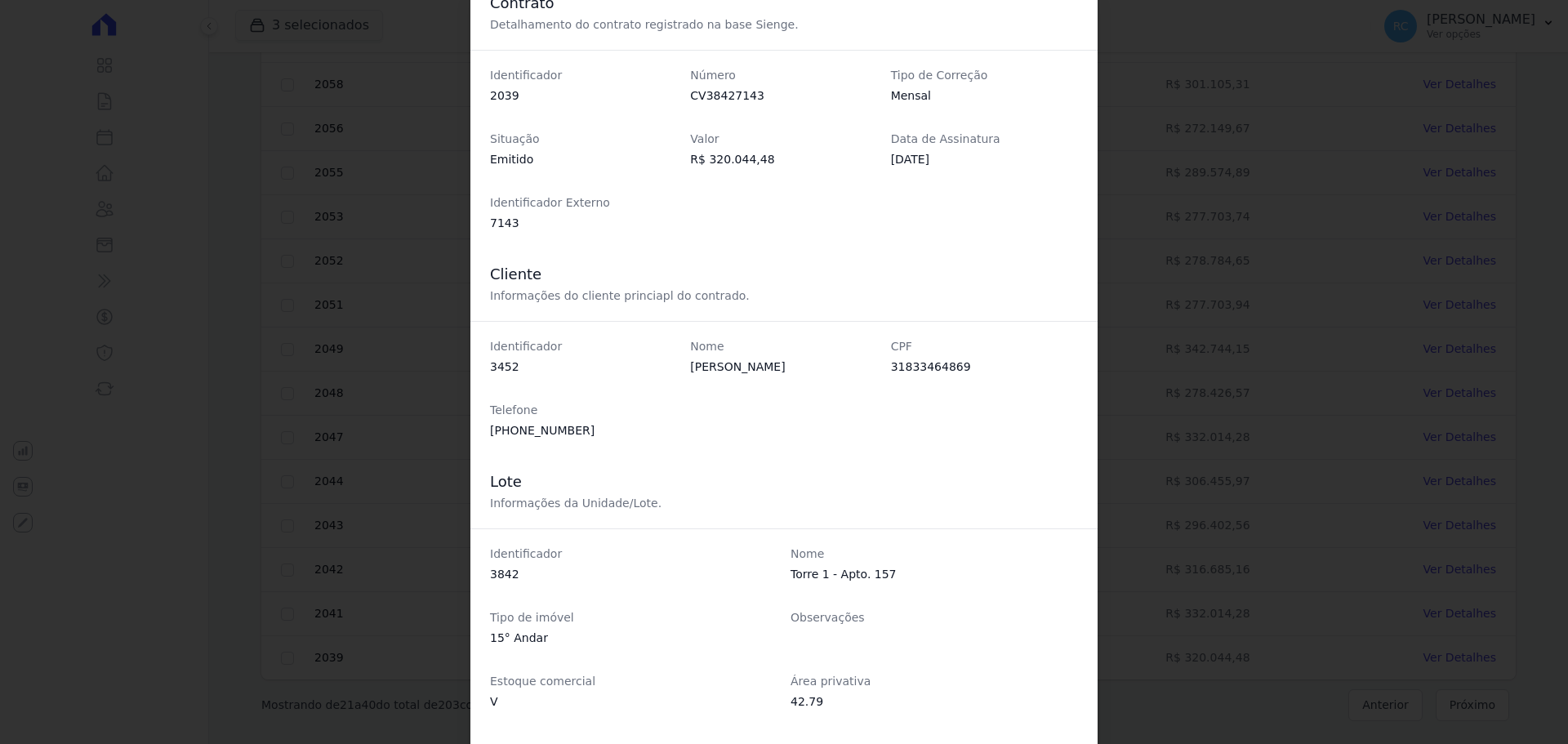
scroll to position [0, 0]
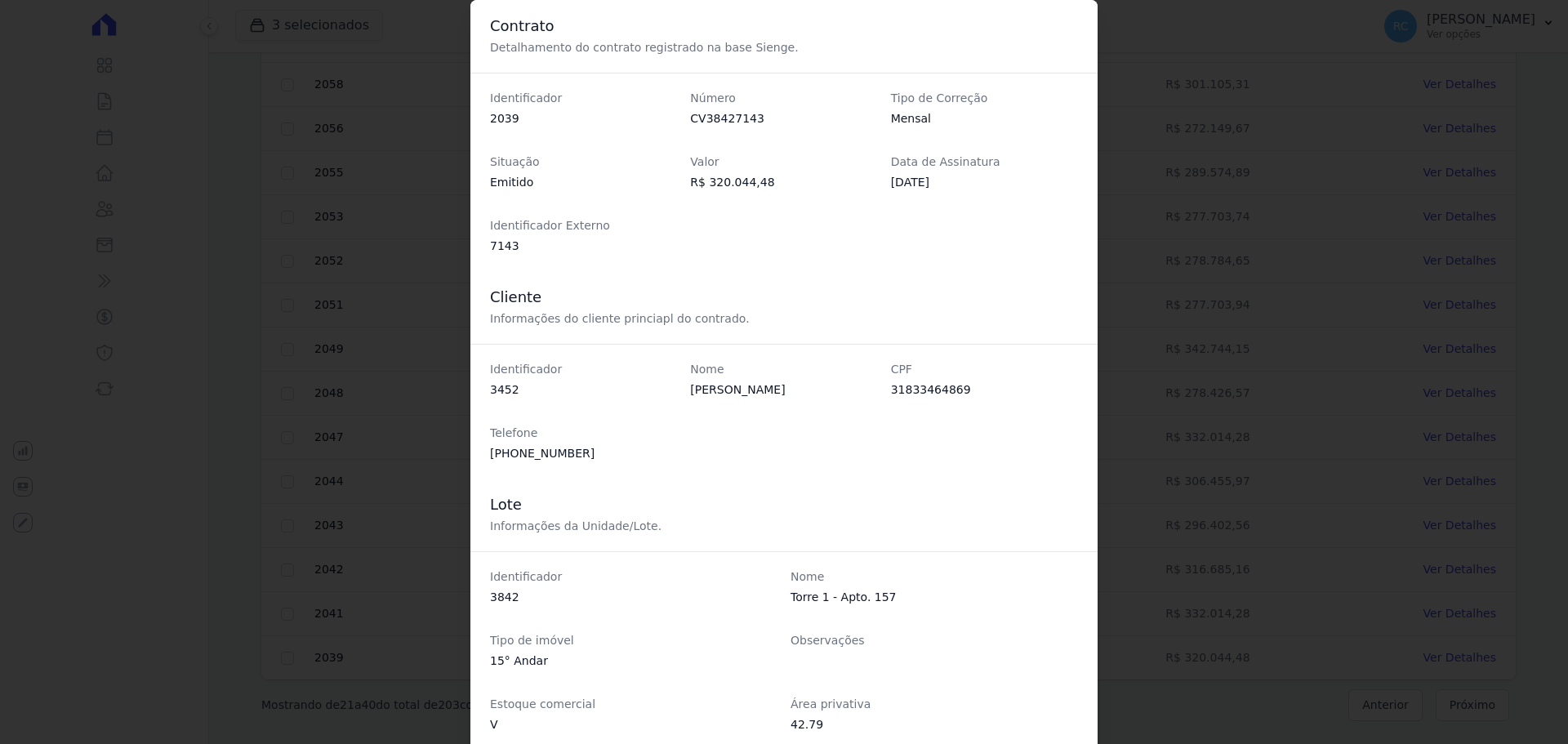
click at [1178, 115] on div "Contrato Detalhamento do contrato registrado na base Sienge. Identificador 2039…" at bounding box center [784, 372] width 1568 height 744
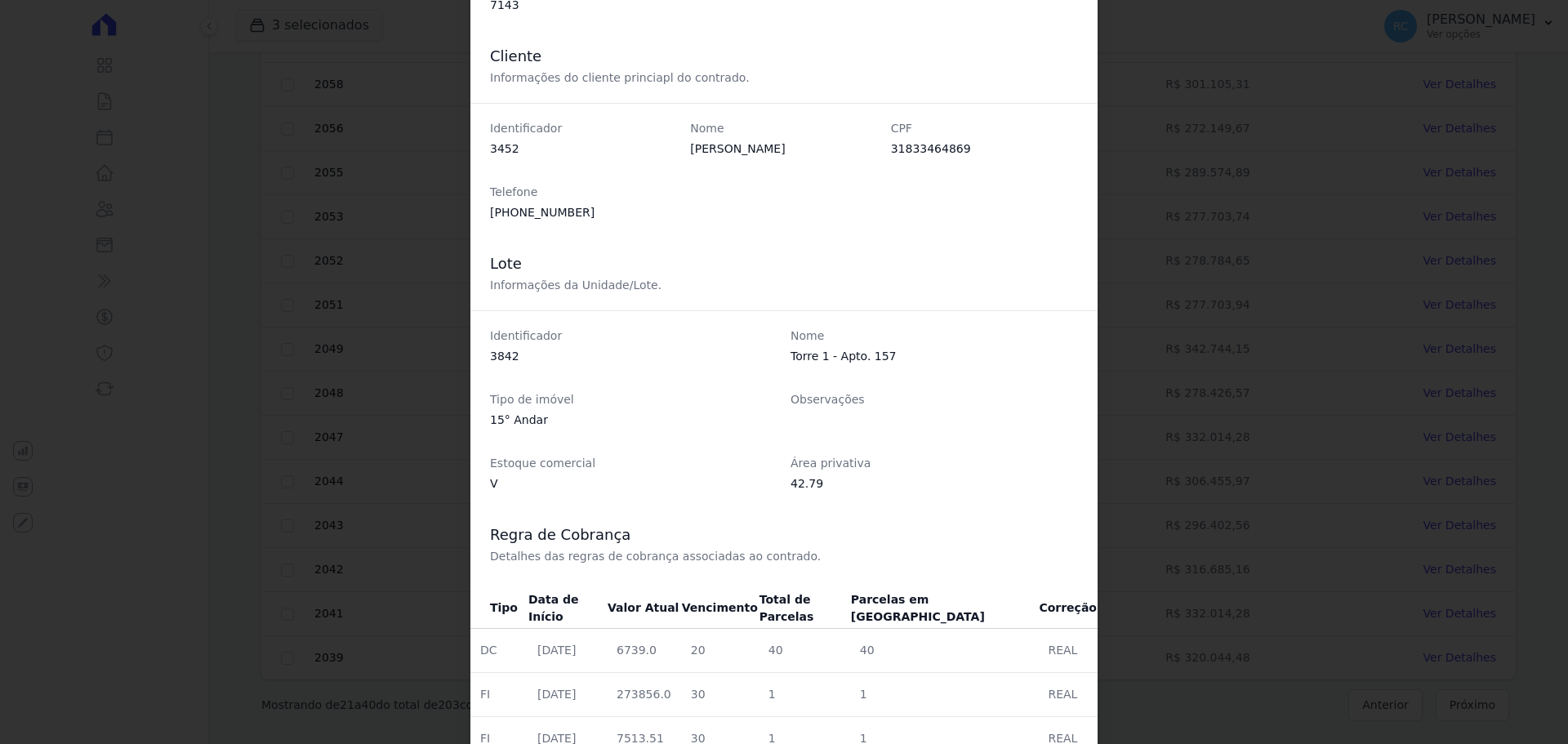
scroll to position [389, 0]
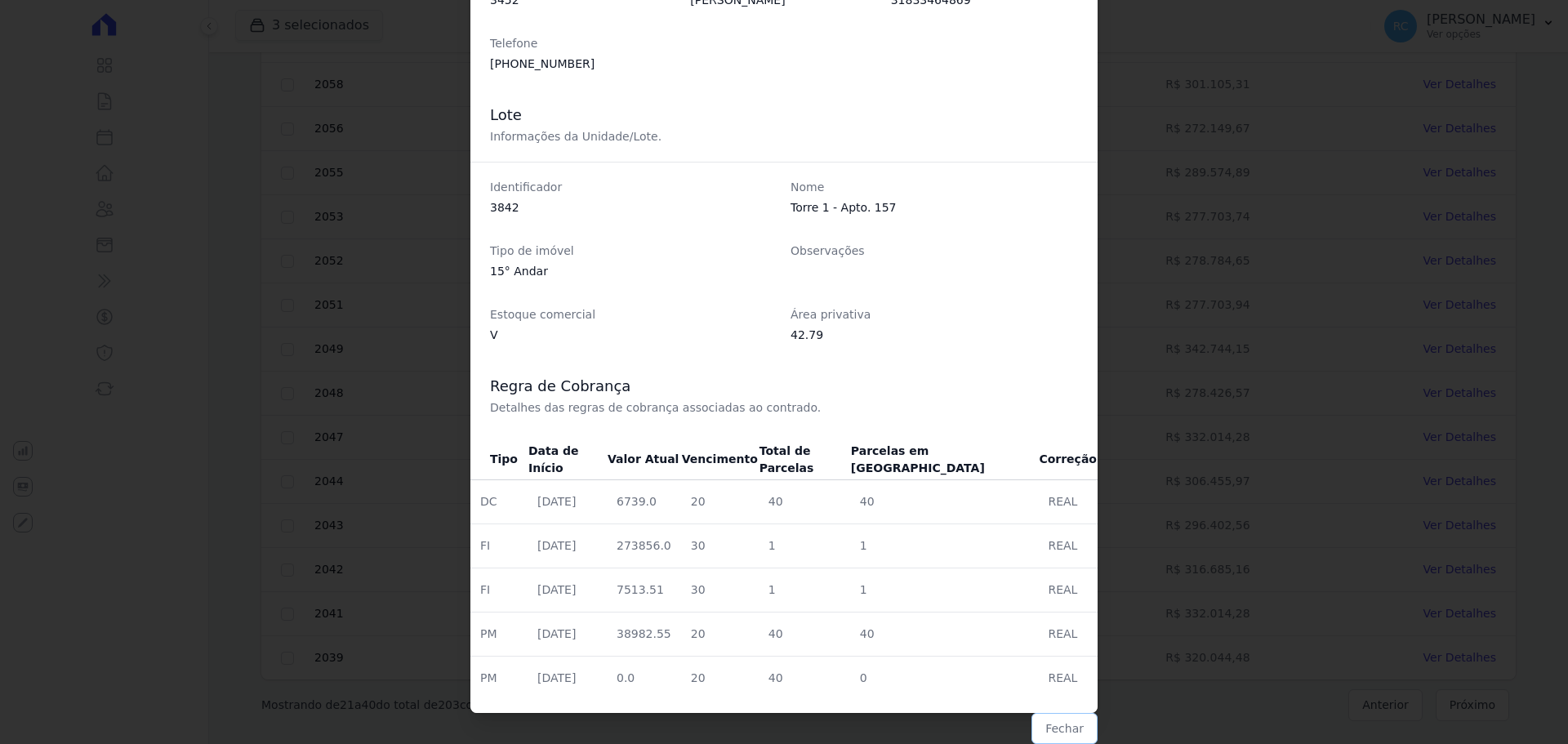
click at [1062, 726] on button "Fechar" at bounding box center [1064, 728] width 66 height 31
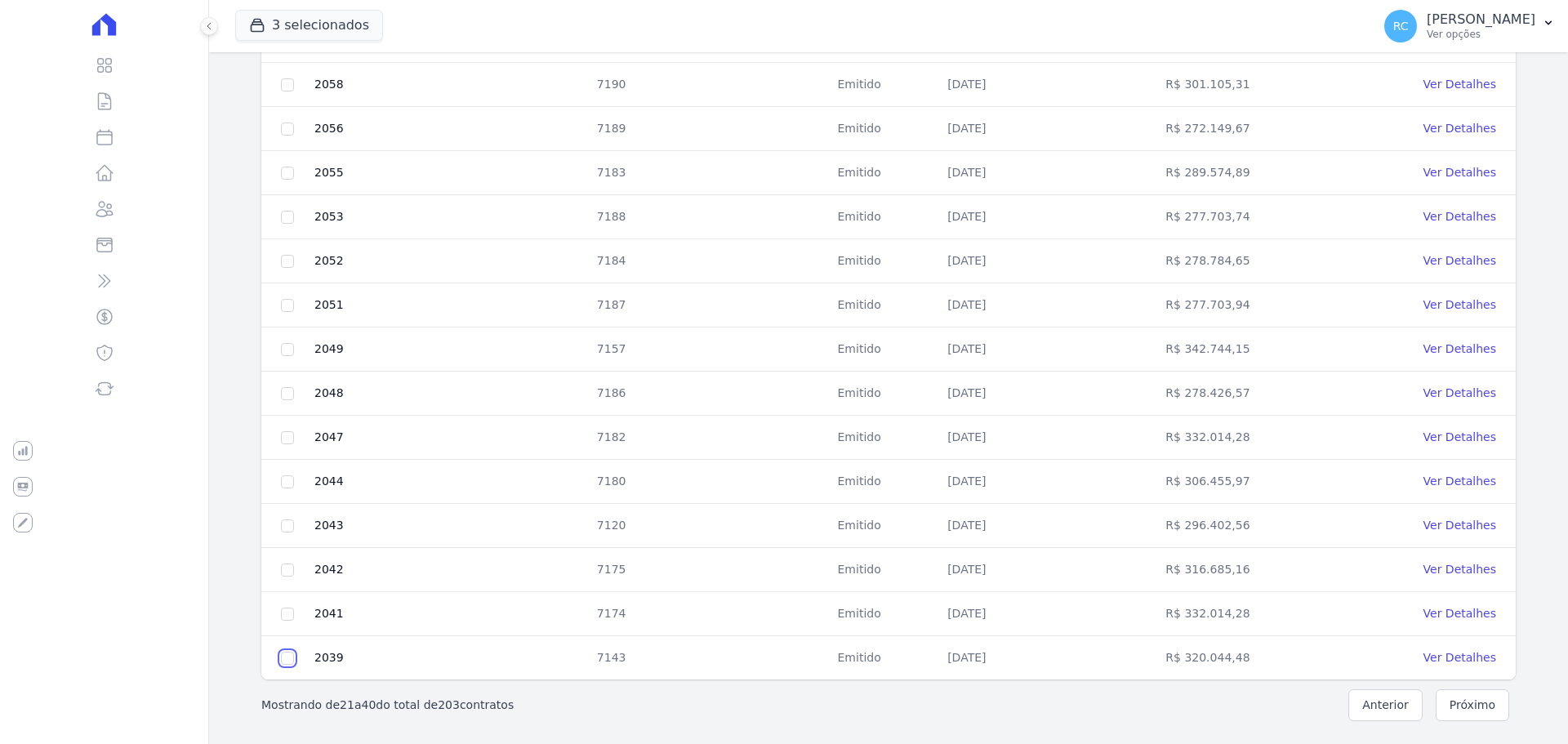
click at [1461, 708] on button "Próximo" at bounding box center [1472, 705] width 74 height 32
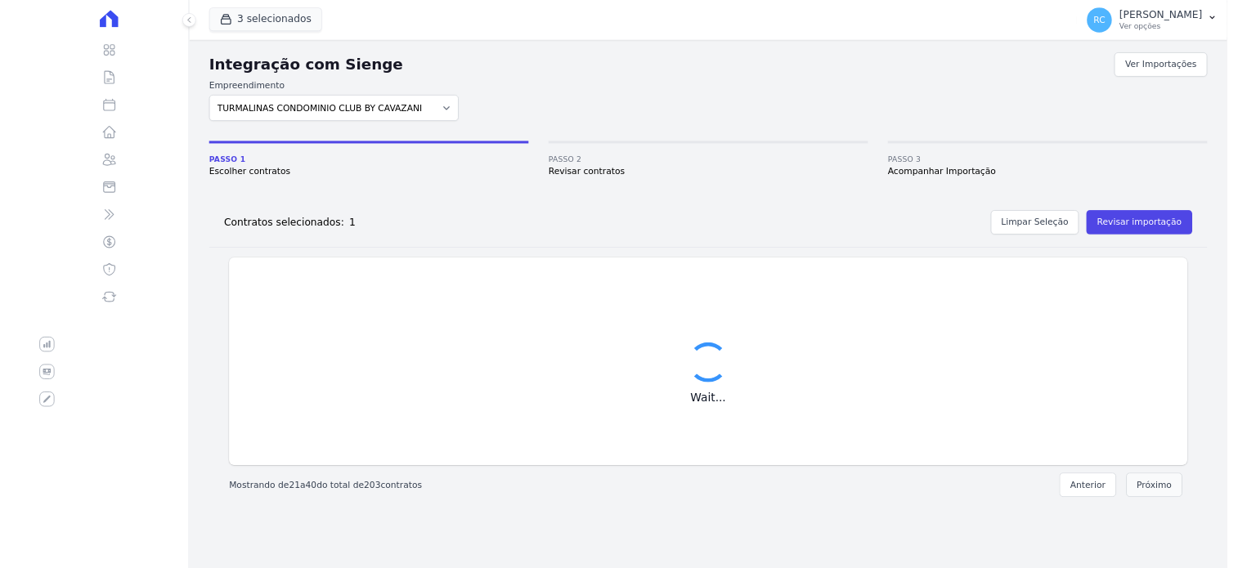
scroll to position [0, 0]
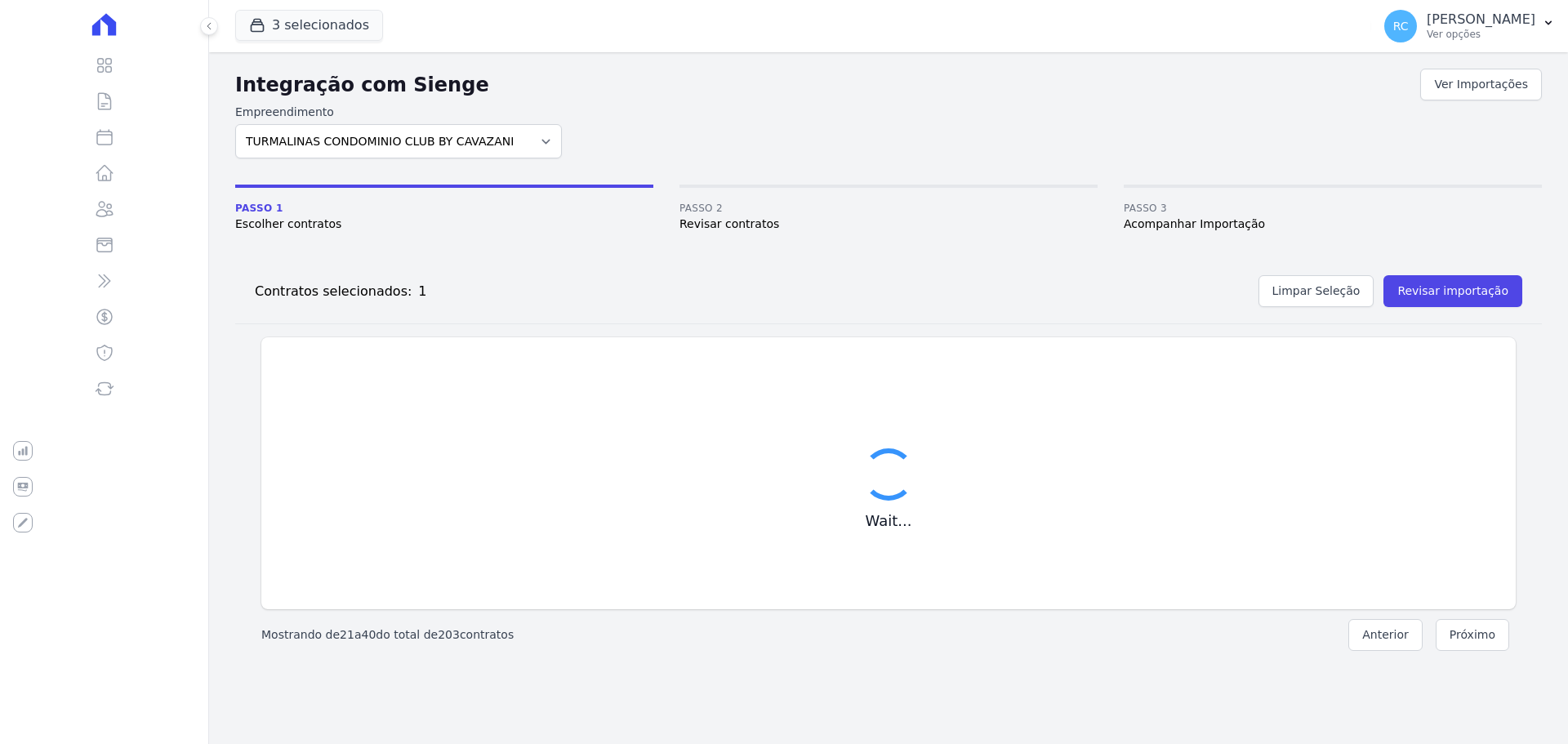
checkbox input "false"
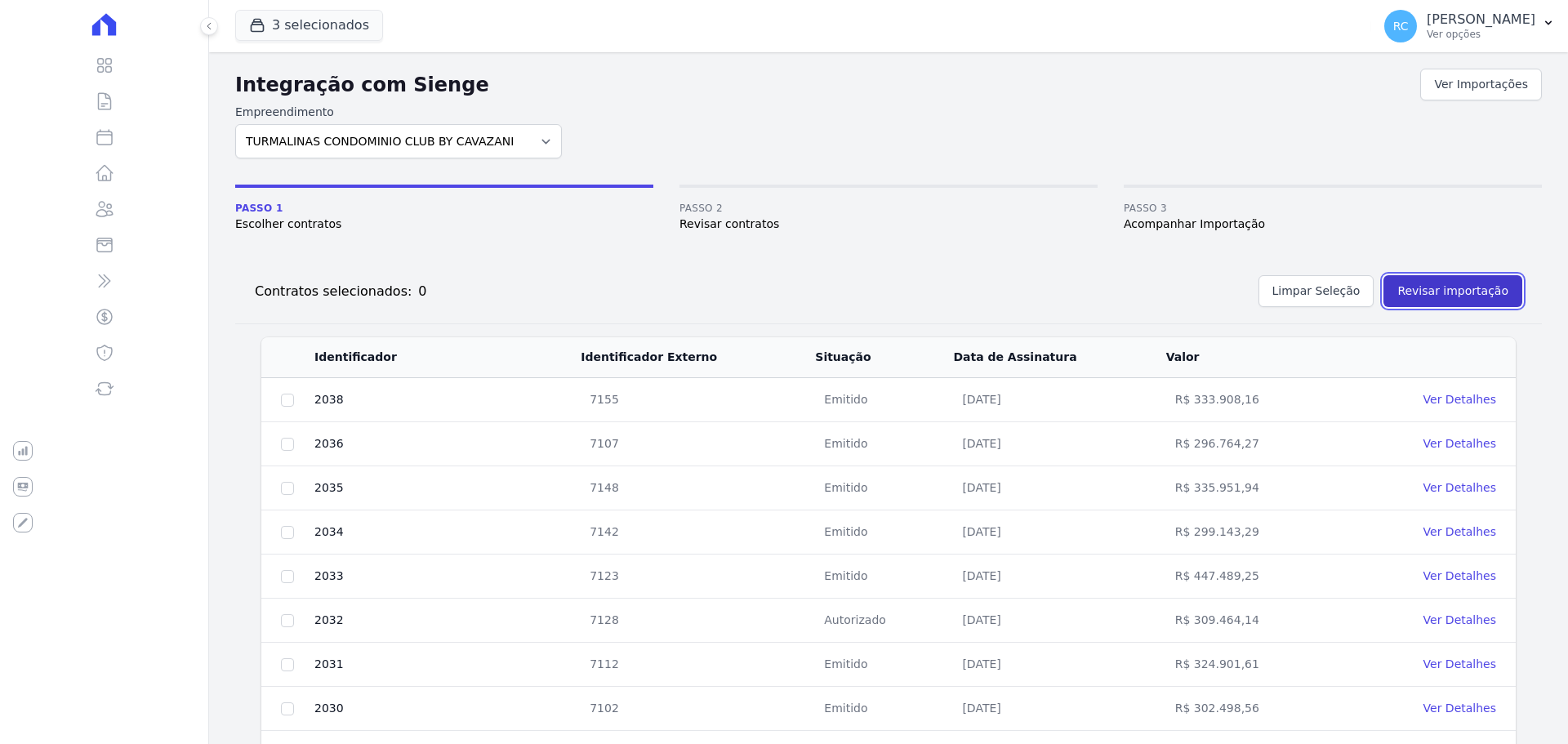
click at [1456, 297] on button "Revisar importação" at bounding box center [1452, 291] width 139 height 32
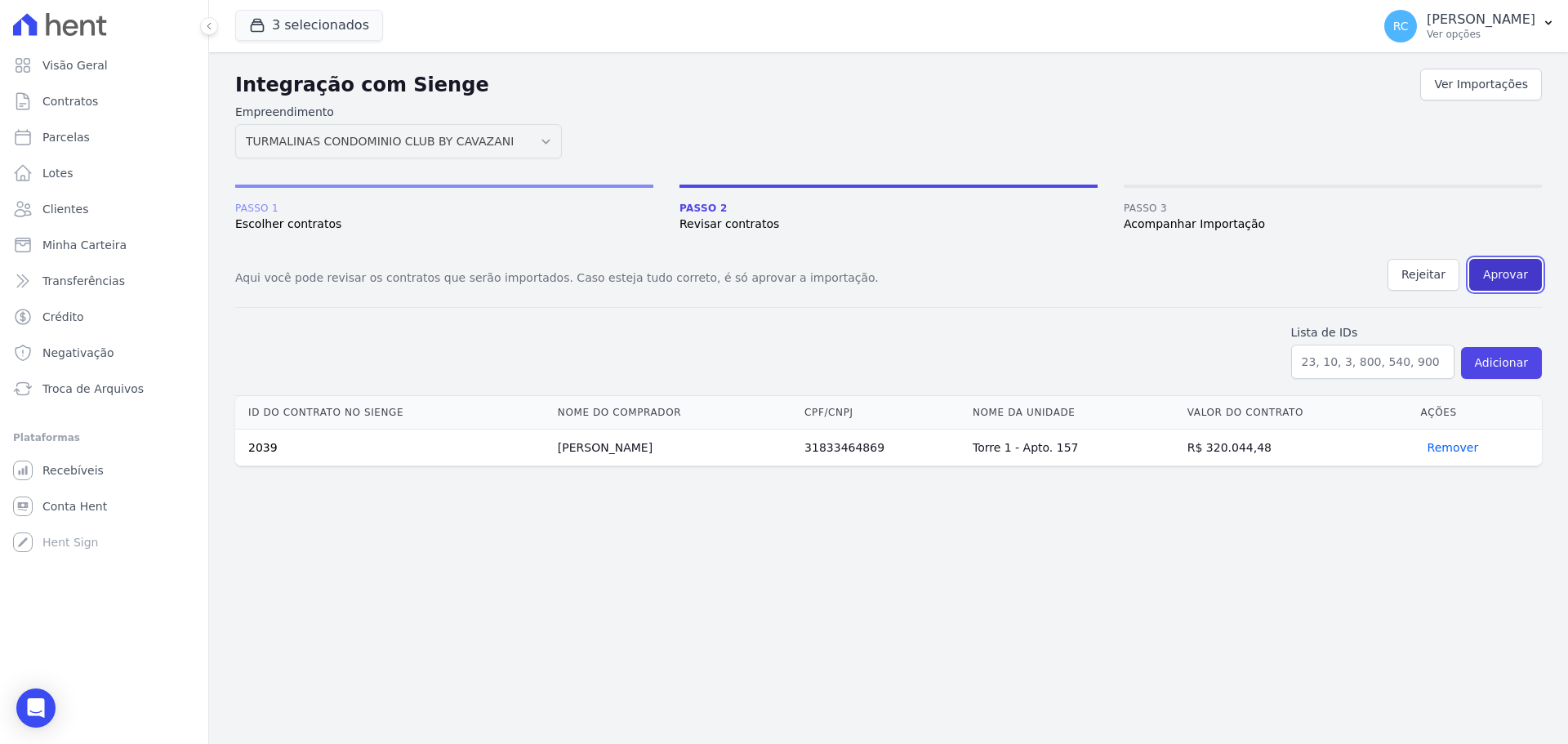
click at [1522, 276] on button "Aprovar" at bounding box center [1505, 275] width 73 height 32
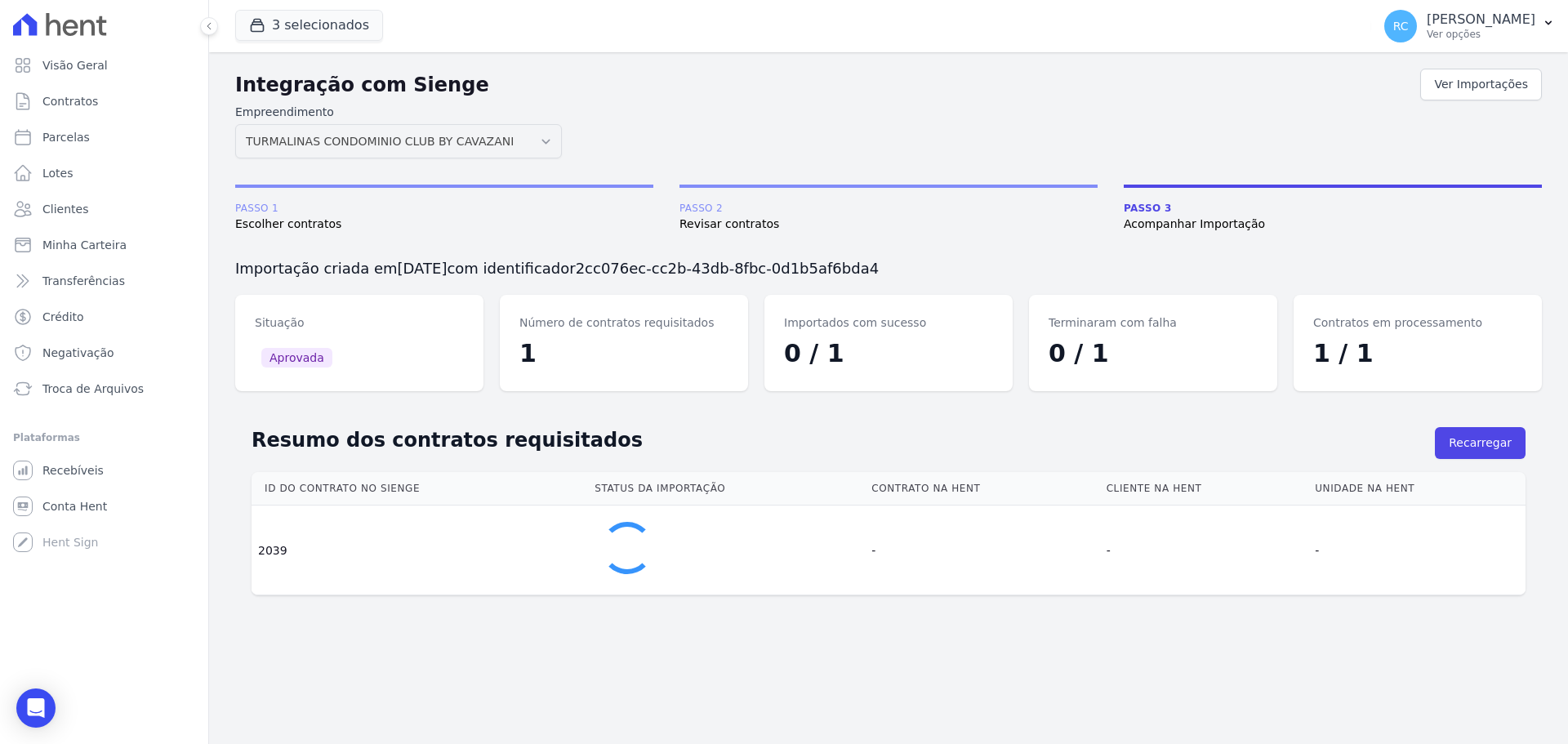
click at [1020, 254] on div "Integração com Sienge Ver Importações Empreendimento [GEOGRAPHIC_DATA] DOS PASS…" at bounding box center [888, 338] width 1306 height 546
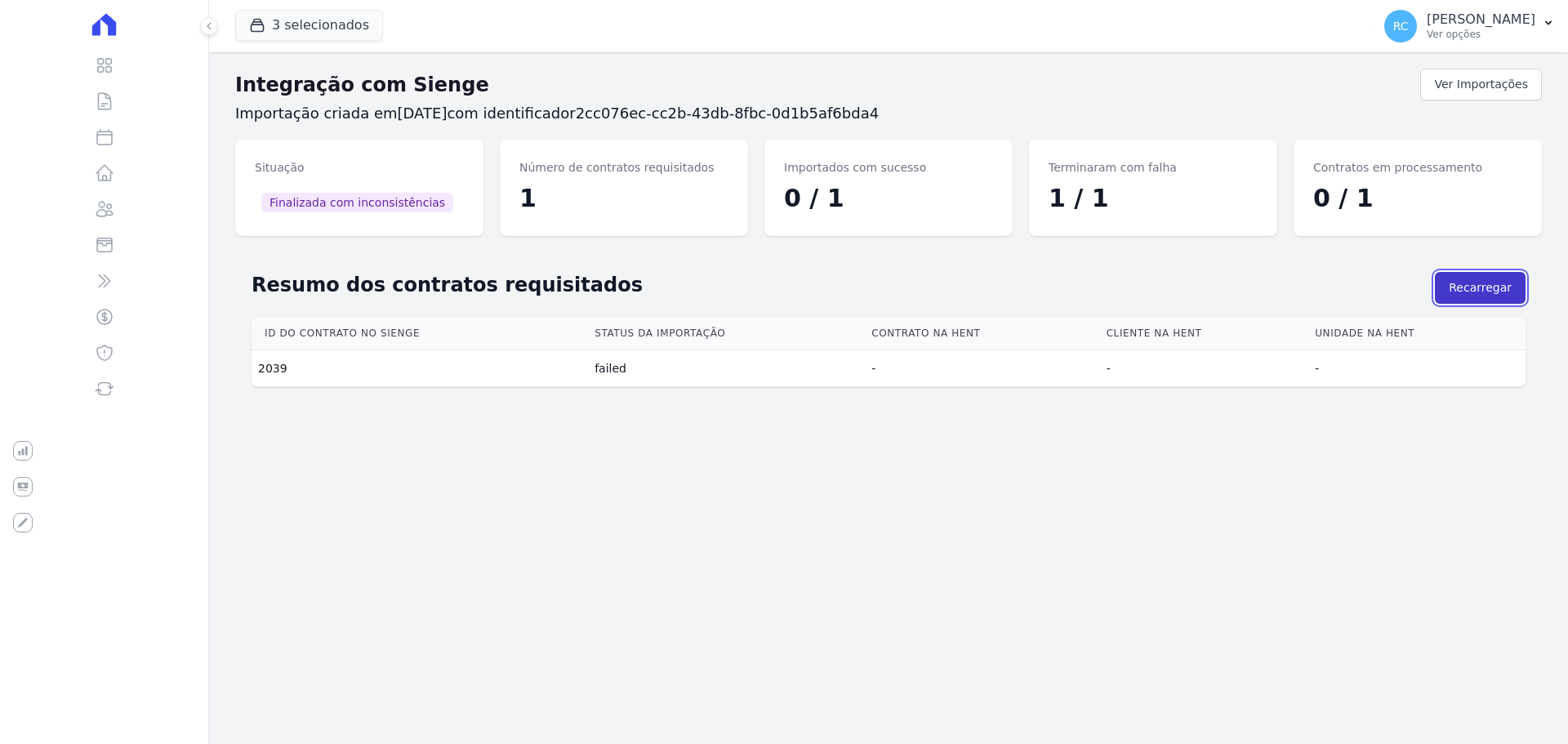
click at [1483, 291] on button "Recarregar" at bounding box center [1479, 288] width 91 height 32
click at [1472, 278] on button "Recarregar" at bounding box center [1479, 288] width 91 height 32
drag, startPoint x: 1469, startPoint y: 294, endPoint x: 1412, endPoint y: 314, distance: 60.4
click at [1469, 296] on button "Recarregar" at bounding box center [1479, 288] width 91 height 32
click at [320, 199] on span "Finalizada com inconsistências" at bounding box center [358, 203] width 192 height 20
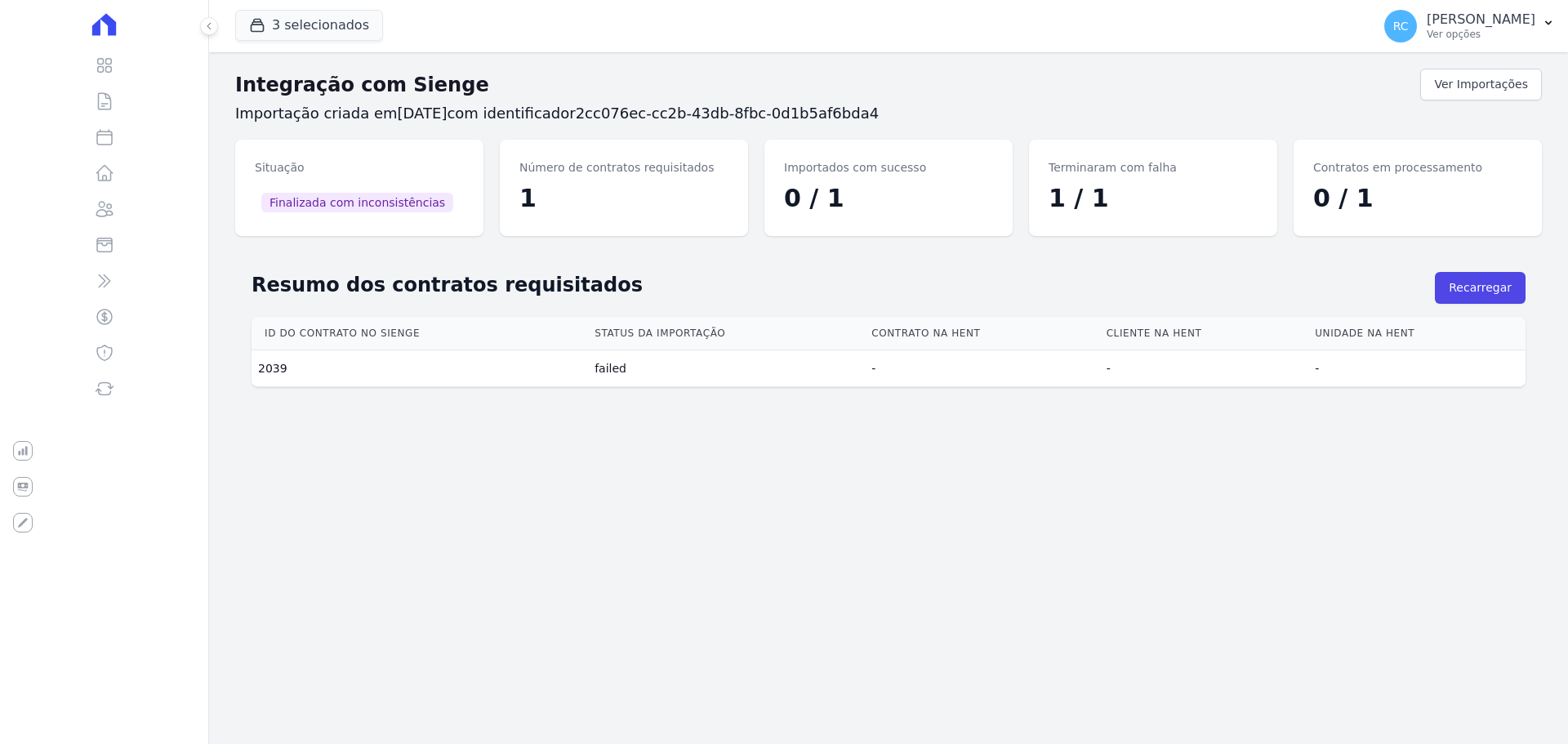
drag, startPoint x: 1135, startPoint y: 174, endPoint x: 1262, endPoint y: 167, distance: 127.2
click at [1151, 172] on dt "Terminaram com falha" at bounding box center [1153, 167] width 209 height 17
click at [1274, 167] on div "Terminaram com falha 1 / 1" at bounding box center [1153, 188] width 249 height 96
click at [1459, 91] on link "Ver Importações" at bounding box center [1481, 85] width 122 height 32
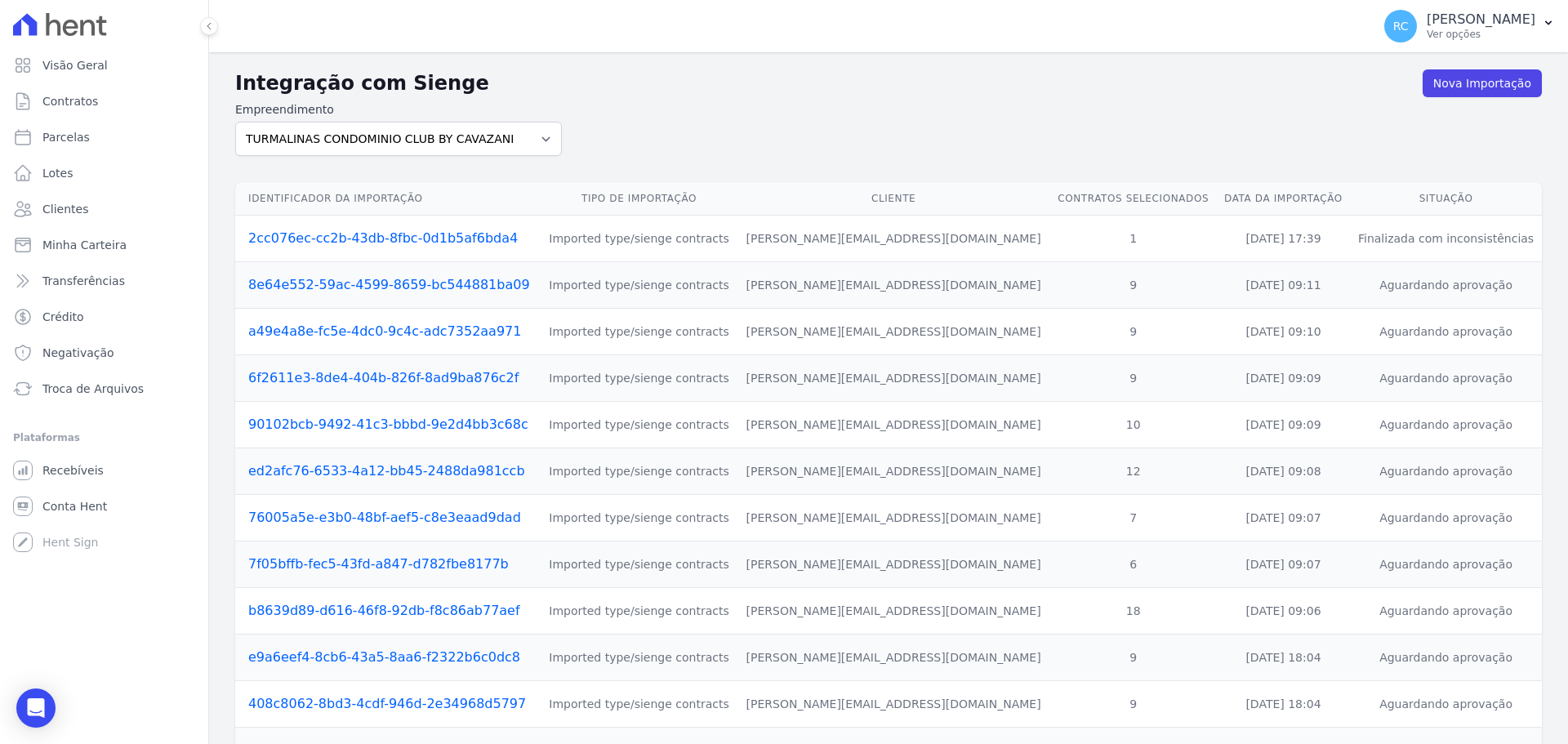
drag, startPoint x: 1475, startPoint y: 240, endPoint x: 386, endPoint y: 240, distance: 1089.0
click at [386, 240] on tr "2cc076ec-cc2b-43db-8fbc-0d1b5af6bda4 Imported type/sienge contracts [PERSON_NAM…" at bounding box center [888, 239] width 1306 height 47
click at [78, 519] on link "Conta Hent" at bounding box center [104, 505] width 195 height 33
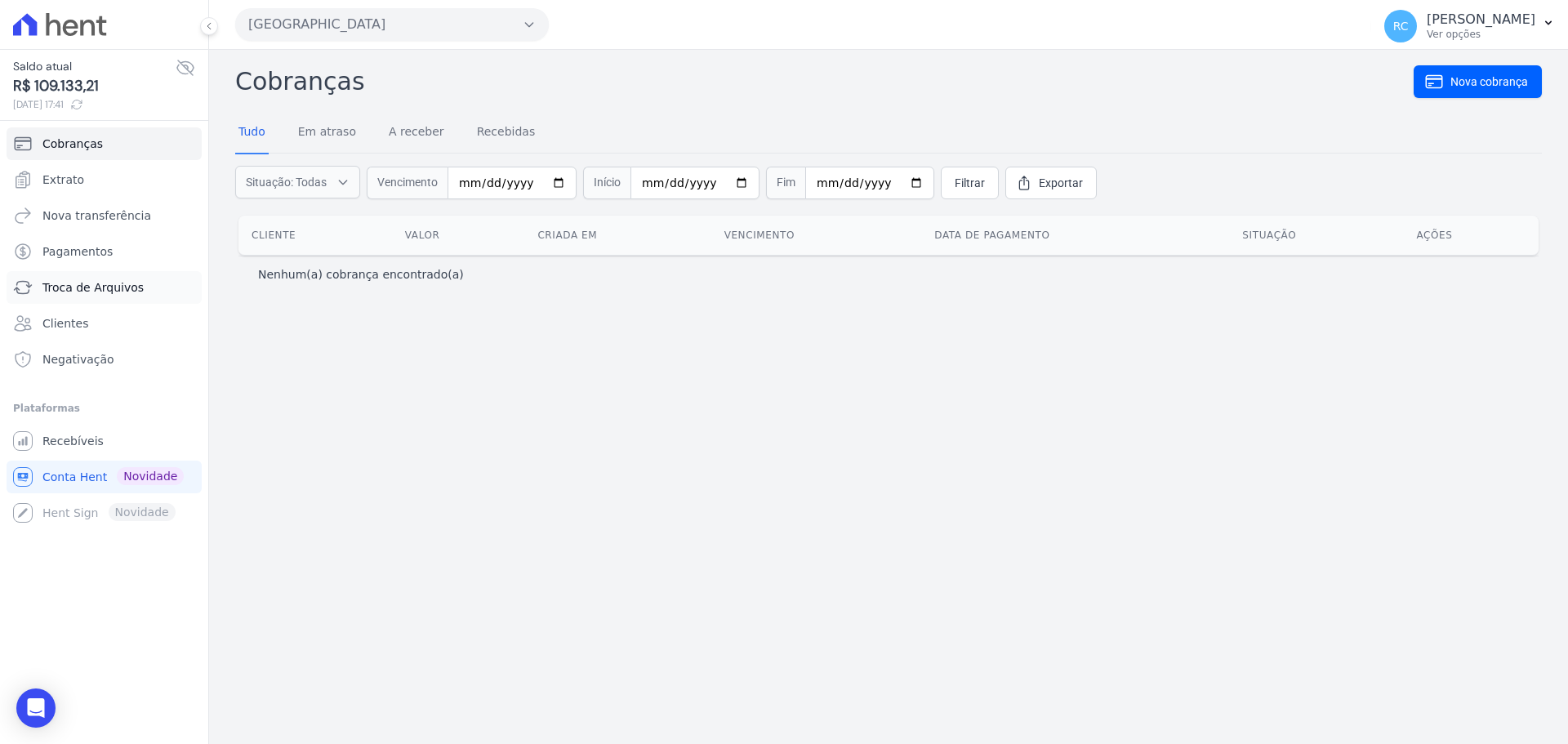
click at [123, 290] on span "Troca de Arquivos" at bounding box center [93, 288] width 101 height 16
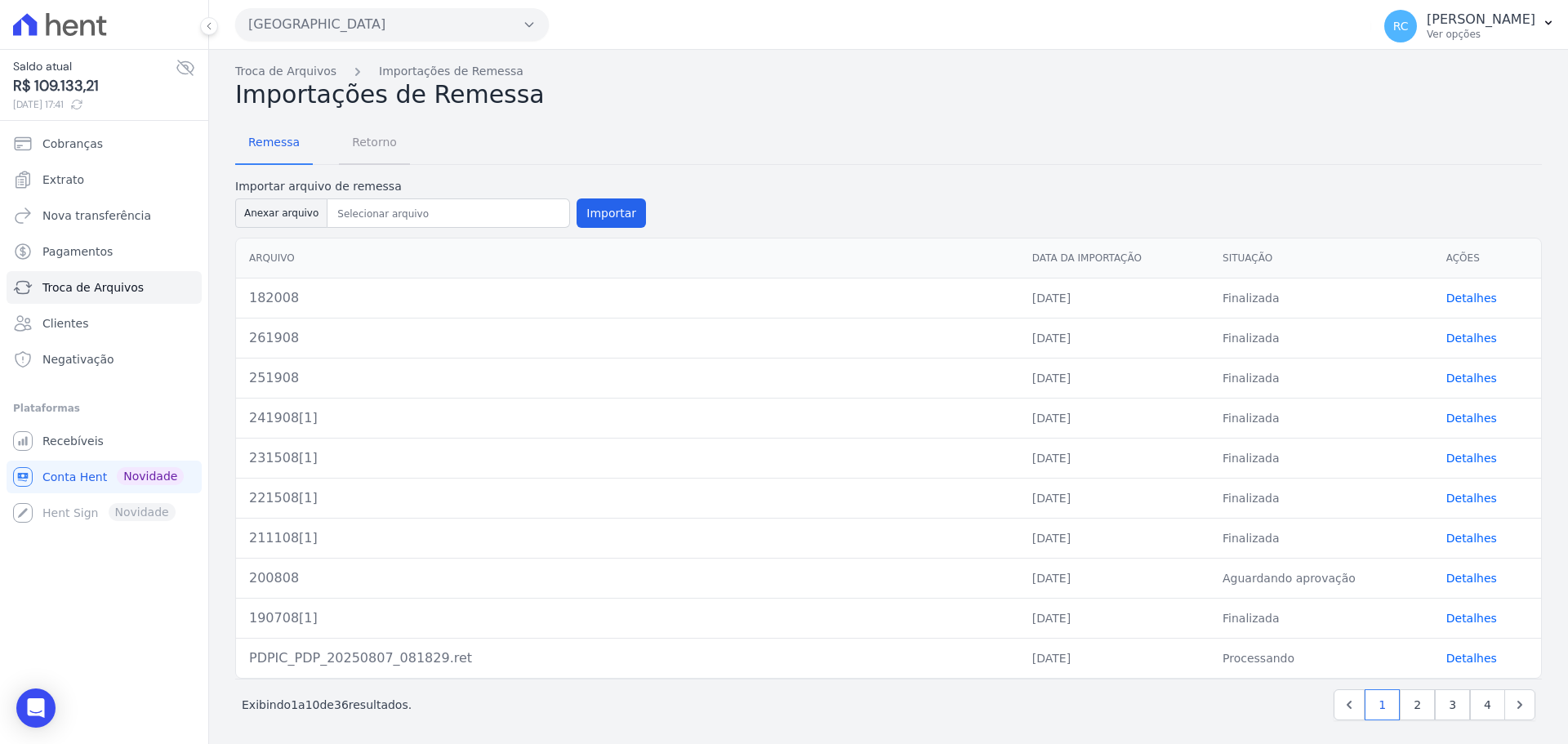
click at [365, 148] on span "Retorno" at bounding box center [375, 142] width 65 height 33
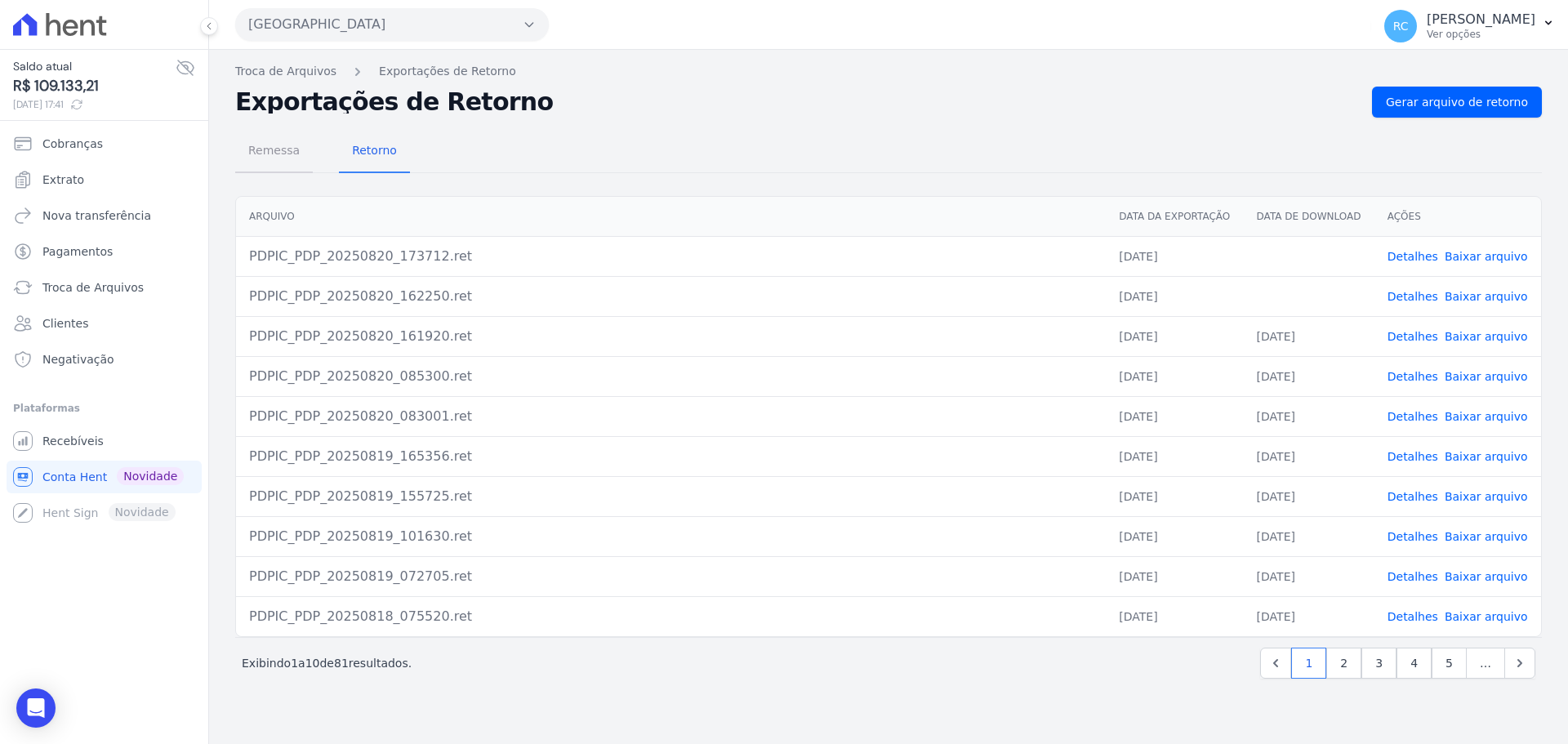
click at [277, 138] on span "Remessa" at bounding box center [274, 150] width 71 height 33
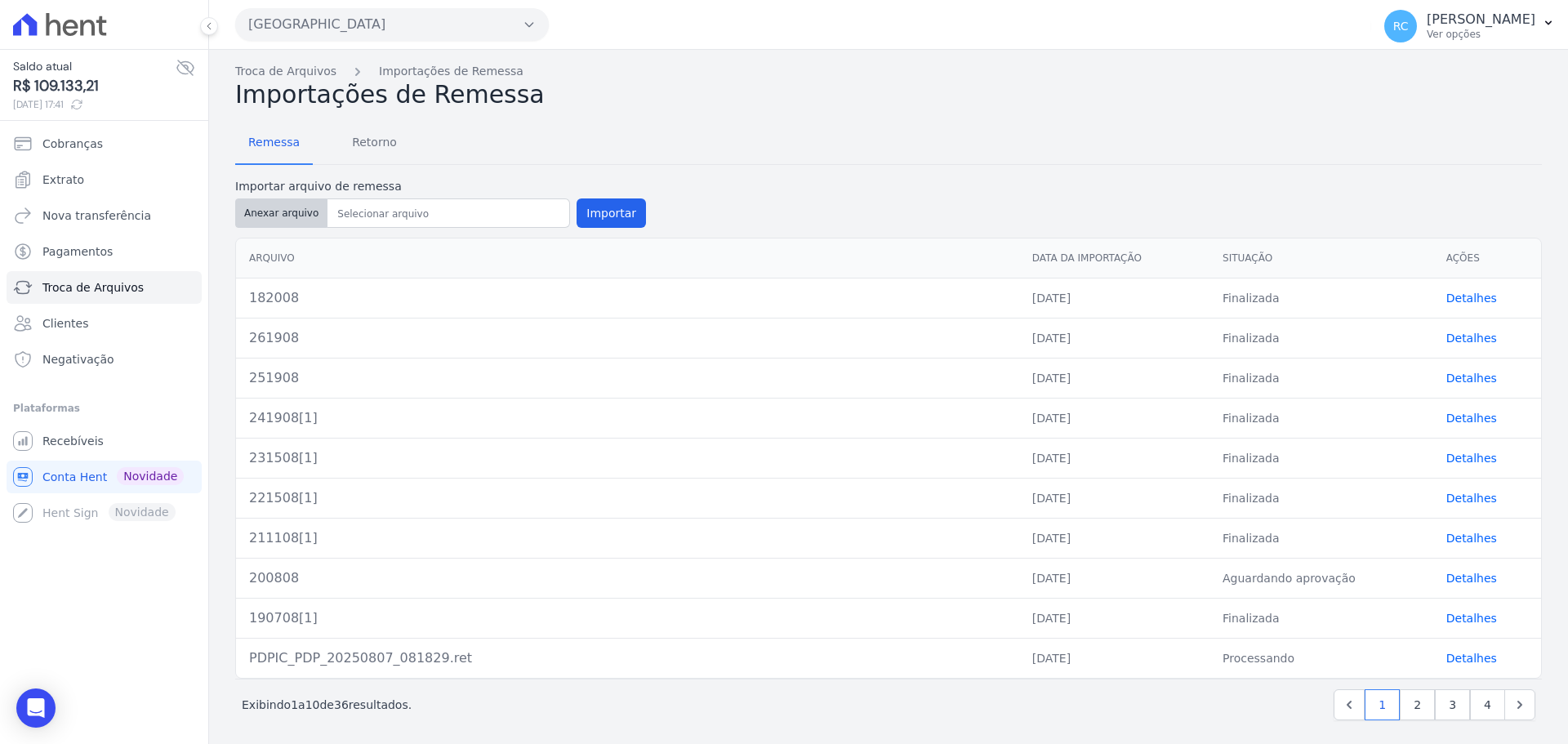
click at [289, 208] on button "Anexar arquivo" at bounding box center [281, 213] width 92 height 29
type input "212008"
click at [602, 215] on button "Importar" at bounding box center [610, 213] width 69 height 29
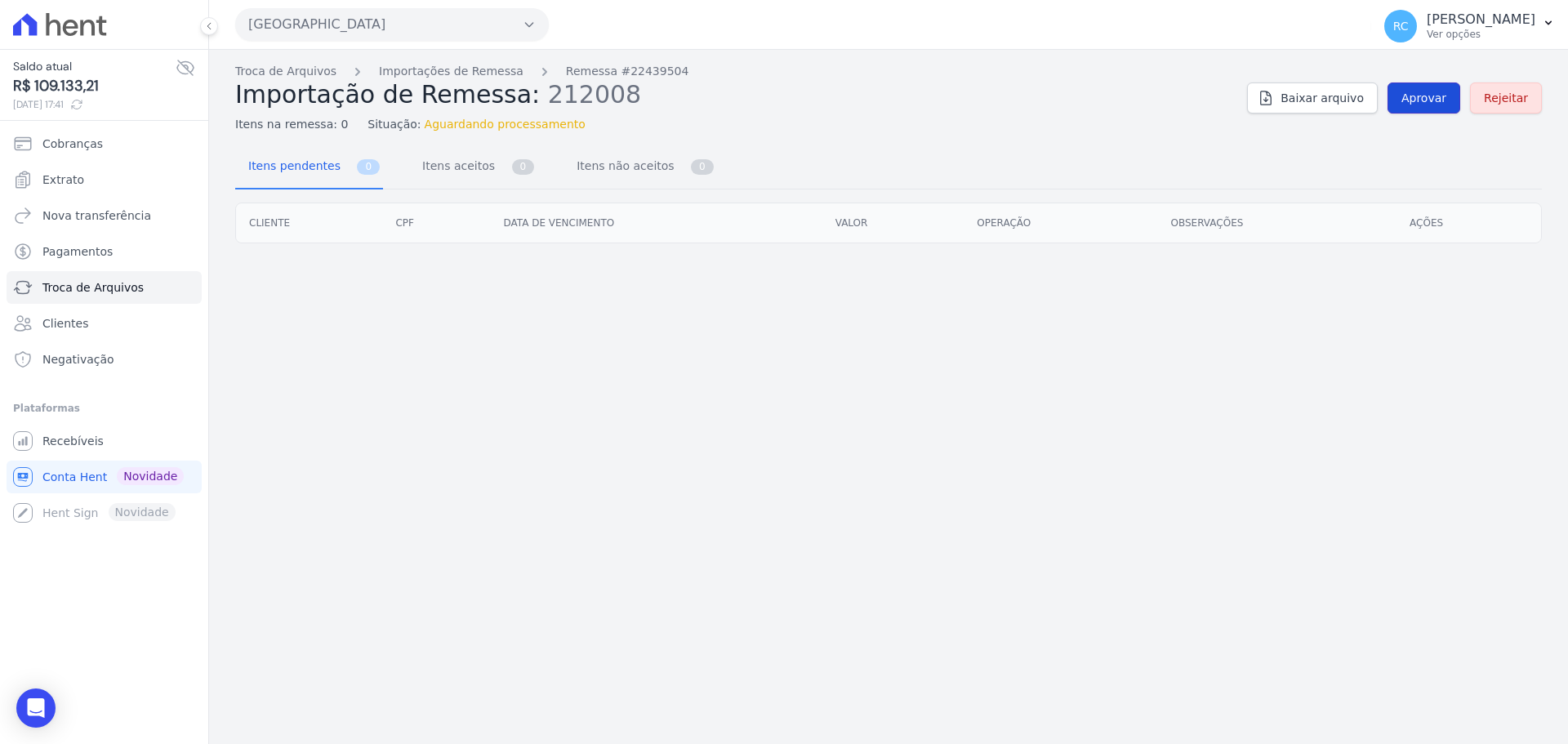
click at [1426, 108] on link "Aprovar" at bounding box center [1423, 98] width 73 height 31
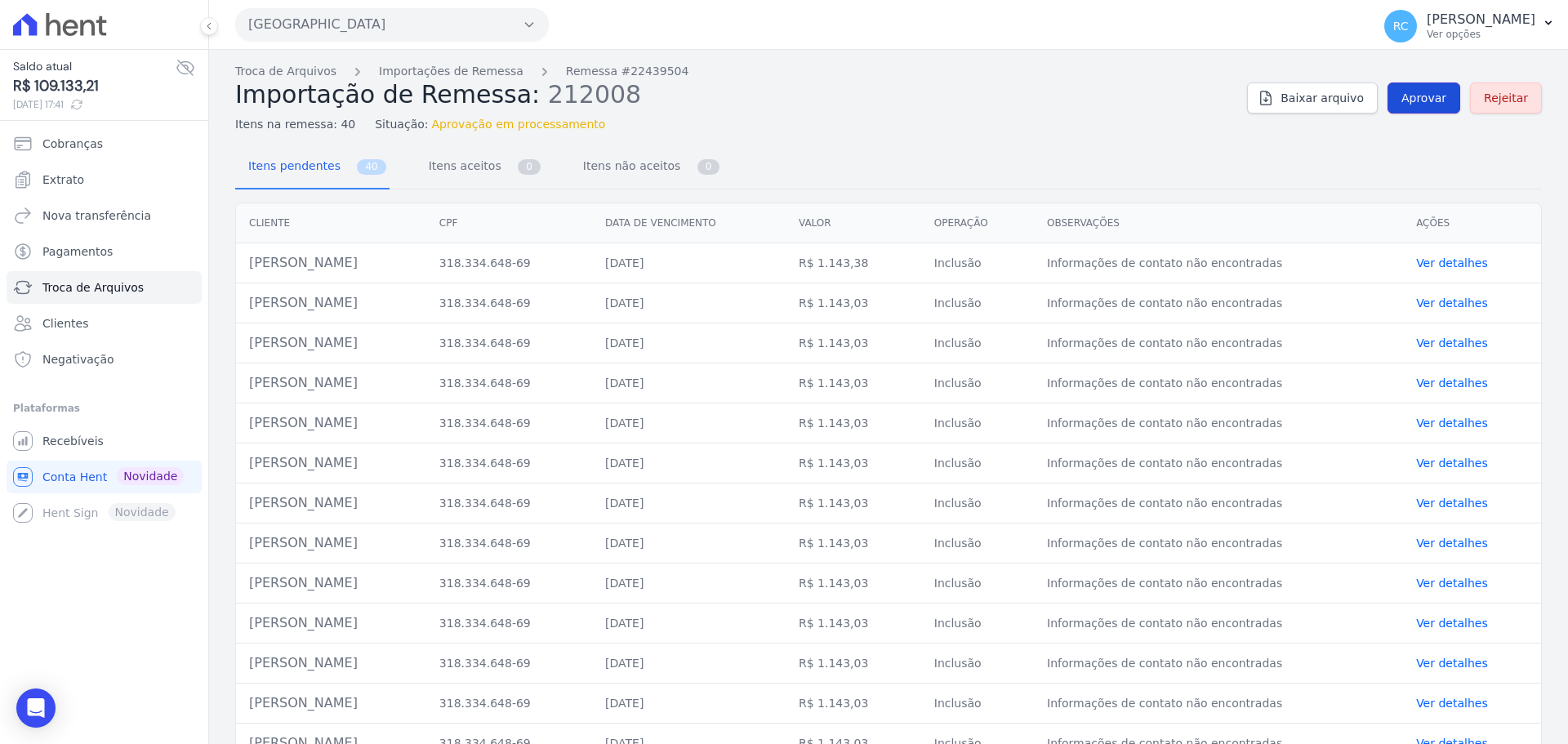
click at [1418, 99] on span "Aprovar" at bounding box center [1423, 98] width 45 height 16
click at [1429, 97] on span "Aprovar" at bounding box center [1423, 98] width 45 height 16
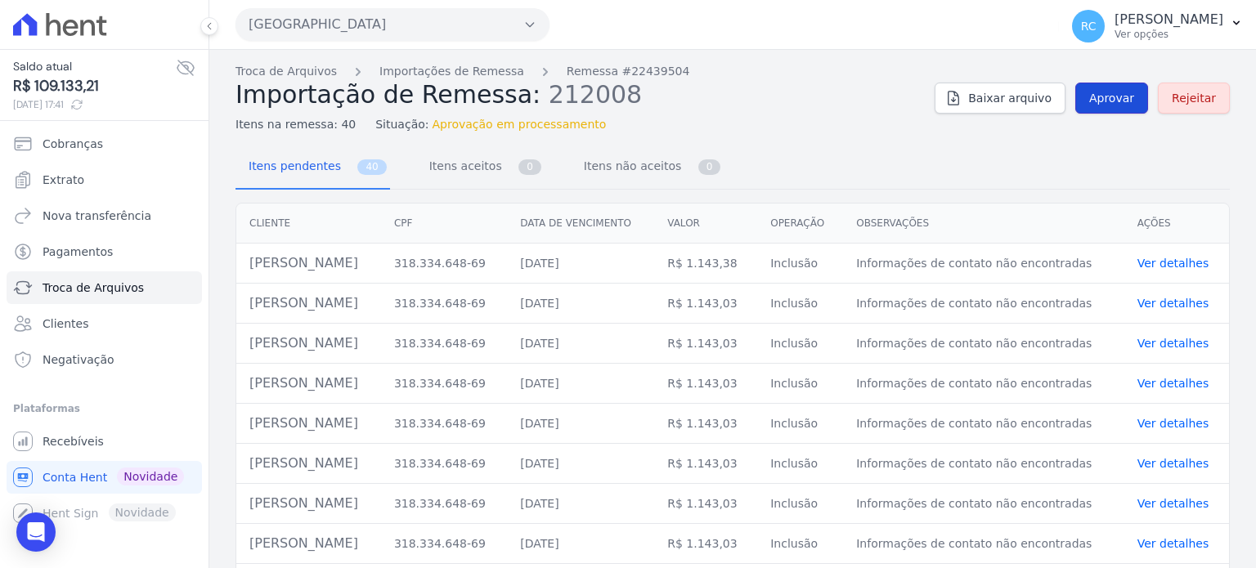
click at [1092, 88] on link "Aprovar" at bounding box center [1111, 98] width 73 height 31
click at [1111, 93] on span "Aprovar" at bounding box center [1111, 98] width 45 height 16
click at [1193, 97] on span "Rejeitar" at bounding box center [1193, 98] width 44 height 16
click at [98, 329] on link "Clientes" at bounding box center [104, 323] width 195 height 33
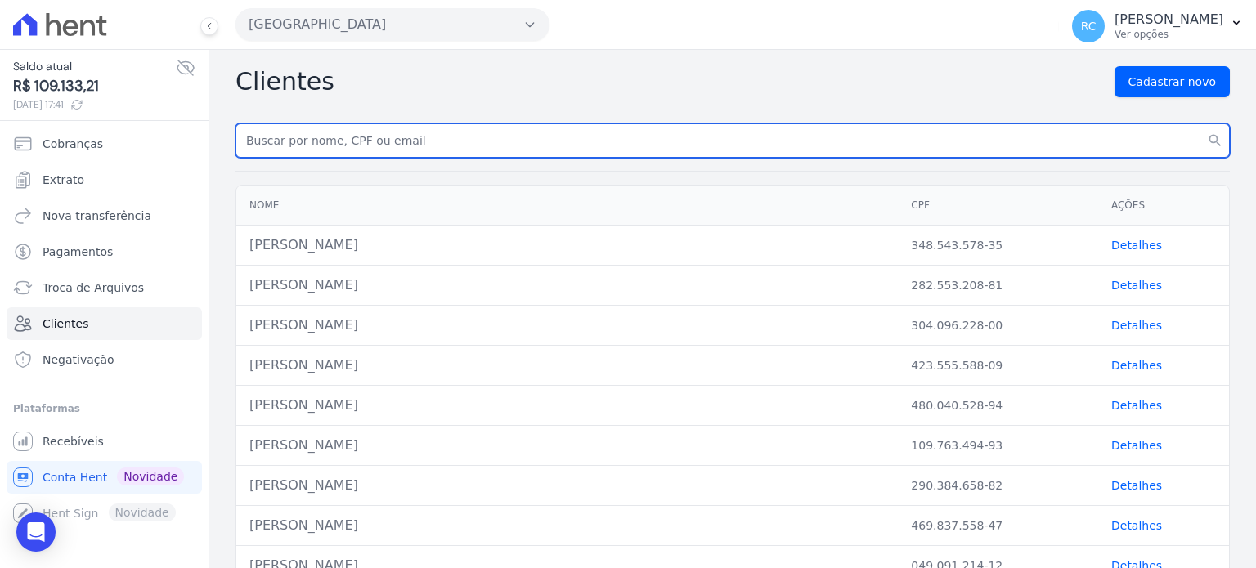
click at [370, 130] on input "text" at bounding box center [732, 140] width 994 height 34
paste input "[PERSON_NAME]"
type input "[PERSON_NAME]"
click at [1200, 123] on button "search" at bounding box center [1214, 140] width 29 height 34
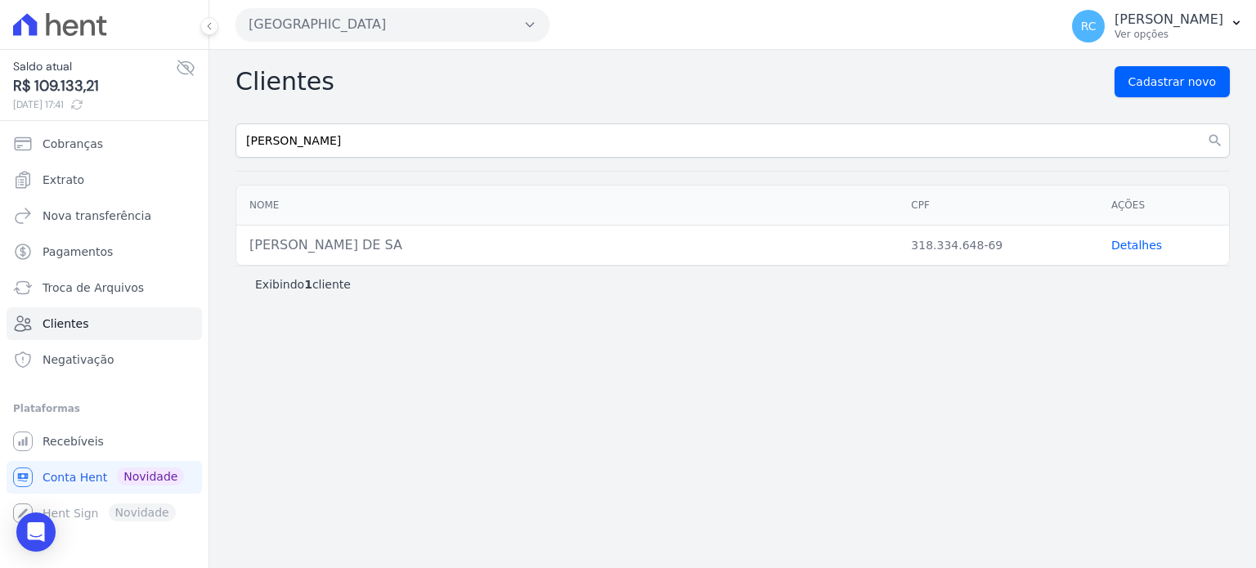
click at [1137, 251] on link "Detalhes" at bounding box center [1136, 245] width 51 height 13
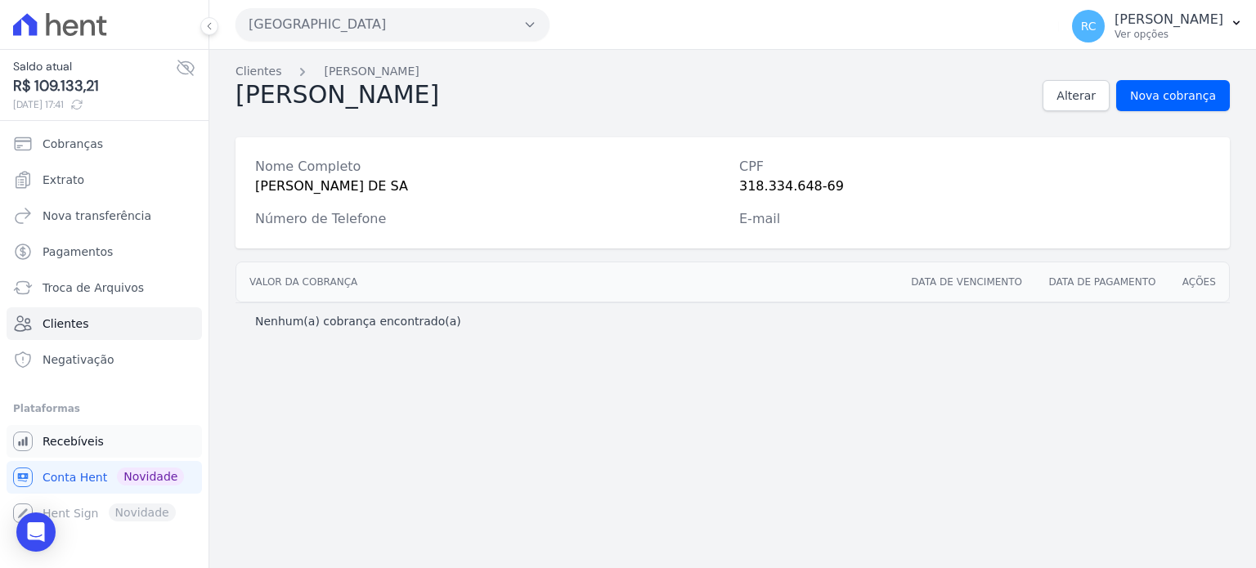
click at [114, 437] on link "Recebíveis" at bounding box center [104, 441] width 195 height 33
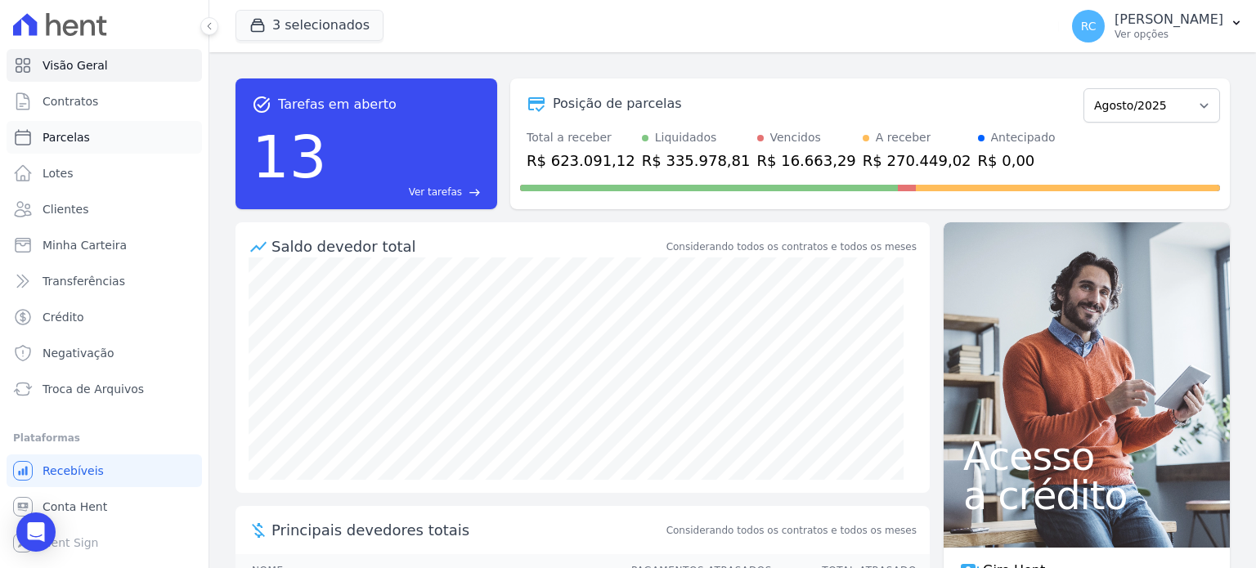
click at [117, 143] on link "Parcelas" at bounding box center [104, 137] width 195 height 33
select select
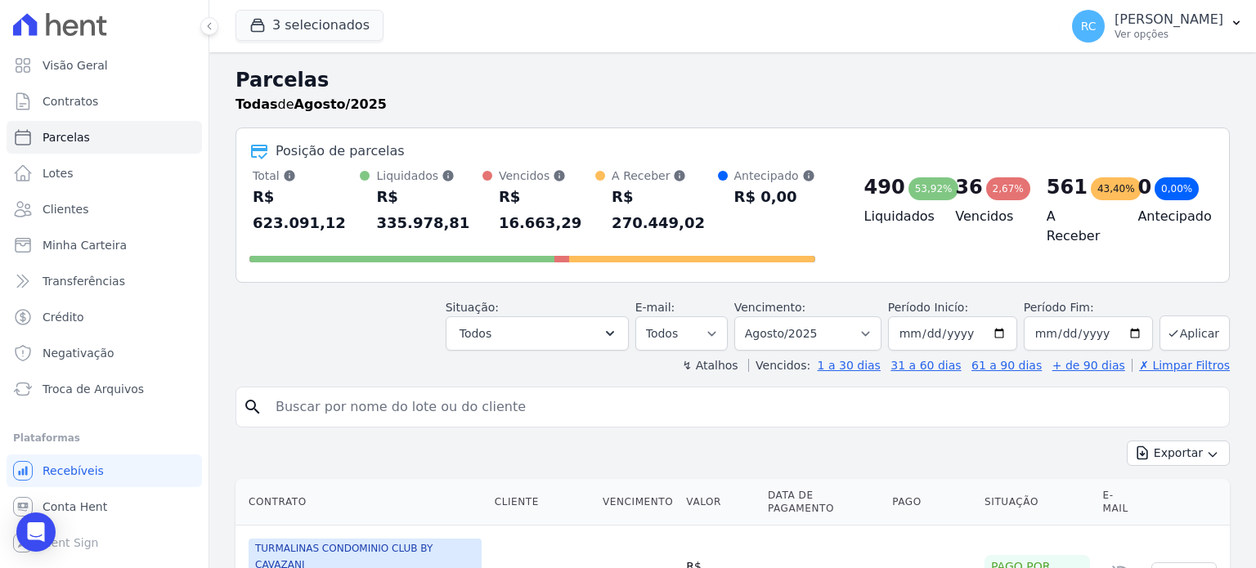
paste input "[PERSON_NAME]"
type input "[PERSON_NAME]"
select select
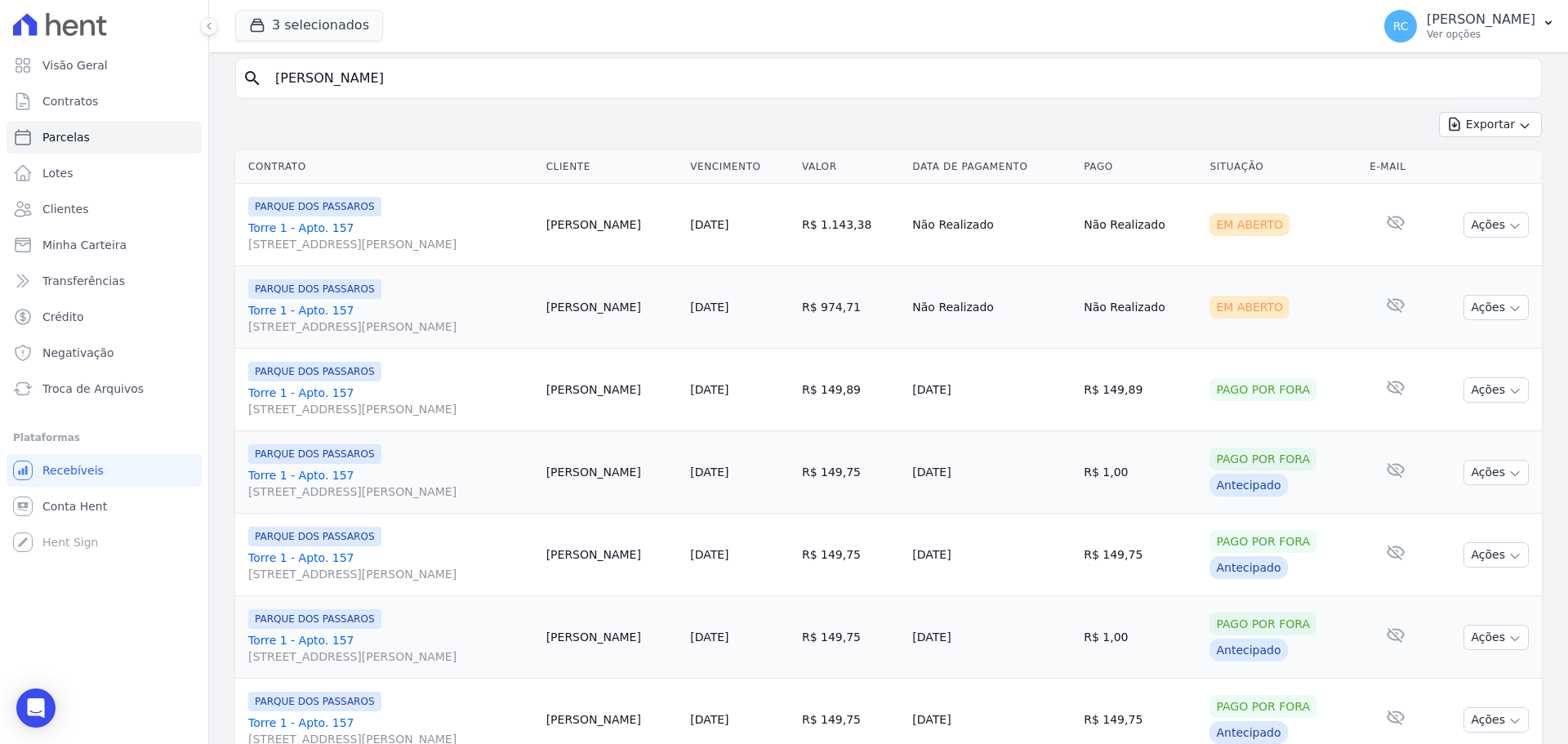
scroll to position [163, 0]
drag, startPoint x: 480, startPoint y: 83, endPoint x: 132, endPoint y: 87, distance: 348.0
click at [73, 95] on div "Visão Geral Contratos [GEOGRAPHIC_DATA] Lotes Clientes Minha Carteira Transferê…" at bounding box center [784, 372] width 1568 height 744
paste input "413.976.038-95"
type input "413.976.038-95"
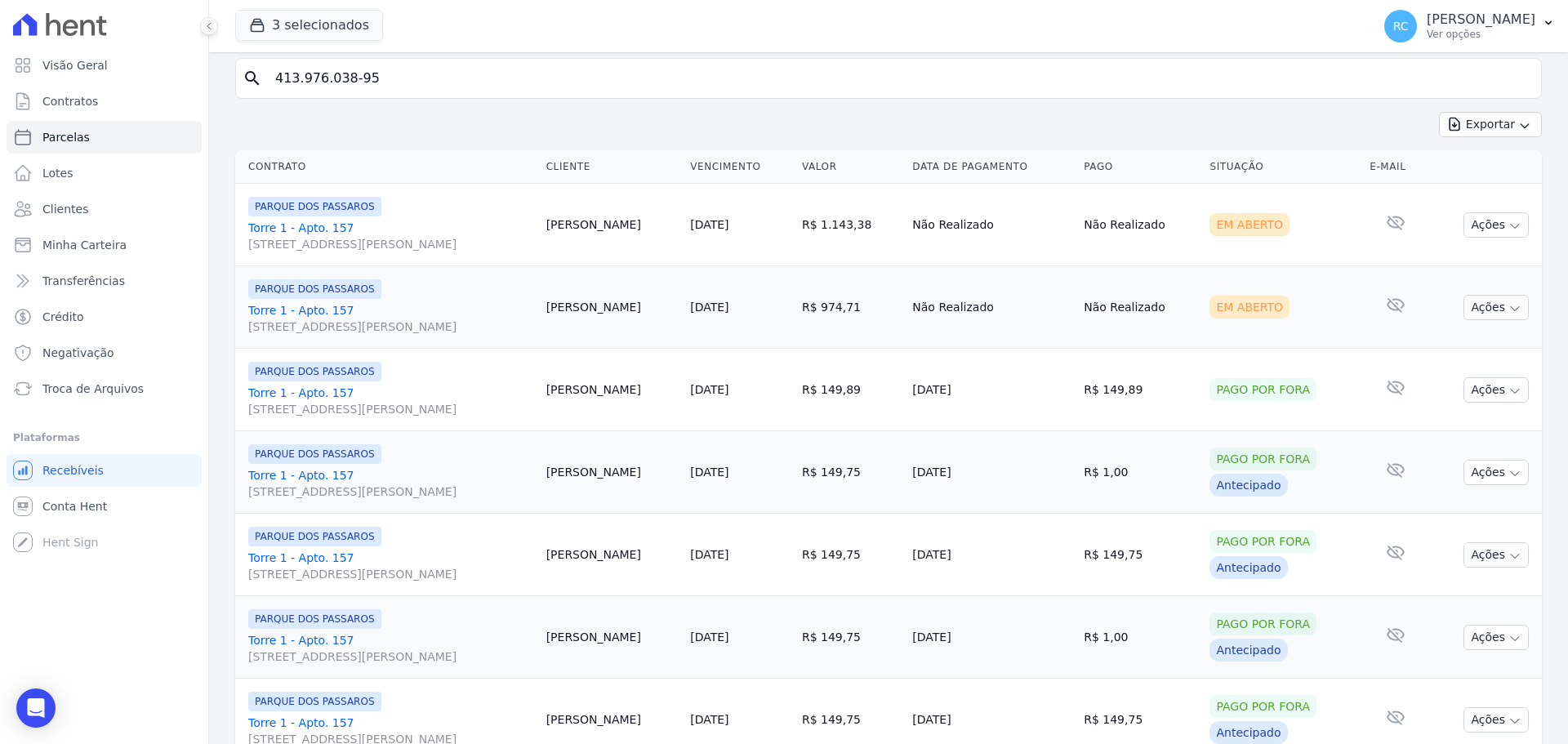
select select
